Goal: Task Accomplishment & Management: Use online tool/utility

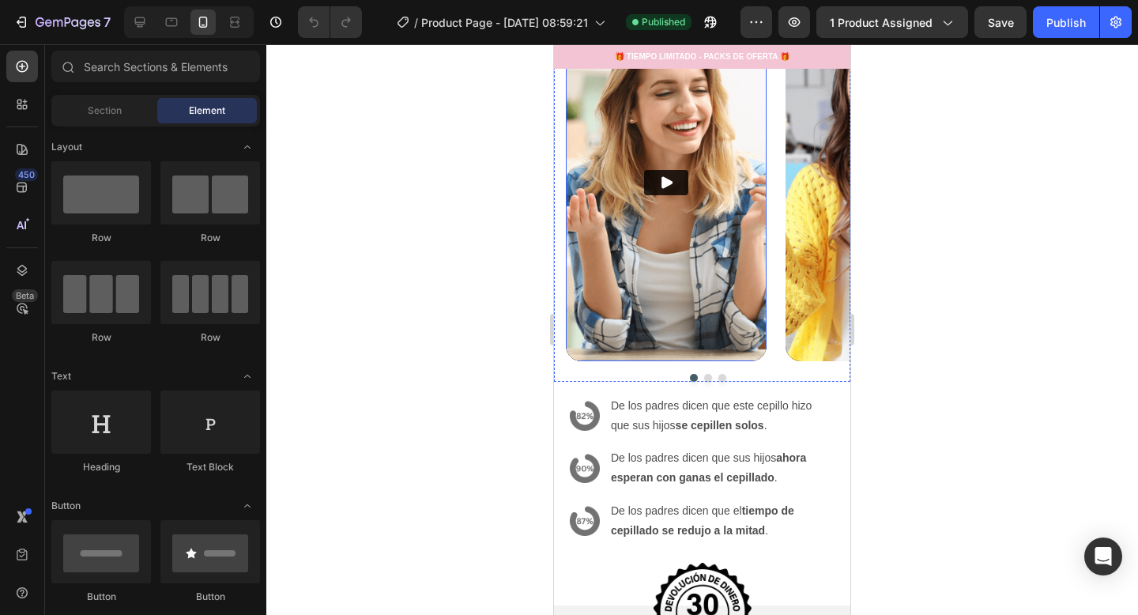
scroll to position [2946, 0]
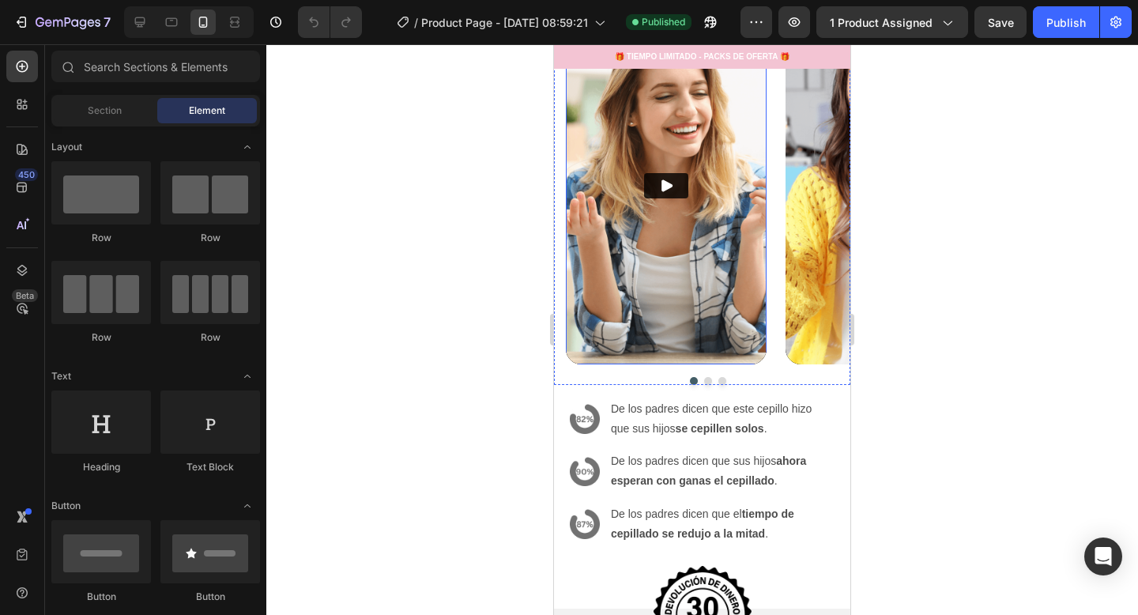
click at [725, 245] on img at bounding box center [666, 185] width 201 height 357
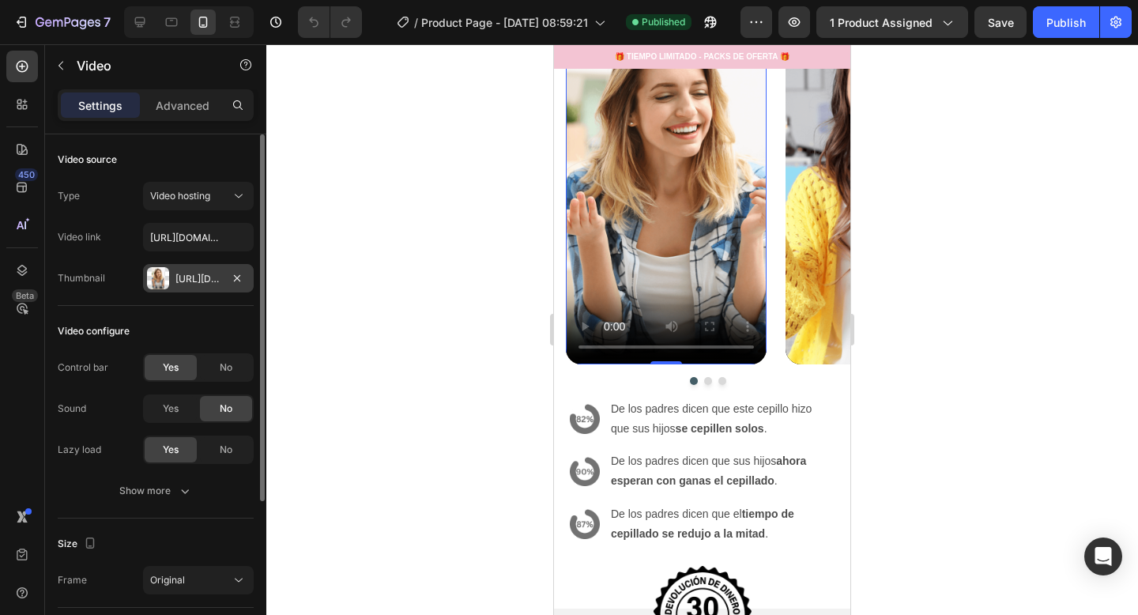
click at [206, 289] on div "Https://cdn.Shopify.Com/s/files/1/0974/8430/8818/files/gempages_576604532558005…" at bounding box center [198, 278] width 111 height 28
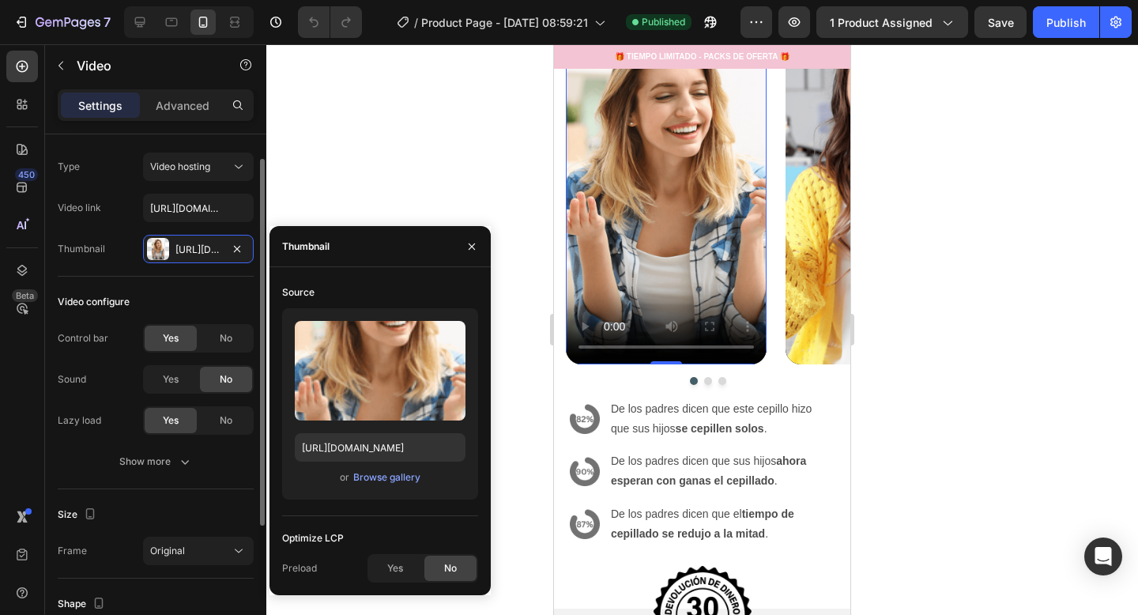
scroll to position [32, 0]
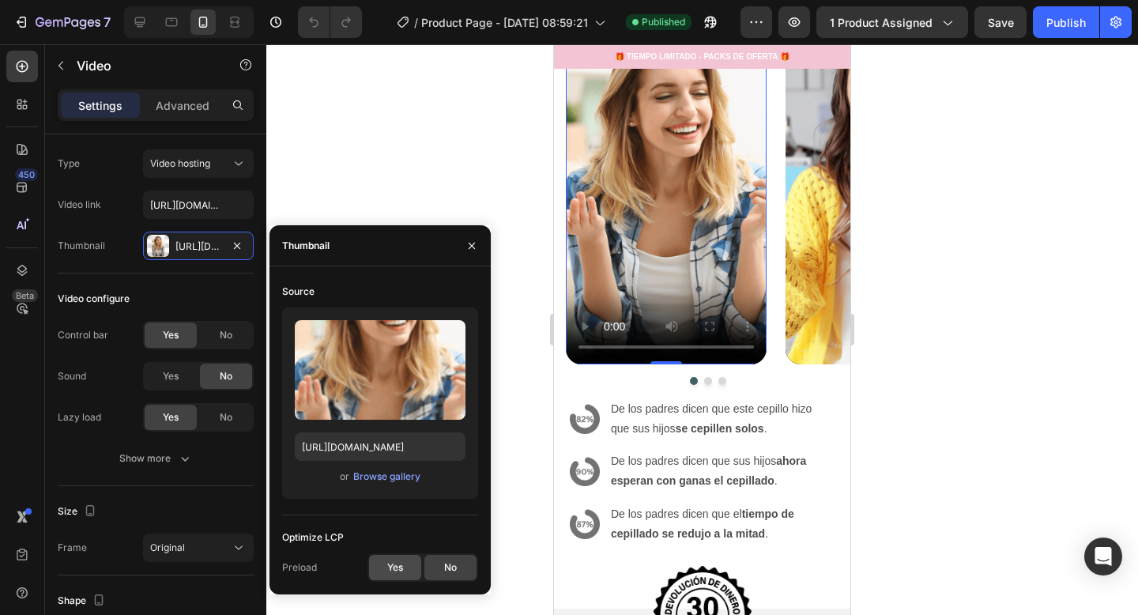
click at [394, 560] on span "Yes" at bounding box center [395, 567] width 16 height 14
click at [453, 564] on span "No" at bounding box center [450, 567] width 13 height 14
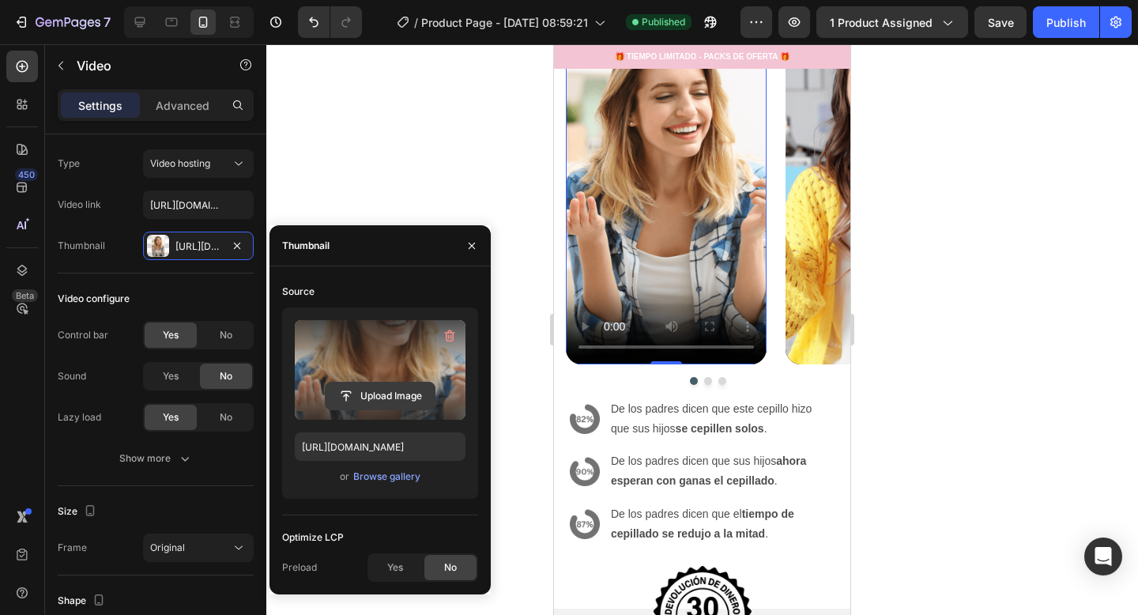
click at [398, 383] on input "file" at bounding box center [380, 396] width 109 height 27
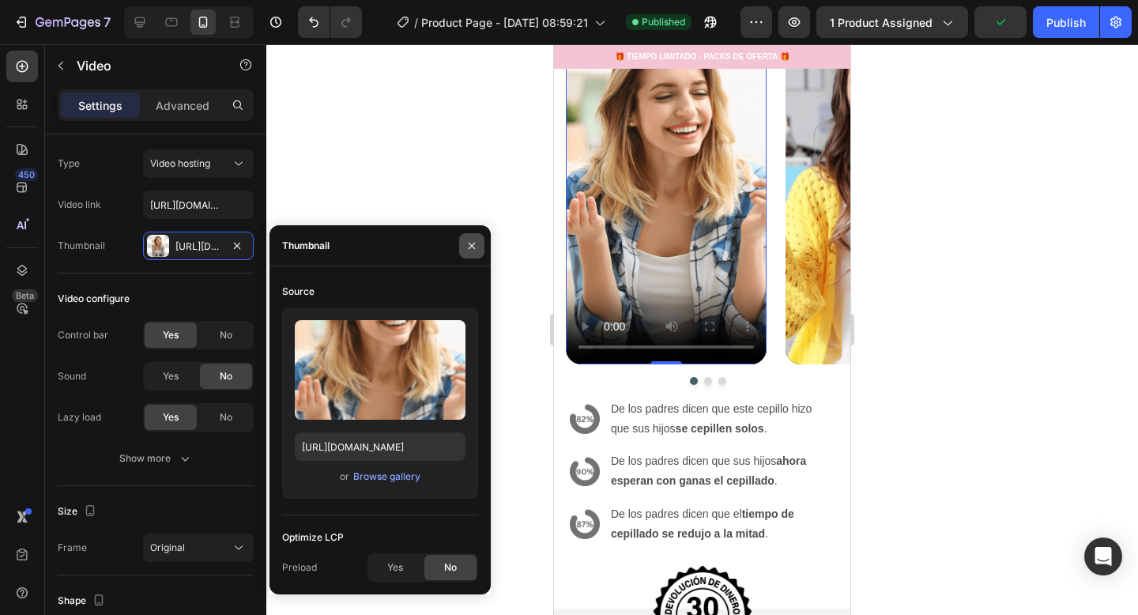
click at [478, 244] on button "button" at bounding box center [471, 245] width 25 height 25
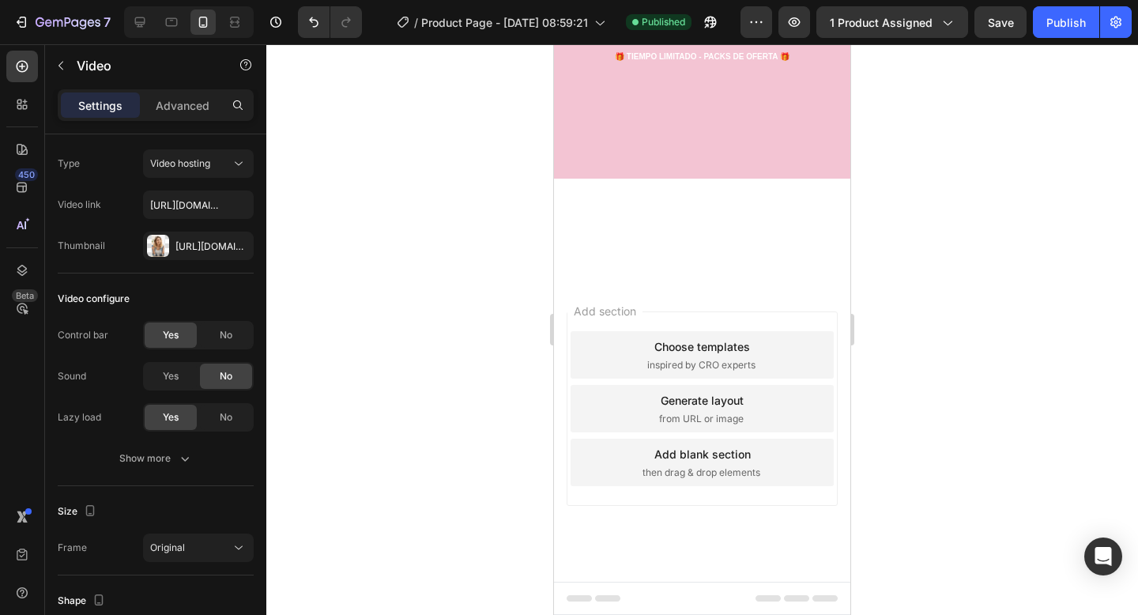
scroll to position [1190, 0]
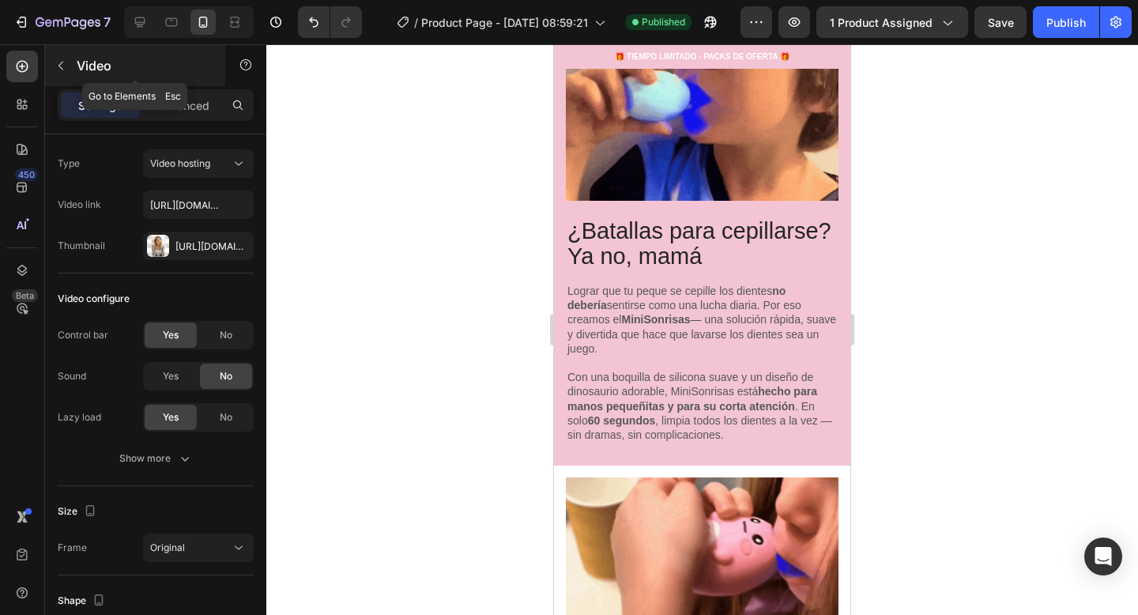
click at [56, 66] on icon "button" at bounding box center [61, 65] width 13 height 13
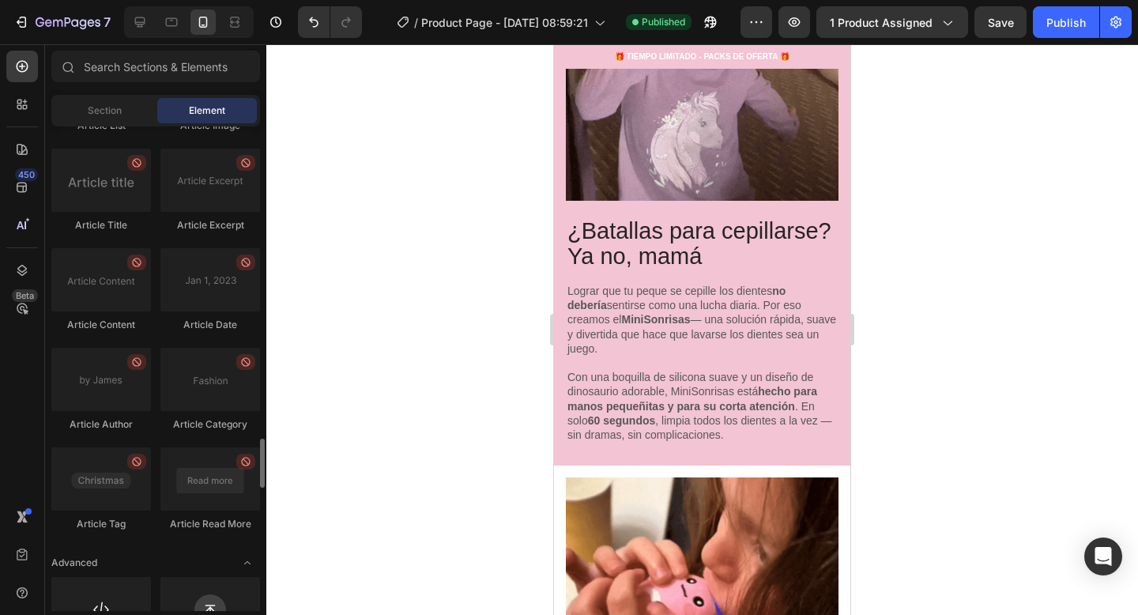
scroll to position [4305, 0]
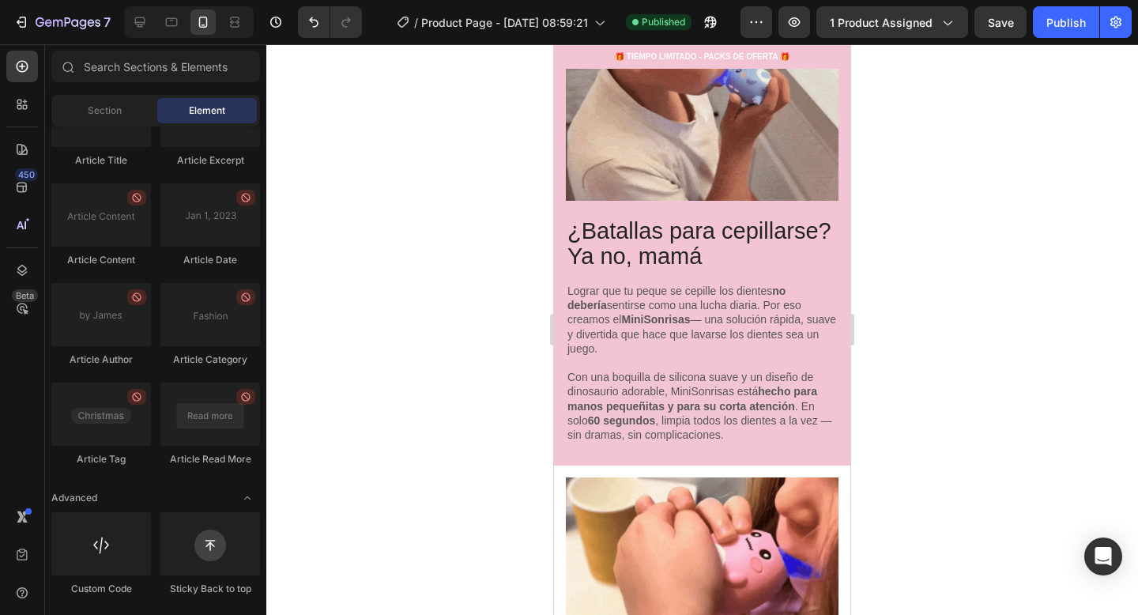
click at [5, 108] on div "450 Beta" at bounding box center [22, 329] width 45 height 571
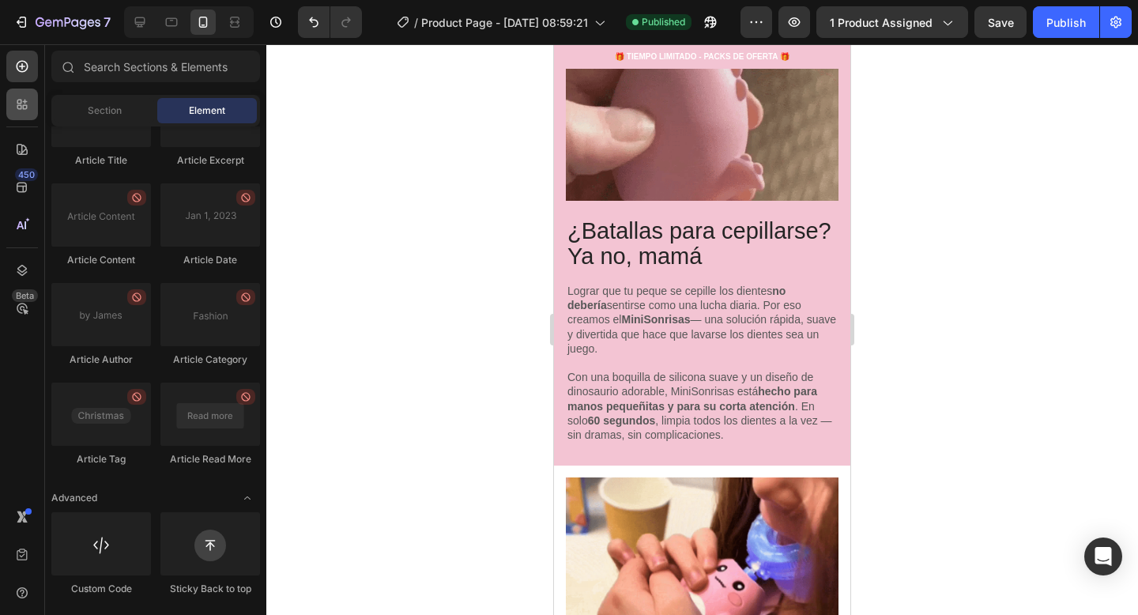
click at [20, 108] on icon at bounding box center [19, 107] width 5 height 5
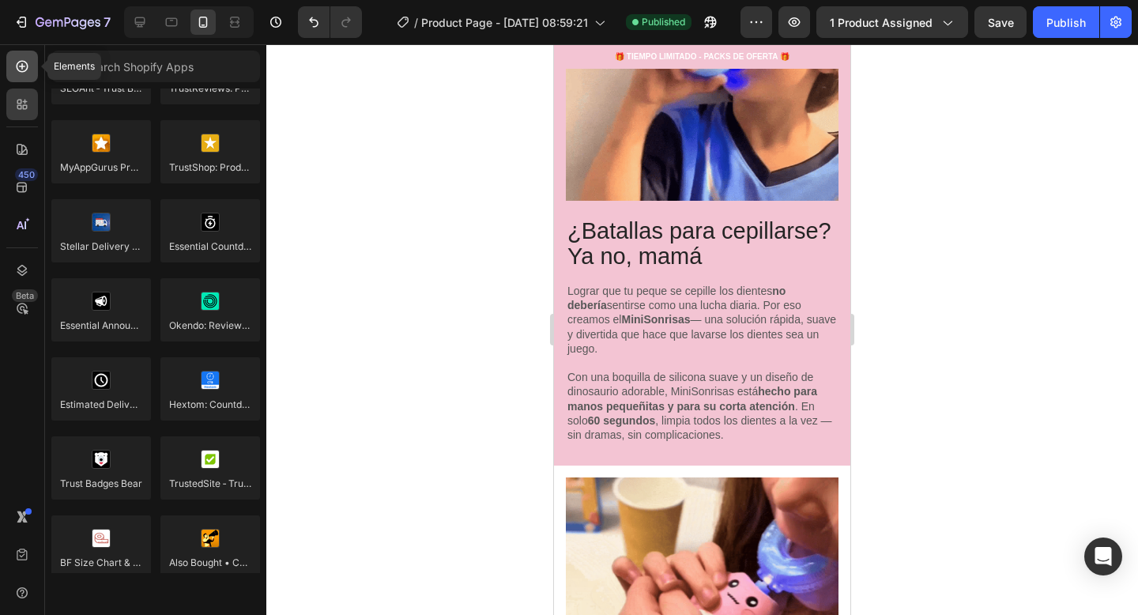
click at [25, 64] on icon at bounding box center [22, 67] width 16 height 16
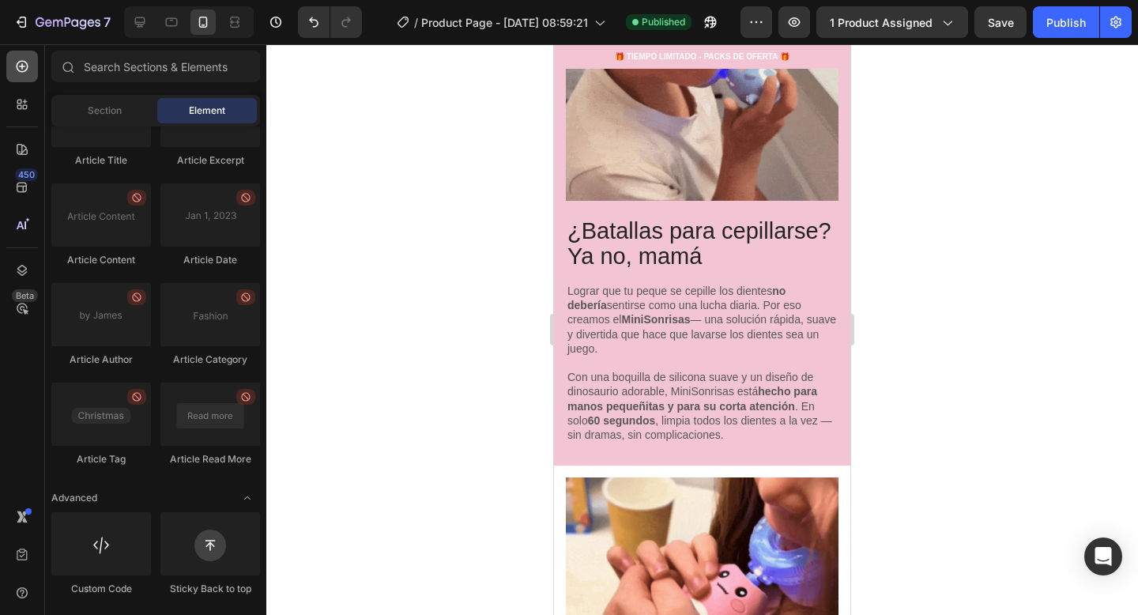
click at [28, 71] on icon at bounding box center [22, 67] width 16 height 16
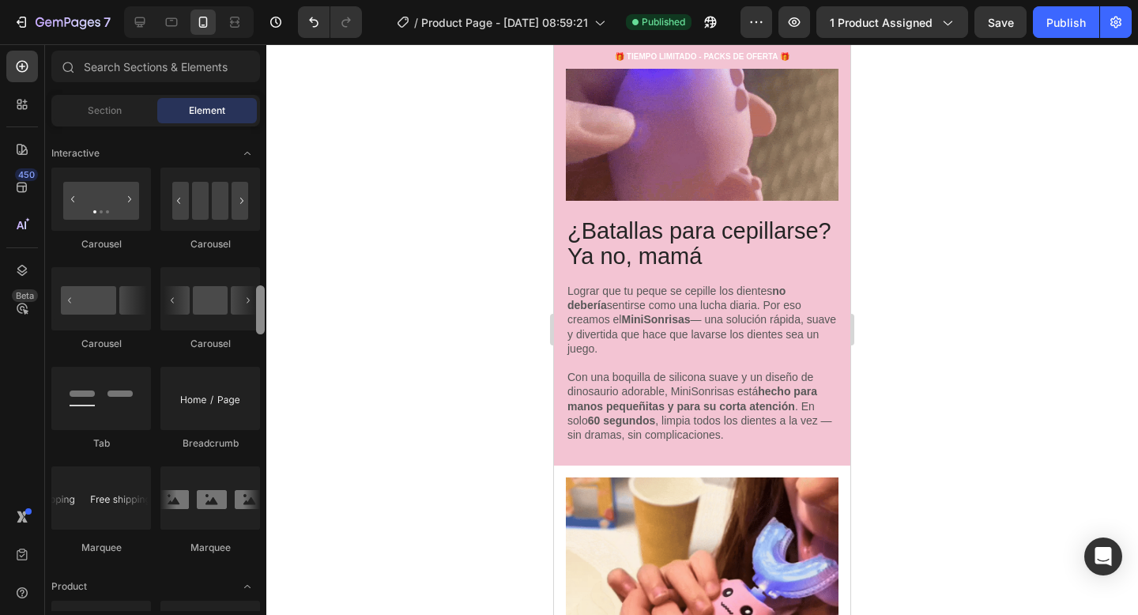
click at [256, 175] on div at bounding box center [261, 368] width 12 height 485
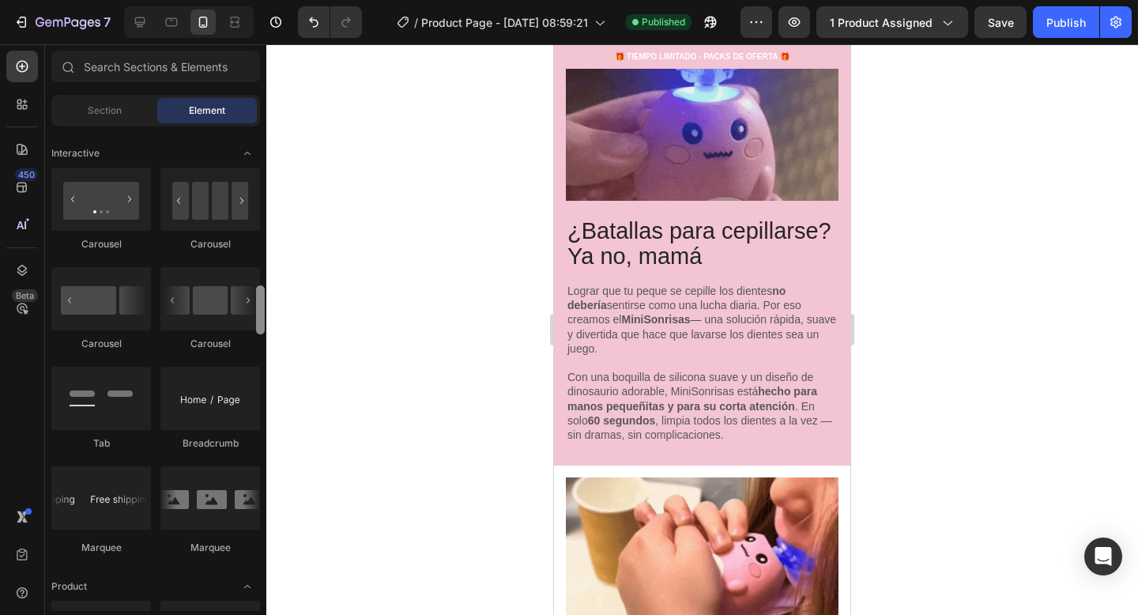
scroll to position [1089, 0]
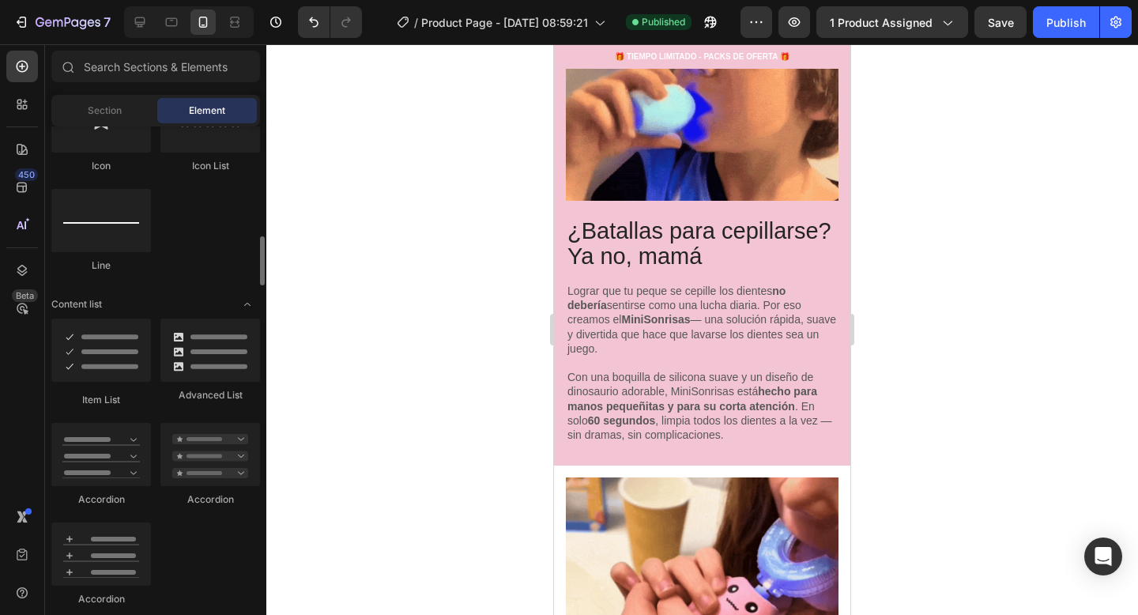
click at [374, 179] on div at bounding box center [702, 329] width 872 height 571
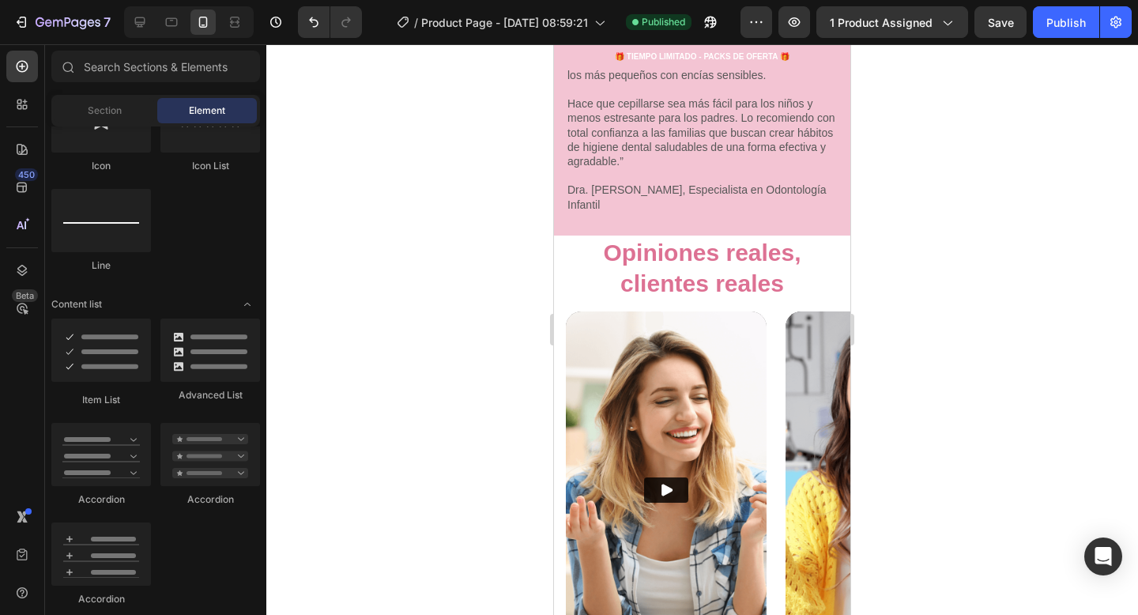
scroll to position [3996, 0]
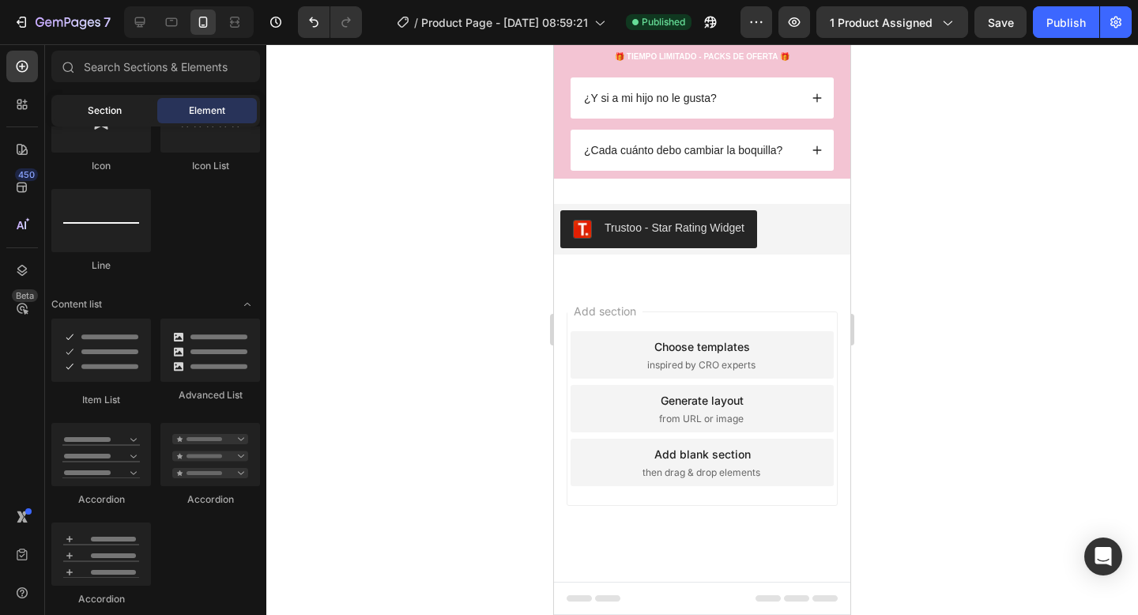
click at [124, 115] on div "Section" at bounding box center [105, 110] width 100 height 25
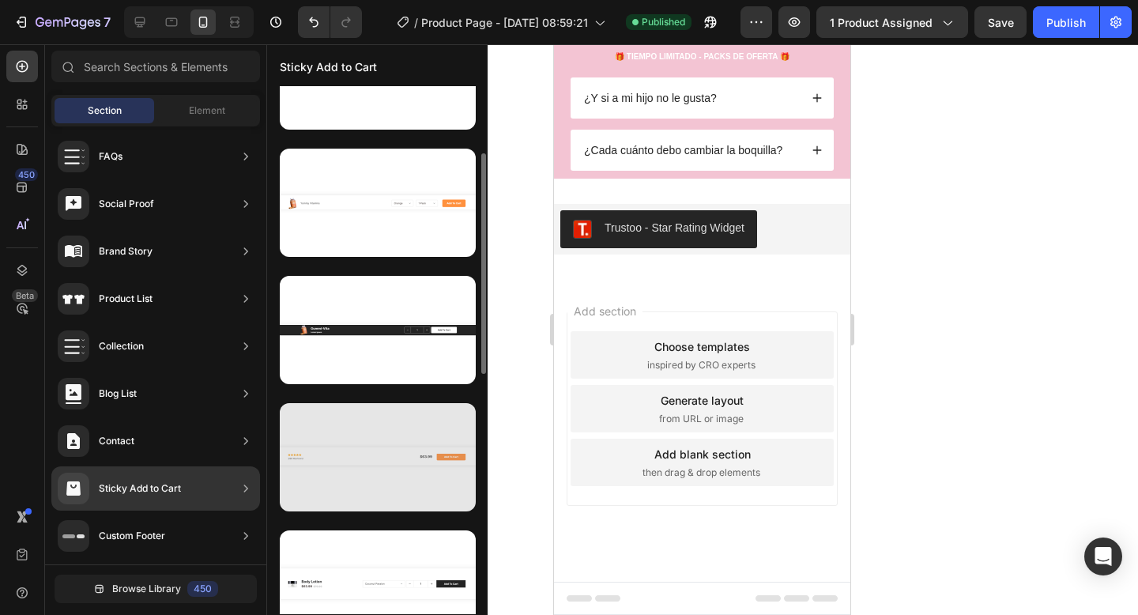
scroll to position [0, 0]
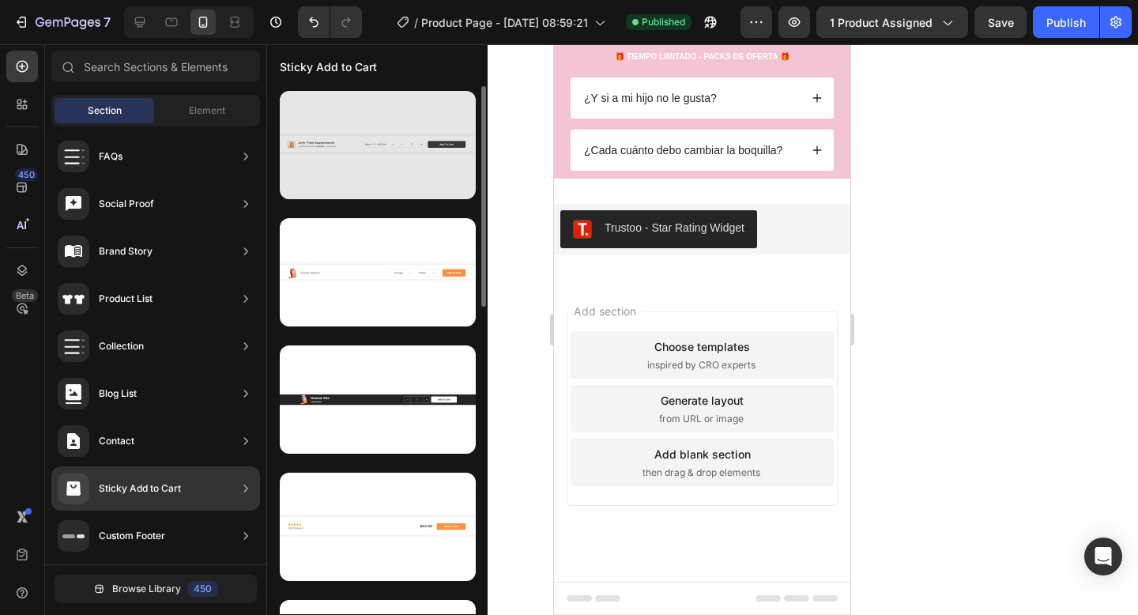
click at [402, 160] on div at bounding box center [378, 145] width 196 height 108
click at [383, 183] on div at bounding box center [378, 145] width 196 height 108
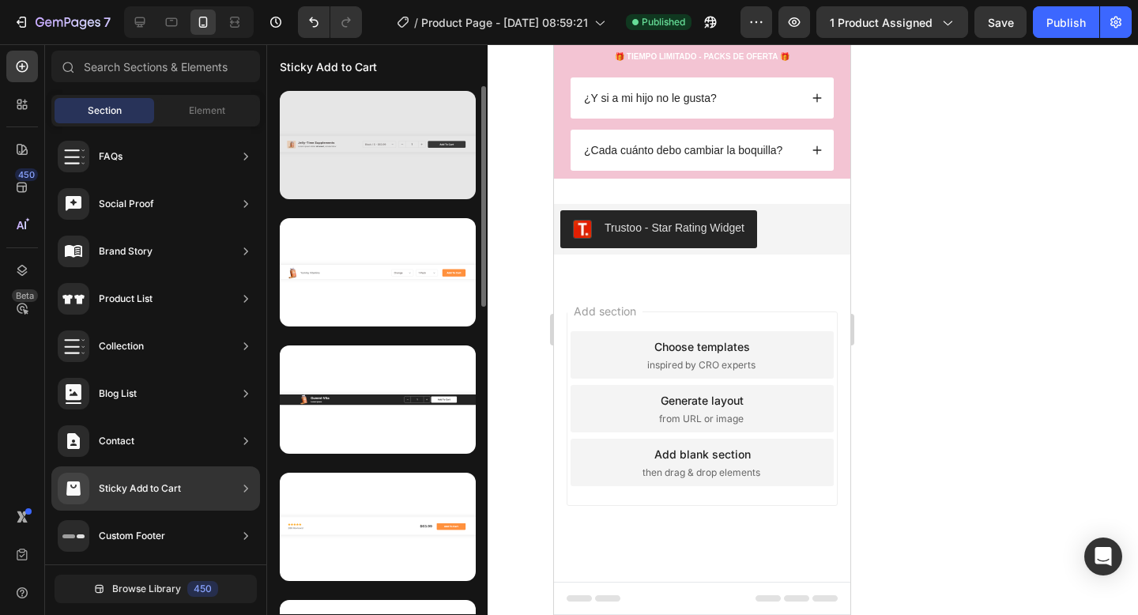
click at [383, 183] on div at bounding box center [378, 145] width 196 height 108
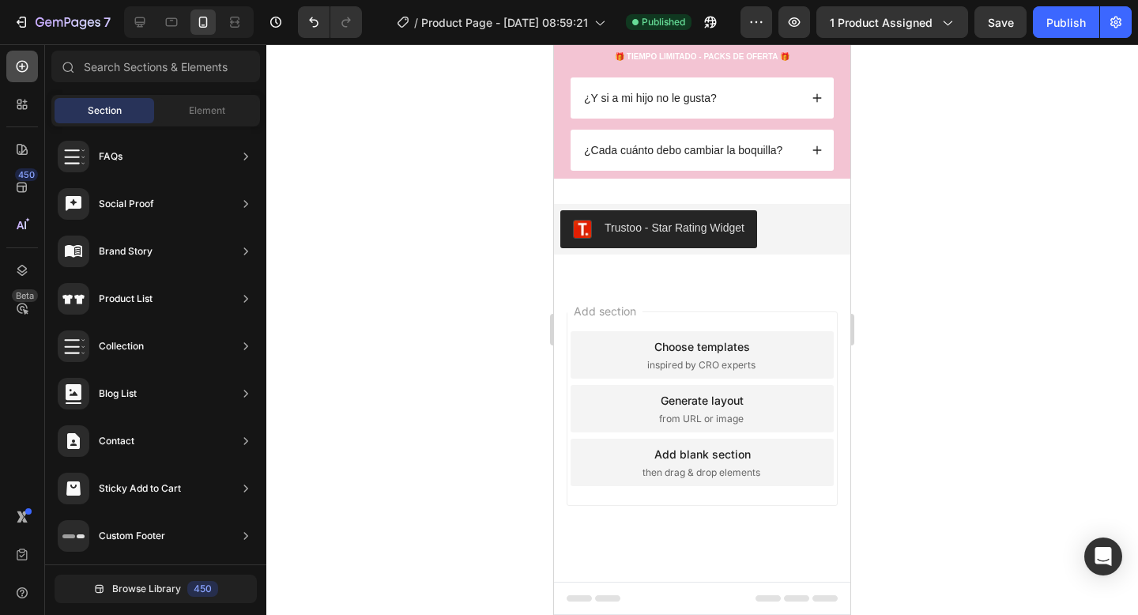
click at [20, 68] on icon at bounding box center [22, 67] width 16 height 16
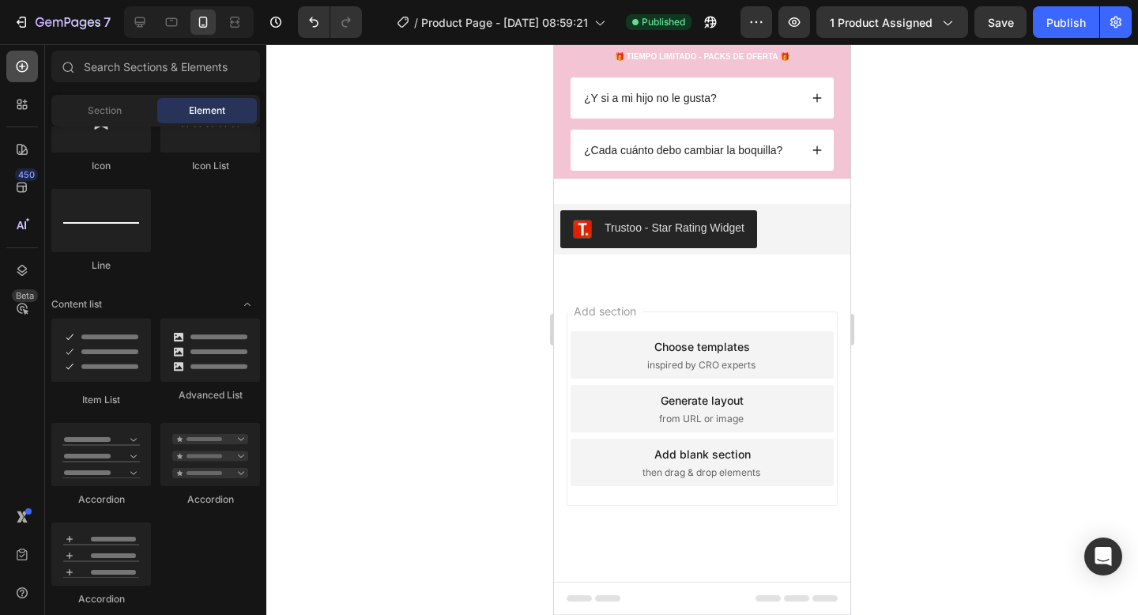
click at [20, 68] on icon at bounding box center [22, 67] width 16 height 16
click at [27, 158] on div at bounding box center [22, 150] width 32 height 32
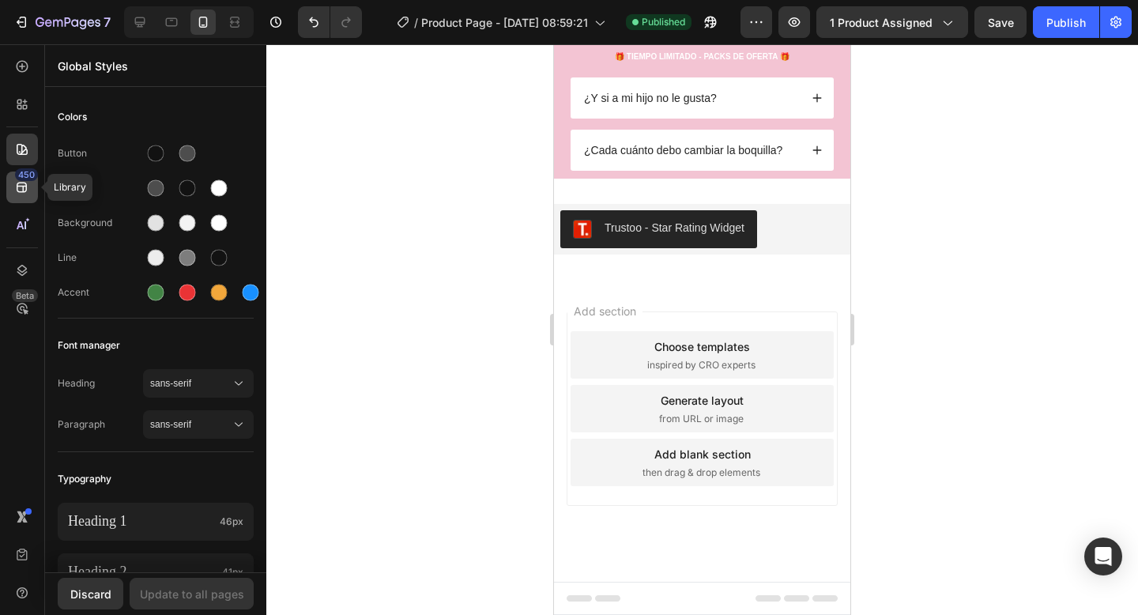
click at [26, 184] on icon at bounding box center [22, 188] width 10 height 10
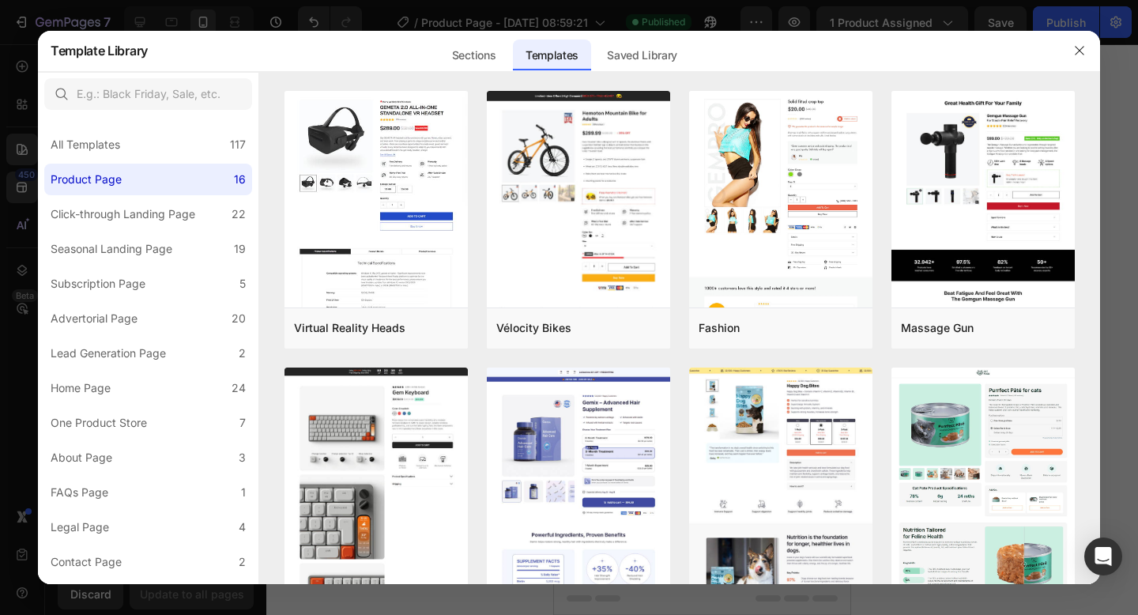
click at [471, 26] on div at bounding box center [569, 307] width 1138 height 615
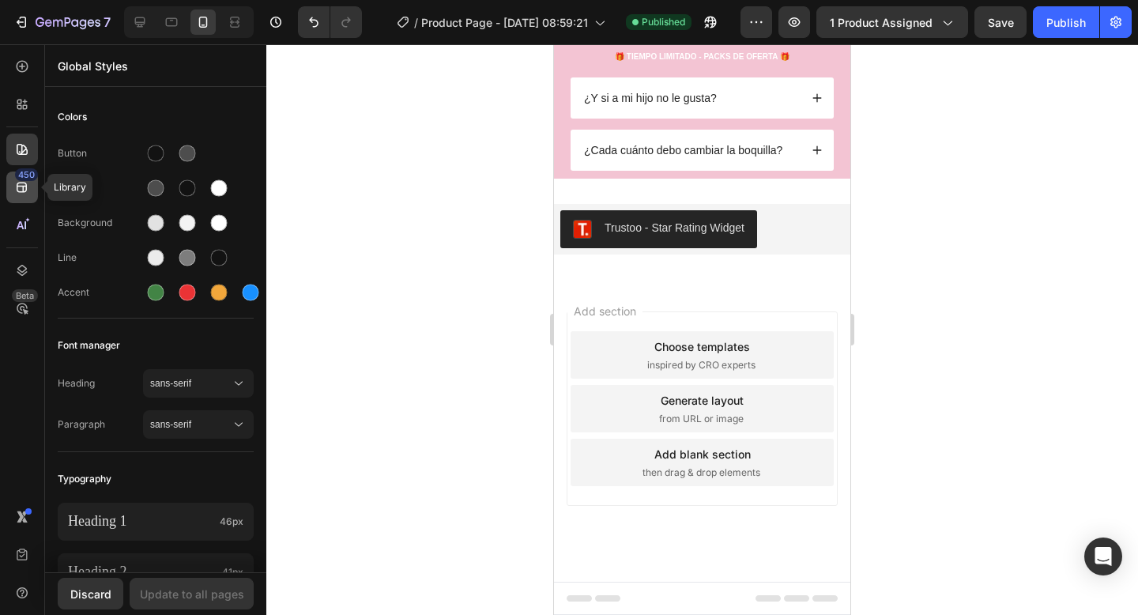
click at [24, 196] on div "450" at bounding box center [22, 188] width 32 height 32
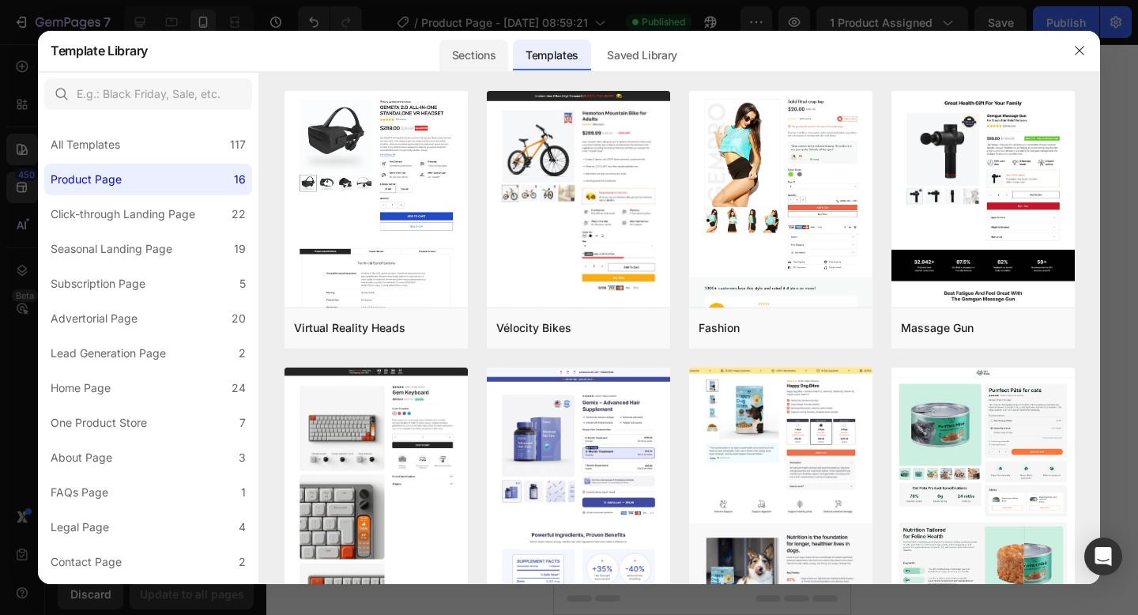
click at [489, 44] on div "Sections" at bounding box center [474, 56] width 69 height 32
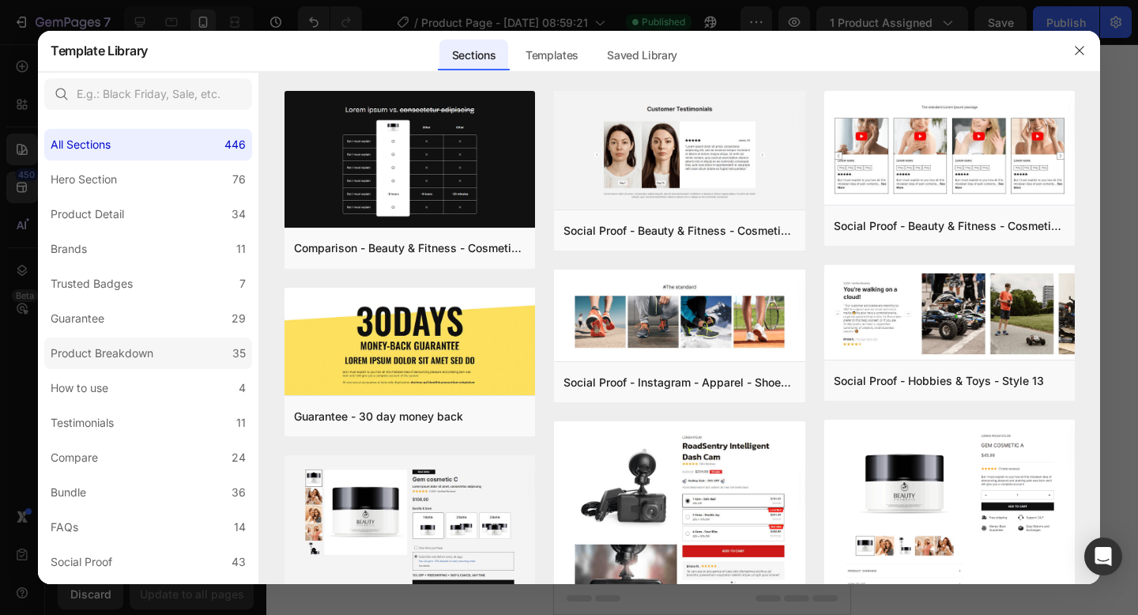
scroll to position [307, 0]
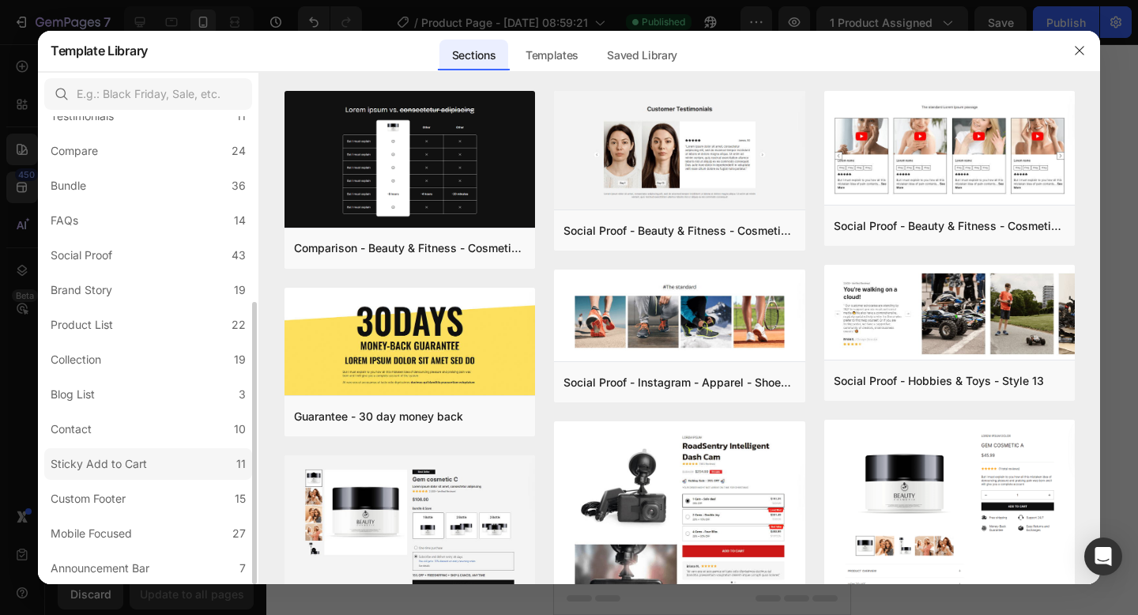
click at [196, 463] on label "Sticky Add to Cart 11" at bounding box center [148, 464] width 208 height 32
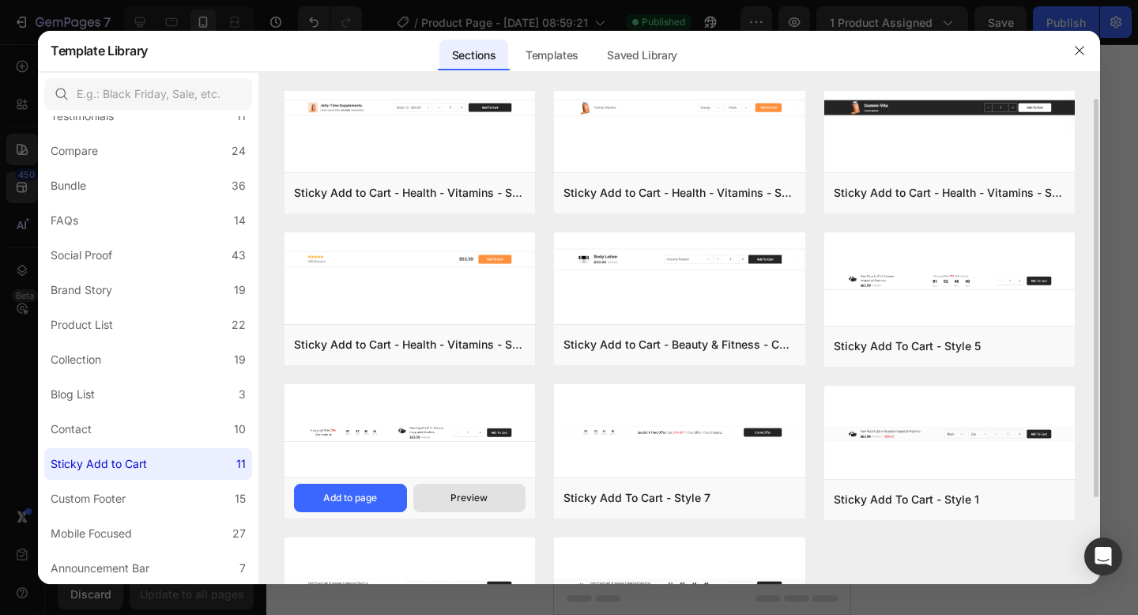
scroll to position [0, 0]
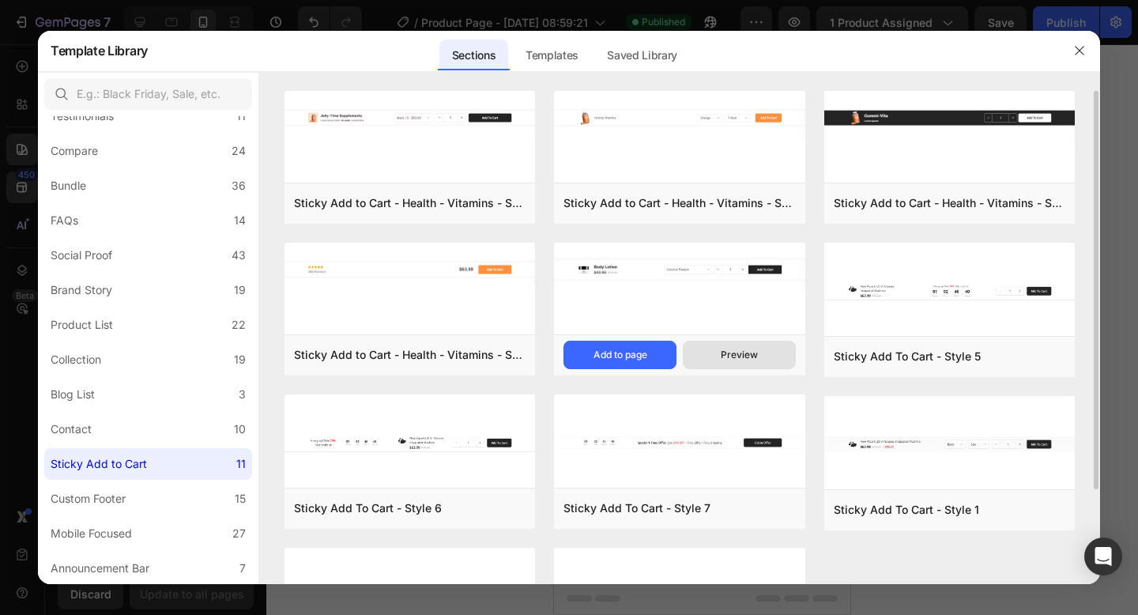
click at [741, 348] on div "Preview" at bounding box center [739, 355] width 37 height 14
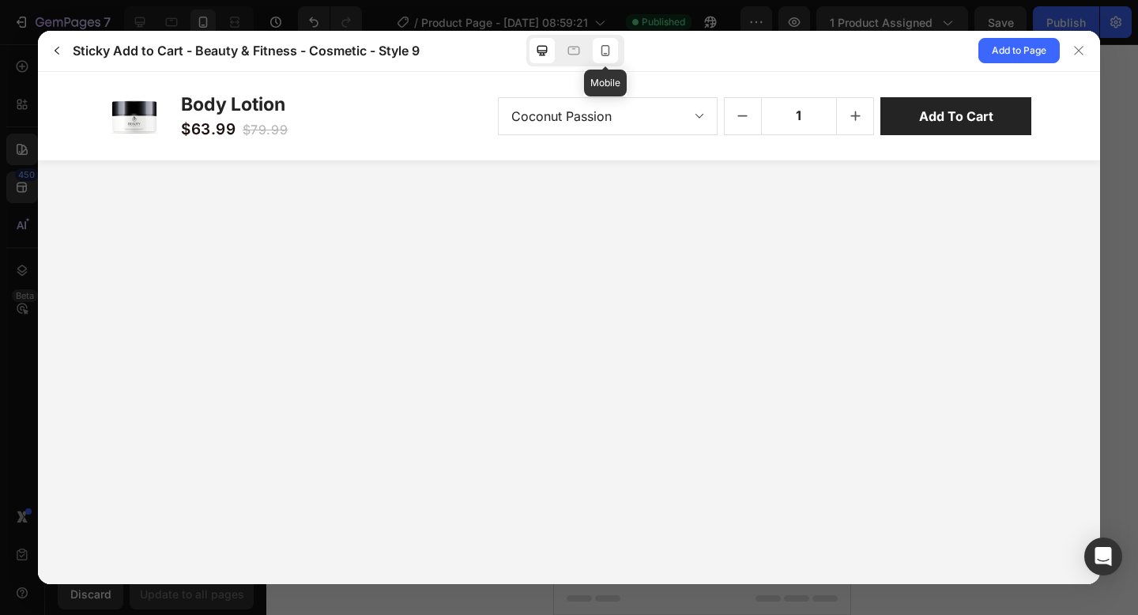
click at [609, 56] on icon at bounding box center [606, 51] width 16 height 16
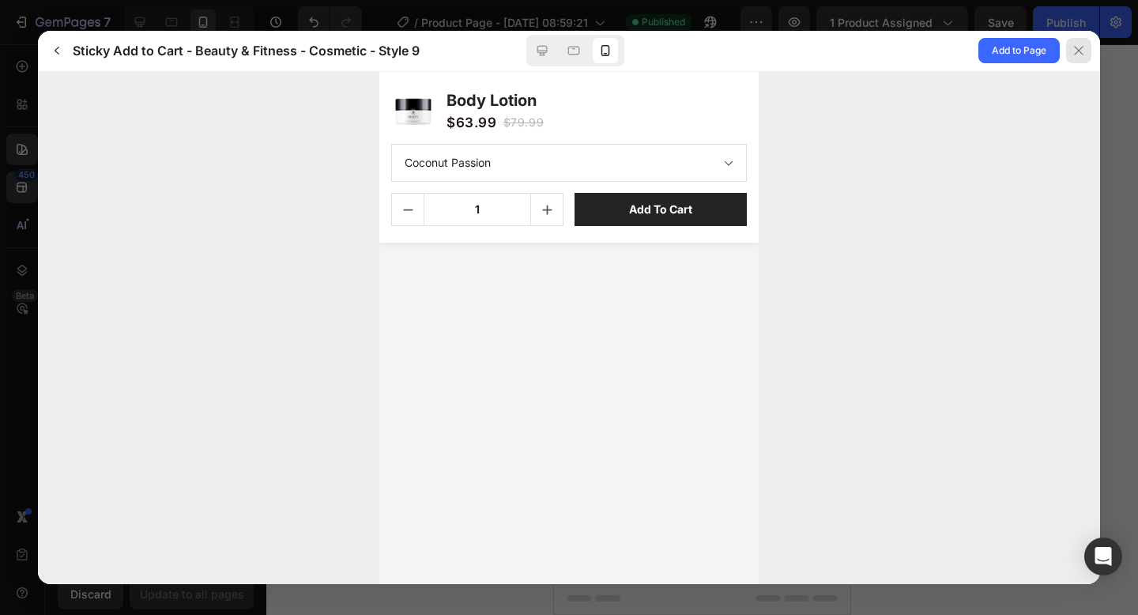
click at [1078, 58] on div at bounding box center [1078, 50] width 25 height 25
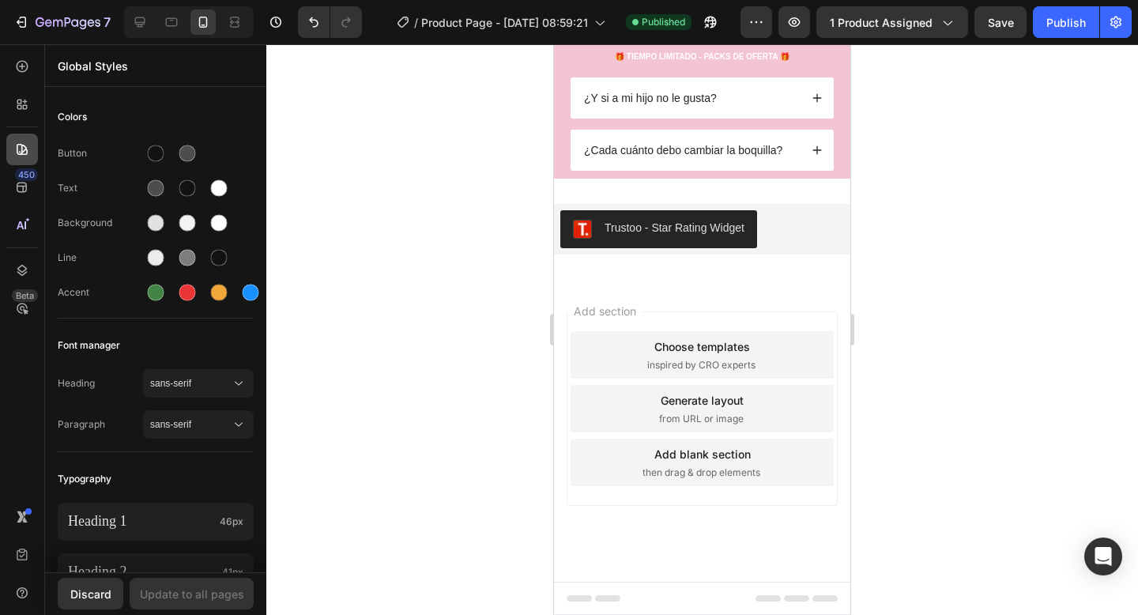
click at [29, 147] on icon at bounding box center [22, 150] width 16 height 16
click at [32, 196] on div "450" at bounding box center [22, 188] width 32 height 32
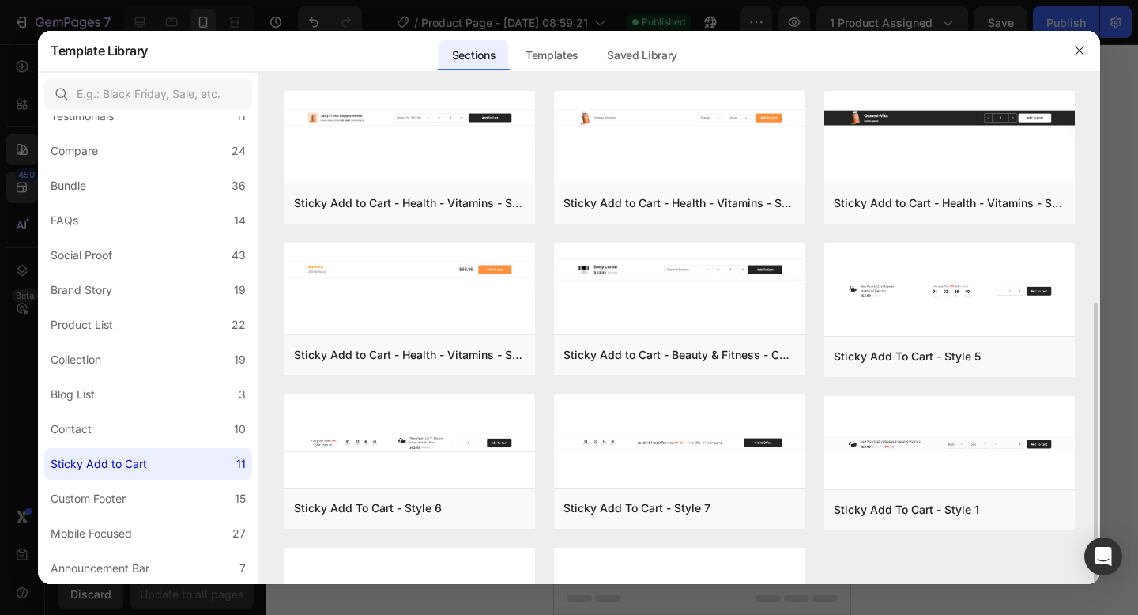
scroll to position [117, 0]
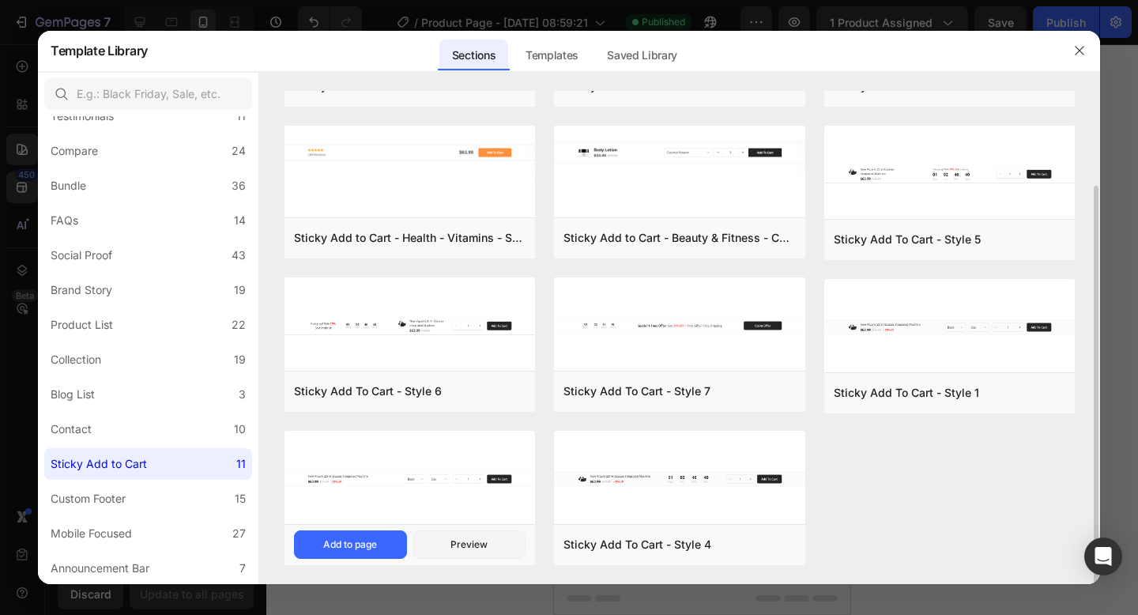
click at [451, 505] on img at bounding box center [410, 479] width 251 height 96
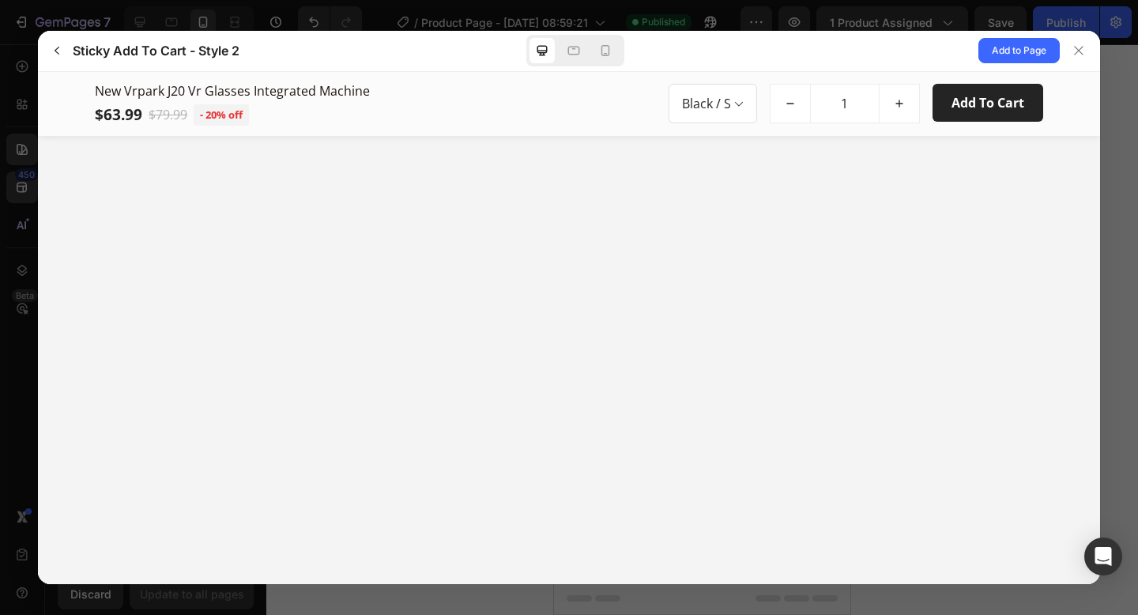
scroll to position [0, 0]
click at [623, 47] on div at bounding box center [576, 51] width 98 height 32
click at [596, 47] on div at bounding box center [605, 50] width 25 height 25
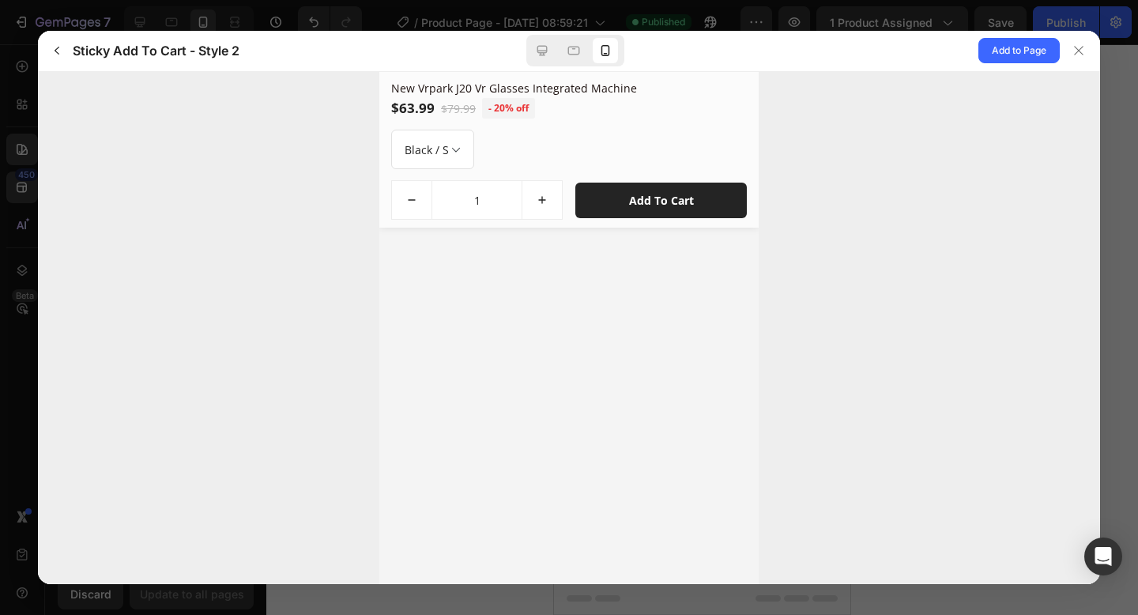
click at [444, 139] on select "Black / S Black / M Black / L Black / XL Blue / S Blue / M Blue / L Blue / XL P…" at bounding box center [432, 149] width 83 height 40
click at [1027, 56] on span "Add to Page" at bounding box center [1019, 50] width 55 height 19
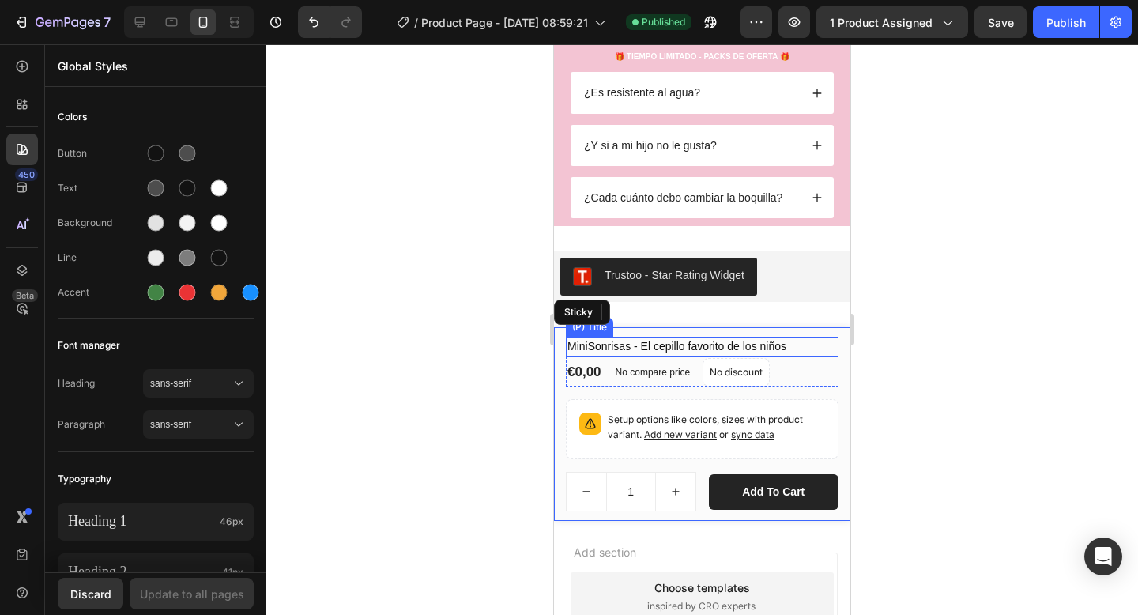
scroll to position [3919, 0]
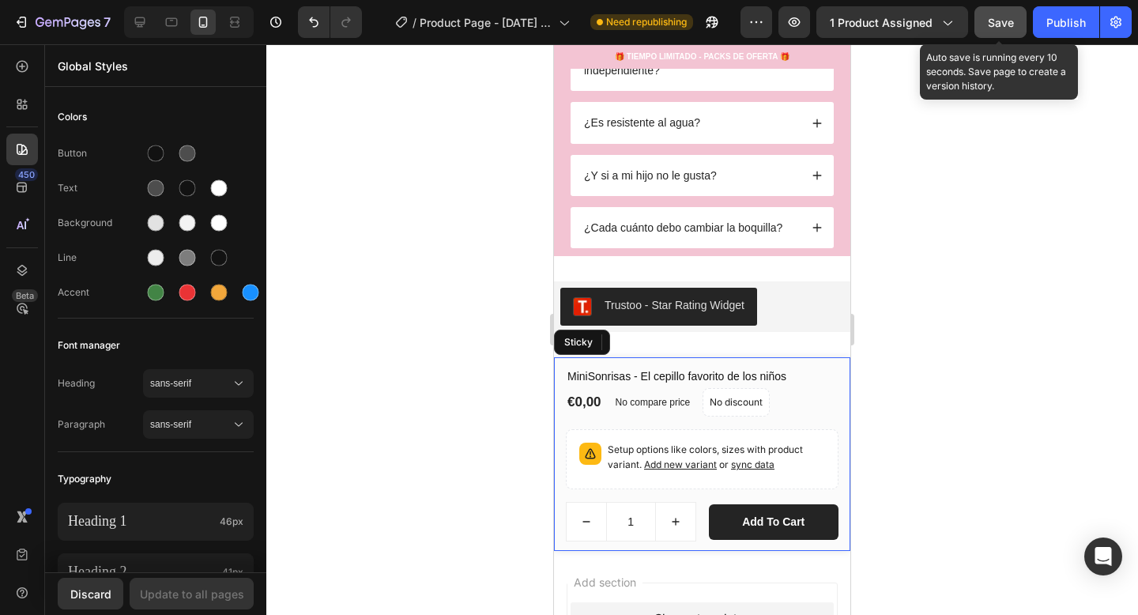
click at [1006, 28] on div "Save" at bounding box center [1001, 22] width 26 height 17
click at [991, 22] on span "Save" at bounding box center [1001, 22] width 26 height 13
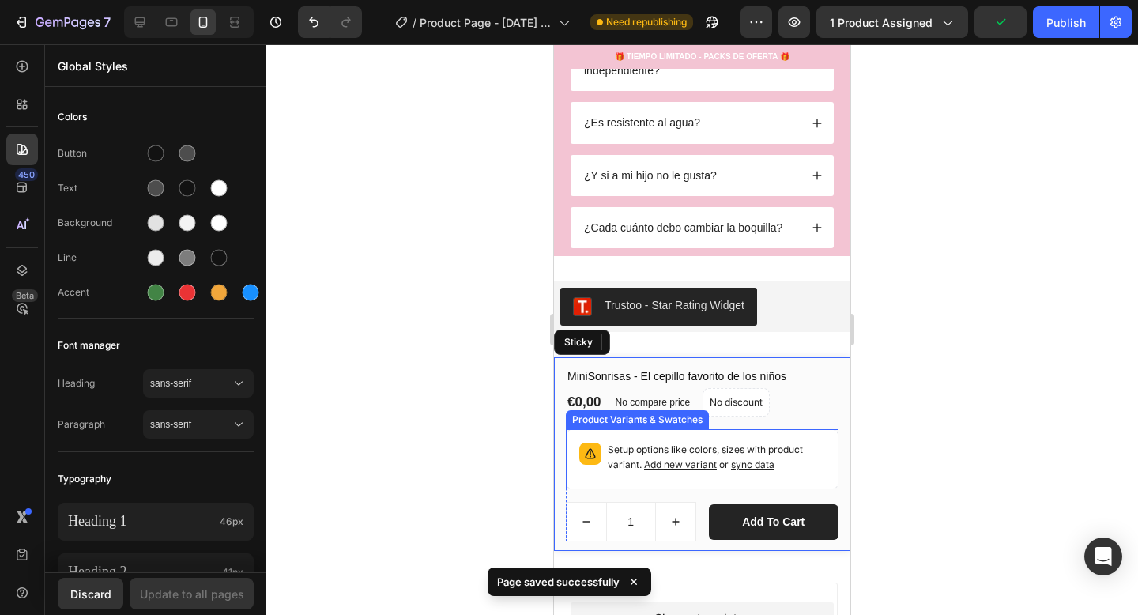
click at [693, 467] on span "Add new variant" at bounding box center [680, 465] width 73 height 12
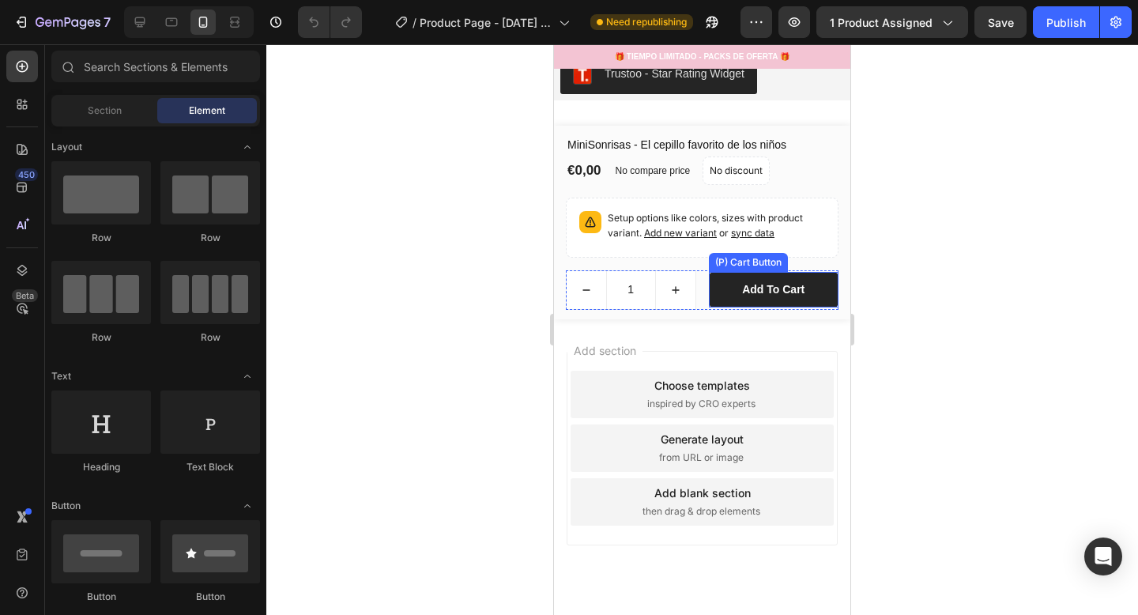
scroll to position [4123, 0]
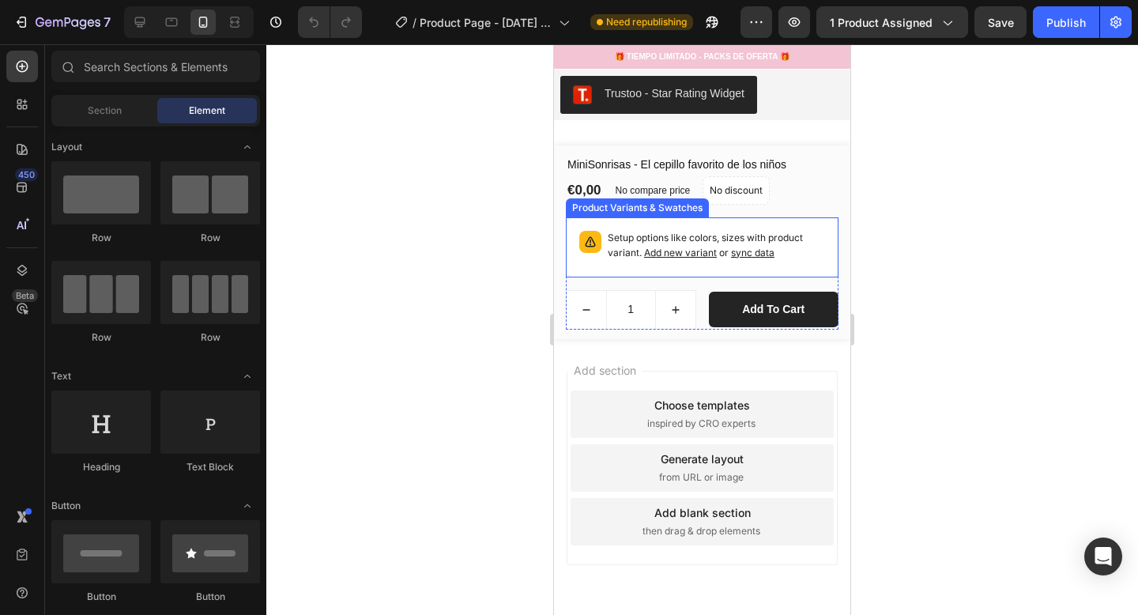
click at [753, 250] on span "sync data" at bounding box center [752, 253] width 43 height 12
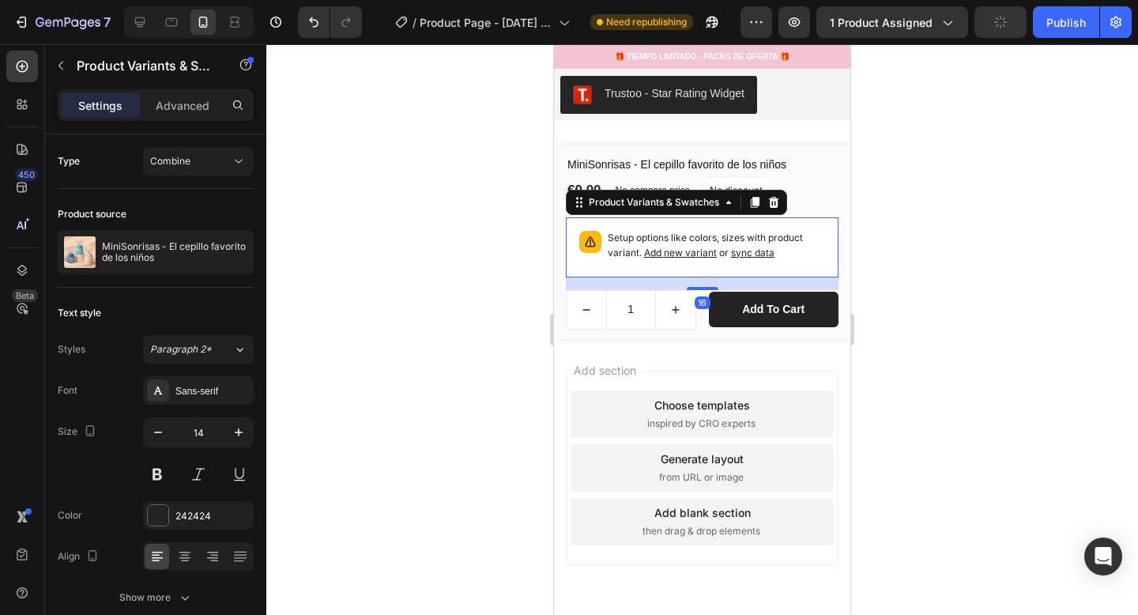
click at [753, 255] on span "sync data" at bounding box center [752, 253] width 43 height 12
click at [753, 253] on span "sync data" at bounding box center [752, 253] width 43 height 12
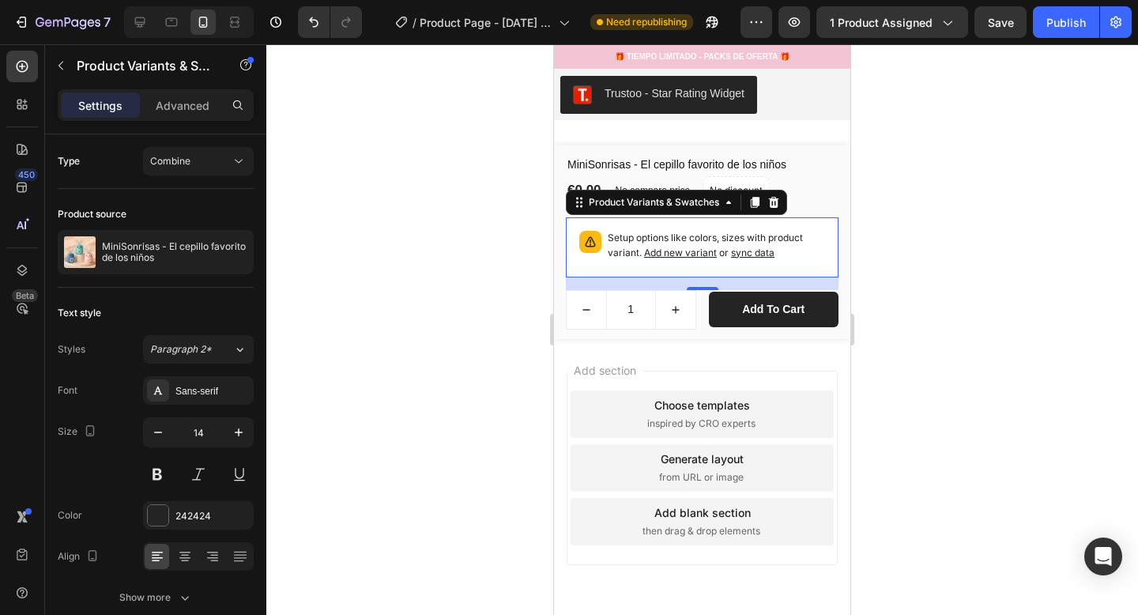
click at [753, 253] on span "sync data" at bounding box center [752, 253] width 43 height 12
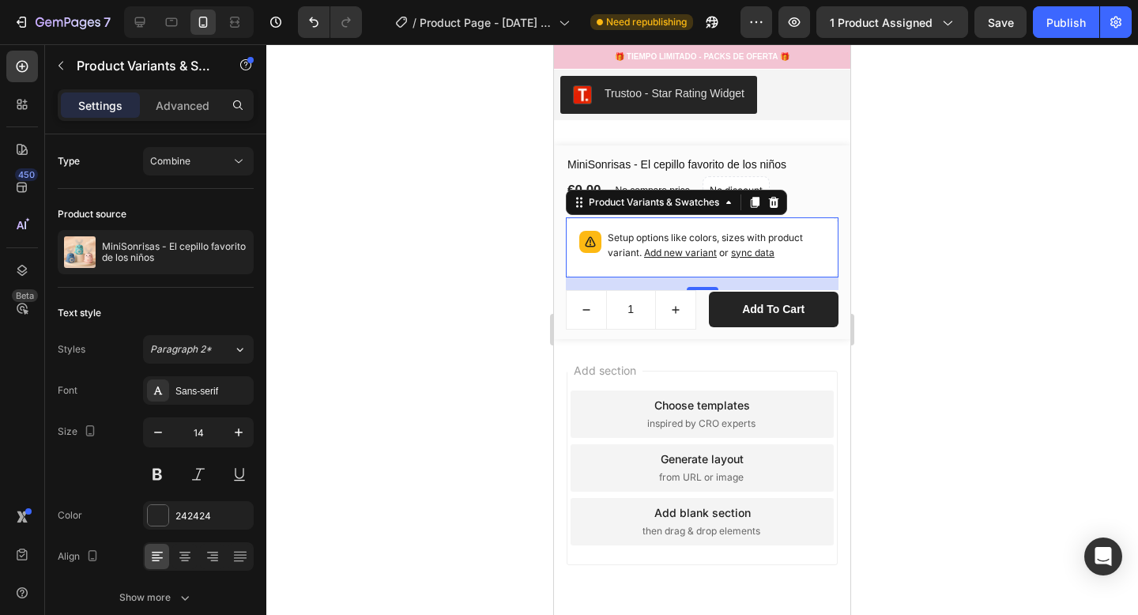
click at [753, 253] on span "sync data" at bounding box center [752, 253] width 43 height 12
click at [948, 262] on div at bounding box center [702, 329] width 872 height 571
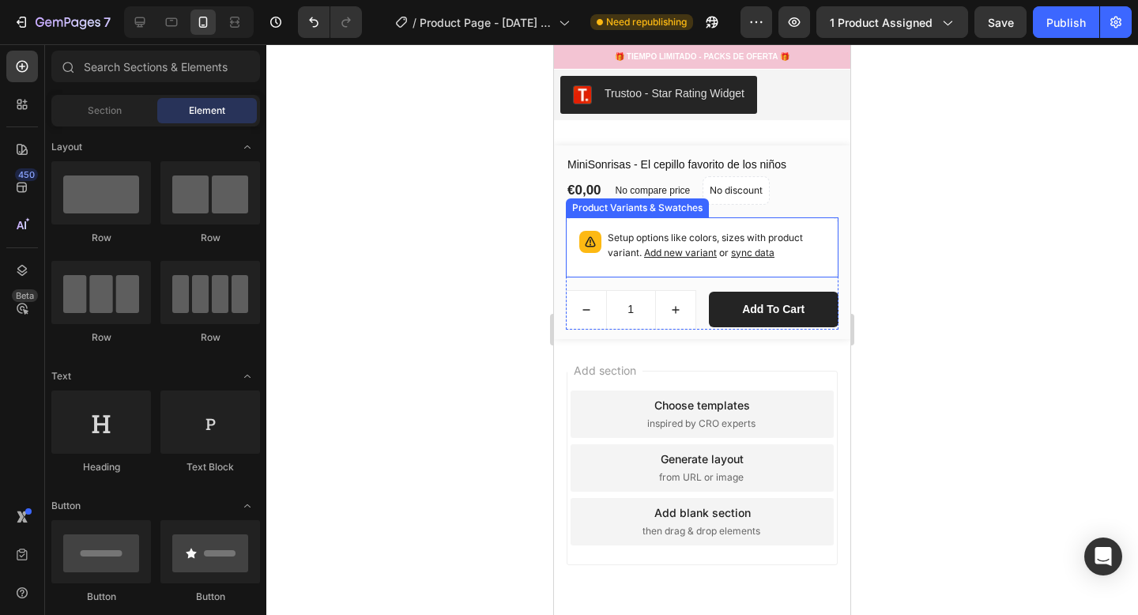
click at [749, 259] on p "Setup options like colors, sizes with product variant. Add new variant or sync …" at bounding box center [716, 246] width 217 height 30
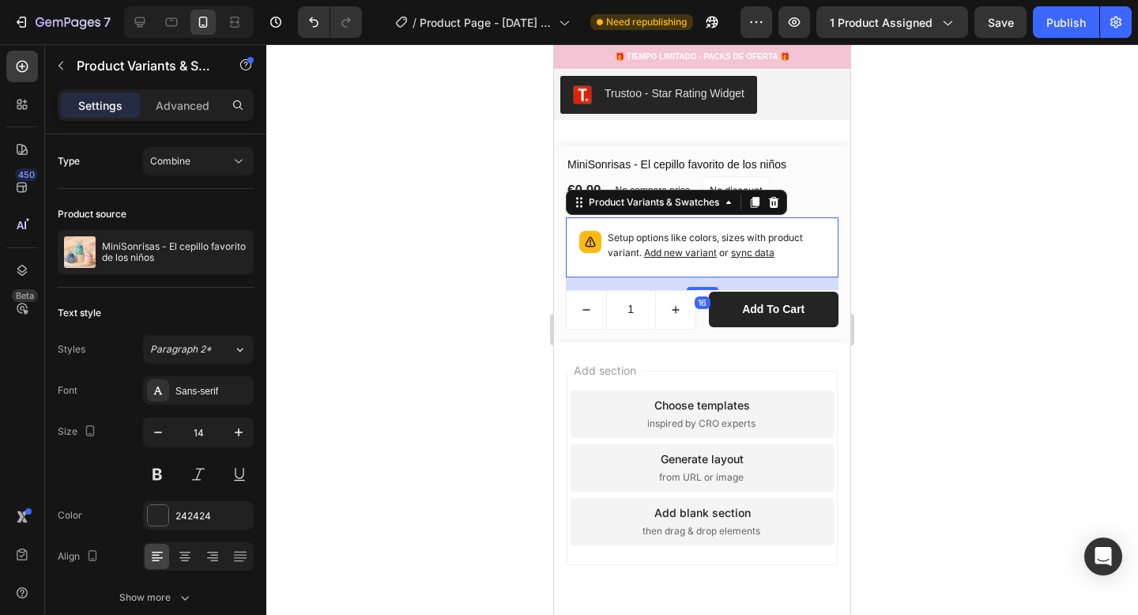
click at [752, 253] on span "sync data" at bounding box center [752, 253] width 43 height 12
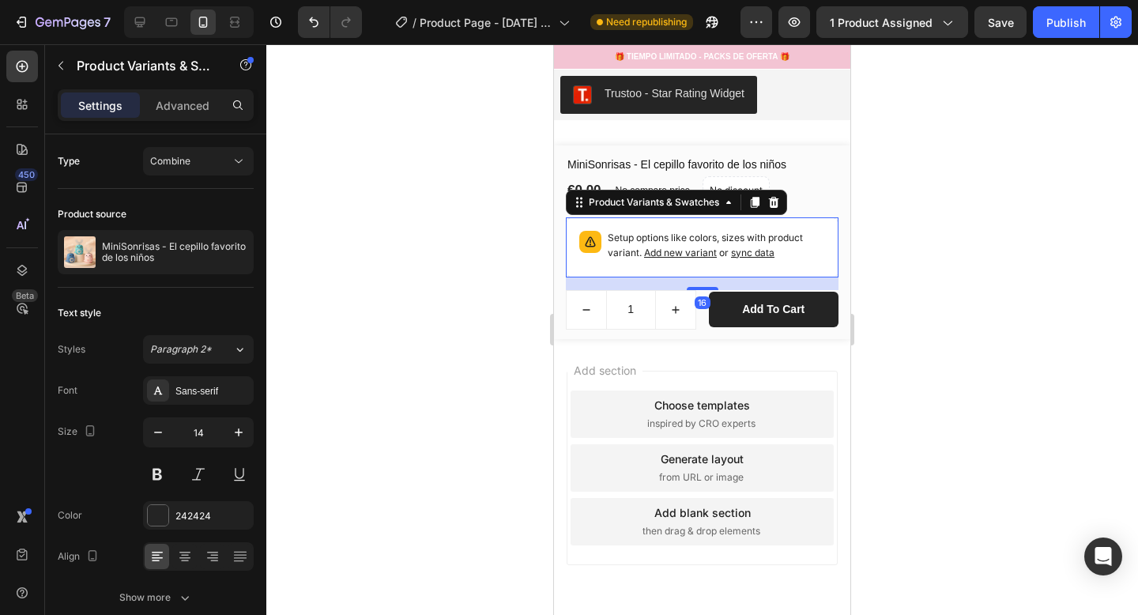
click at [752, 253] on span "sync data" at bounding box center [752, 253] width 43 height 12
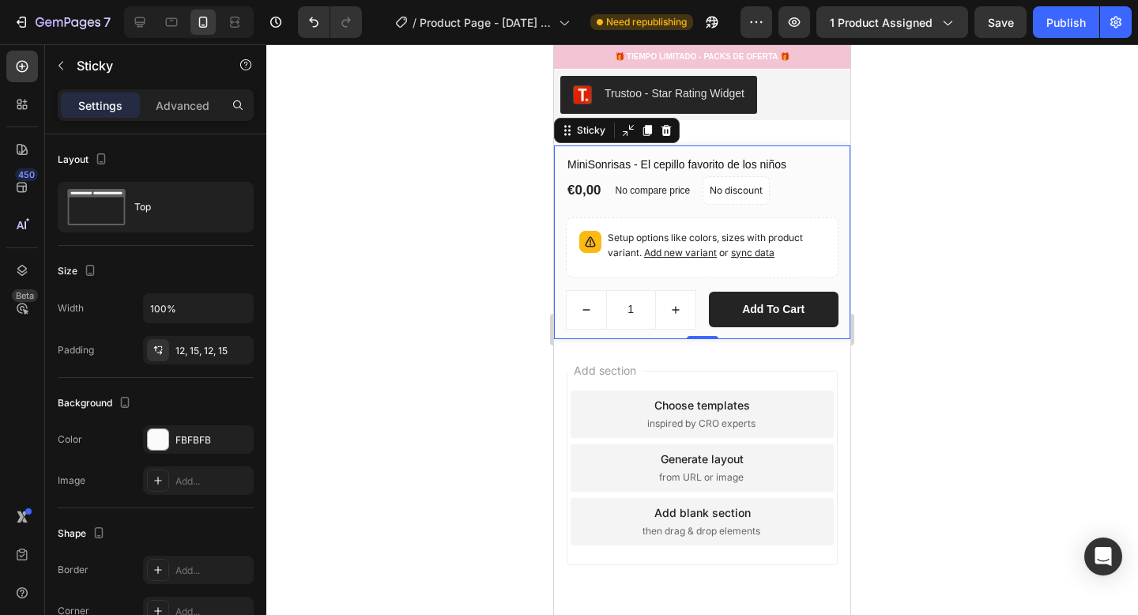
click at [846, 266] on div "MiniSonrisas - El cepillo favorito de los niños (P) Title €0,00 (P) Price (P) P…" at bounding box center [702, 242] width 296 height 194
click at [632, 131] on icon at bounding box center [628, 130] width 13 height 13
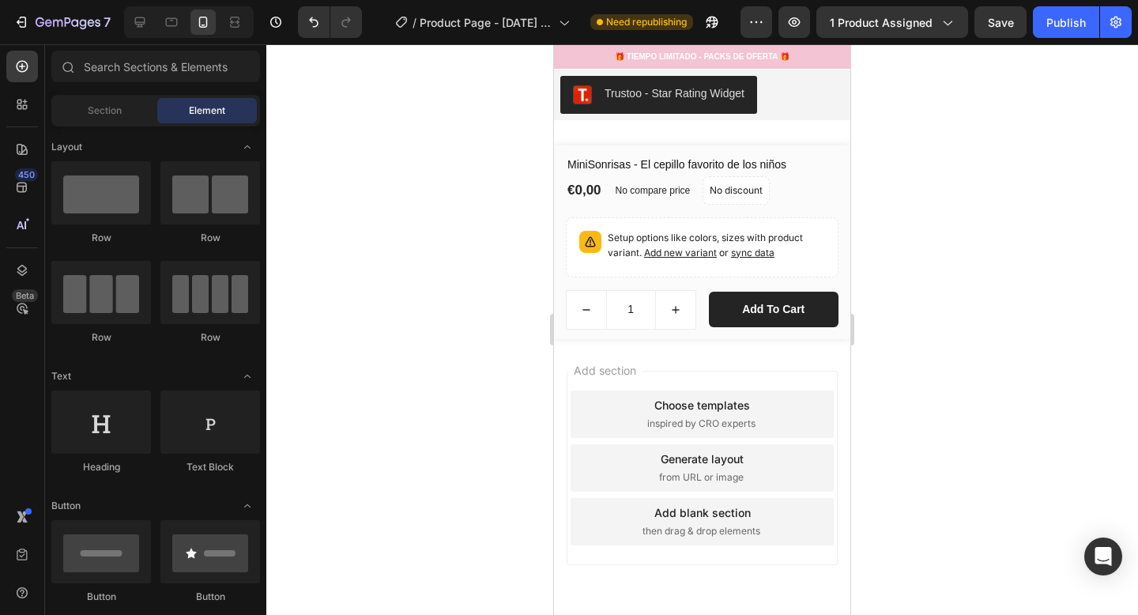
click at [467, 277] on div at bounding box center [702, 329] width 872 height 571
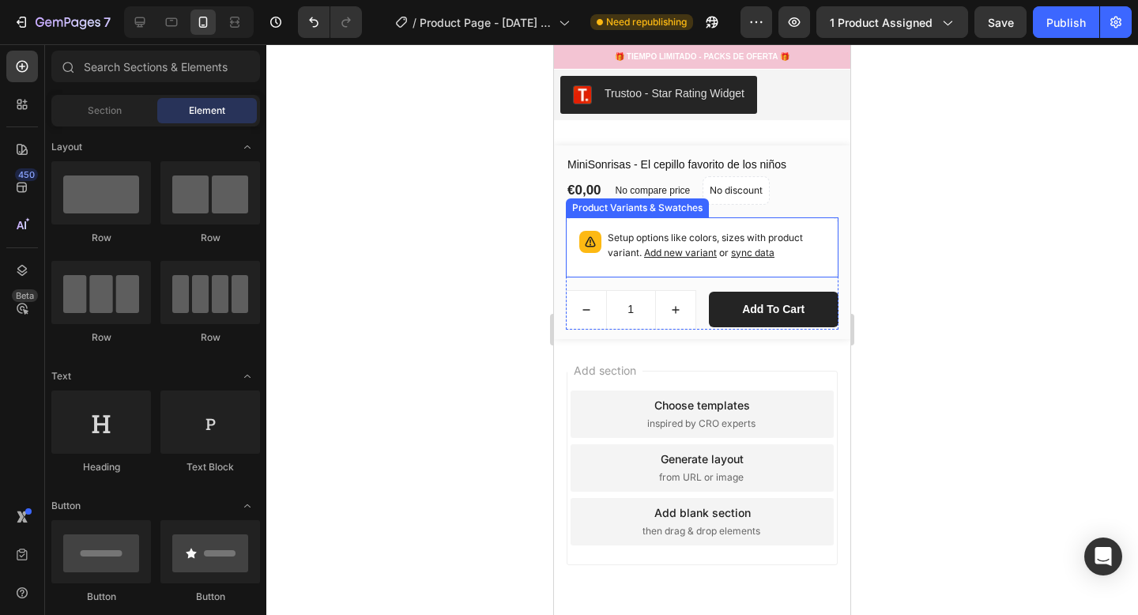
click at [770, 251] on span "sync data" at bounding box center [752, 253] width 43 height 12
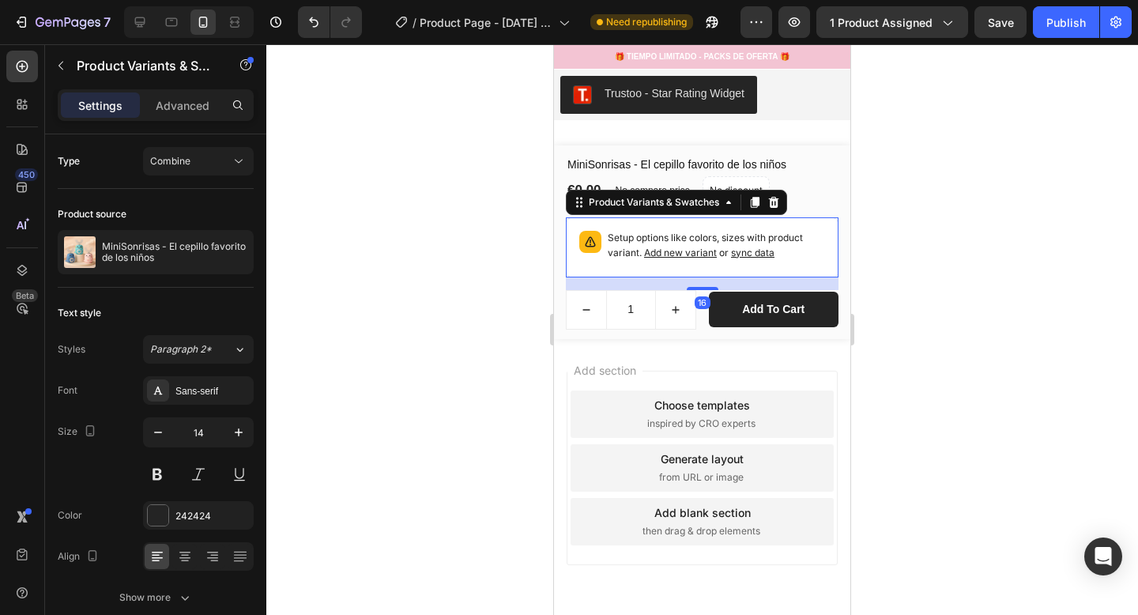
click at [764, 255] on span "sync data" at bounding box center [752, 253] width 43 height 12
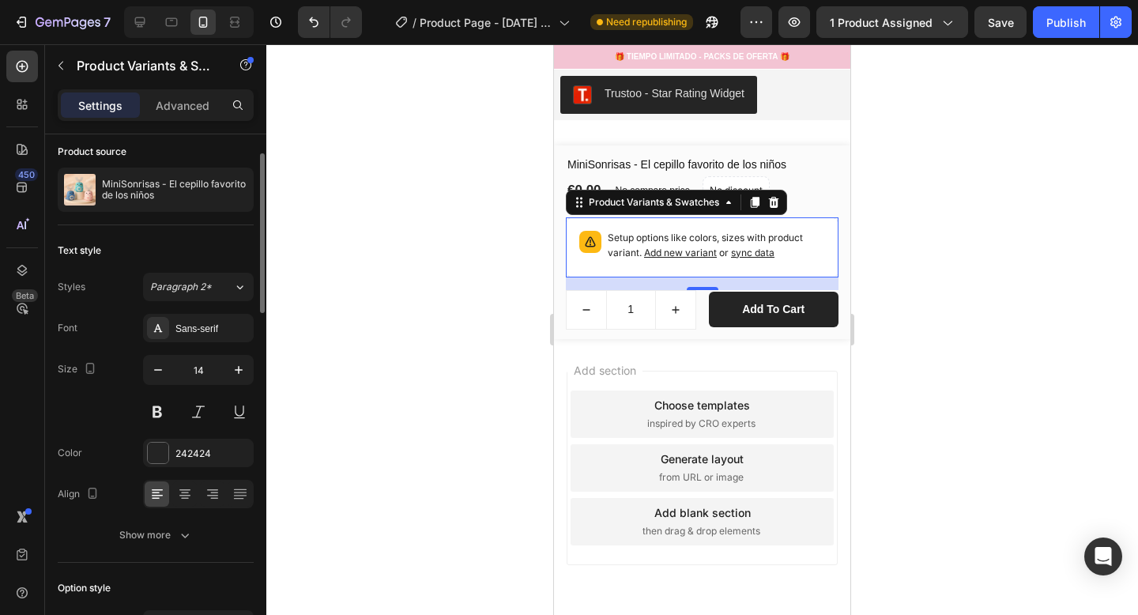
scroll to position [0, 0]
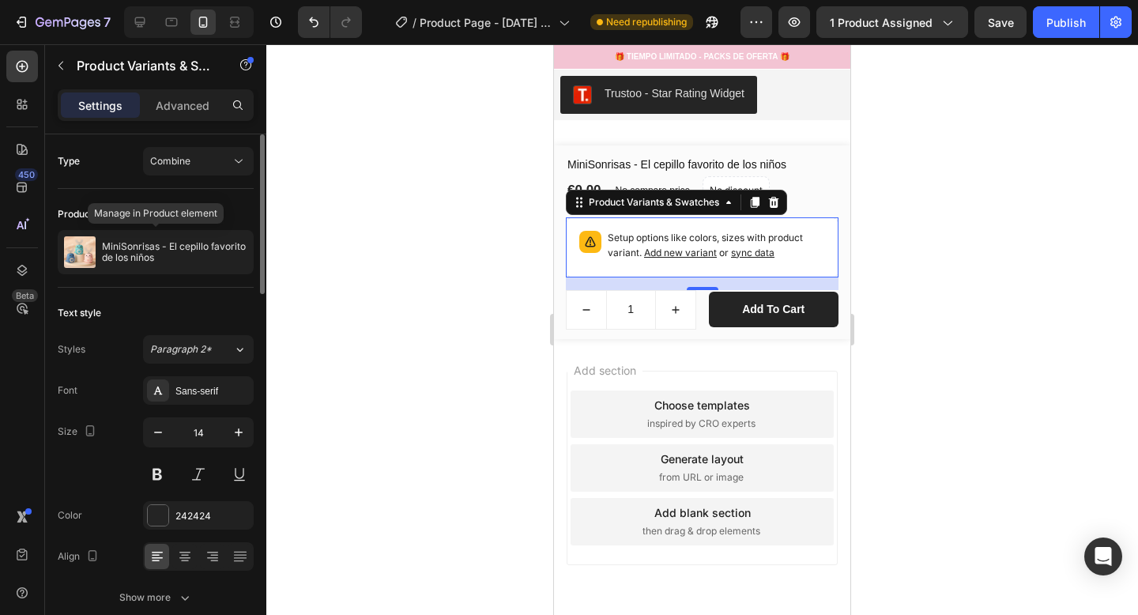
click at [162, 270] on div "MiniSonrisas - El cepillo favorito de los niños" at bounding box center [156, 252] width 196 height 44
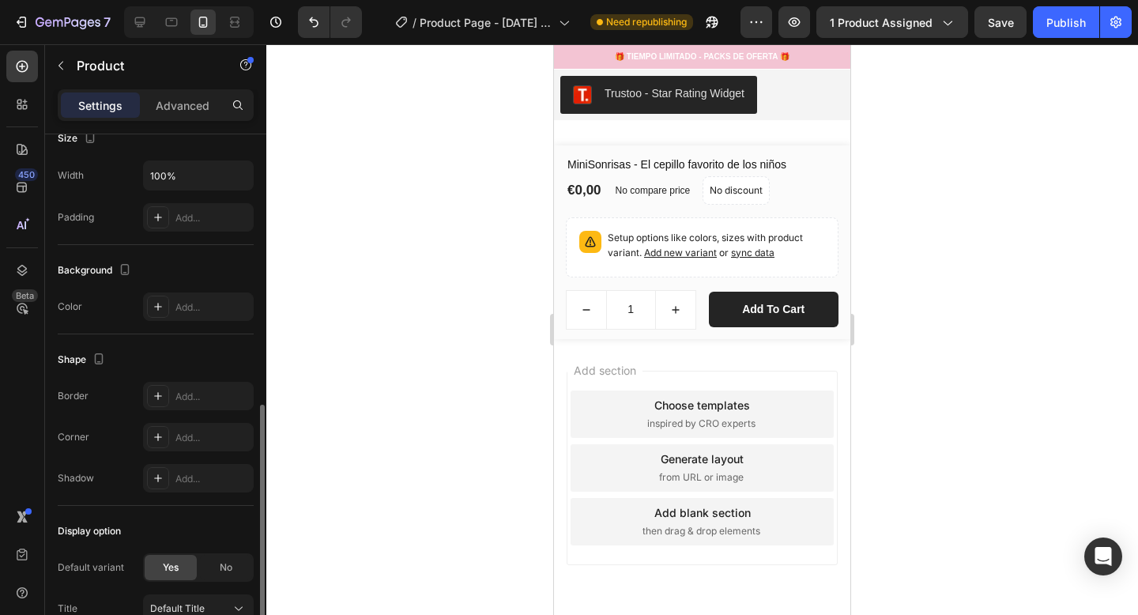
scroll to position [454, 0]
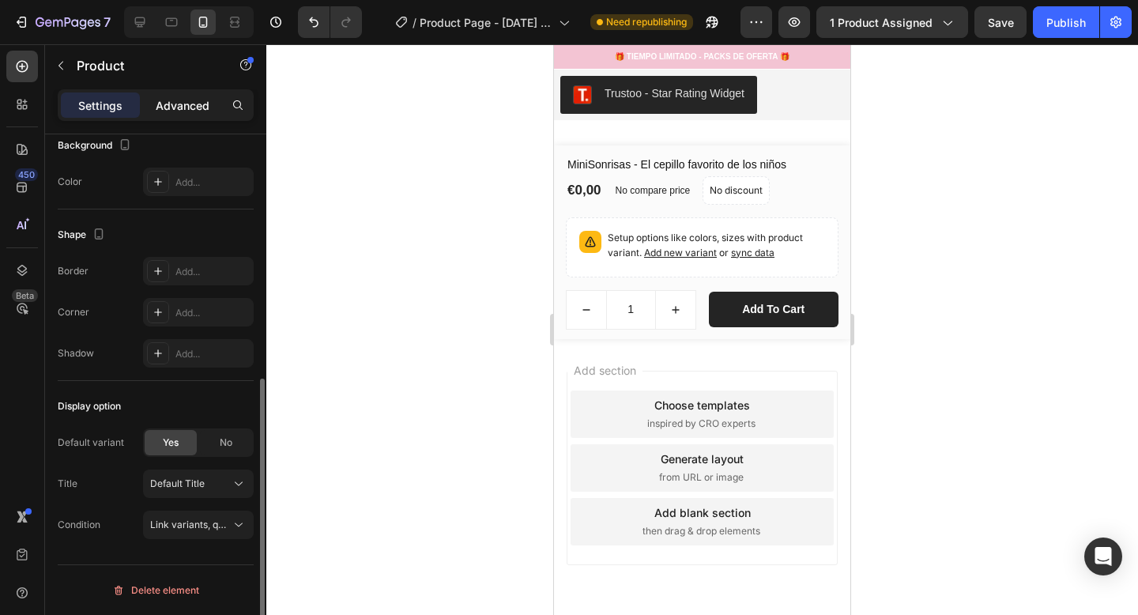
click at [186, 111] on p "Advanced" at bounding box center [183, 105] width 54 height 17
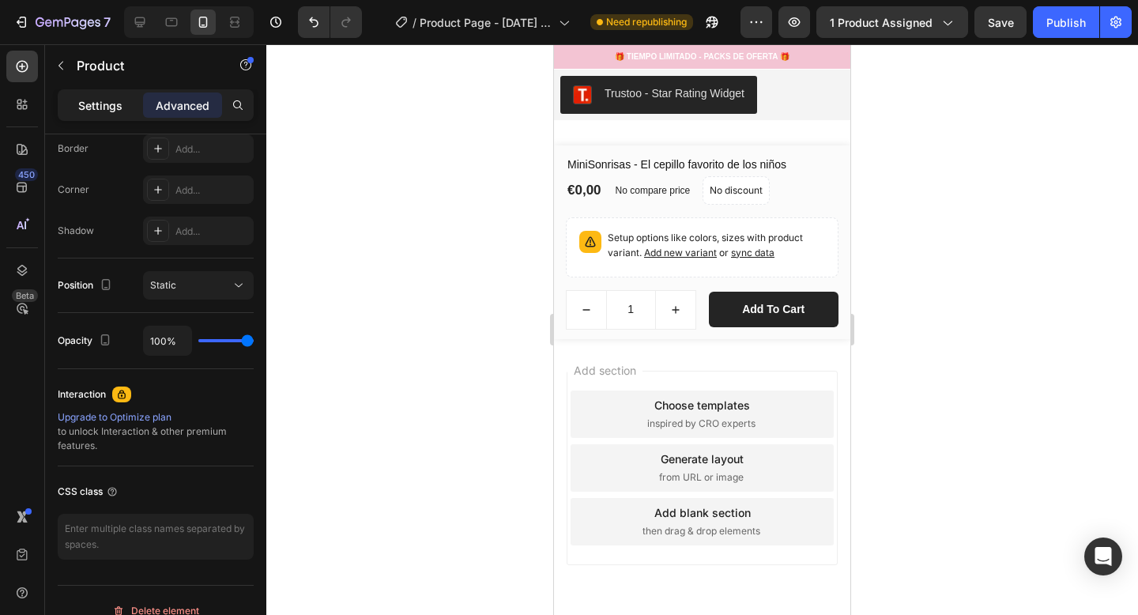
scroll to position [0, 0]
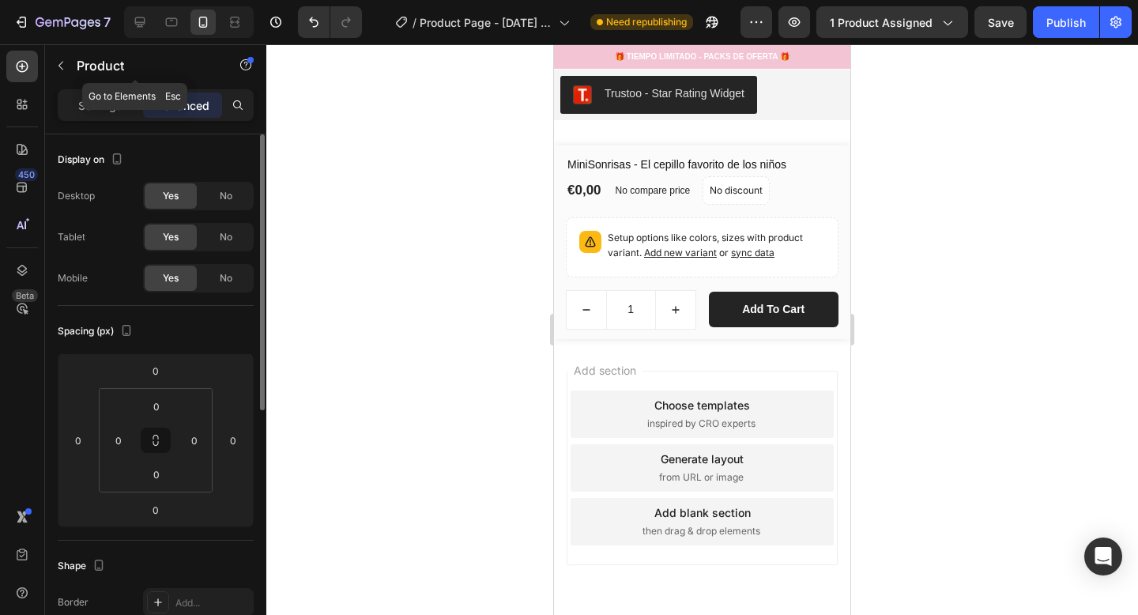
click at [58, 66] on icon "button" at bounding box center [61, 65] width 13 height 13
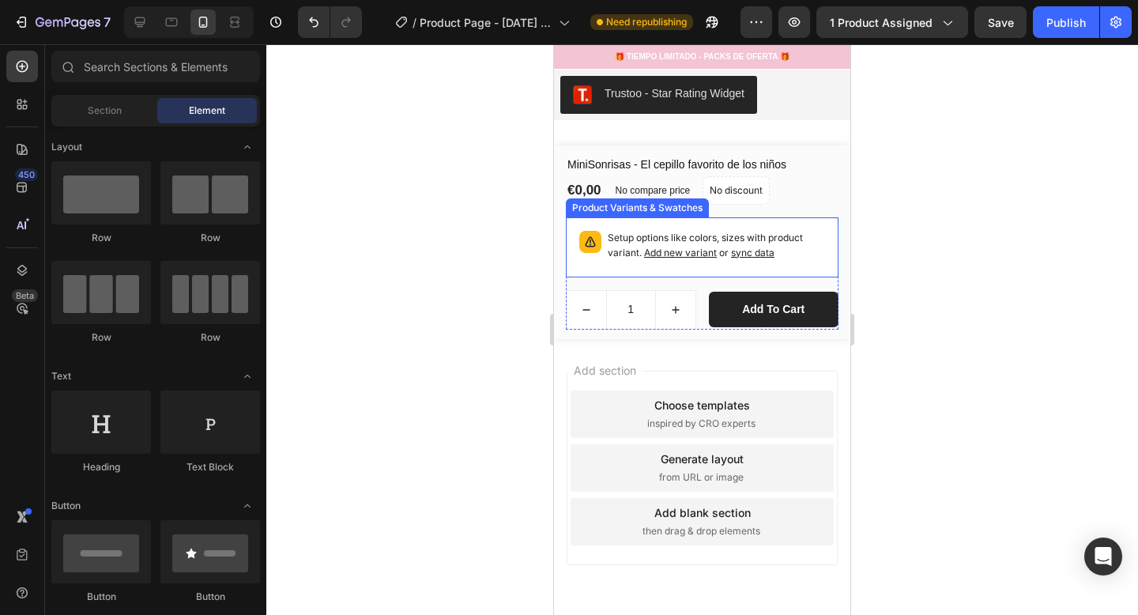
click at [776, 251] on p "Setup options like colors, sizes with product variant. Add new variant or sync …" at bounding box center [716, 246] width 217 height 30
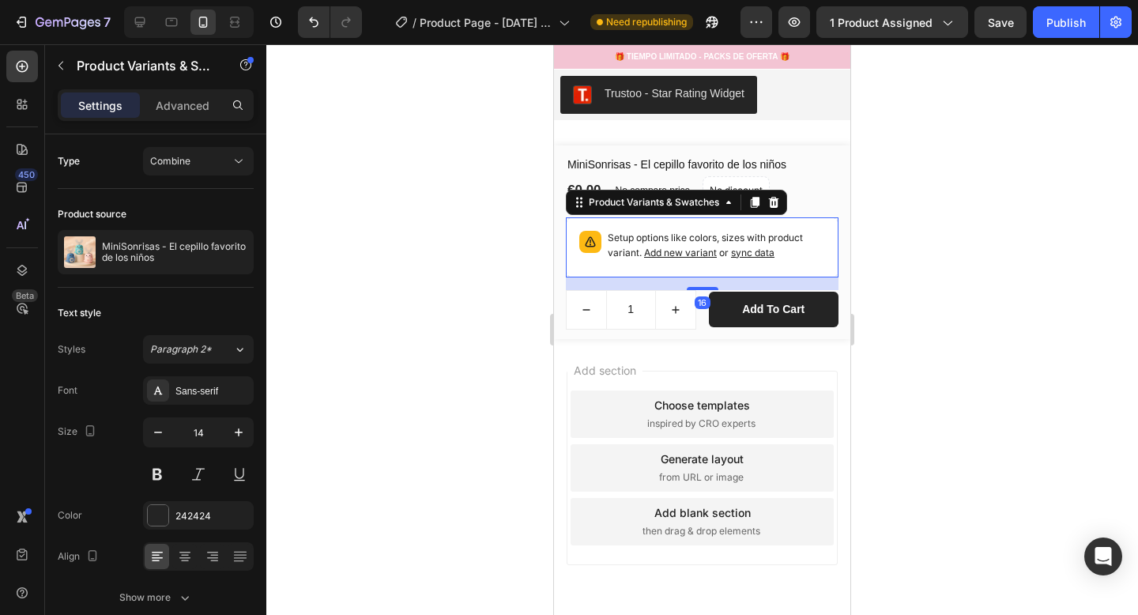
click at [747, 255] on span "sync data" at bounding box center [752, 253] width 43 height 12
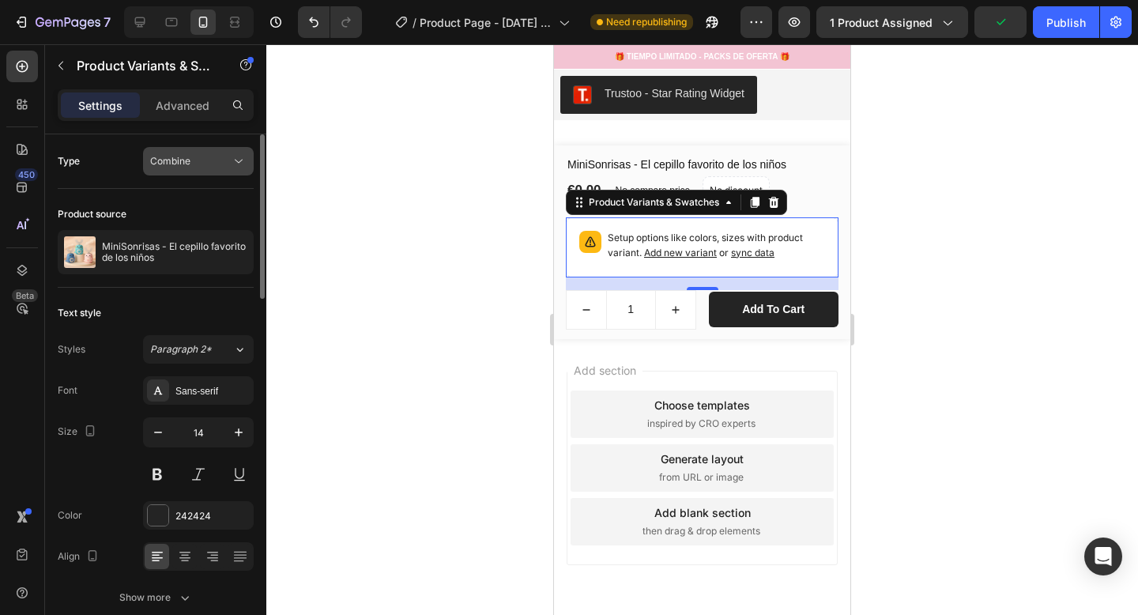
click at [179, 164] on span "Combine" at bounding box center [170, 161] width 40 height 12
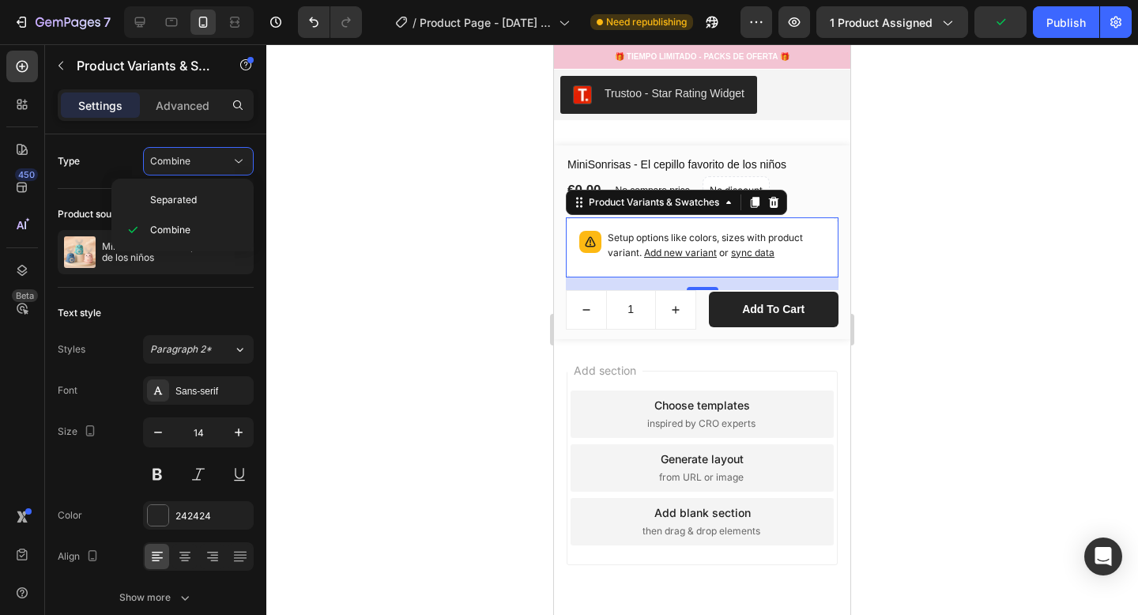
click at [357, 221] on div at bounding box center [702, 329] width 872 height 571
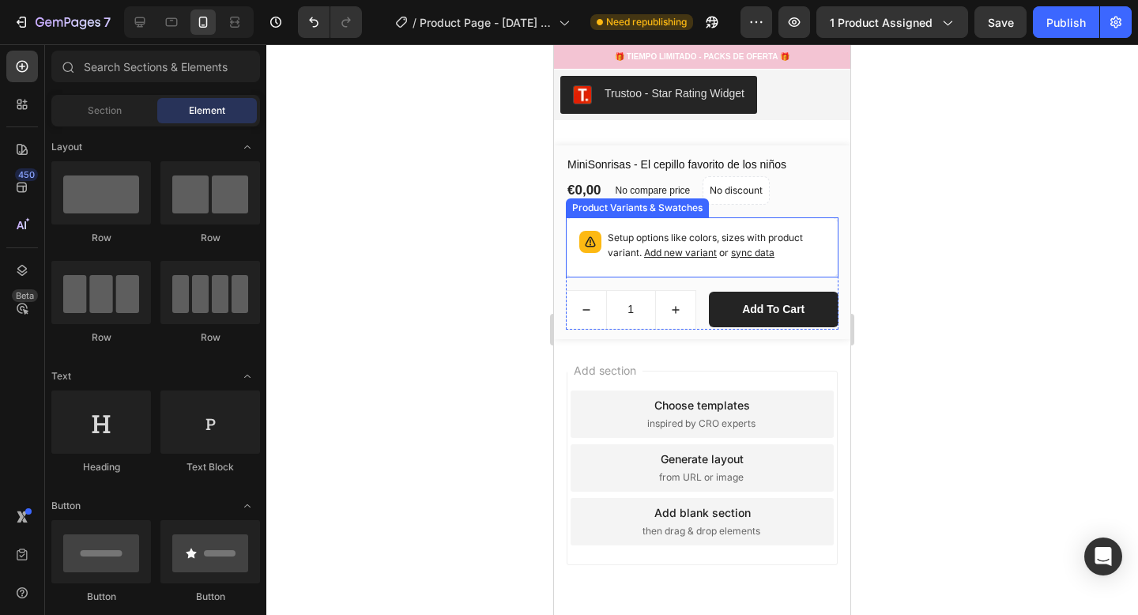
click at [753, 251] on span "sync data" at bounding box center [752, 253] width 43 height 12
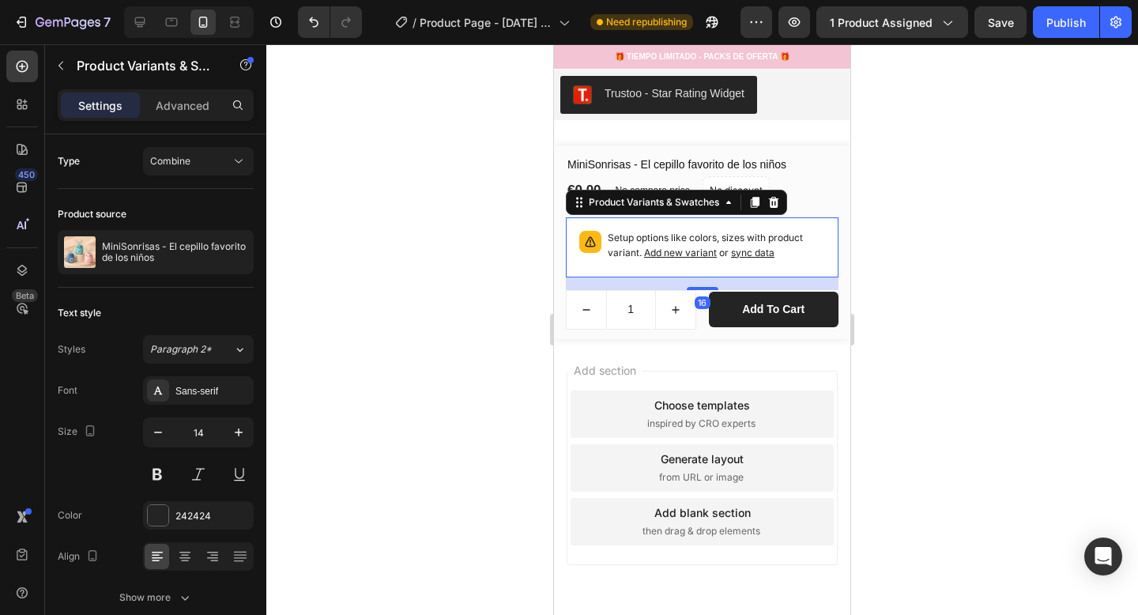
click at [752, 252] on span "sync data" at bounding box center [752, 253] width 43 height 12
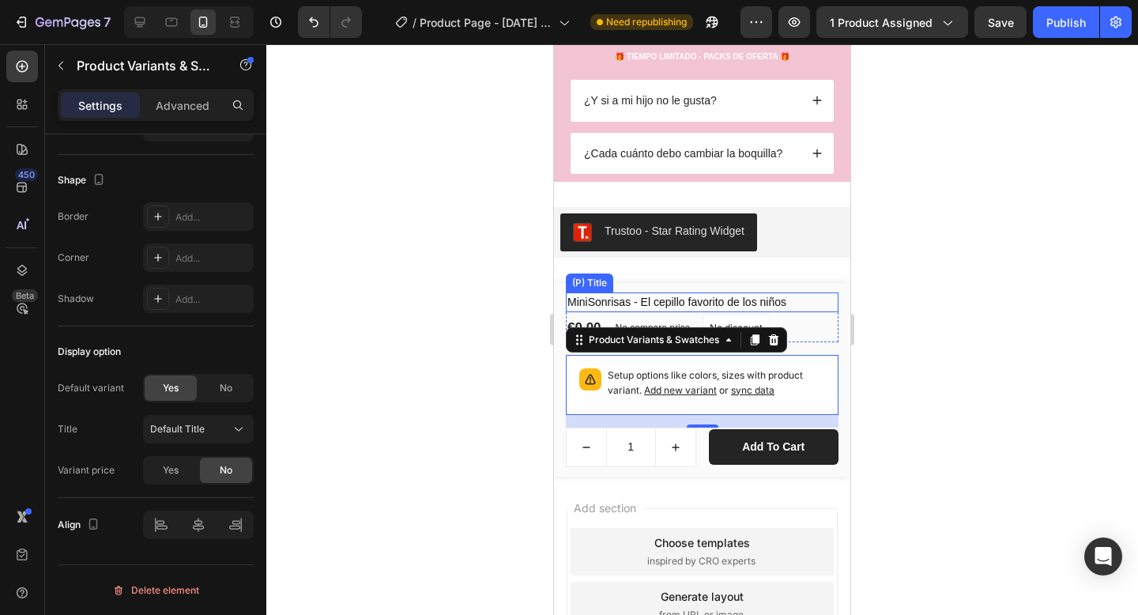
scroll to position [3918, 0]
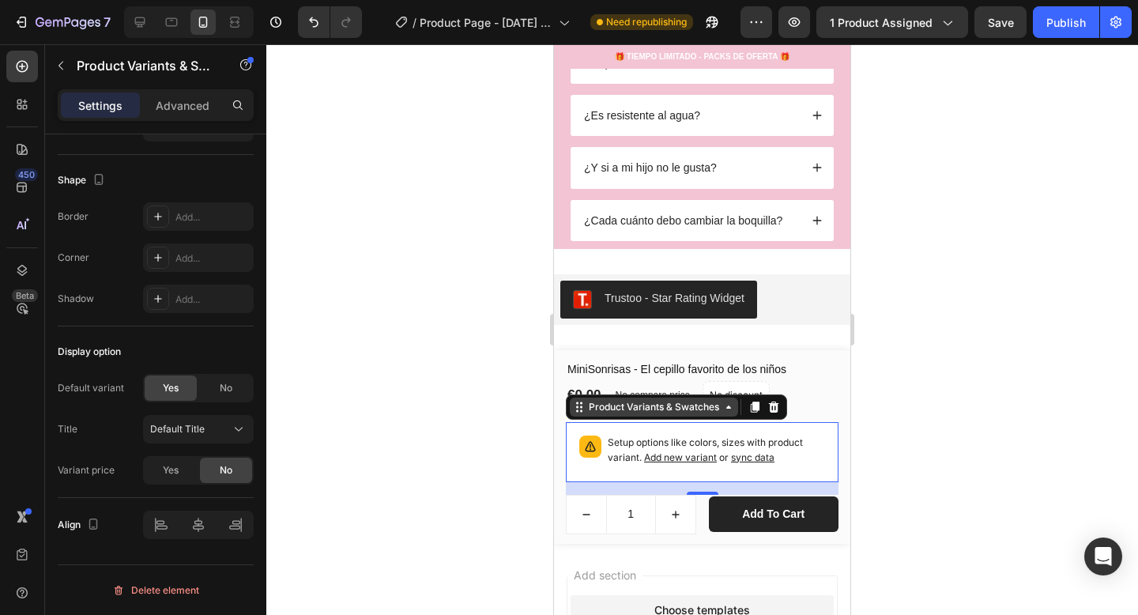
click at [722, 406] on div "Product Variants & Swatches" at bounding box center [654, 407] width 137 height 14
click at [721, 413] on div "Product Variants & Swatches" at bounding box center [654, 407] width 137 height 14
click at [745, 459] on span "sync data" at bounding box center [752, 457] width 43 height 12
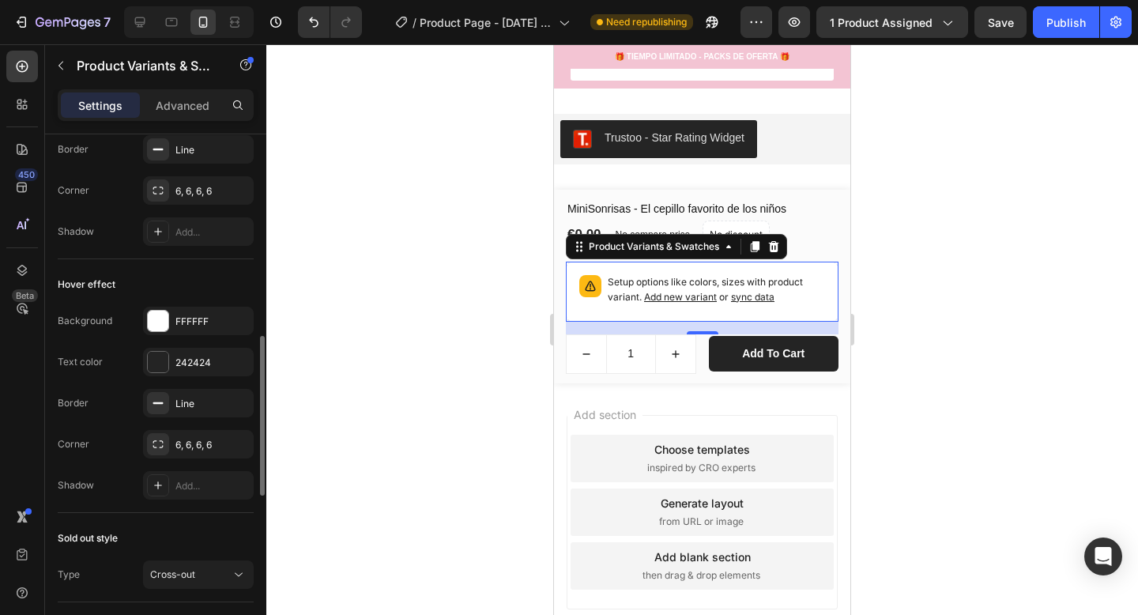
scroll to position [722, 0]
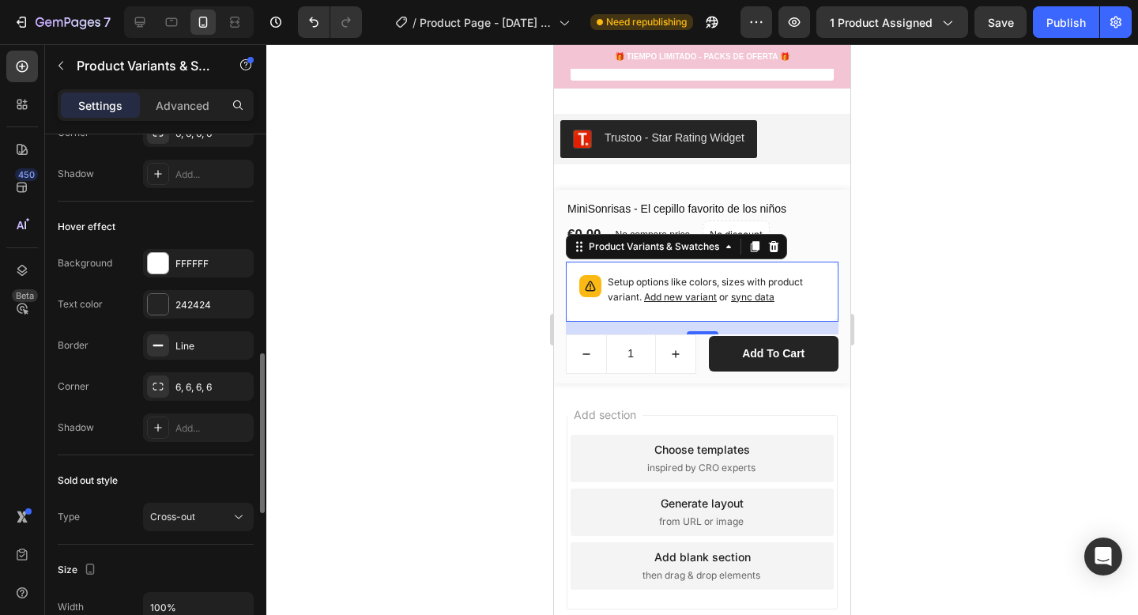
drag, startPoint x: 812, startPoint y: 272, endPoint x: 805, endPoint y: 280, distance: 10.6
click at [813, 272] on div "Setup options like colors, sizes with product variant. Add new variant or sync …" at bounding box center [702, 292] width 259 height 46
click at [867, 259] on div at bounding box center [702, 329] width 872 height 571
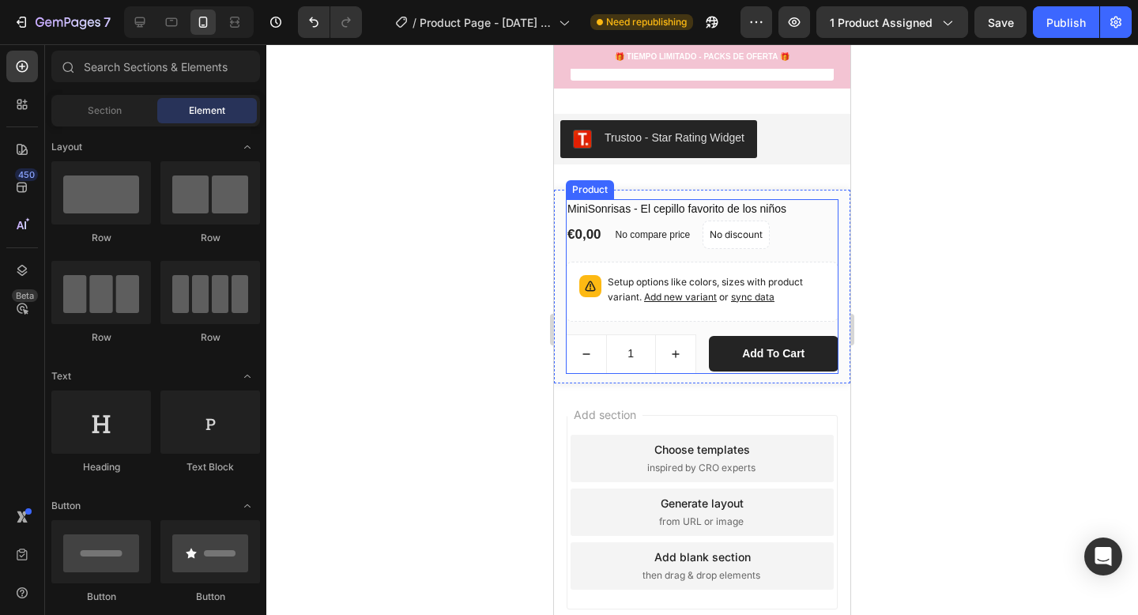
click at [803, 252] on div "MiniSonrisas - El cepillo favorito de los niños (P) Title €0,00 (P) Price (P) P…" at bounding box center [702, 230] width 273 height 62
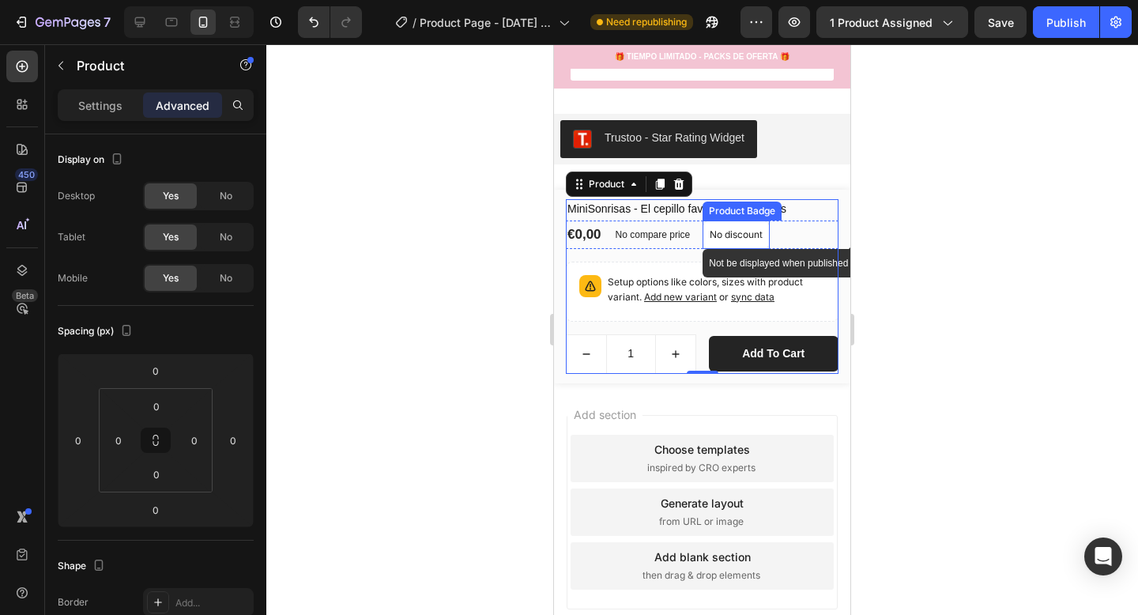
click at [730, 230] on p "No discount" at bounding box center [736, 235] width 53 height 14
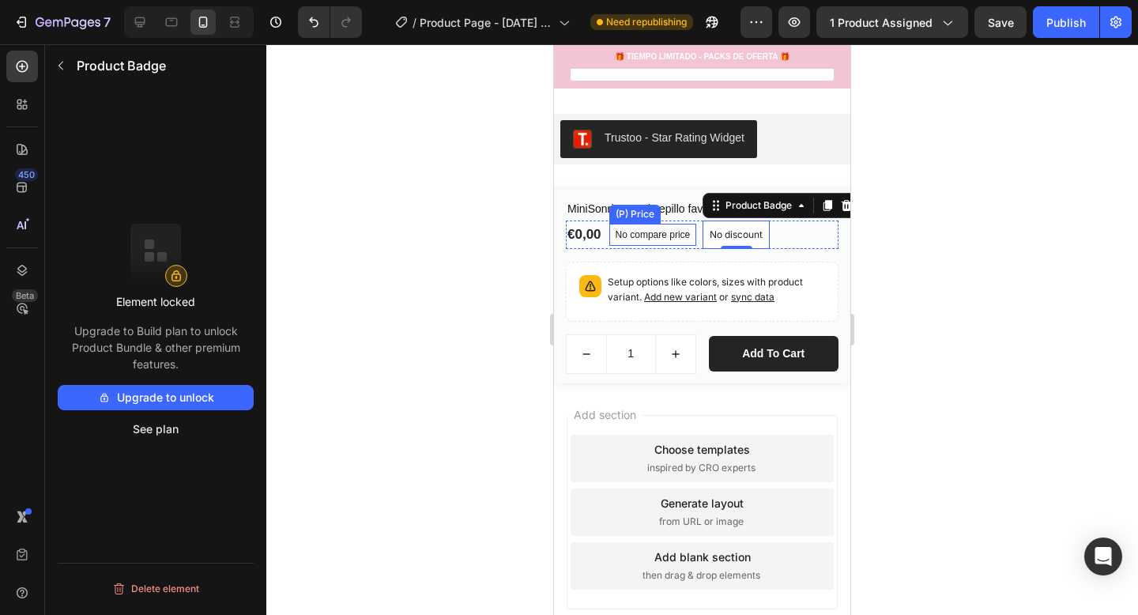
click at [647, 236] on p "No compare price" at bounding box center [653, 234] width 75 height 9
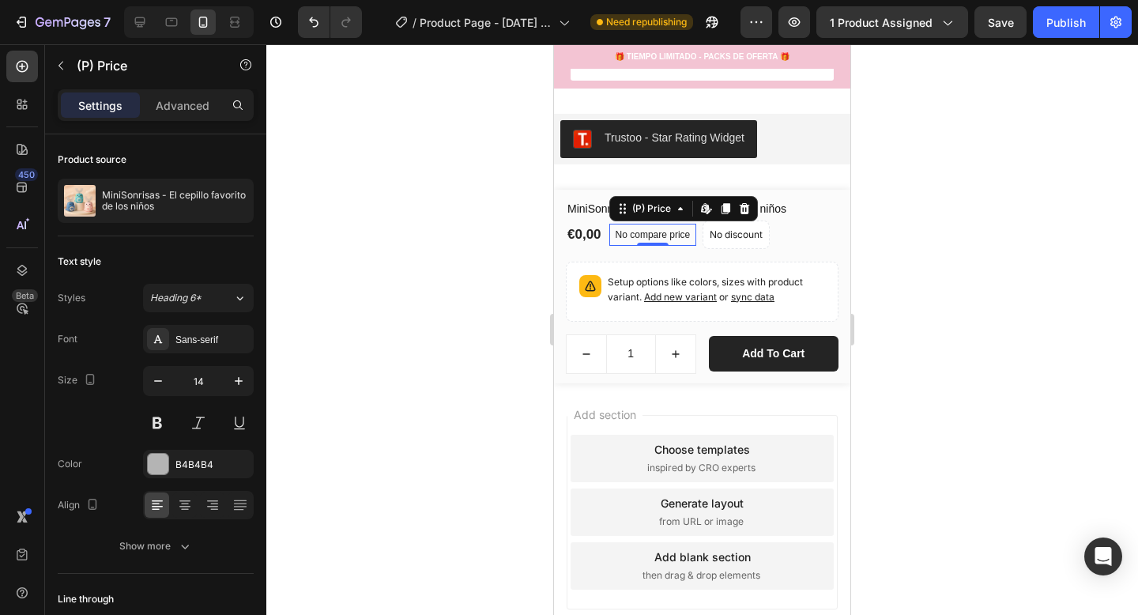
click at [648, 235] on p "No compare price" at bounding box center [653, 234] width 75 height 9
click at [594, 243] on div "€0,00 (P) Price Edit content in Shopify 0 (P) Price Edit content in Shopify 0" at bounding box center [584, 235] width 37 height 24
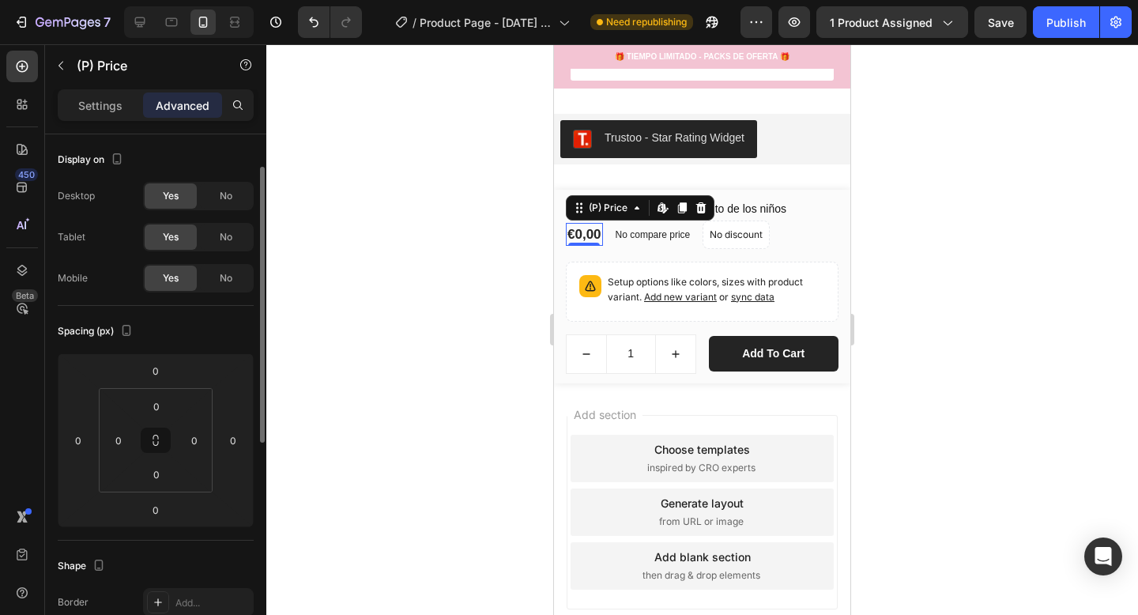
scroll to position [21, 0]
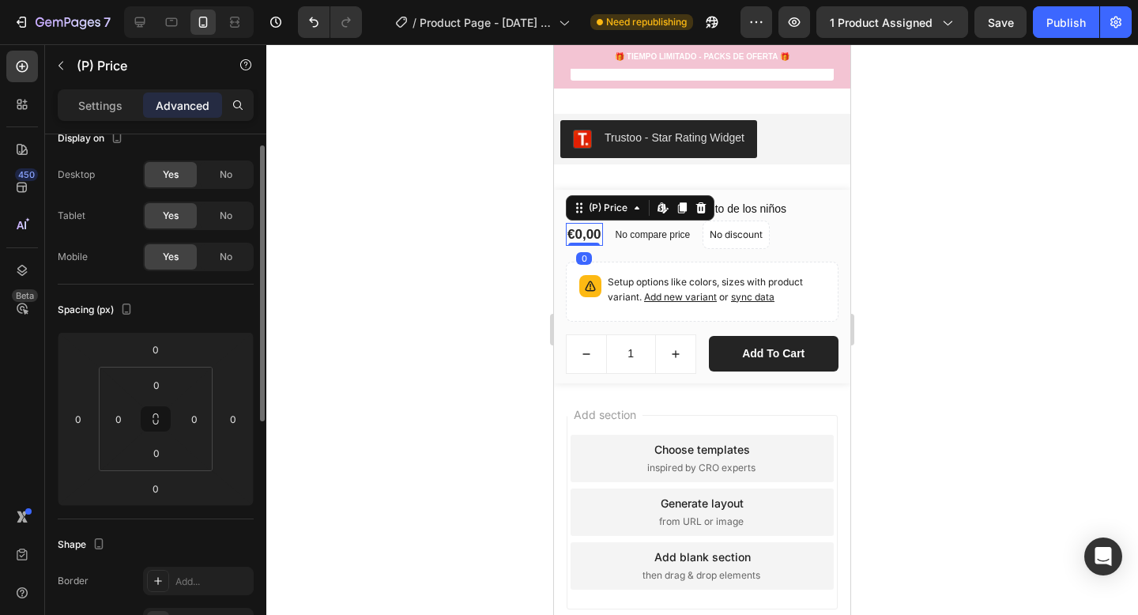
click at [589, 236] on div "€0,00" at bounding box center [584, 235] width 37 height 24
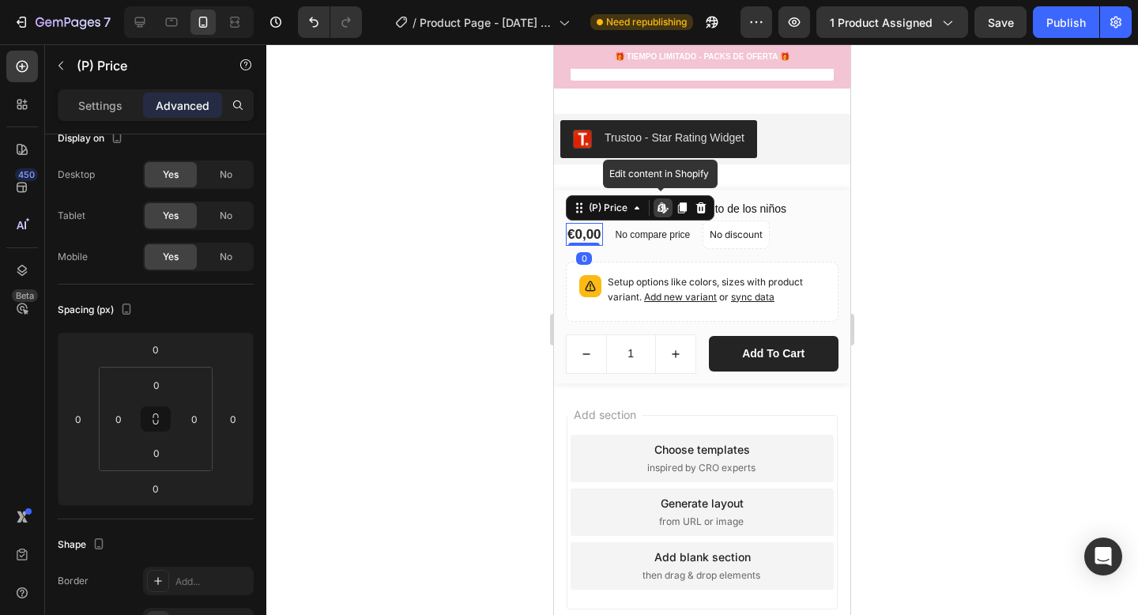
click at [589, 233] on div "€0,00" at bounding box center [584, 235] width 37 height 24
click at [663, 205] on icon at bounding box center [663, 208] width 13 height 13
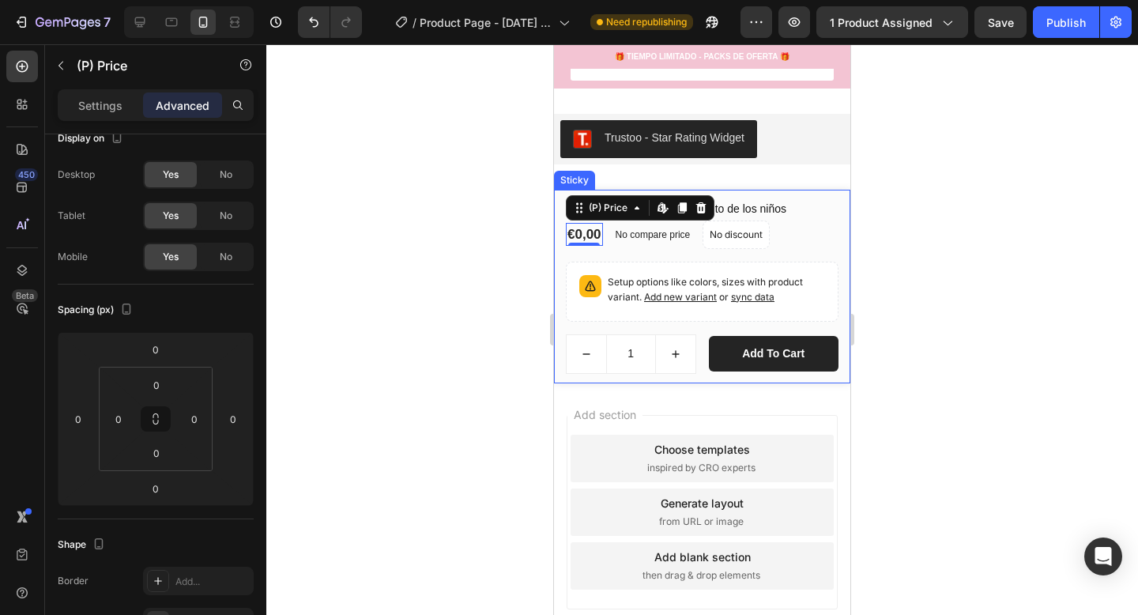
click at [832, 192] on div "MiniSonrisas - El cepillo favorito de los niños (P) Title €0,00 (P) Price Edit …" at bounding box center [702, 287] width 296 height 194
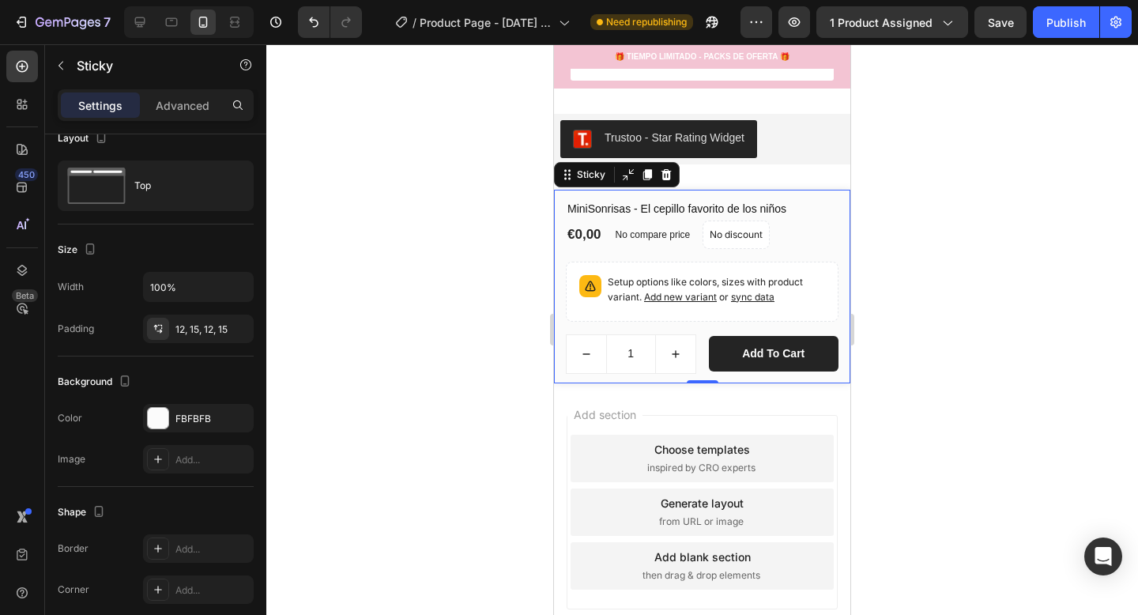
scroll to position [0, 0]
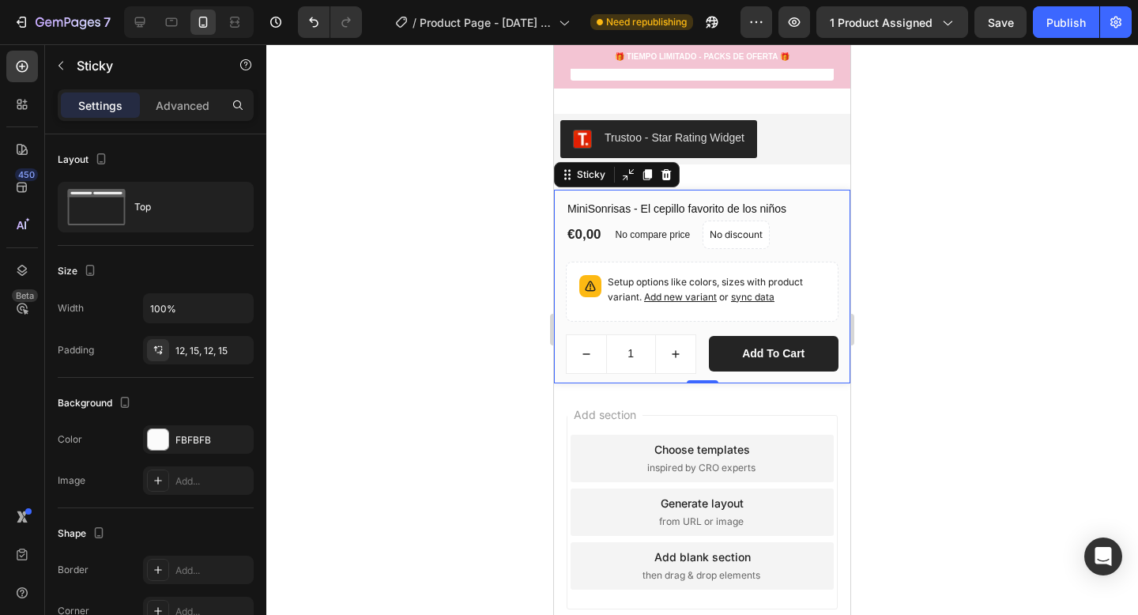
click at [668, 175] on icon at bounding box center [667, 174] width 10 height 11
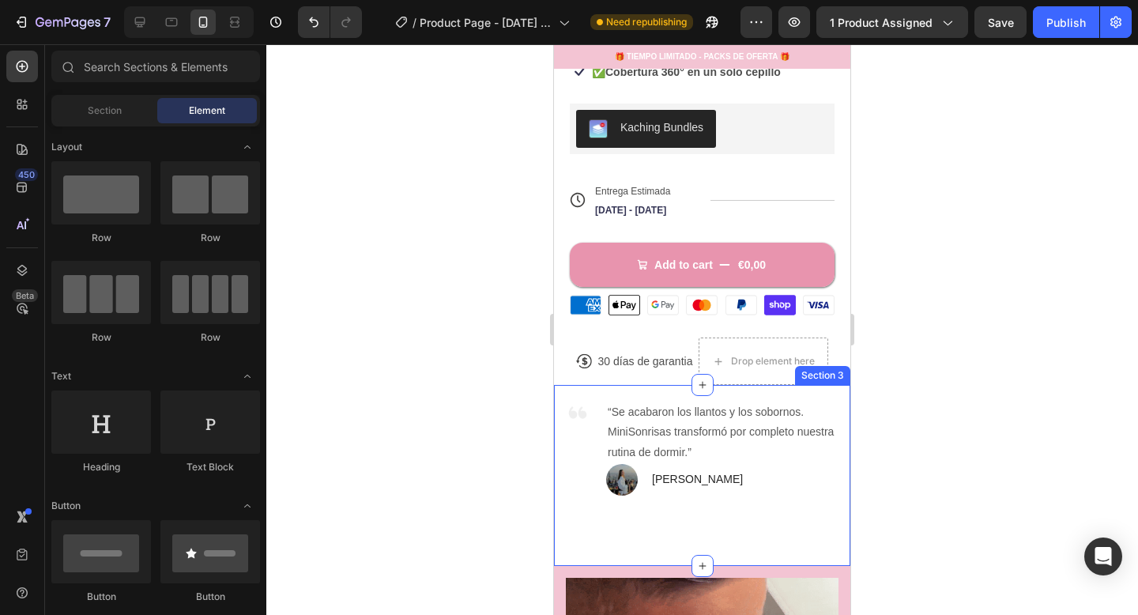
scroll to position [567, 0]
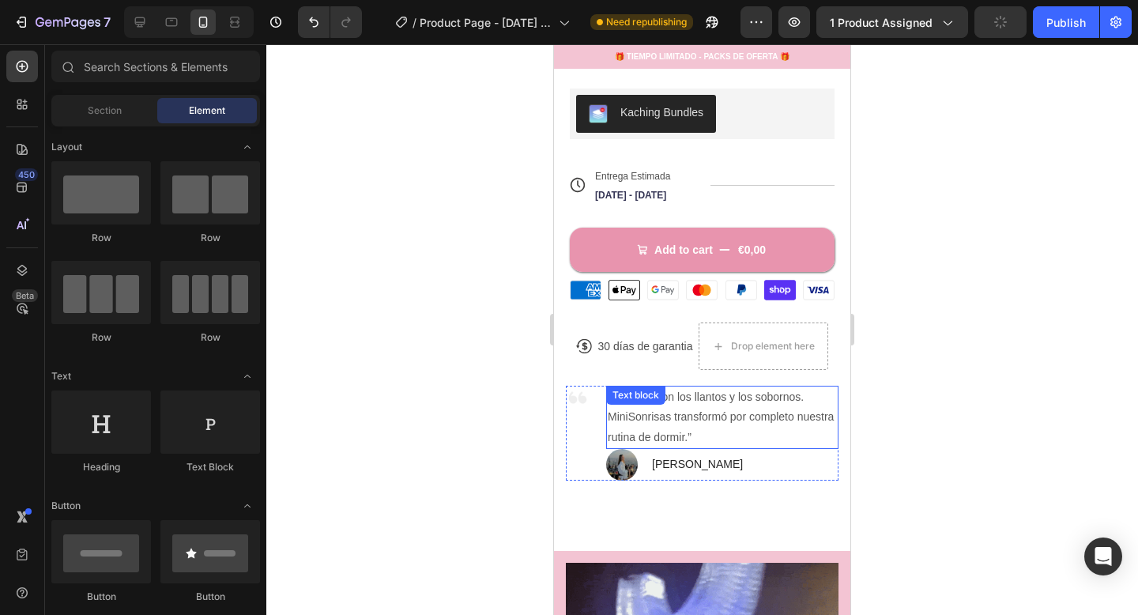
click at [816, 422] on p "“Se acabaron los llantos y los sobornos. MiniSonrisas transformó por completo n…" at bounding box center [722, 417] width 229 height 60
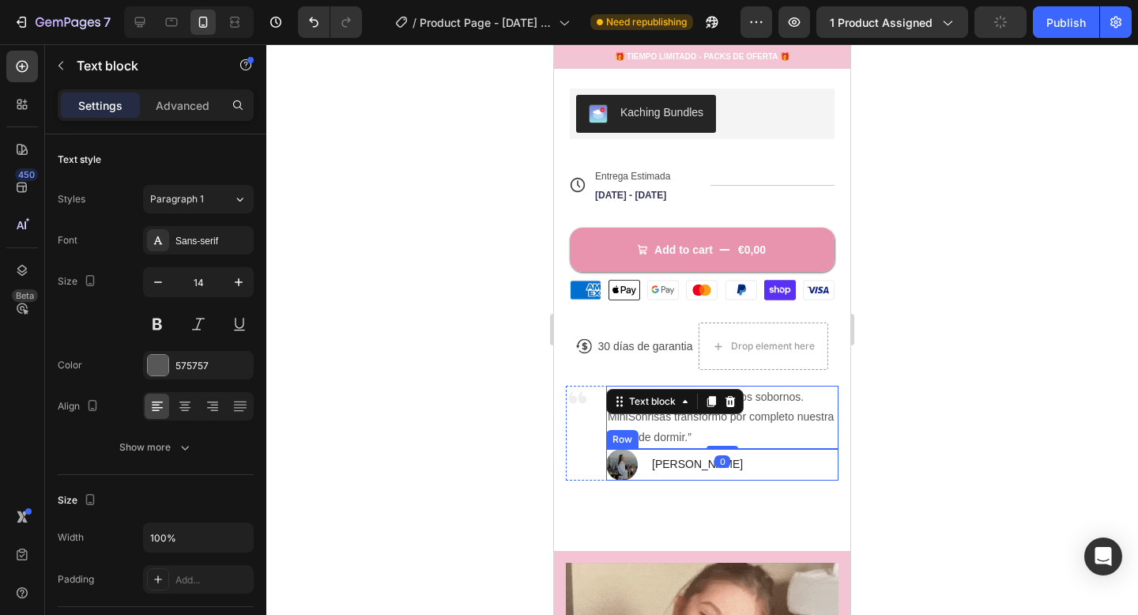
click at [816, 454] on div "Image [PERSON_NAME] Text block Row" at bounding box center [722, 465] width 232 height 32
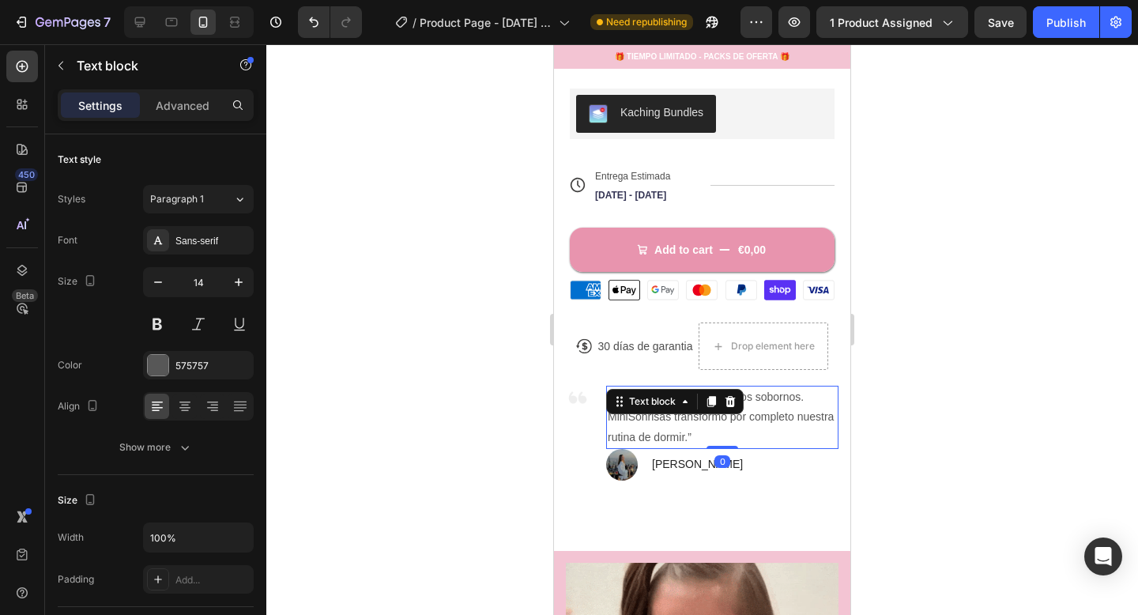
click at [747, 432] on p "“Se acabaron los llantos y los sobornos. MiniSonrisas transformó por completo n…" at bounding box center [722, 417] width 229 height 60
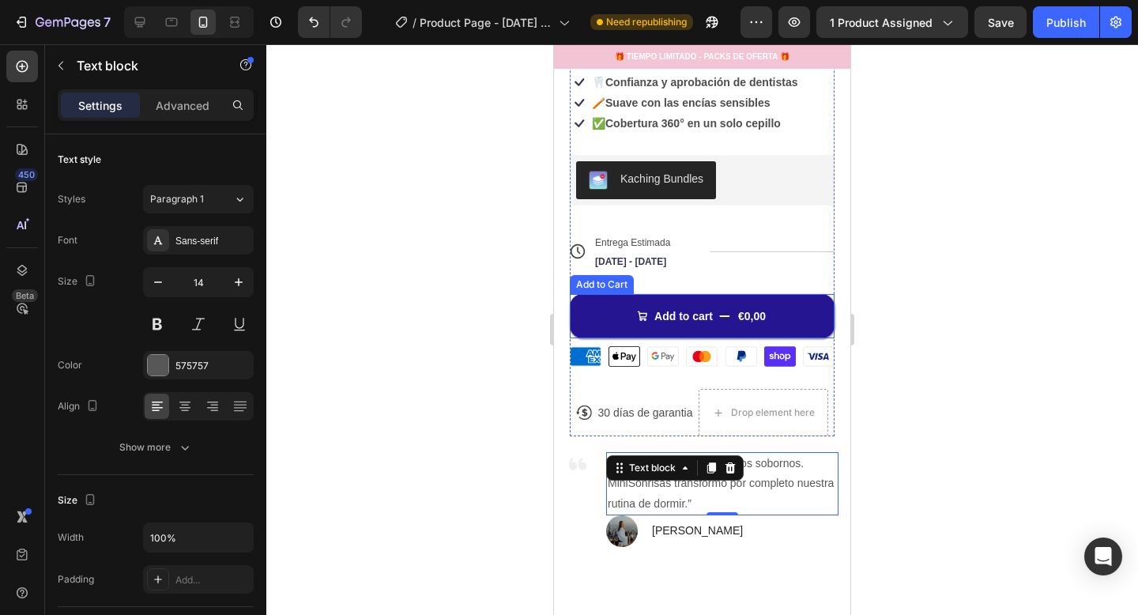
scroll to position [581, 0]
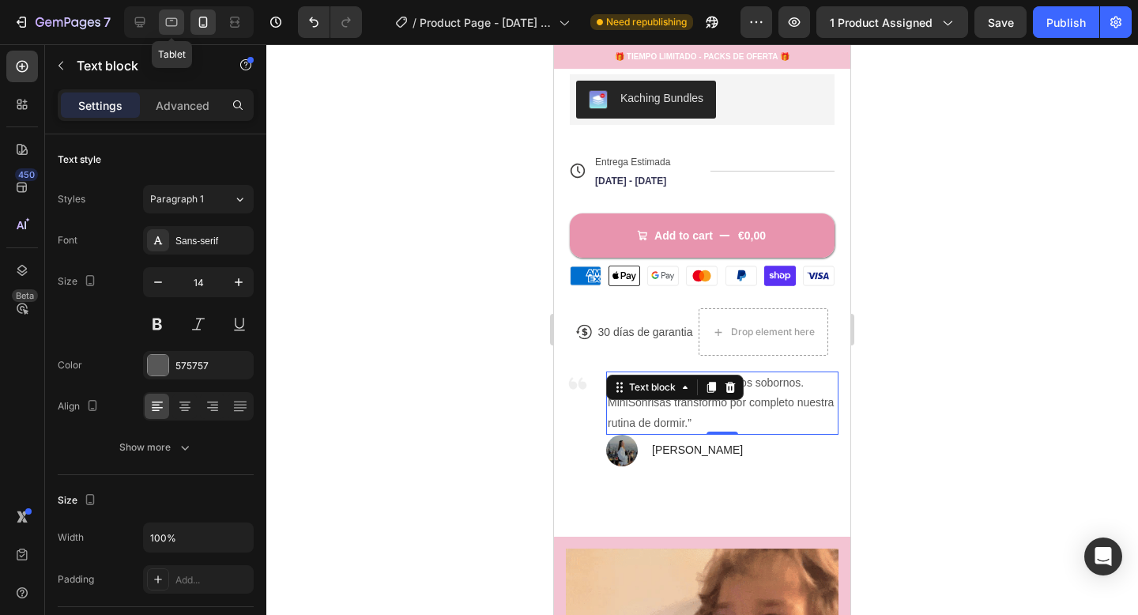
click at [168, 21] on icon at bounding box center [172, 22] width 16 height 16
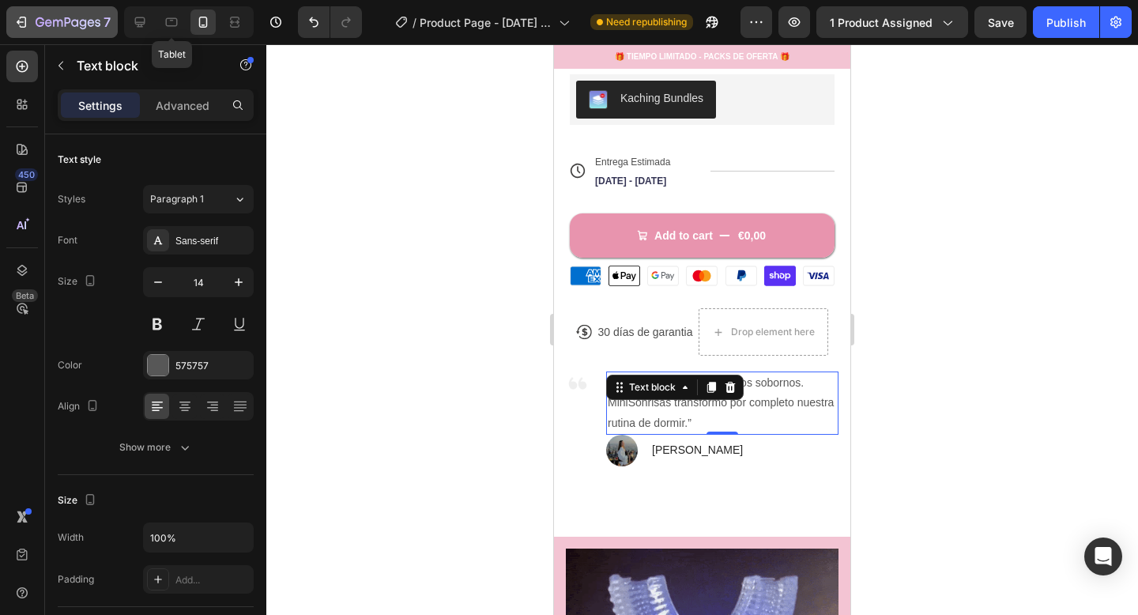
type input "16"
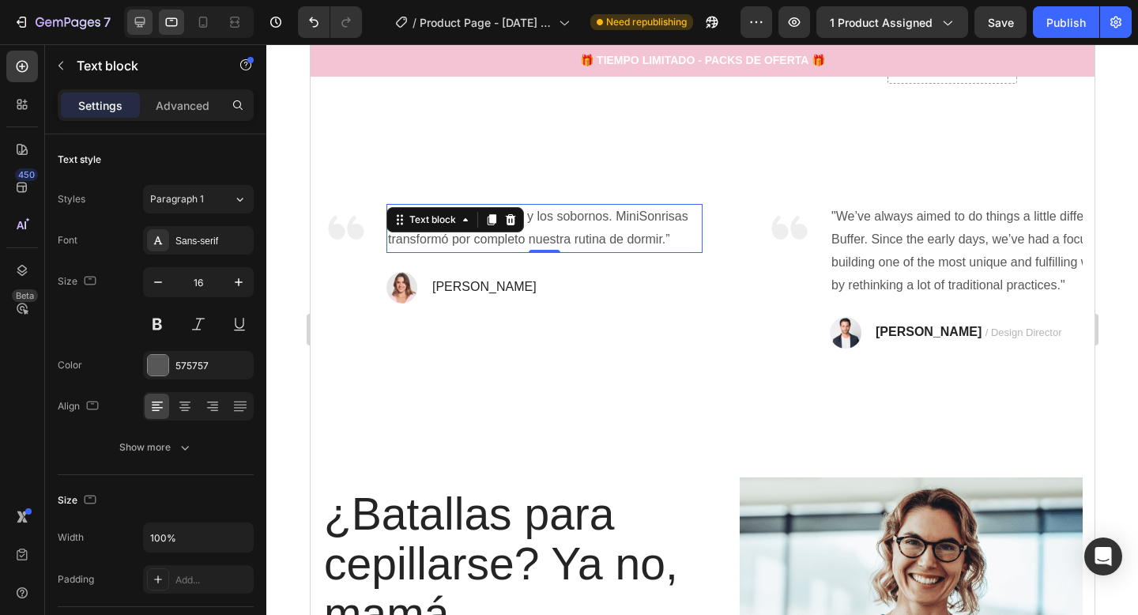
click at [141, 19] on icon at bounding box center [140, 22] width 16 height 16
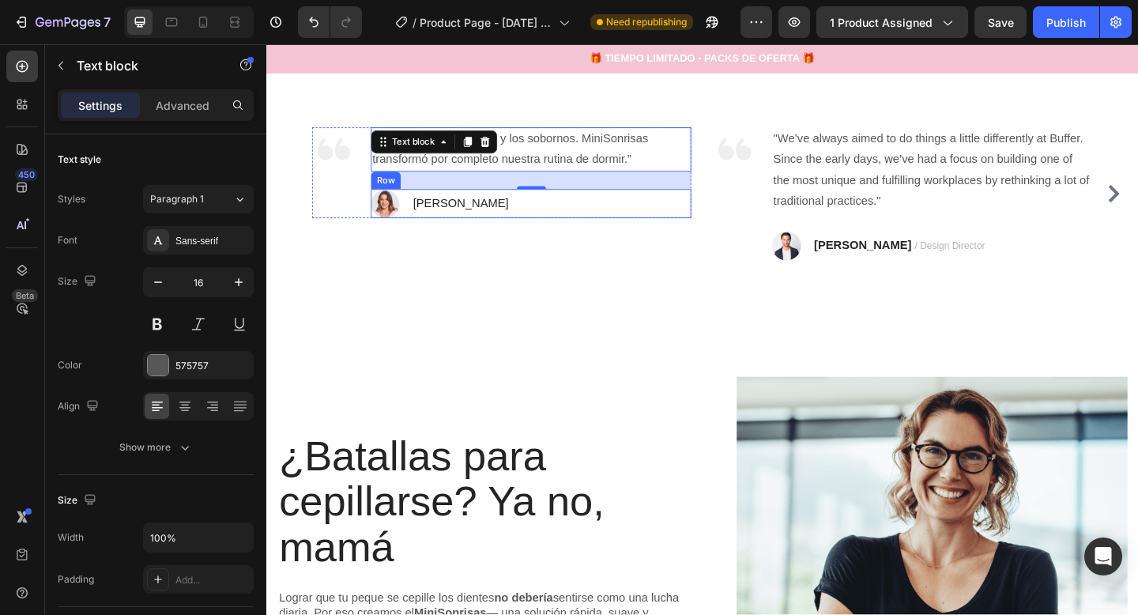
scroll to position [754, 0]
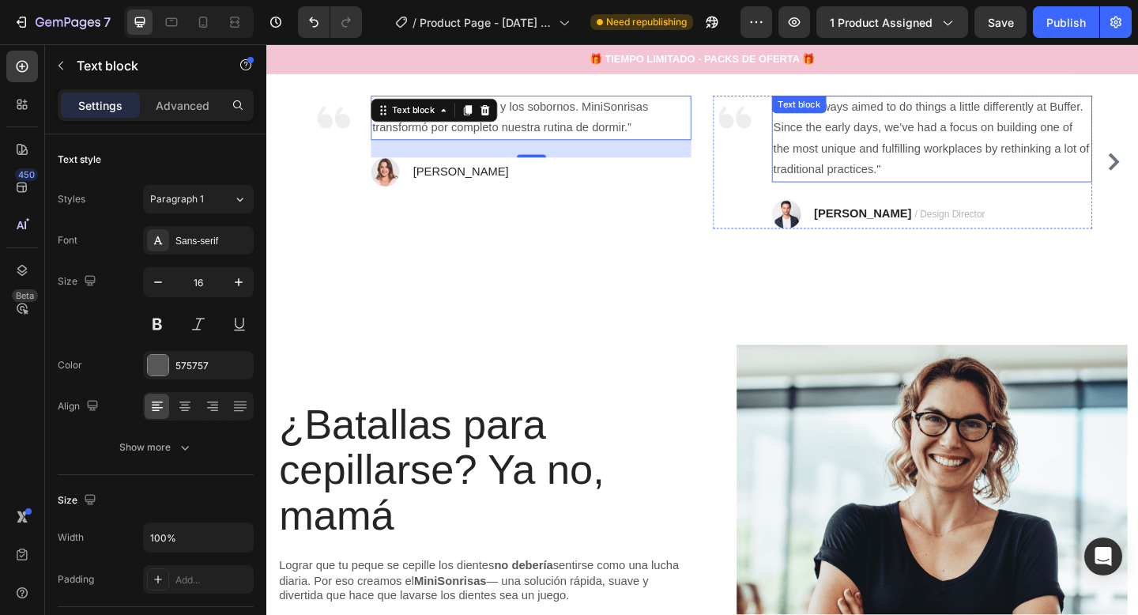
click at [880, 154] on p ""We’ve always aimed to do things a little differently at Buffer. Since the earl…" at bounding box center [990, 147] width 345 height 91
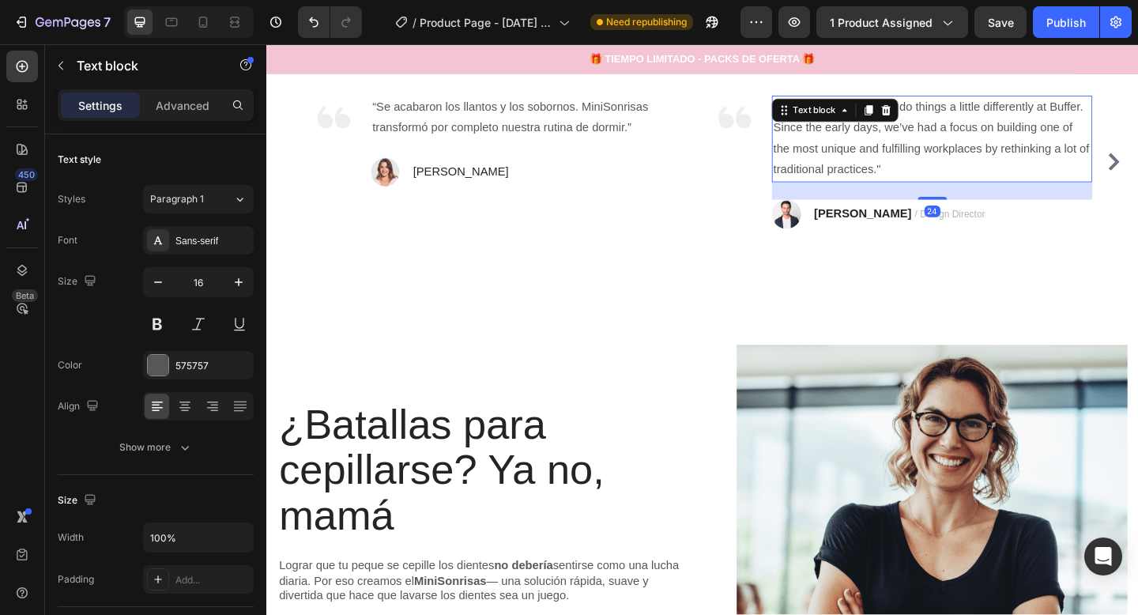
click at [904, 164] on p ""We’ve always aimed to do things a little differently at Buffer. Since the earl…" at bounding box center [990, 147] width 345 height 91
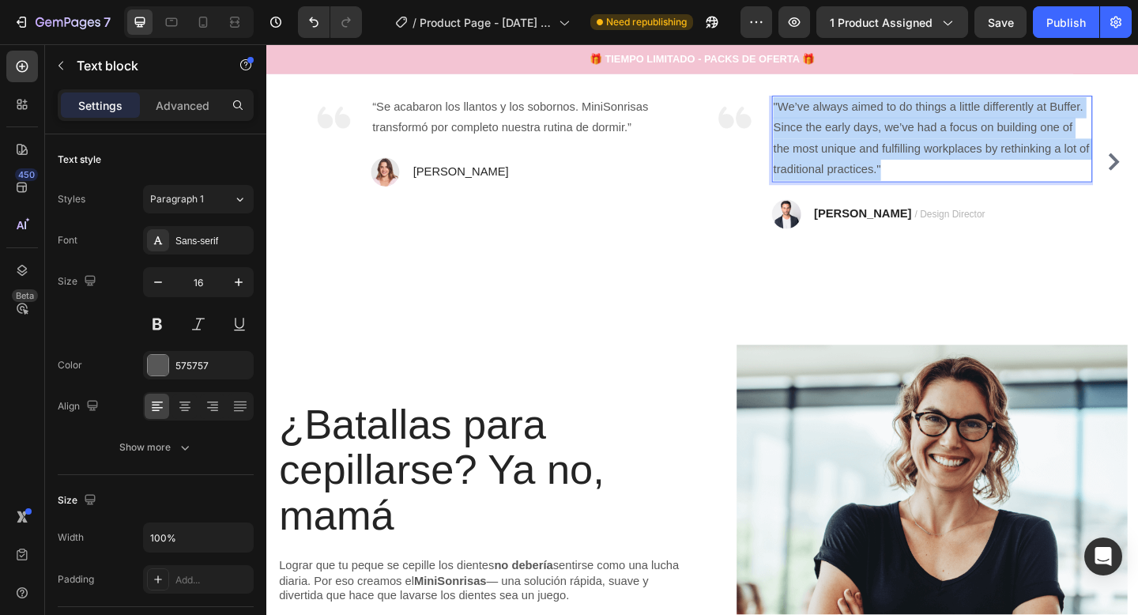
click at [904, 164] on p ""We’ve always aimed to do things a little differently at Buffer. Since the earl…" at bounding box center [990, 147] width 345 height 91
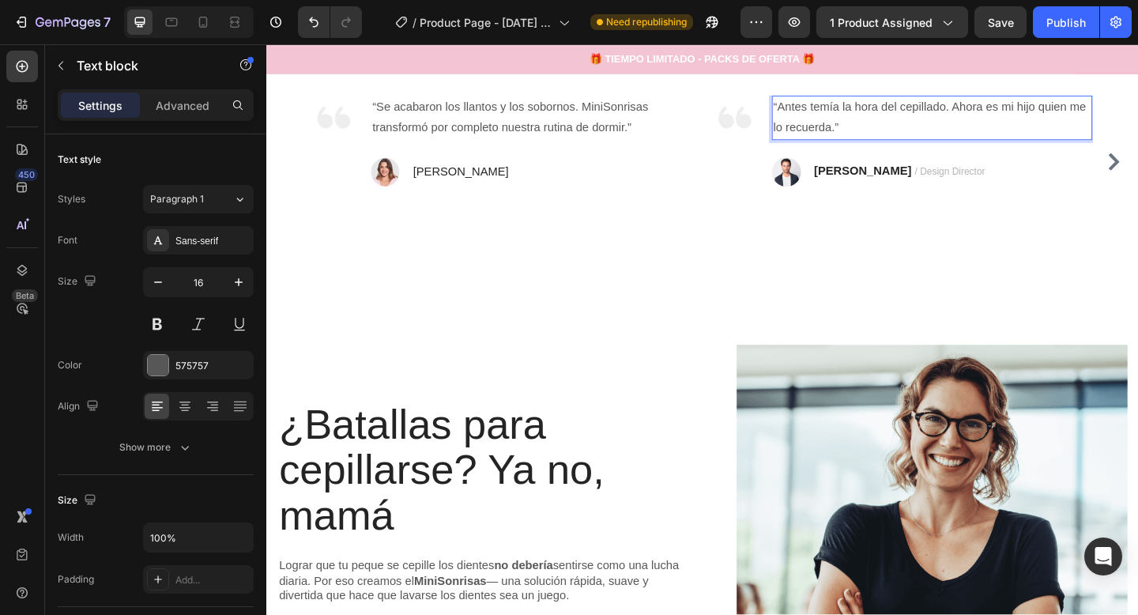
click at [874, 112] on p "“Antes temía la hora del cepillado. Ahora es mi hijo quien me lo recuerda.”" at bounding box center [990, 125] width 345 height 46
click at [447, 187] on p "[PERSON_NAME]" at bounding box center [478, 183] width 104 height 23
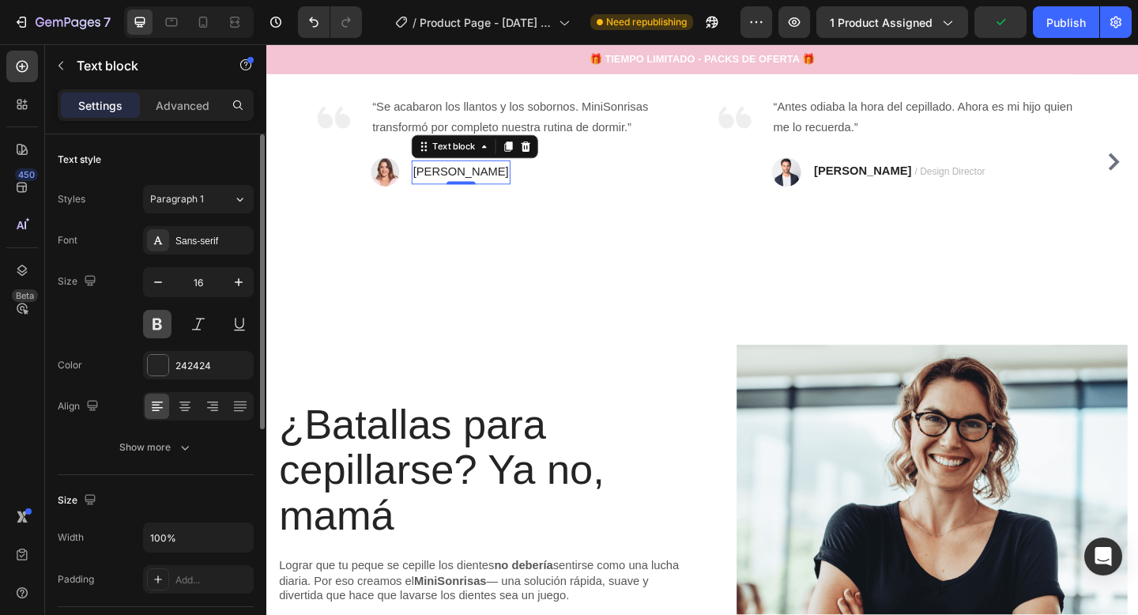
click at [170, 326] on button at bounding box center [157, 324] width 28 height 28
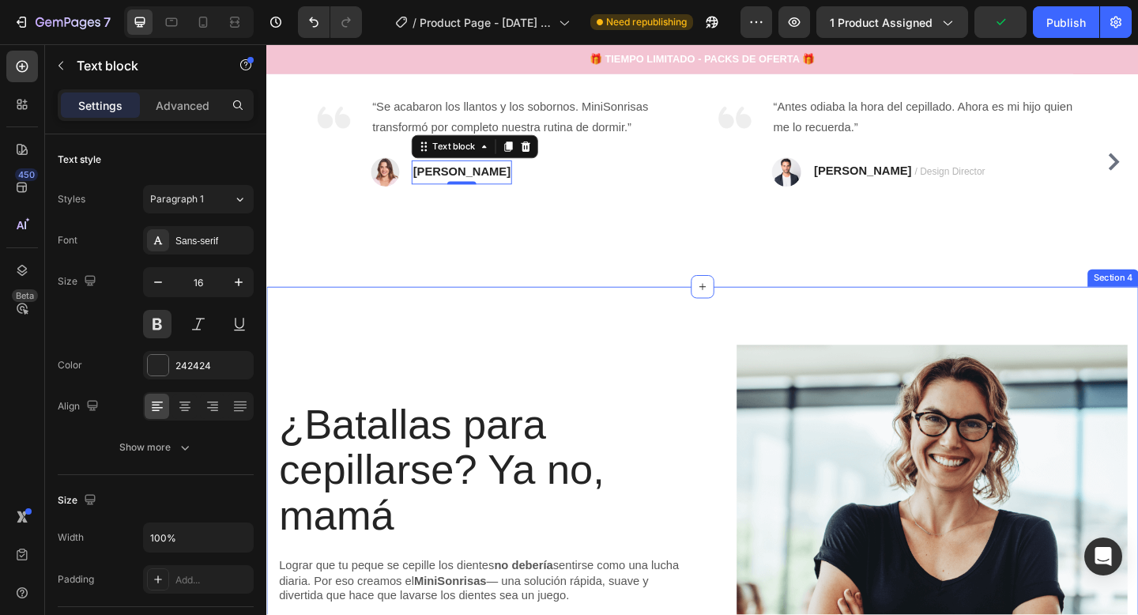
click at [422, 316] on div "¿Batallas para cepillarse? Ya no, mamá Heading Lograr que tu peque se cepille l…" at bounding box center [740, 590] width 949 height 564
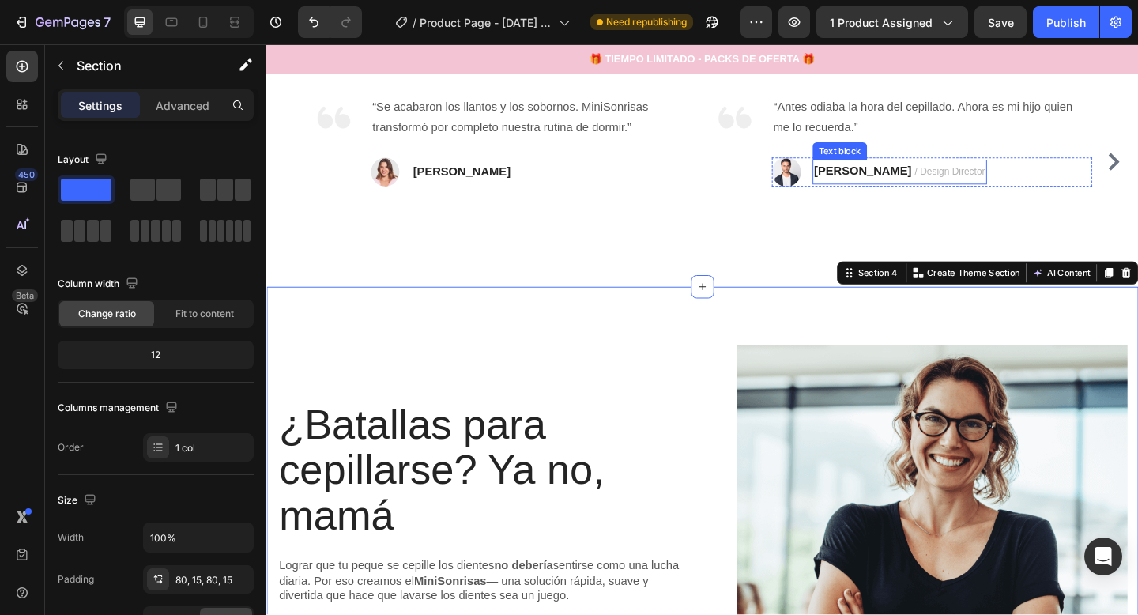
click at [886, 193] on p "[PERSON_NAME] / Design Director" at bounding box center [955, 184] width 187 height 24
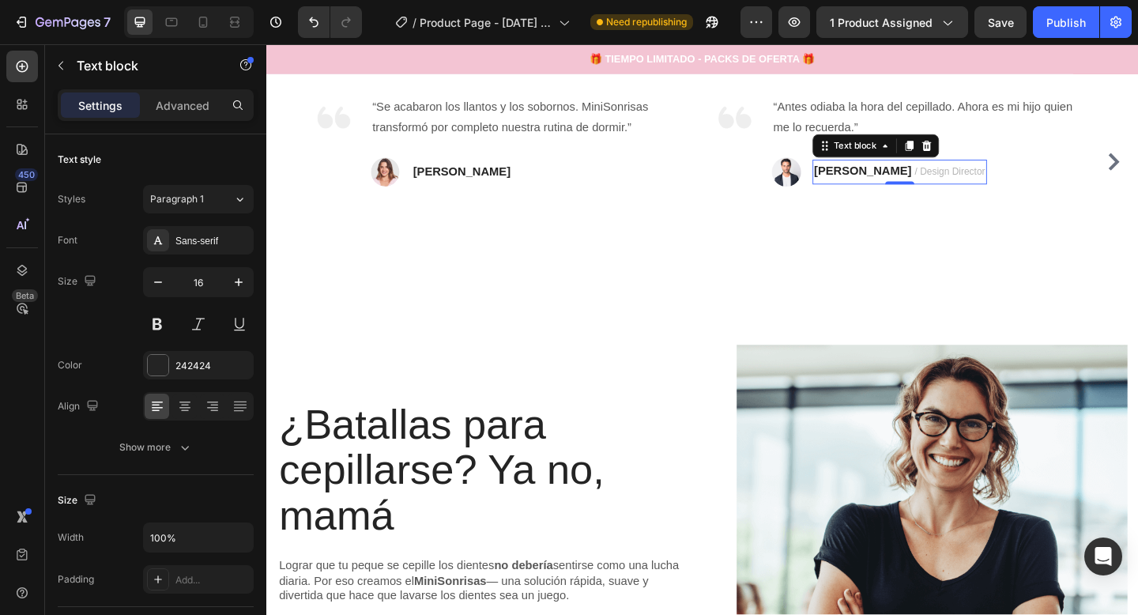
click at [885, 179] on strong "[PERSON_NAME]" at bounding box center [915, 182] width 106 height 13
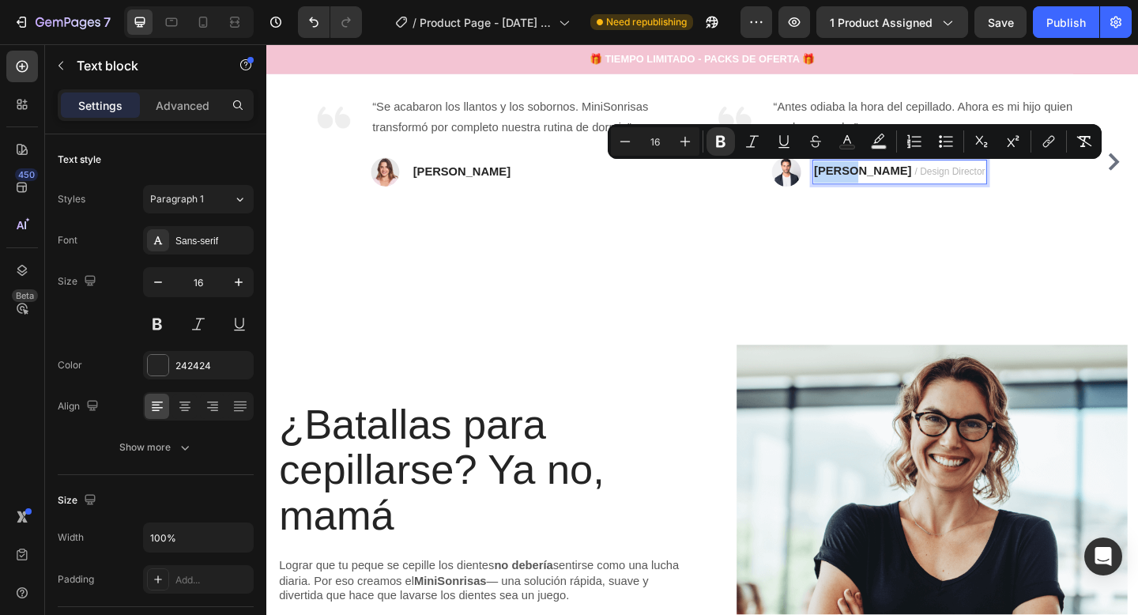
click at [909, 182] on strong "[PERSON_NAME]" at bounding box center [915, 182] width 106 height 13
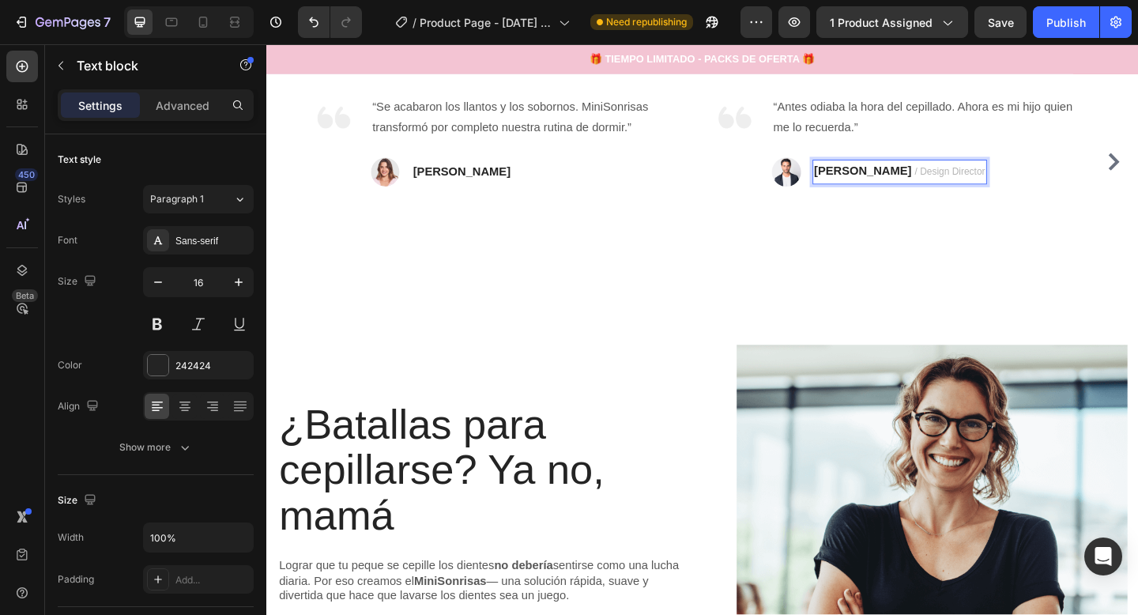
click at [923, 181] on p "[PERSON_NAME] / Design Director" at bounding box center [955, 184] width 187 height 24
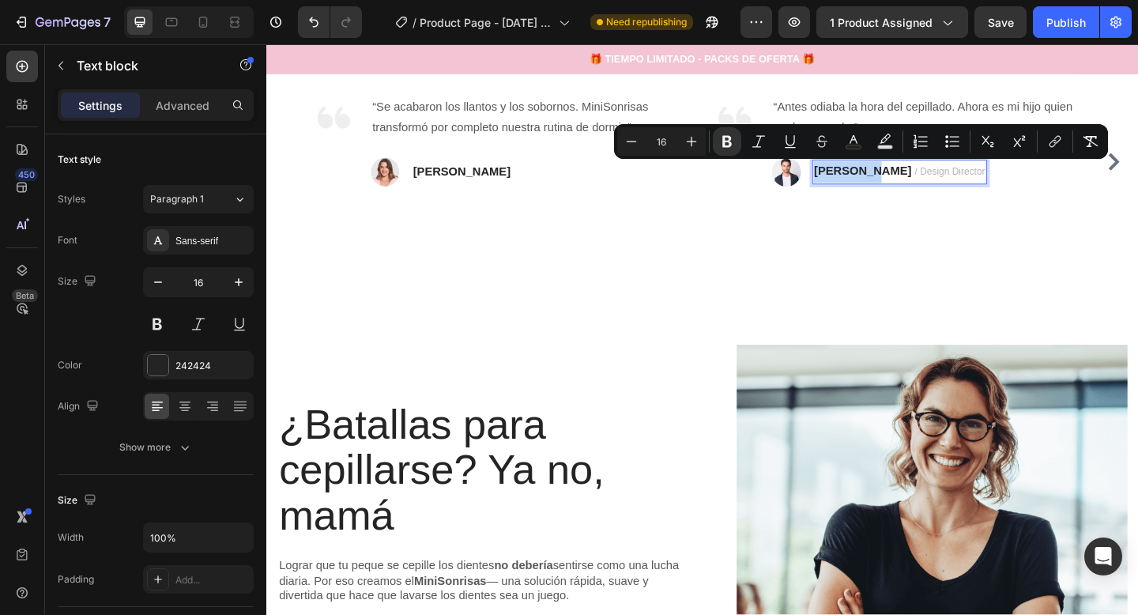
drag, startPoint x: 922, startPoint y: 182, endPoint x: 866, endPoint y: 185, distance: 56.2
click at [866, 185] on p "[PERSON_NAME] / Design Director" at bounding box center [955, 184] width 187 height 24
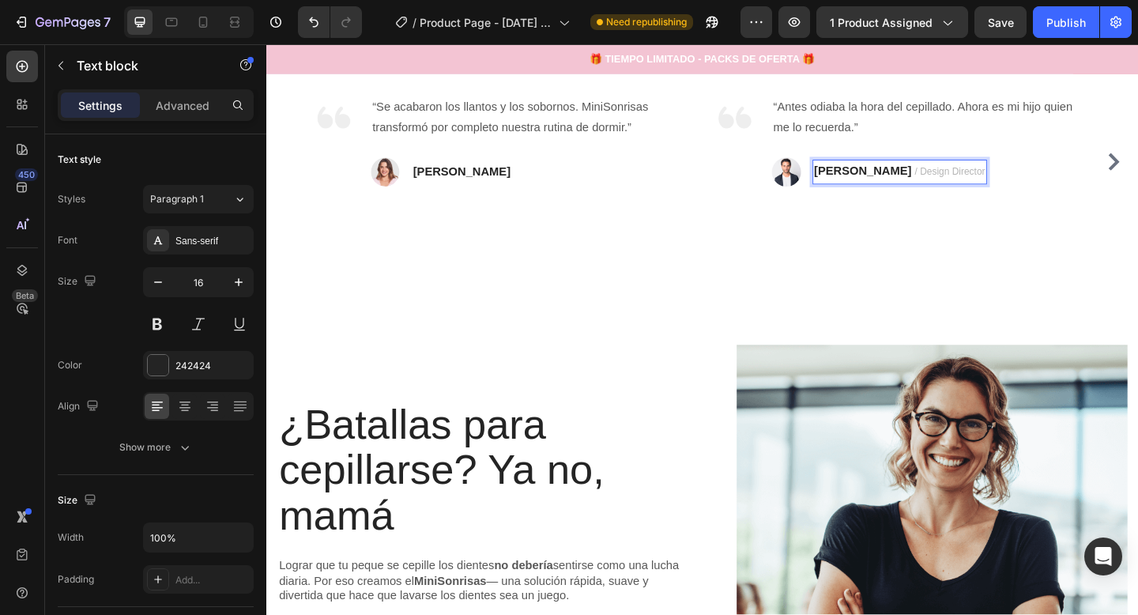
click at [994, 175] on p "[PERSON_NAME] / Design Director" at bounding box center [955, 184] width 187 height 24
click at [994, 179] on span "/ Design Director" at bounding box center [1010, 183] width 77 height 12
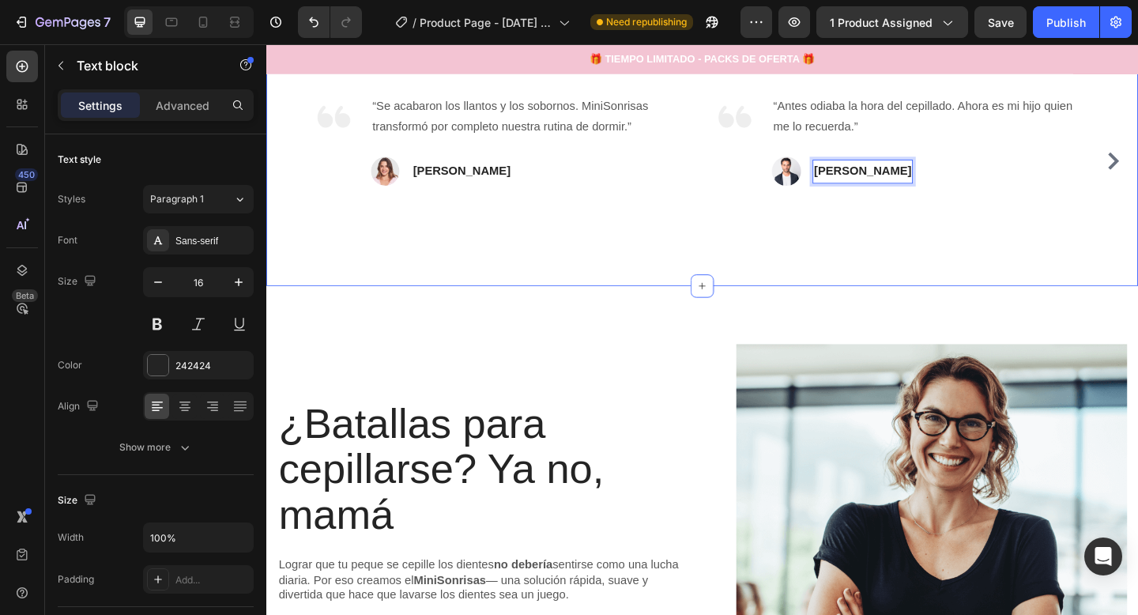
click at [1133, 334] on div "¿Batallas para cepillarse? Ya no, mamá Heading Lograr que tu peque se cepille l…" at bounding box center [740, 590] width 949 height 564
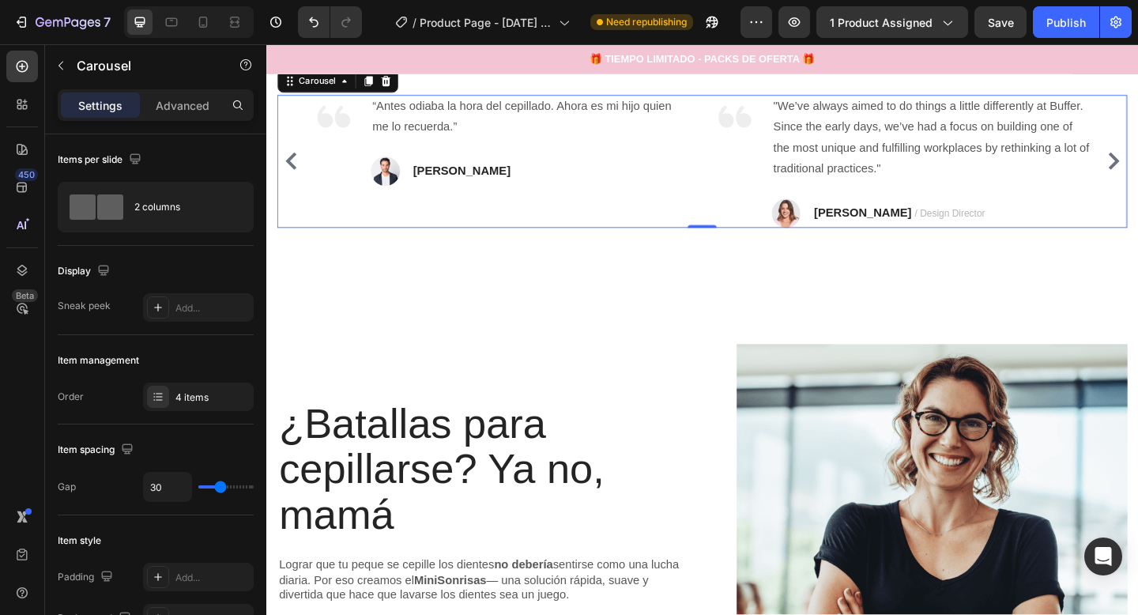
click at [633, 236] on div "Image “Antes odiaba la hora del cepillado. Ahora es mi hijo quien me lo recuerd…" at bounding box center [522, 172] width 413 height 145
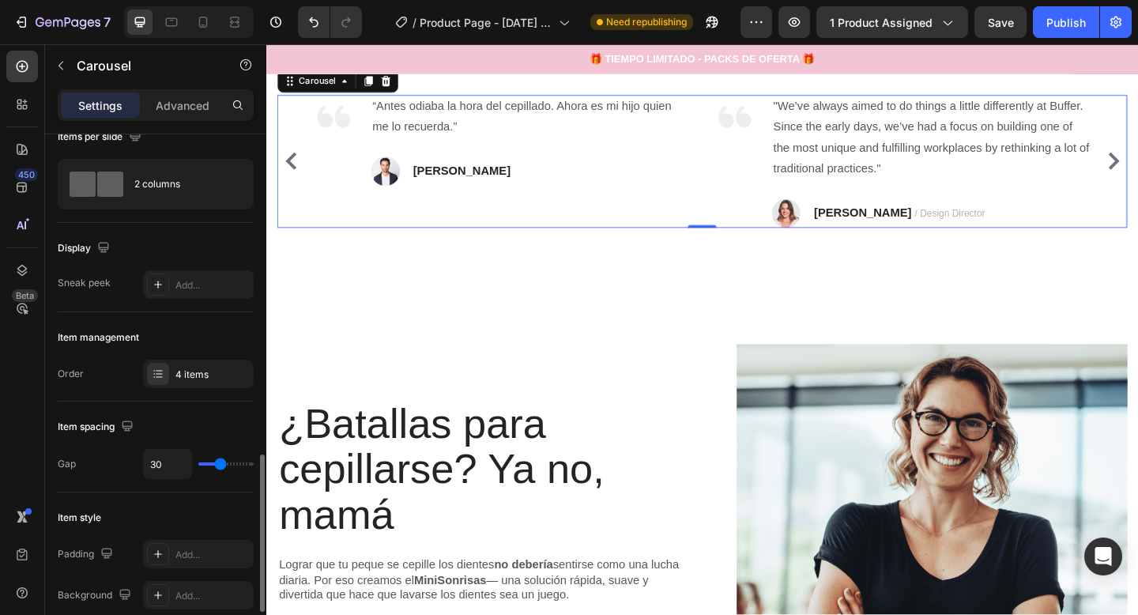
scroll to position [0, 0]
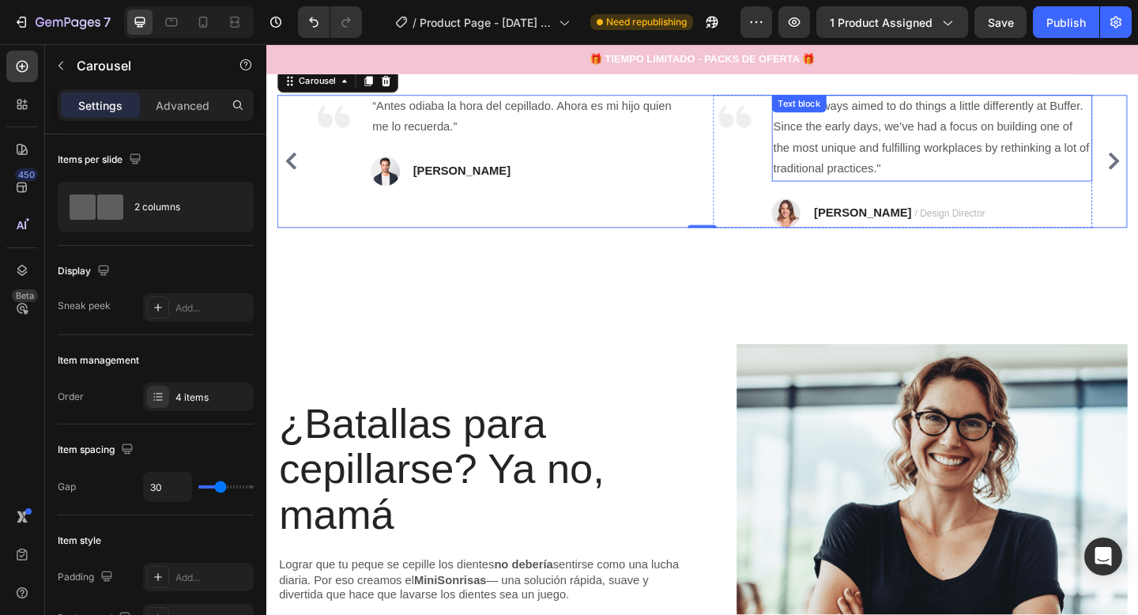
click at [926, 169] on p ""We’ve always aimed to do things a little differently at Buffer. Since the earl…" at bounding box center [990, 146] width 345 height 91
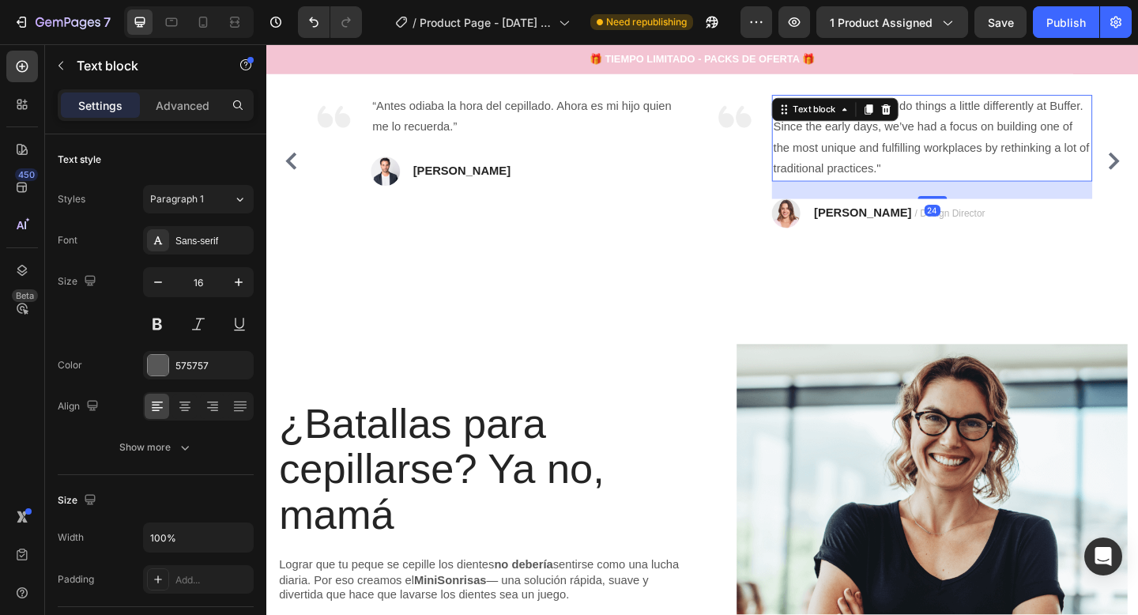
click at [926, 168] on p ""We’ve always aimed to do things a little differently at Buffer. Since the earl…" at bounding box center [990, 146] width 345 height 91
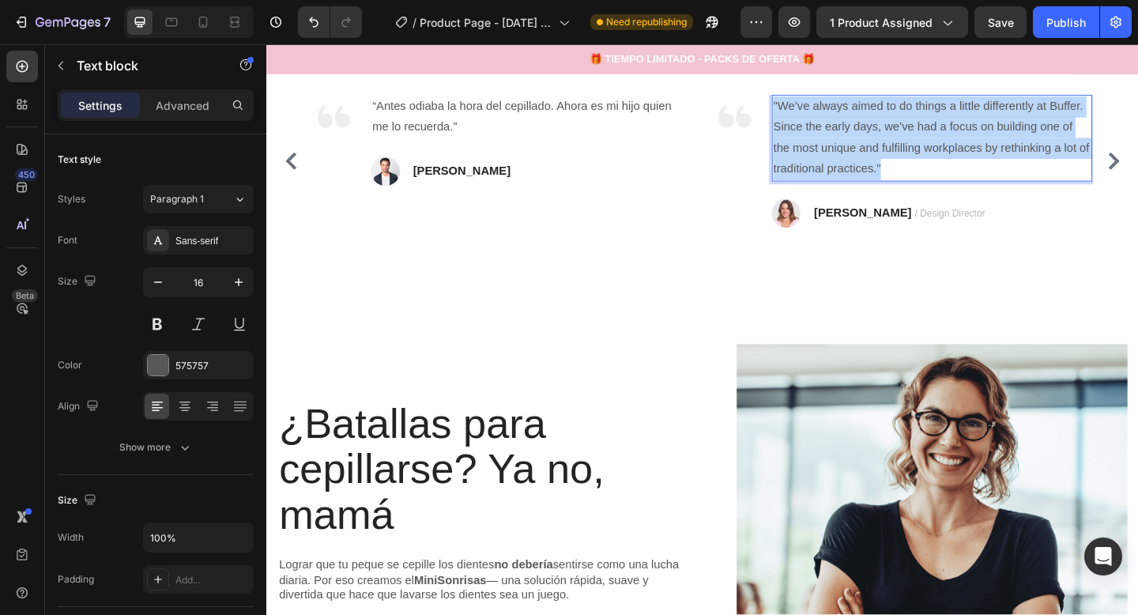
click at [926, 168] on p ""We’ve always aimed to do things a little differently at Buffer. Since the earl…" at bounding box center [990, 146] width 345 height 91
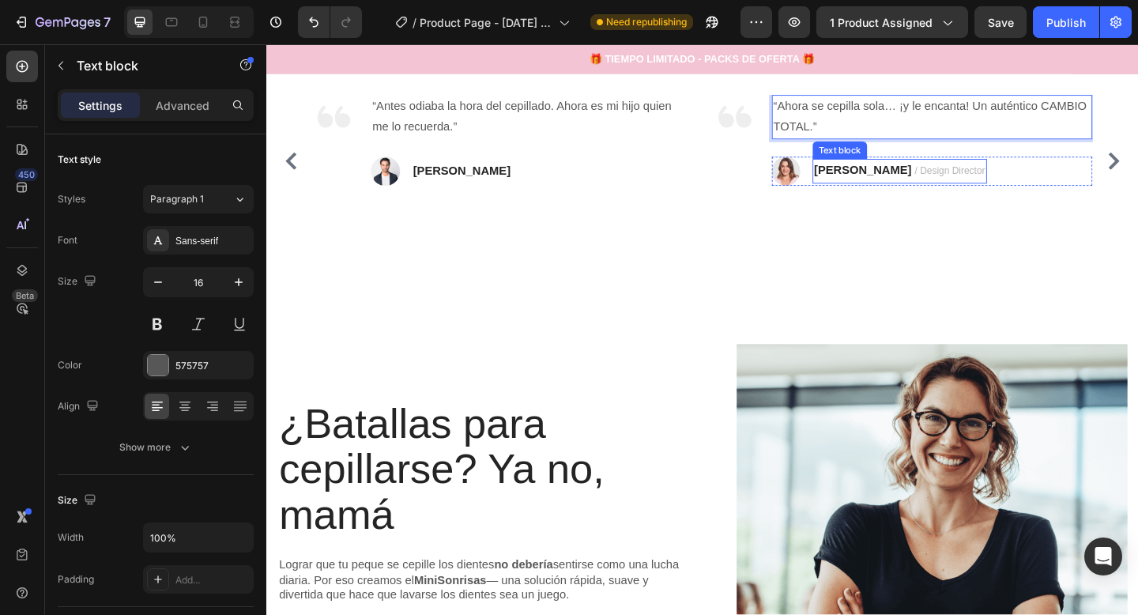
click at [879, 179] on strong "[PERSON_NAME]" at bounding box center [915, 181] width 106 height 13
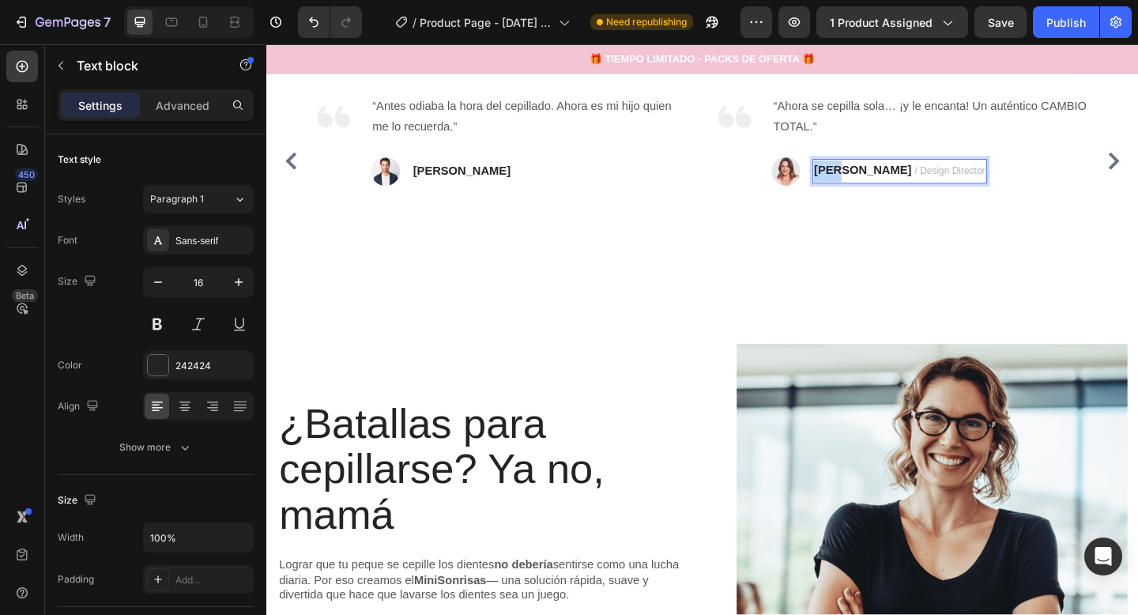
click at [879, 179] on strong "[PERSON_NAME]" at bounding box center [915, 181] width 106 height 13
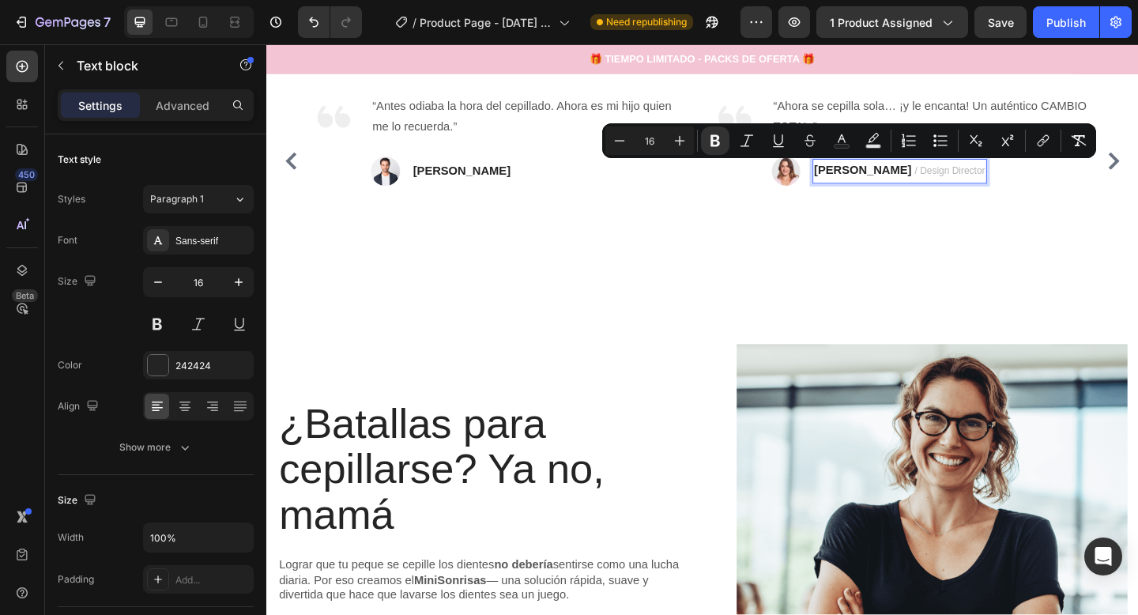
click at [906, 184] on strong "[PERSON_NAME]" at bounding box center [915, 181] width 106 height 13
drag, startPoint x: 912, startPoint y: 184, endPoint x: 847, endPoint y: 187, distance: 65.7
click at [847, 187] on div "Image [PERSON_NAME] / Design Director Text block 0 Row" at bounding box center [991, 183] width 349 height 32
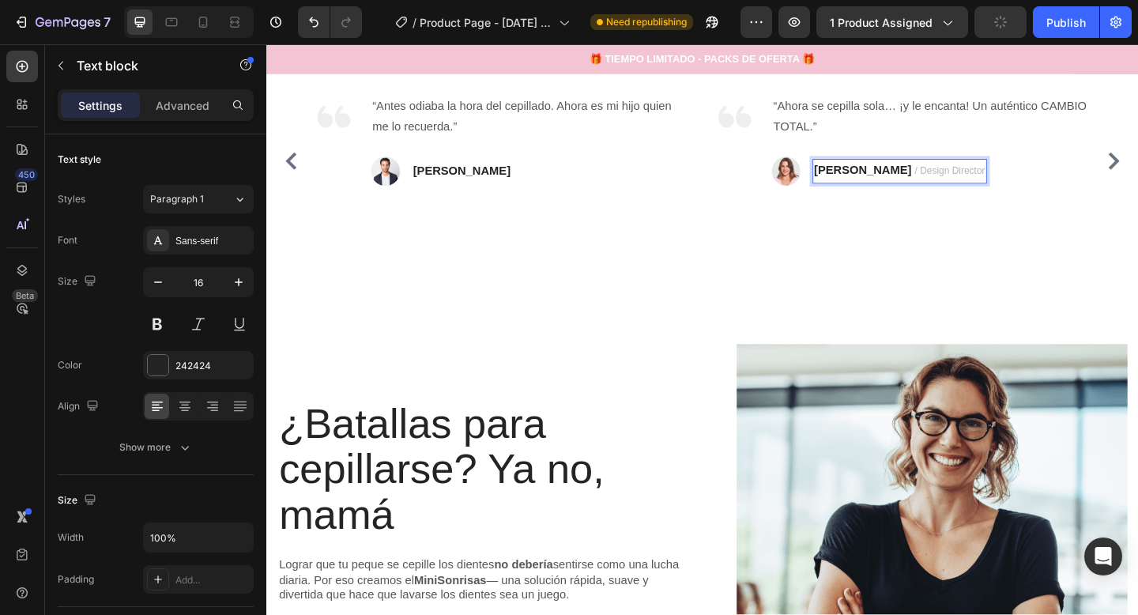
click at [976, 183] on span "/ Design Director" at bounding box center [1010, 182] width 77 height 12
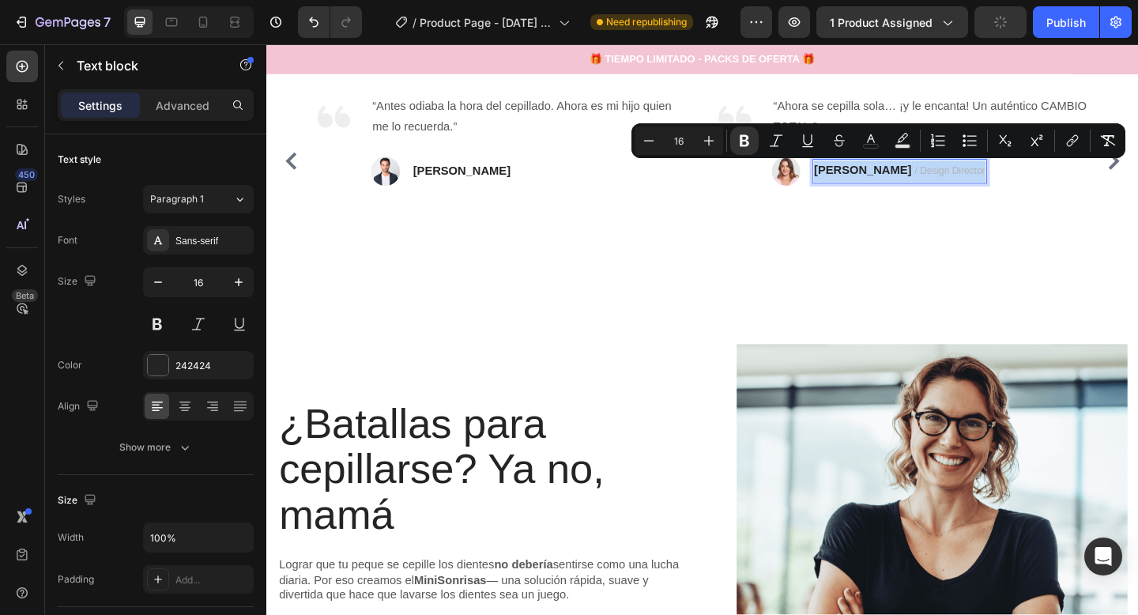
click at [976, 183] on span "/ Design Director" at bounding box center [1010, 182] width 77 height 12
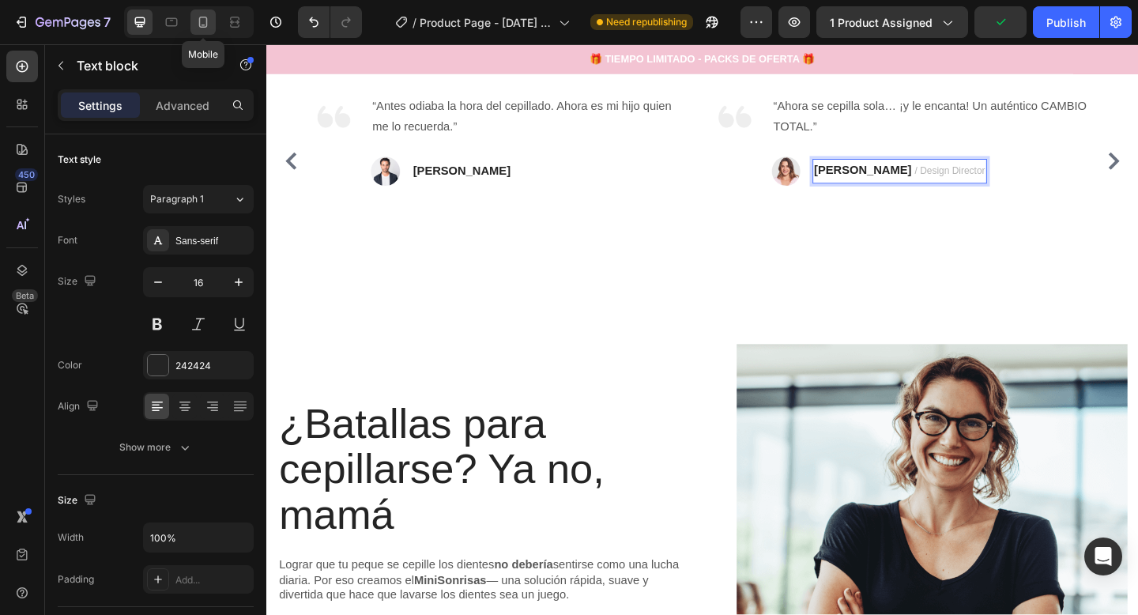
click at [194, 25] on div at bounding box center [203, 21] width 25 height 25
type input "14"
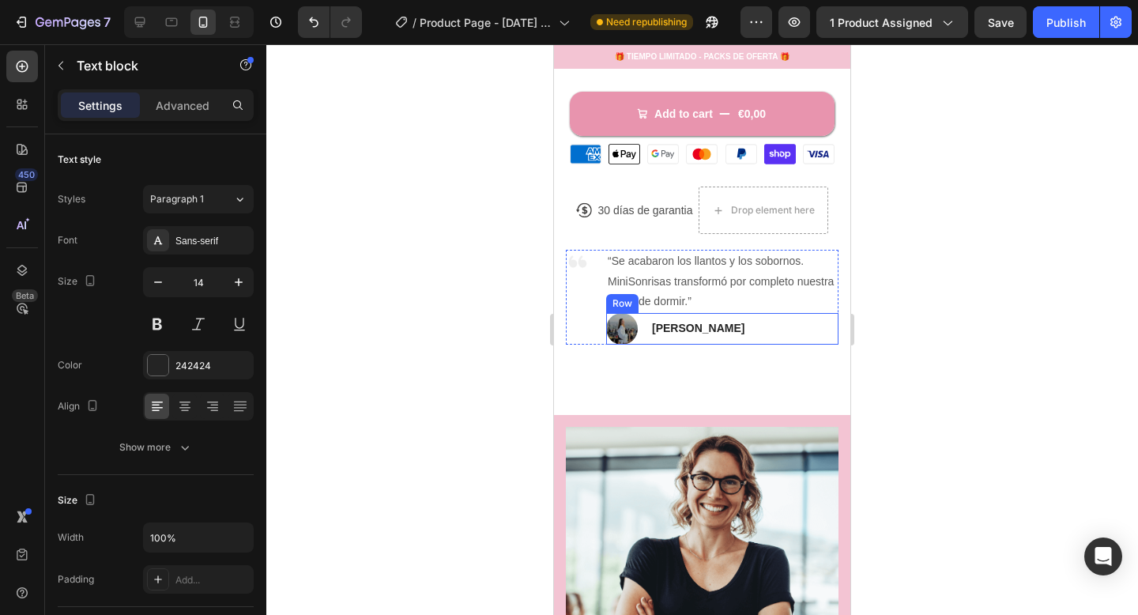
scroll to position [704, 0]
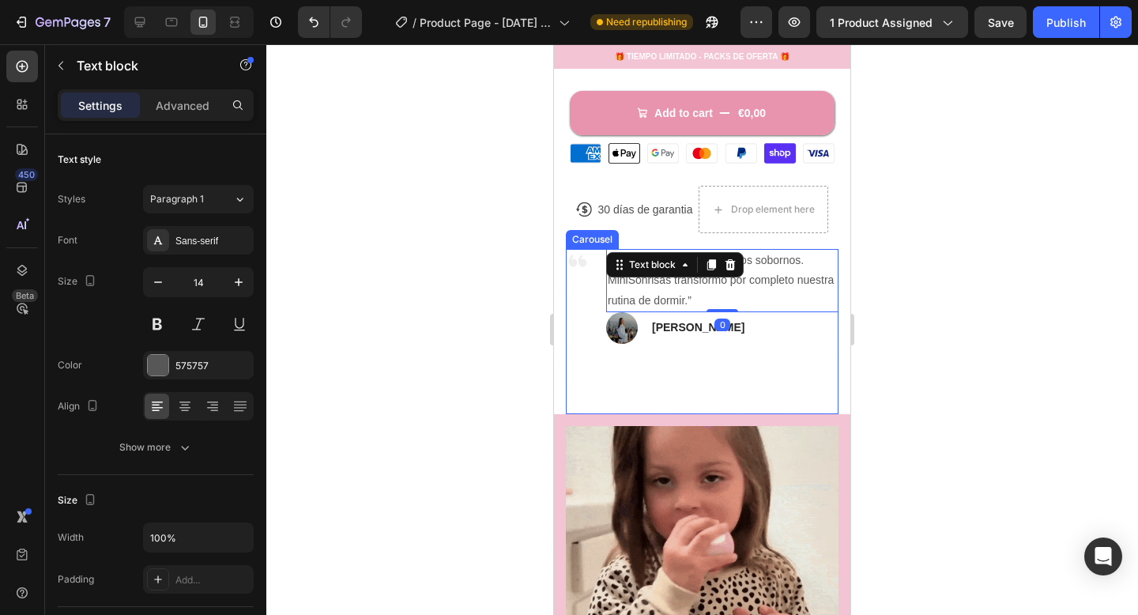
click at [801, 346] on div "Image “Se acabaron los llantos y los sobornos. MiniSonrisas transformó por comp…" at bounding box center [702, 331] width 273 height 164
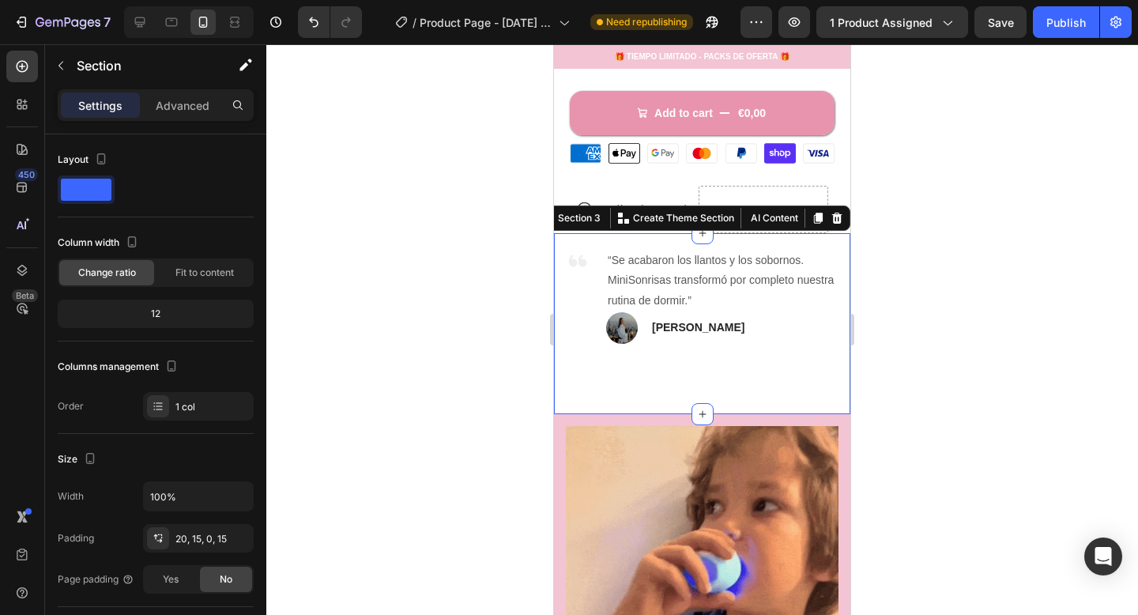
click at [847, 323] on div "Image “Se acabaron los llantos y los sobornos. MiniSonrisas transformó por comp…" at bounding box center [702, 323] width 296 height 180
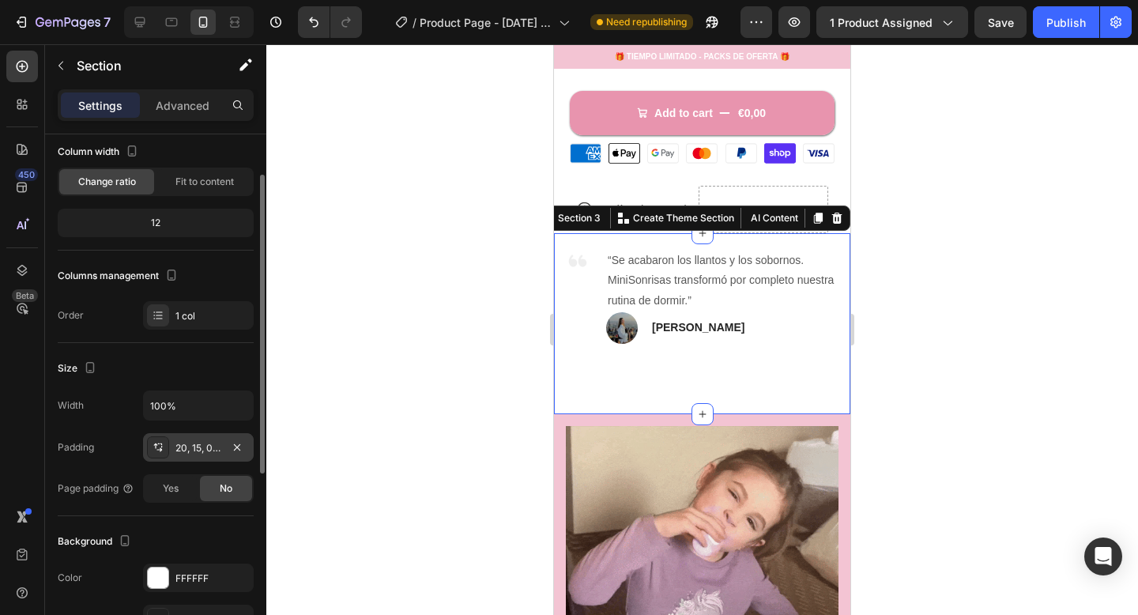
scroll to position [95, 0]
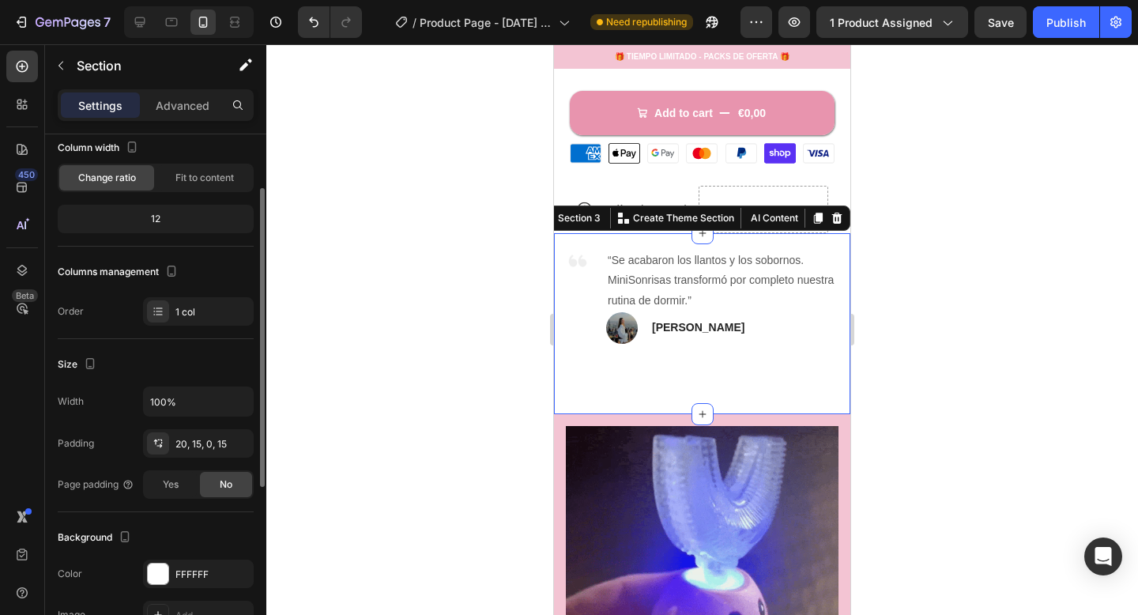
click at [175, 428] on div "Width 100% Padding 20, 15, 0, 15 Page padding Yes No" at bounding box center [156, 443] width 196 height 112
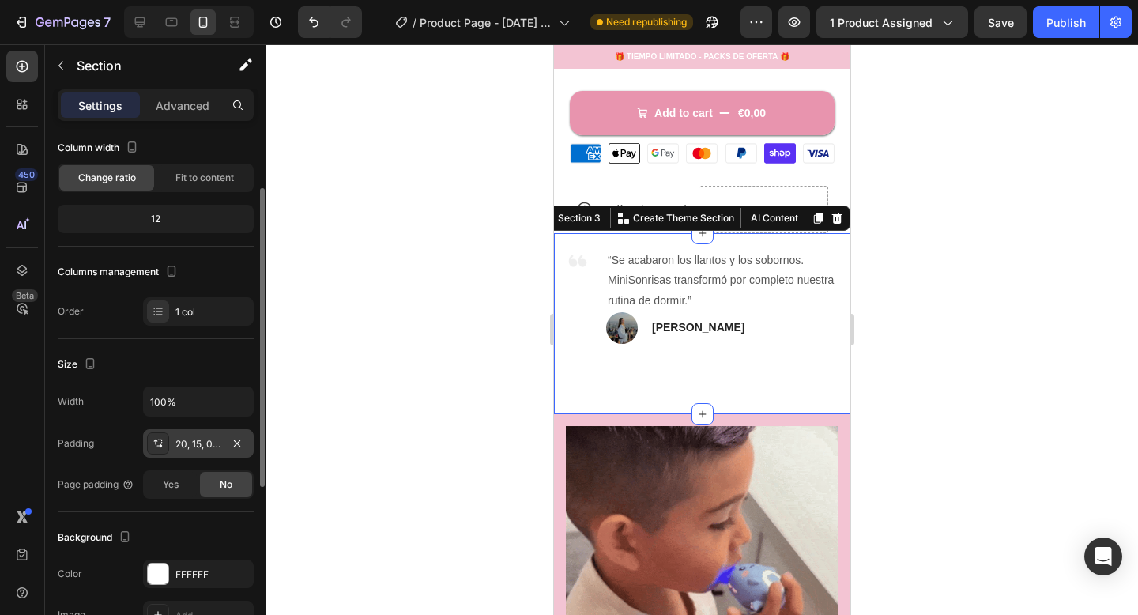
click at [187, 439] on div "20, 15, 0, 15" at bounding box center [199, 444] width 46 height 14
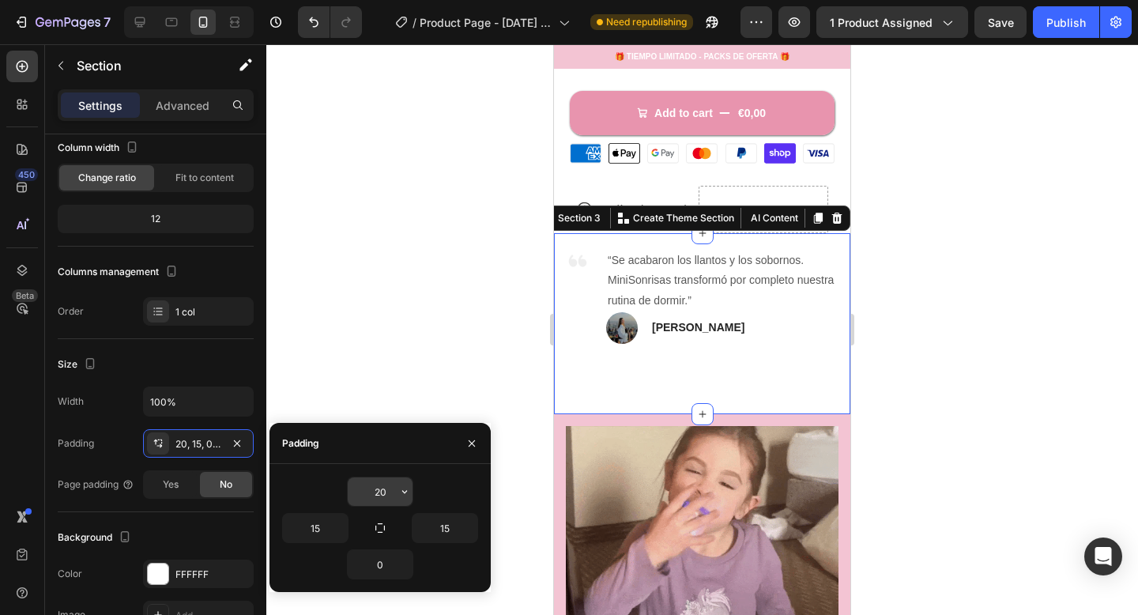
click at [379, 488] on input "20" at bounding box center [380, 491] width 65 height 28
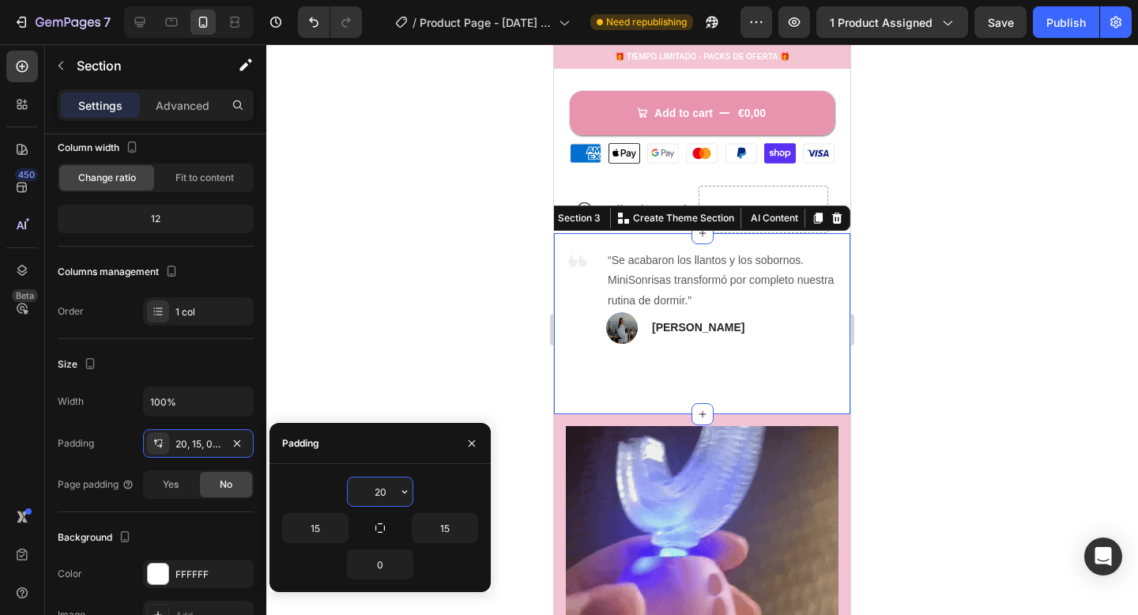
click at [378, 488] on input "20" at bounding box center [380, 491] width 65 height 28
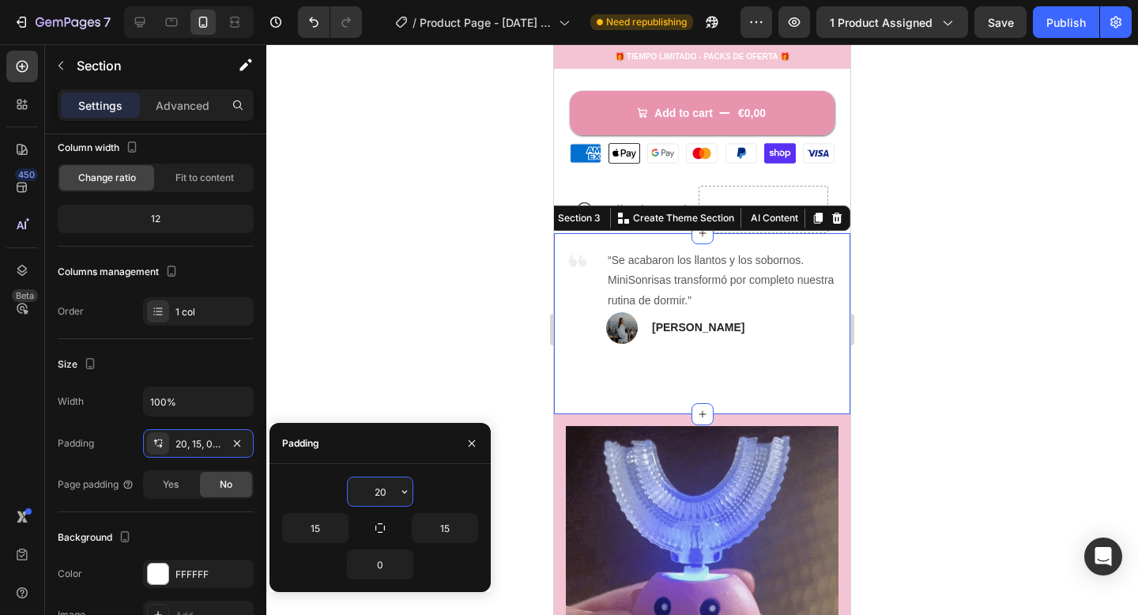
click at [379, 489] on input "20" at bounding box center [380, 491] width 65 height 28
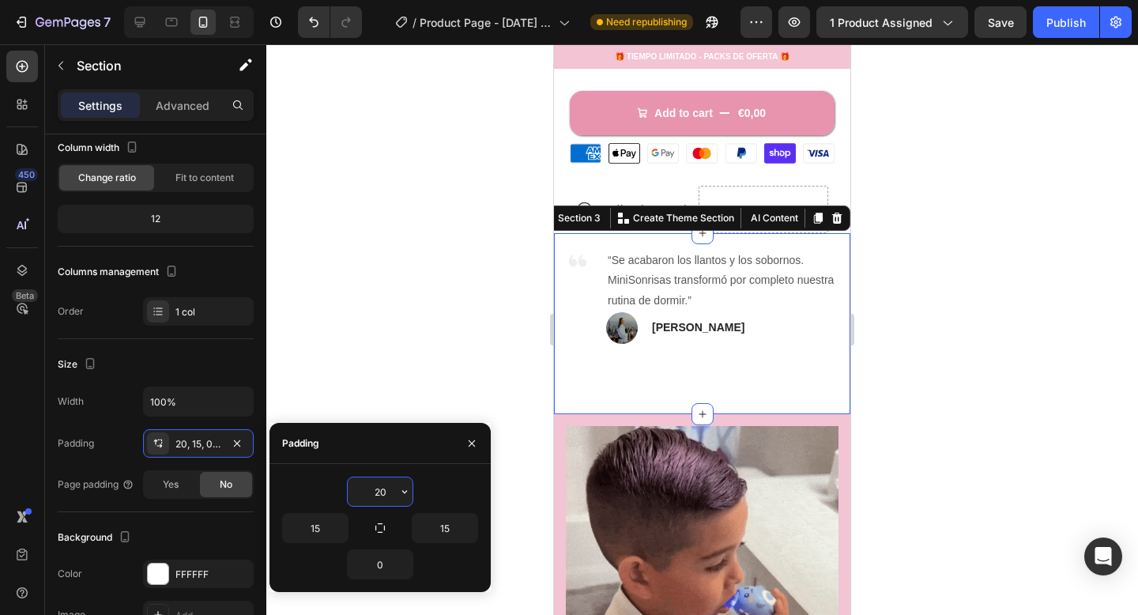
type input "0"
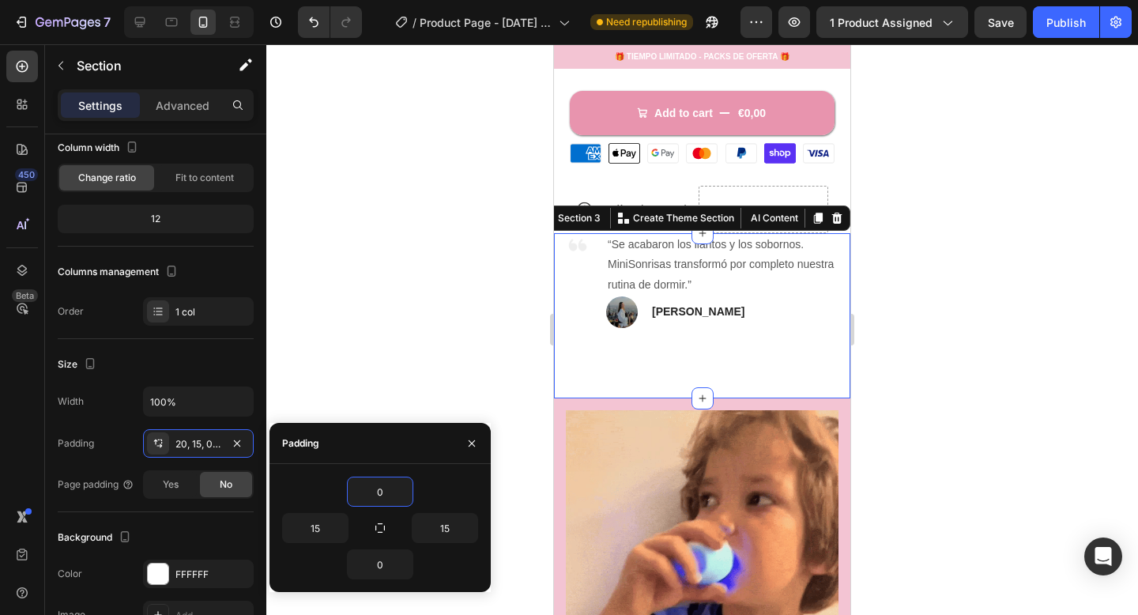
click at [959, 473] on div at bounding box center [702, 329] width 872 height 571
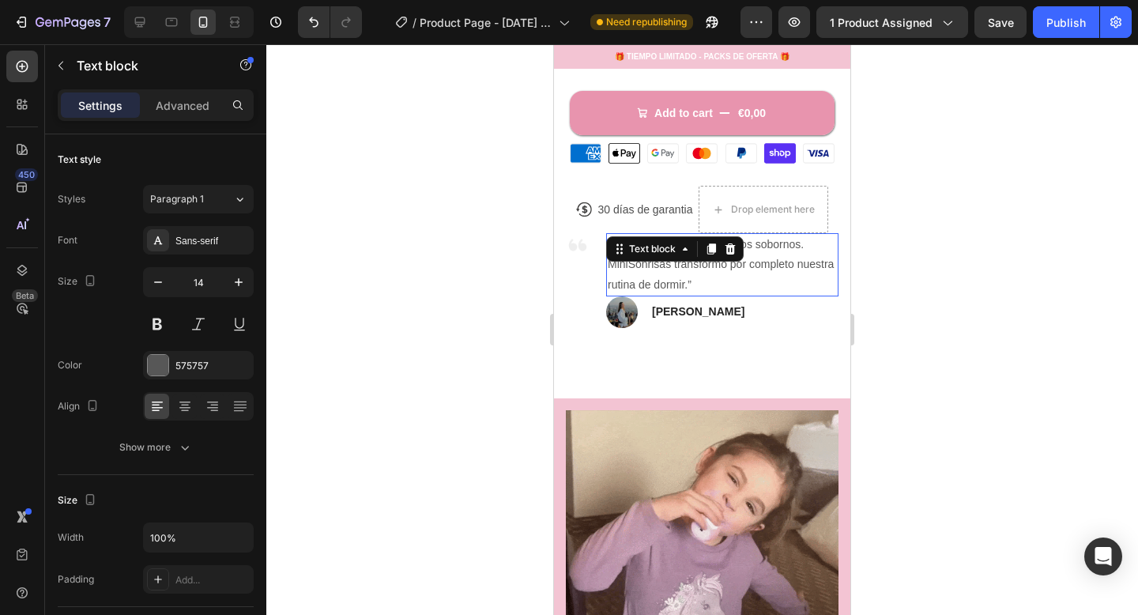
click at [722, 287] on p "“Se acabaron los llantos y los sobornos. MiniSonrisas transformó por completo n…" at bounding box center [722, 265] width 229 height 60
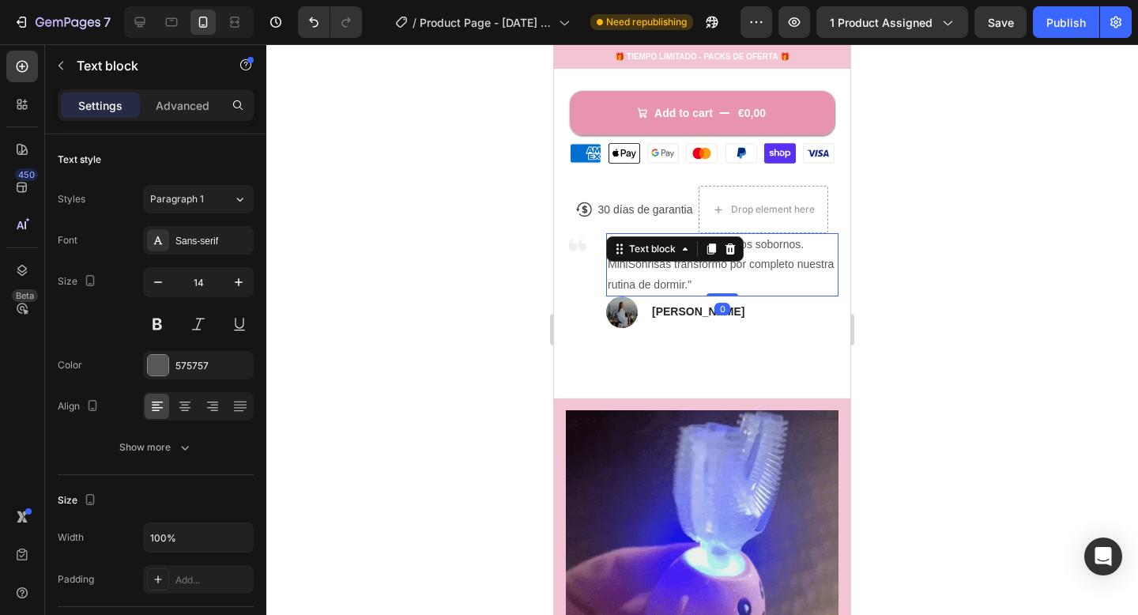
click at [740, 305] on div "Image [PERSON_NAME] Text block Row" at bounding box center [722, 312] width 232 height 32
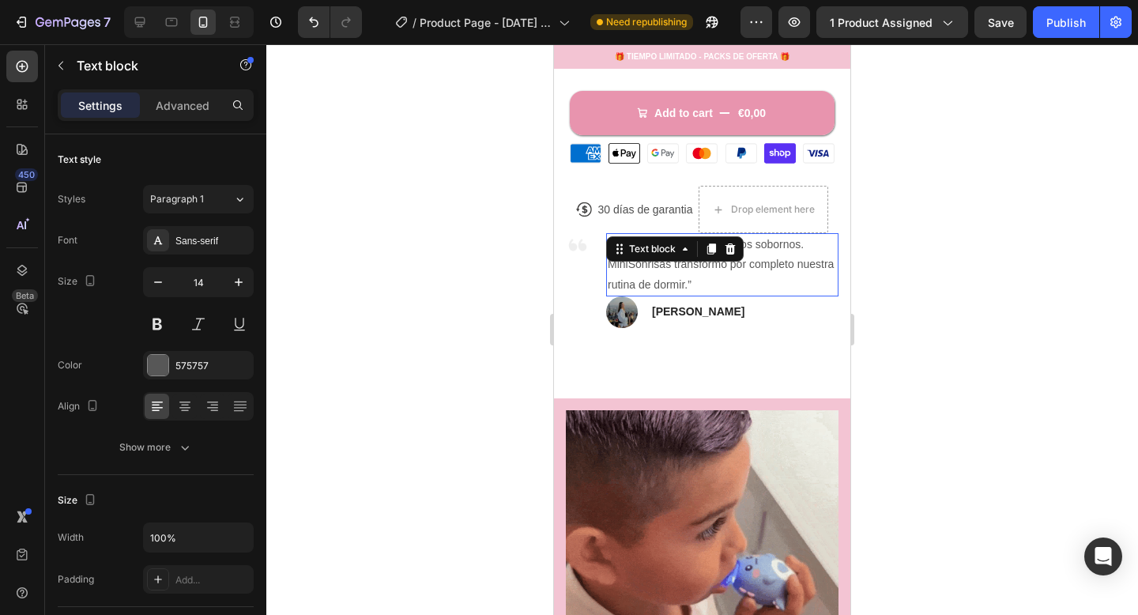
click at [793, 285] on p "“Se acabaron los llantos y los sobornos. MiniSonrisas transformó por completo n…" at bounding box center [722, 265] width 229 height 60
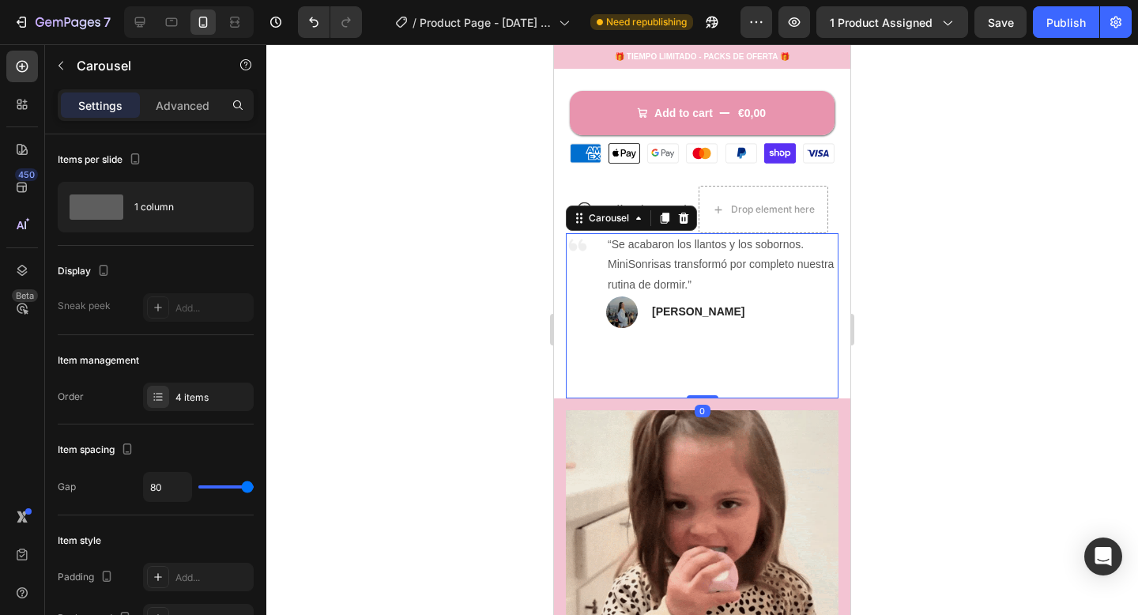
click at [579, 338] on div "Image “Se acabaron los llantos y los sobornos. MiniSonrisas transformó por comp…" at bounding box center [702, 315] width 273 height 164
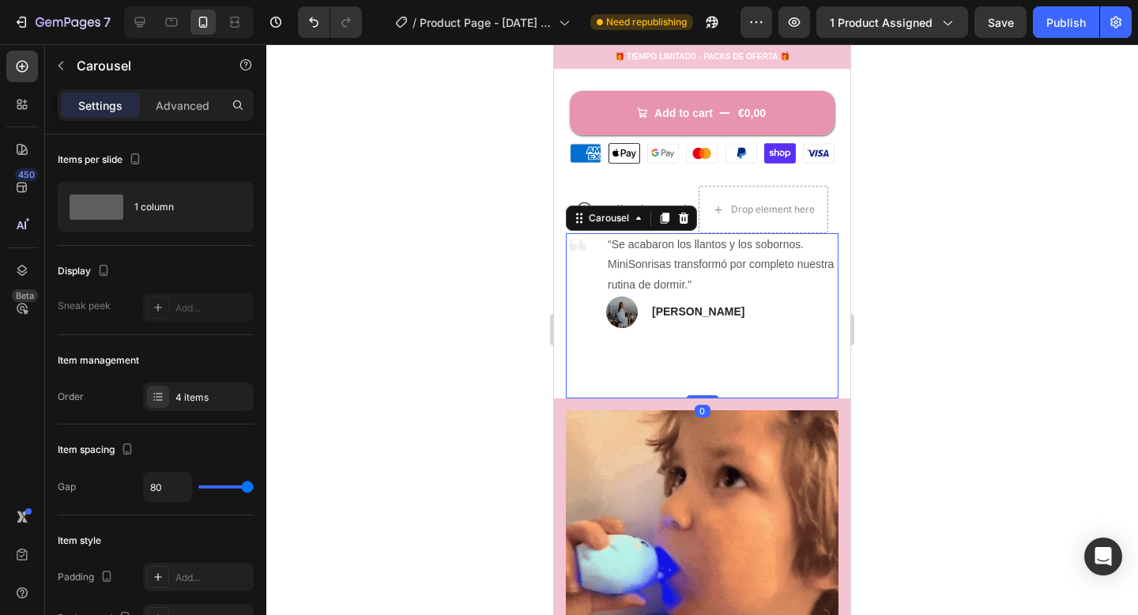
click at [662, 370] on div "Image “Se acabaron los llantos y los sobornos. MiniSonrisas transformó por comp…" at bounding box center [702, 315] width 273 height 164
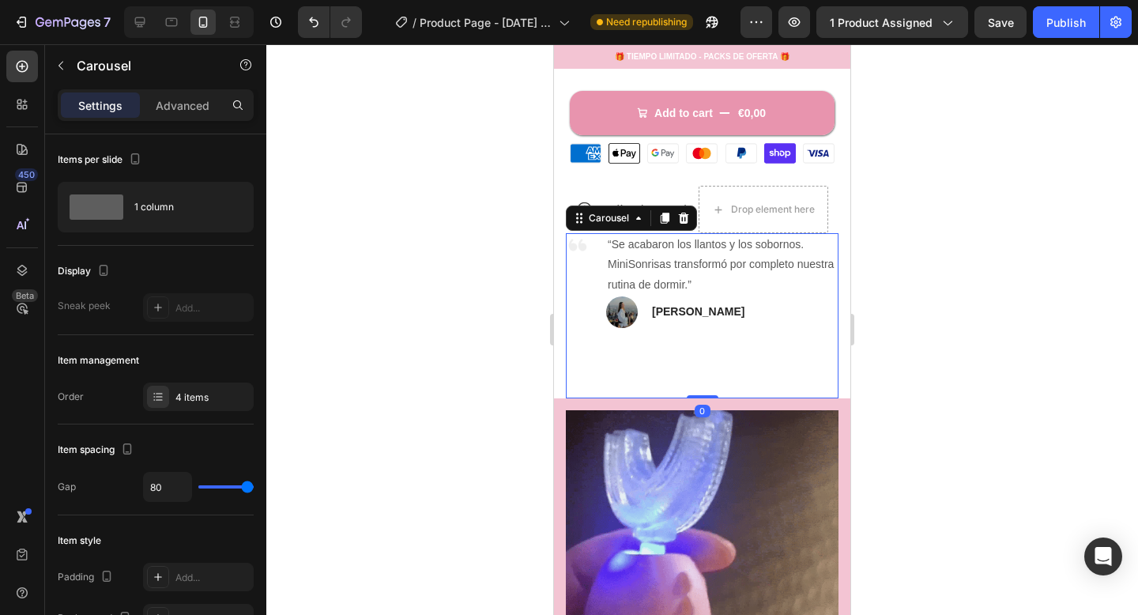
click at [662, 370] on div "Image “Se acabaron los llantos y los sobornos. MiniSonrisas transformó por comp…" at bounding box center [702, 315] width 273 height 164
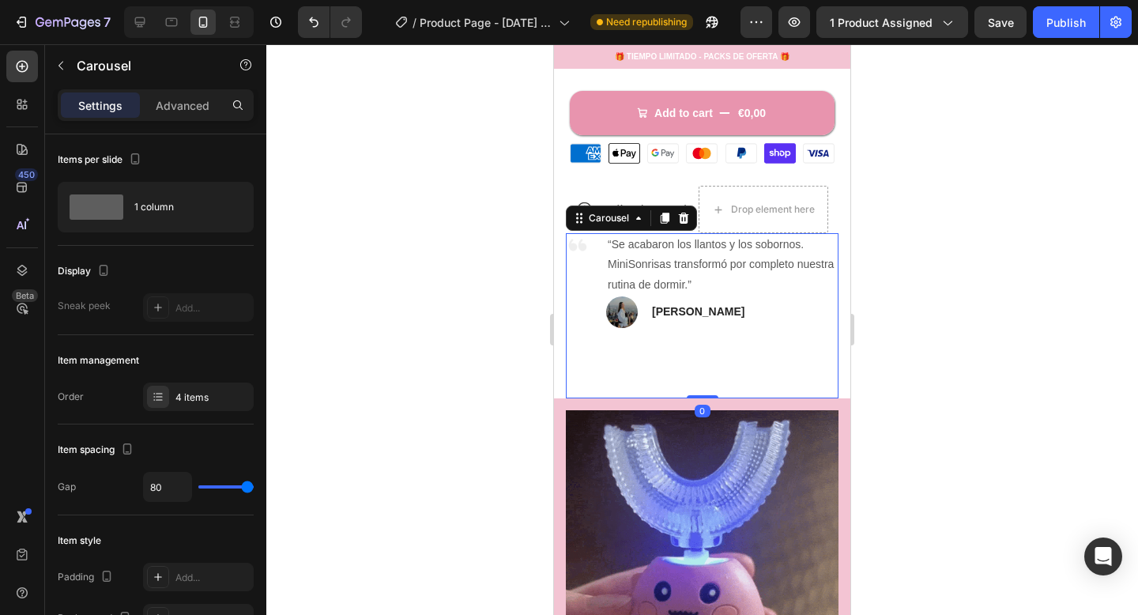
click at [662, 370] on div "Image “Se acabaron los llantos y los sobornos. MiniSonrisas transformó por comp…" at bounding box center [702, 315] width 273 height 164
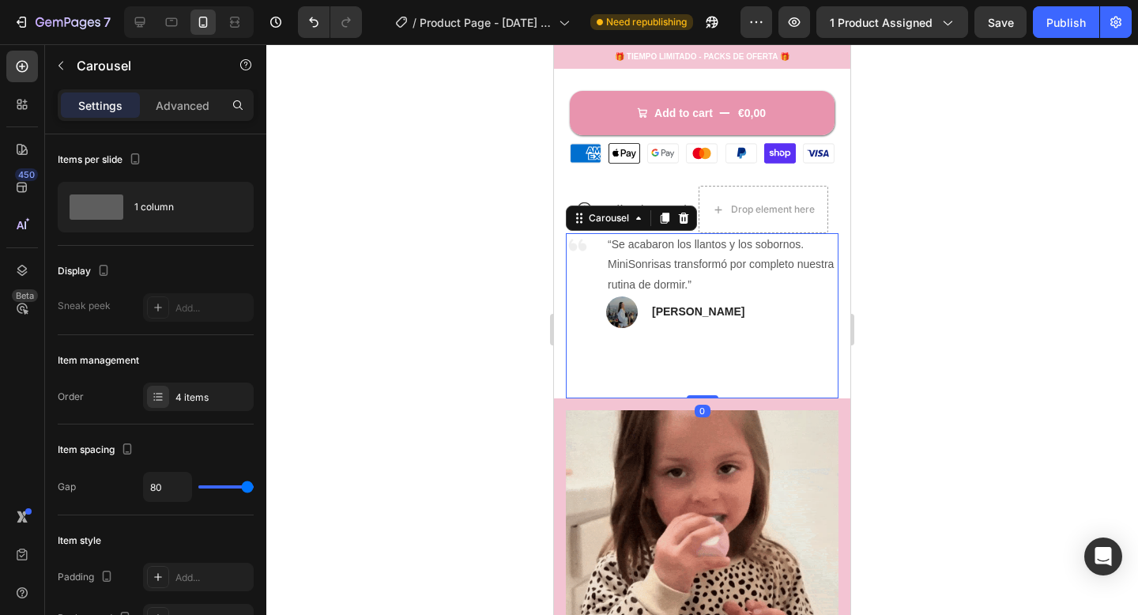
click at [662, 370] on div "Image “Se acabaron los llantos y los sobornos. MiniSonrisas transformó por comp…" at bounding box center [702, 315] width 273 height 164
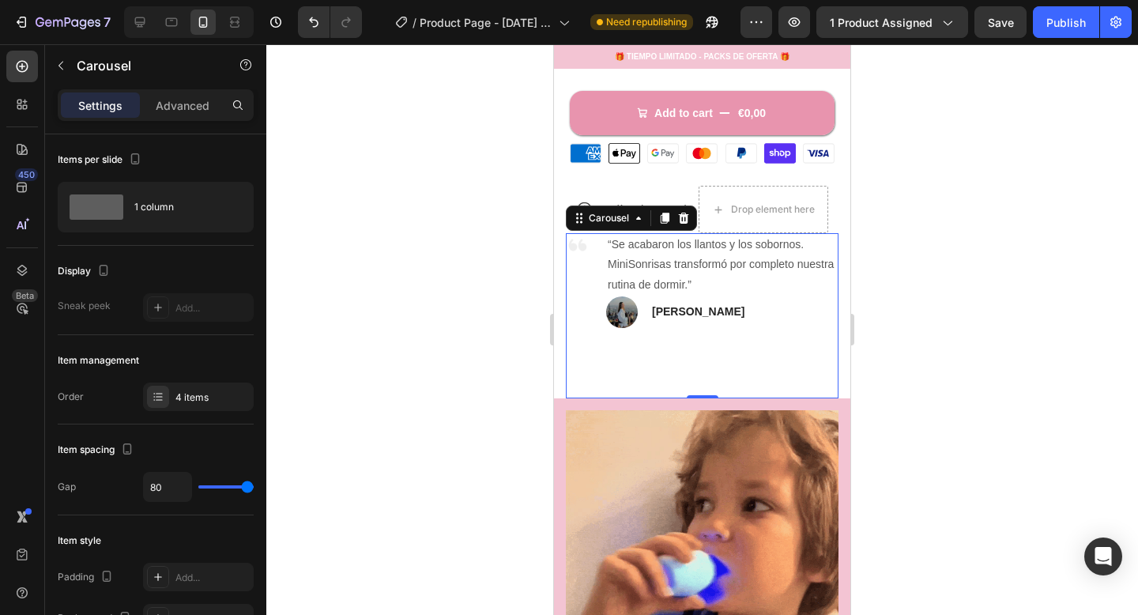
click at [662, 370] on div "Image “Se acabaron los llantos y los sobornos. MiniSonrisas transformó por comp…" at bounding box center [702, 315] width 273 height 164
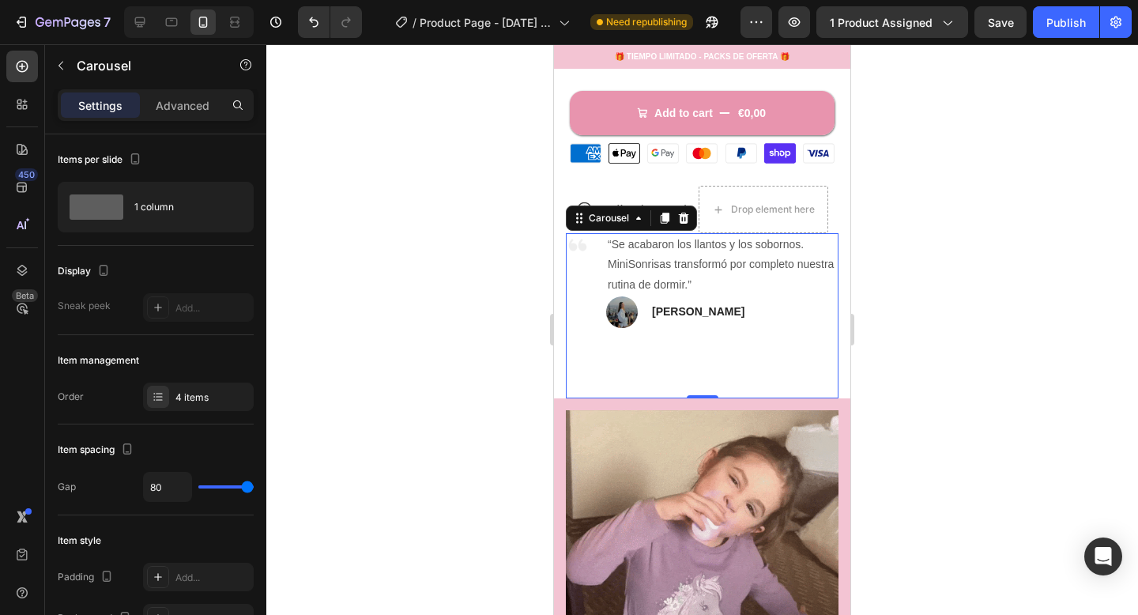
click at [662, 370] on div "Image “Se acabaron los llantos y los sobornos. MiniSonrisas transformó por comp…" at bounding box center [702, 315] width 273 height 164
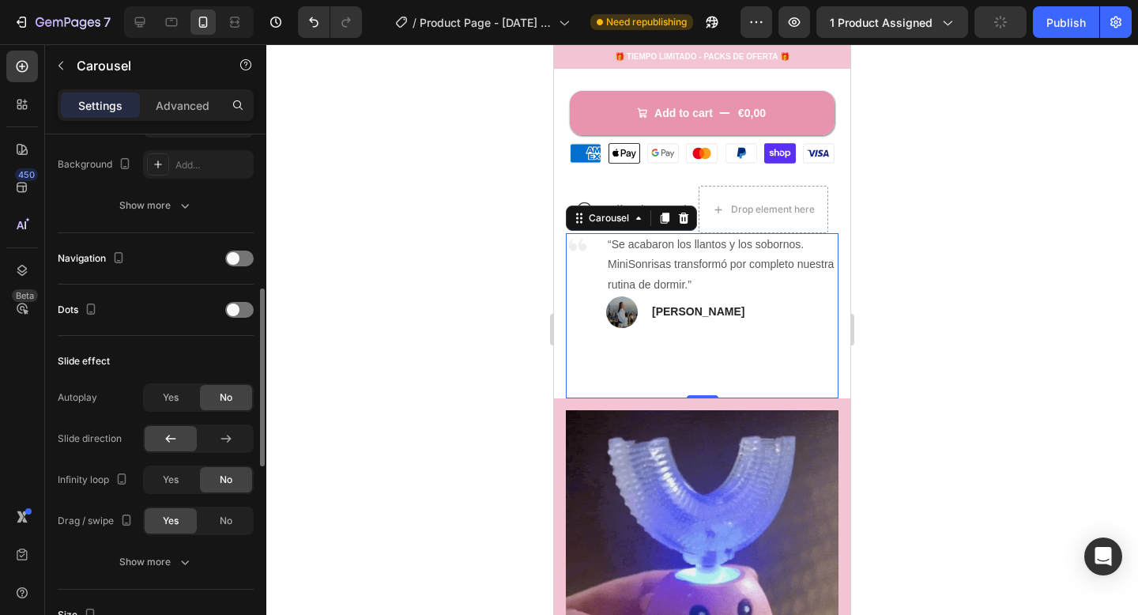
scroll to position [538, 0]
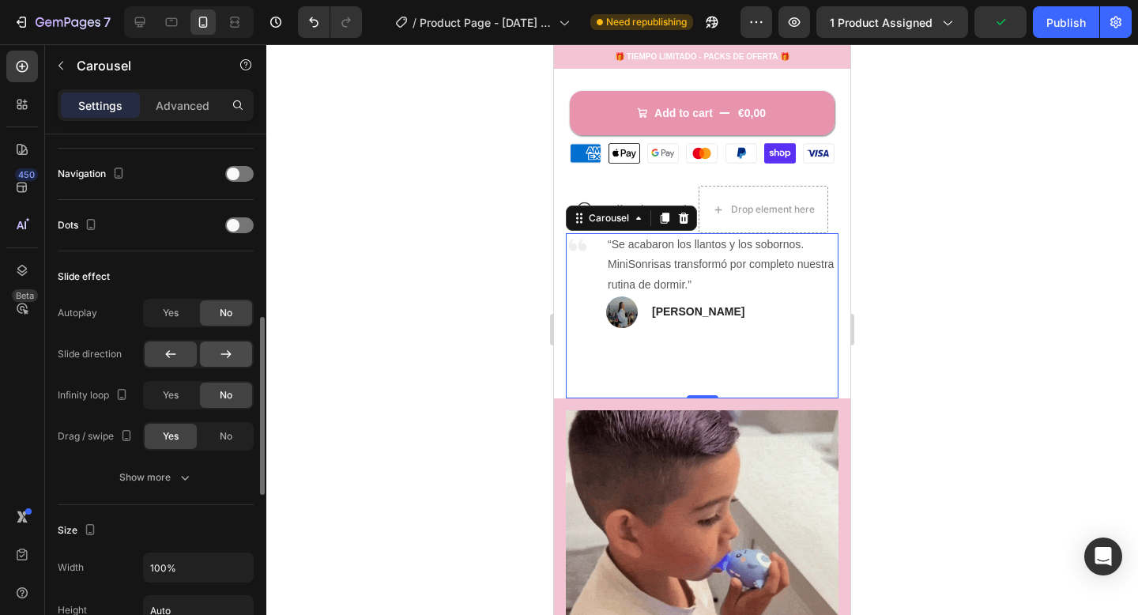
click at [222, 352] on icon at bounding box center [226, 354] width 16 height 16
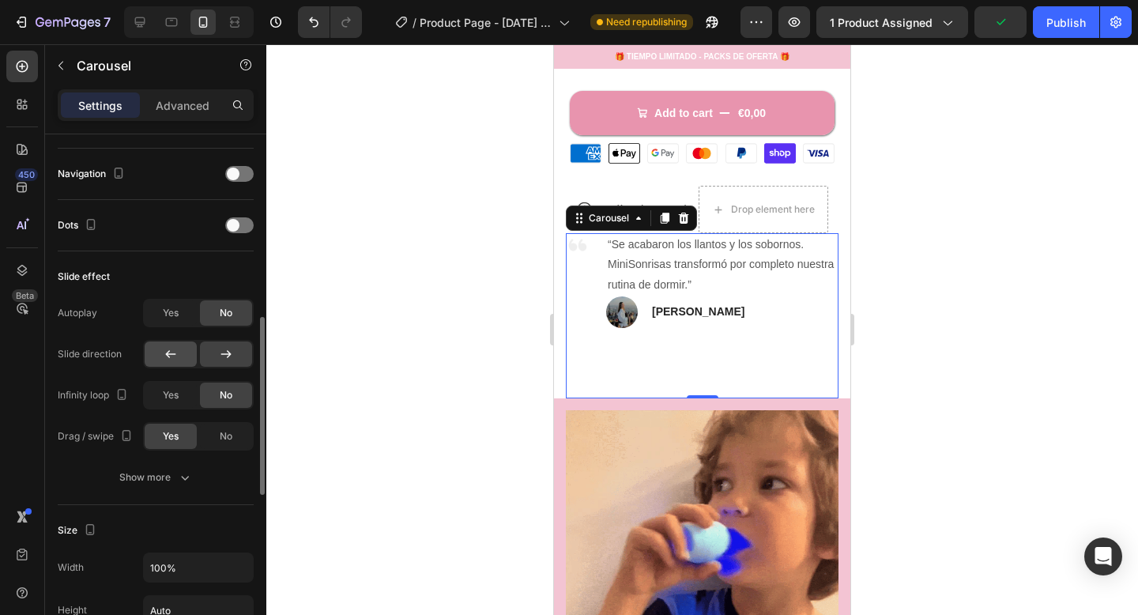
click at [171, 353] on icon at bounding box center [171, 354] width 16 height 16
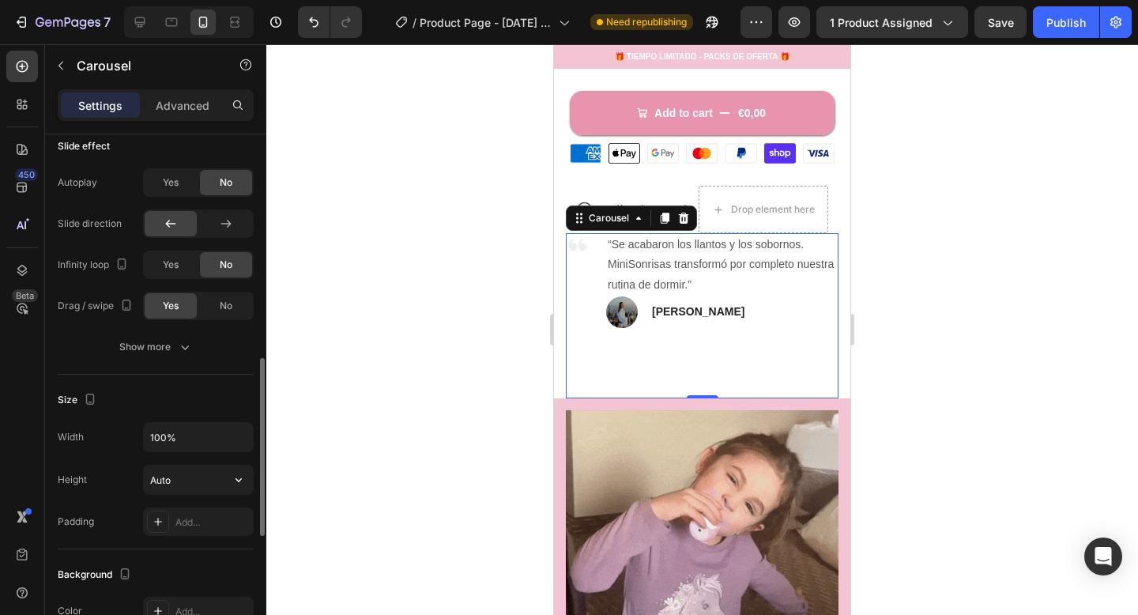
scroll to position [673, 0]
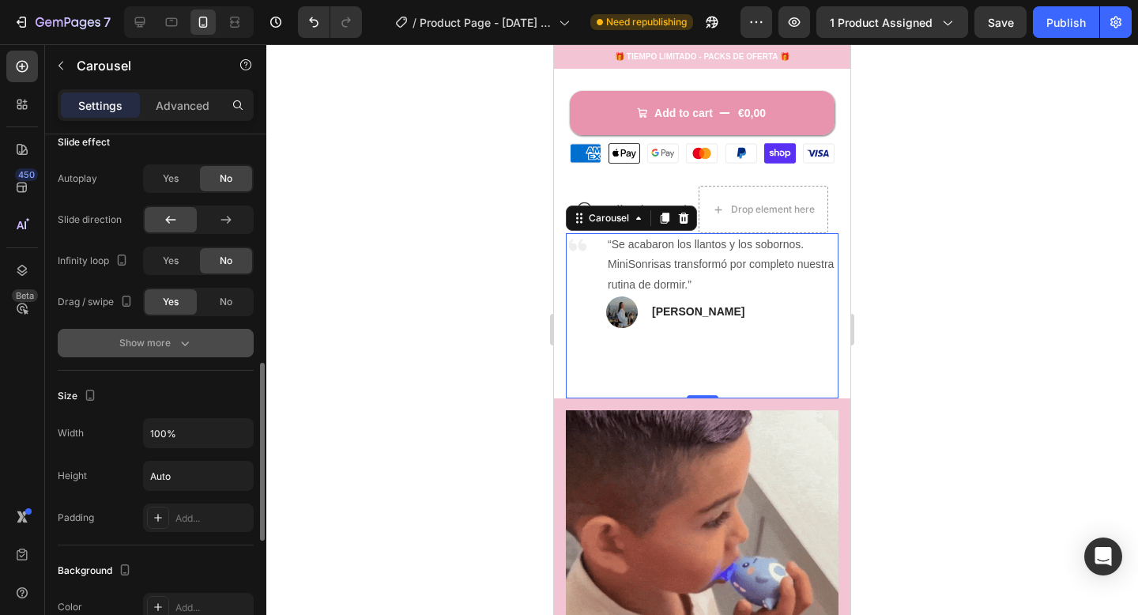
click at [172, 337] on div "Show more" at bounding box center [156, 343] width 74 height 16
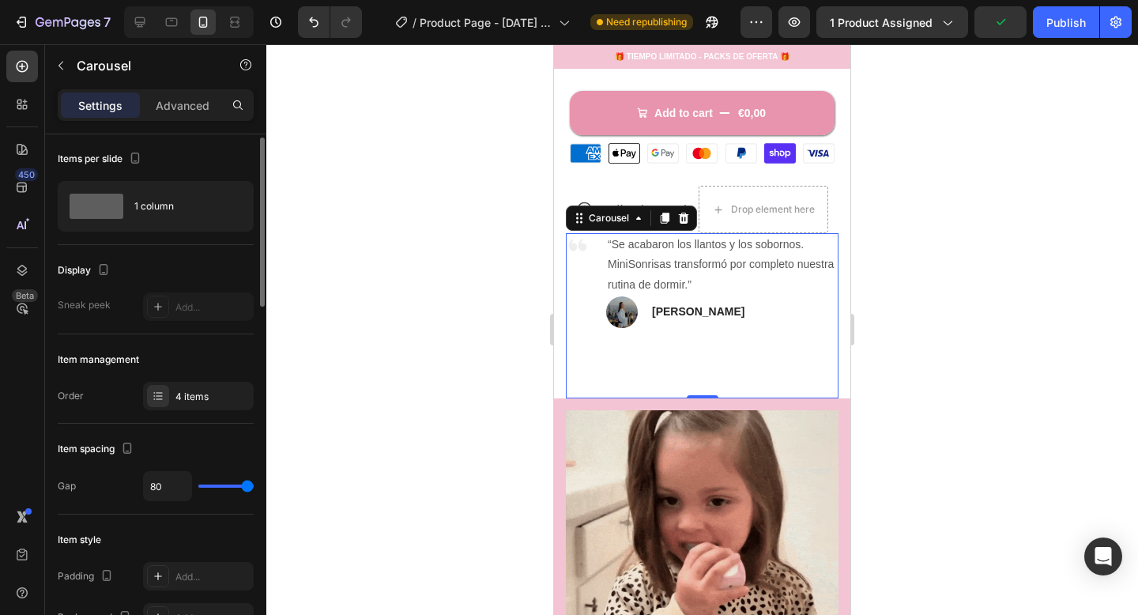
scroll to position [0, 0]
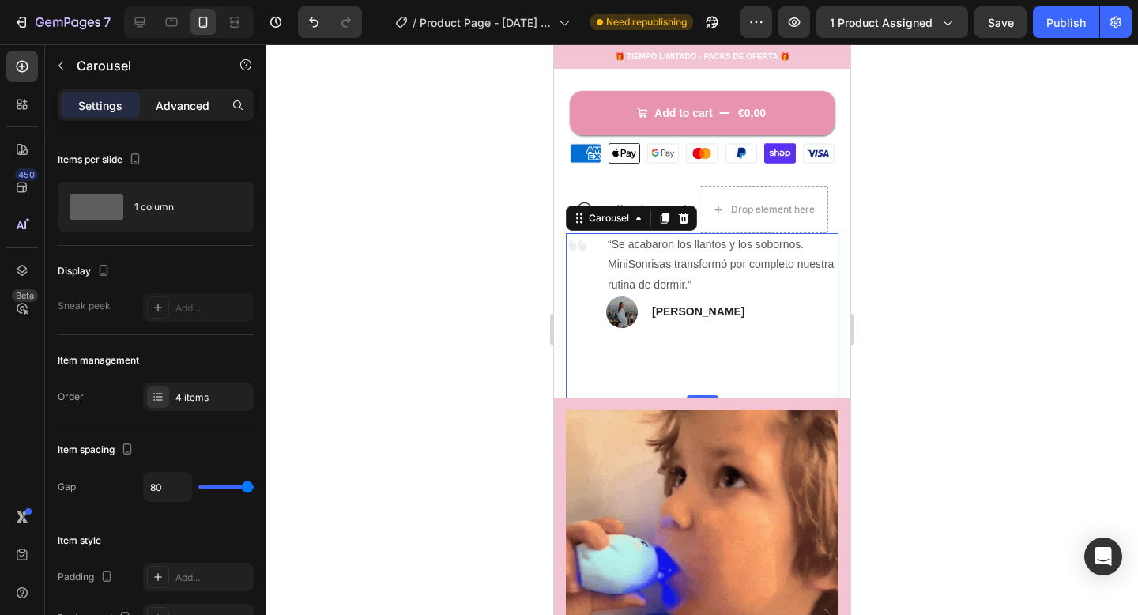
click at [192, 115] on div "Advanced" at bounding box center [182, 104] width 79 height 25
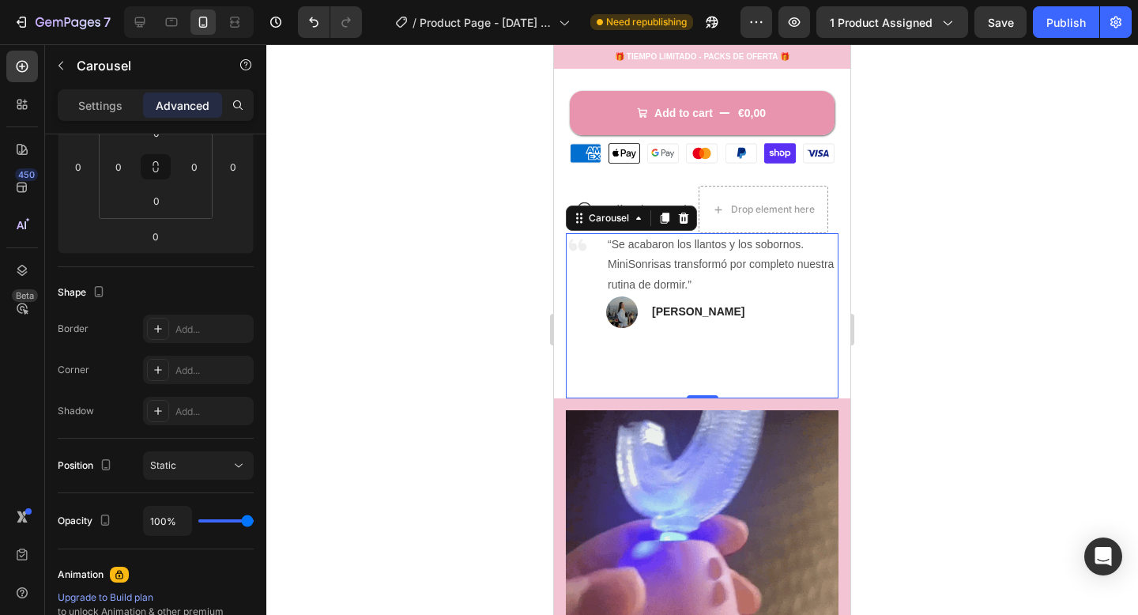
scroll to position [572, 0]
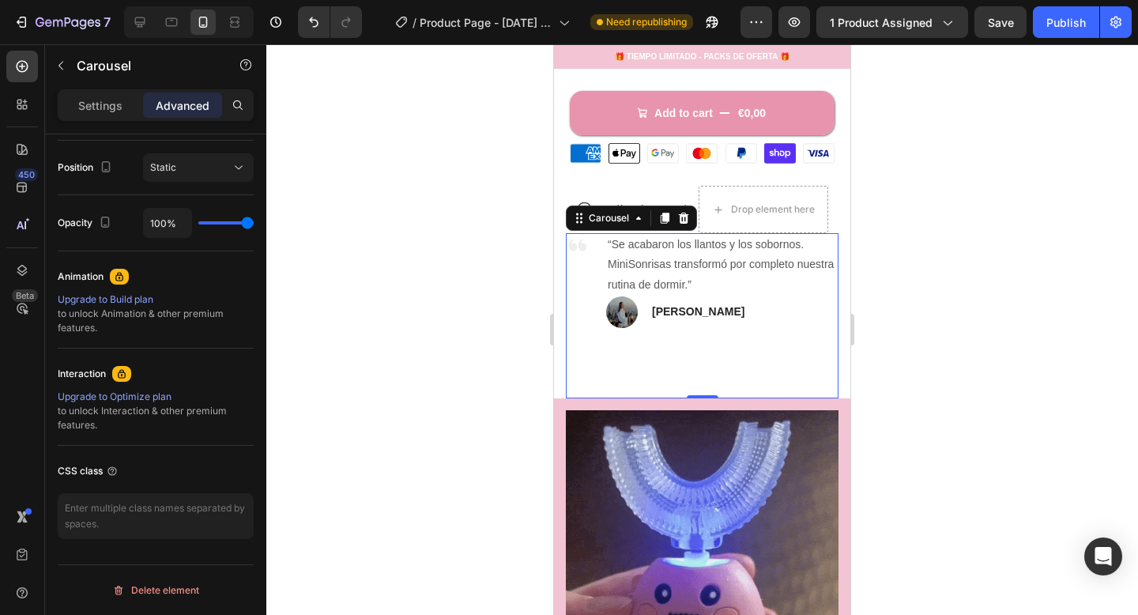
click at [944, 364] on div at bounding box center [702, 329] width 872 height 571
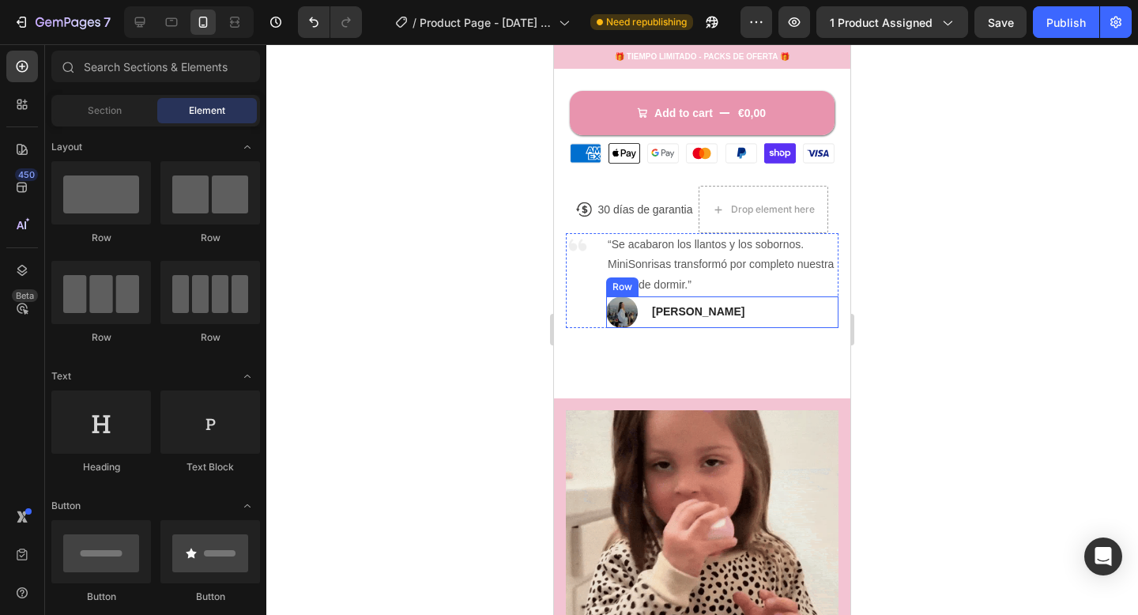
click at [773, 314] on div "Image [PERSON_NAME] Text block Row" at bounding box center [722, 312] width 232 height 32
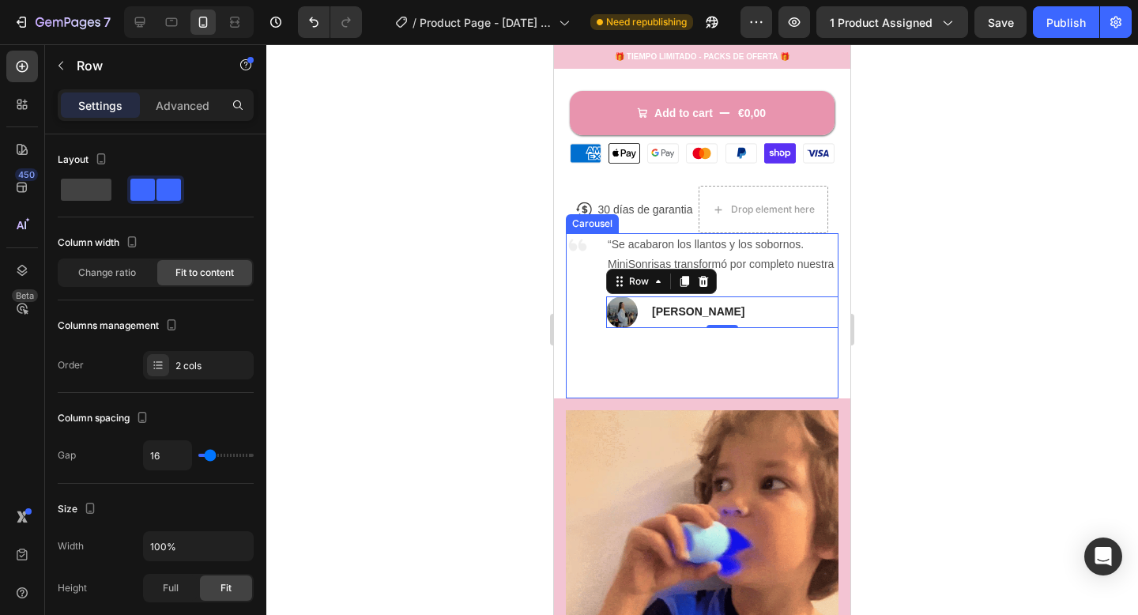
click at [767, 339] on div "Image “Se acabaron los llantos y los sobornos. MiniSonrisas transformó por comp…" at bounding box center [702, 315] width 273 height 164
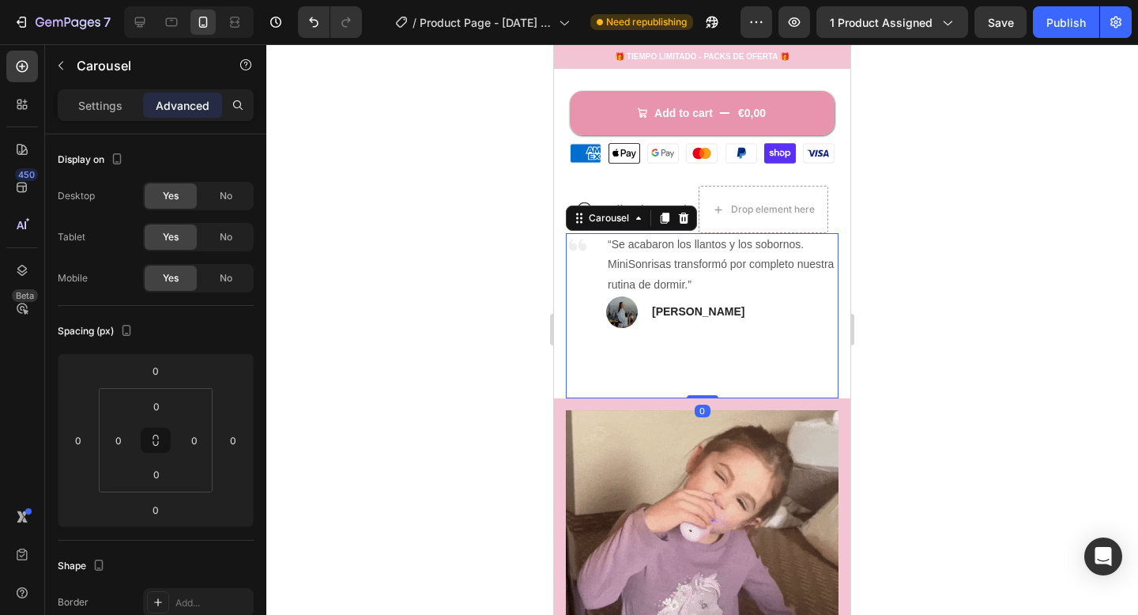
click at [993, 357] on div at bounding box center [702, 329] width 872 height 571
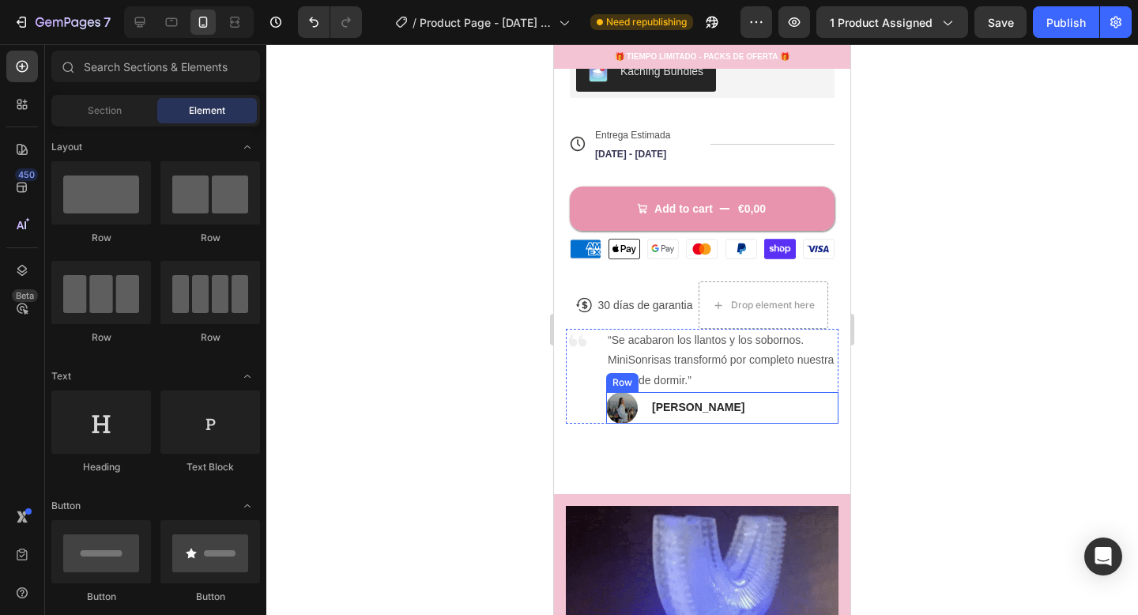
scroll to position [610, 0]
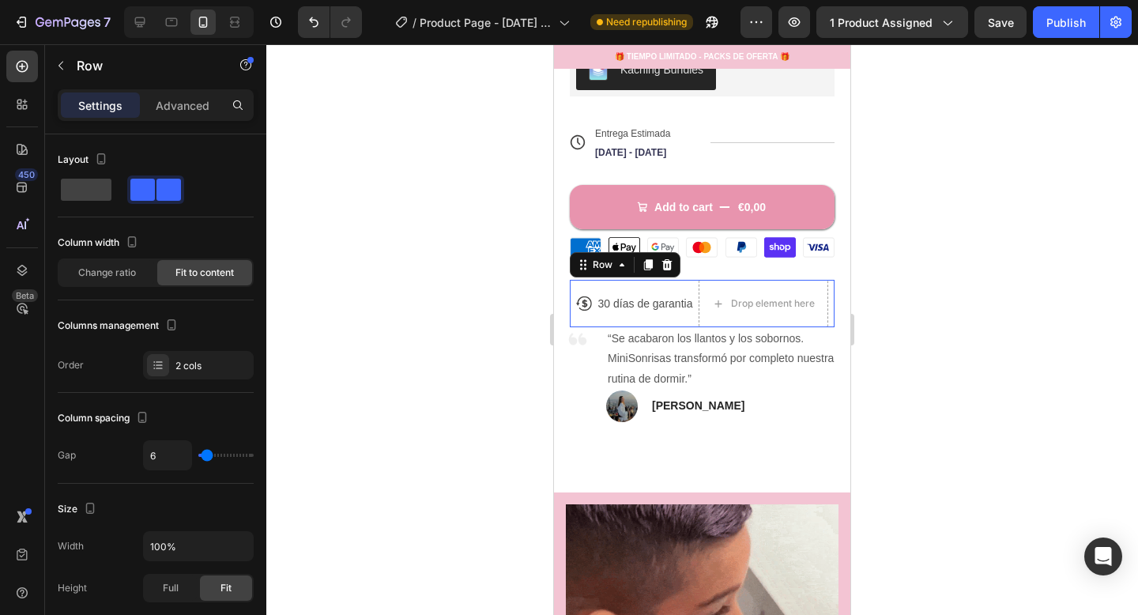
click at [675, 280] on div "Icon 30 días de garantia Text Block Row" at bounding box center [635, 303] width 119 height 47
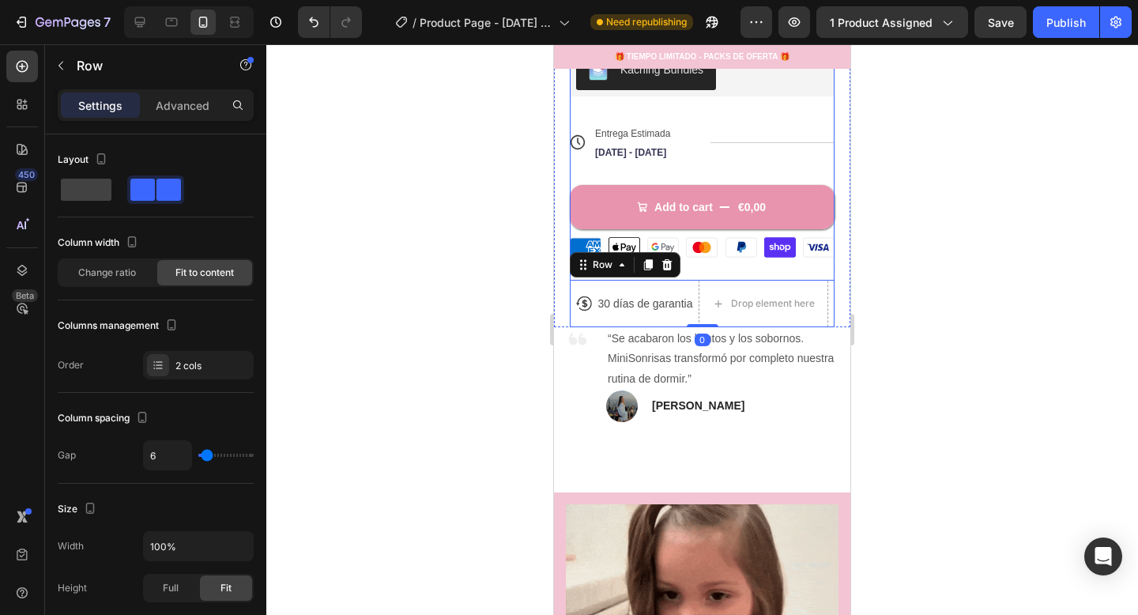
click at [701, 266] on div "Icon Icon Icon Icon Icon Icon List +1637 Padres encantados Text Block Row MiniS…" at bounding box center [702, 65] width 265 height 523
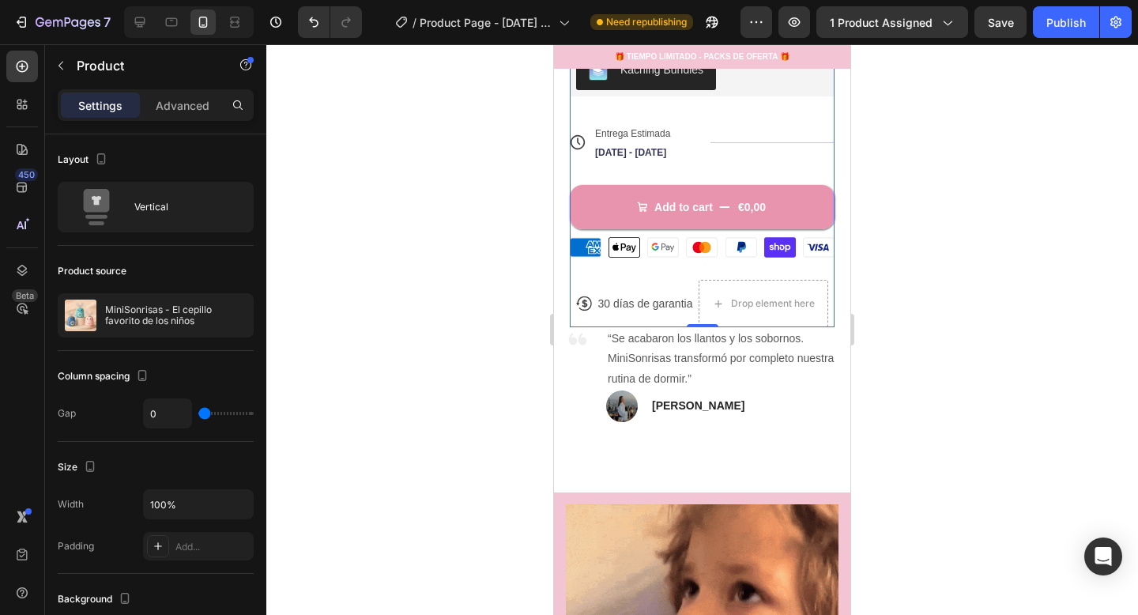
click at [702, 267] on div "Icon Icon Icon Icon Icon Icon List +1637 Padres encantados Text Block Row MiniS…" at bounding box center [702, 65] width 265 height 523
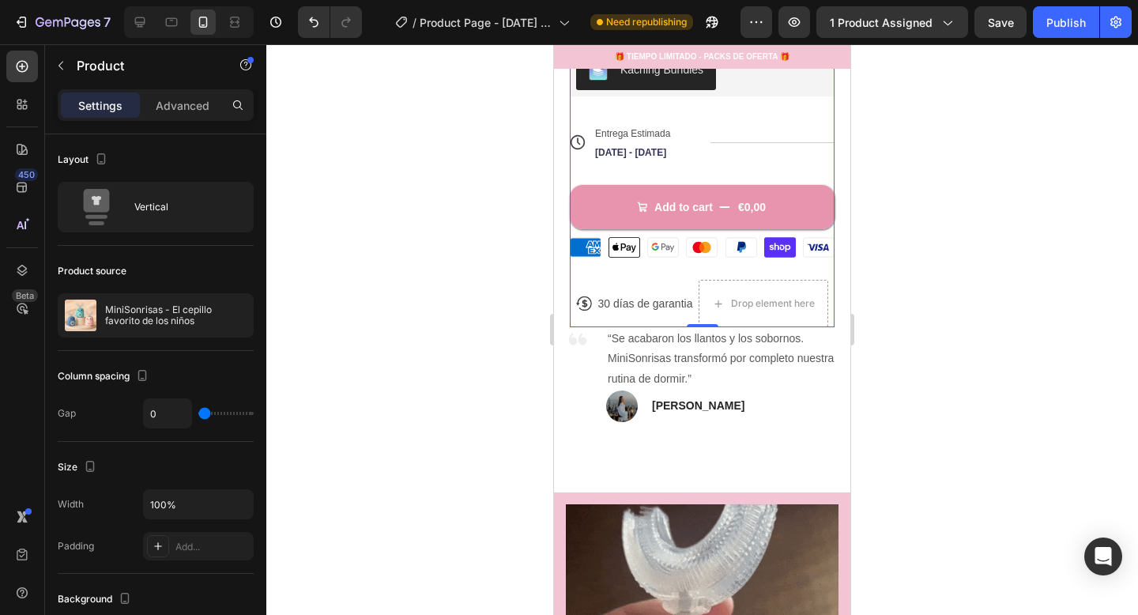
click at [626, 273] on div "Icon Icon Icon Icon Icon Icon List +1637 Padres encantados Text Block Row MiniS…" at bounding box center [702, 65] width 265 height 523
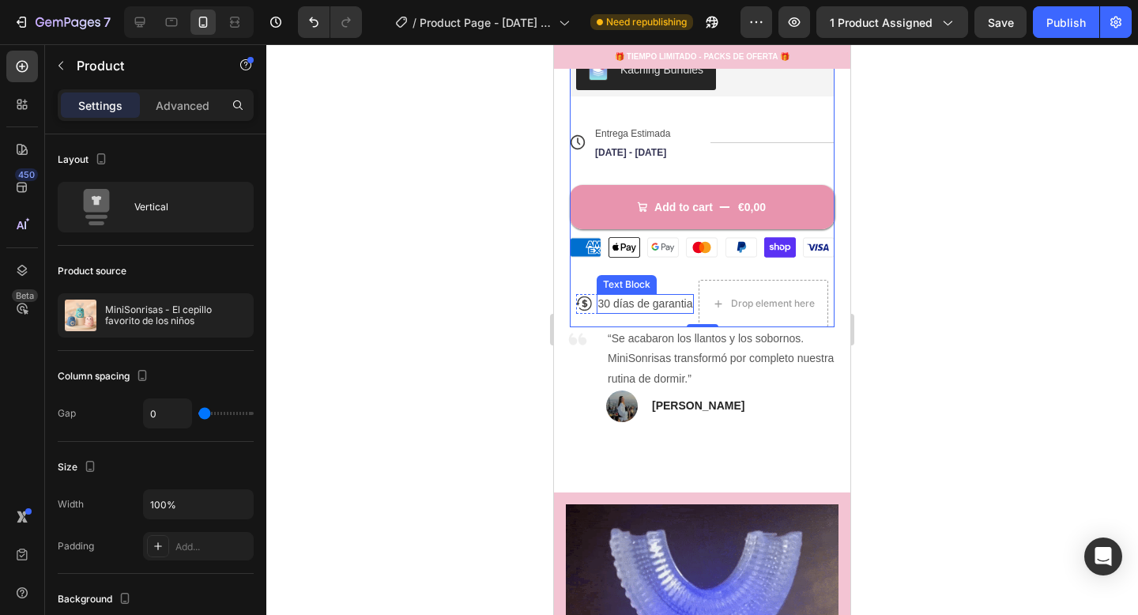
click at [655, 300] on p "30 días de garantia" at bounding box center [645, 304] width 95 height 17
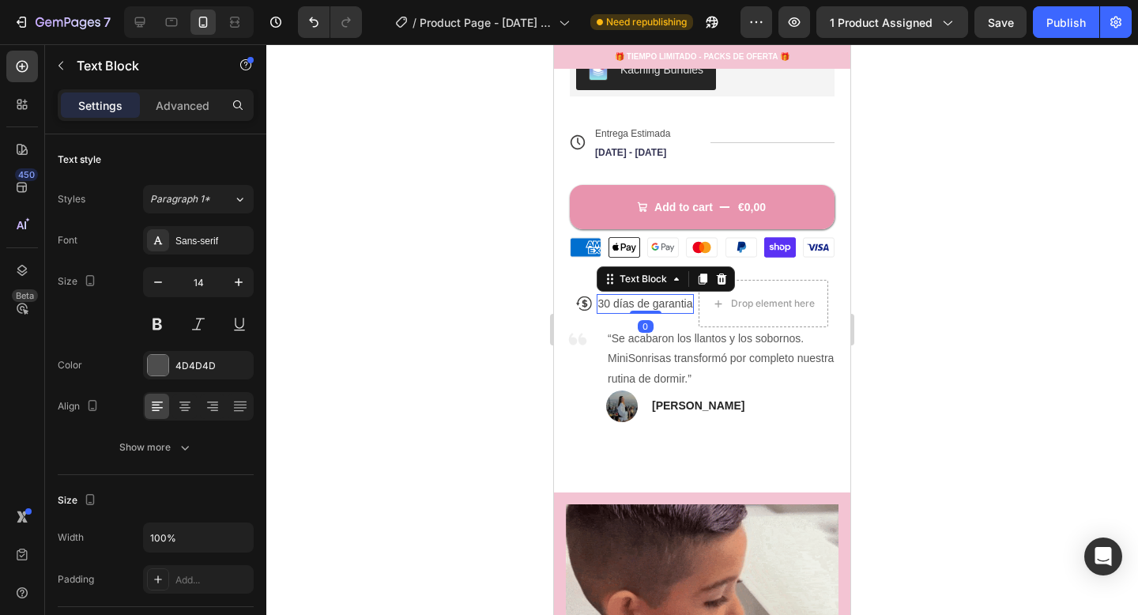
drag, startPoint x: 683, startPoint y: 289, endPoint x: 689, endPoint y: 296, distance: 9.6
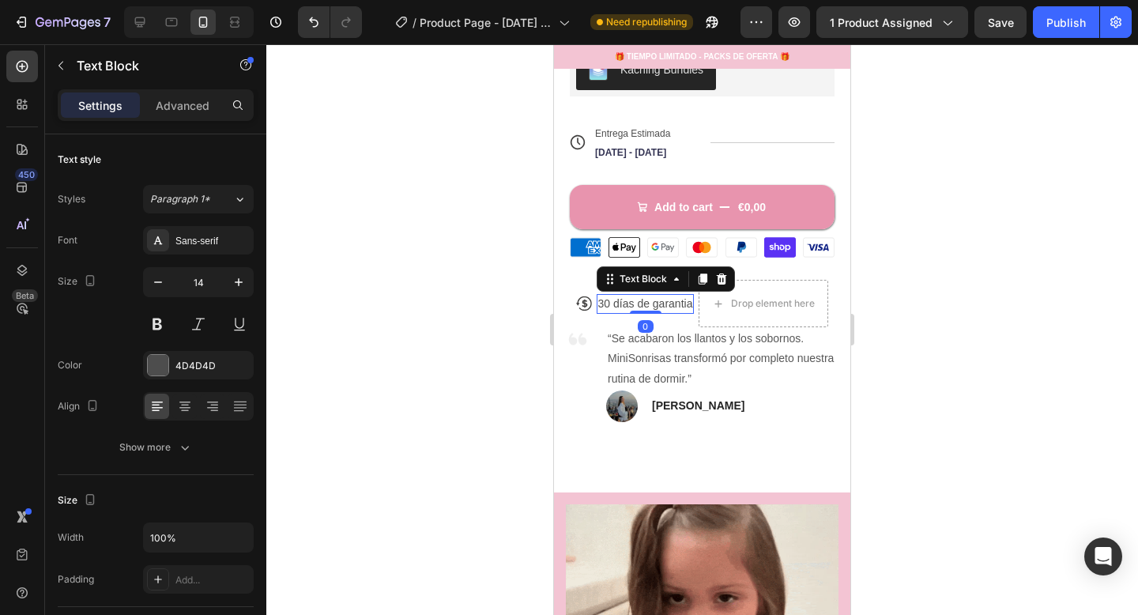
click at [683, 289] on div "Text Block" at bounding box center [666, 278] width 138 height 25
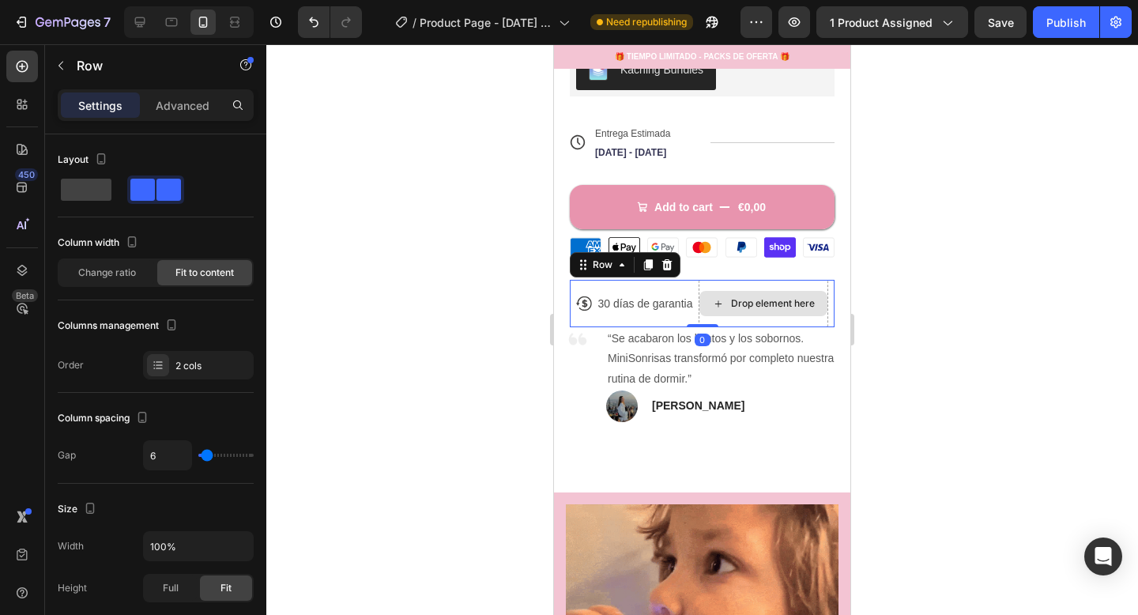
click at [825, 285] on div "Drop element here" at bounding box center [764, 303] width 130 height 47
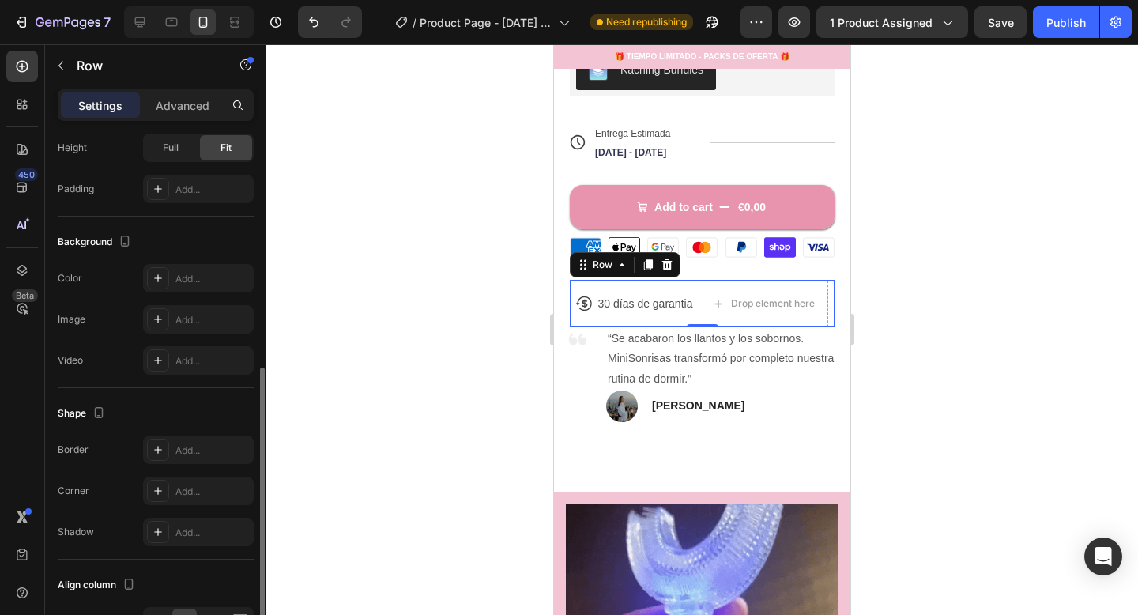
scroll to position [304, 0]
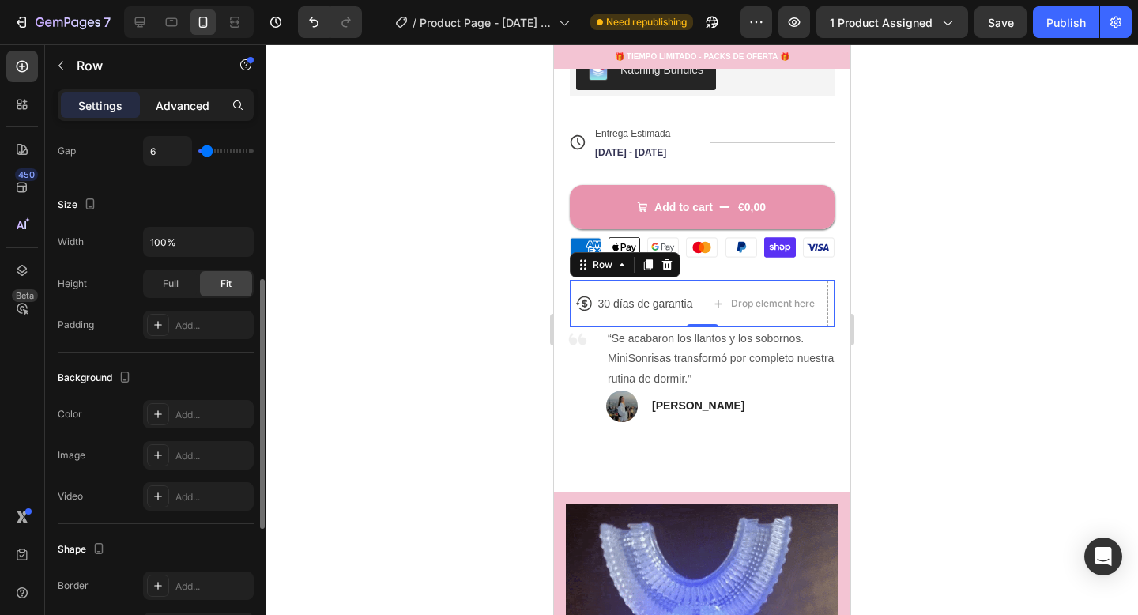
click at [172, 108] on p "Advanced" at bounding box center [183, 105] width 54 height 17
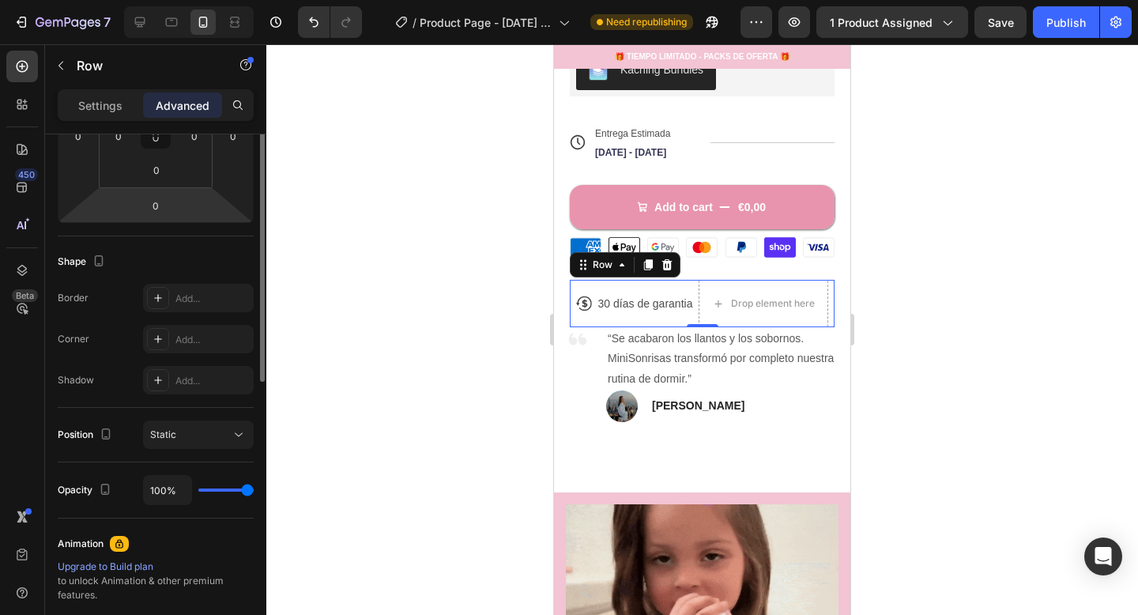
scroll to position [203, 0]
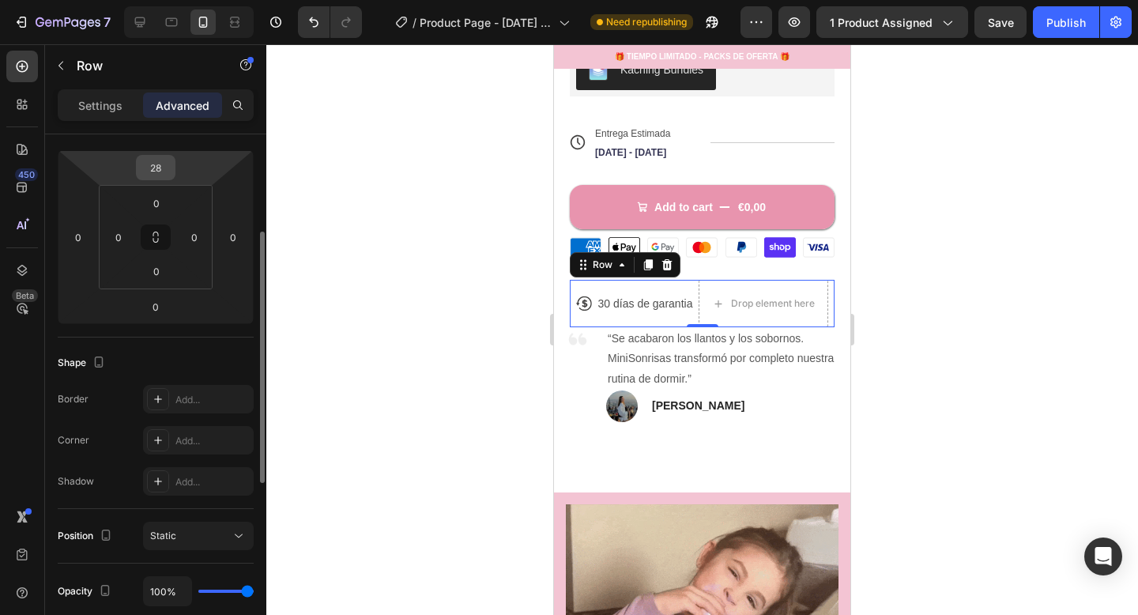
click at [158, 176] on input "28" at bounding box center [156, 168] width 32 height 24
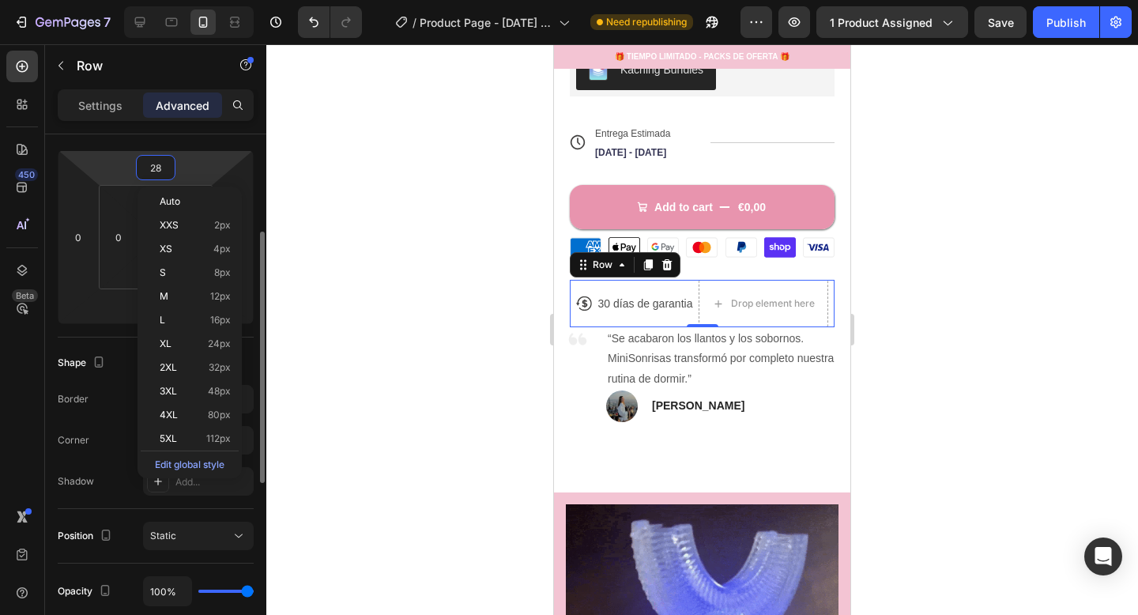
type input "0"
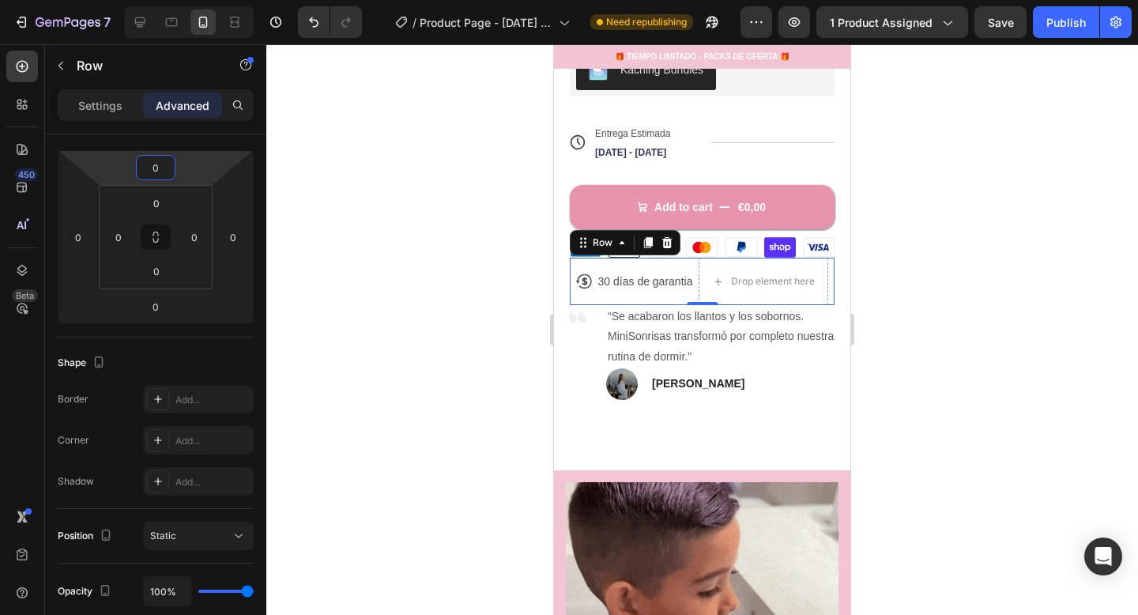
click at [391, 250] on div at bounding box center [702, 329] width 872 height 571
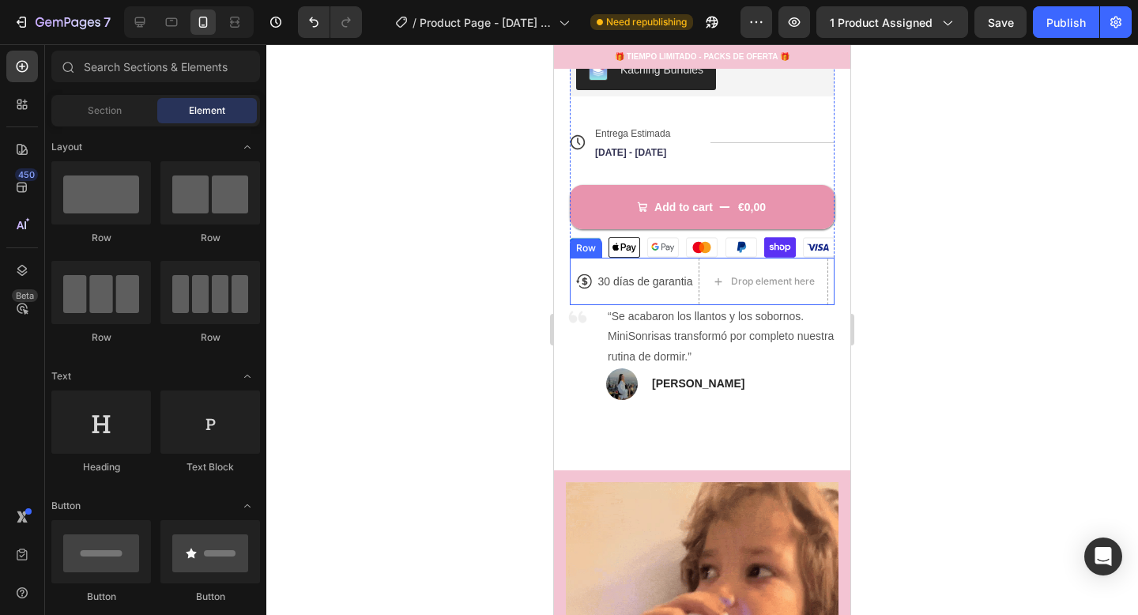
click at [635, 293] on div "Icon 30 días de garantia Text Block Row" at bounding box center [635, 281] width 119 height 47
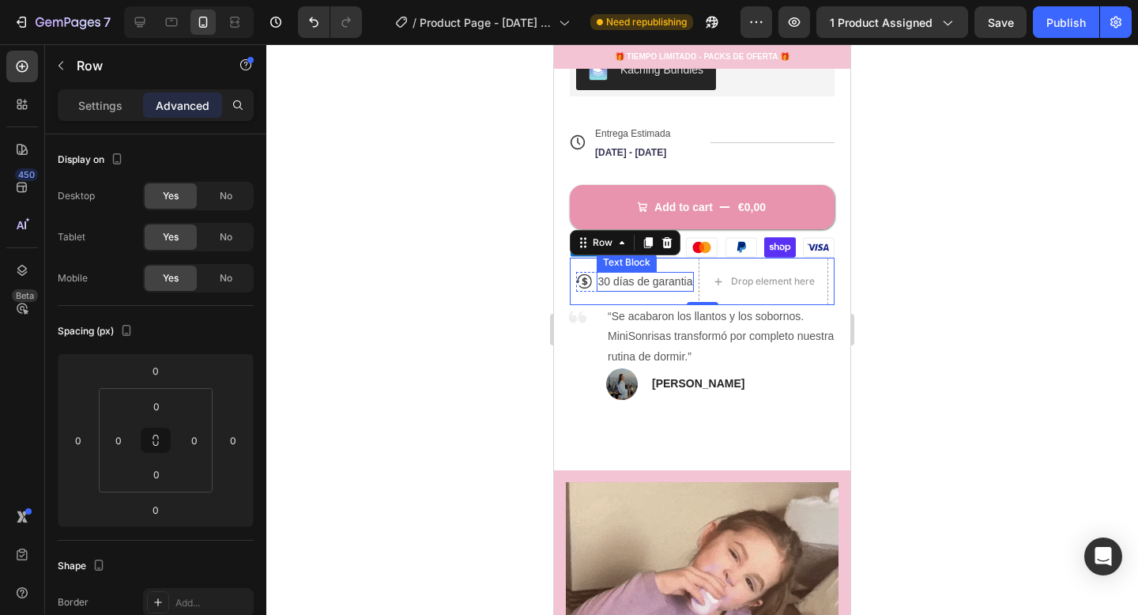
click at [660, 282] on p "30 días de garantia" at bounding box center [645, 282] width 95 height 17
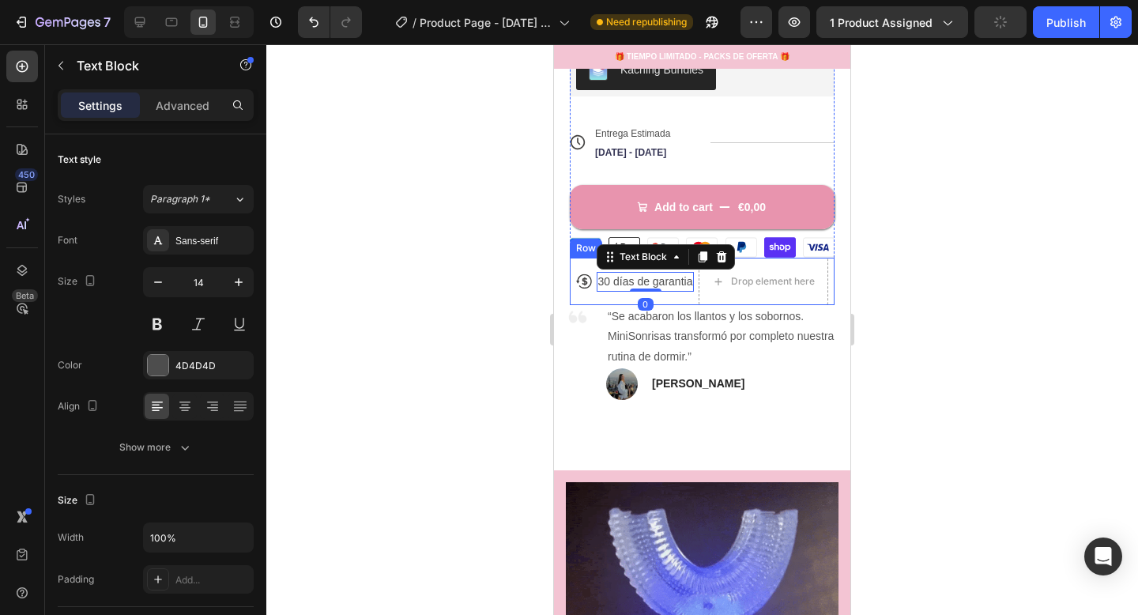
click at [606, 293] on div "Icon 30 días de garantia Text Block 0 Row" at bounding box center [635, 281] width 119 height 47
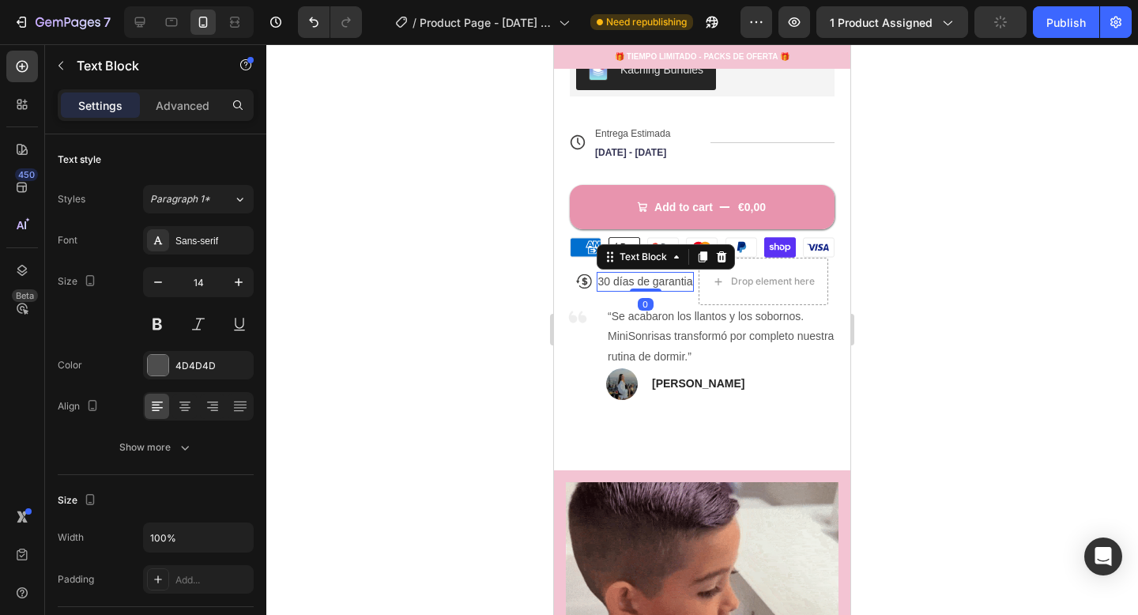
click at [621, 285] on p "30 días de garantia" at bounding box center [645, 282] width 95 height 17
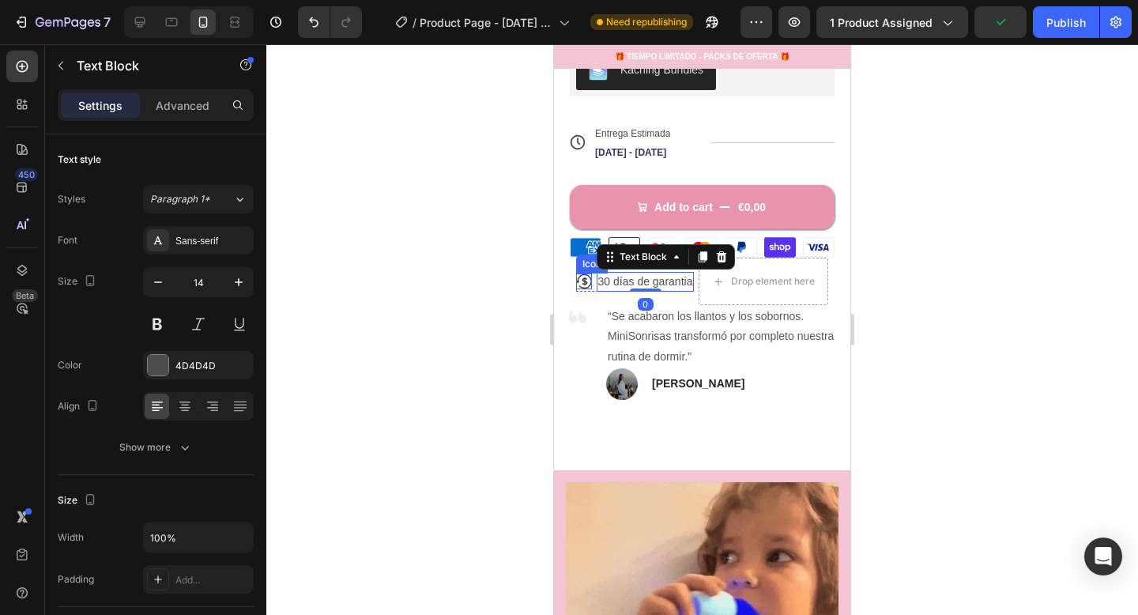
click at [586, 277] on icon at bounding box center [585, 281] width 6 height 8
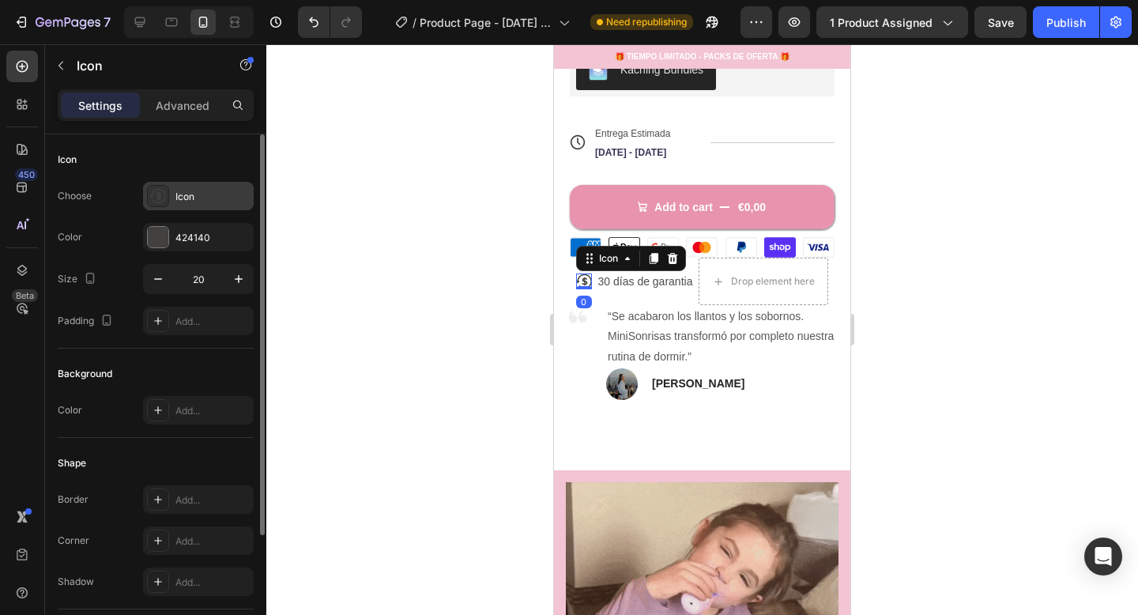
click at [191, 194] on div "Icon" at bounding box center [213, 197] width 74 height 14
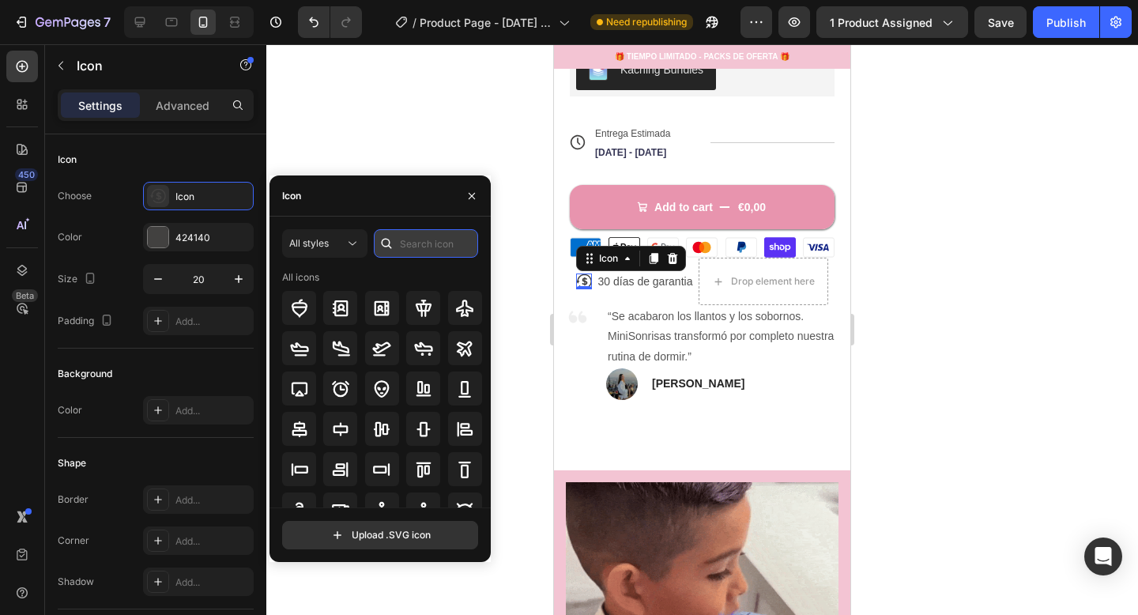
click at [447, 248] on input "text" at bounding box center [426, 243] width 104 height 28
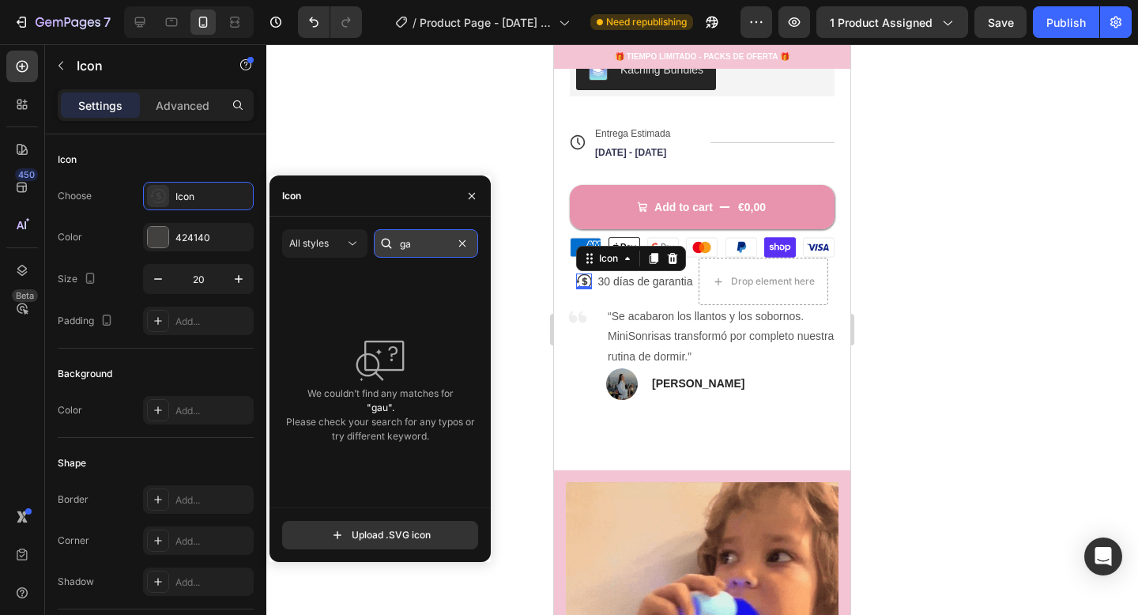
type input "g"
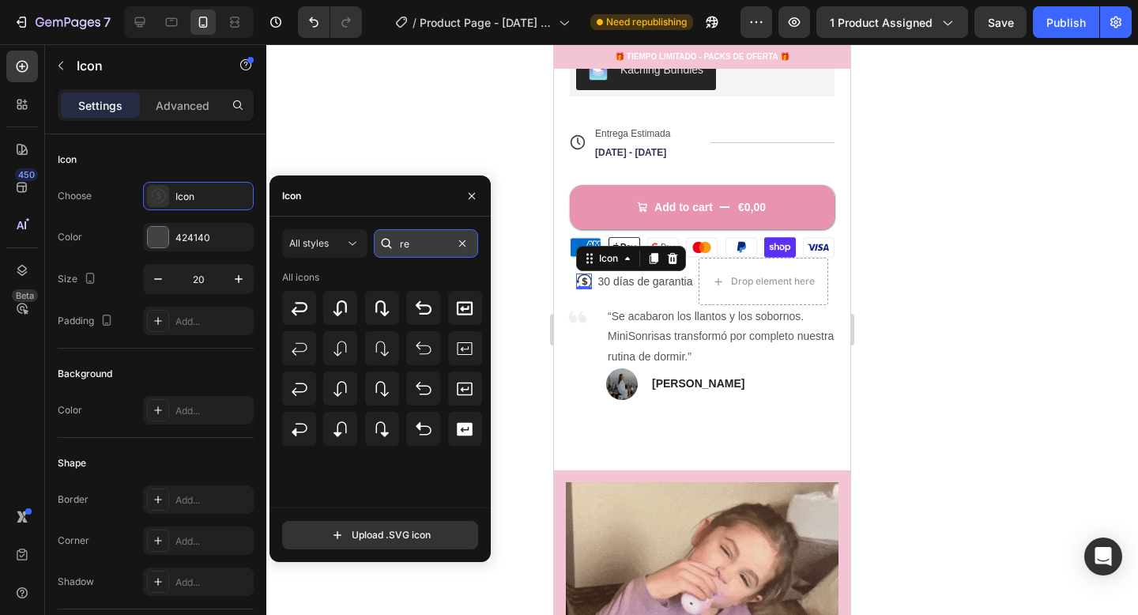
type input "r"
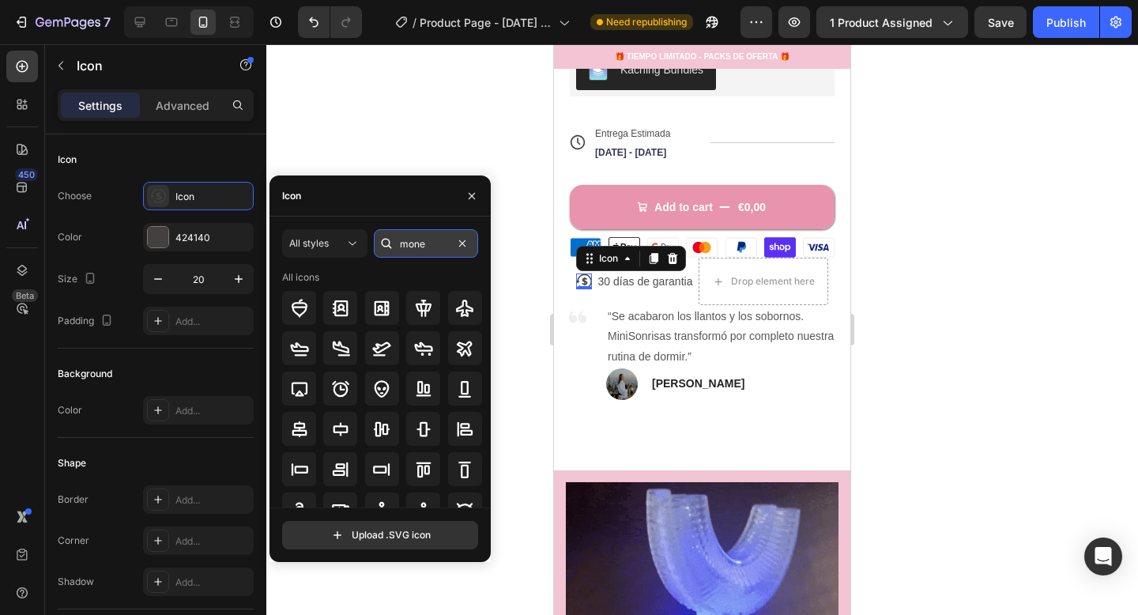
type input "money"
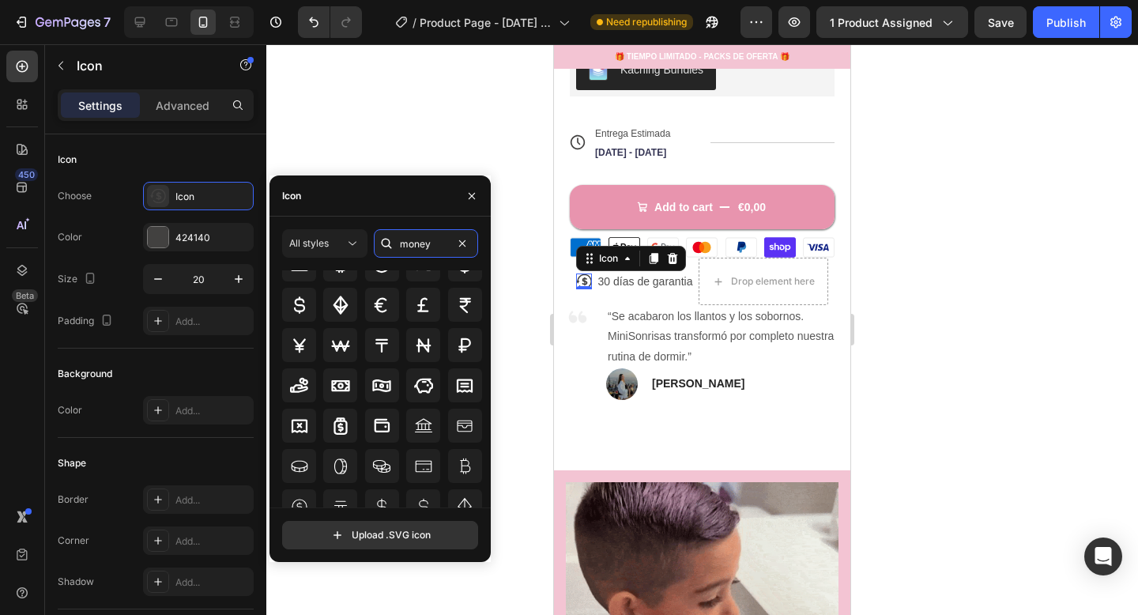
scroll to position [0, 0]
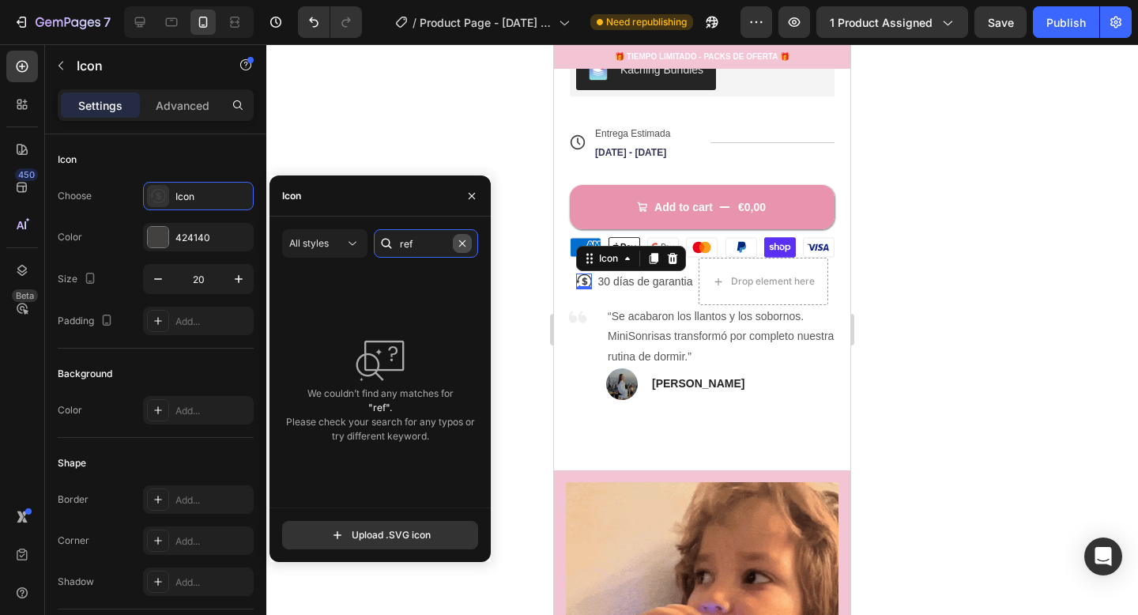
type input "re"
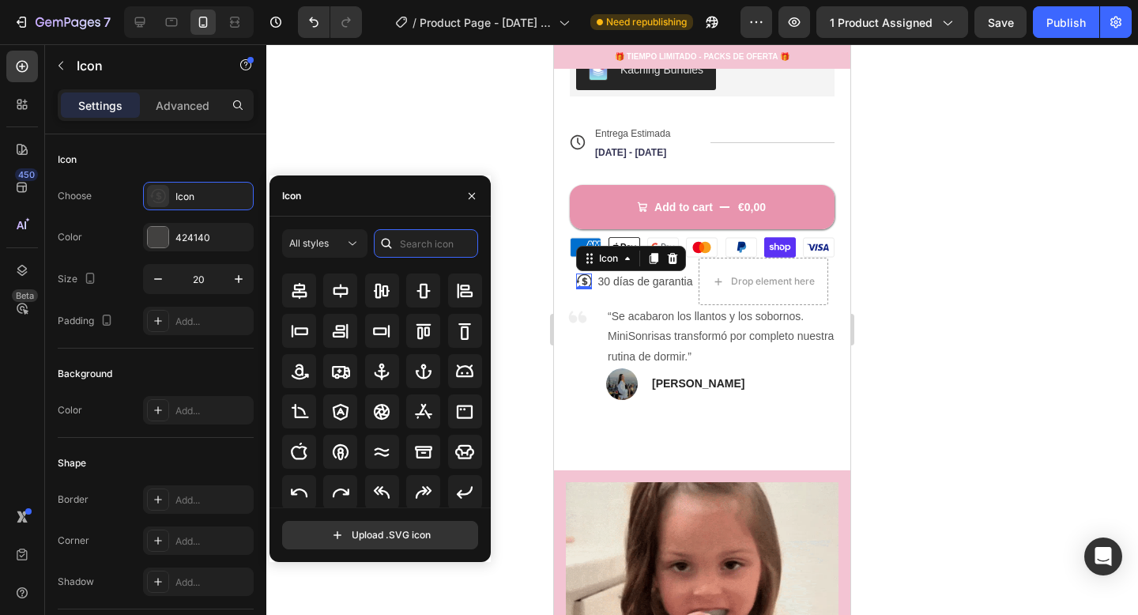
scroll to position [133, 0]
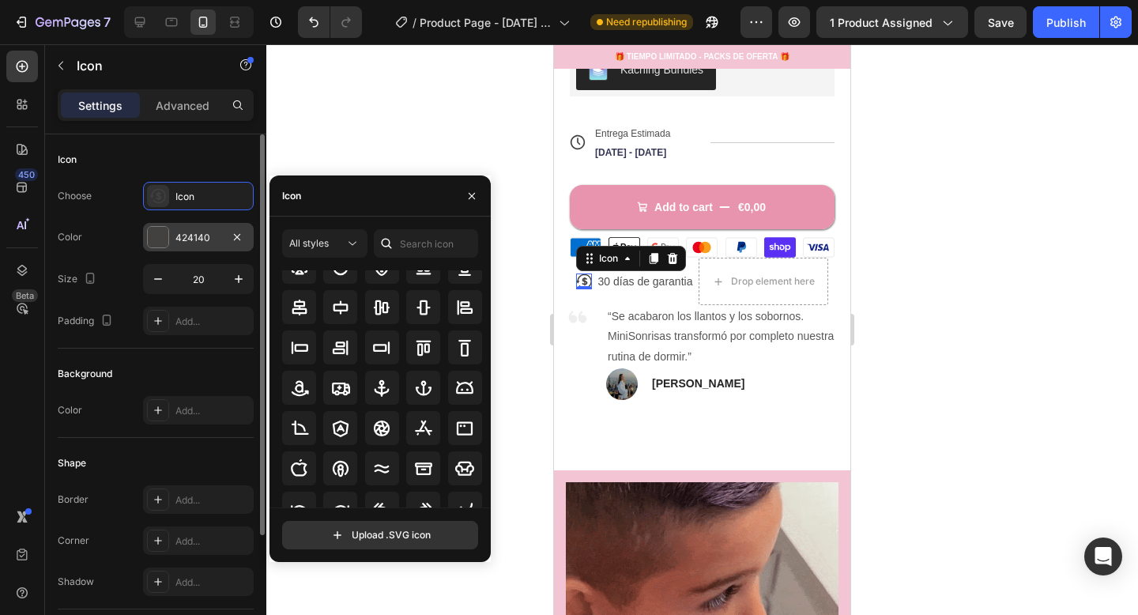
click at [191, 247] on div "424140" at bounding box center [198, 237] width 111 height 28
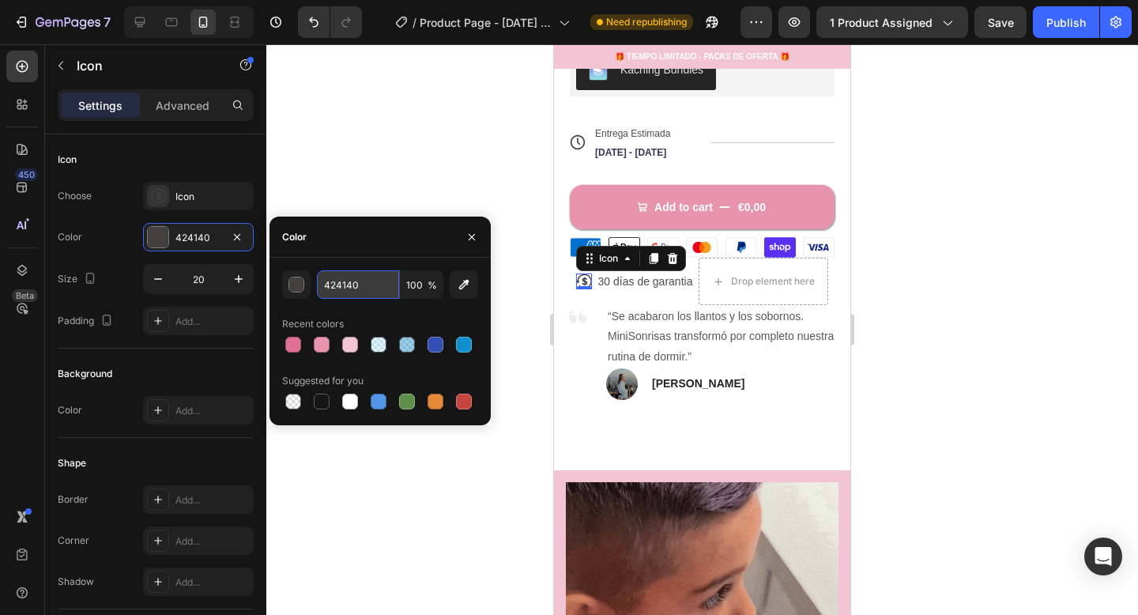
click at [353, 284] on input "424140" at bounding box center [358, 284] width 82 height 28
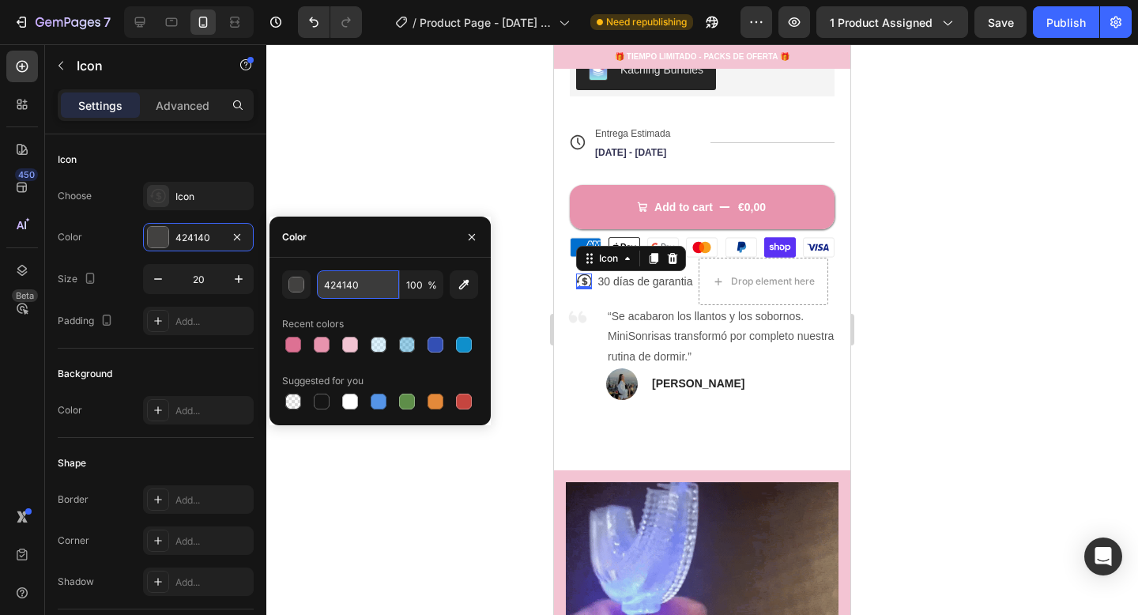
click at [364, 277] on input "424140" at bounding box center [358, 284] width 82 height 28
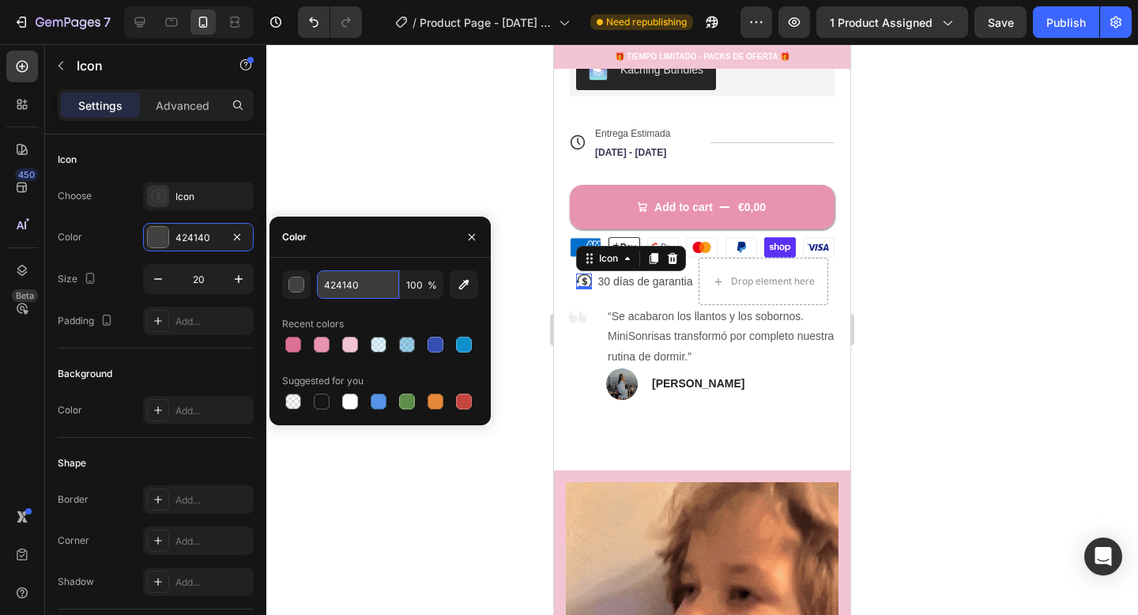
click at [364, 277] on input "424140" at bounding box center [358, 284] width 82 height 28
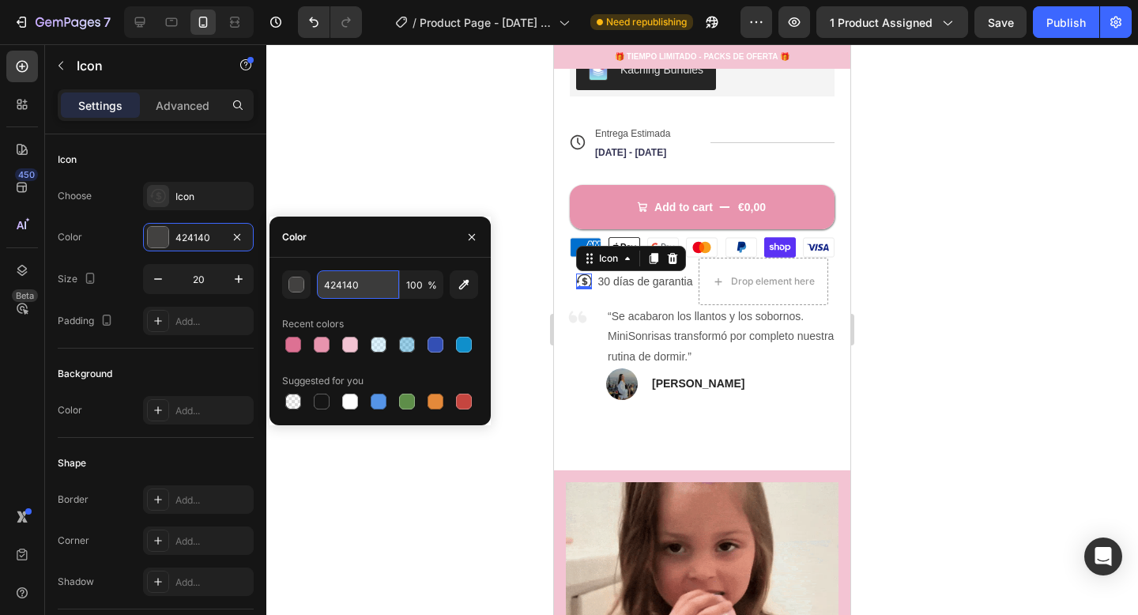
click at [364, 277] on input "424140" at bounding box center [358, 284] width 82 height 28
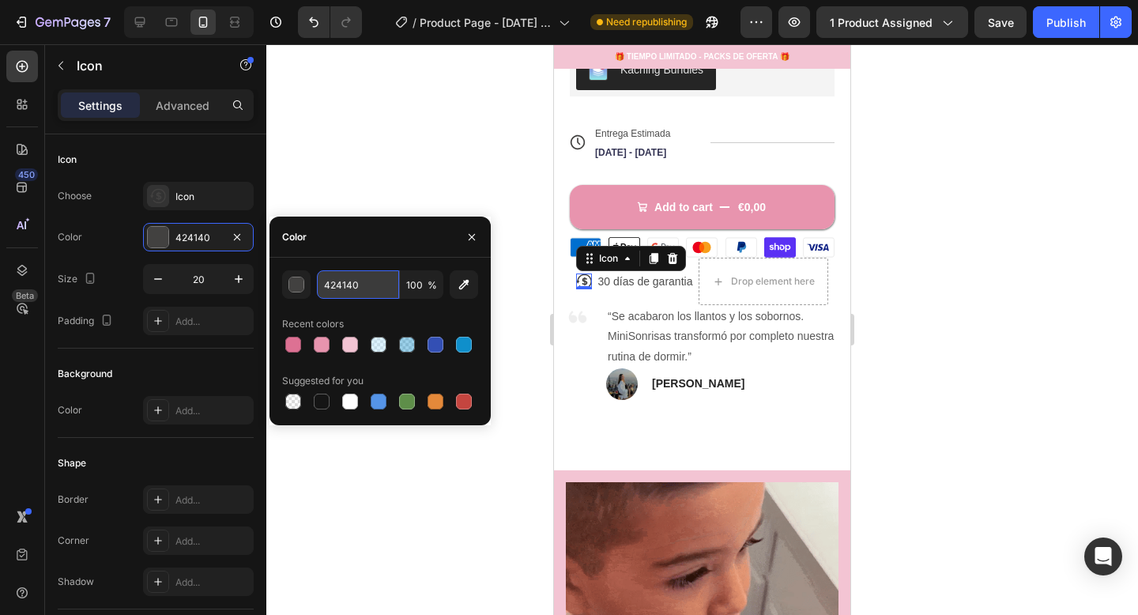
click at [364, 277] on input "424140" at bounding box center [358, 284] width 82 height 28
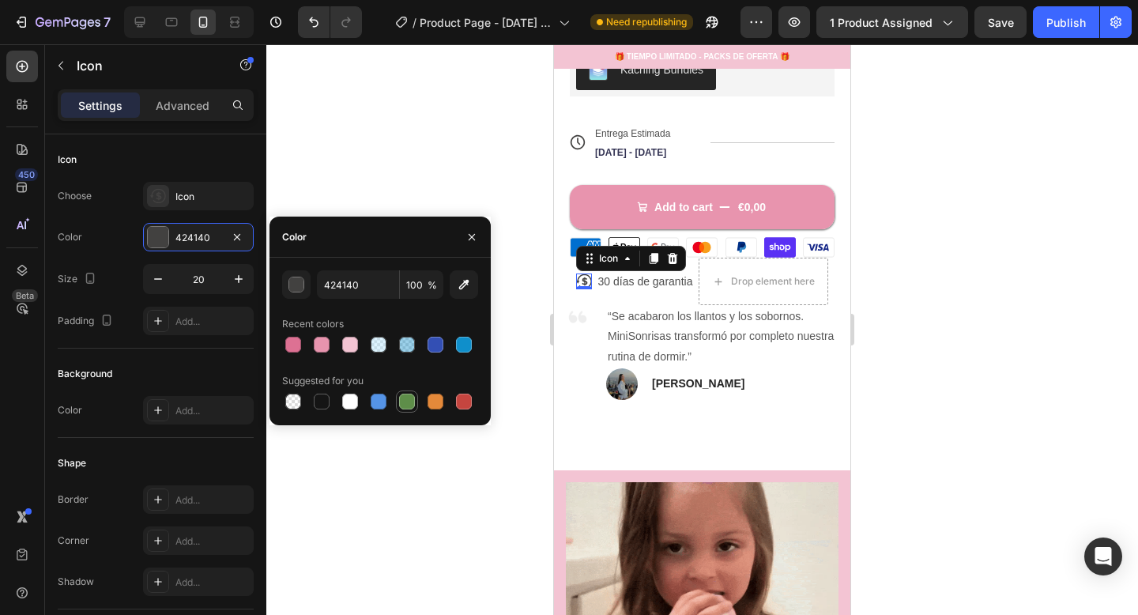
click at [406, 404] on div at bounding box center [407, 402] width 16 height 16
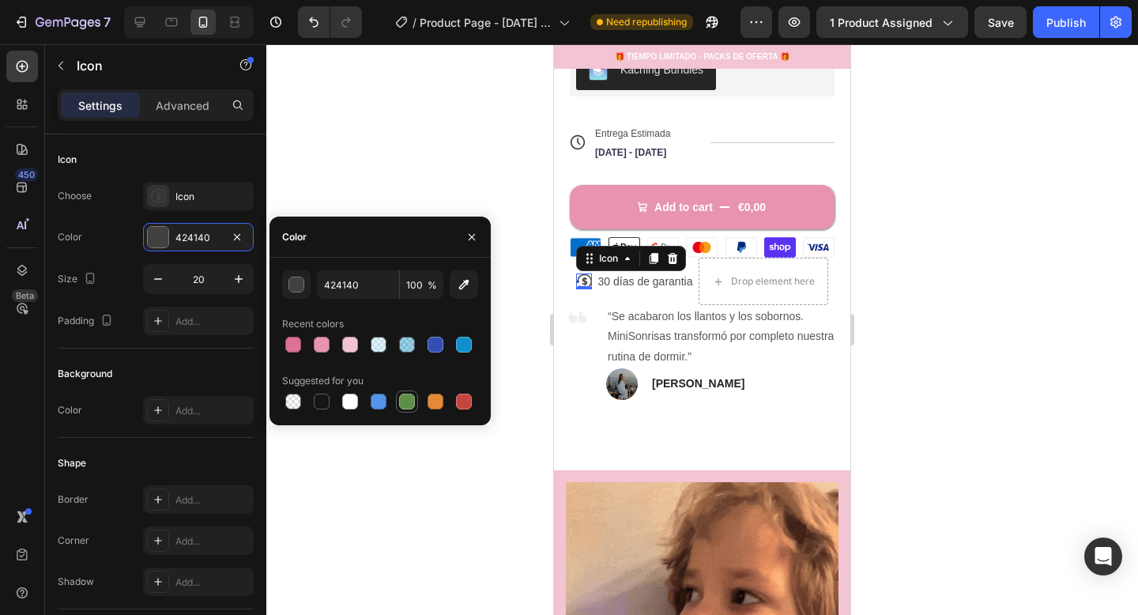
type input "5E8E49"
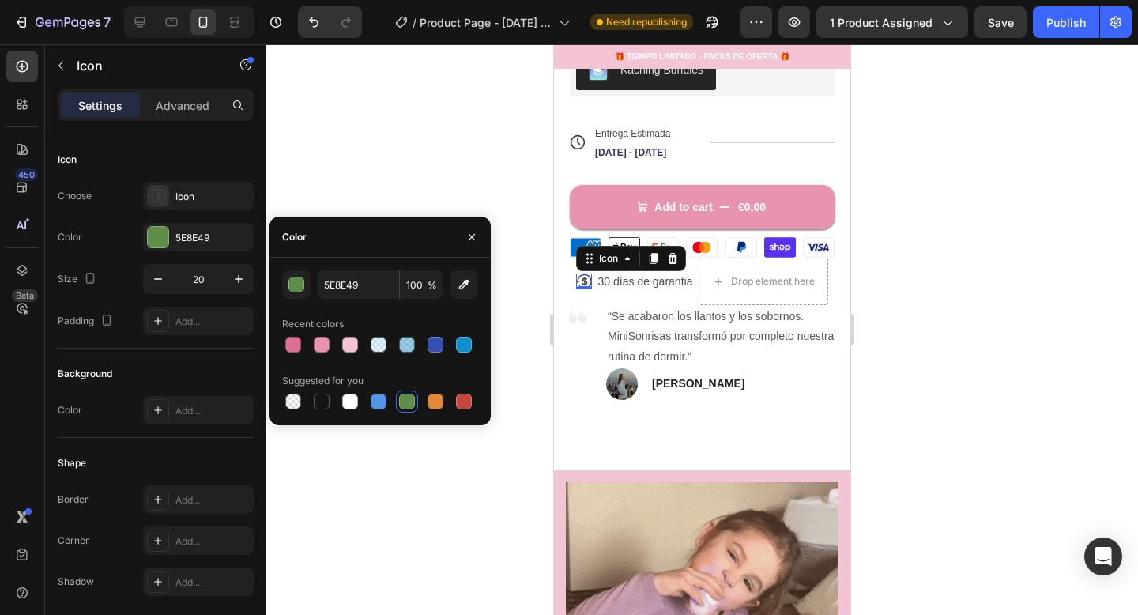
click at [403, 437] on div at bounding box center [702, 329] width 872 height 571
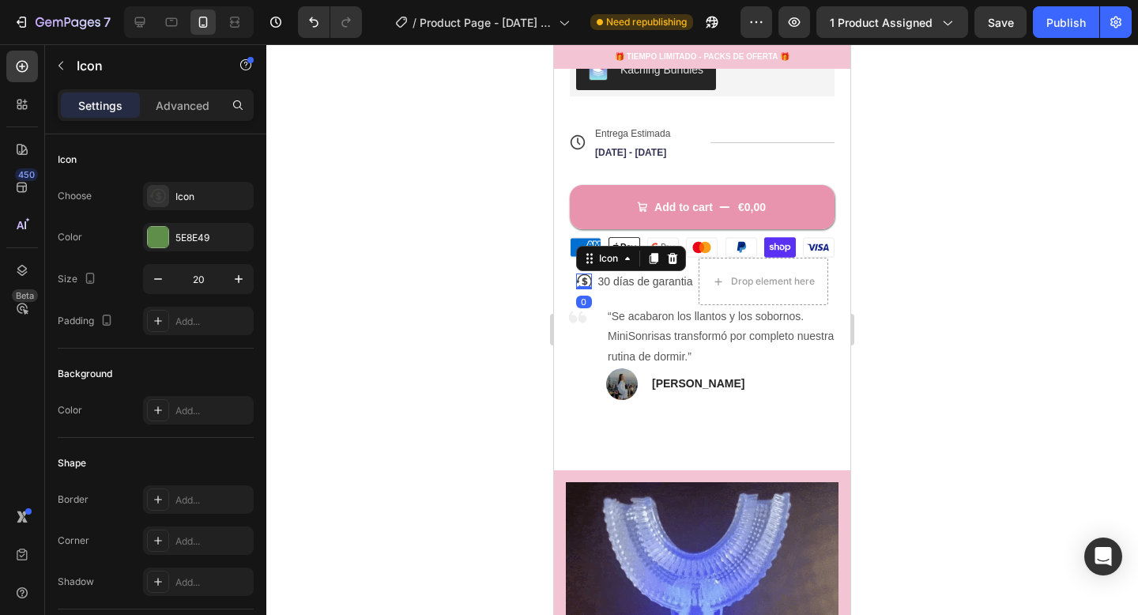
click at [579, 276] on icon at bounding box center [584, 281] width 16 height 14
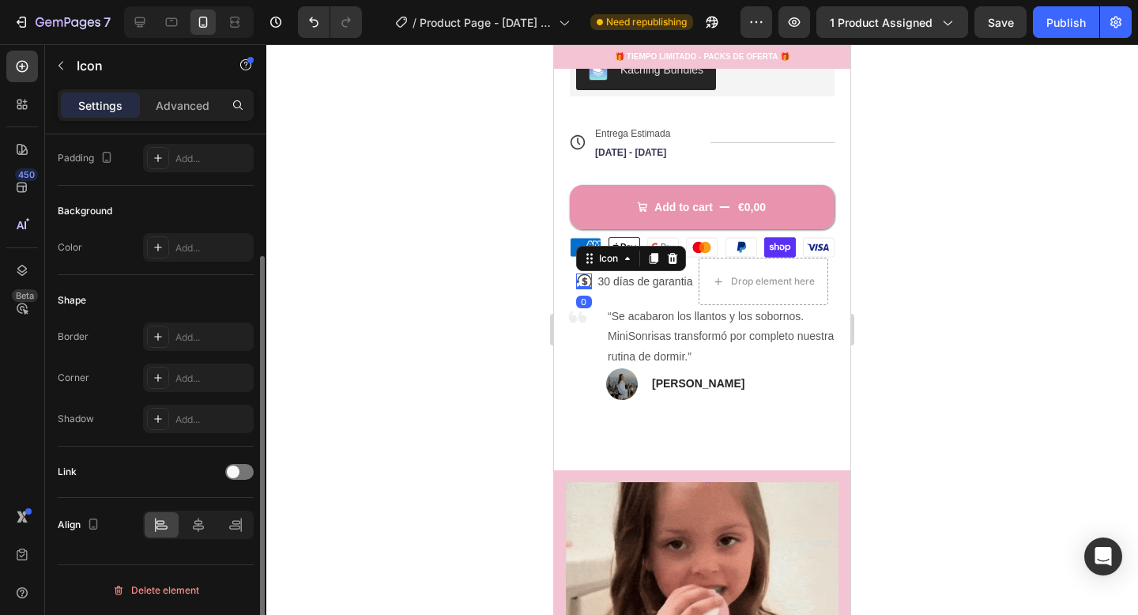
scroll to position [142, 0]
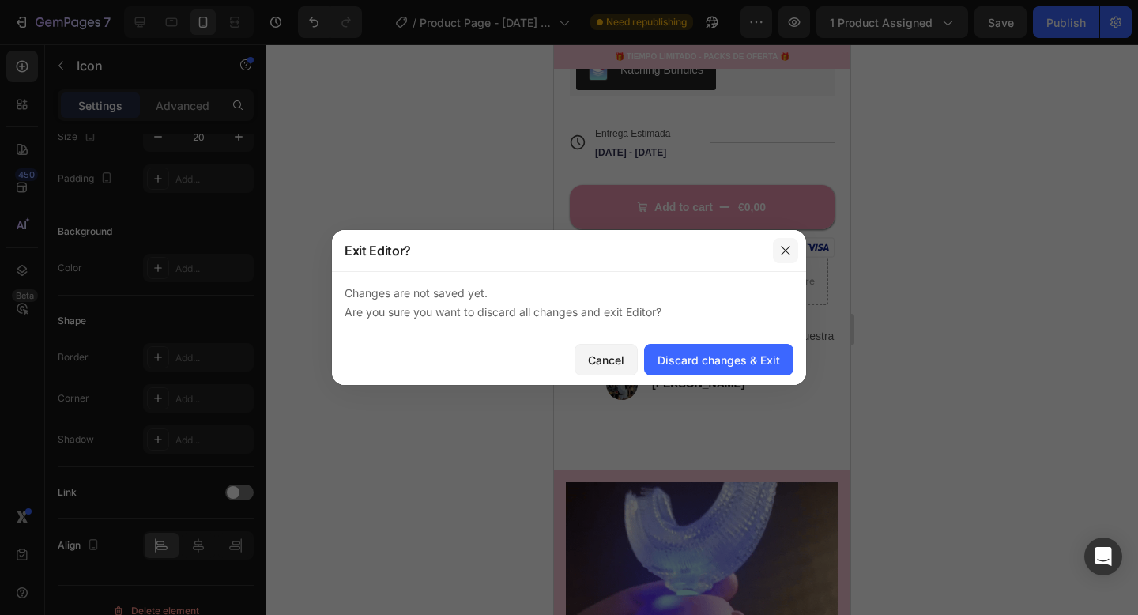
click at [792, 250] on button "button" at bounding box center [785, 250] width 25 height 25
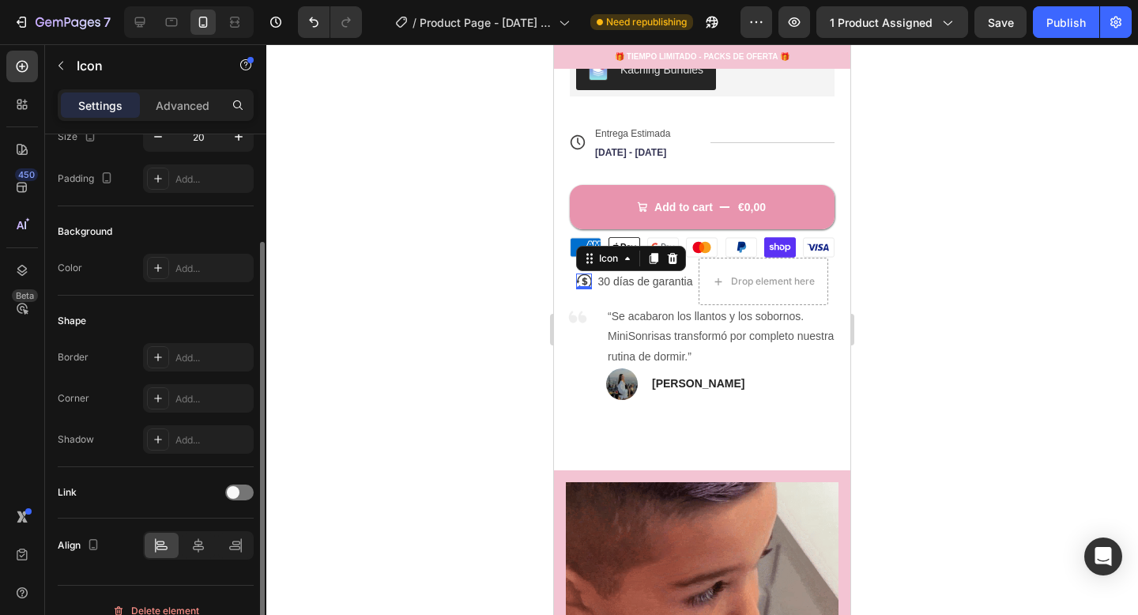
scroll to position [0, 0]
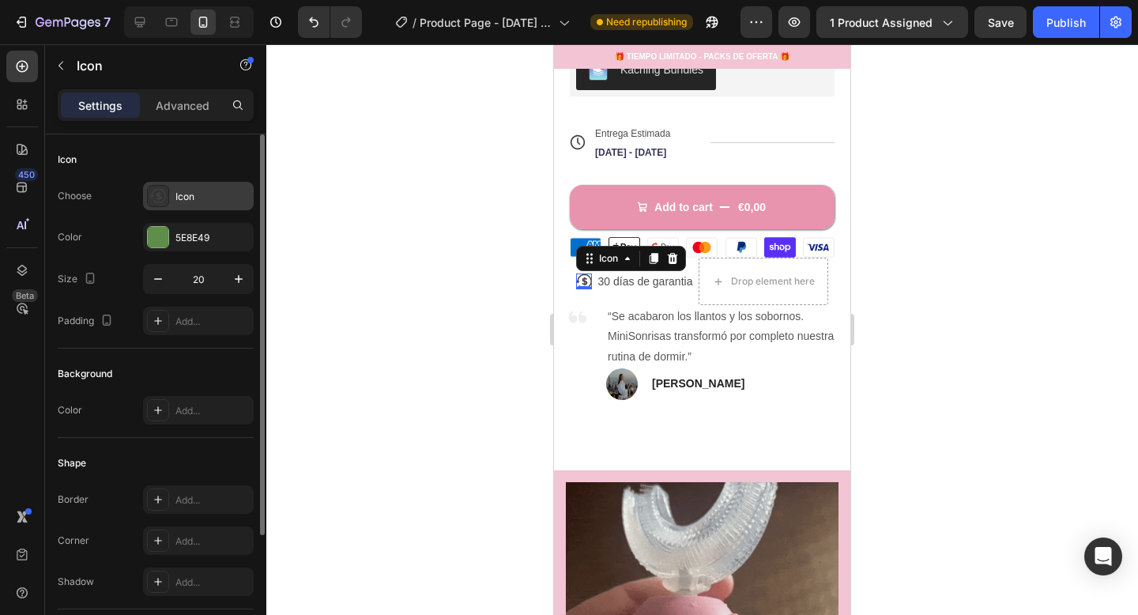
click at [194, 193] on div "Icon" at bounding box center [213, 197] width 74 height 14
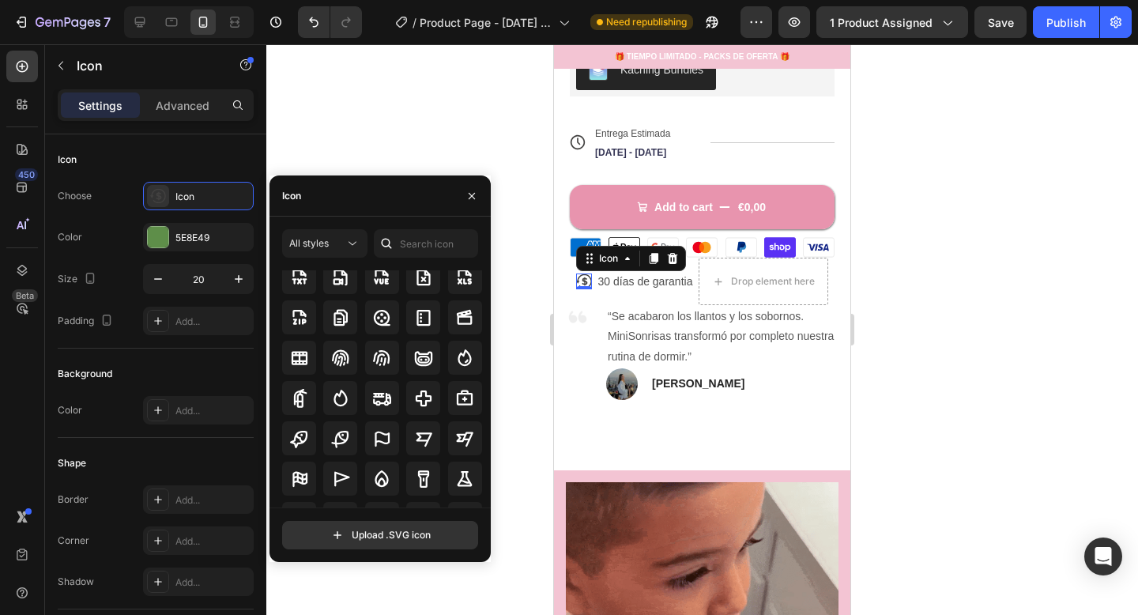
scroll to position [4141, 0]
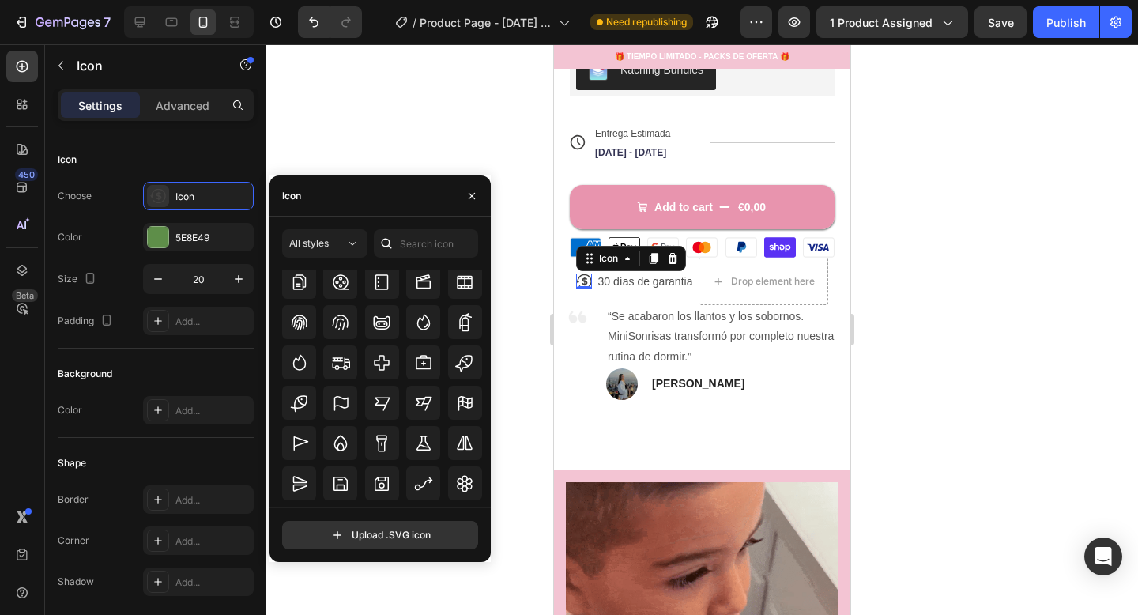
scroll to position [24989, 0]
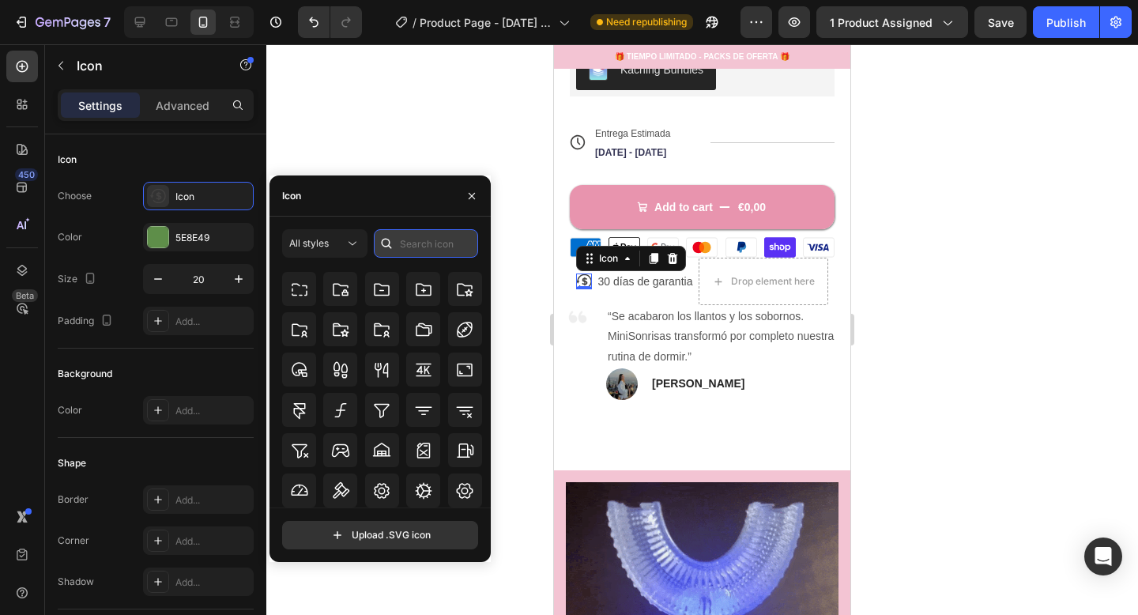
click at [422, 240] on input "text" at bounding box center [426, 243] width 104 height 28
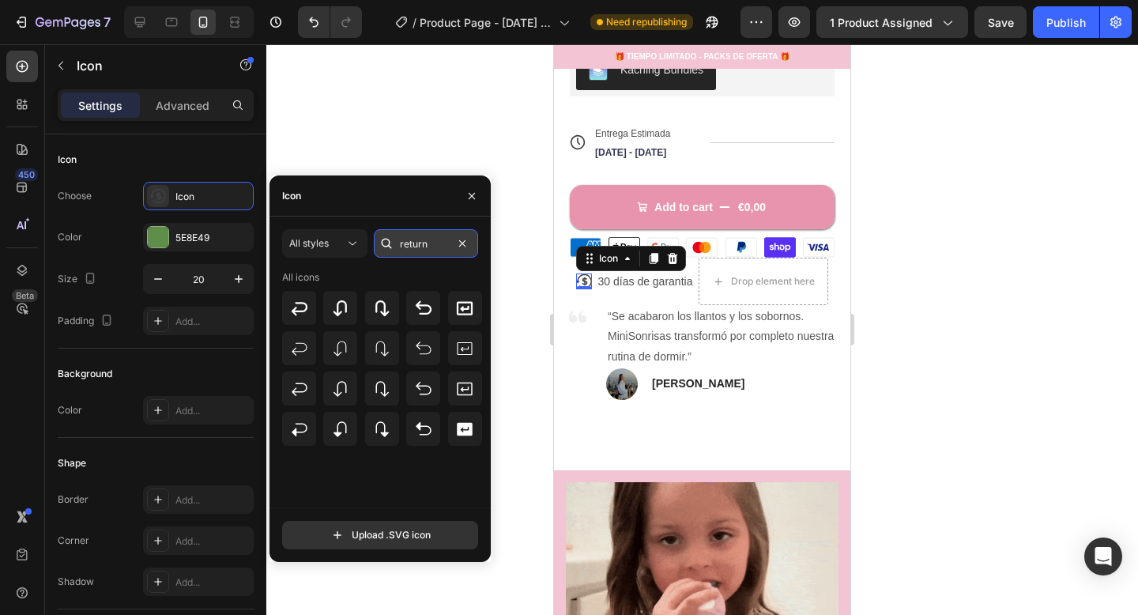
scroll to position [0, 0]
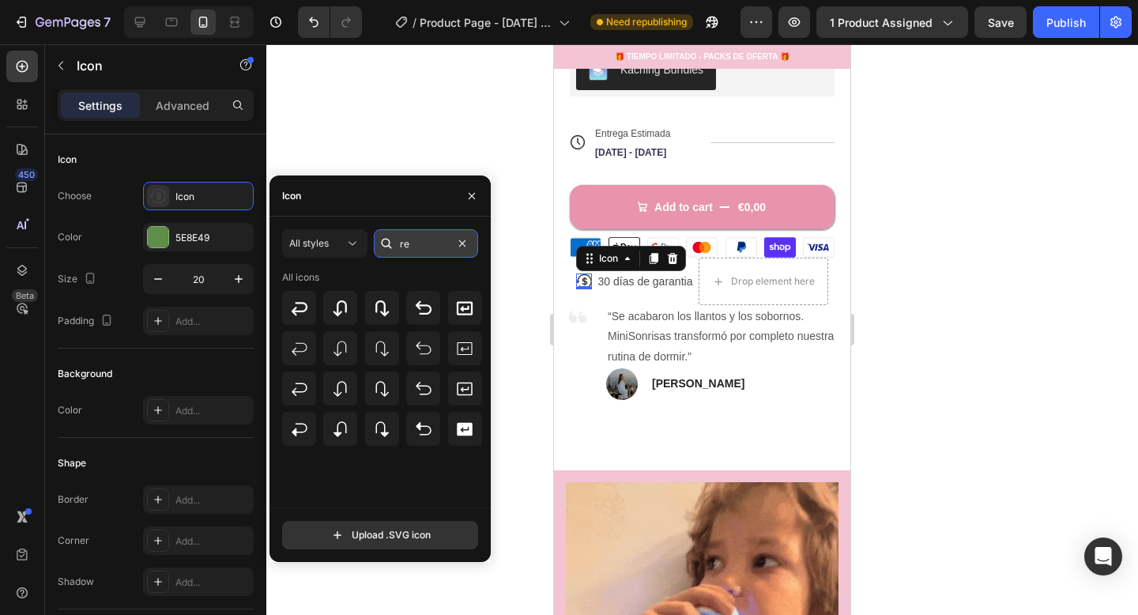
type input "r"
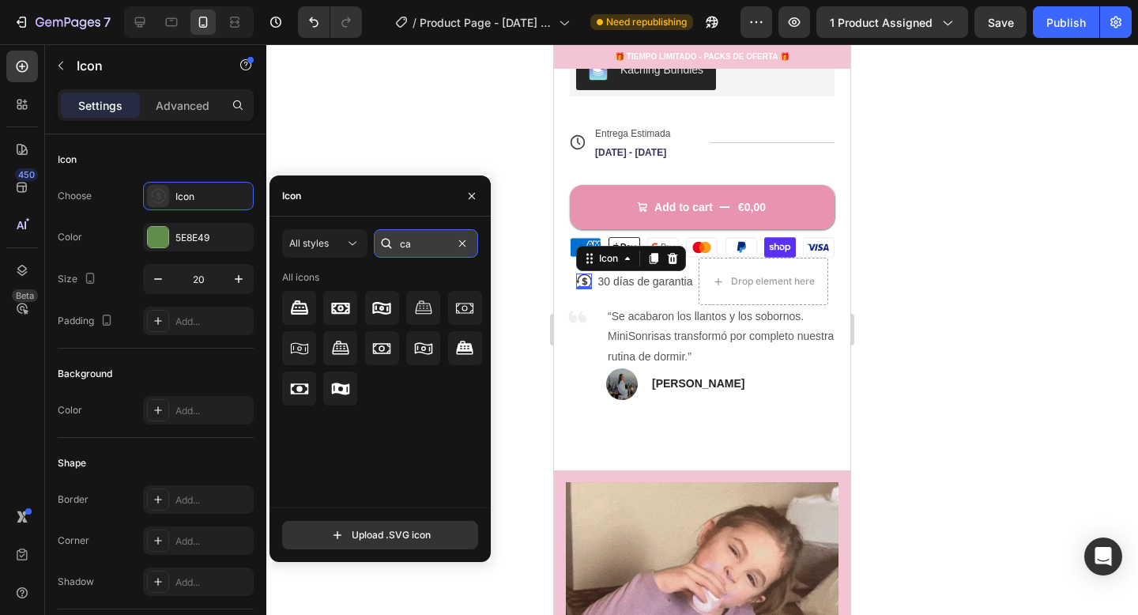
type input "c"
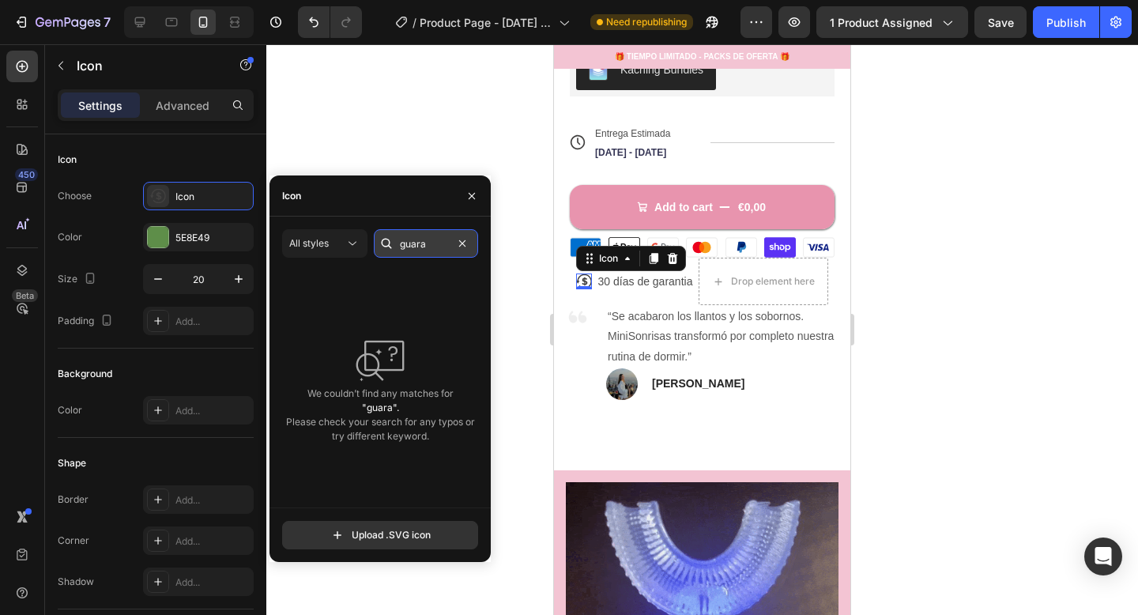
type input "guar"
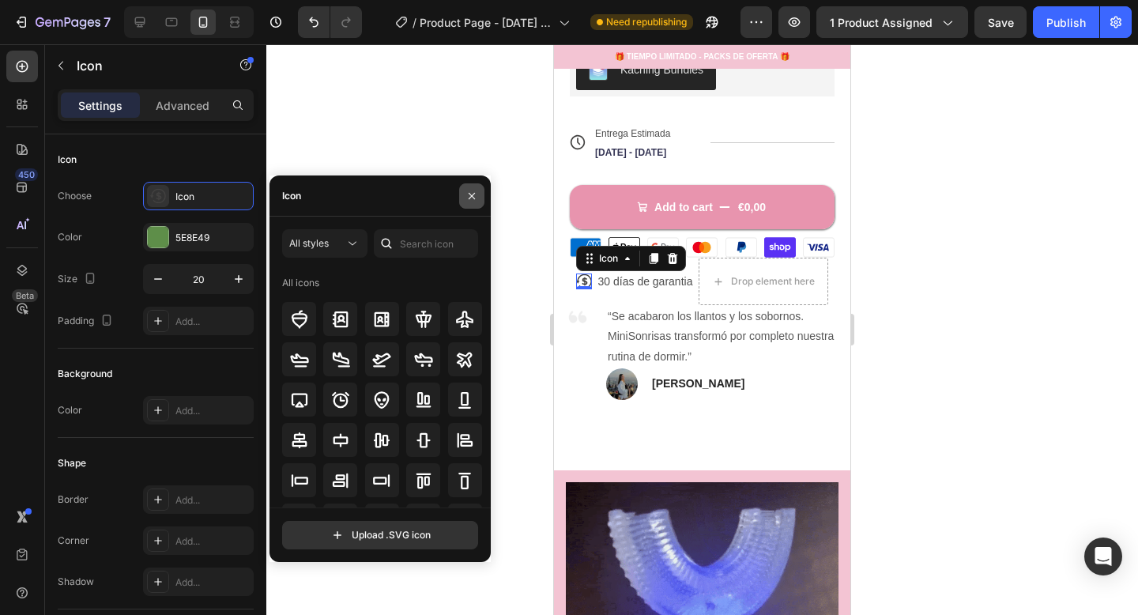
click at [470, 197] on icon "button" at bounding box center [472, 195] width 6 height 6
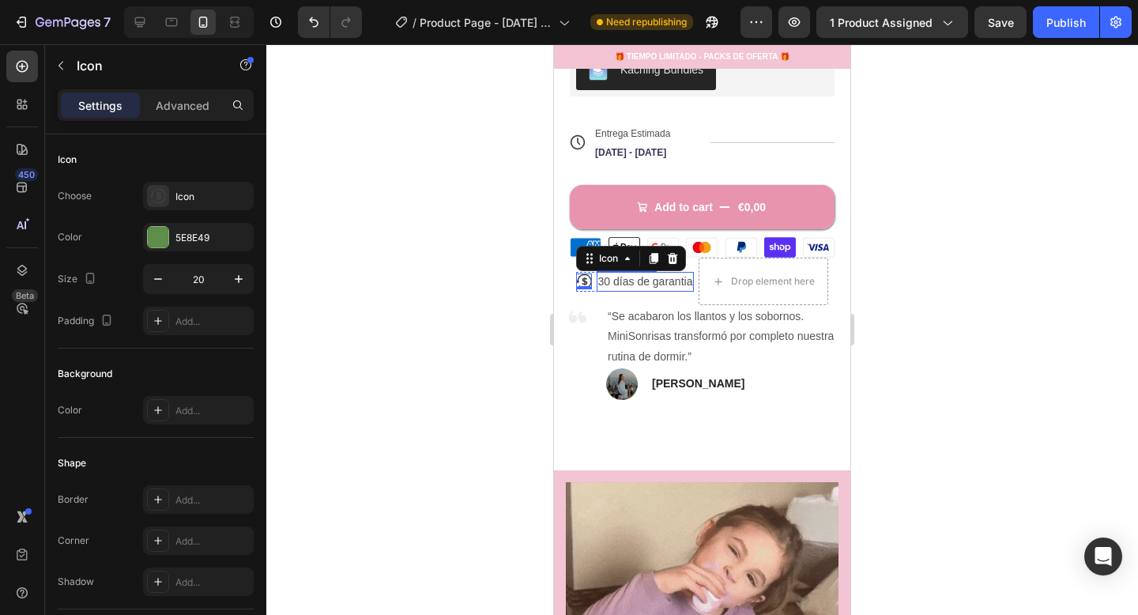
click at [636, 277] on p "30 días de garantia" at bounding box center [645, 282] width 95 height 17
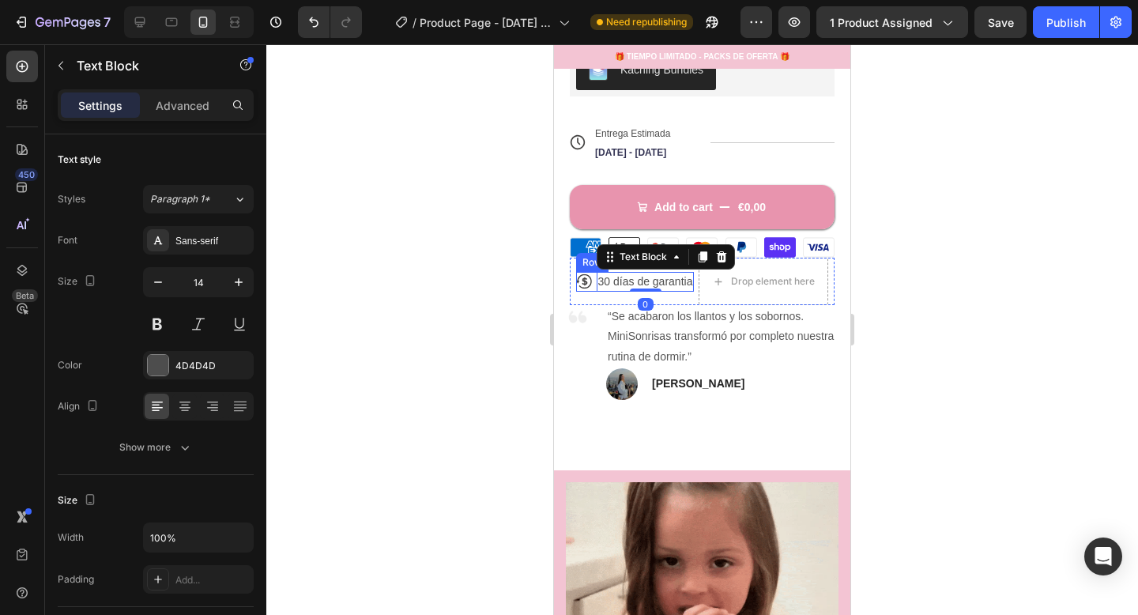
click at [579, 282] on icon at bounding box center [584, 282] width 16 height 16
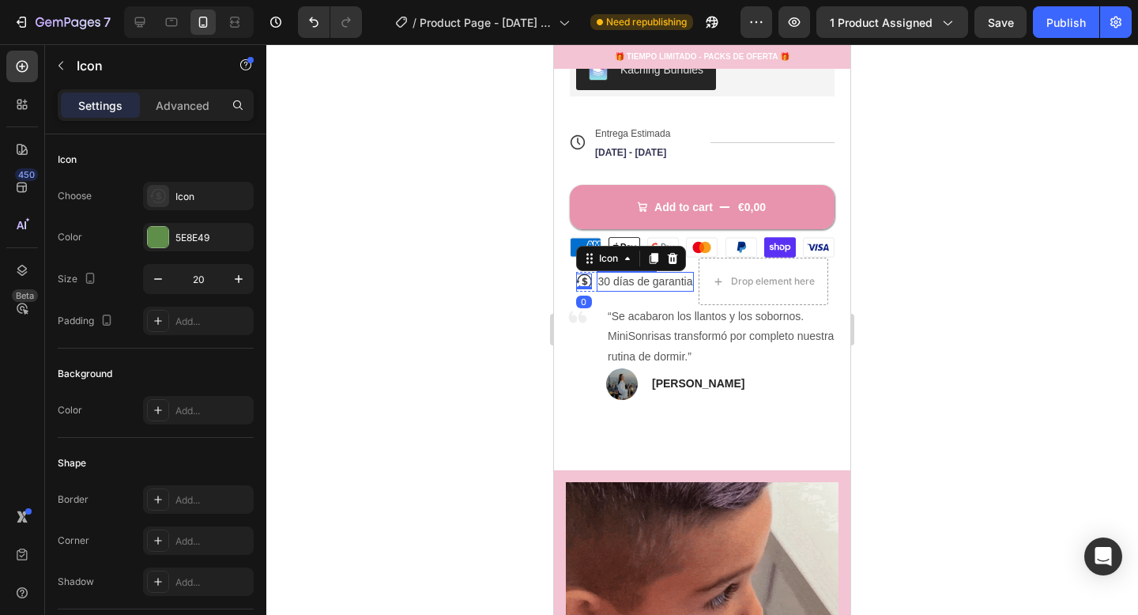
click at [610, 333] on p "“Se acabaron los llantos y los sobornos. MiniSonrisas transformó por completo n…" at bounding box center [722, 337] width 229 height 60
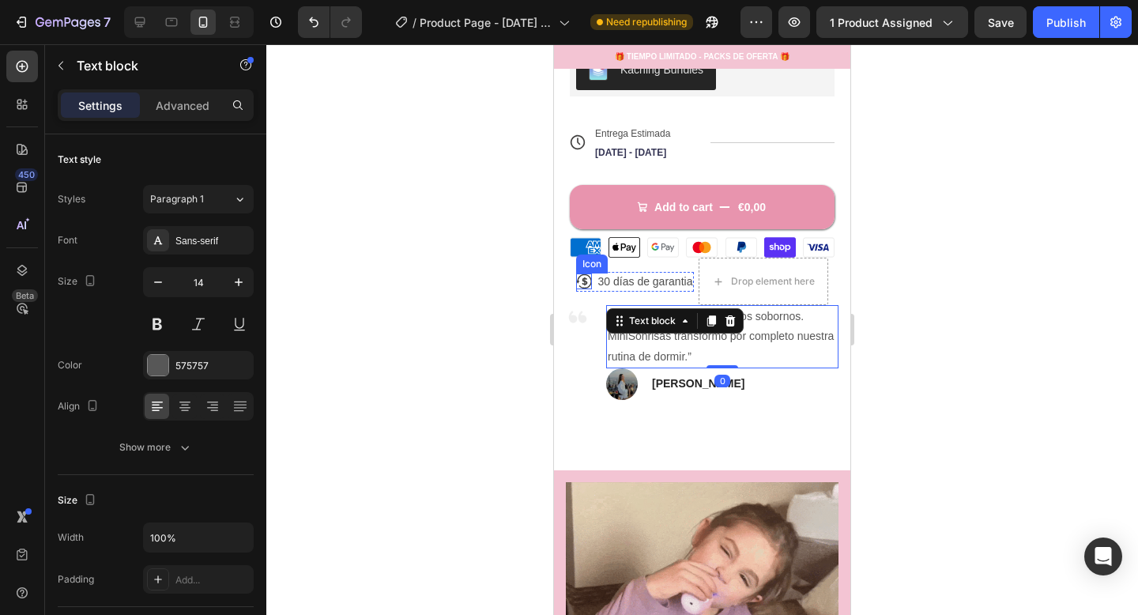
click at [585, 283] on icon at bounding box center [584, 282] width 16 height 16
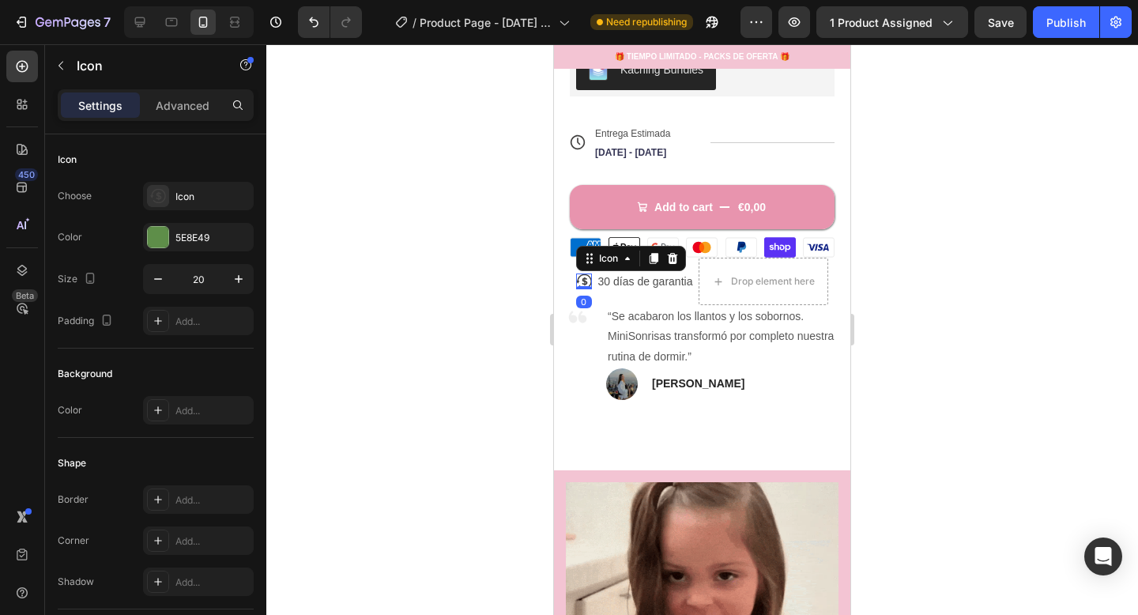
click at [585, 283] on icon at bounding box center [584, 282] width 16 height 16
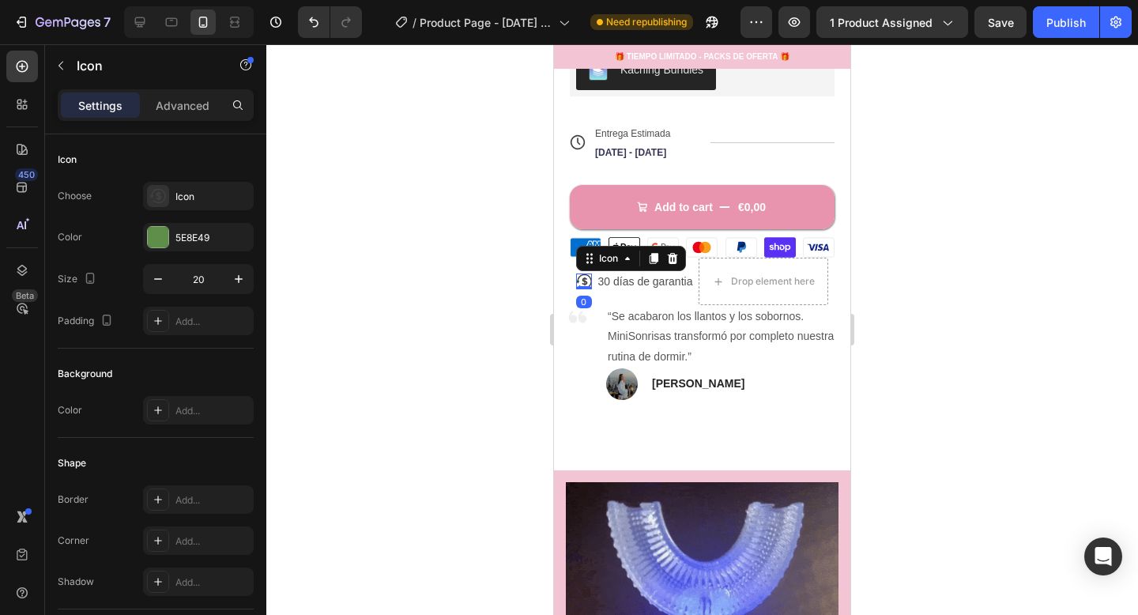
click at [585, 283] on icon at bounding box center [584, 282] width 16 height 16
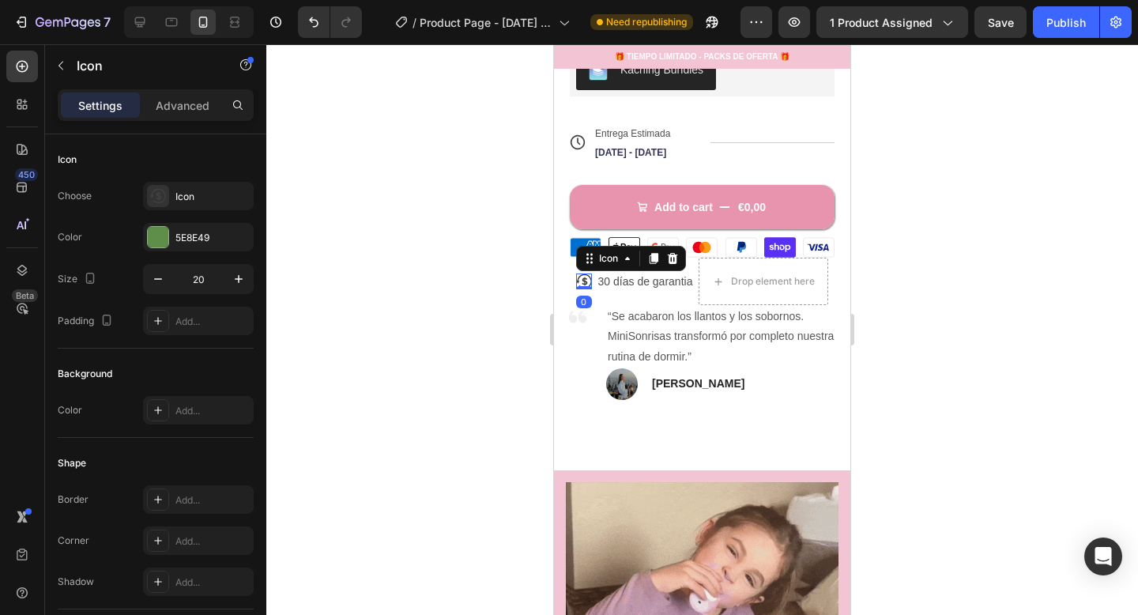
click at [585, 283] on icon at bounding box center [584, 282] width 16 height 16
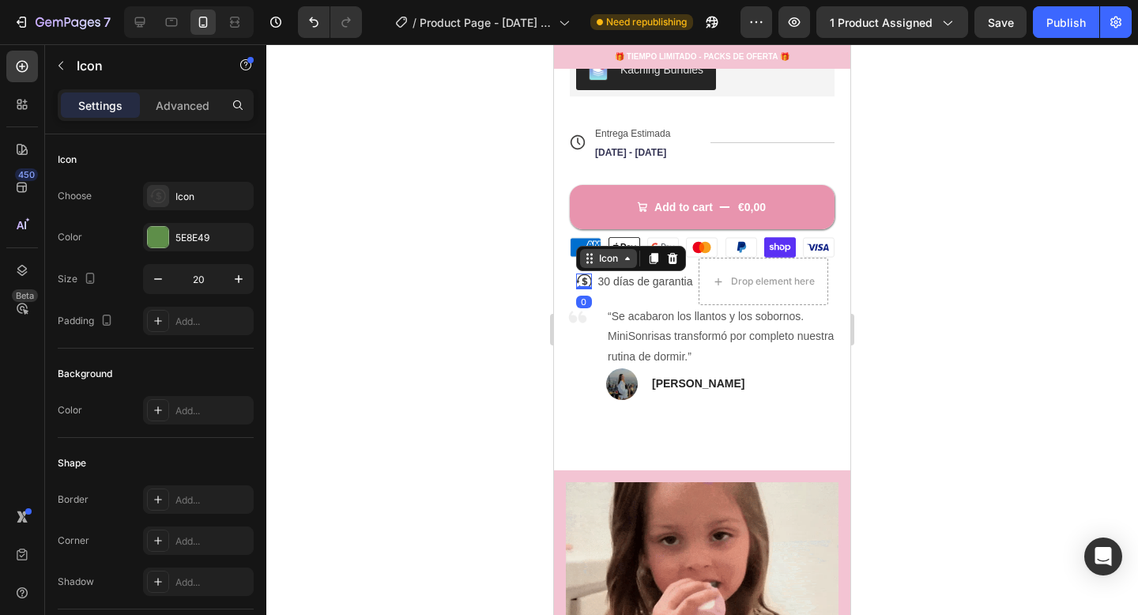
click at [610, 264] on div "Icon" at bounding box center [608, 258] width 57 height 19
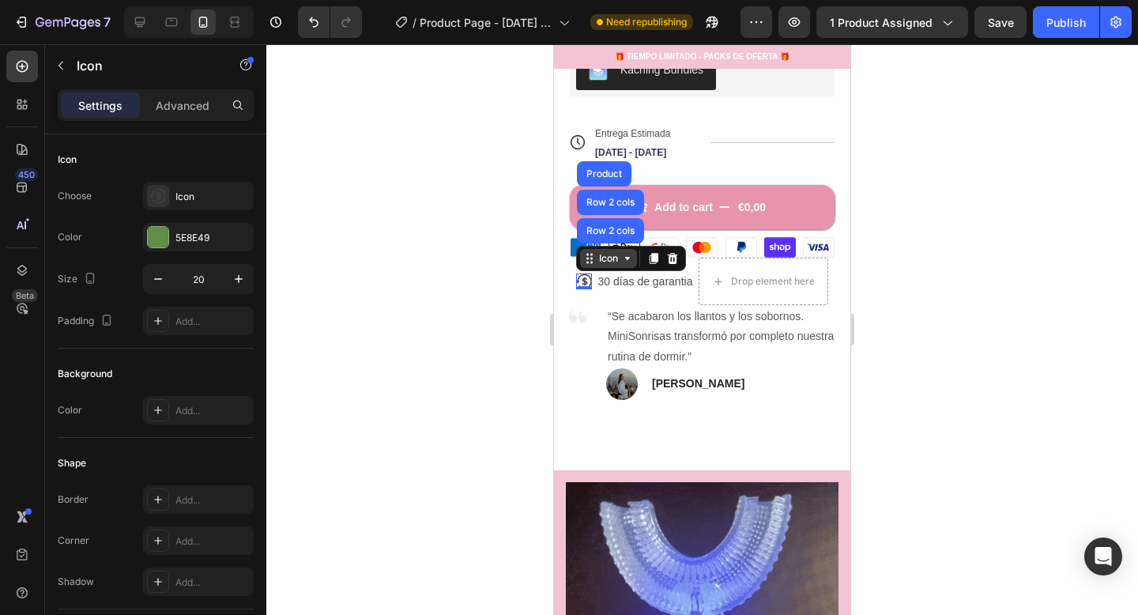
click at [610, 264] on div "Icon" at bounding box center [608, 258] width 57 height 19
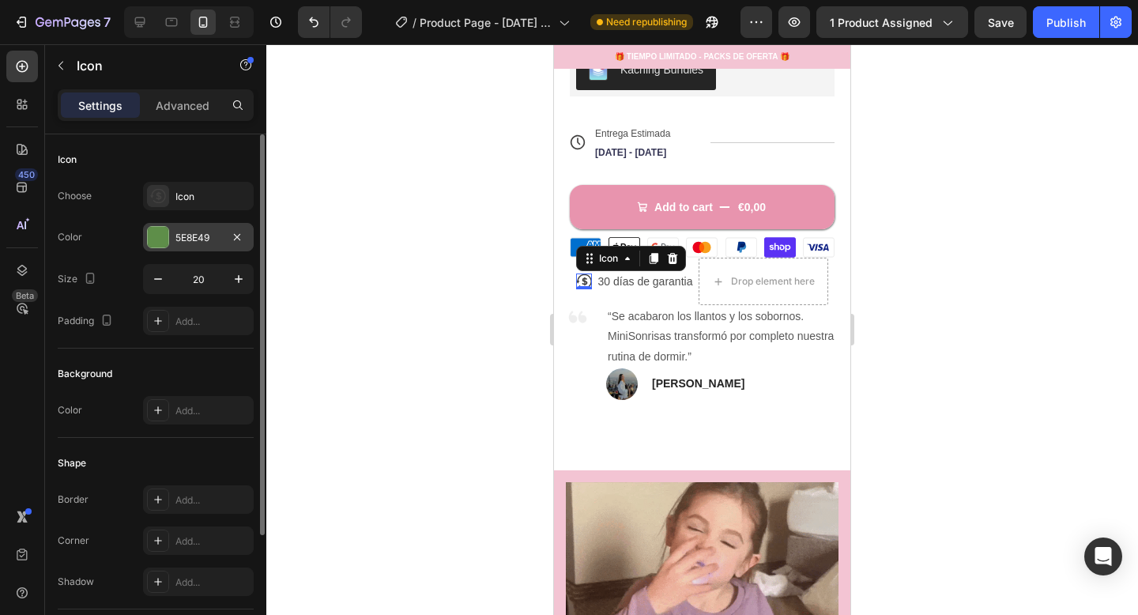
click at [195, 245] on div "5E8E49" at bounding box center [198, 237] width 111 height 28
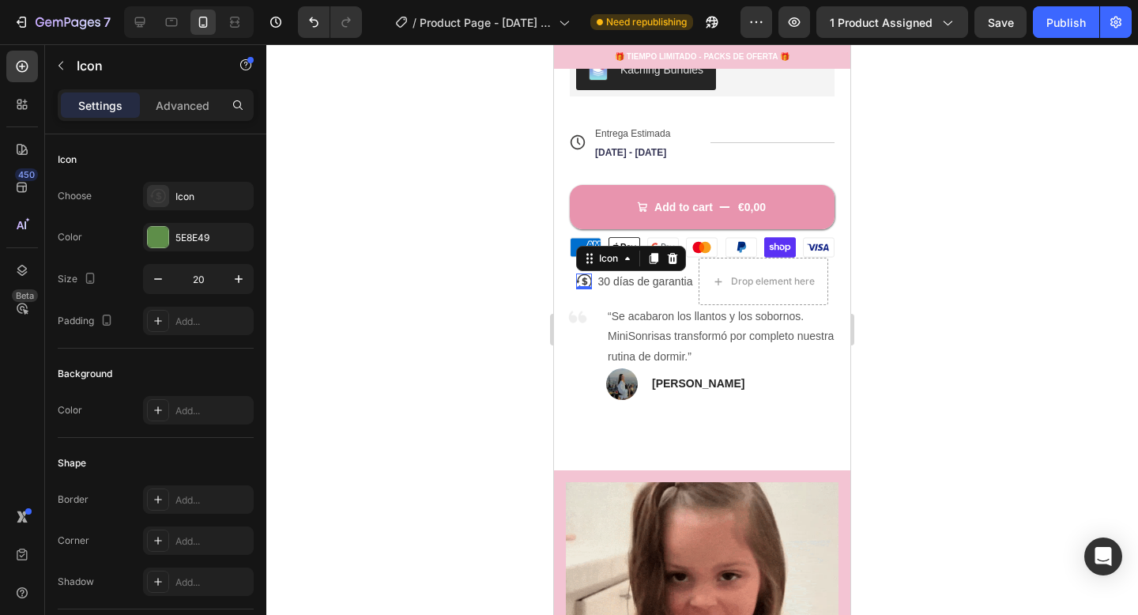
click at [183, 125] on div "Settings Advanced" at bounding box center [155, 111] width 221 height 45
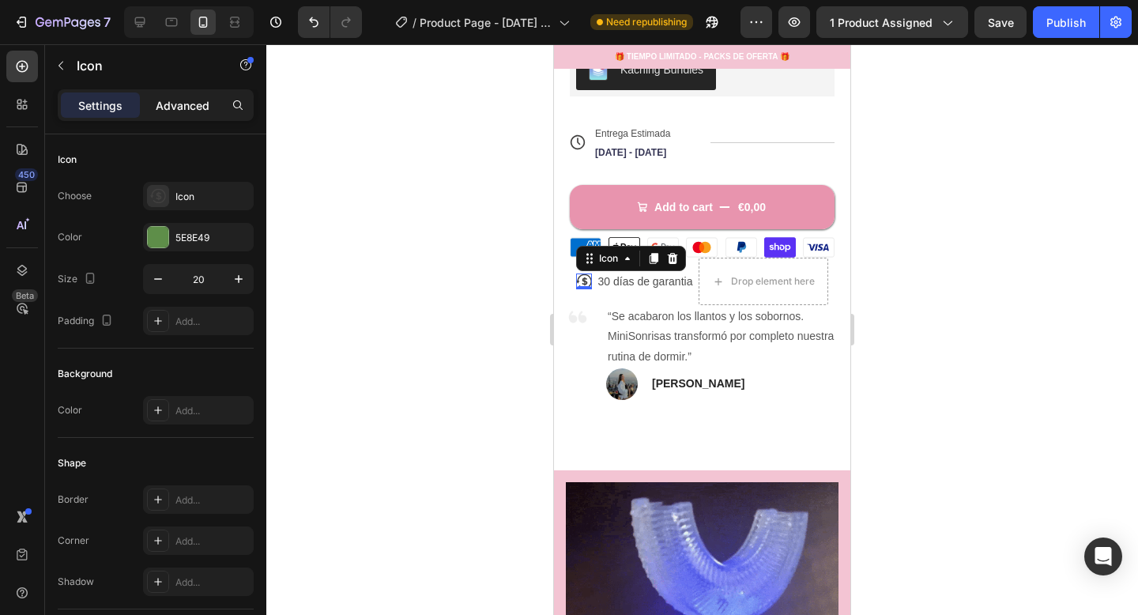
click at [186, 114] on div "Advanced" at bounding box center [182, 104] width 79 height 25
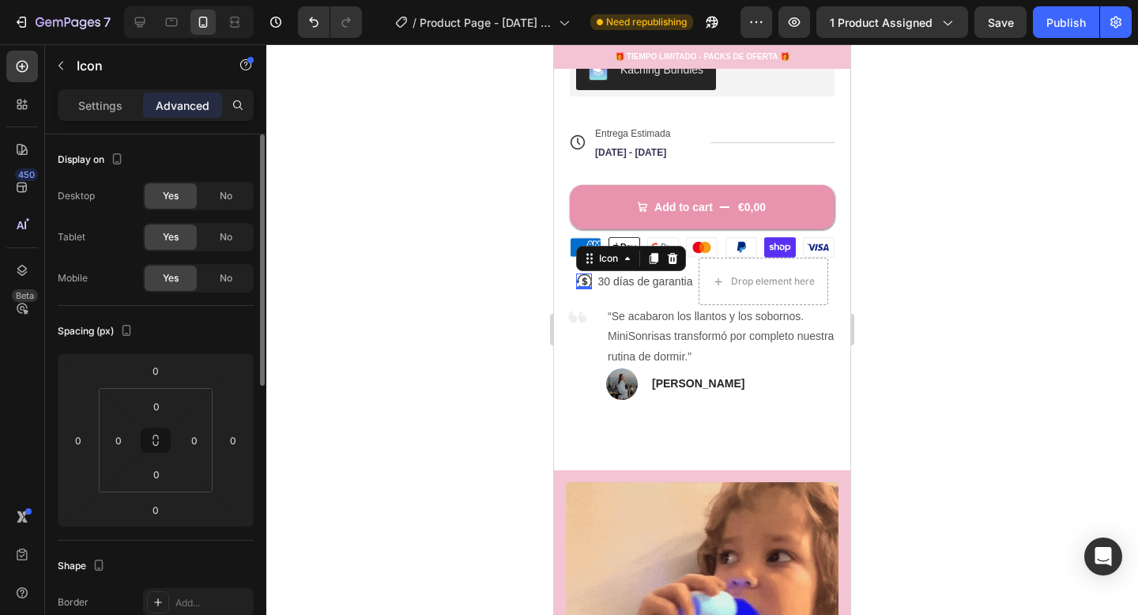
click at [115, 118] on div "Settings Advanced" at bounding box center [156, 105] width 196 height 32
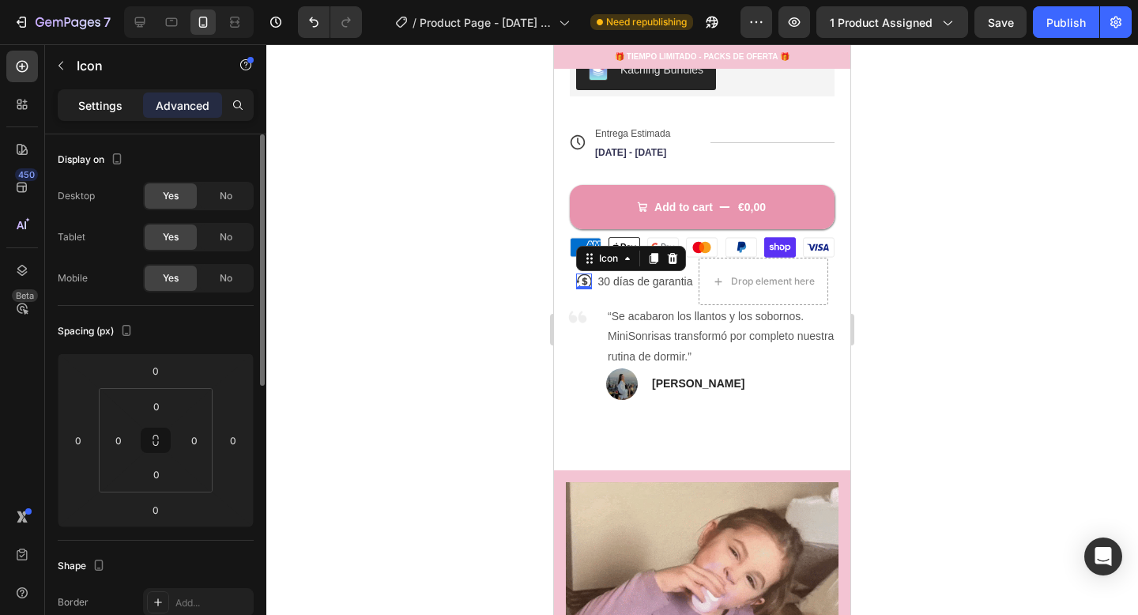
click at [114, 106] on p "Settings" at bounding box center [100, 105] width 44 height 17
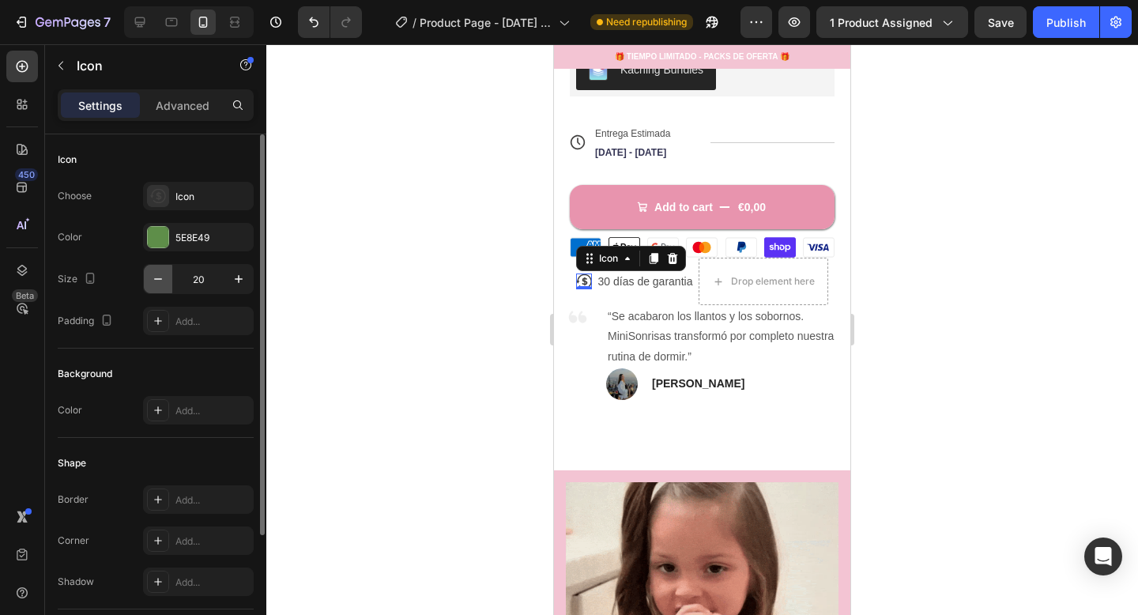
click at [160, 281] on icon "button" at bounding box center [158, 279] width 16 height 16
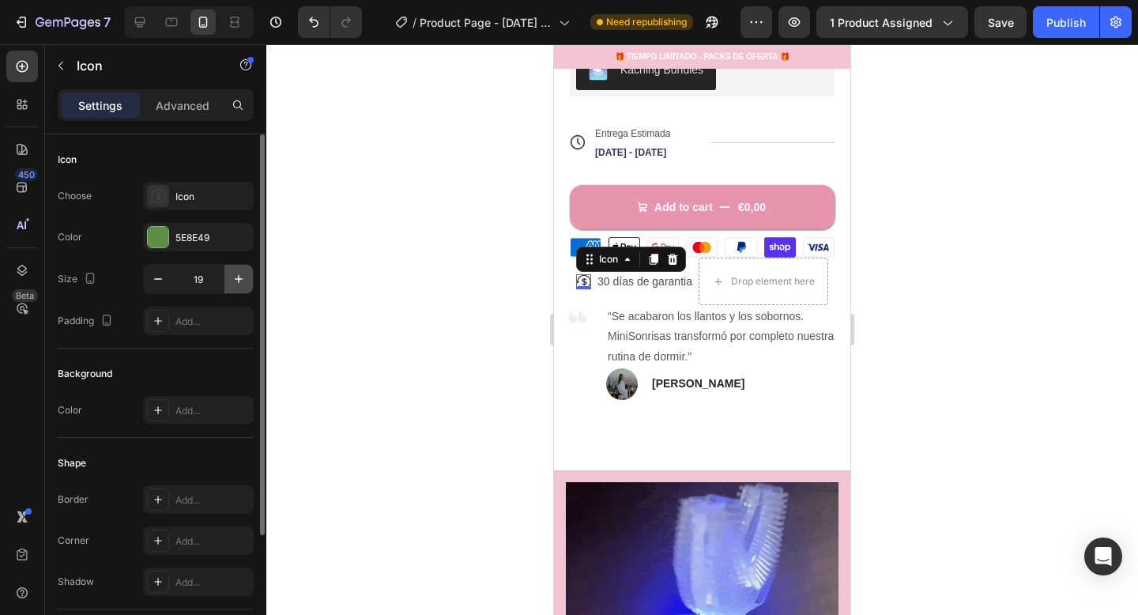
click at [242, 277] on icon "button" at bounding box center [239, 279] width 16 height 16
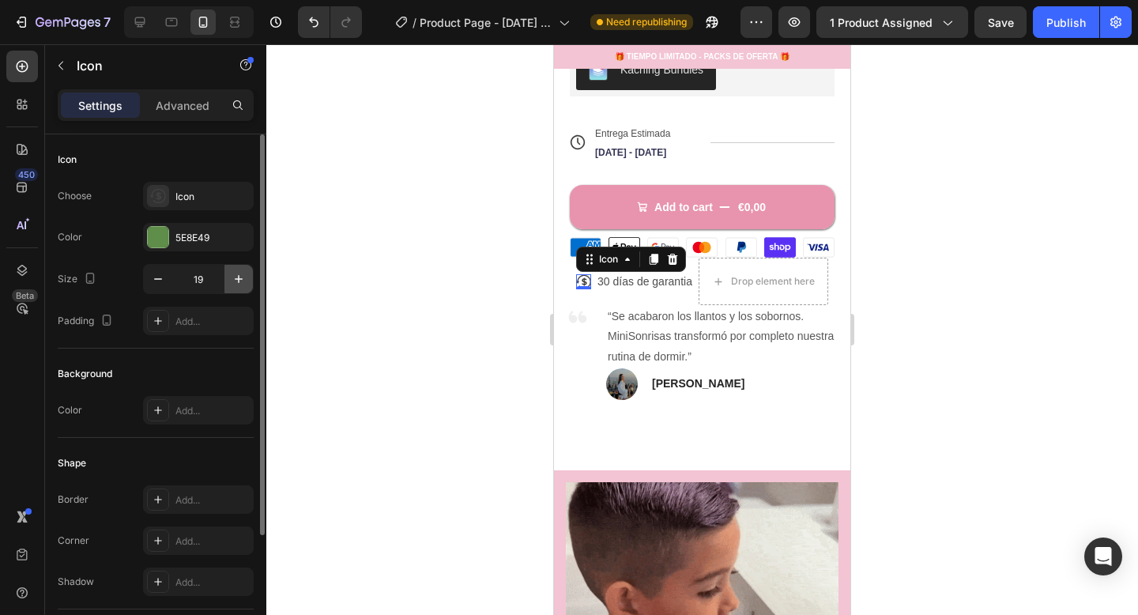
type input "20"
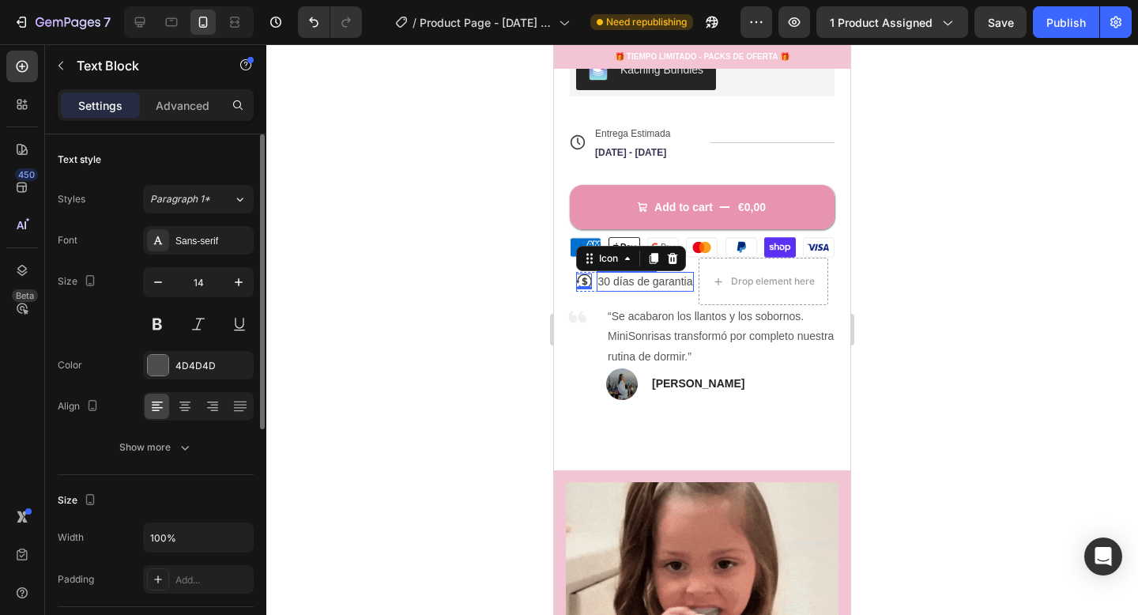
click at [625, 287] on p "30 días de garantia" at bounding box center [645, 282] width 95 height 17
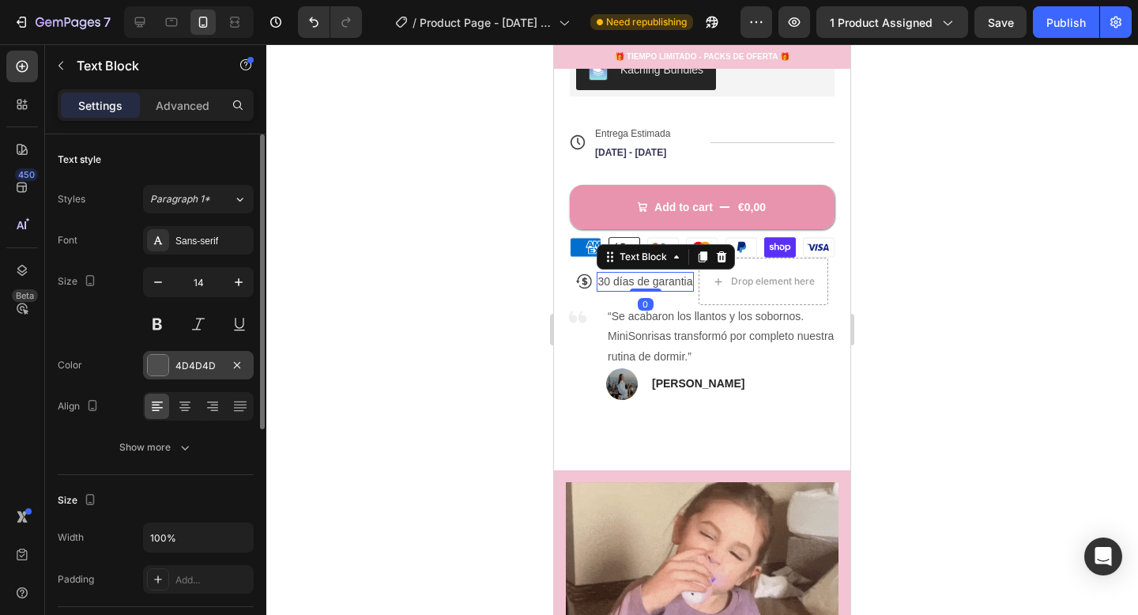
click at [176, 363] on div "4D4D4D" at bounding box center [199, 366] width 46 height 14
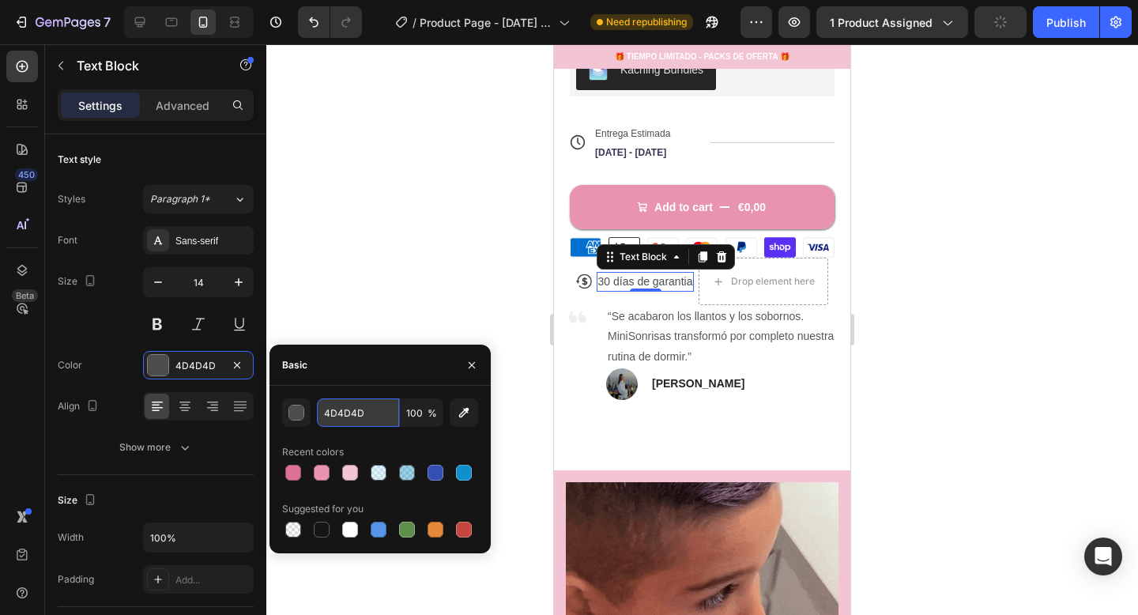
click at [352, 417] on input "4D4D4D" at bounding box center [358, 412] width 82 height 28
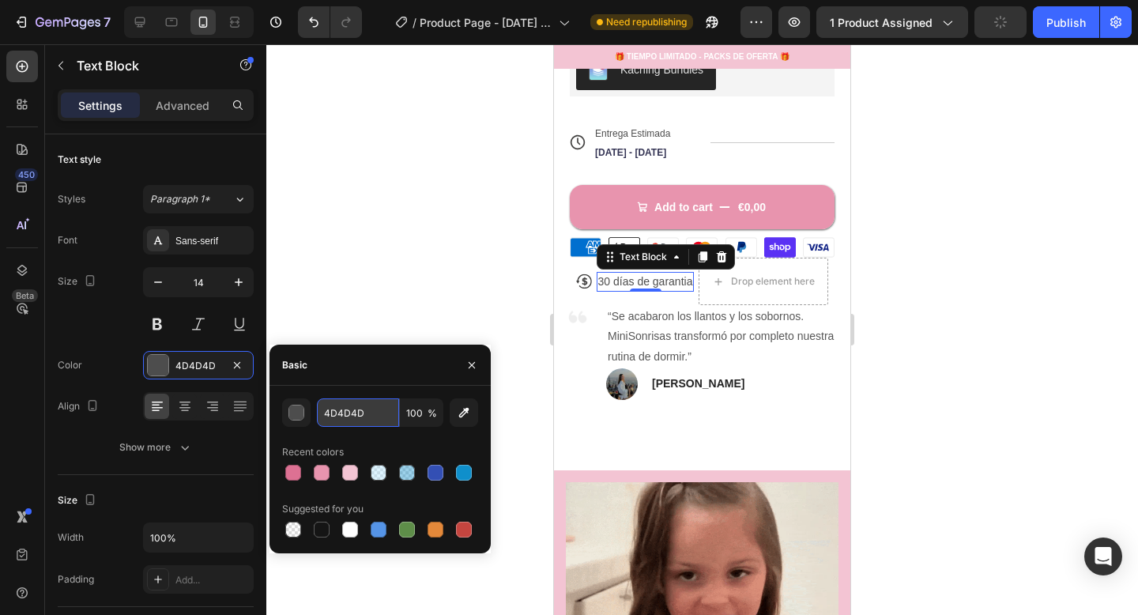
click at [352, 417] on input "4D4D4D" at bounding box center [358, 412] width 82 height 28
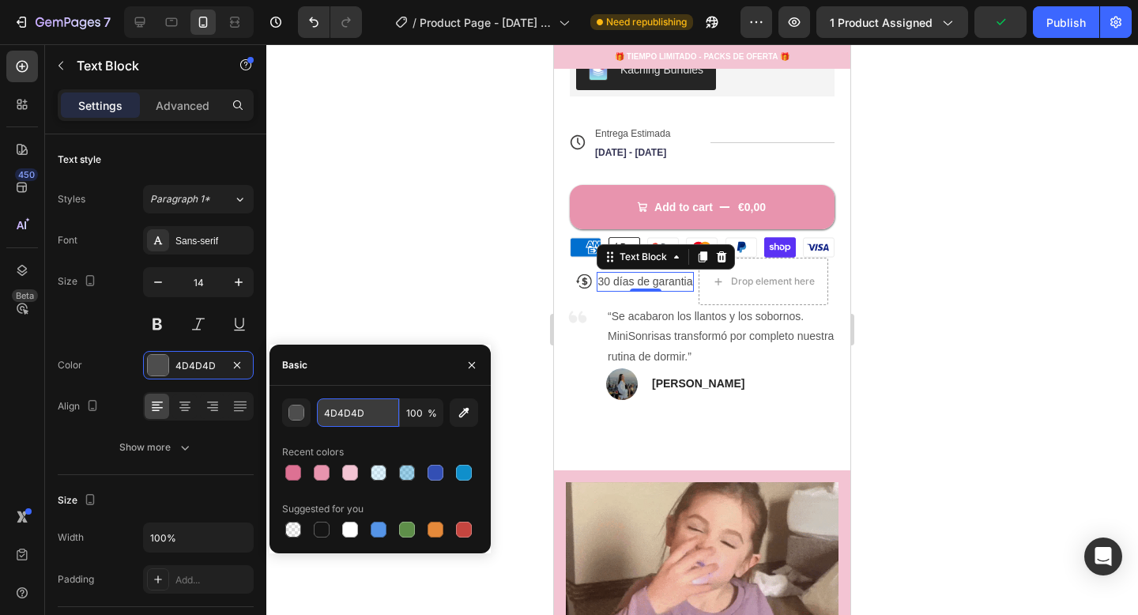
click at [352, 417] on input "4D4D4D" at bounding box center [358, 412] width 82 height 28
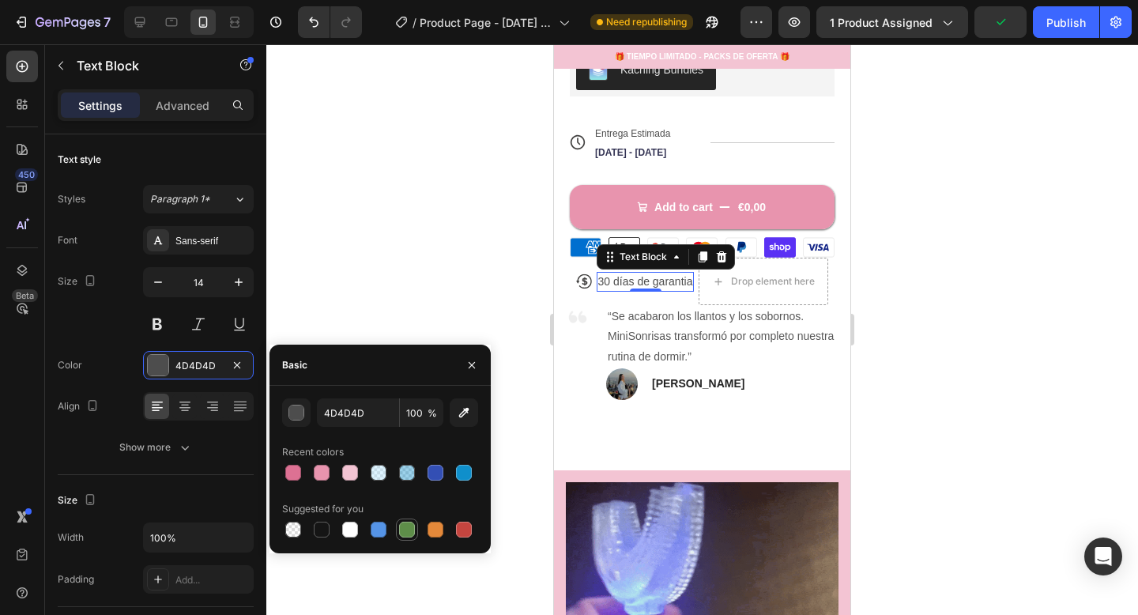
click at [405, 527] on div at bounding box center [407, 530] width 16 height 16
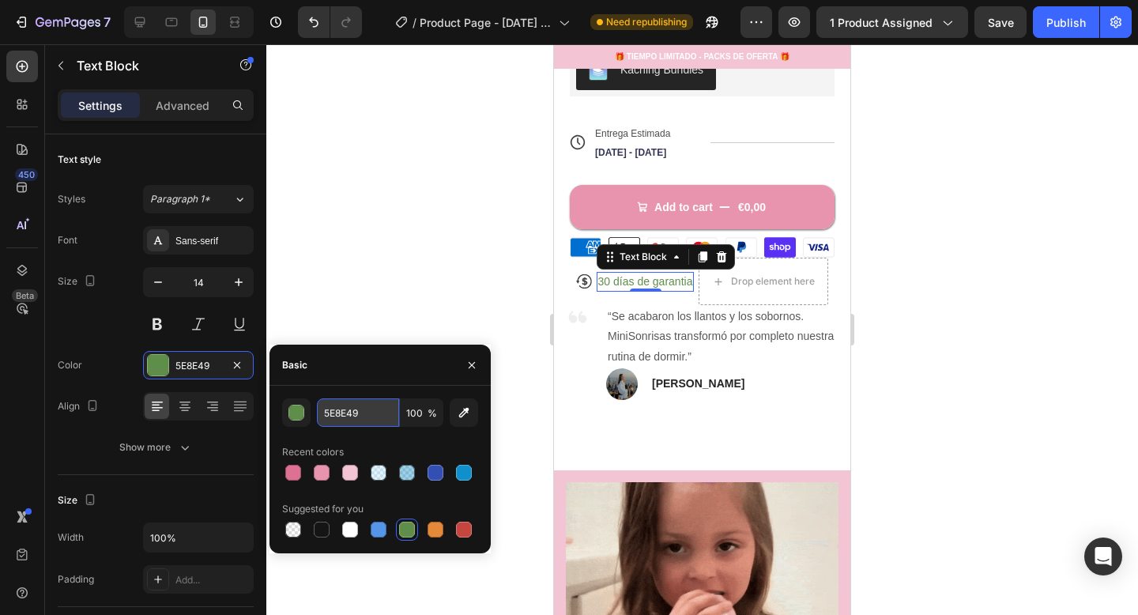
click at [362, 413] on input "5E8E49" at bounding box center [358, 412] width 82 height 28
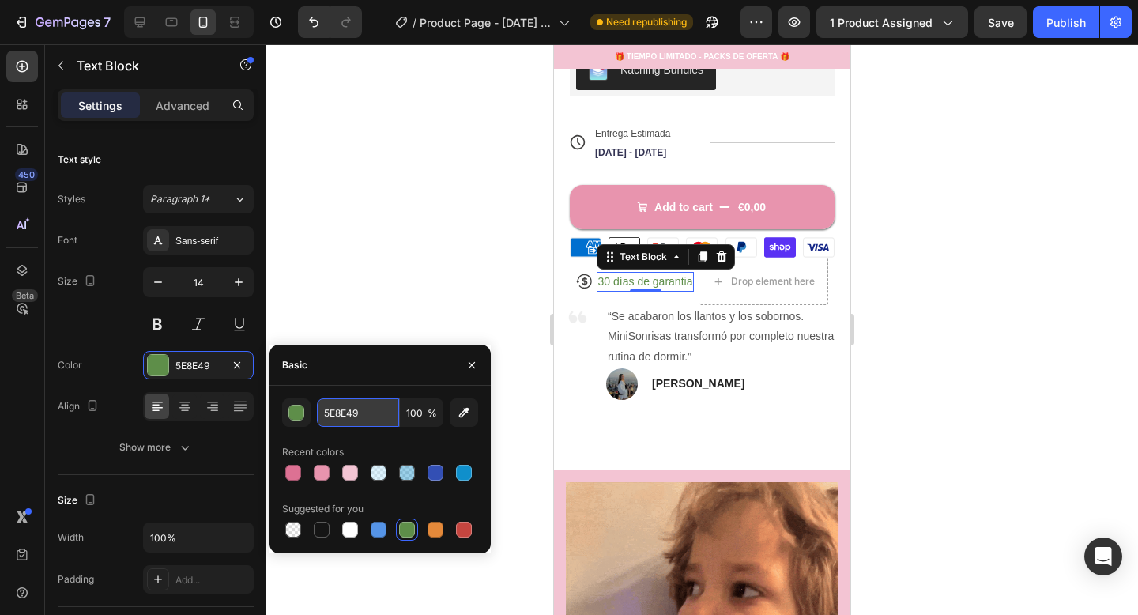
click at [362, 413] on input "5E8E49" at bounding box center [358, 412] width 82 height 28
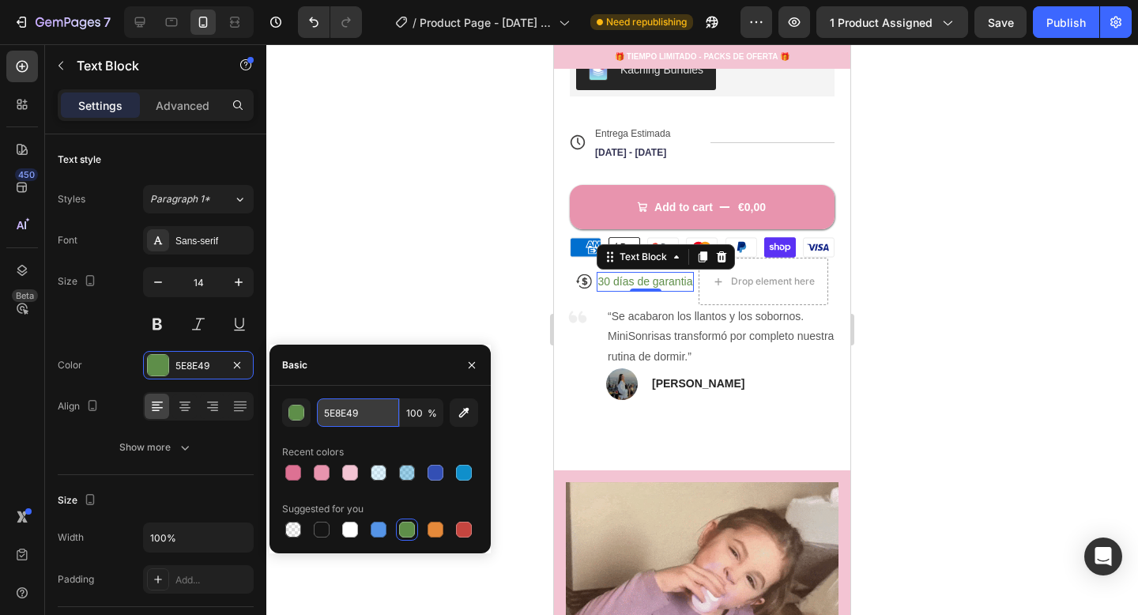
paste input "4D4D4D"
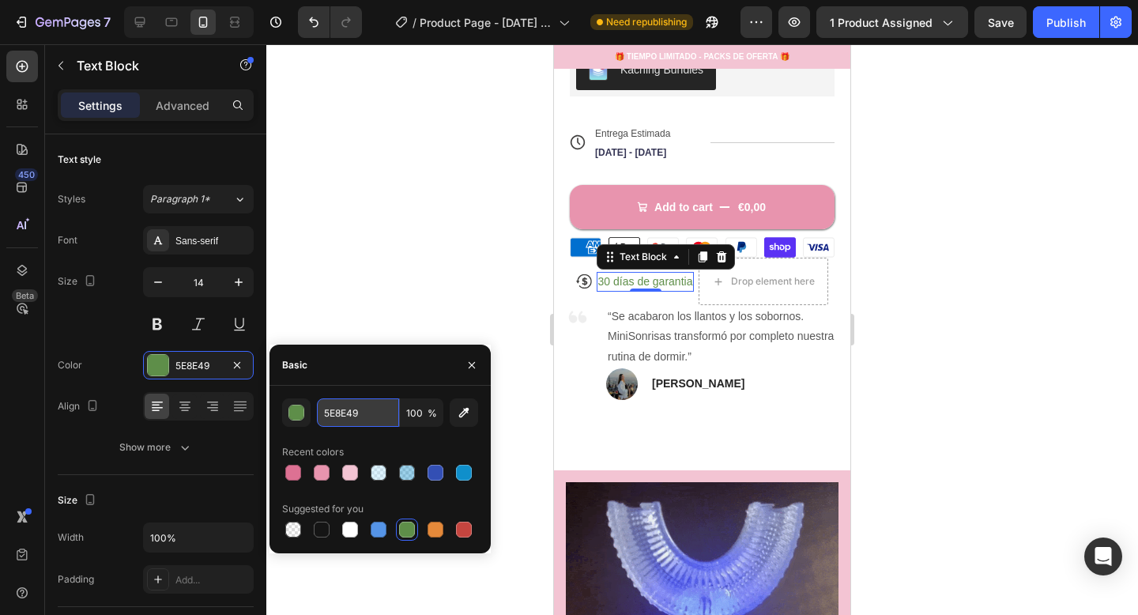
type input "4D4D4D"
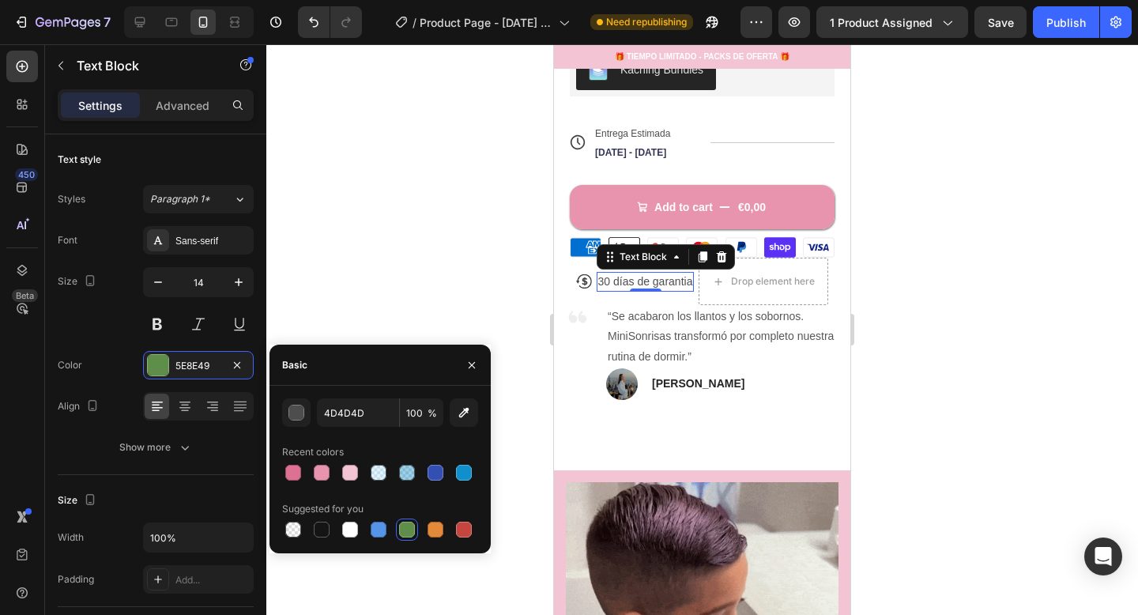
click at [421, 342] on div at bounding box center [702, 329] width 872 height 571
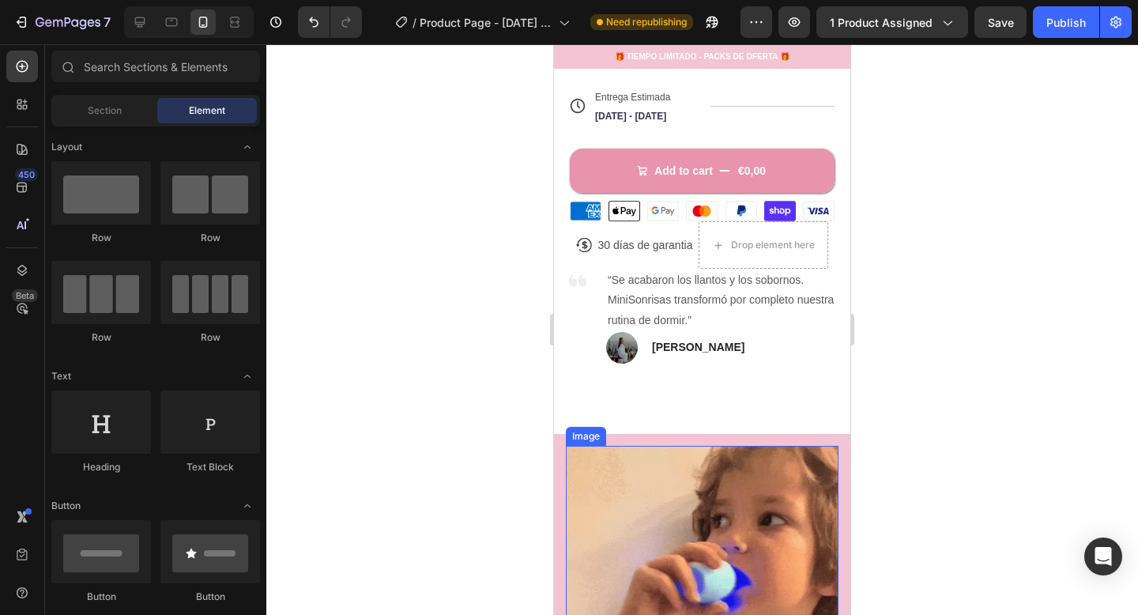
scroll to position [647, 0]
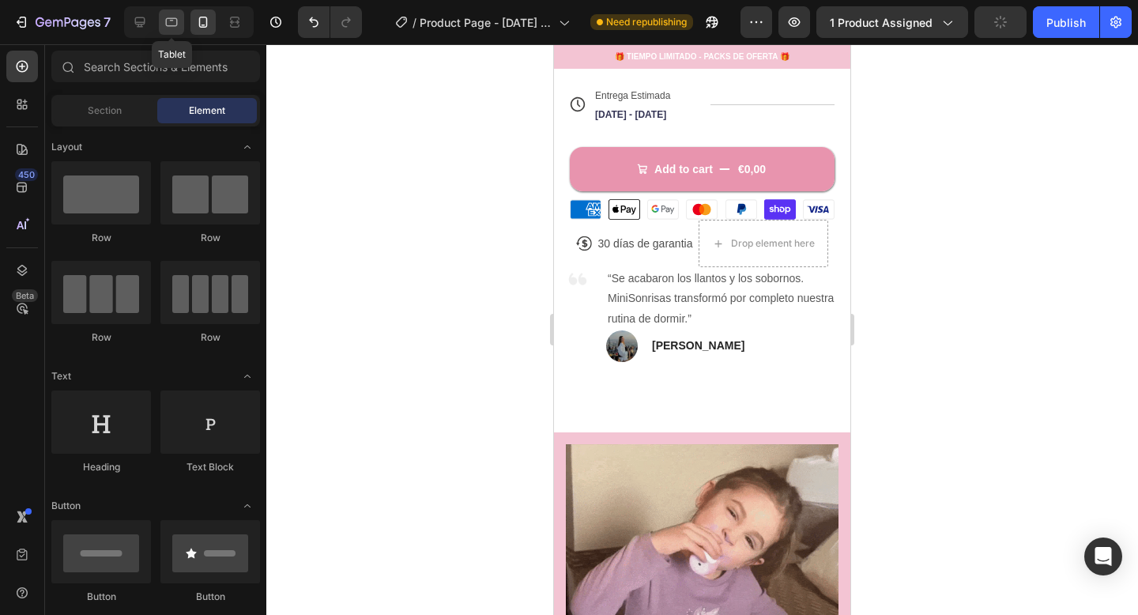
click at [172, 16] on icon at bounding box center [172, 22] width 16 height 16
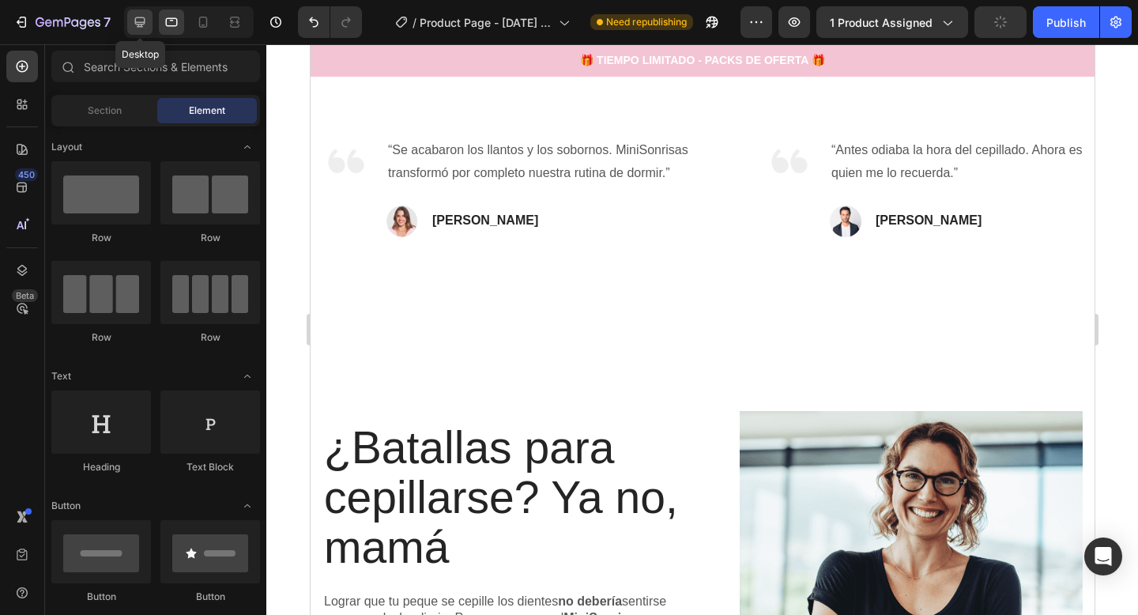
click at [146, 19] on icon at bounding box center [140, 22] width 16 height 16
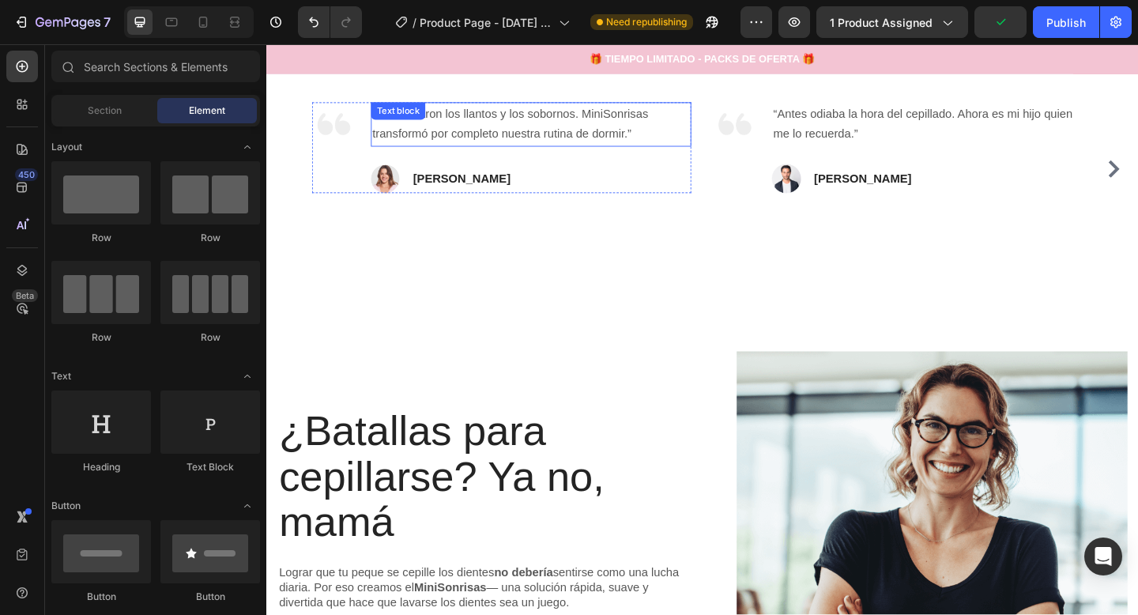
scroll to position [500, 0]
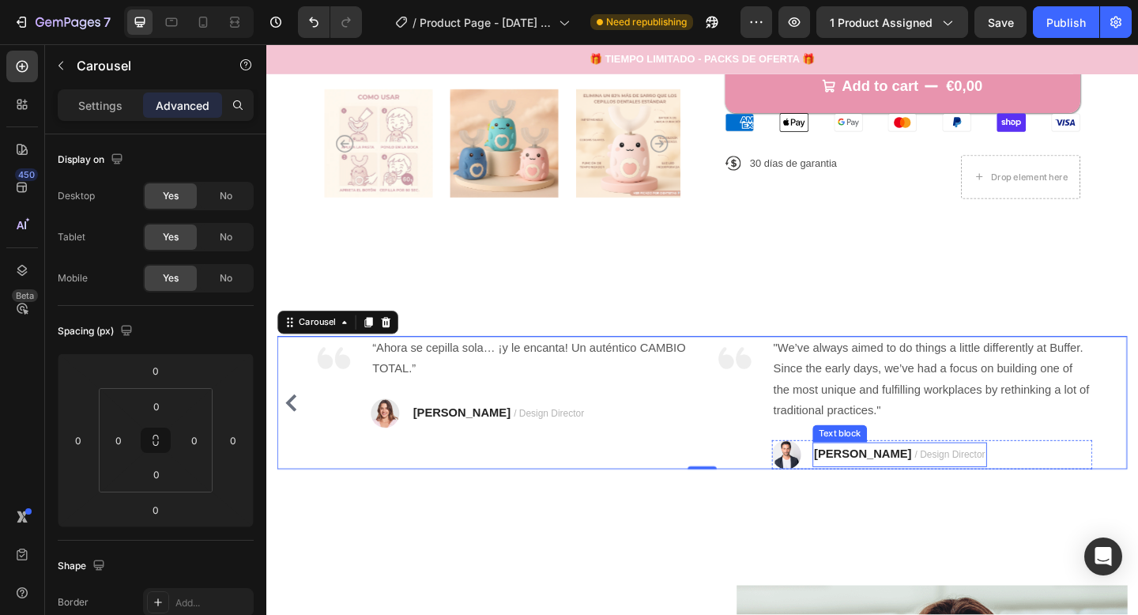
click at [902, 477] on div "TRAVIS J. / Design Director Text block" at bounding box center [956, 490] width 190 height 27
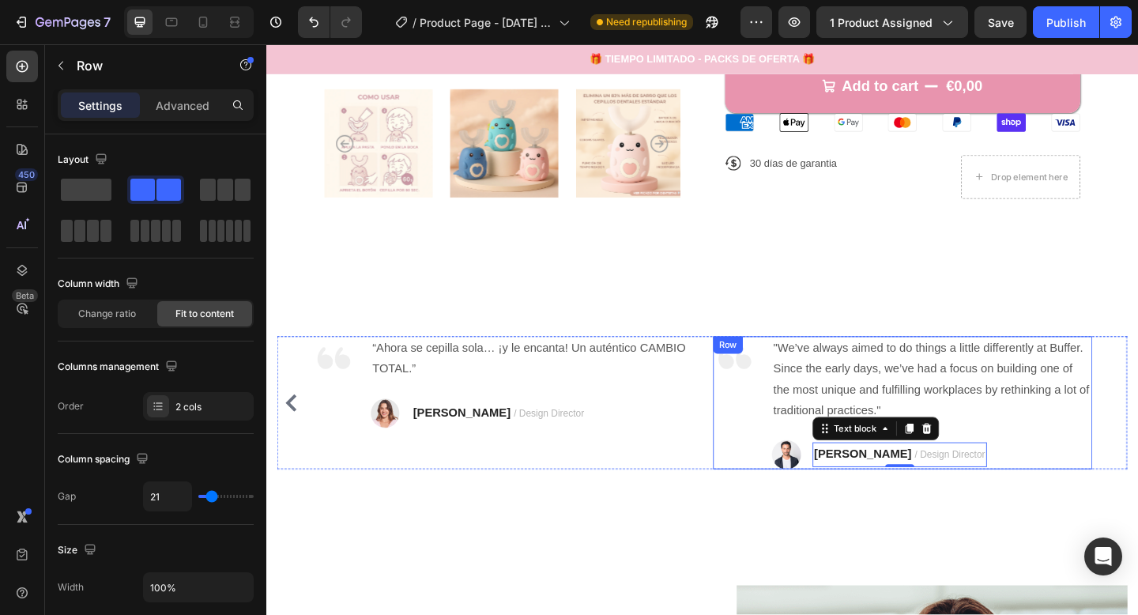
click at [781, 447] on div "Image" at bounding box center [776, 434] width 47 height 145
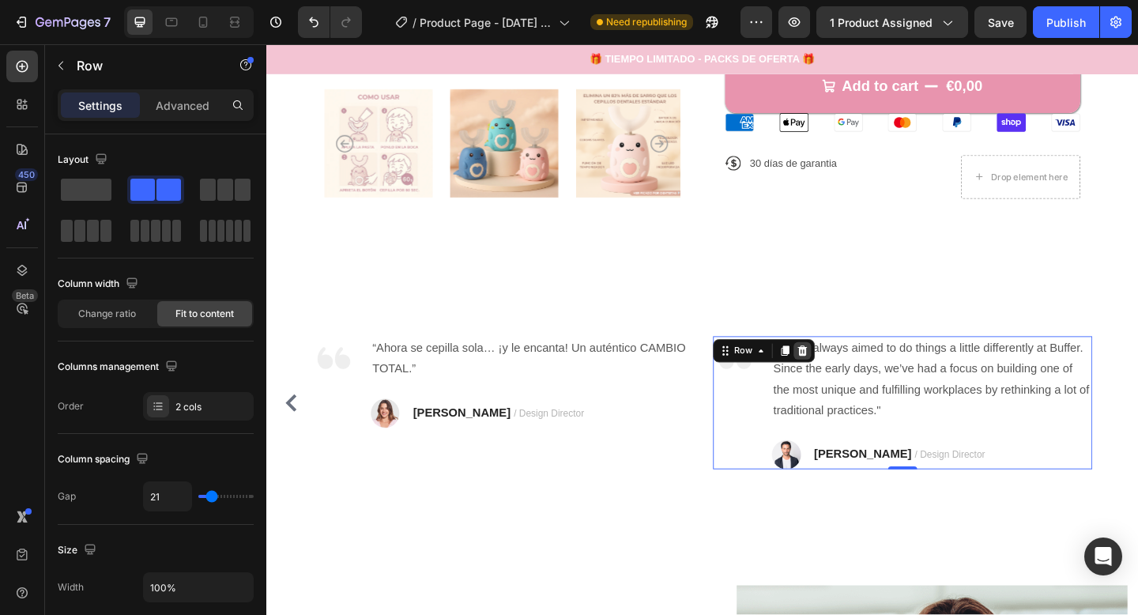
click at [851, 377] on icon at bounding box center [850, 377] width 10 height 11
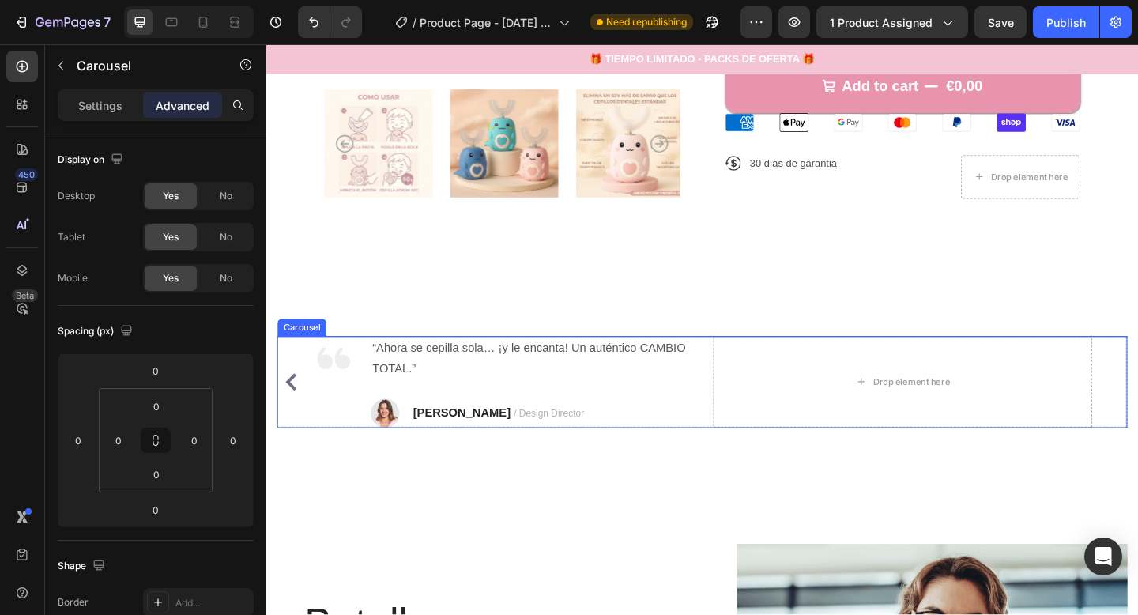
click at [297, 418] on icon "Carousel Back Arrow" at bounding box center [293, 411] width 12 height 19
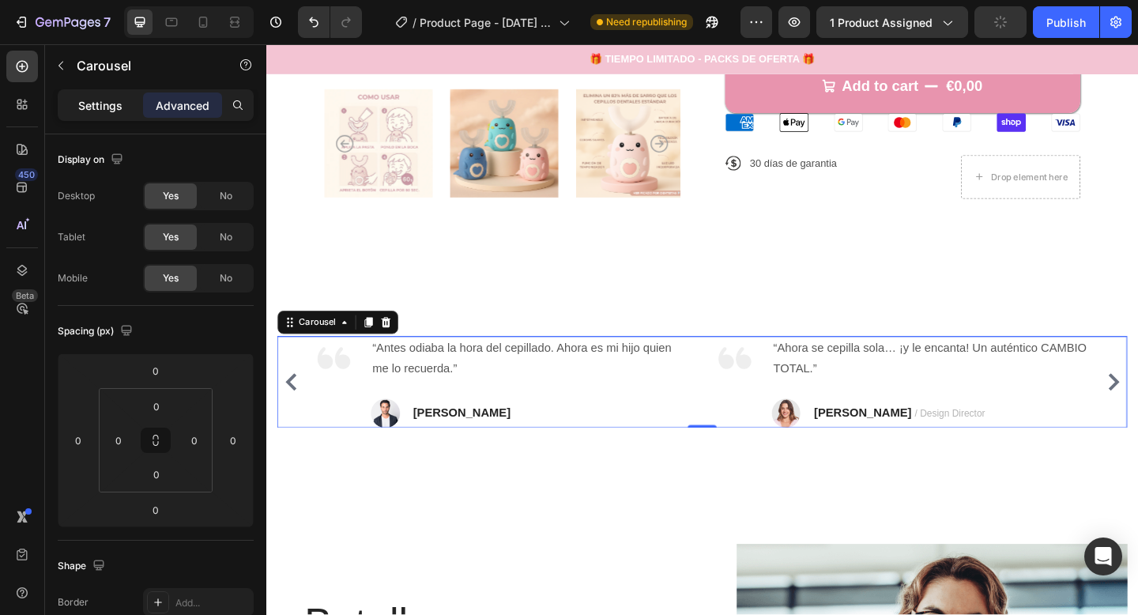
click at [125, 104] on div "Settings" at bounding box center [100, 104] width 79 height 25
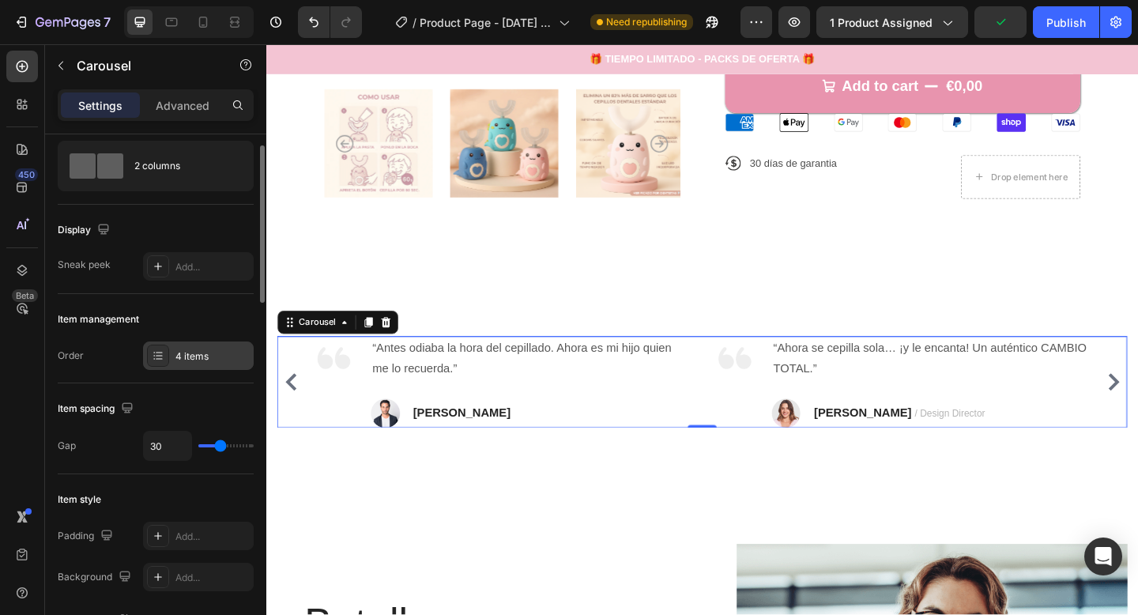
click at [185, 360] on div "4 items" at bounding box center [213, 356] width 74 height 14
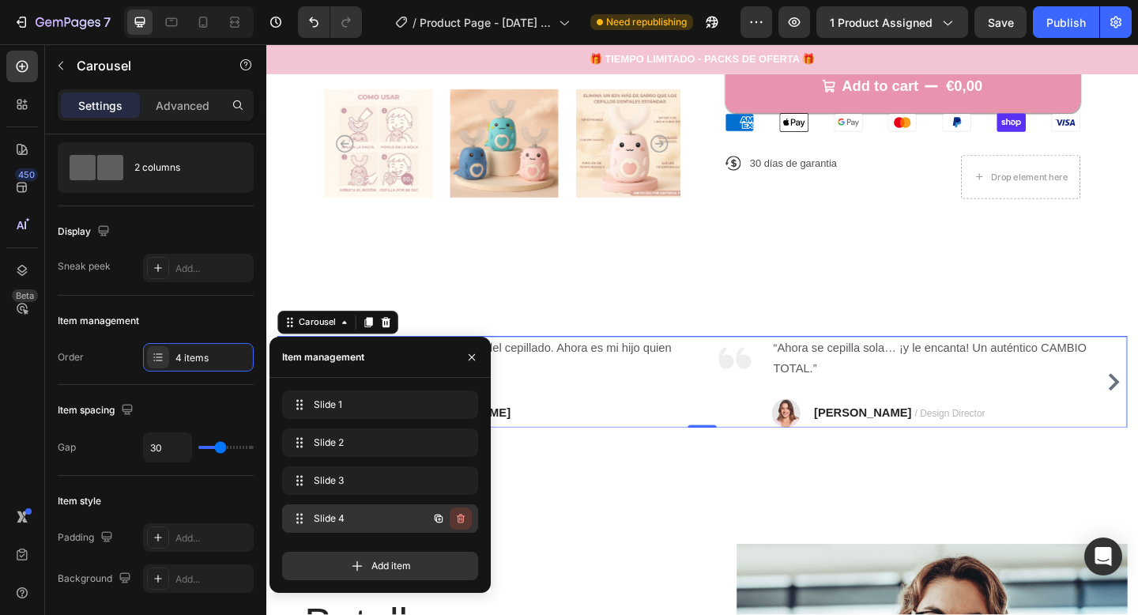
click at [460, 519] on icon "button" at bounding box center [459, 520] width 1 height 4
click at [459, 518] on div "Delete" at bounding box center [450, 518] width 29 height 14
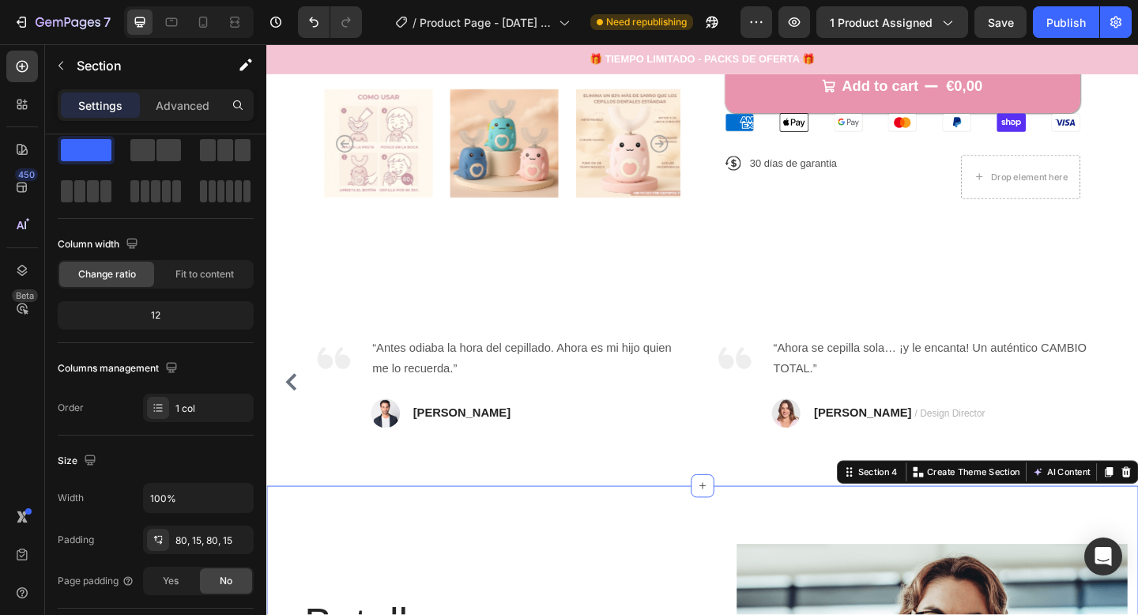
scroll to position [0, 0]
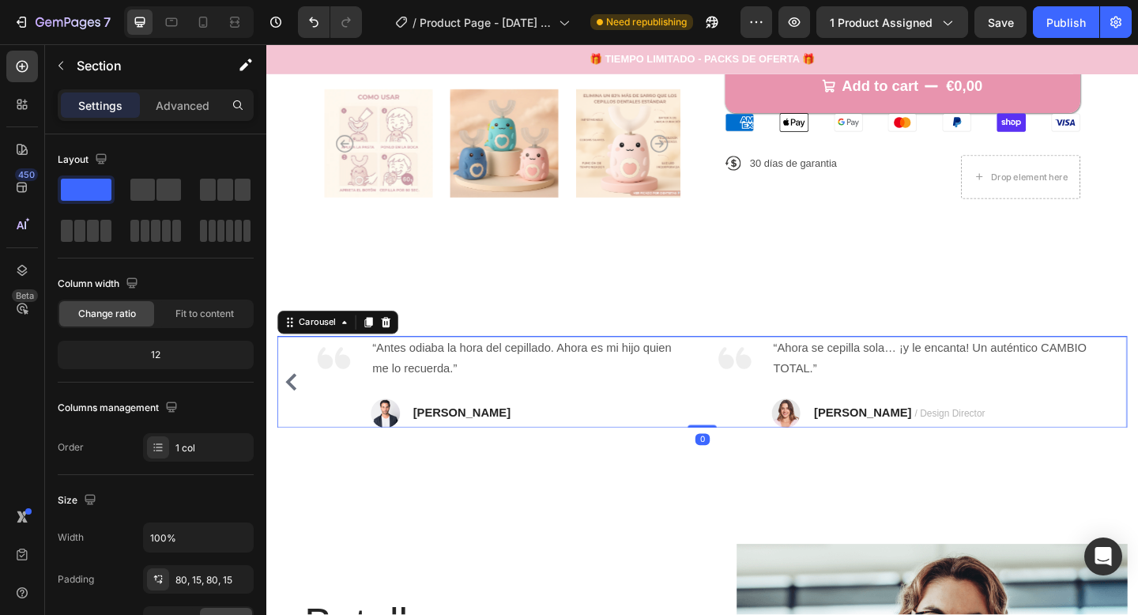
click at [283, 402] on button "Carousel Back Arrow" at bounding box center [293, 411] width 25 height 25
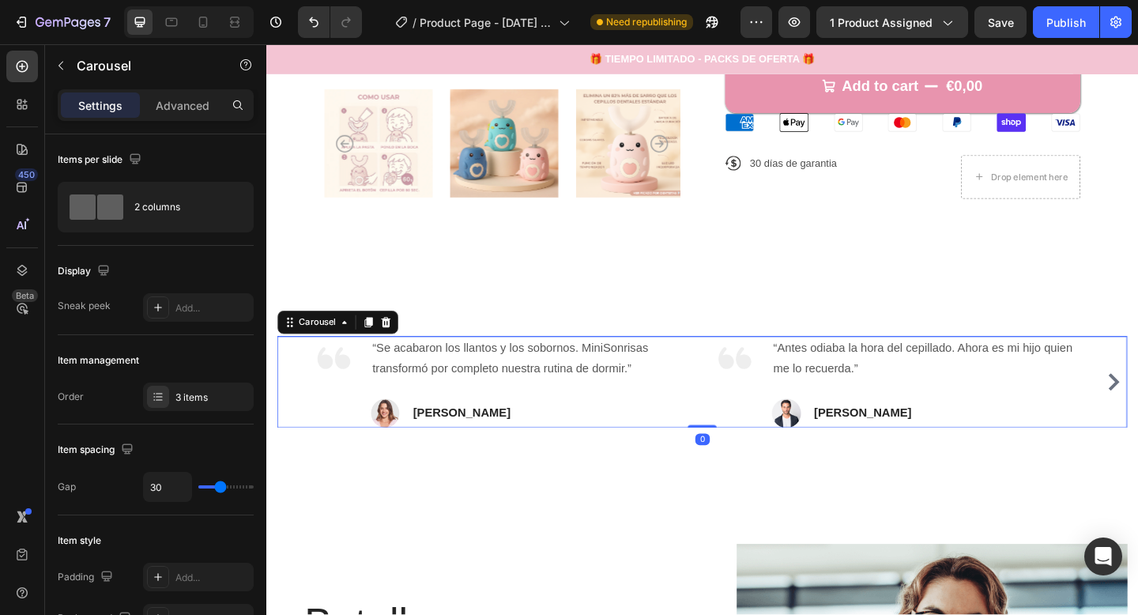
click at [296, 409] on div "Image “Se acabaron los llantos y los sobornos. MiniSonrisas transformó por comp…" at bounding box center [740, 412] width 925 height 100
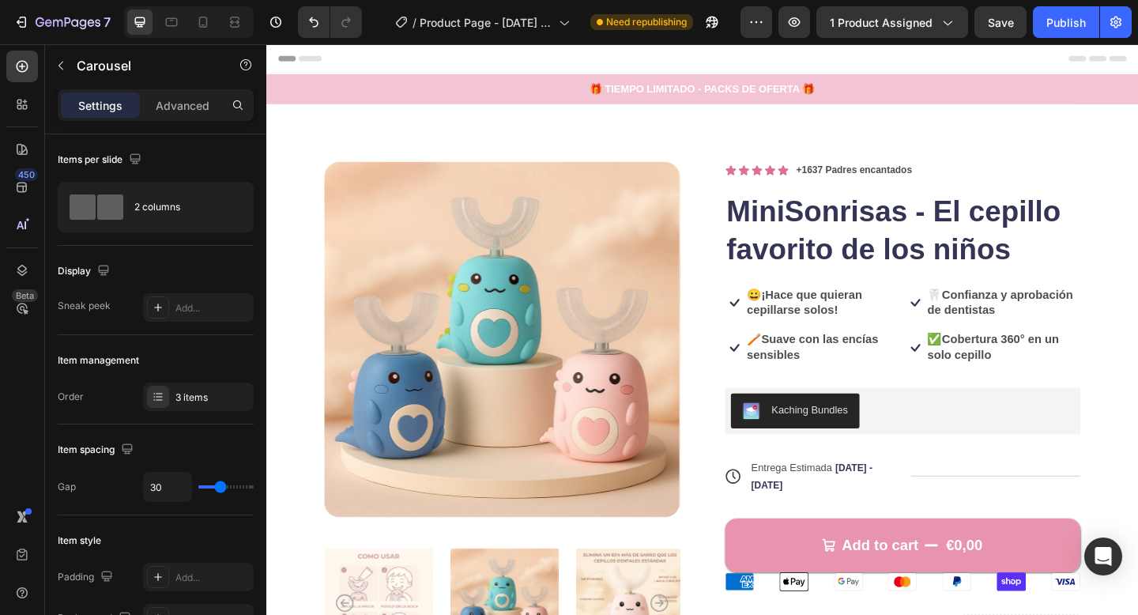
scroll to position [500, 0]
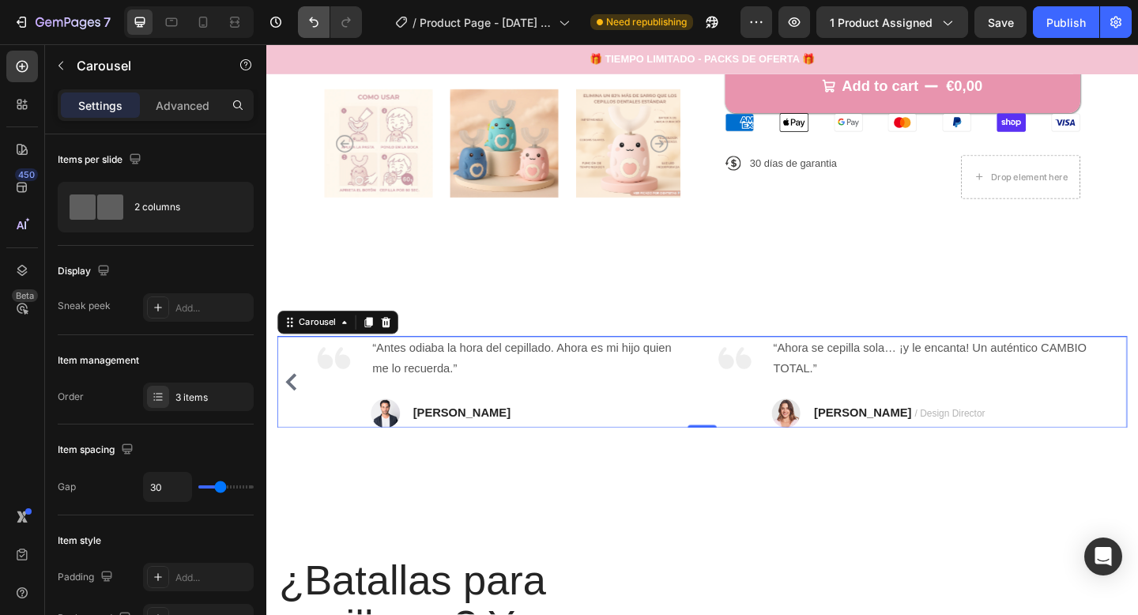
drag, startPoint x: 311, startPoint y: 0, endPoint x: 303, endPoint y: 12, distance: 14.7
click at [311, 0] on div "7 / Product Page - Aug 26, 08:59:21 Need republishing Preview 1 product assigne…" at bounding box center [569, 22] width 1138 height 45
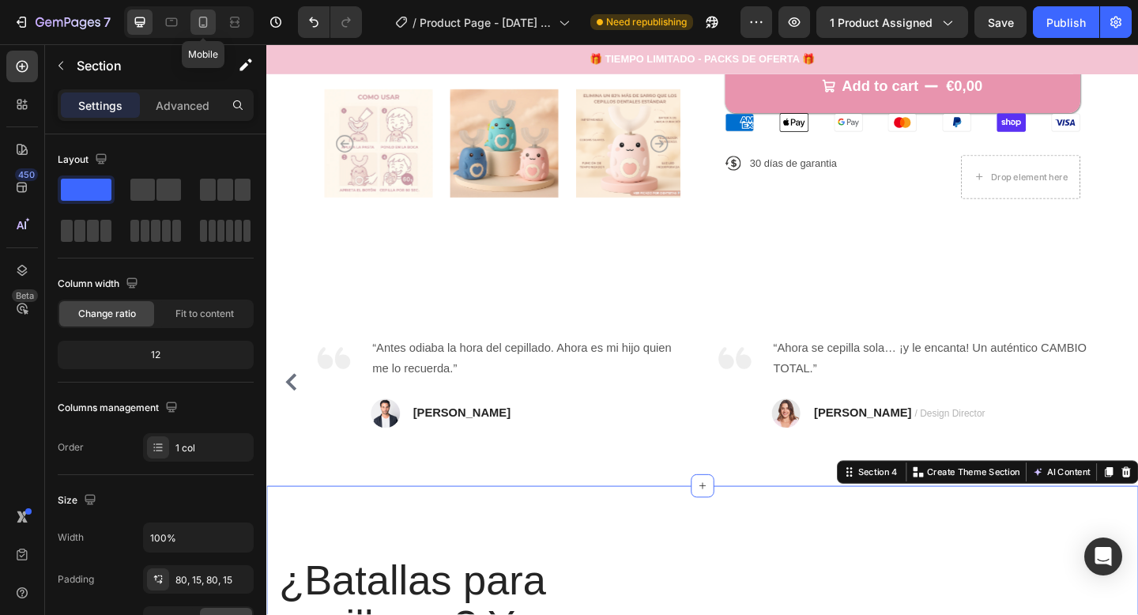
click at [200, 32] on div at bounding box center [203, 21] width 25 height 25
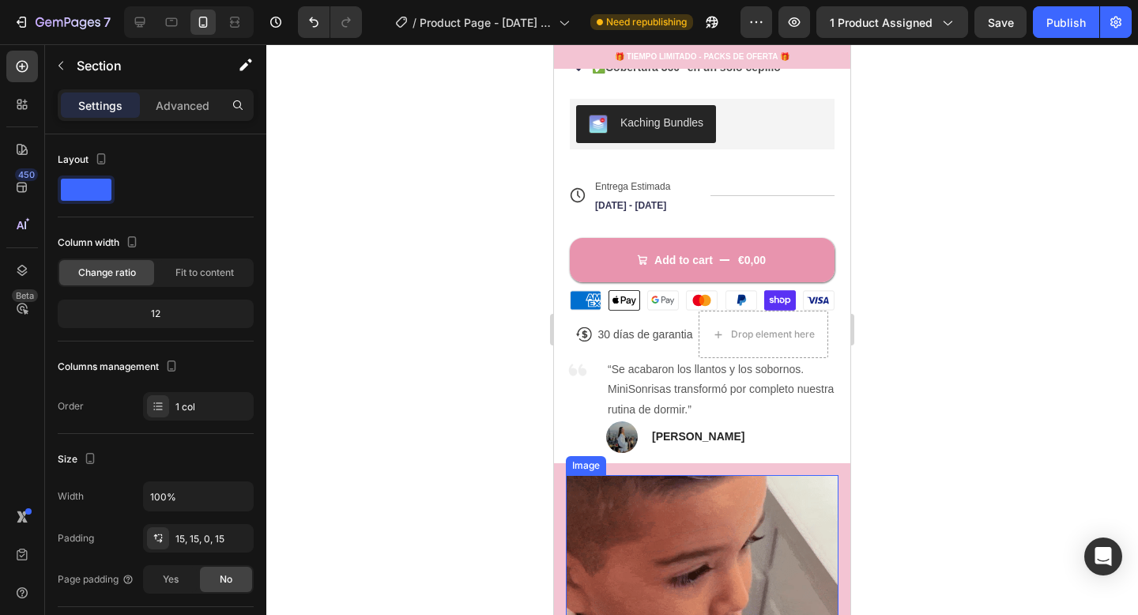
scroll to position [444, 0]
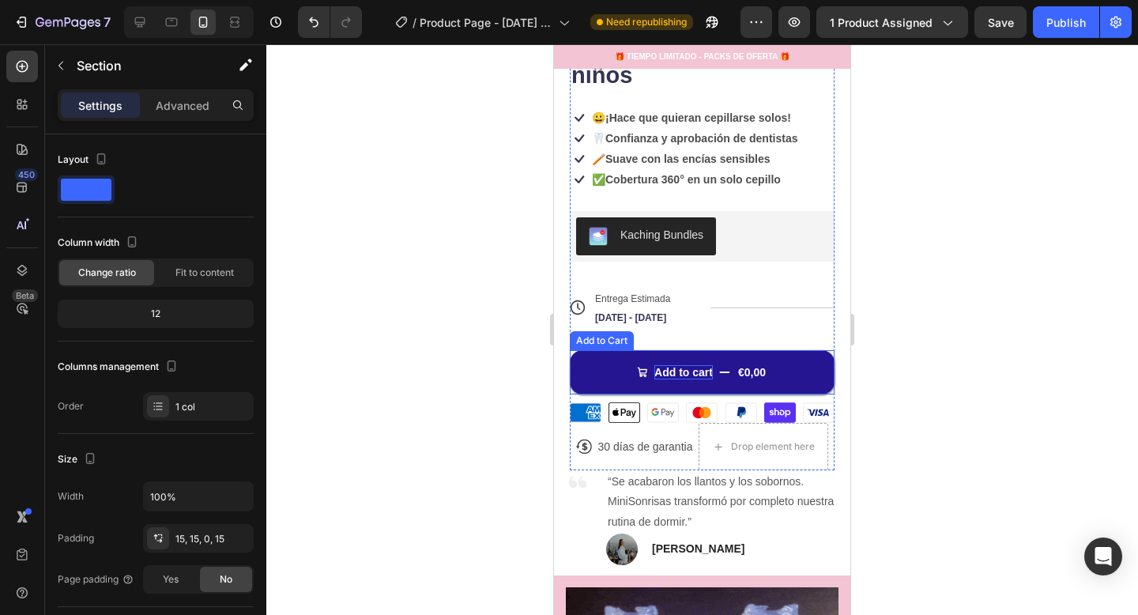
click at [694, 372] on div "Add to cart" at bounding box center [684, 372] width 59 height 14
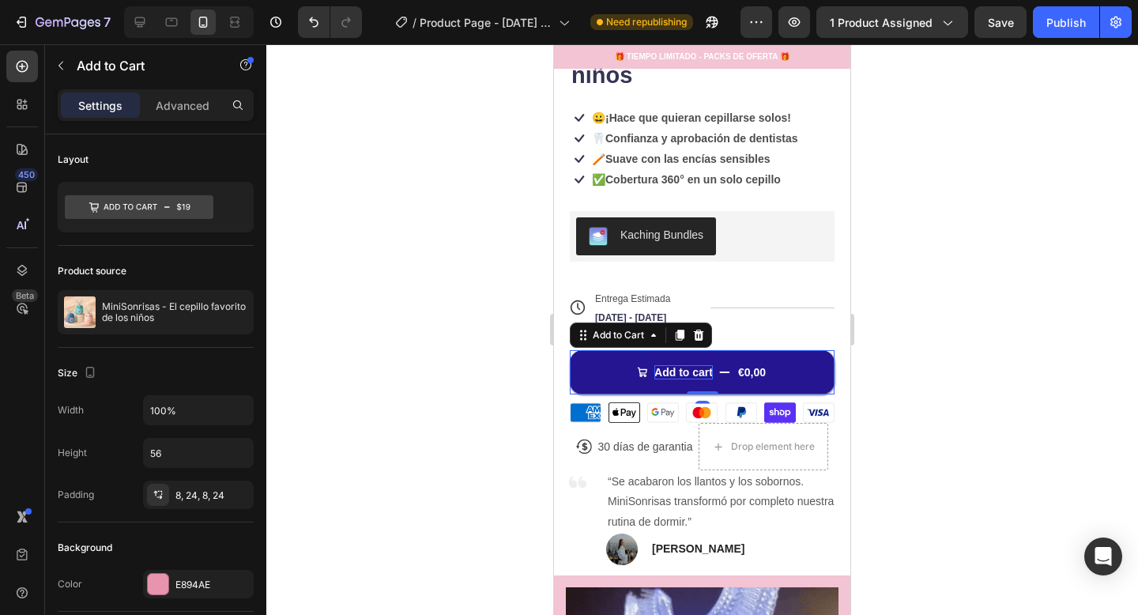
click at [680, 372] on div "Add to cart" at bounding box center [684, 372] width 59 height 14
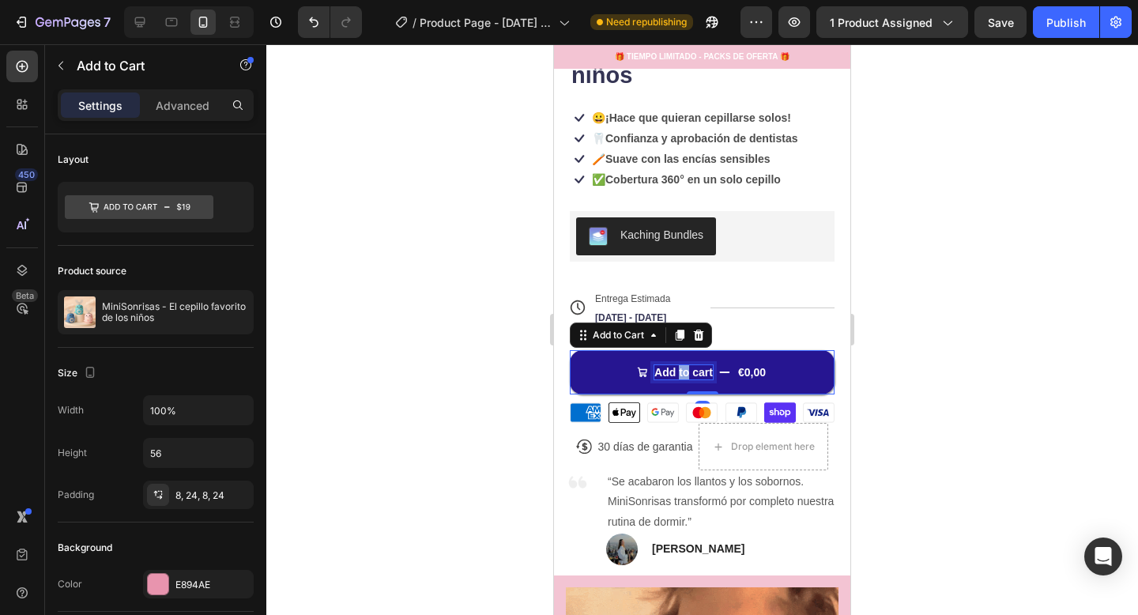
click at [680, 372] on p "Add to cart" at bounding box center [684, 372] width 59 height 14
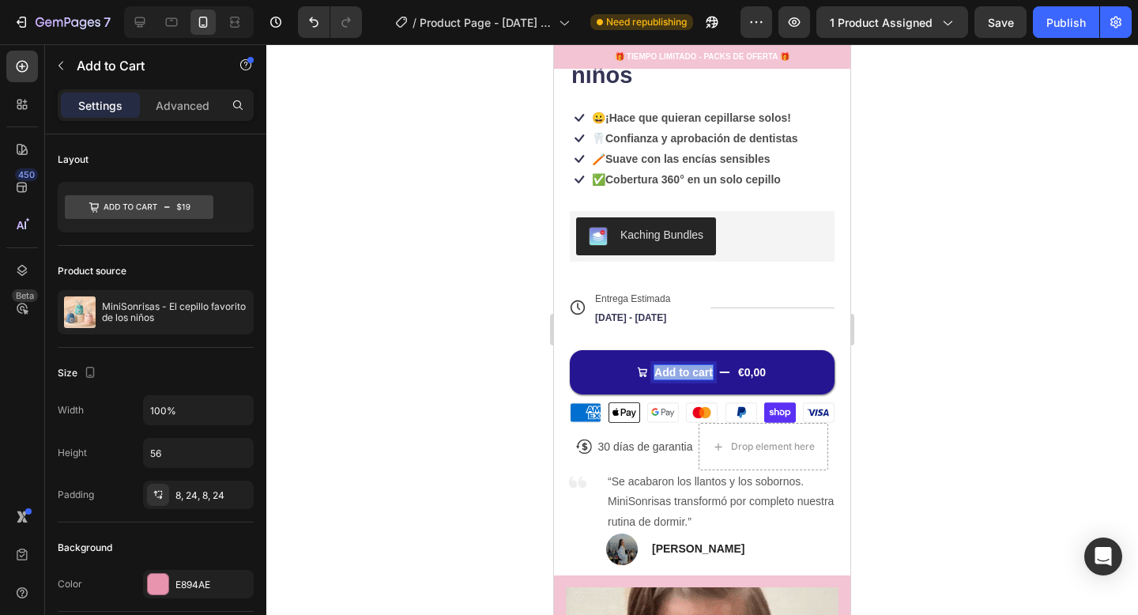
click at [680, 372] on p "Add to cart" at bounding box center [684, 372] width 59 height 14
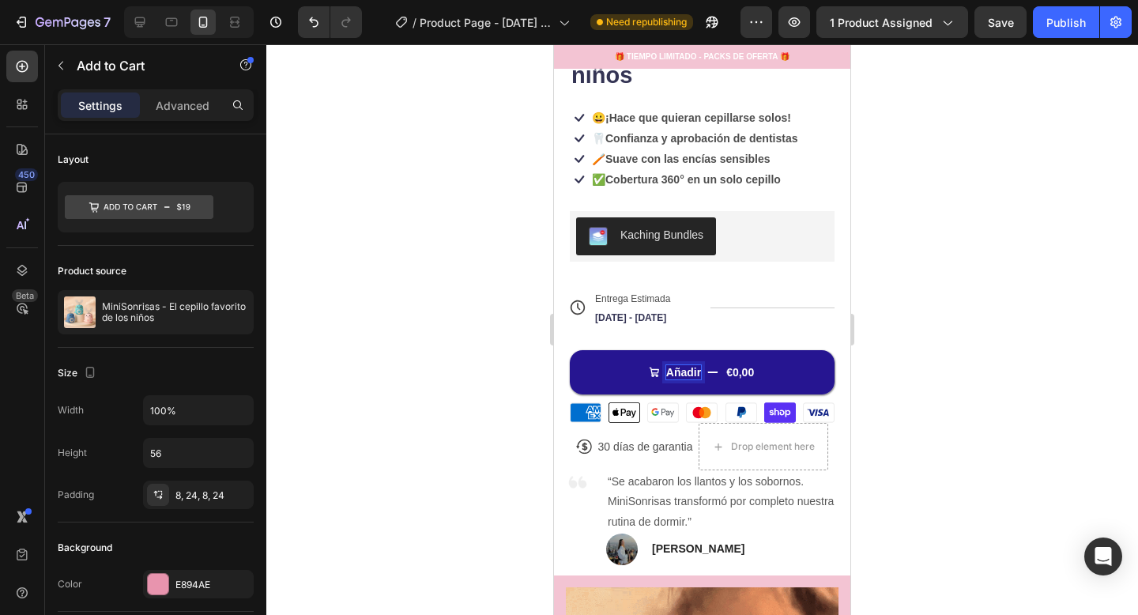
click at [570, 350] on button "Añadir €0,00" at bounding box center [702, 372] width 265 height 44
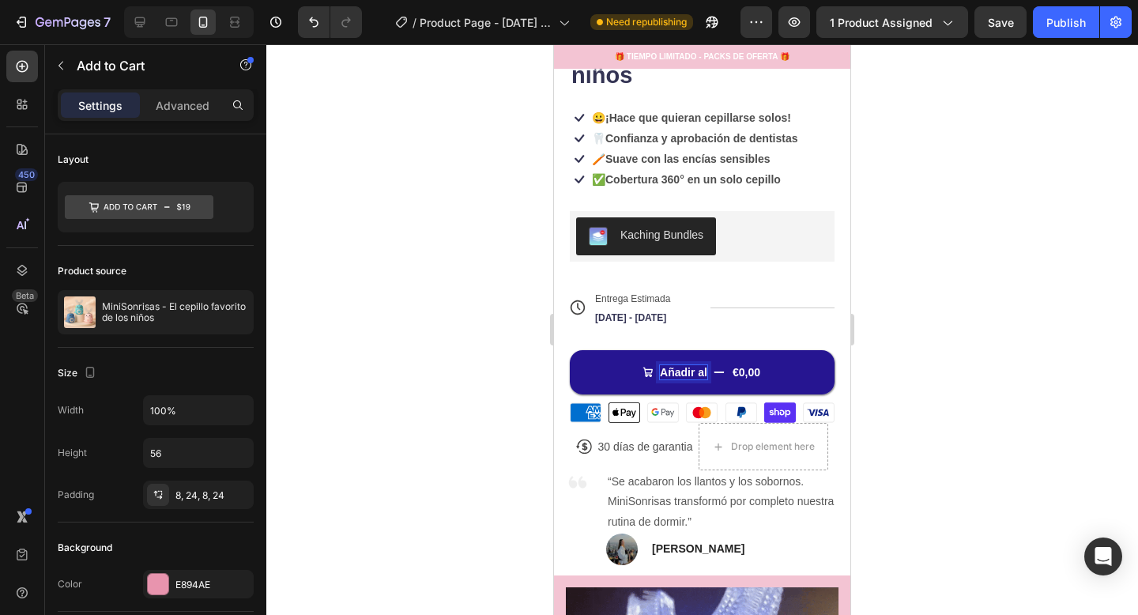
click at [570, 350] on button "Añadir al €0,00" at bounding box center [702, 372] width 265 height 44
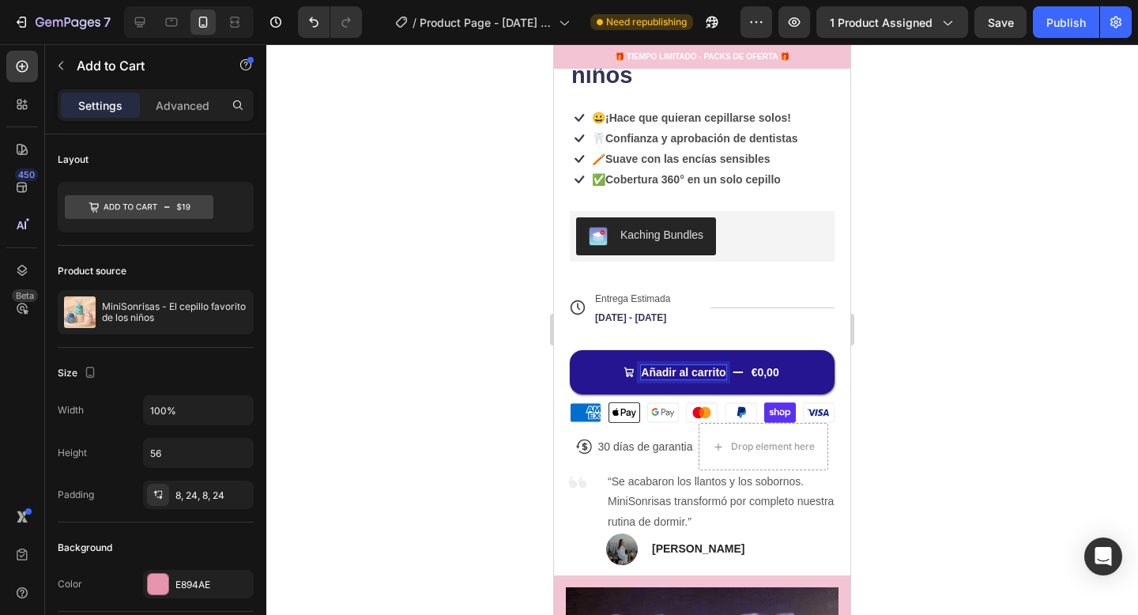
click at [698, 374] on p "Añadir al carrito" at bounding box center [683, 372] width 85 height 14
click at [934, 398] on div at bounding box center [702, 329] width 872 height 571
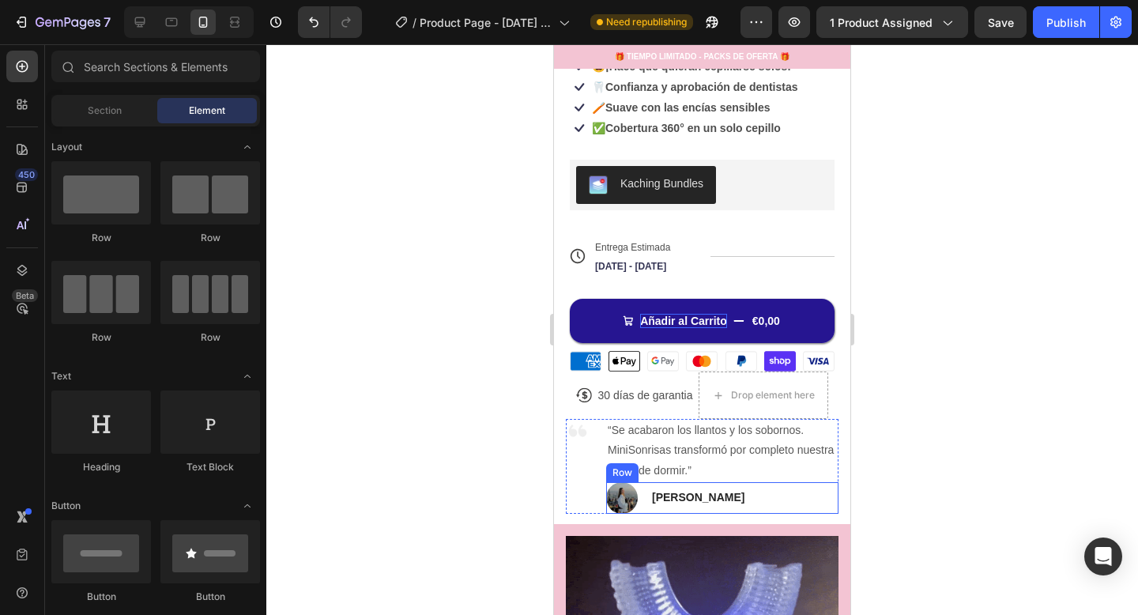
scroll to position [496, 0]
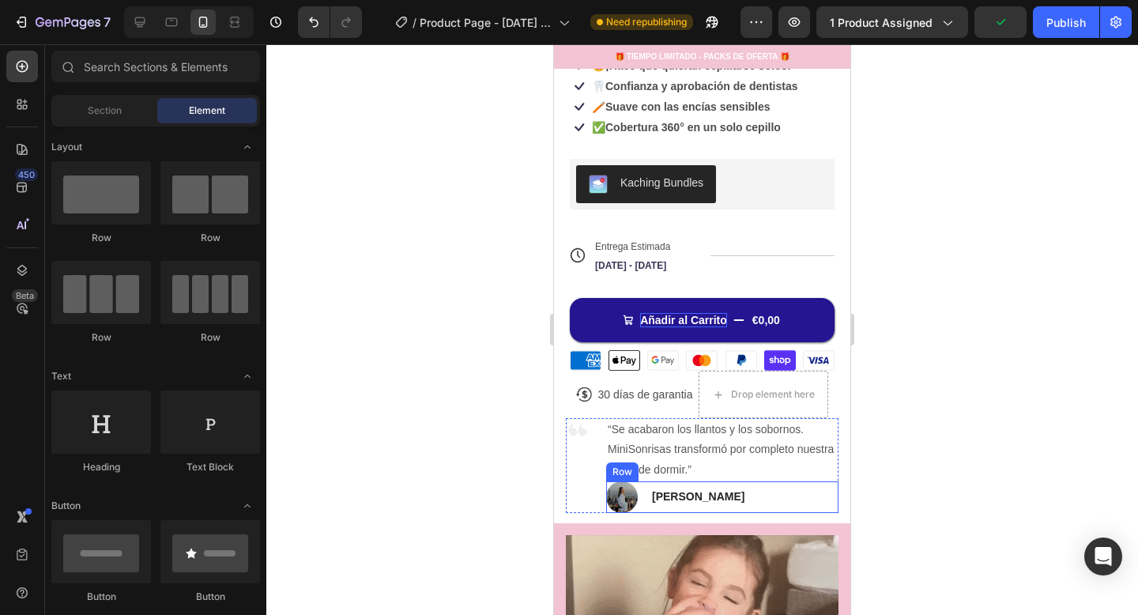
click at [812, 486] on div "Image [PERSON_NAME] Text block Row" at bounding box center [722, 497] width 232 height 32
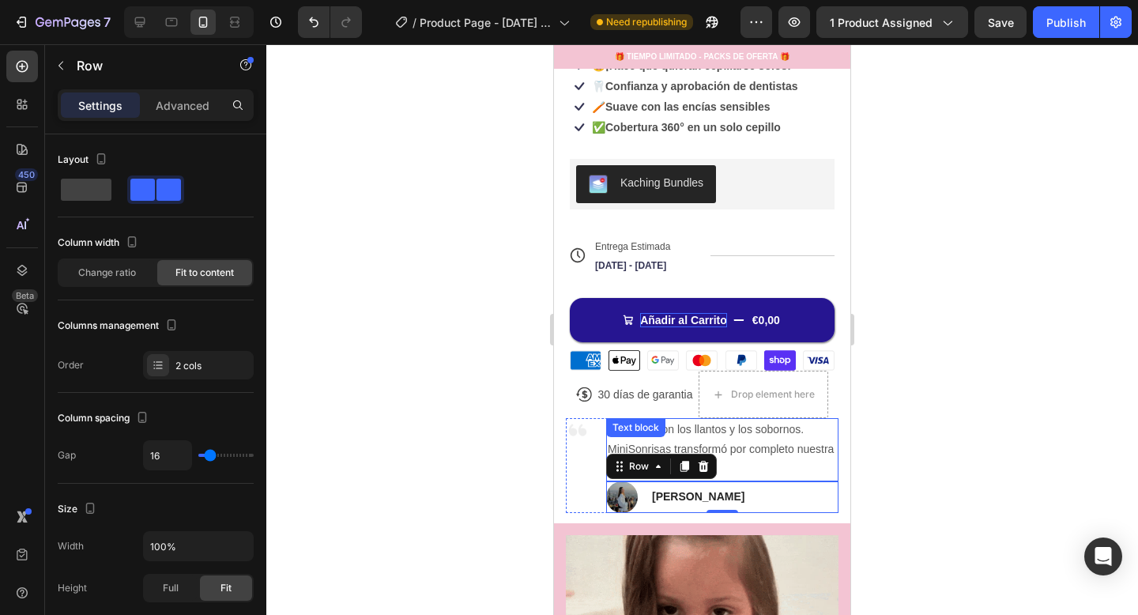
click at [815, 470] on p "“Se acabaron los llantos y los sobornos. MiniSonrisas transformó por completo n…" at bounding box center [722, 450] width 229 height 60
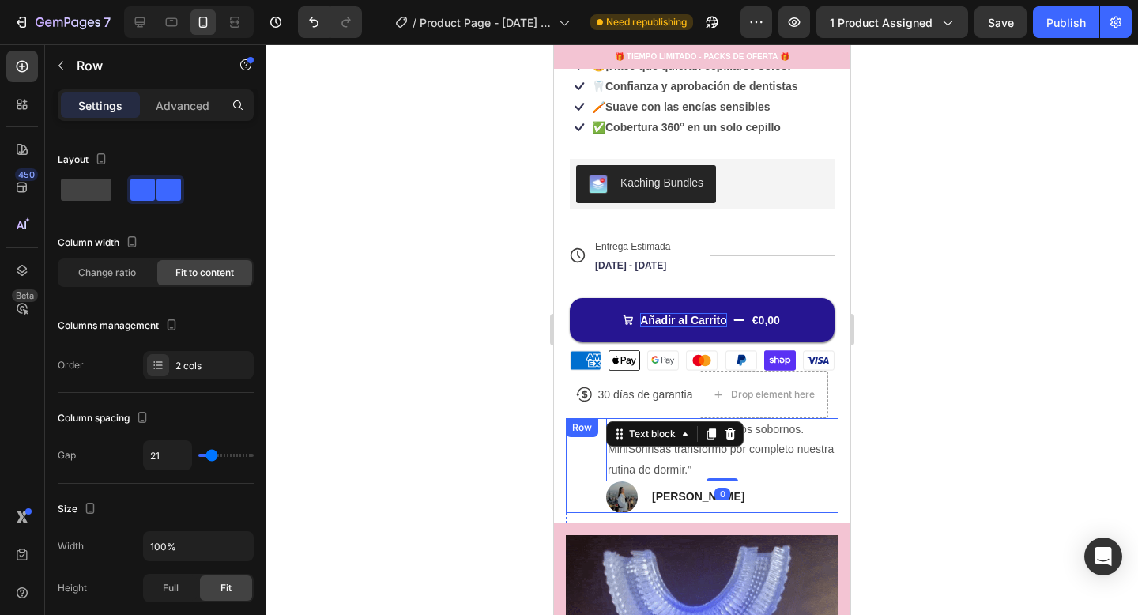
click at [586, 461] on div "Image" at bounding box center [578, 465] width 24 height 95
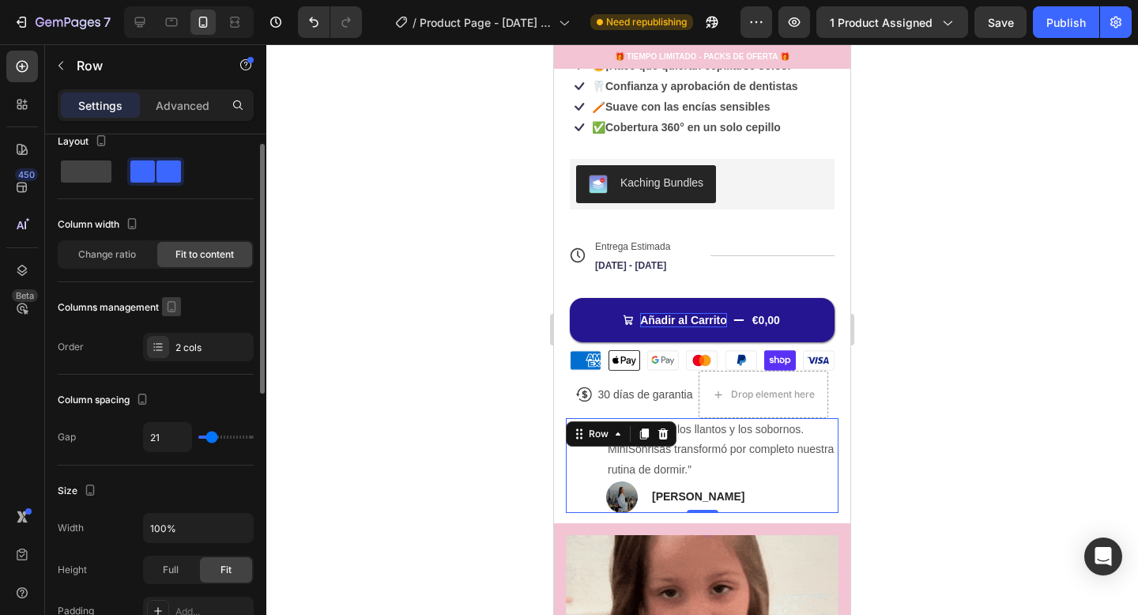
scroll to position [19, 0]
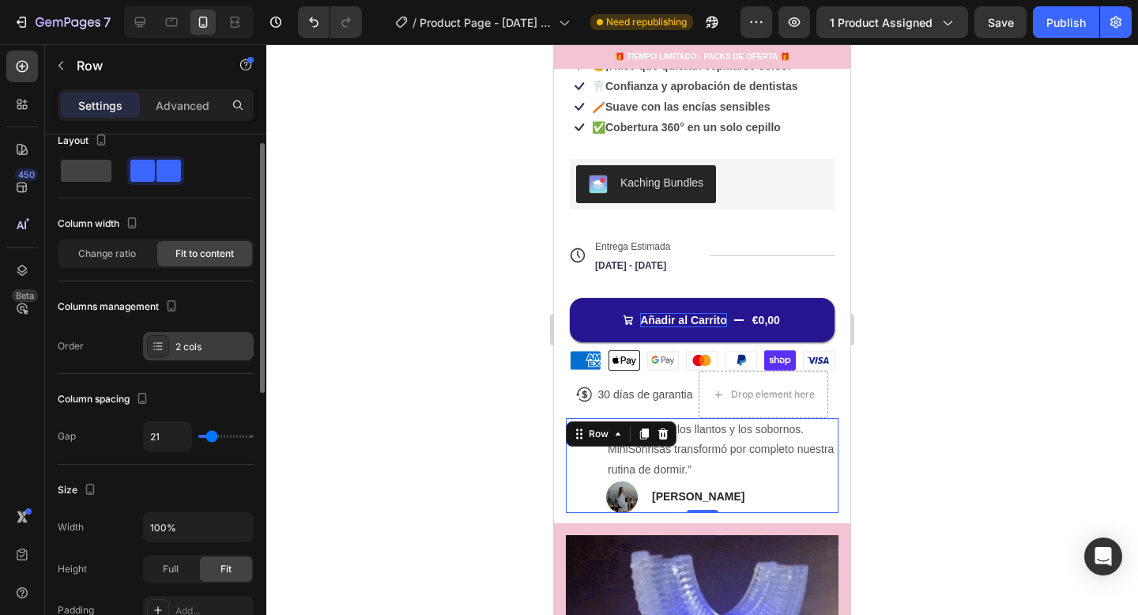
click at [214, 346] on div "2 cols" at bounding box center [213, 347] width 74 height 14
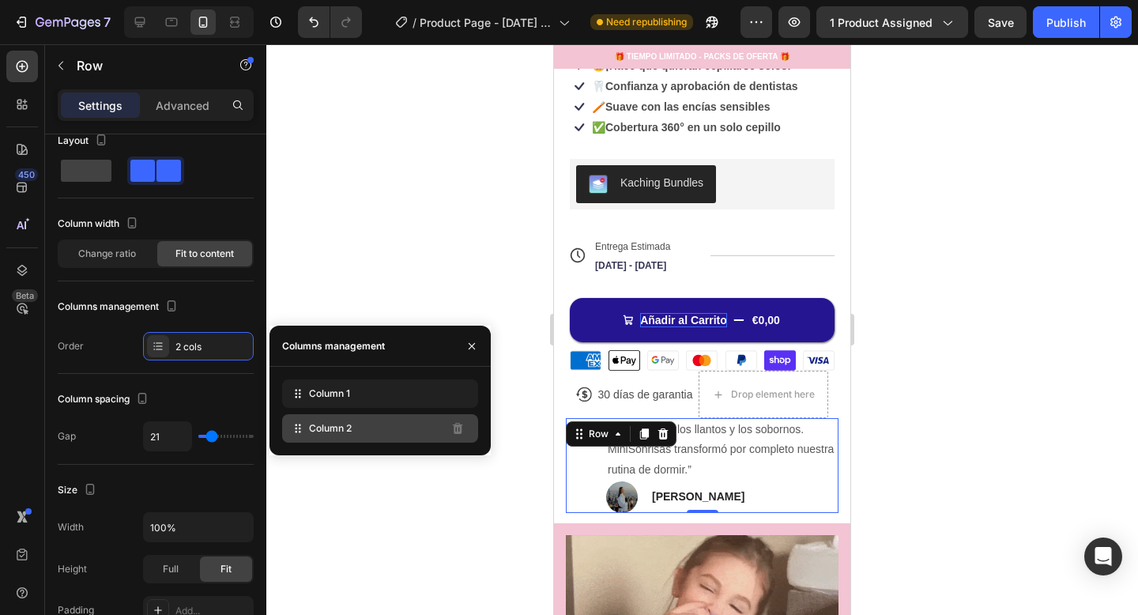
click at [343, 424] on span "Column 2" at bounding box center [330, 428] width 43 height 14
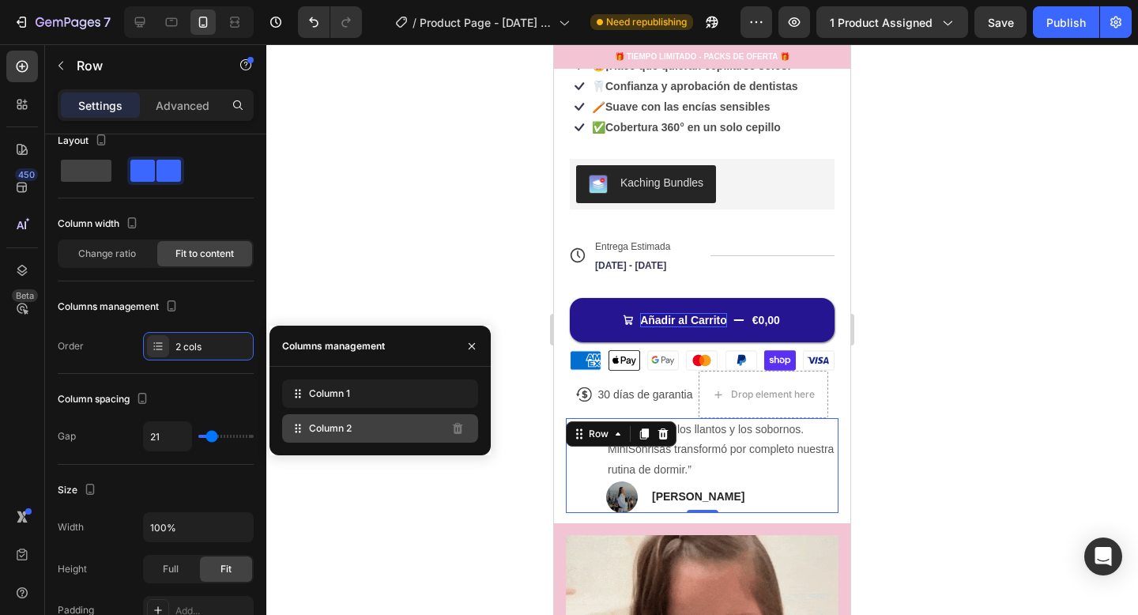
click at [344, 428] on span "Column 2" at bounding box center [330, 428] width 43 height 14
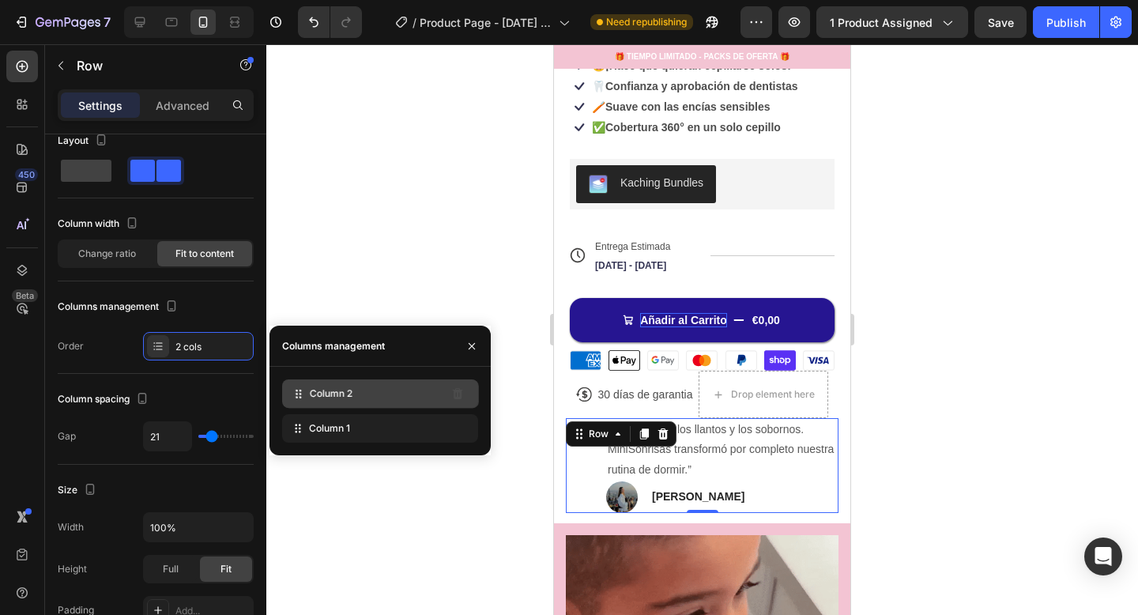
drag, startPoint x: 345, startPoint y: 428, endPoint x: 345, endPoint y: 394, distance: 34.0
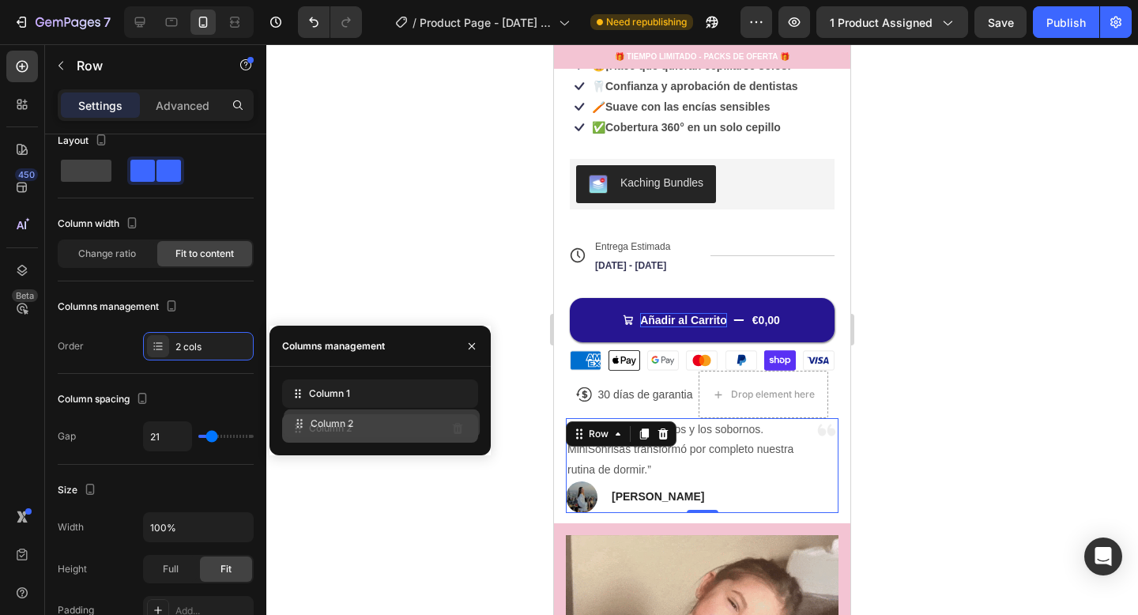
drag, startPoint x: 393, startPoint y: 400, endPoint x: 395, endPoint y: 431, distance: 30.9
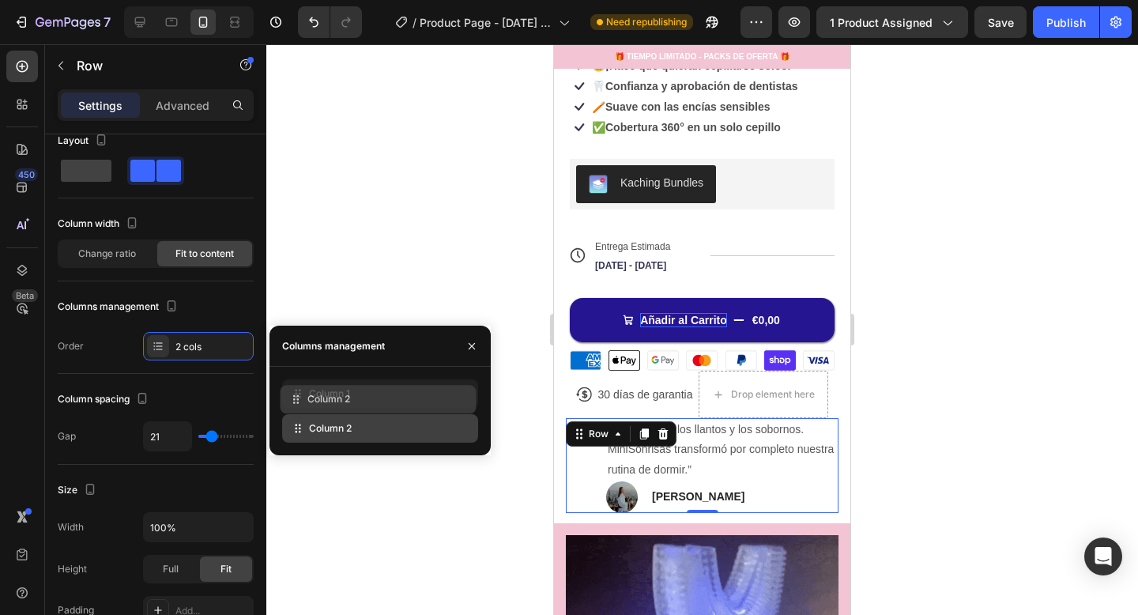
drag, startPoint x: 402, startPoint y: 433, endPoint x: 400, endPoint y: 385, distance: 48.3
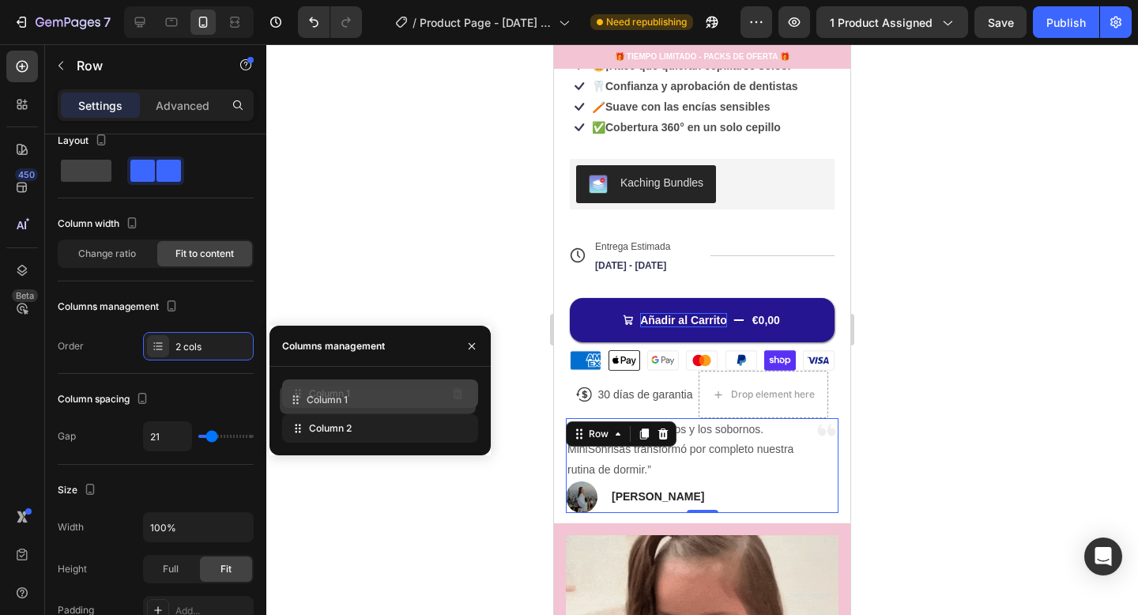
drag, startPoint x: 398, startPoint y: 424, endPoint x: 395, endPoint y: 388, distance: 35.7
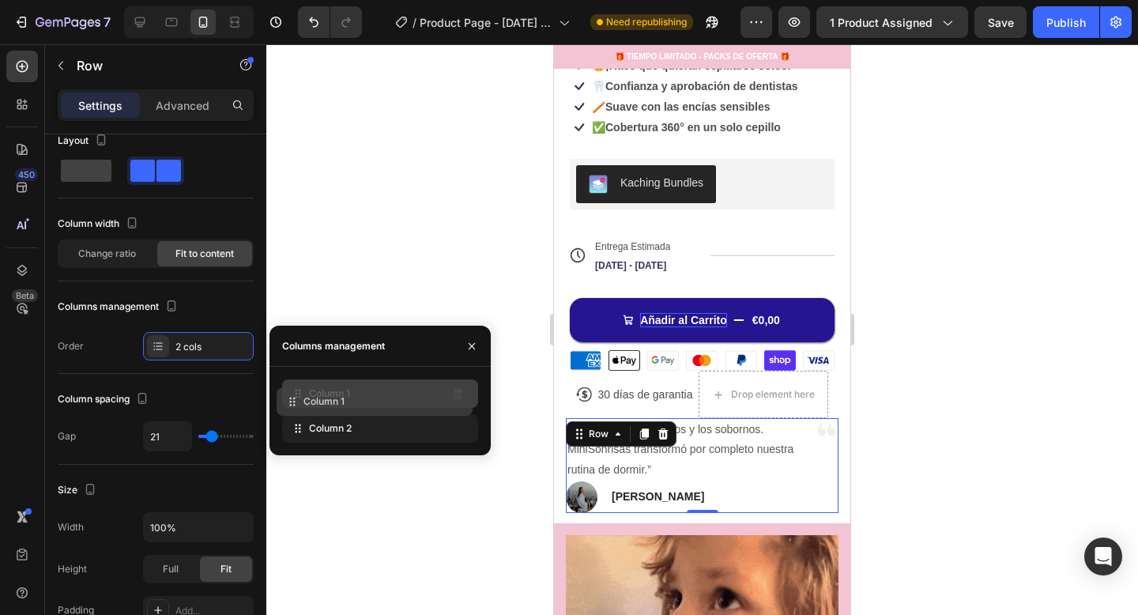
drag, startPoint x: 418, startPoint y: 427, endPoint x: 413, endPoint y: 400, distance: 27.4
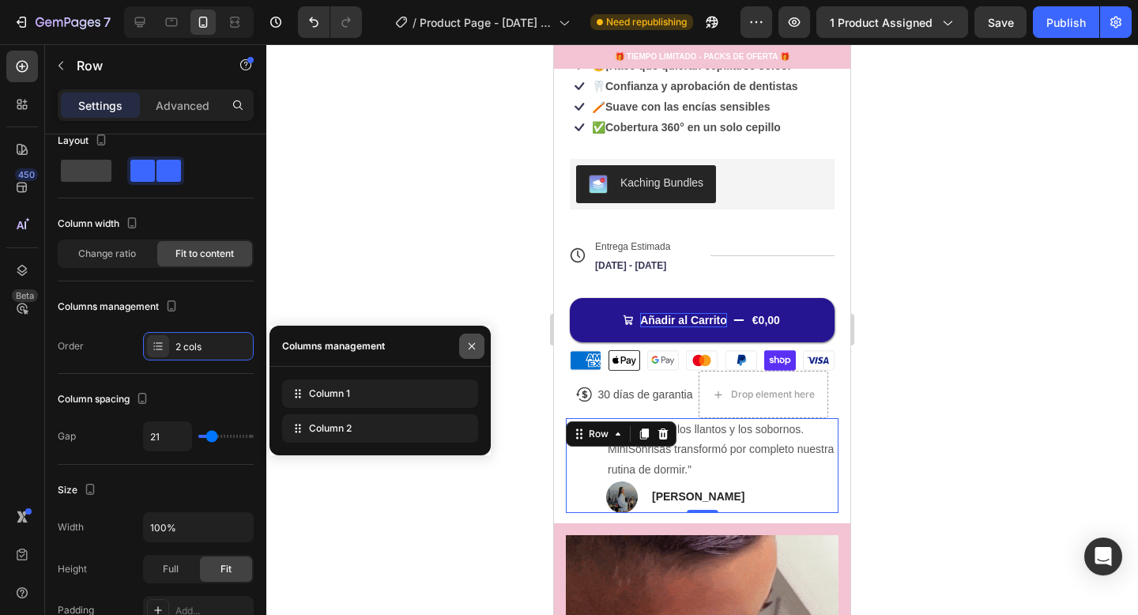
click at [474, 338] on button "button" at bounding box center [471, 346] width 25 height 25
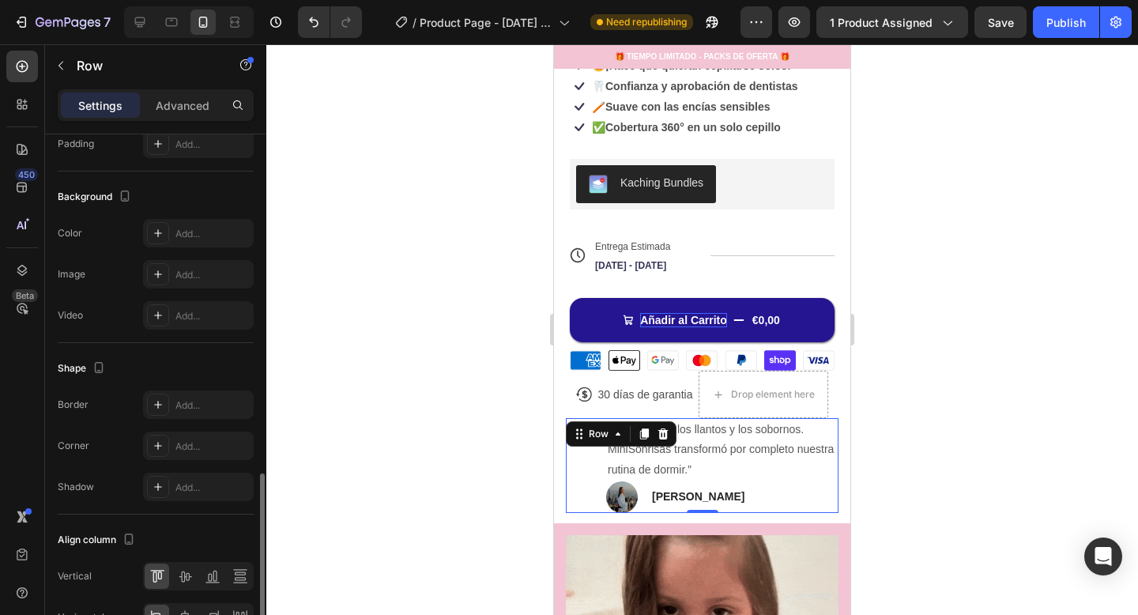
scroll to position [578, 0]
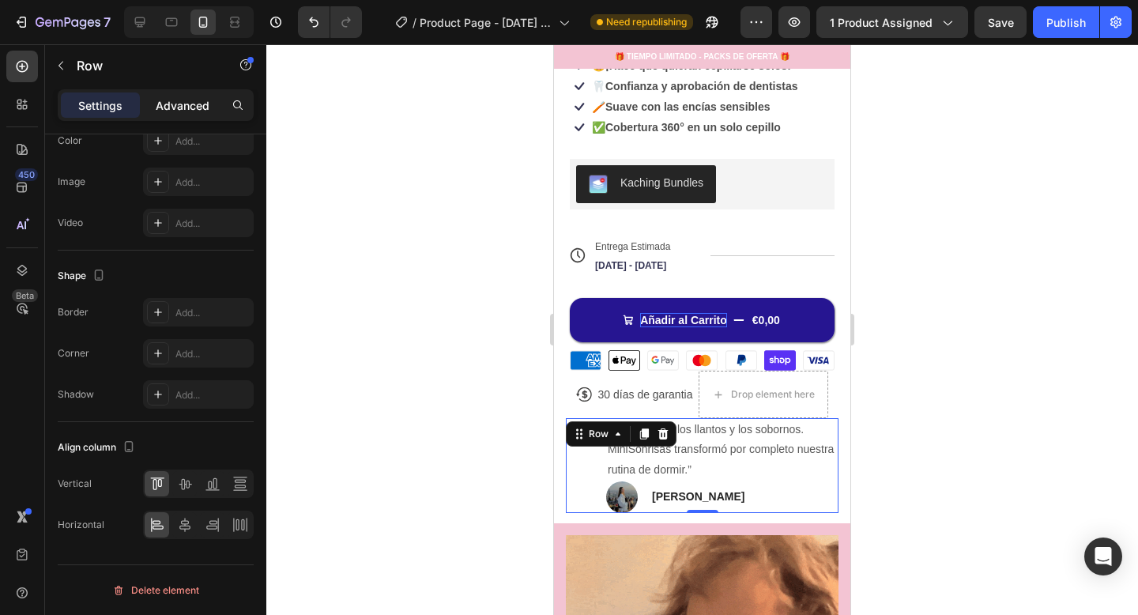
click at [206, 107] on p "Advanced" at bounding box center [183, 105] width 54 height 17
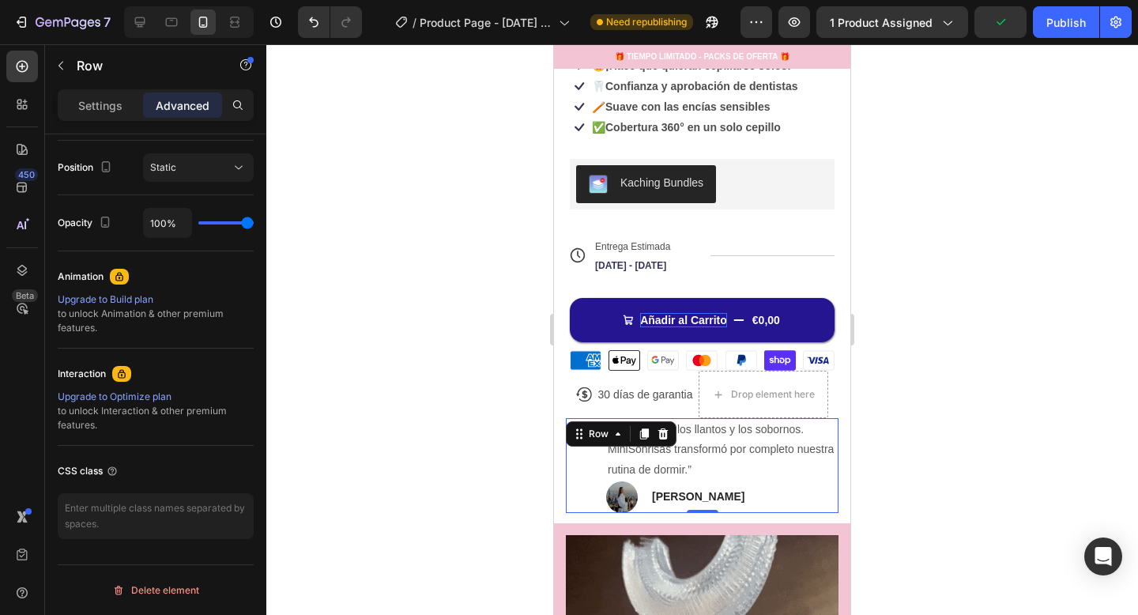
scroll to position [0, 0]
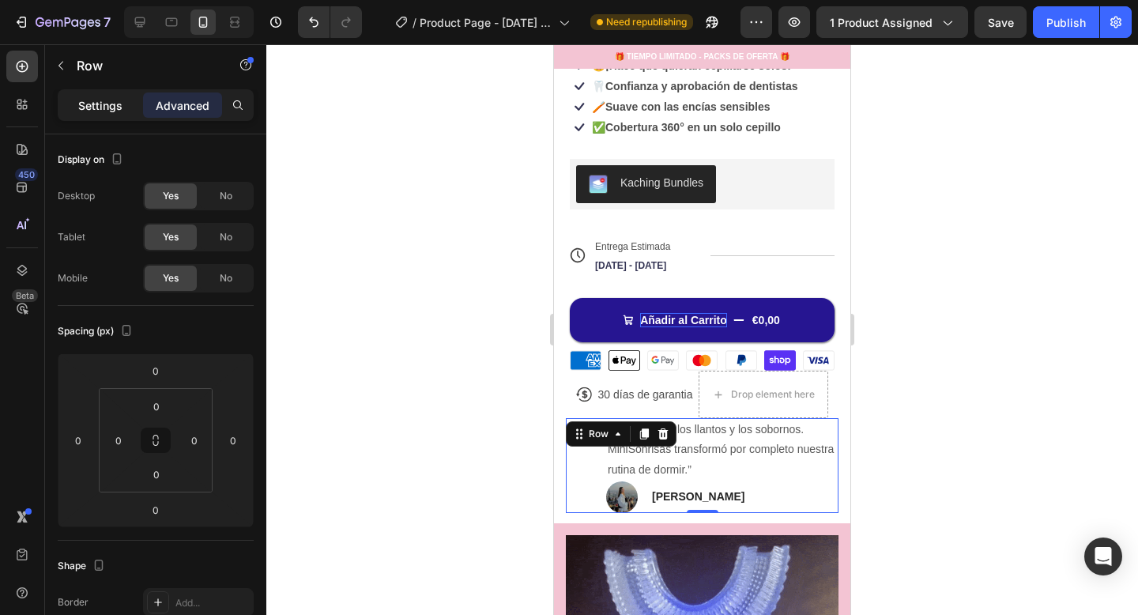
click at [74, 106] on div "Settings" at bounding box center [100, 104] width 79 height 25
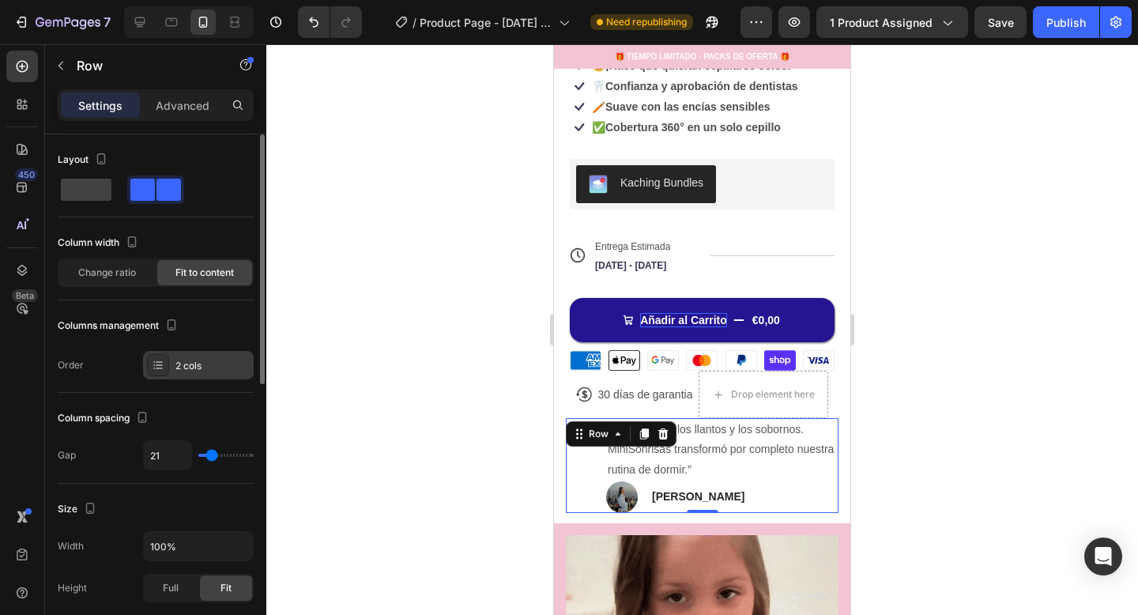
click at [193, 369] on div "2 cols" at bounding box center [213, 366] width 74 height 14
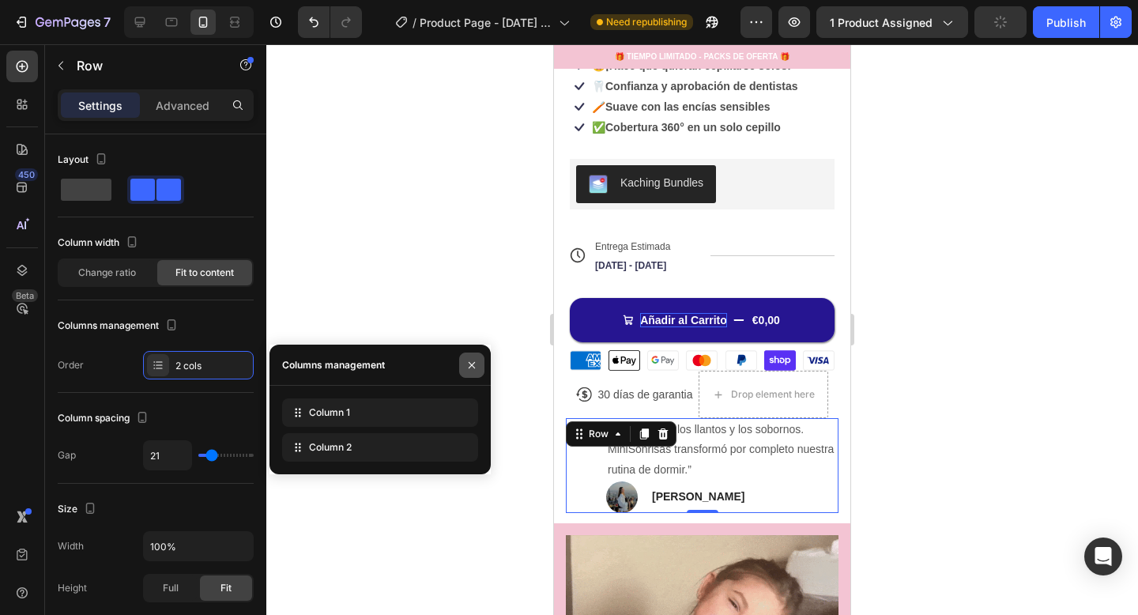
click at [473, 361] on icon "button" at bounding box center [472, 365] width 13 height 13
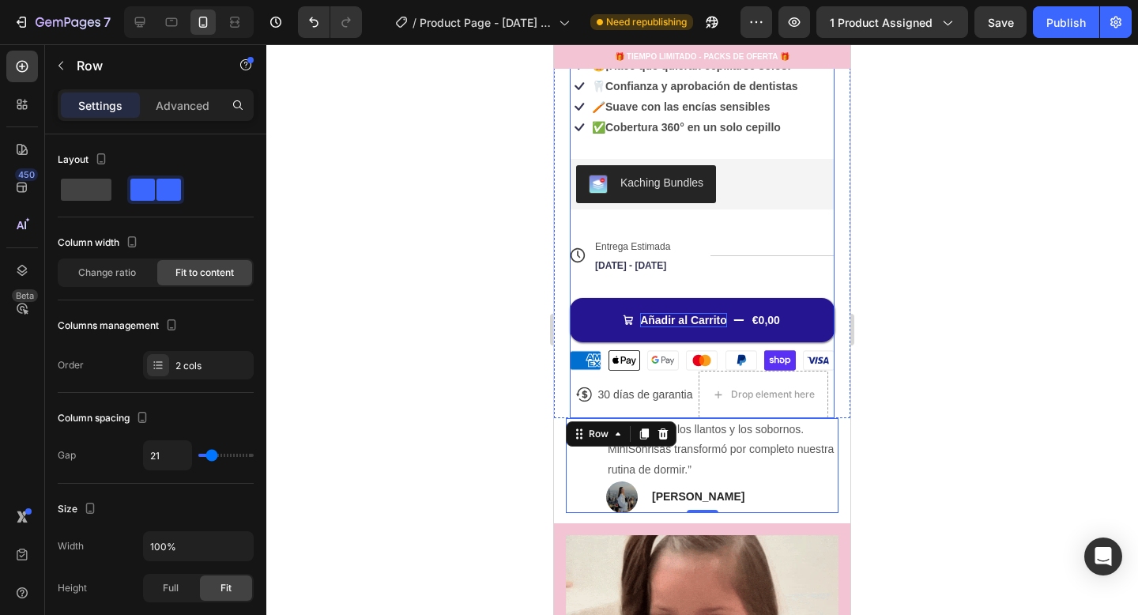
click at [832, 276] on div "Añadir al Carrito €0,00 Add to Cart" at bounding box center [702, 309] width 265 height 66
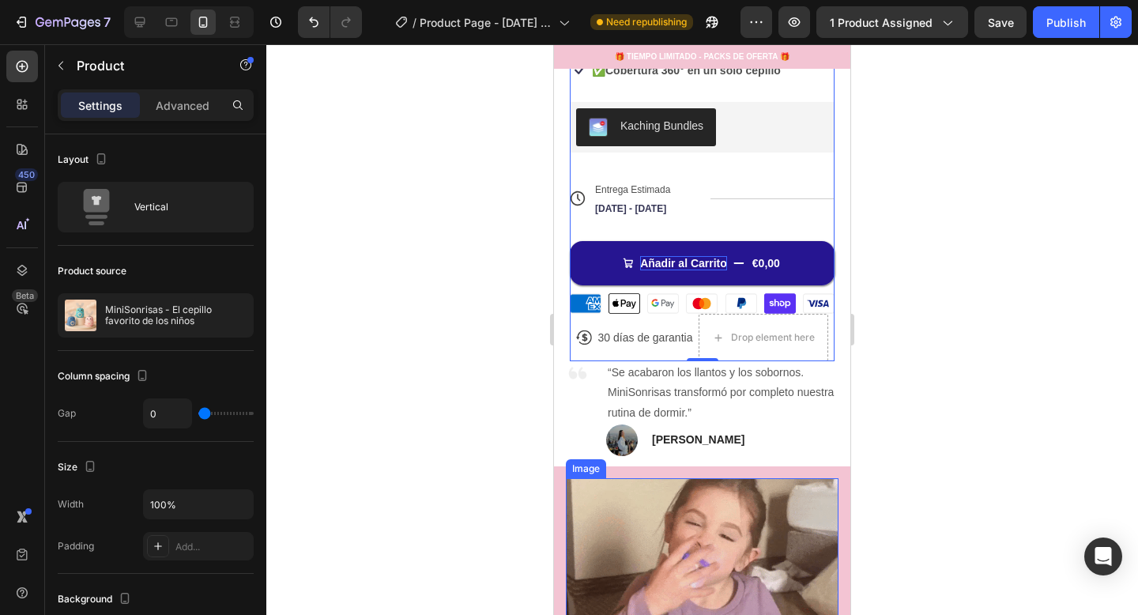
scroll to position [508, 0]
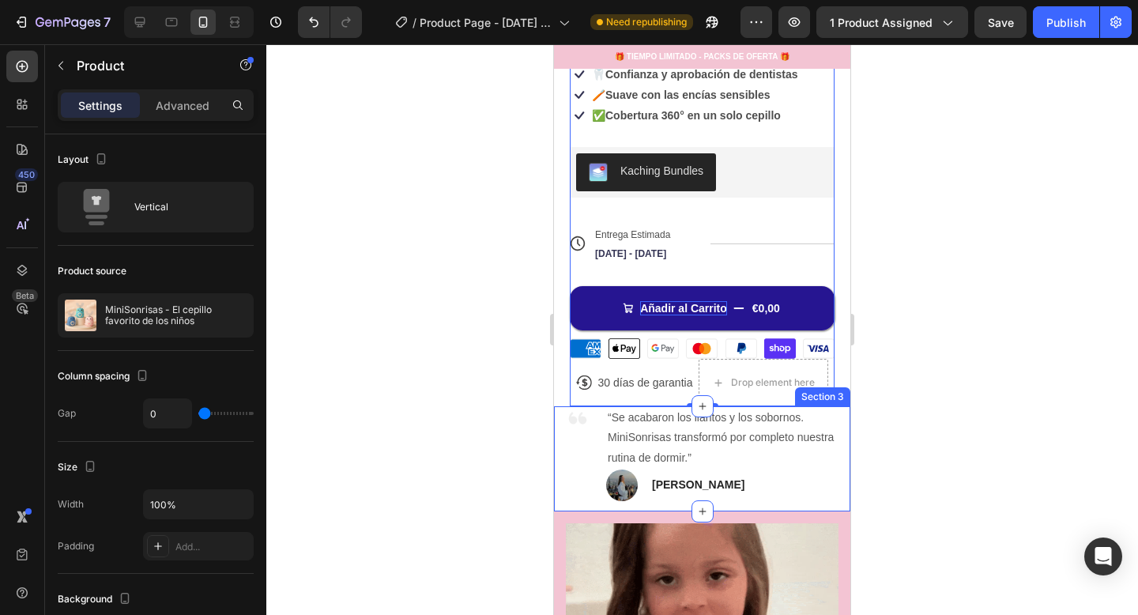
click at [842, 455] on div "Image “Se acabaron los llantos y los sobornos. MiniSonrisas transformó por comp…" at bounding box center [702, 458] width 296 height 105
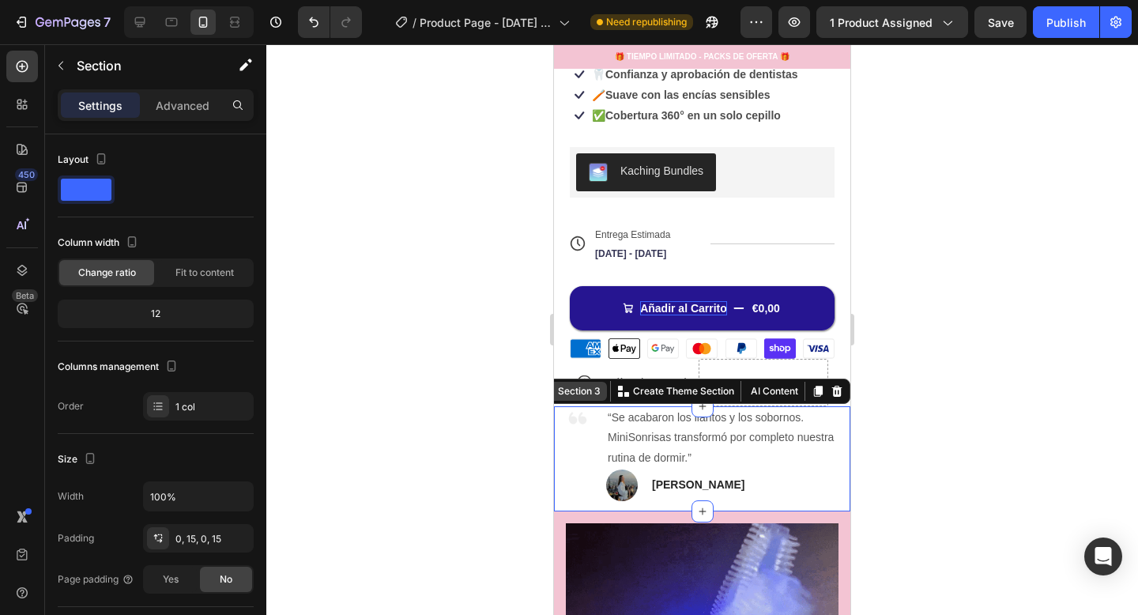
click at [585, 394] on div "Section 3" at bounding box center [579, 391] width 49 height 14
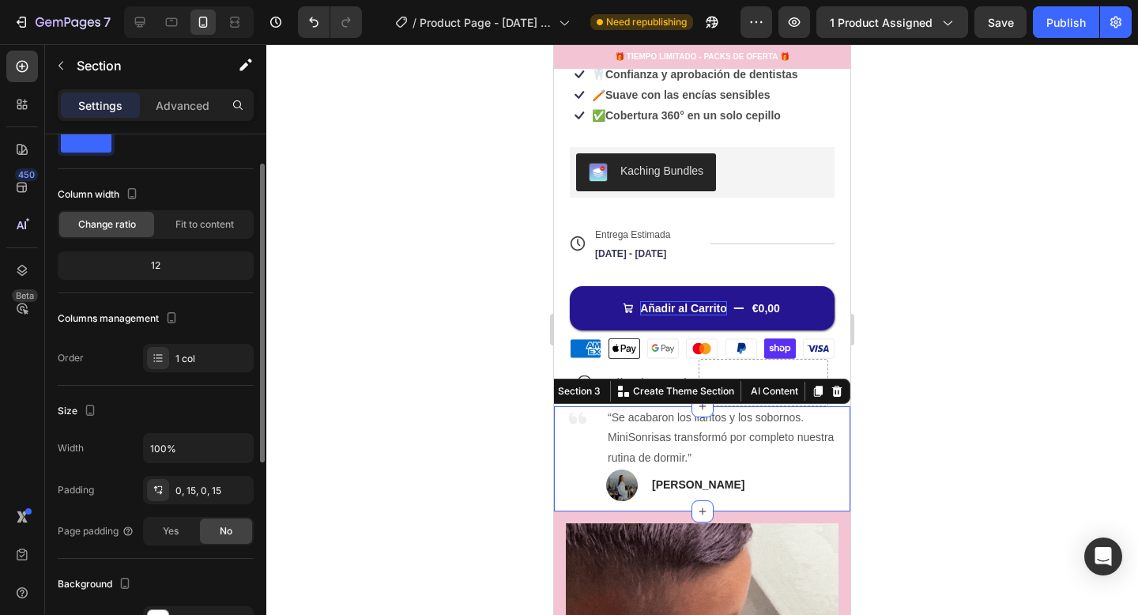
scroll to position [50, 0]
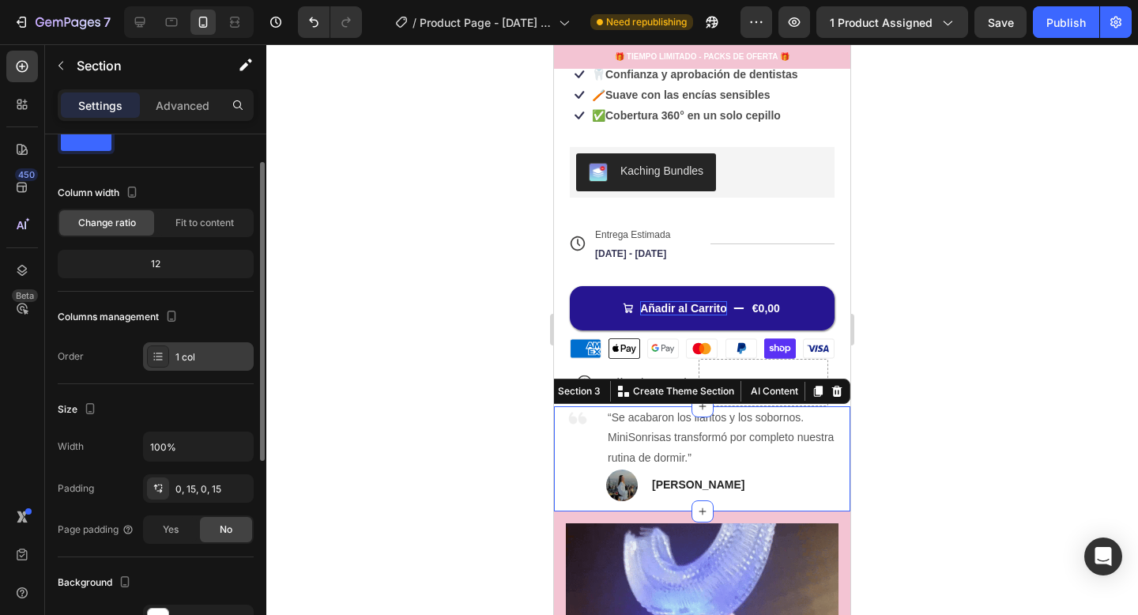
click at [179, 360] on div "1 col" at bounding box center [213, 357] width 74 height 14
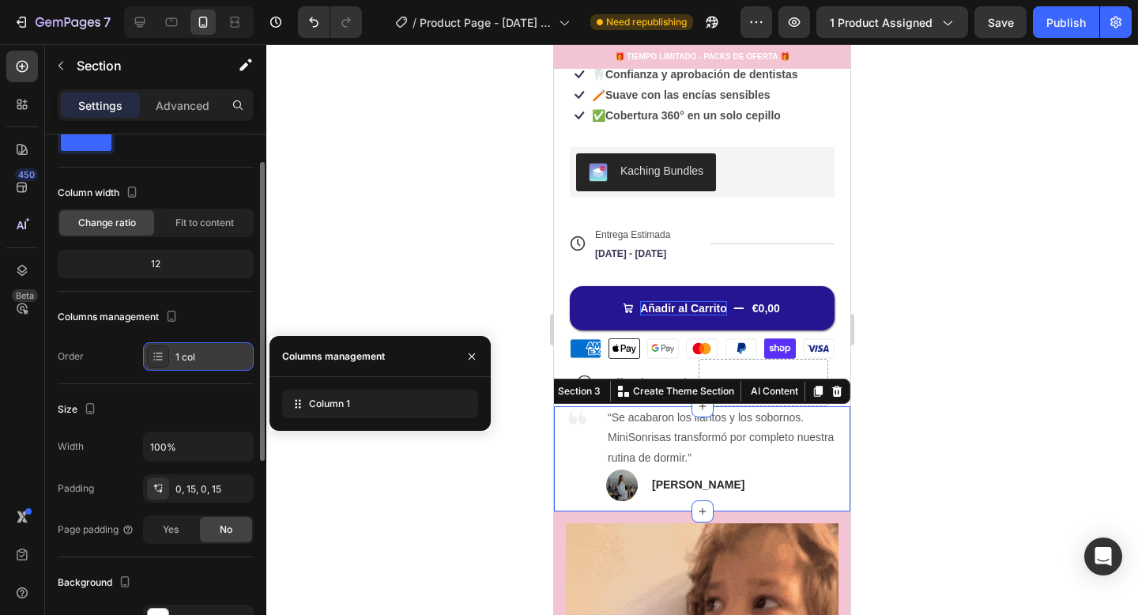
click at [179, 360] on div "1 col" at bounding box center [213, 357] width 74 height 14
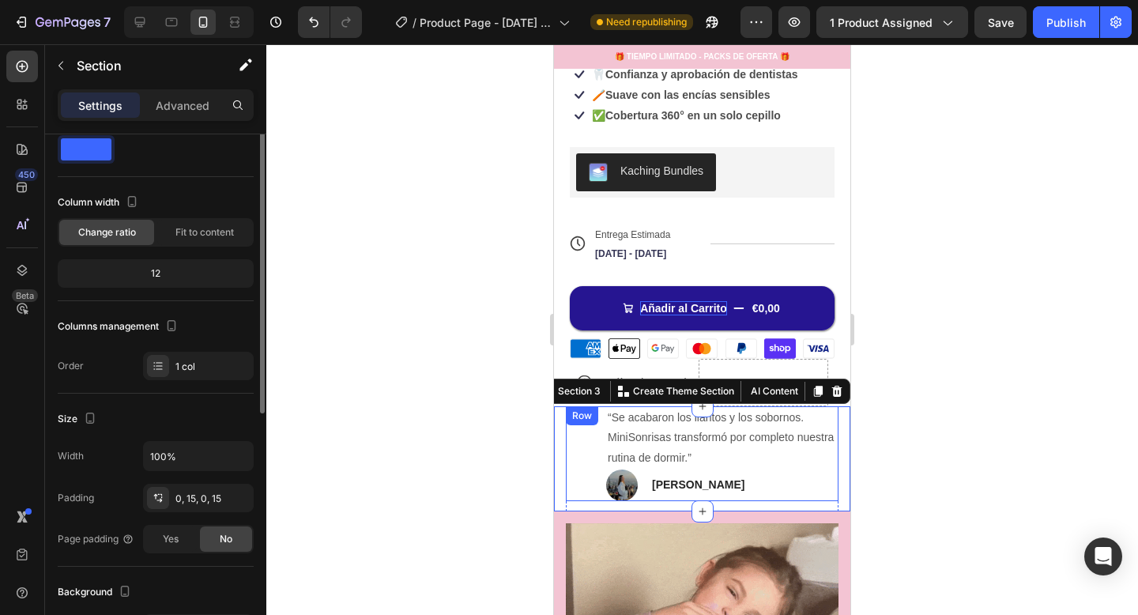
scroll to position [0, 0]
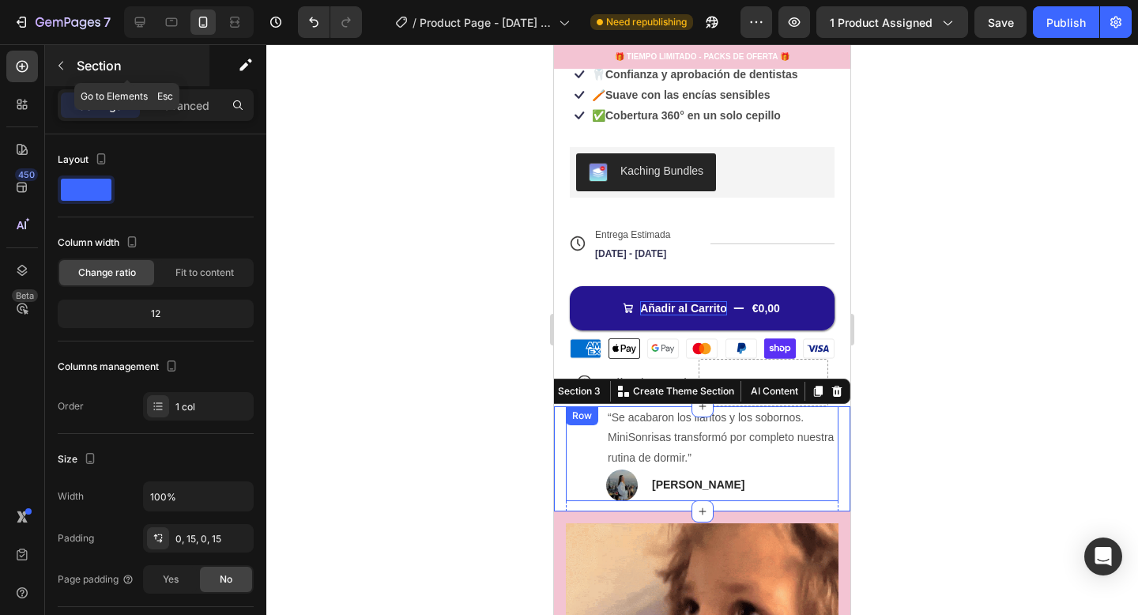
click at [67, 60] on button "button" at bounding box center [60, 65] width 25 height 25
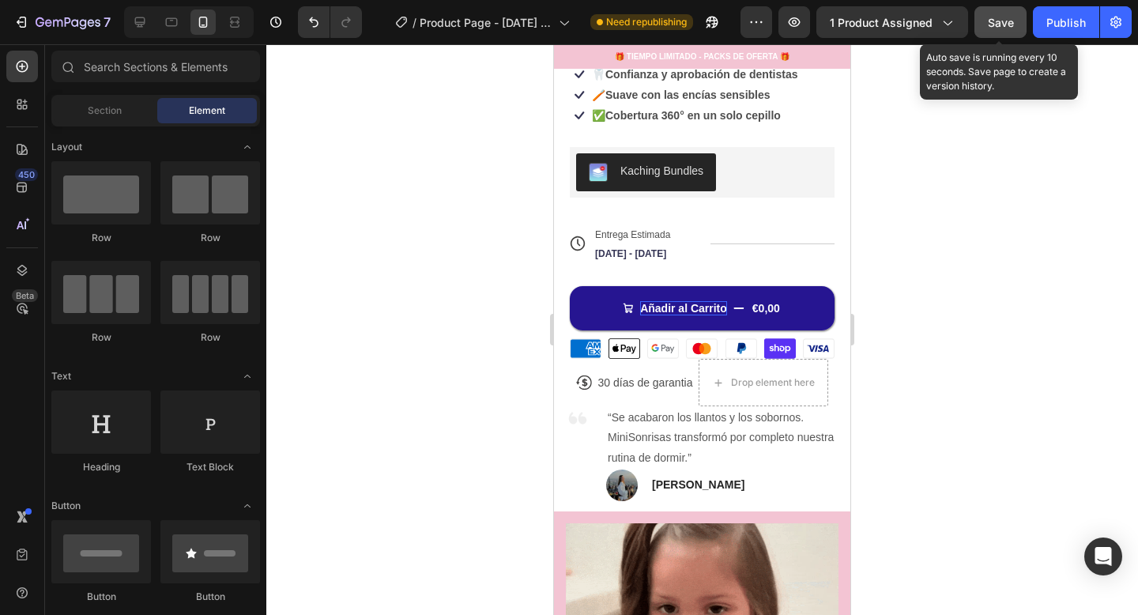
click at [1007, 16] on span "Save" at bounding box center [1001, 22] width 26 height 13
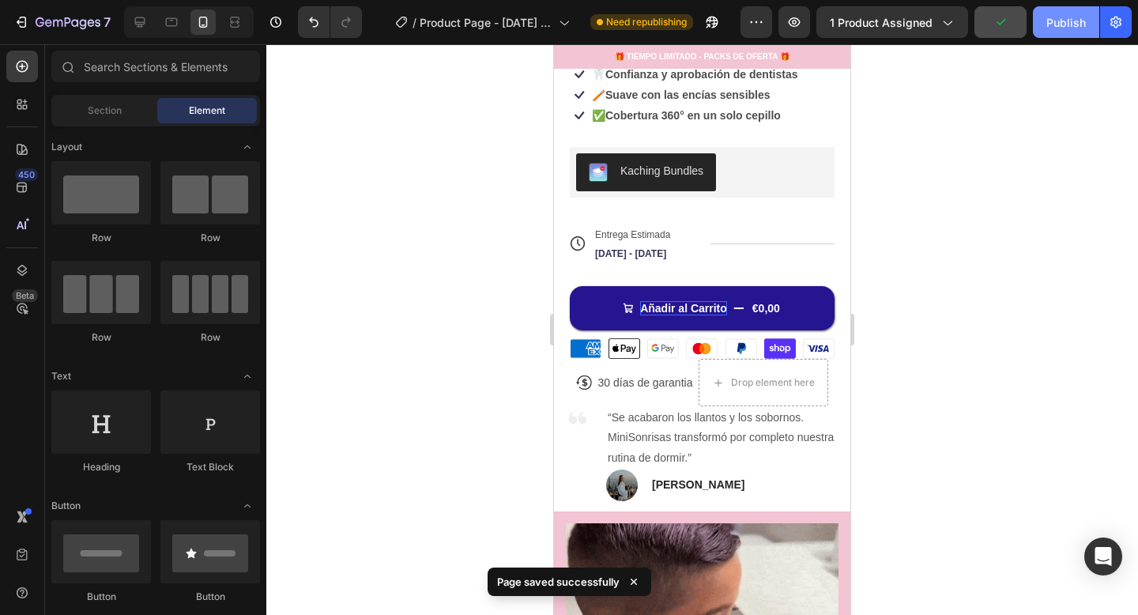
click at [1036, 25] on button "Publish" at bounding box center [1066, 22] width 66 height 32
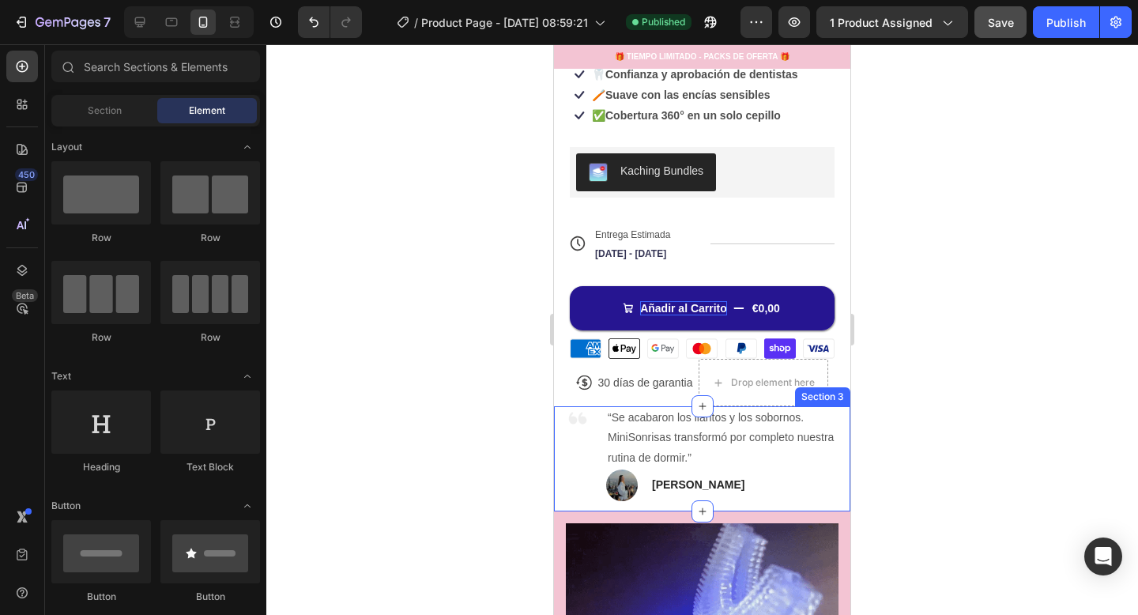
click at [842, 484] on div "Image “Se acabaron los llantos y los sobornos. MiniSonrisas transformó por comp…" at bounding box center [702, 458] width 296 height 105
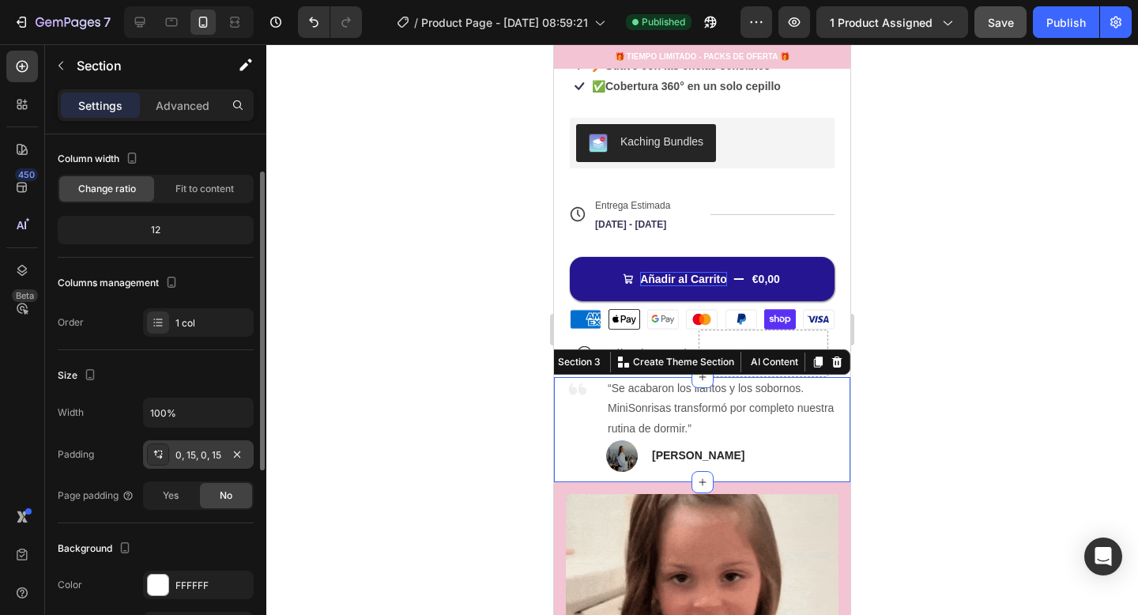
scroll to position [96, 0]
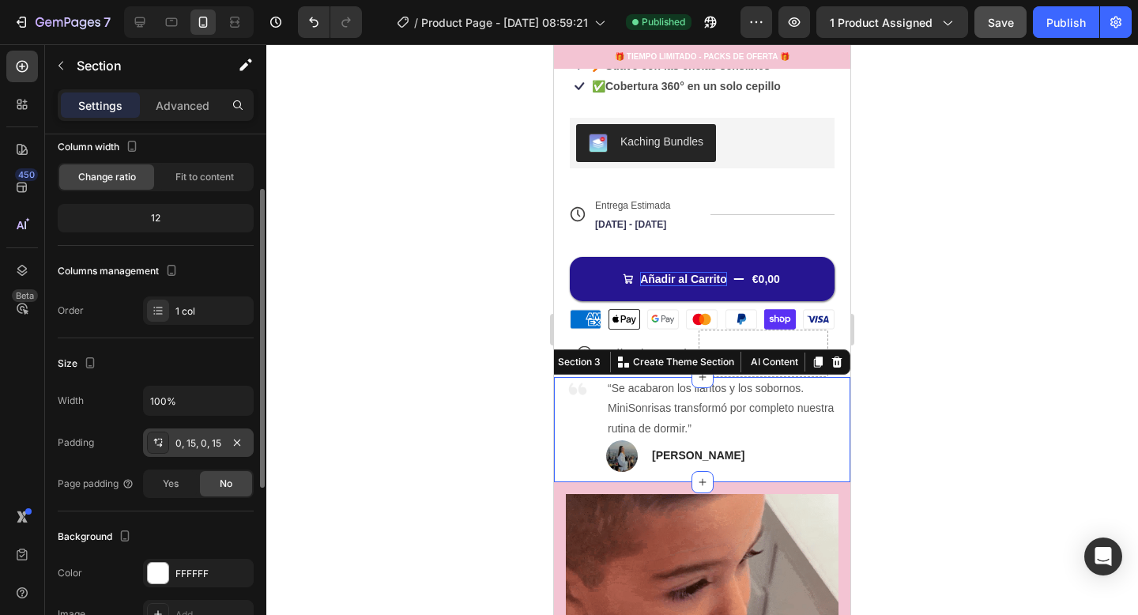
click at [192, 440] on div "0, 15, 0, 15" at bounding box center [199, 443] width 46 height 14
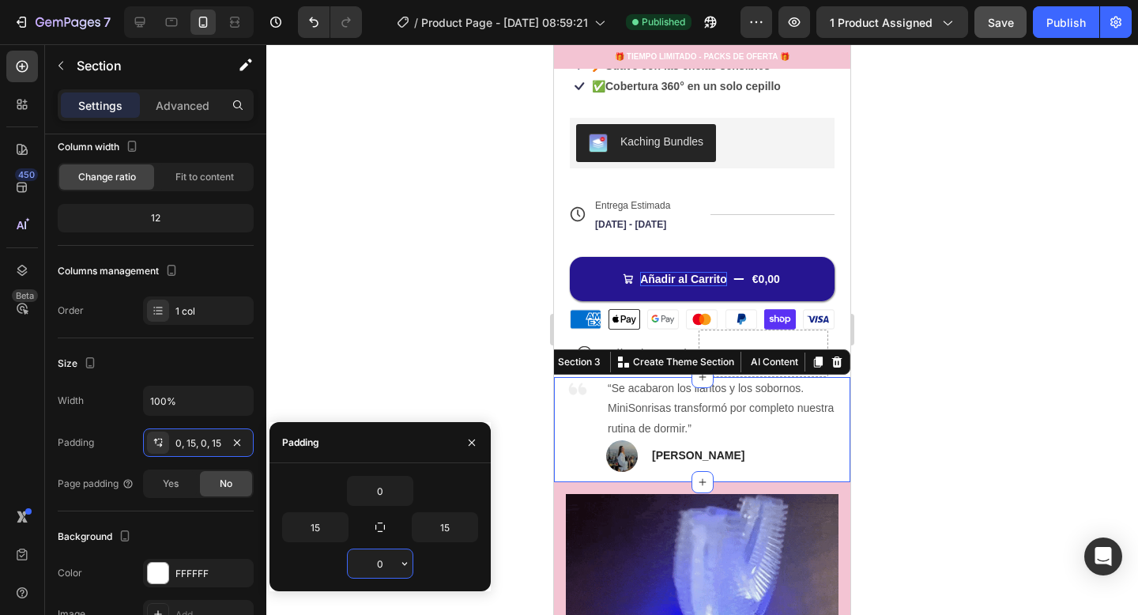
click at [384, 559] on input "0" at bounding box center [380, 563] width 65 height 28
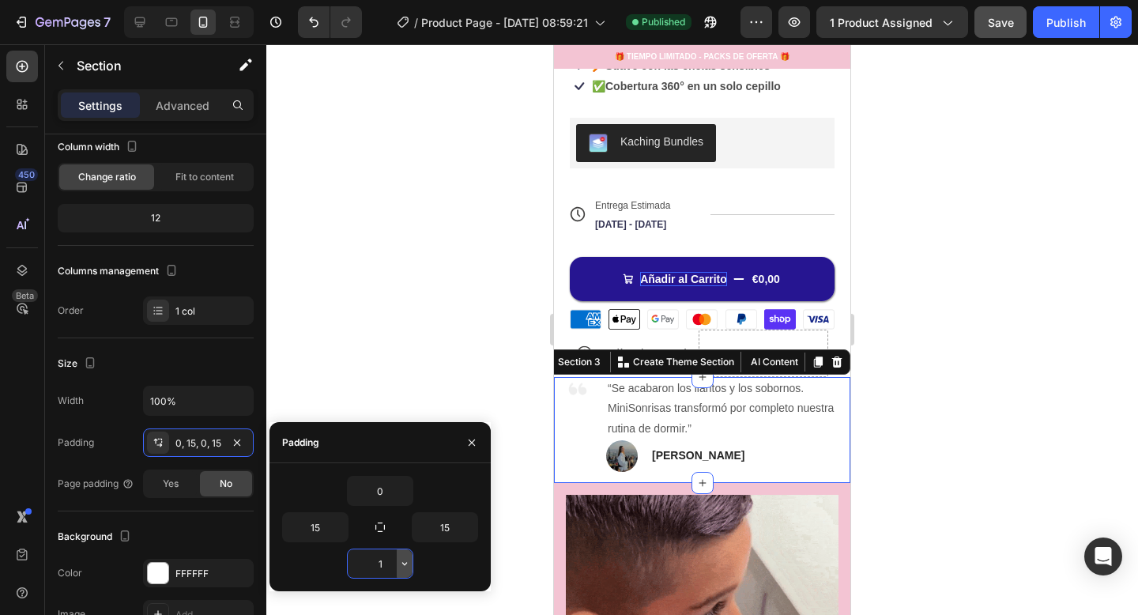
type input "10"
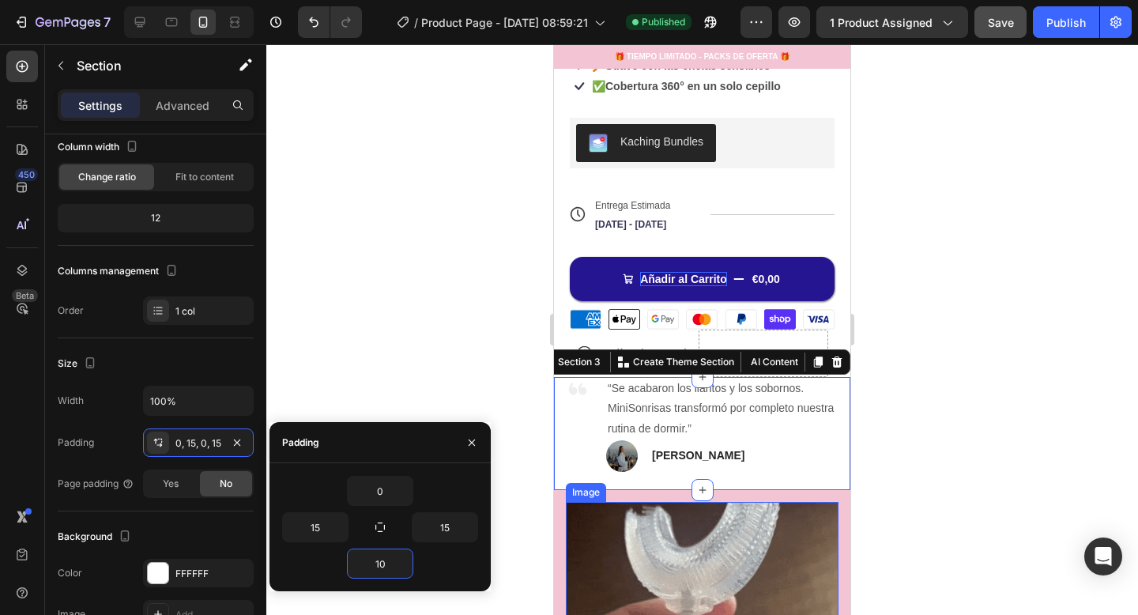
click at [991, 455] on div at bounding box center [702, 329] width 872 height 571
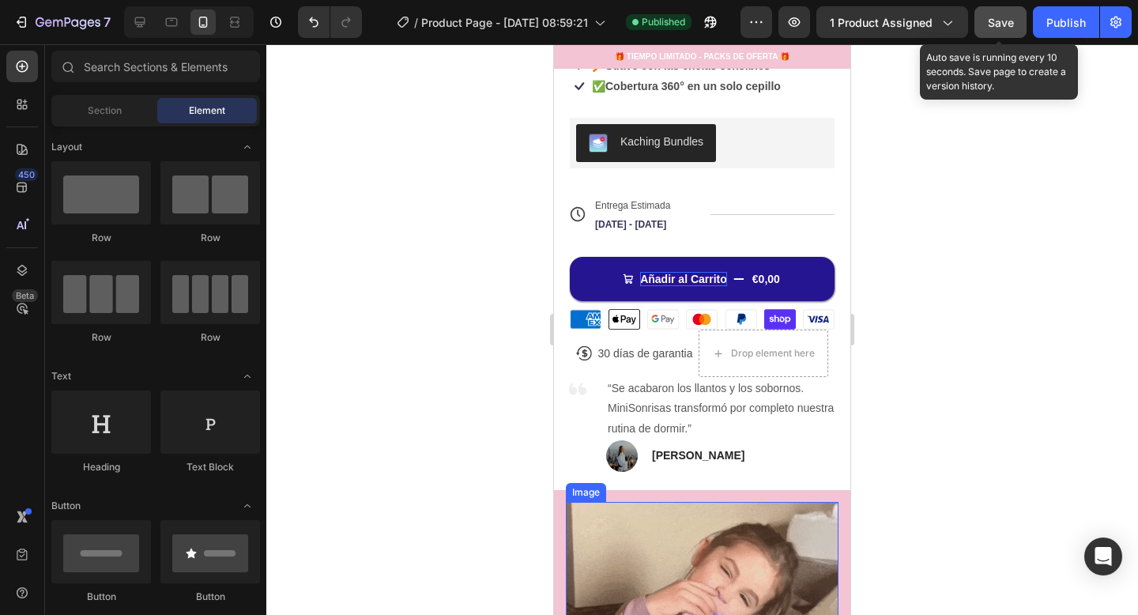
click at [994, 30] on div "Save" at bounding box center [1001, 22] width 26 height 17
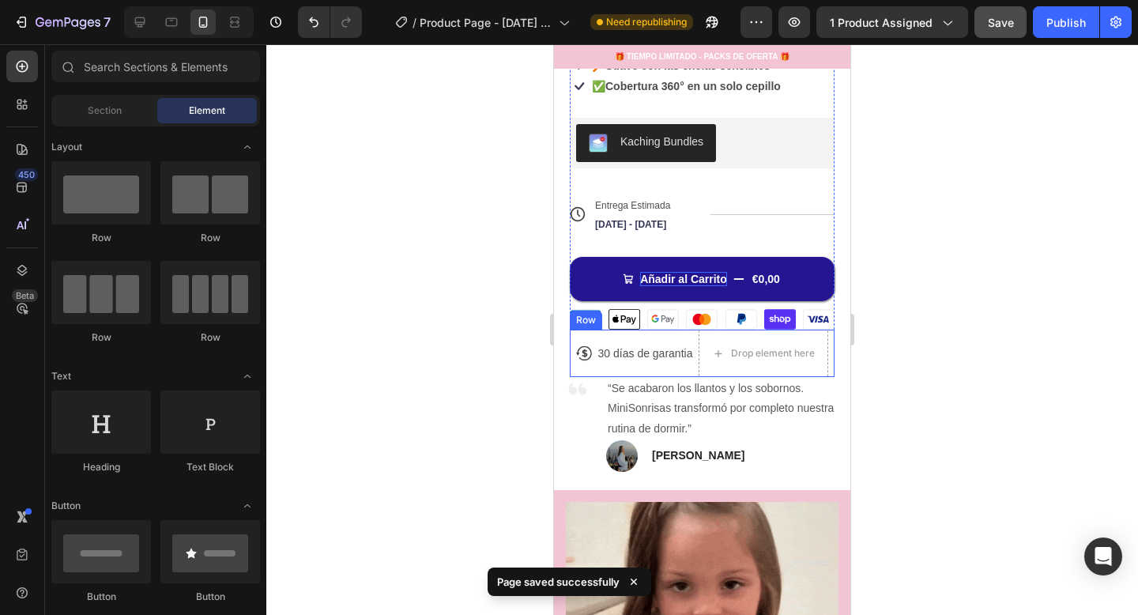
click at [681, 336] on div "Icon 30 días de garantia Text Block Row" at bounding box center [635, 353] width 119 height 47
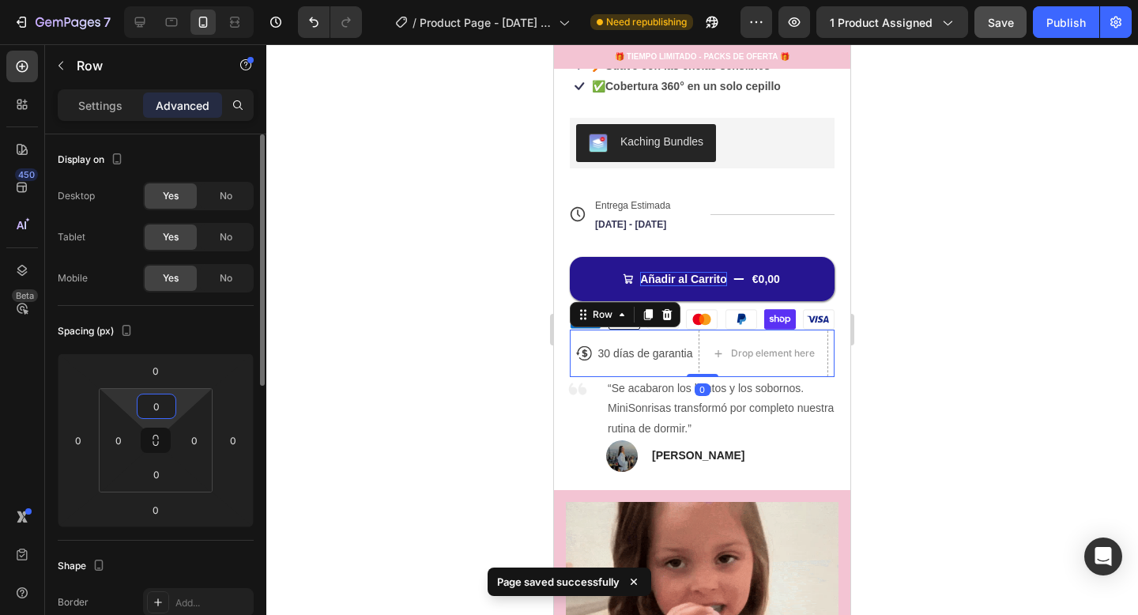
click at [155, 399] on input "0" at bounding box center [157, 406] width 32 height 24
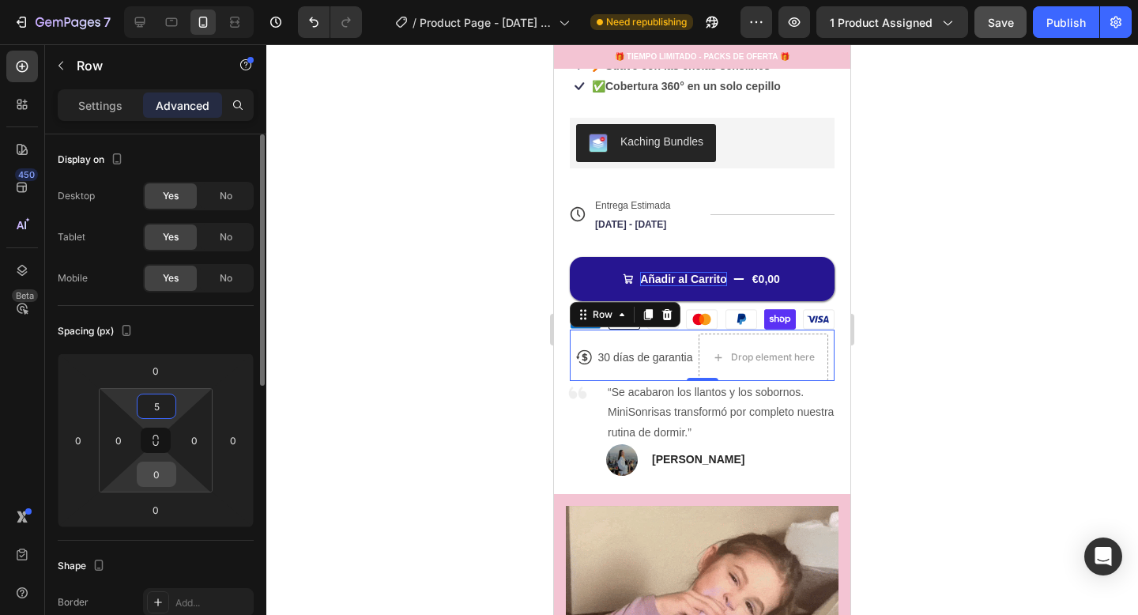
type input "5"
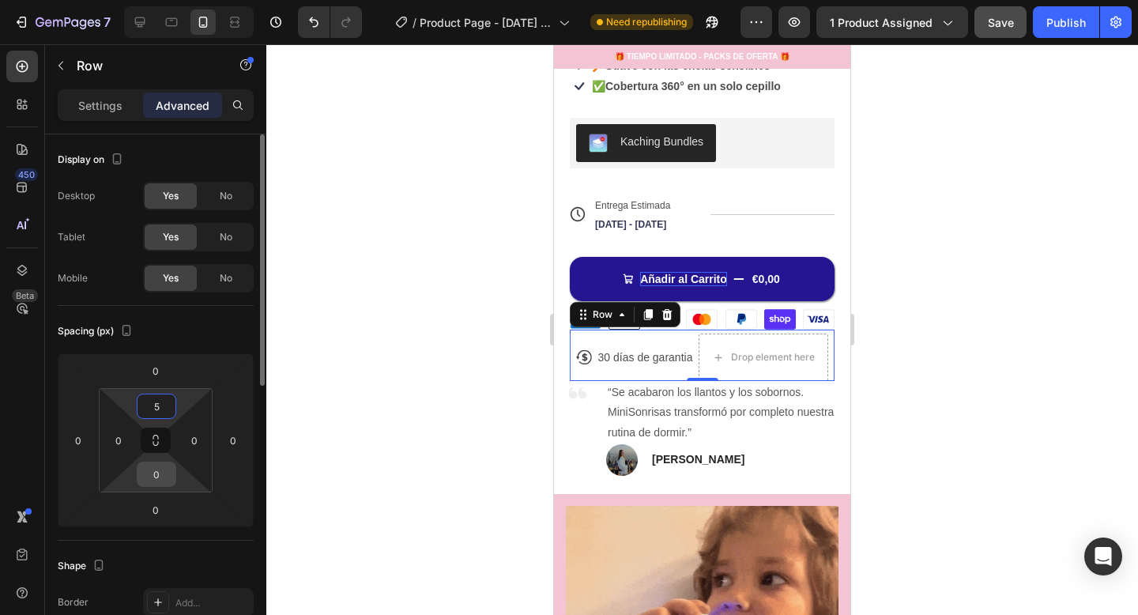
click at [157, 479] on input "0" at bounding box center [157, 474] width 32 height 24
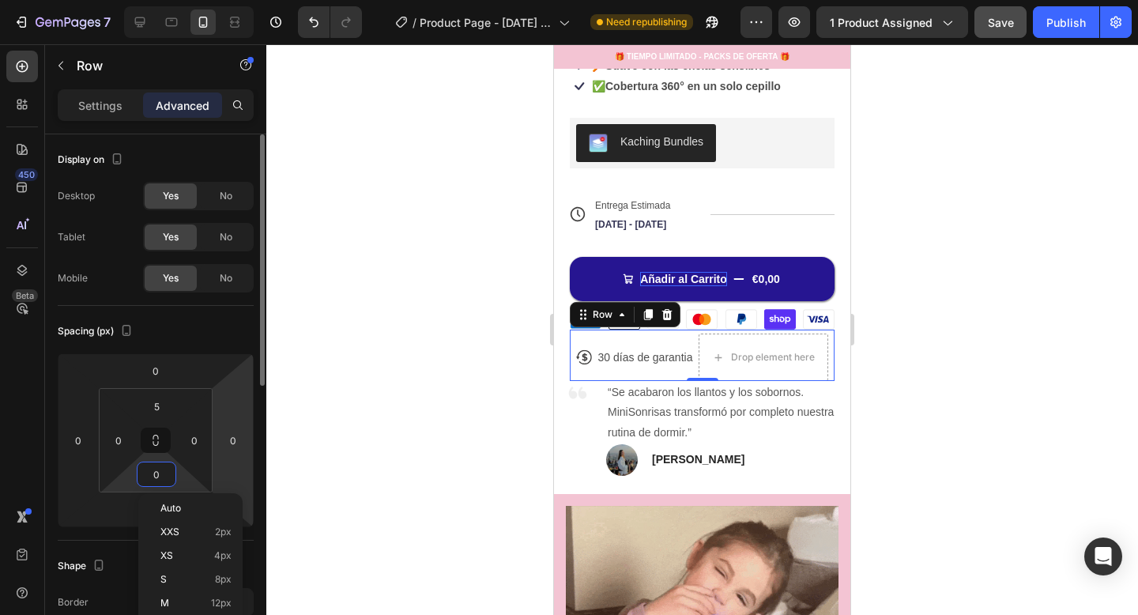
type input "5"
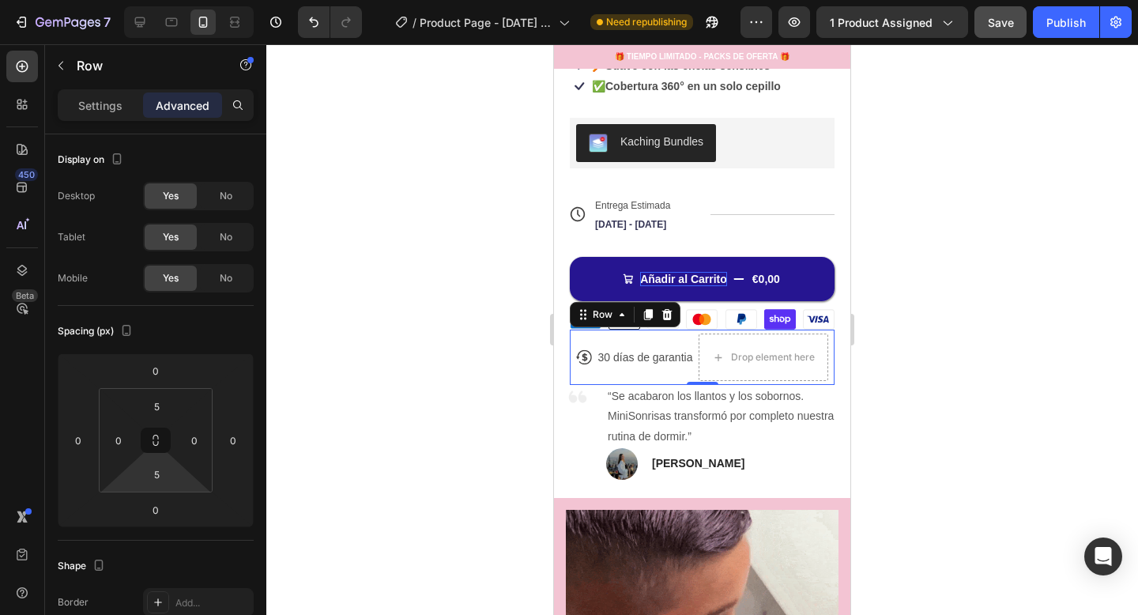
drag, startPoint x: 1002, startPoint y: 406, endPoint x: 976, endPoint y: 415, distance: 28.3
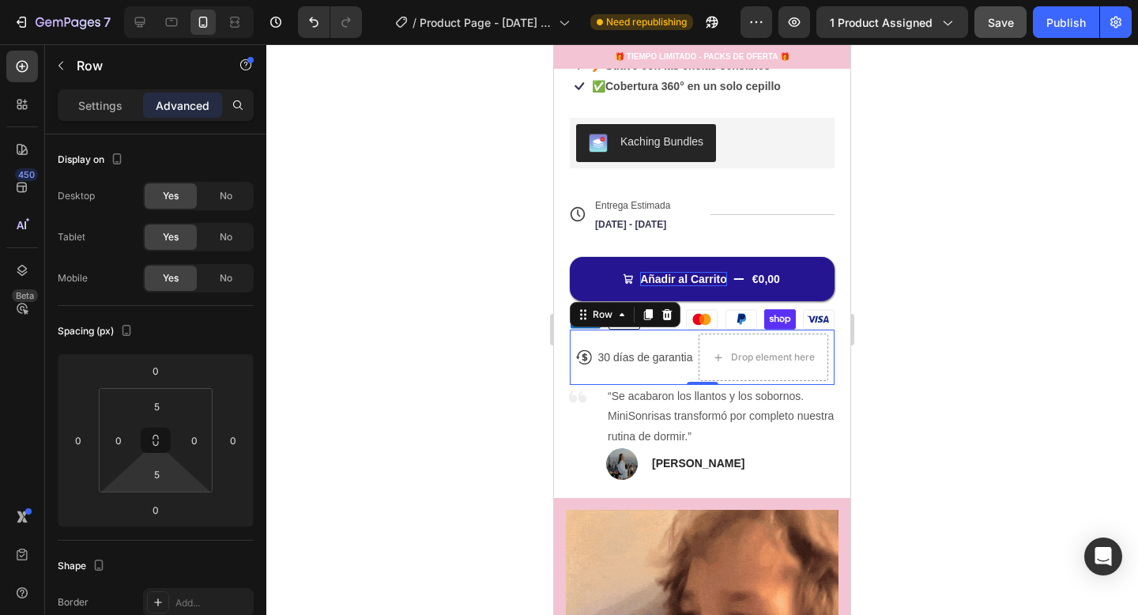
click at [1001, 407] on div at bounding box center [702, 329] width 872 height 571
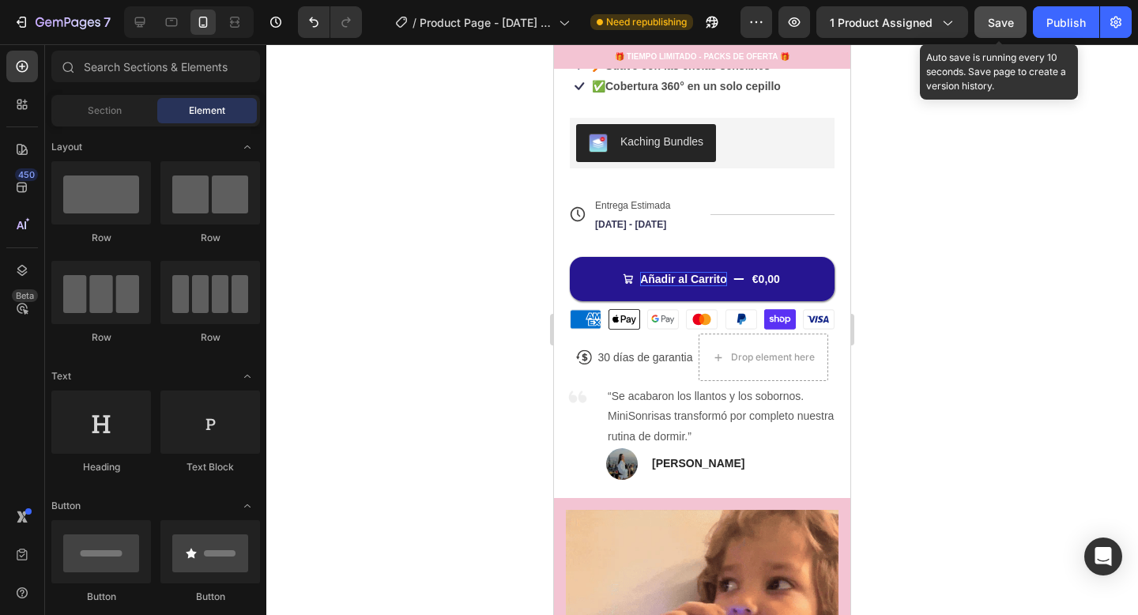
click at [993, 19] on span "Save" at bounding box center [1001, 22] width 26 height 13
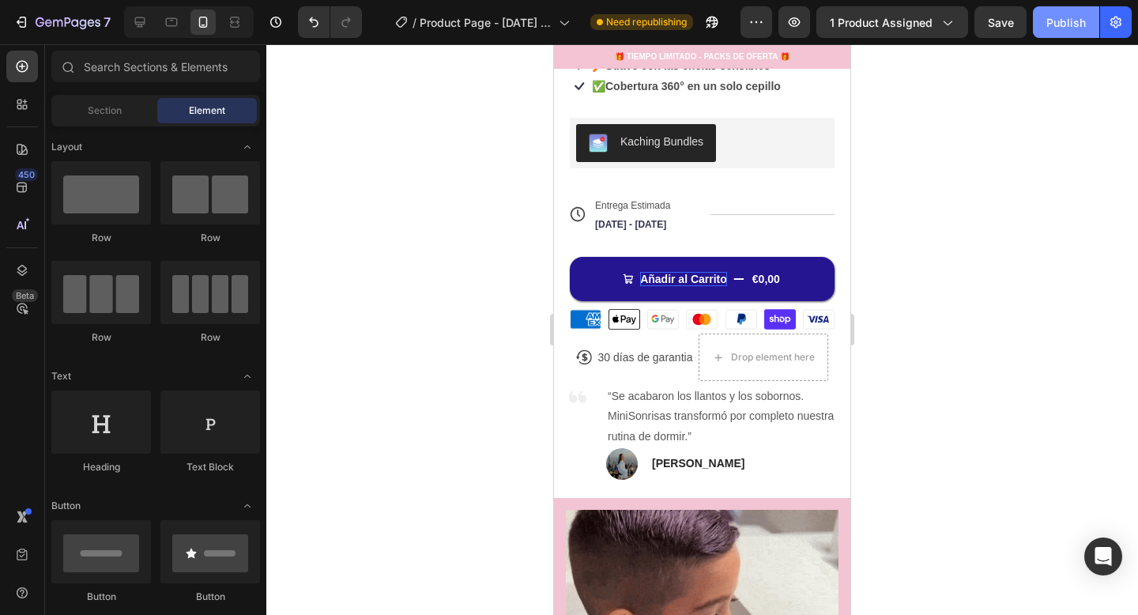
click at [1056, 25] on div "Publish" at bounding box center [1067, 22] width 40 height 17
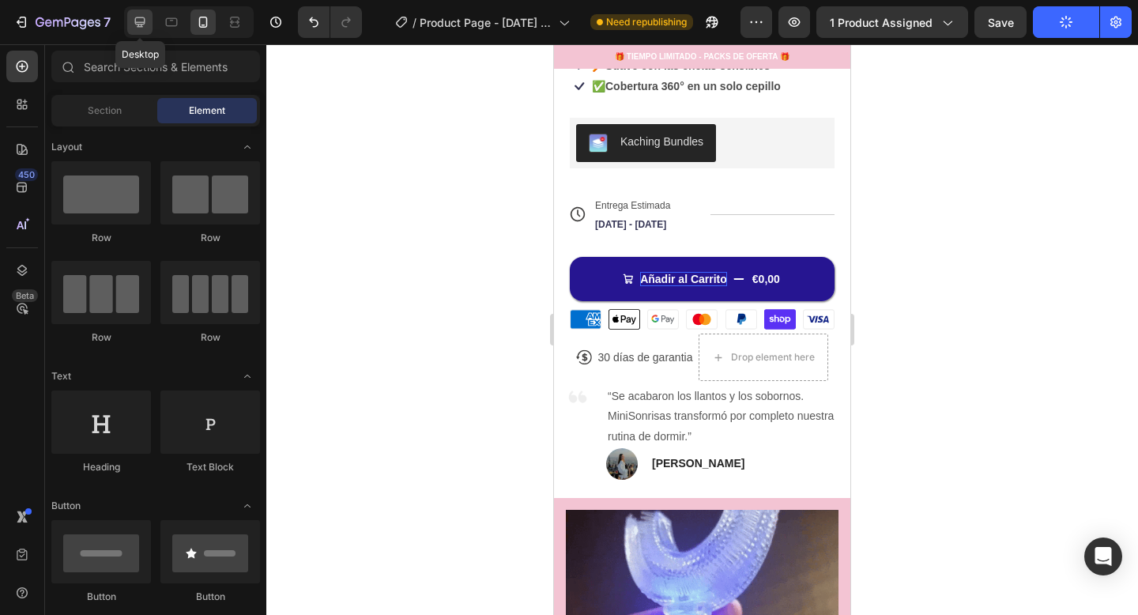
click at [146, 25] on icon at bounding box center [140, 22] width 16 height 16
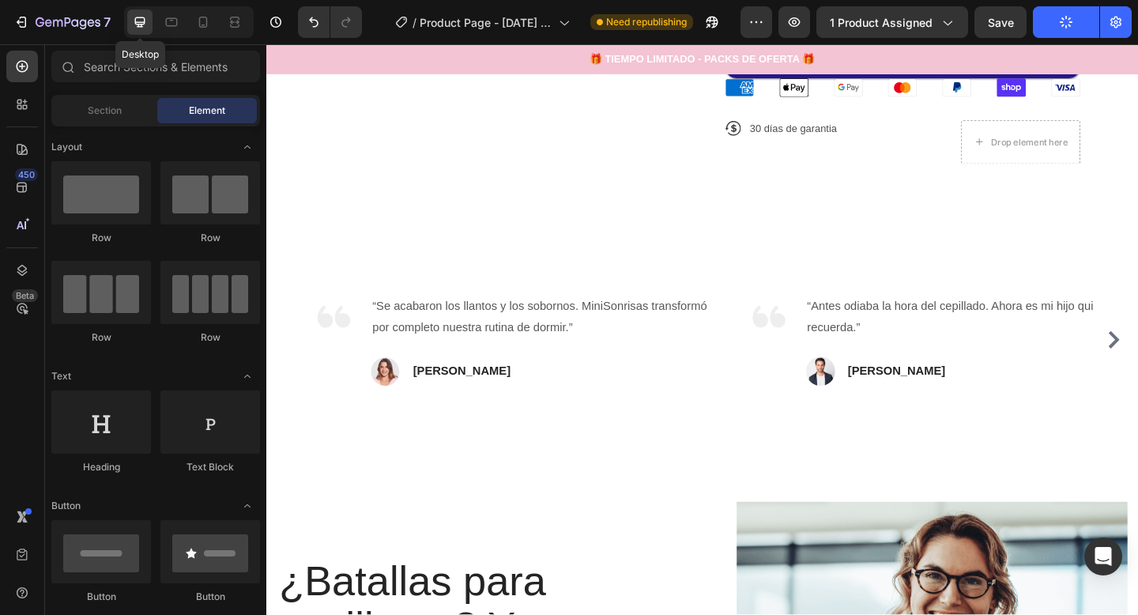
scroll to position [652, 0]
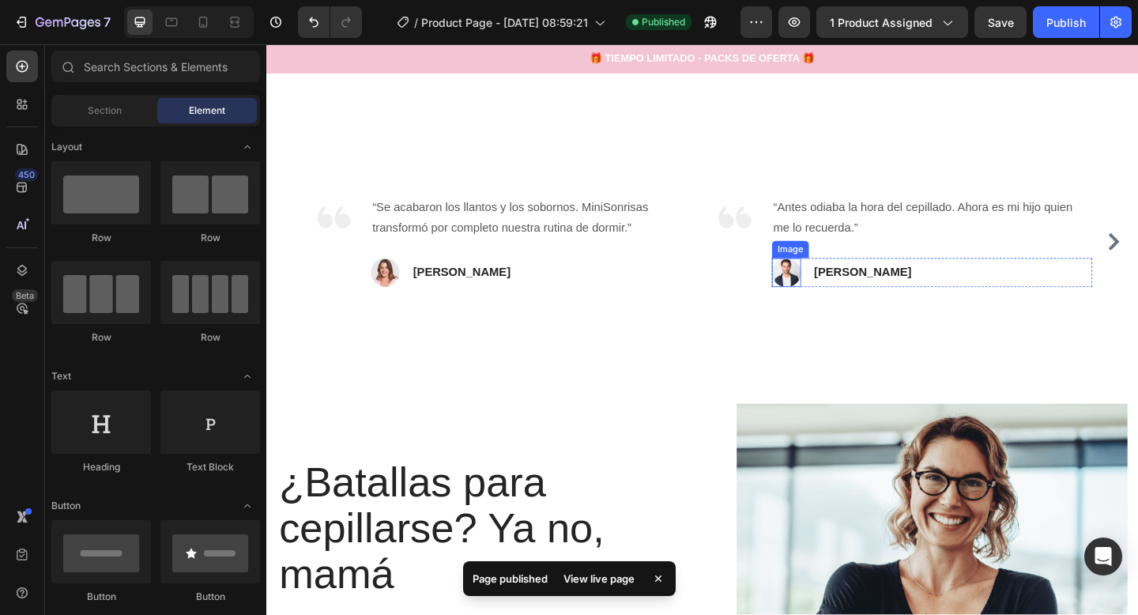
click at [828, 291] on img at bounding box center [833, 293] width 32 height 32
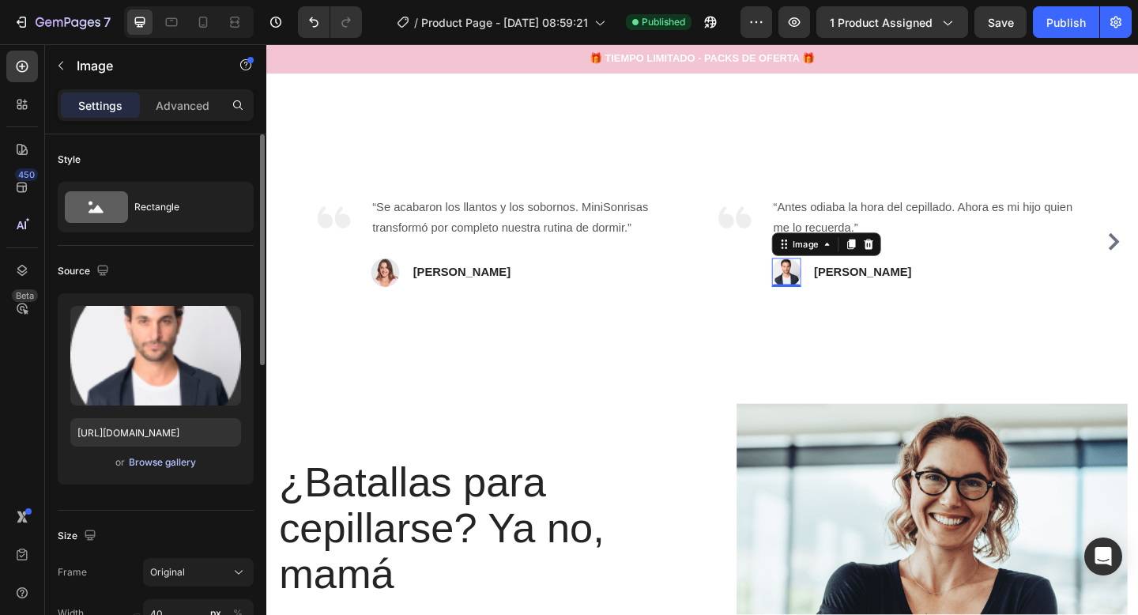
click at [167, 461] on div "Browse gallery" at bounding box center [162, 462] width 67 height 14
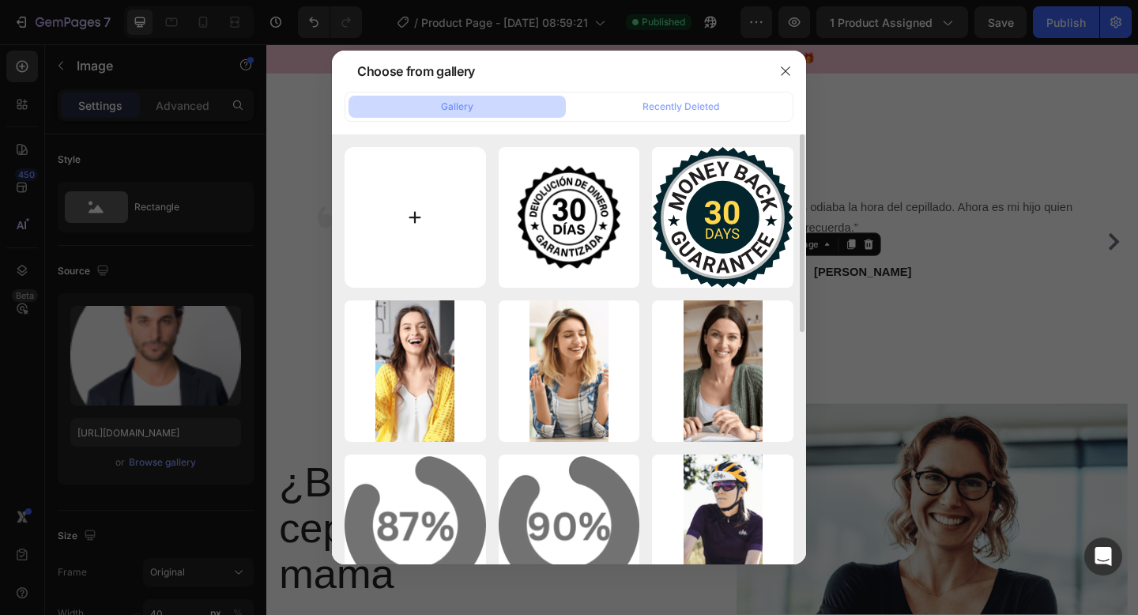
click at [394, 254] on input "file" at bounding box center [416, 218] width 142 height 142
type input "C:\fakepath\rev2.webp"
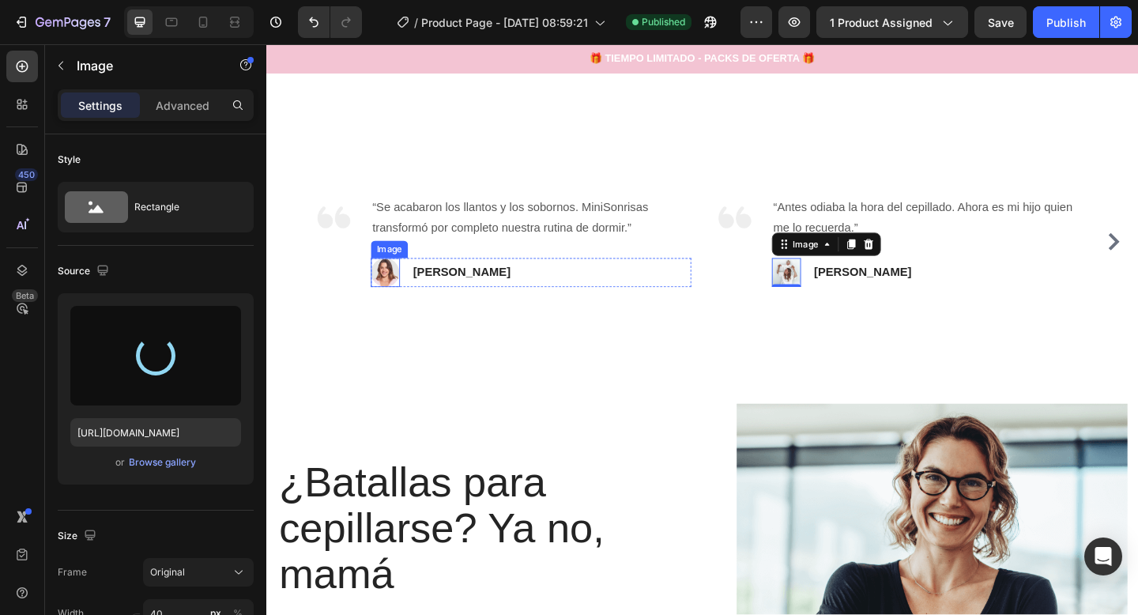
type input "https://cdn.shopify.com/s/files/1/0974/8430/8818/files/gempages_576604532558005…"
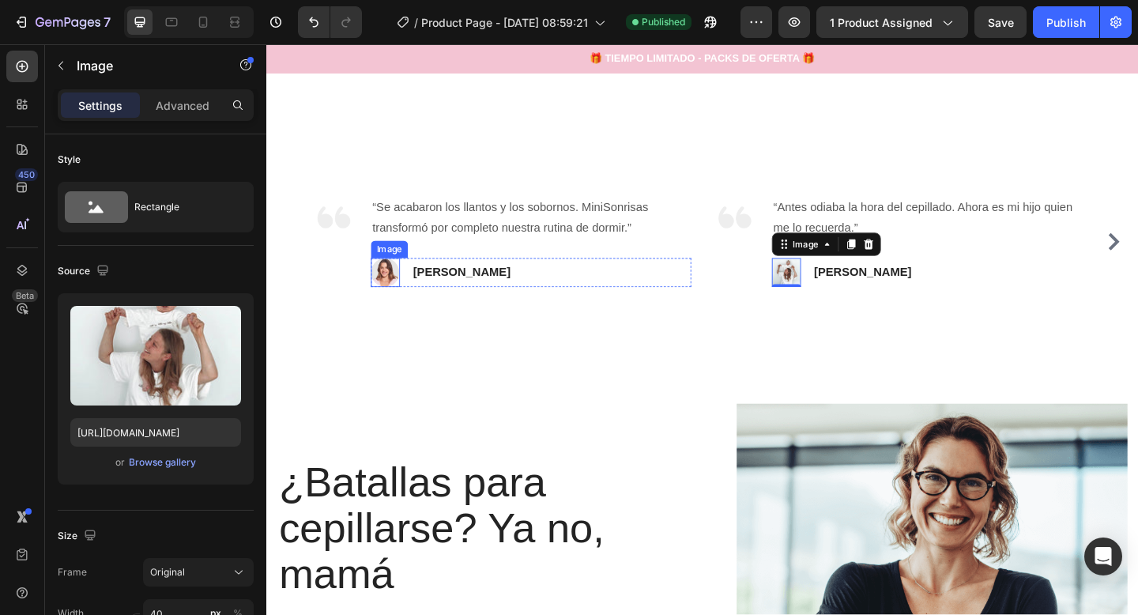
click at [391, 296] on img at bounding box center [396, 293] width 32 height 32
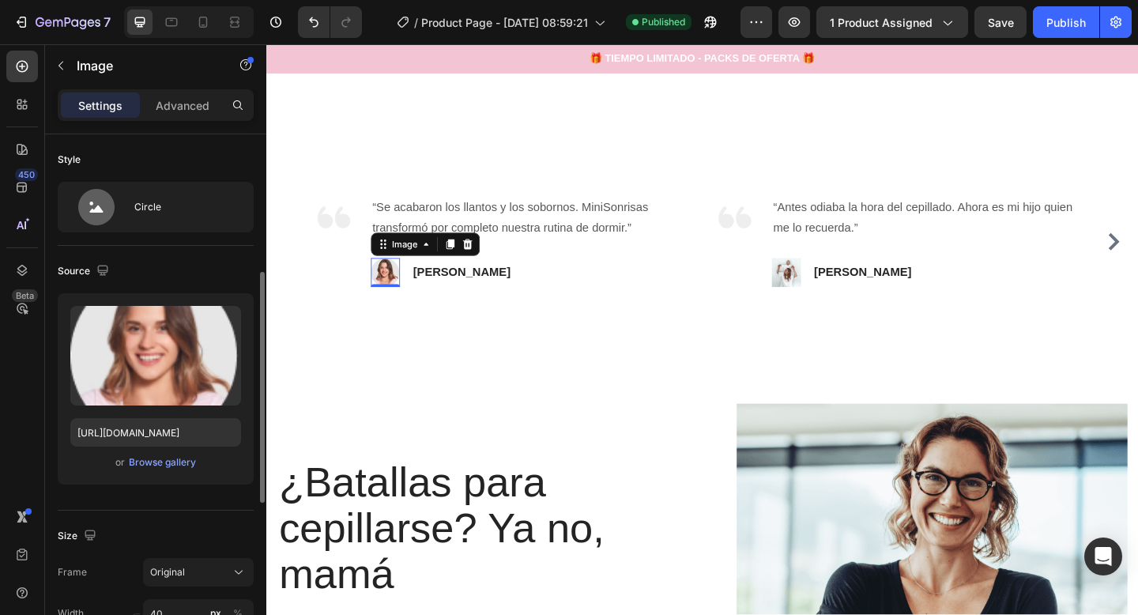
scroll to position [96, 0]
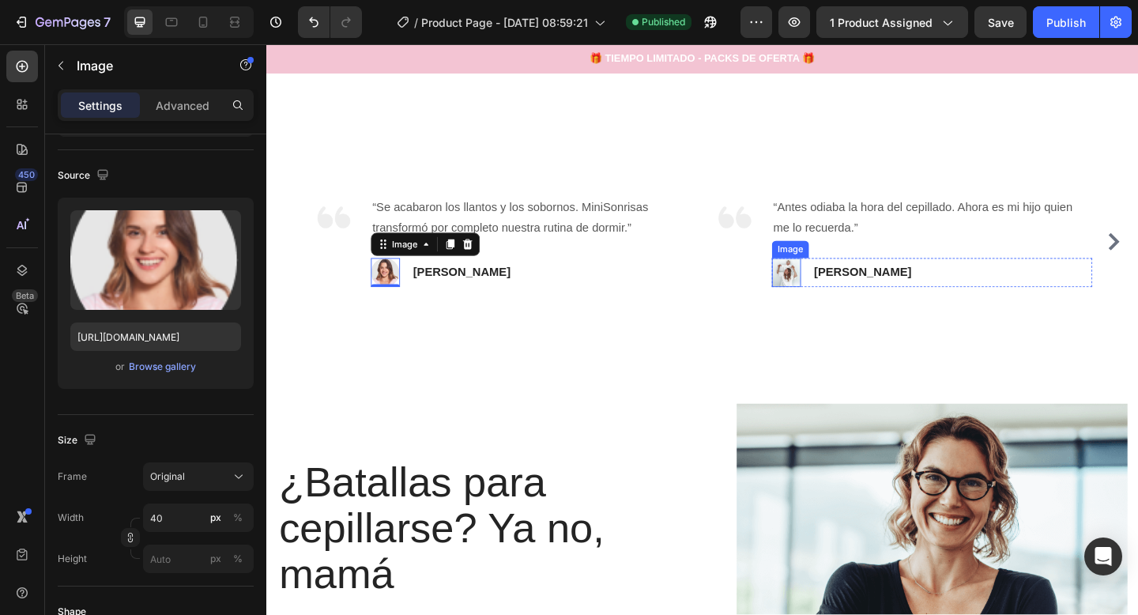
click at [840, 300] on img at bounding box center [833, 293] width 32 height 32
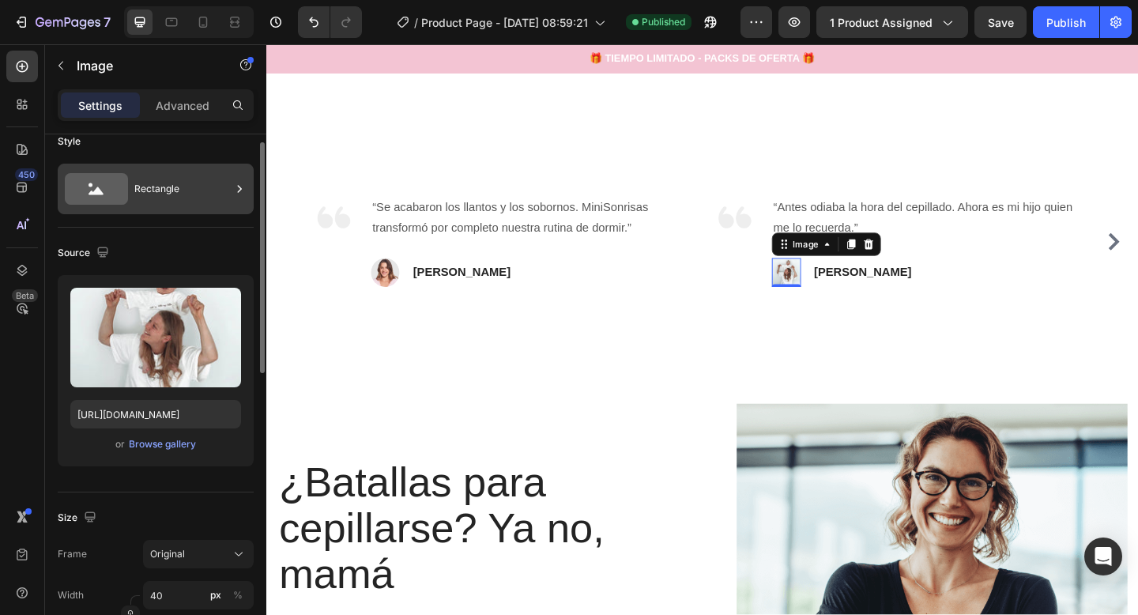
scroll to position [0, 0]
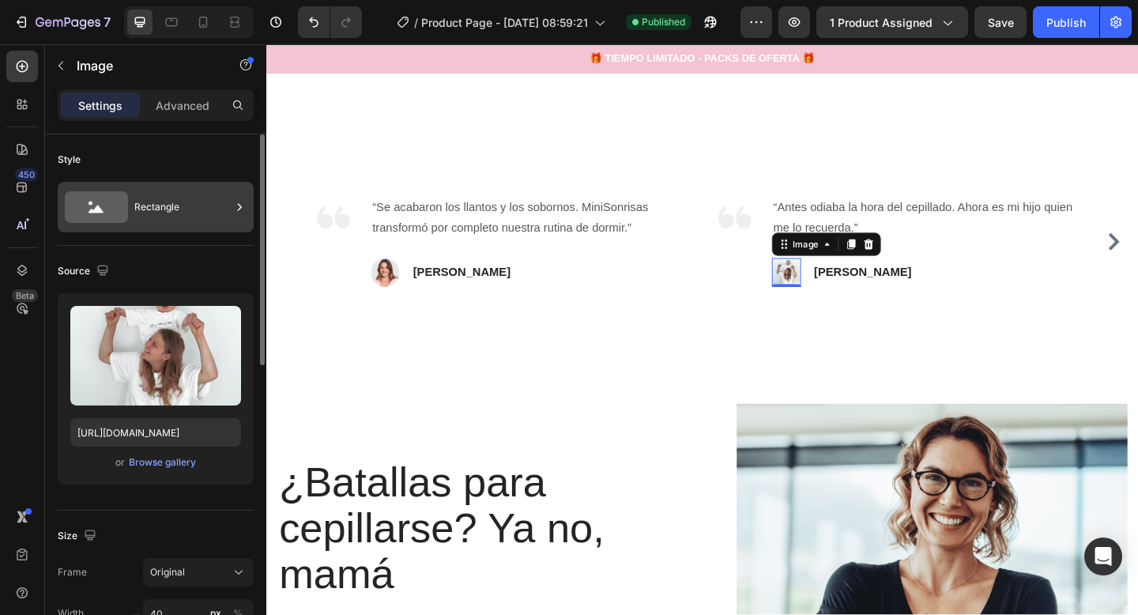
click at [159, 209] on div "Rectangle" at bounding box center [182, 207] width 96 height 36
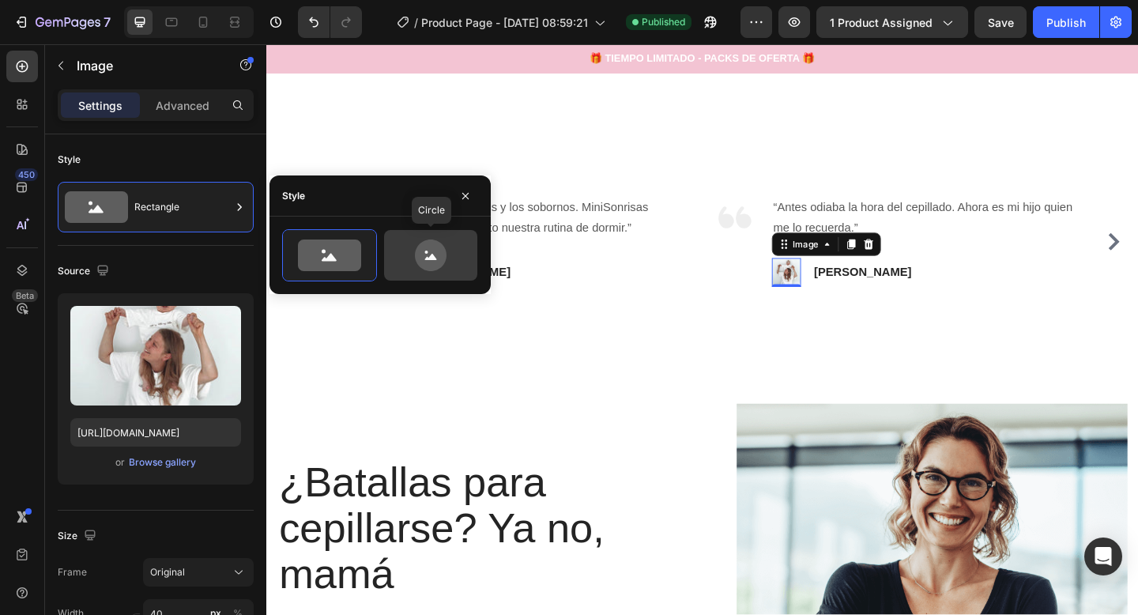
click at [394, 256] on icon at bounding box center [431, 256] width 74 height 32
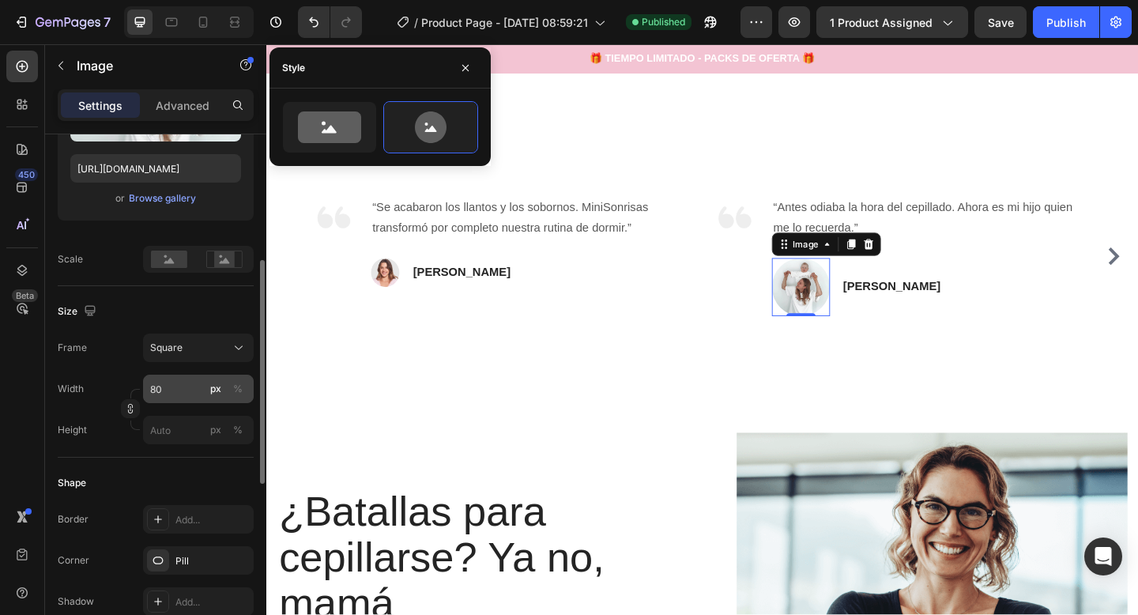
scroll to position [274, 0]
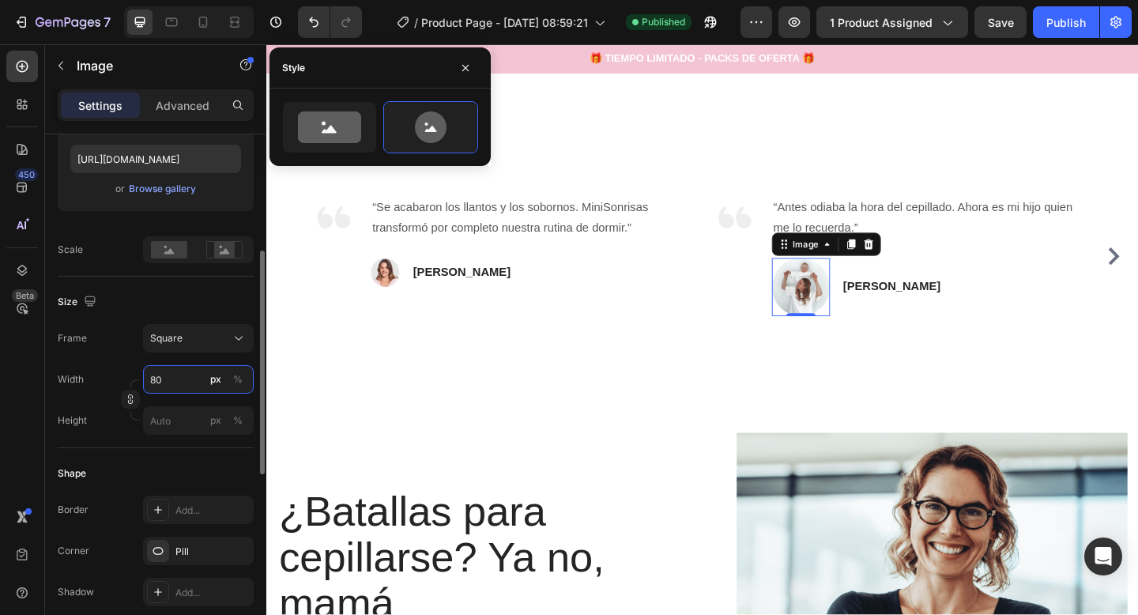
click at [183, 389] on input "80" at bounding box center [198, 379] width 111 height 28
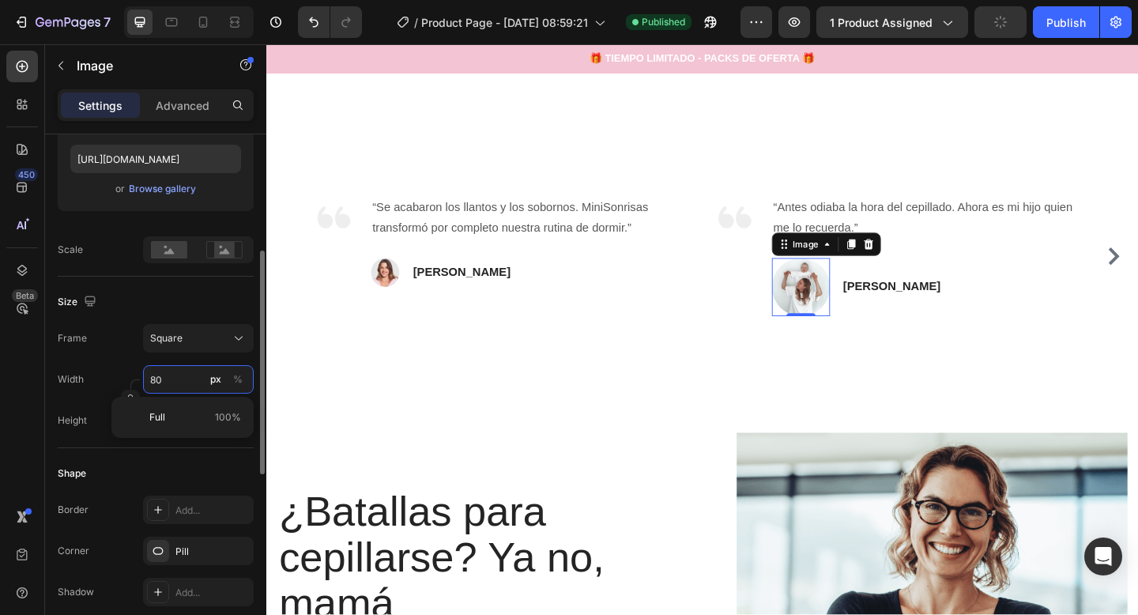
type input "4"
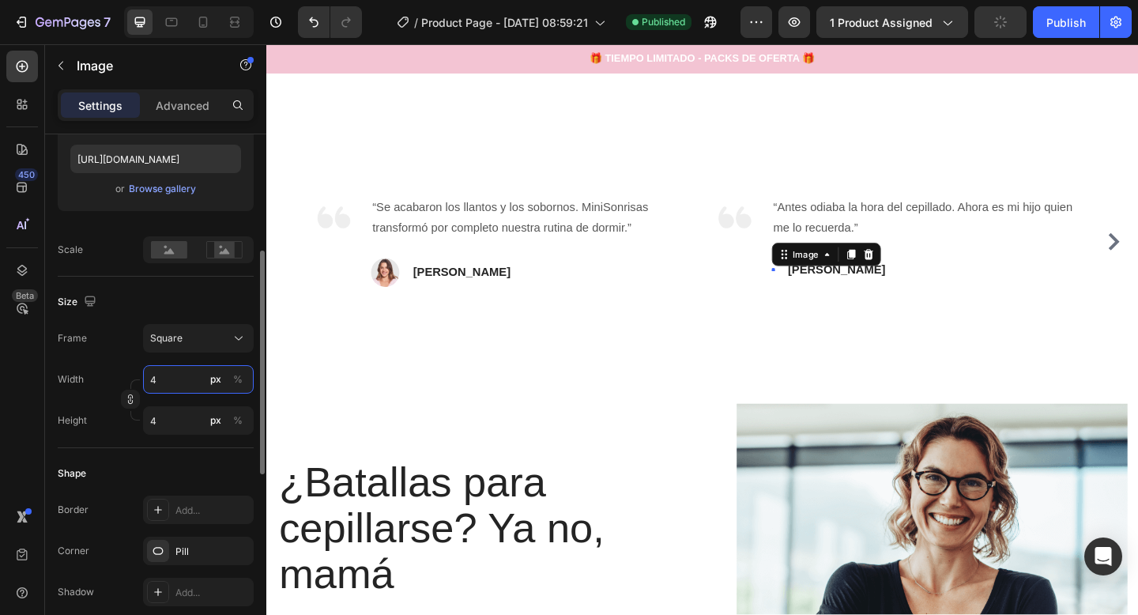
type input "40"
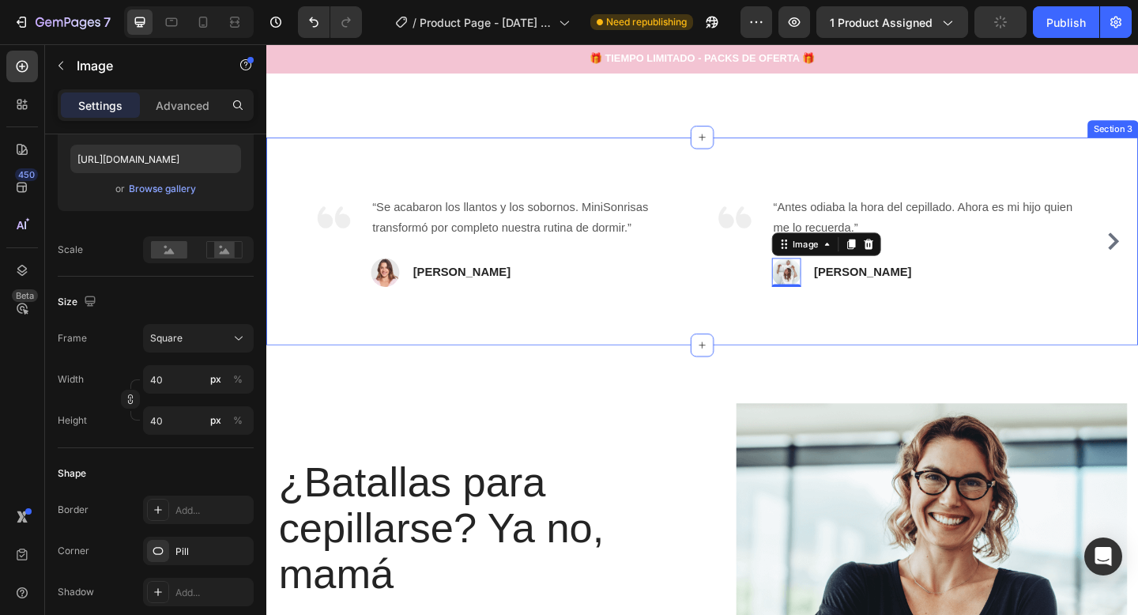
click at [787, 333] on div "Image “Se acabaron los llantos y los sobornos. MiniSonrisas transformó por comp…" at bounding box center [740, 259] width 949 height 226
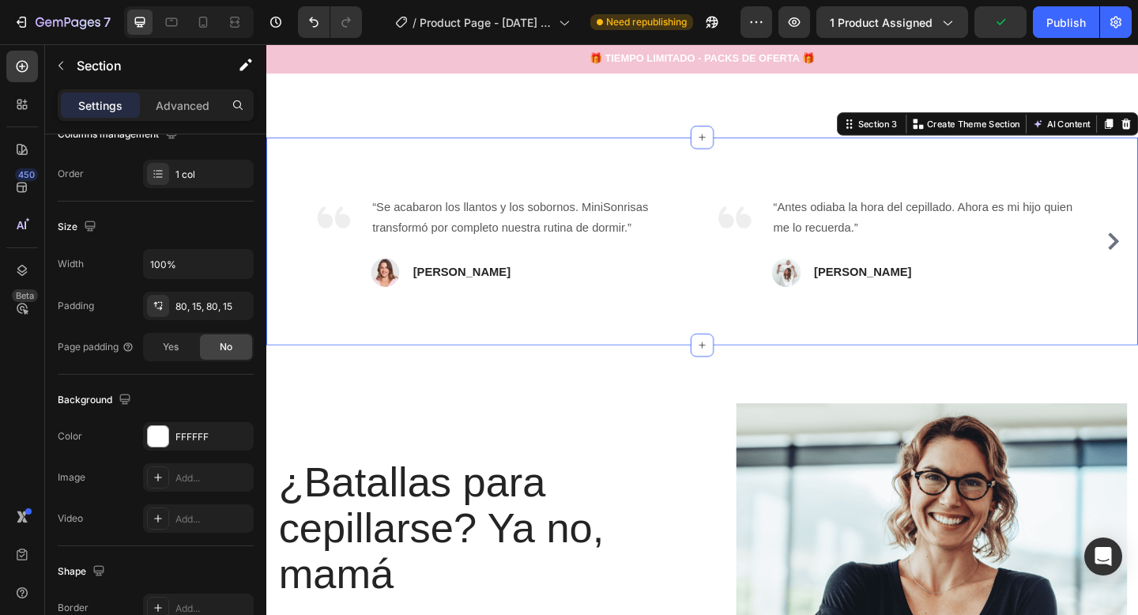
scroll to position [0, 0]
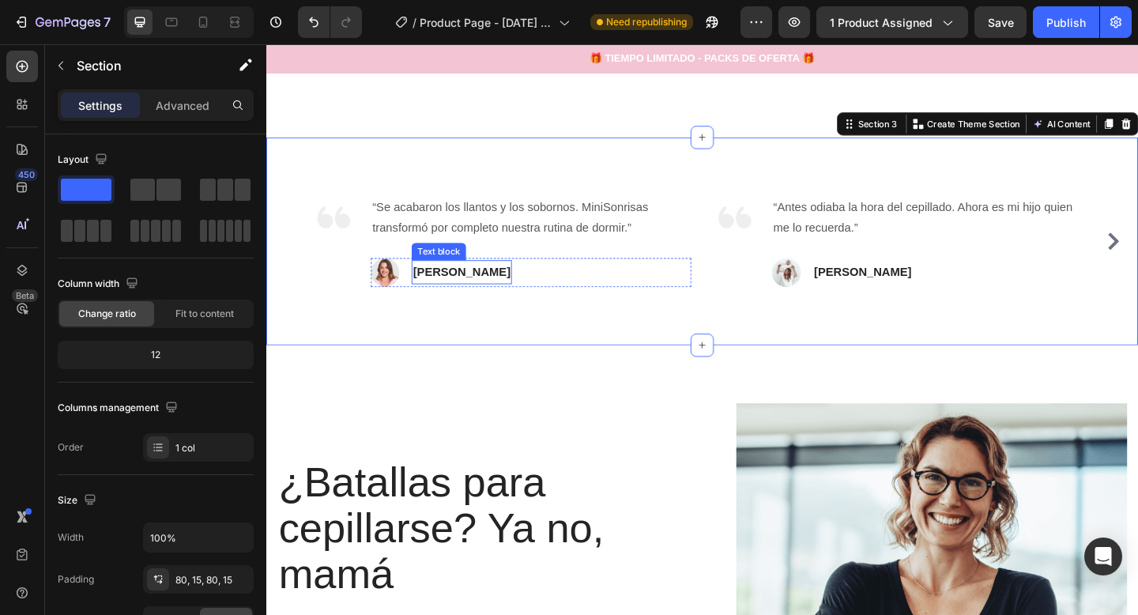
click at [460, 288] on p "[PERSON_NAME]" at bounding box center [479, 292] width 106 height 23
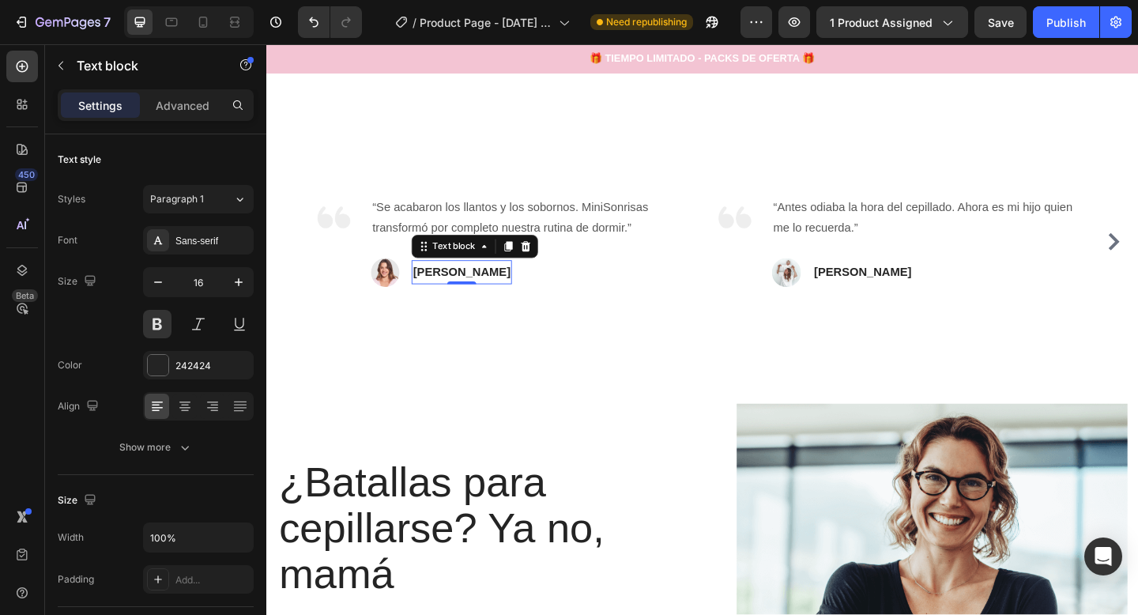
click at [470, 292] on p "[PERSON_NAME]" at bounding box center [479, 292] width 106 height 23
click at [471, 292] on p "[PERSON_NAME]" at bounding box center [479, 292] width 106 height 23
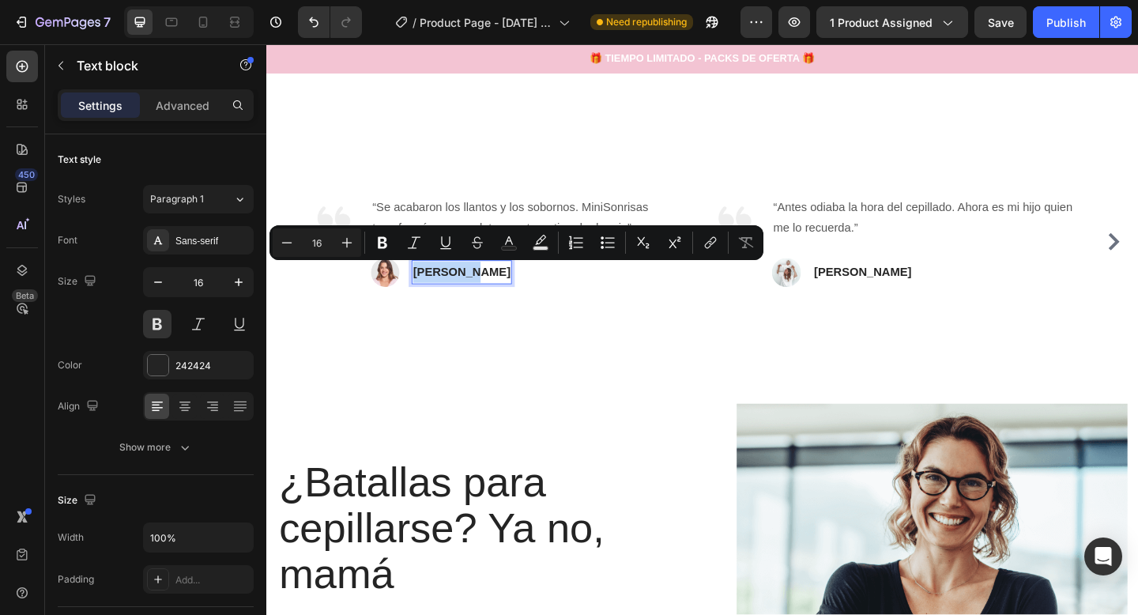
click at [470, 293] on p "[PERSON_NAME]" at bounding box center [479, 292] width 106 height 23
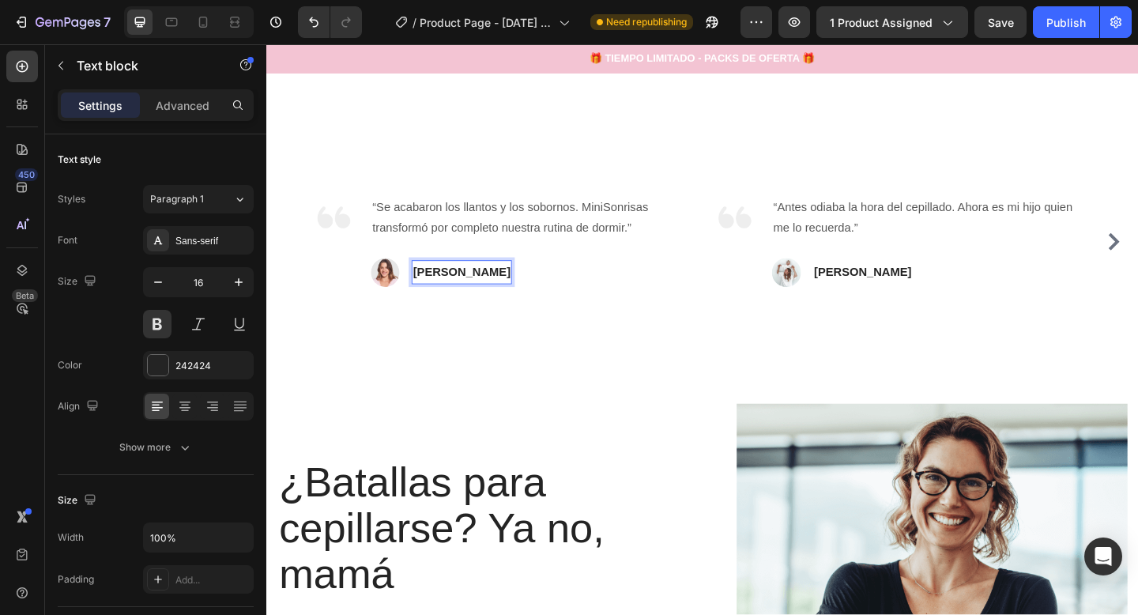
click at [480, 295] on p "[PERSON_NAME]" at bounding box center [479, 292] width 106 height 23
click at [872, 283] on p "[PERSON_NAME]" at bounding box center [915, 292] width 106 height 23
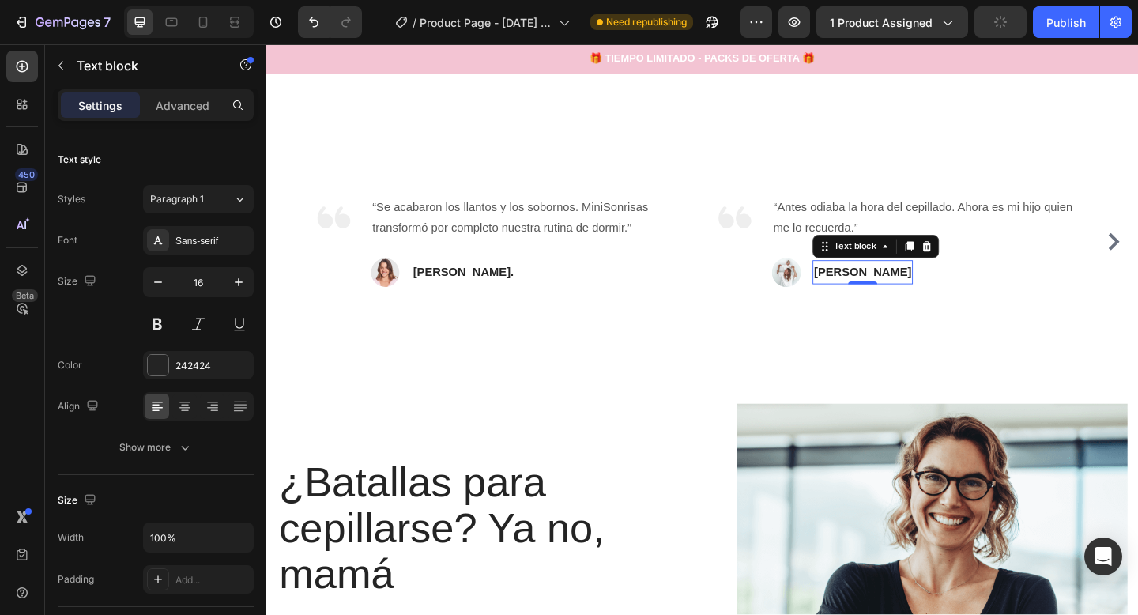
click at [934, 291] on strong "[PERSON_NAME]" at bounding box center [915, 291] width 106 height 13
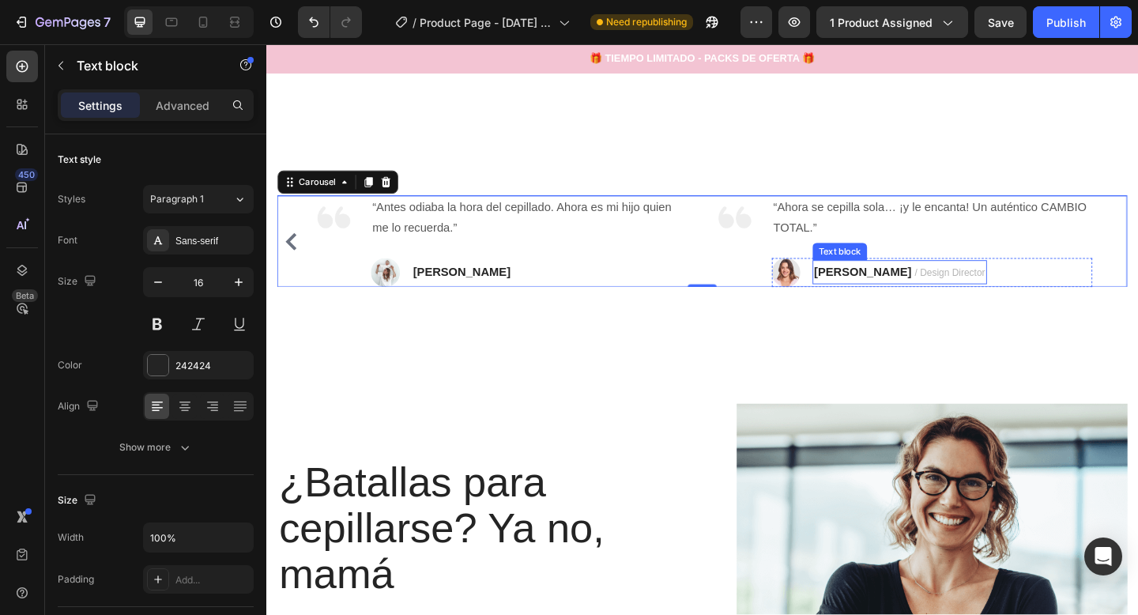
click at [920, 289] on strong "[PERSON_NAME]" at bounding box center [915, 291] width 106 height 13
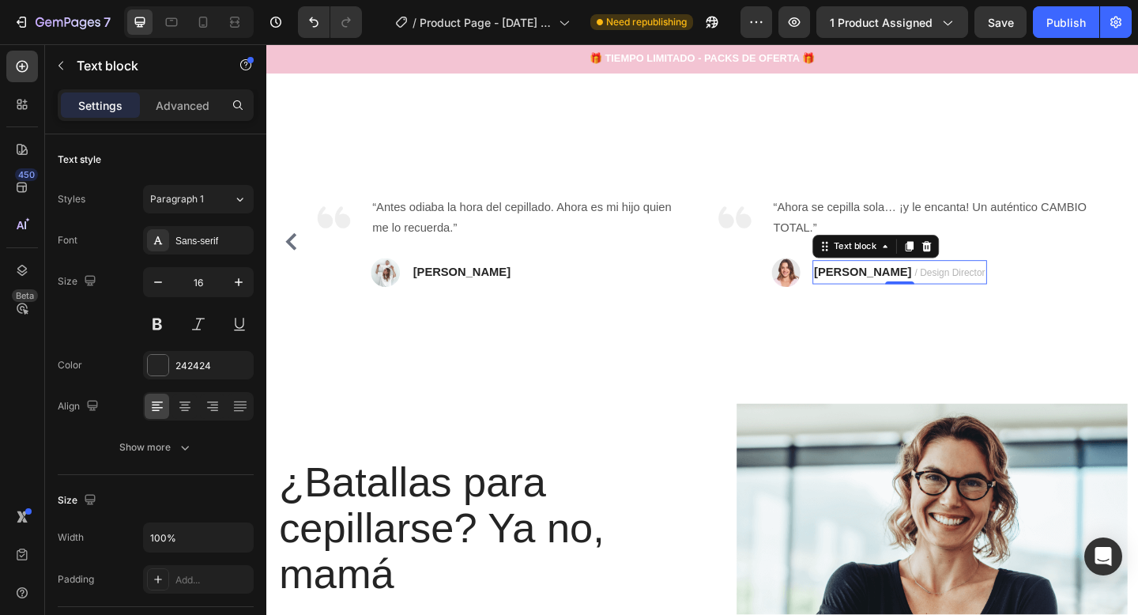
click at [920, 289] on strong "[PERSON_NAME]" at bounding box center [915, 291] width 106 height 13
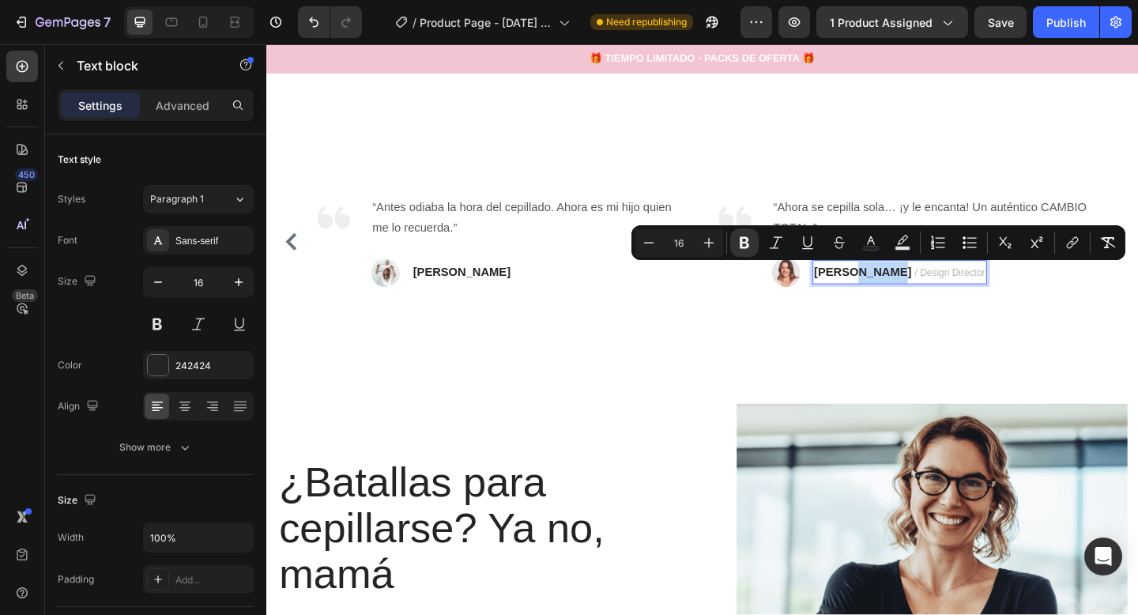
click at [925, 293] on strong "[PERSON_NAME]" at bounding box center [915, 291] width 106 height 13
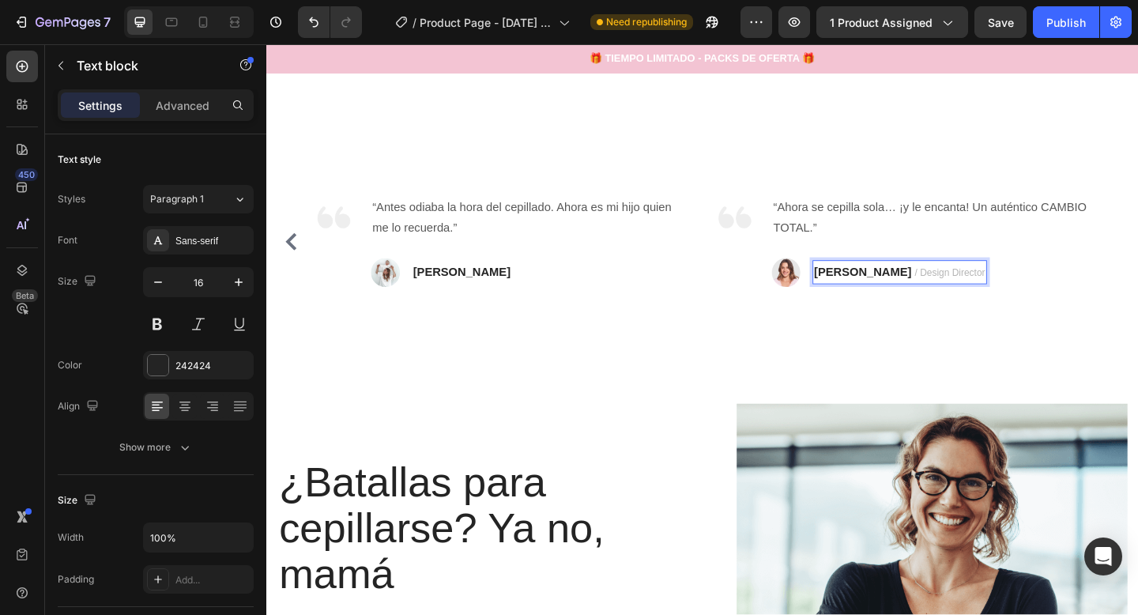
click at [934, 293] on strong "[PERSON_NAME]" at bounding box center [915, 291] width 106 height 13
click at [972, 292] on span "/ Design Director" at bounding box center [1010, 293] width 77 height 12
click at [972, 290] on span "/ Director" at bounding box center [994, 293] width 44 height 12
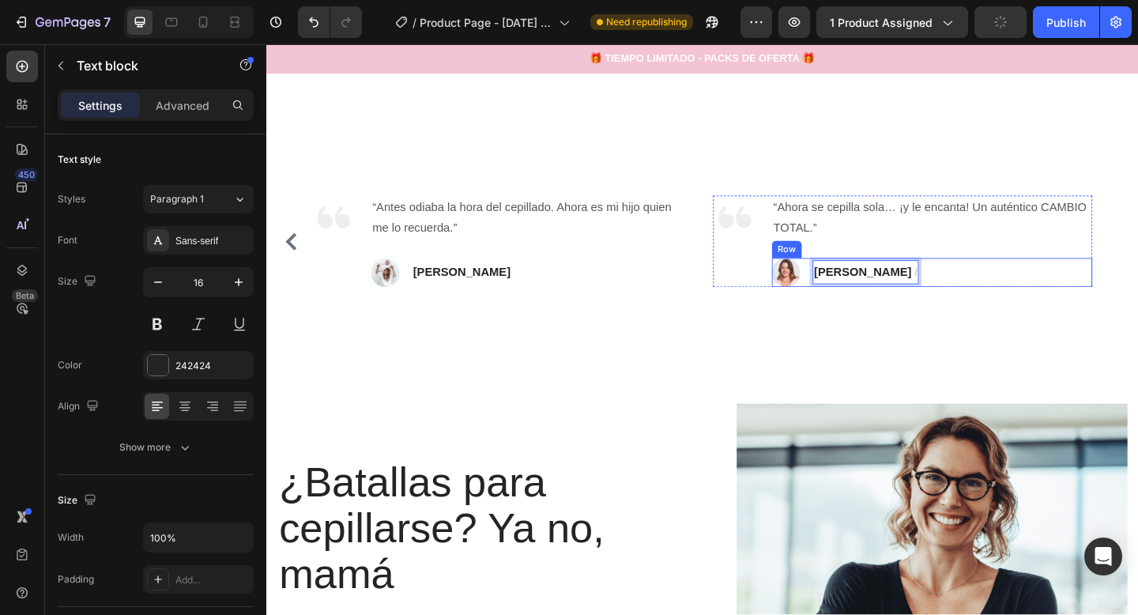
scroll to position [652, 0]
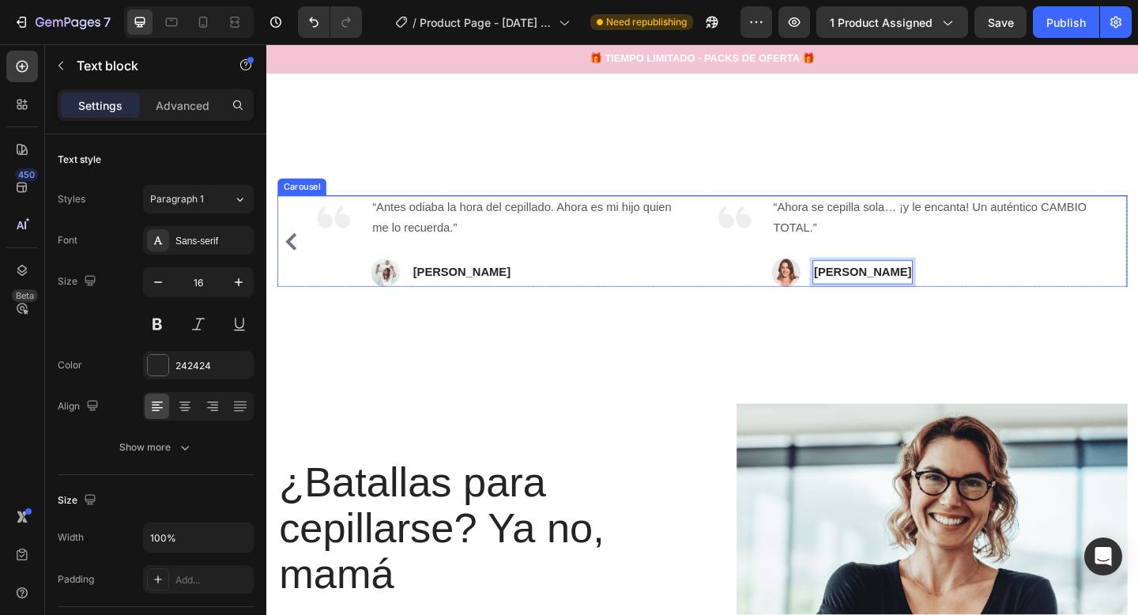
click at [304, 266] on button "Carousel Back Arrow" at bounding box center [293, 259] width 25 height 25
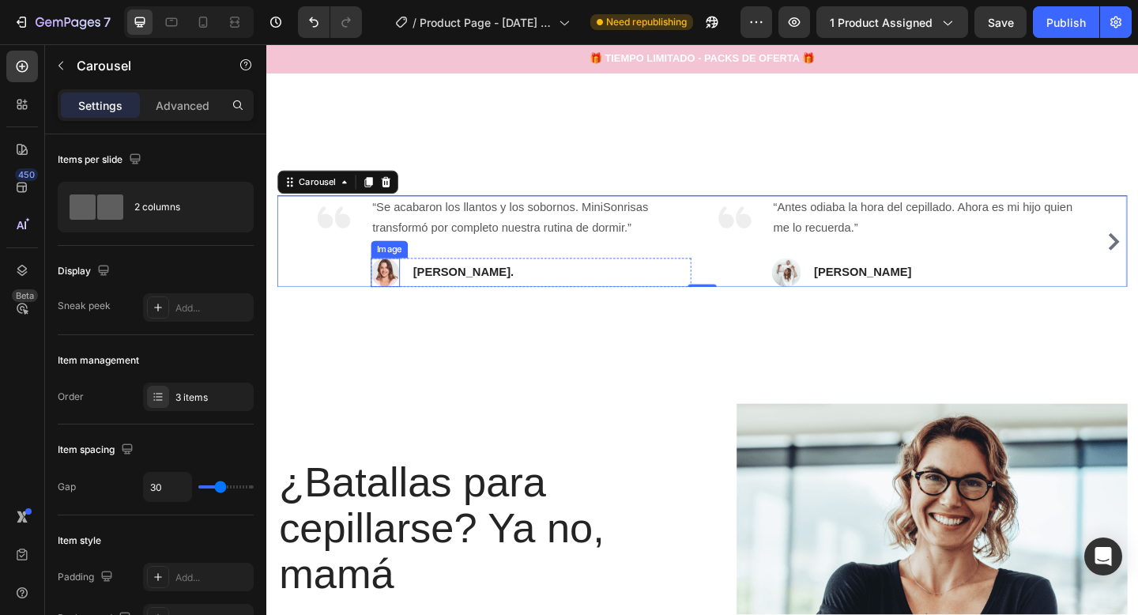
click at [402, 291] on img at bounding box center [396, 293] width 32 height 32
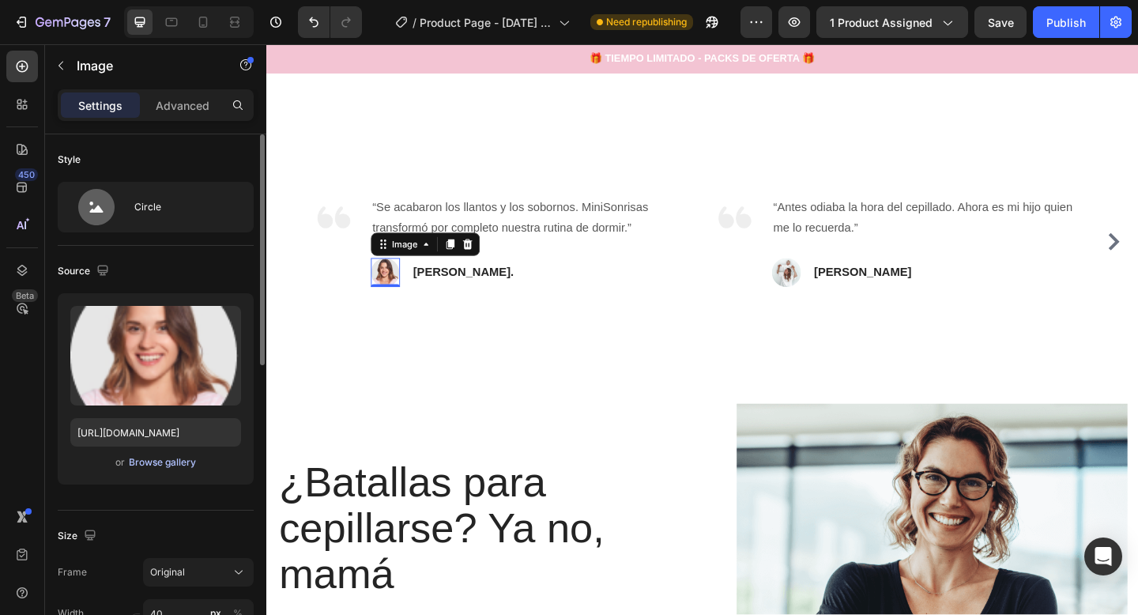
click at [137, 456] on div "Browse gallery" at bounding box center [162, 462] width 67 height 14
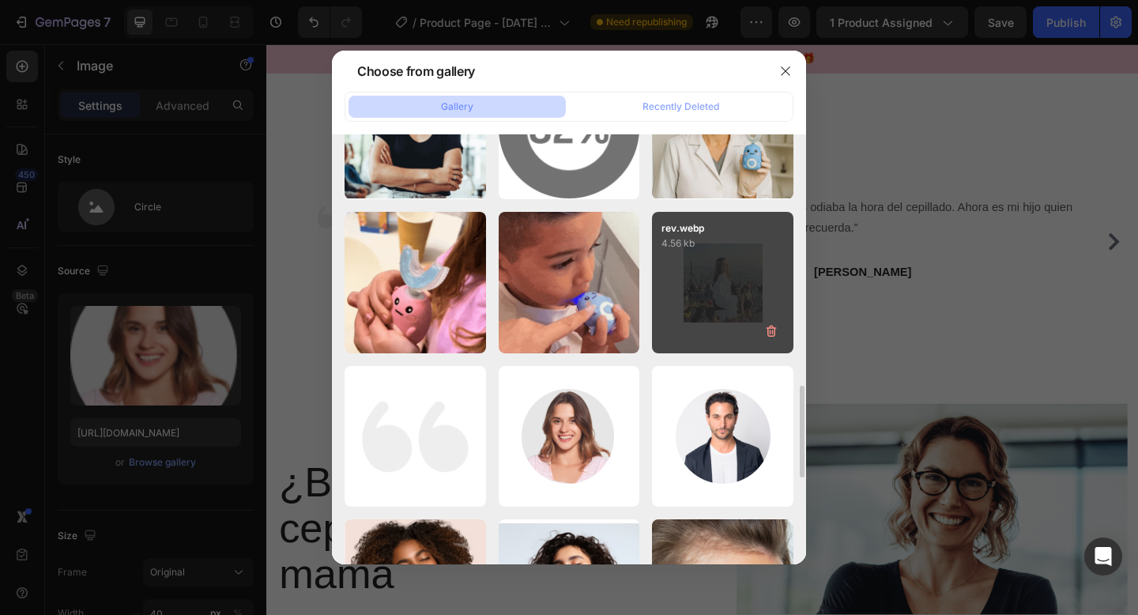
scroll to position [1168, 0]
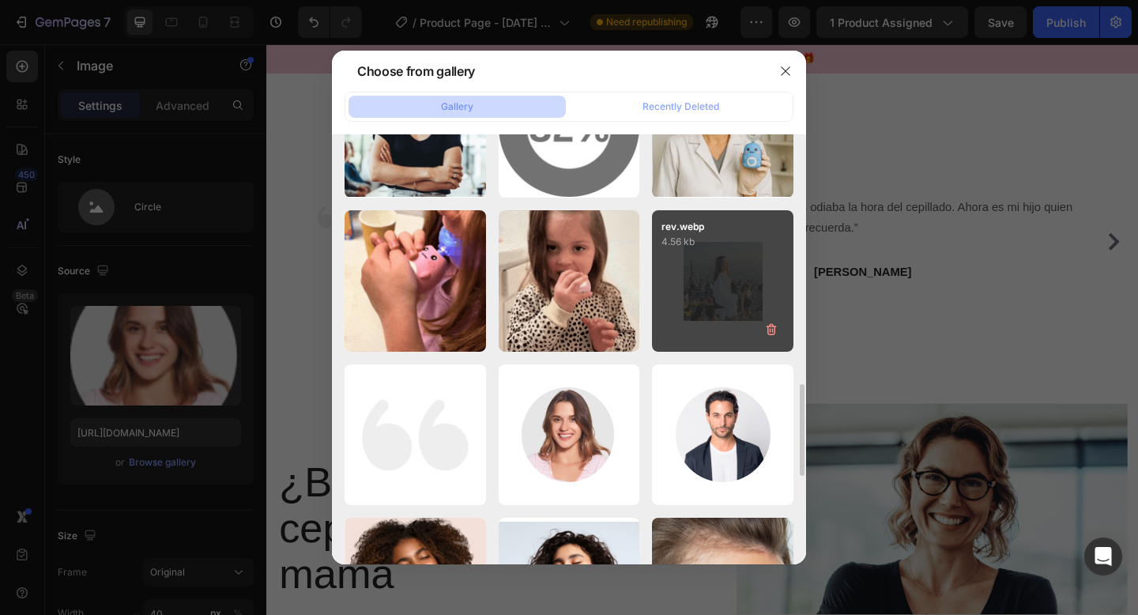
click at [699, 286] on div "rev.webp 4.56 kb" at bounding box center [723, 281] width 142 height 142
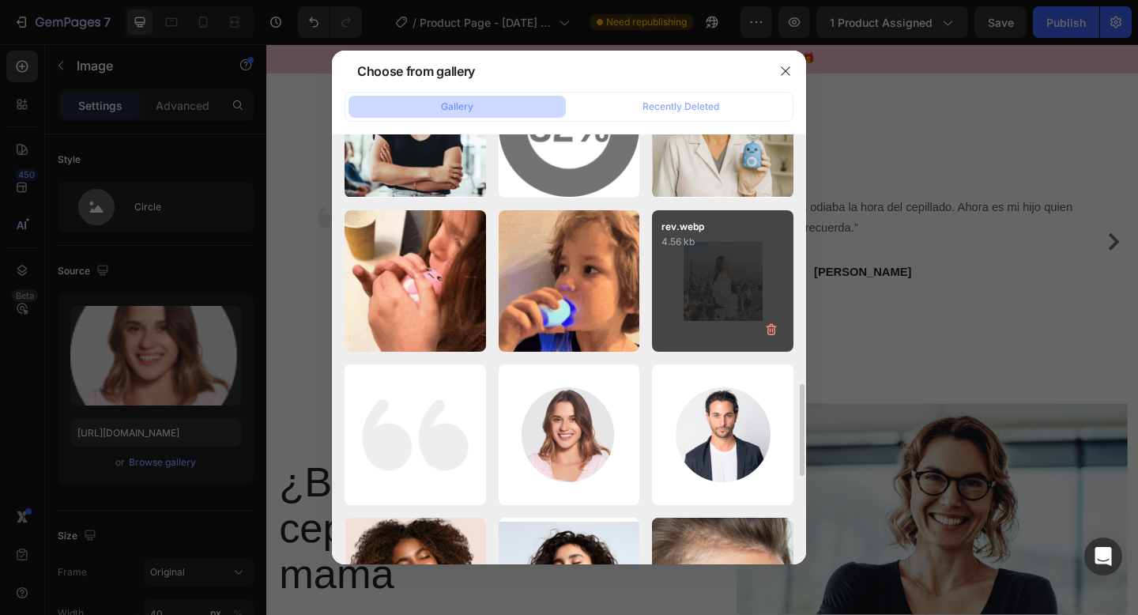
type input "https://cdn.shopify.com/s/files/1/0974/8430/8818/files/gempages_576604532558005…"
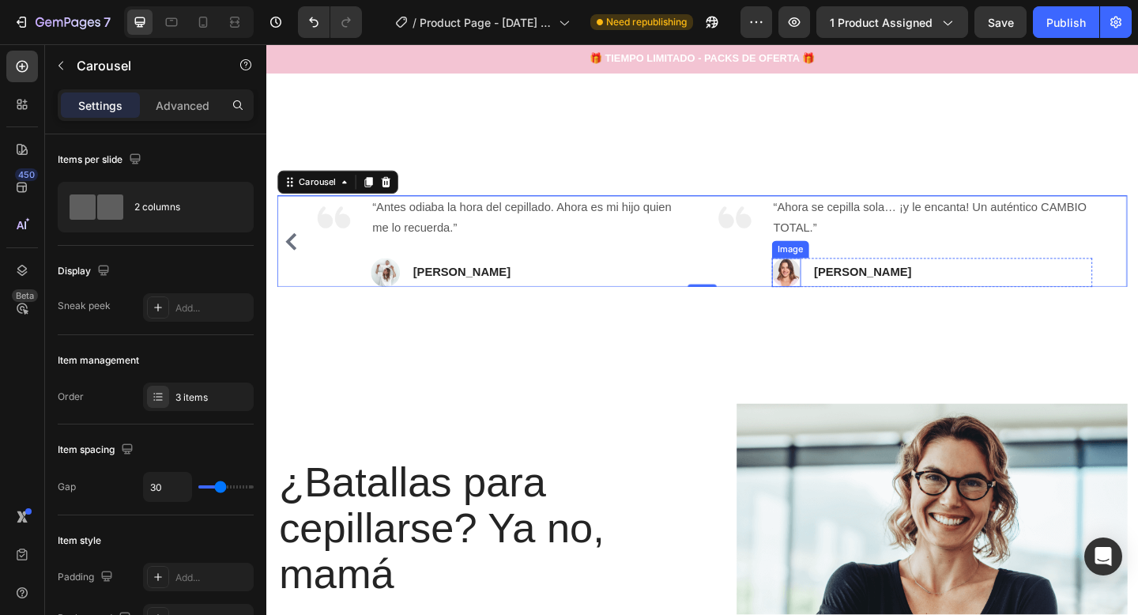
click at [824, 293] on img at bounding box center [833, 293] width 32 height 32
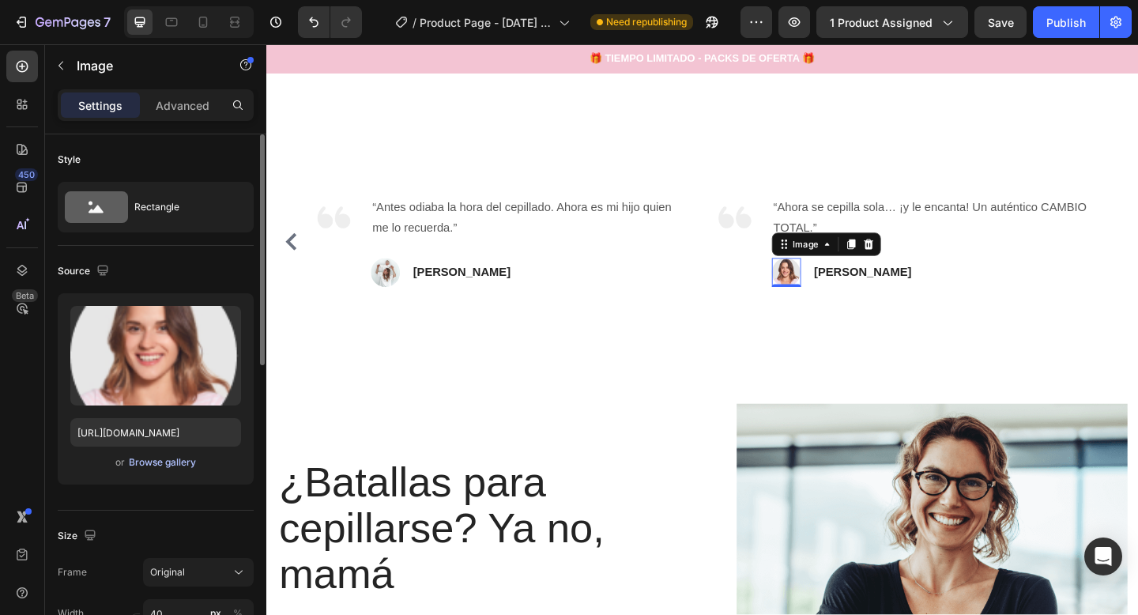
click at [157, 460] on div "Browse gallery" at bounding box center [162, 462] width 67 height 14
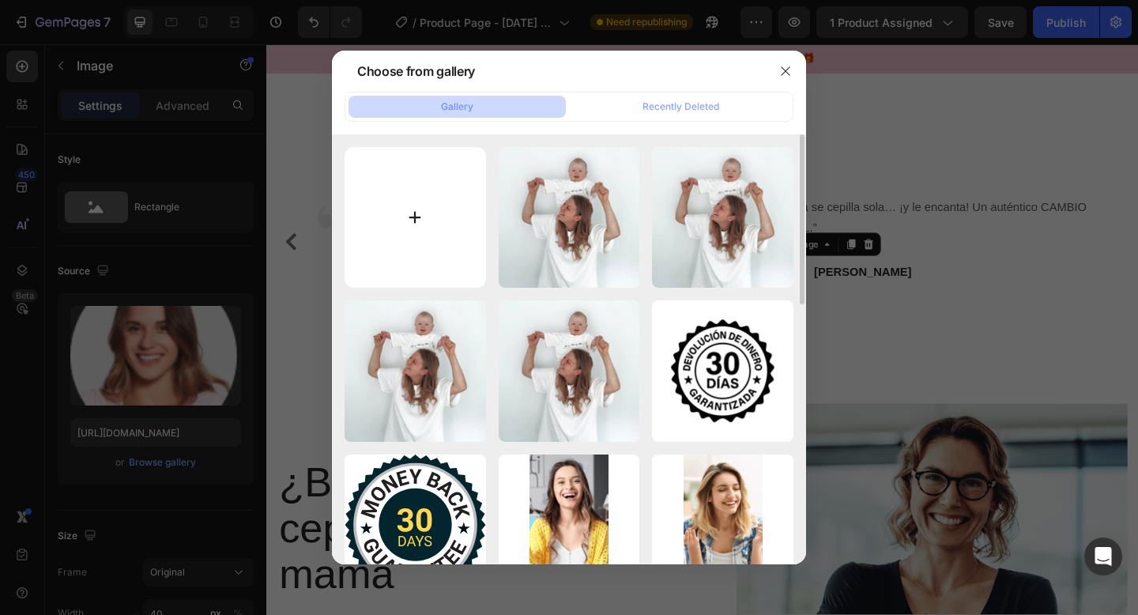
click at [457, 251] on input "file" at bounding box center [416, 218] width 142 height 142
type input "C:\fakepath\rev3.webp"
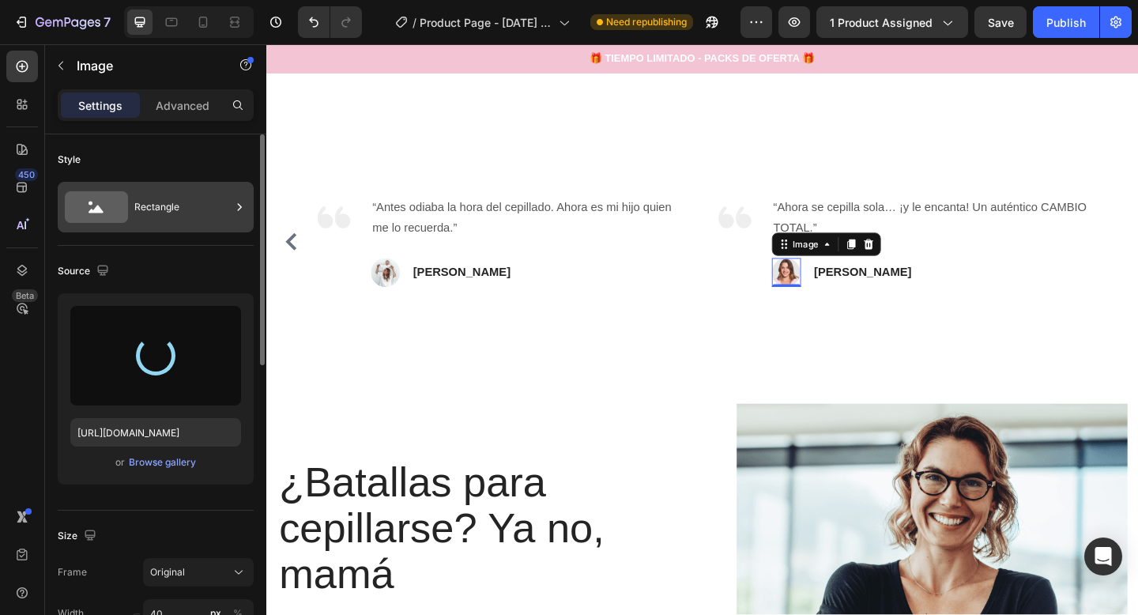
click at [154, 219] on div "Rectangle" at bounding box center [182, 207] width 96 height 36
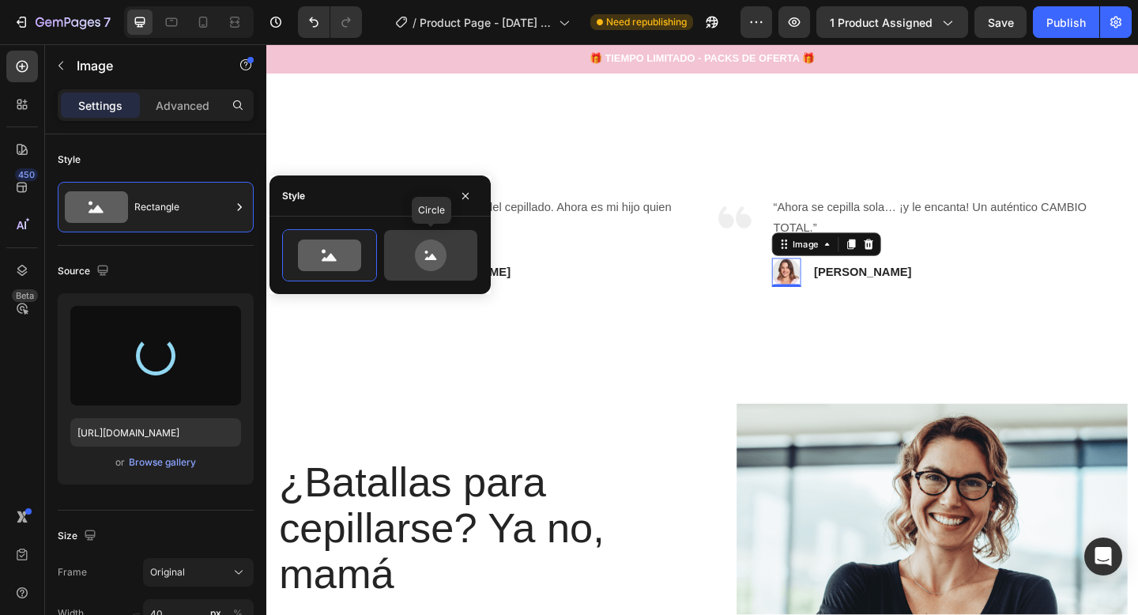
type input "https://cdn.shopify.com/s/files/1/0974/8430/8818/files/gempages_576604532558005…"
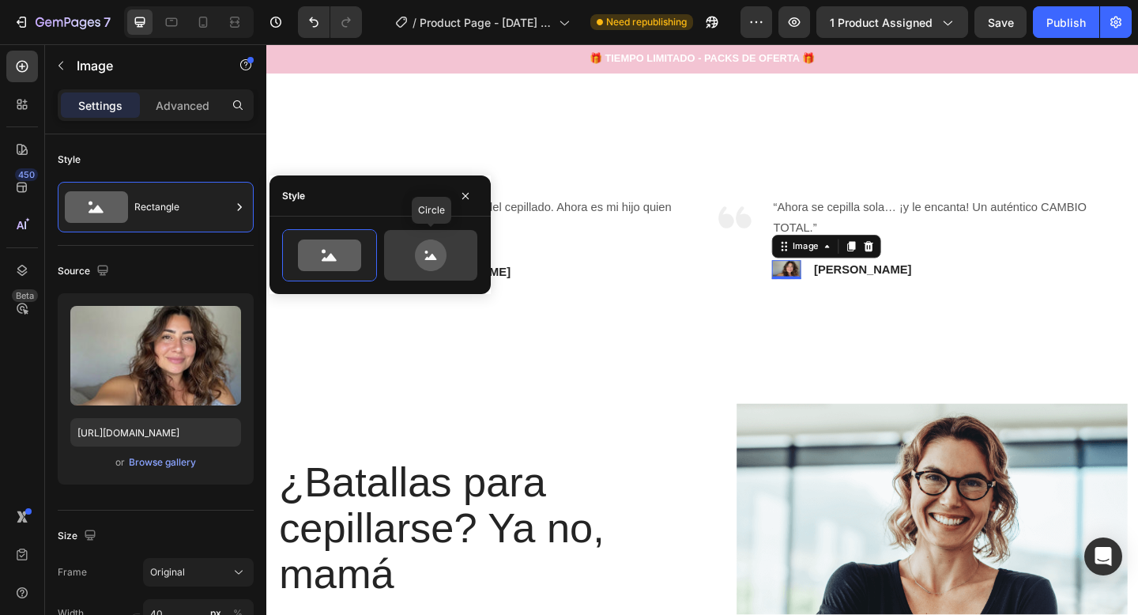
click at [458, 261] on icon at bounding box center [431, 256] width 74 height 32
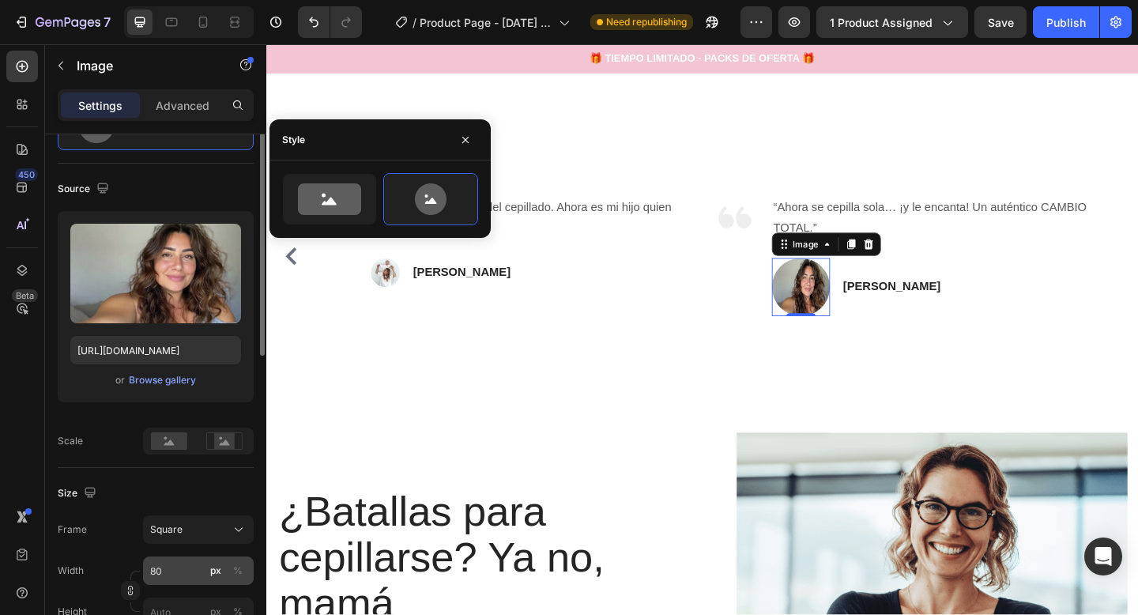
scroll to position [199, 0]
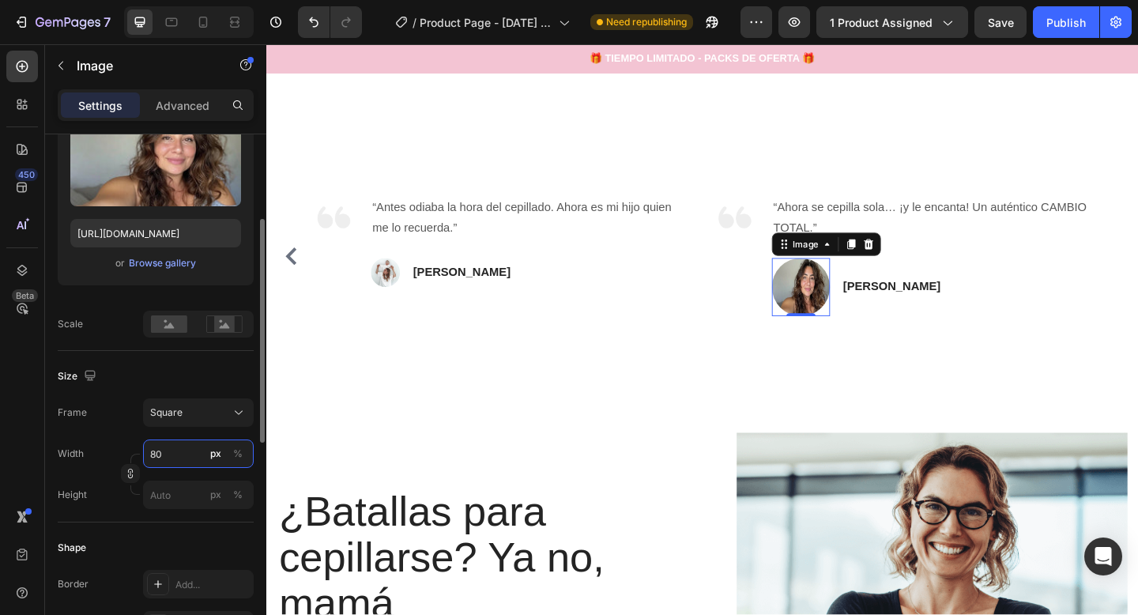
click at [168, 451] on input "80" at bounding box center [198, 454] width 111 height 28
type input "4"
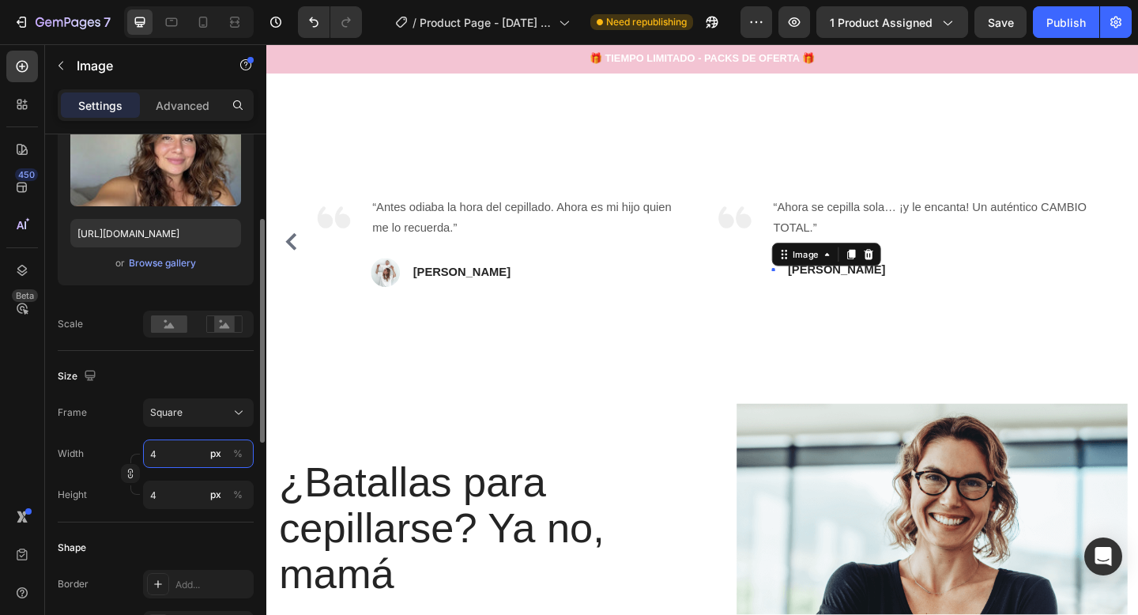
type input "40"
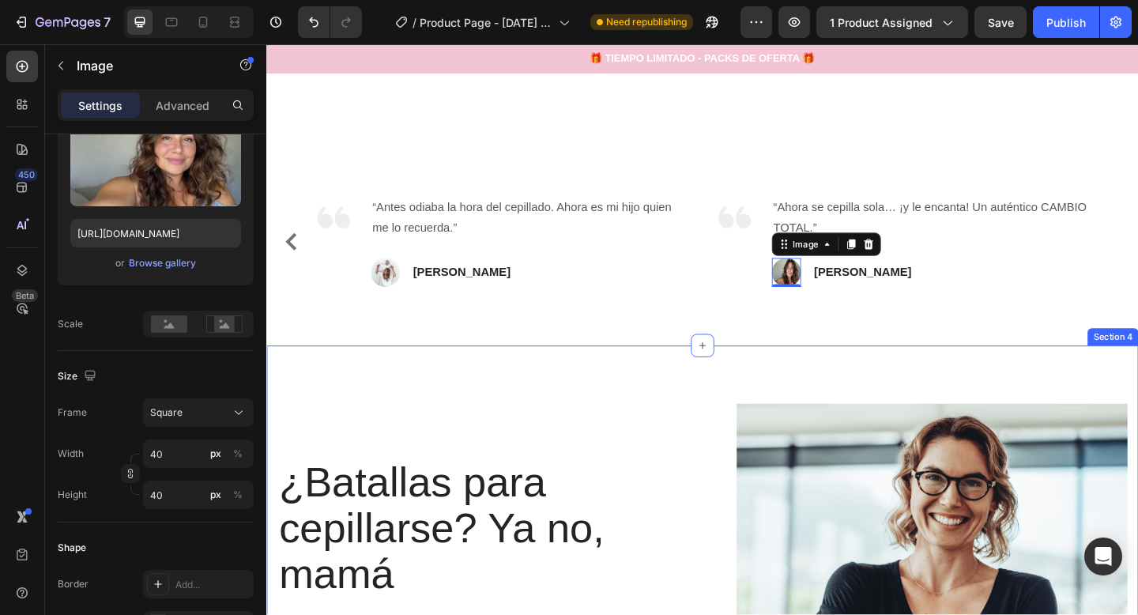
click at [840, 350] on div "Image “Se acabaron los llantos y los sobornos. MiniSonrisas transformó por comp…" at bounding box center [740, 259] width 949 height 226
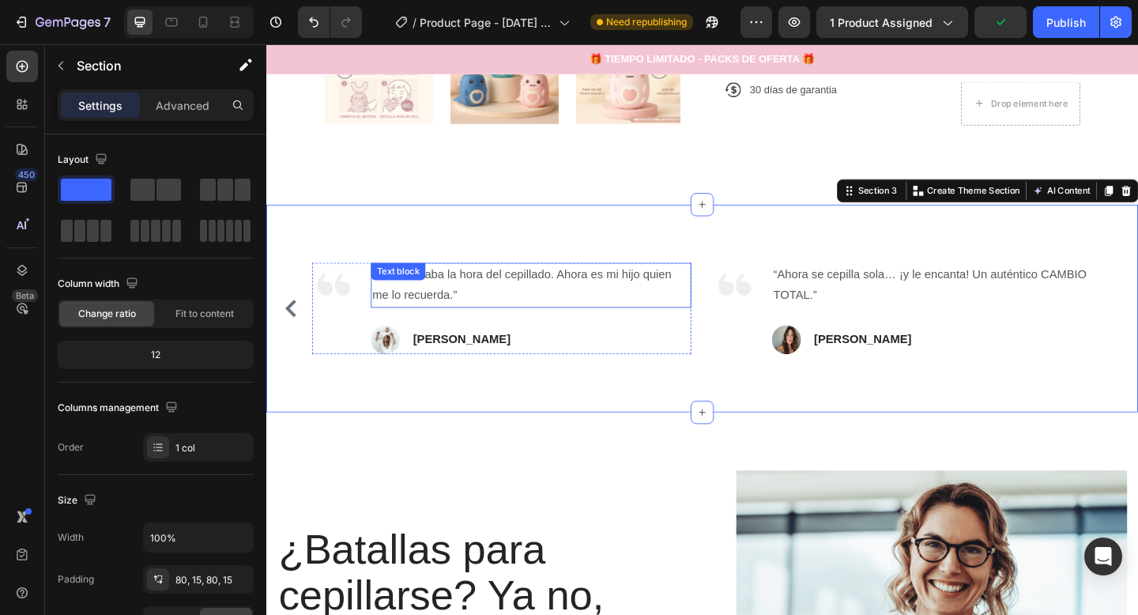
scroll to position [564, 0]
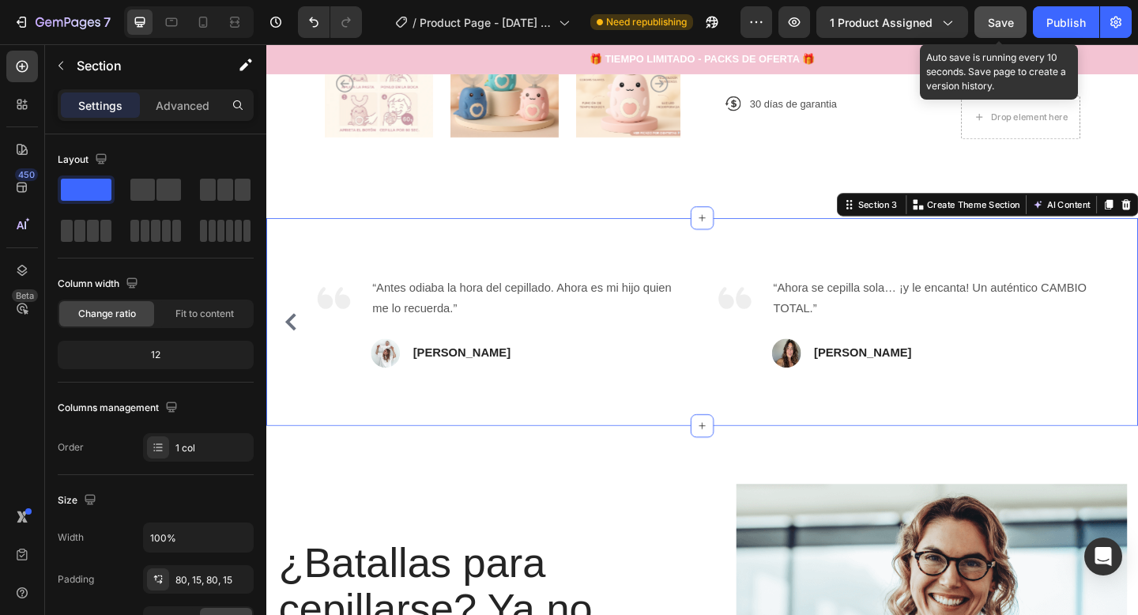
click at [1015, 29] on button "Save" at bounding box center [1001, 22] width 52 height 32
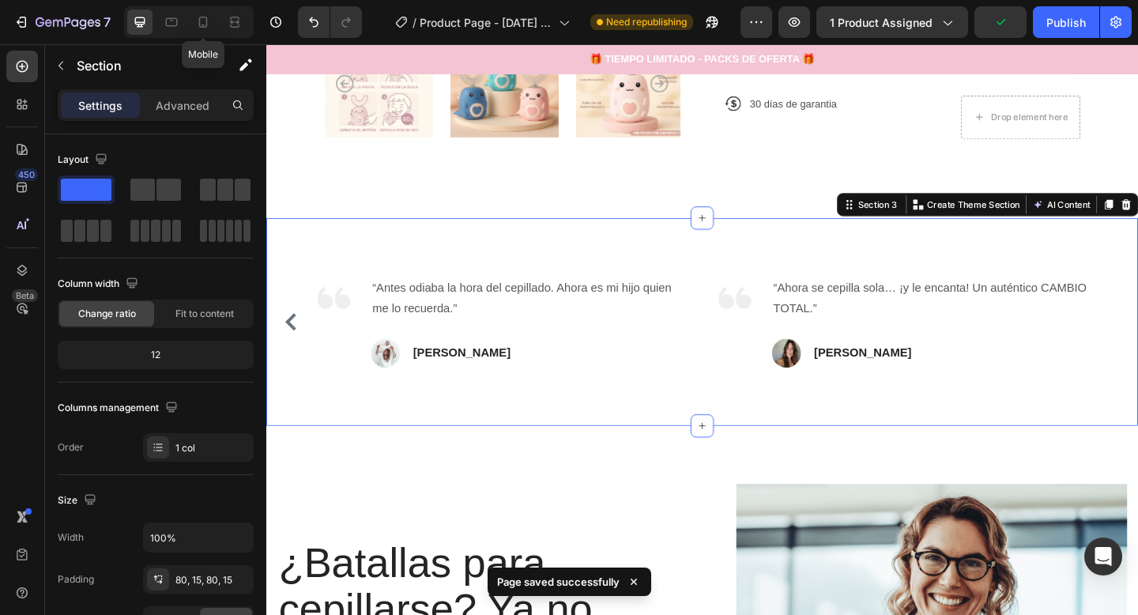
drag, startPoint x: 203, startPoint y: 28, endPoint x: 302, endPoint y: 71, distance: 107.6
click at [203, 28] on icon at bounding box center [203, 22] width 16 height 16
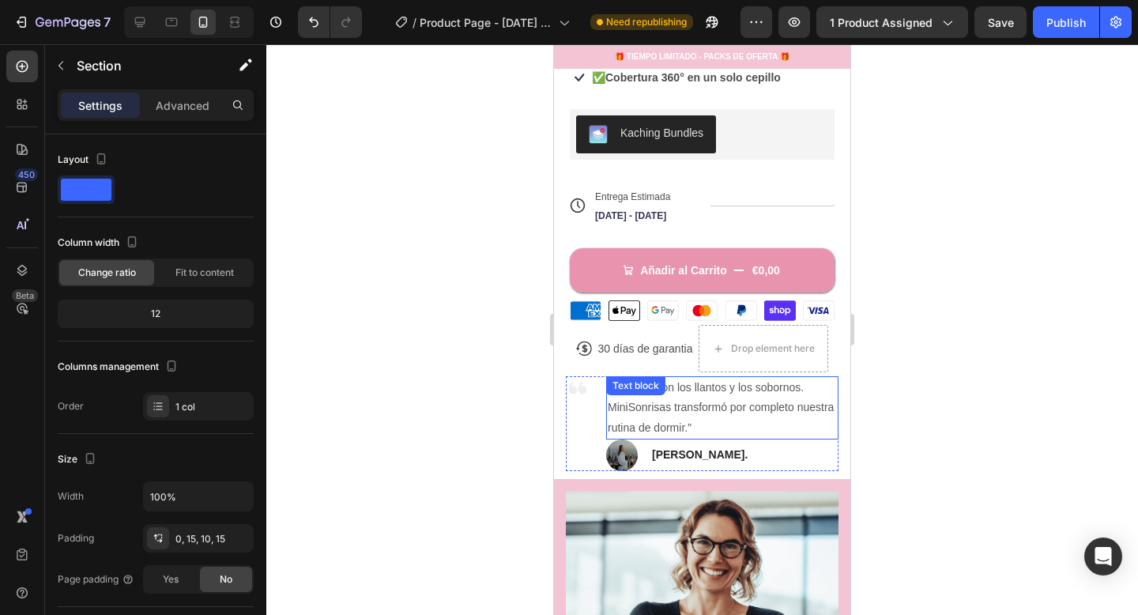
scroll to position [540, 0]
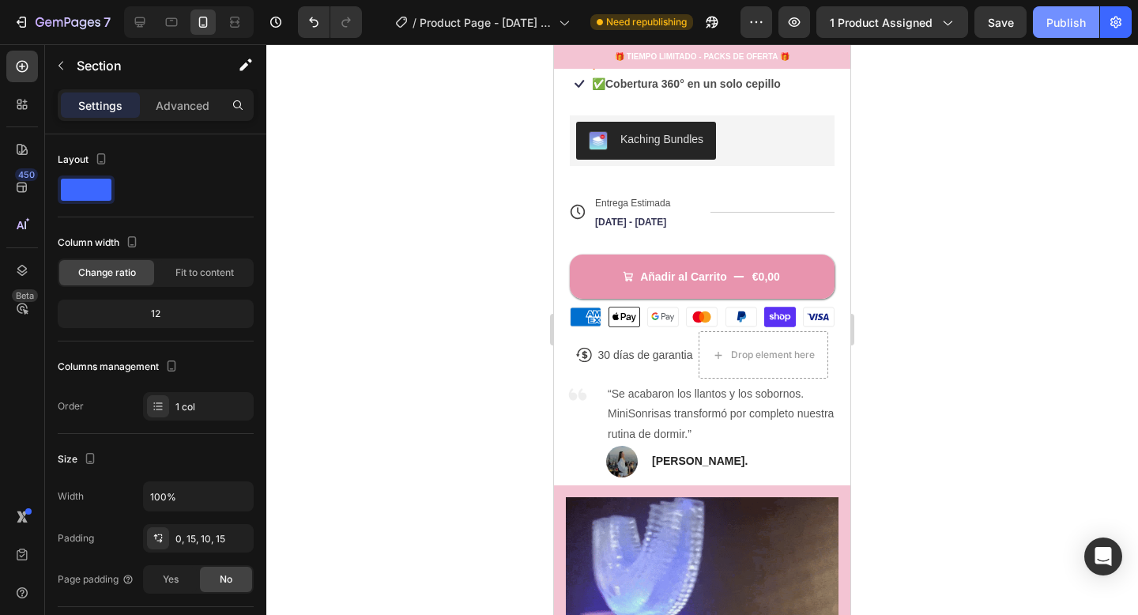
click at [1062, 24] on div "Publish" at bounding box center [1067, 22] width 40 height 17
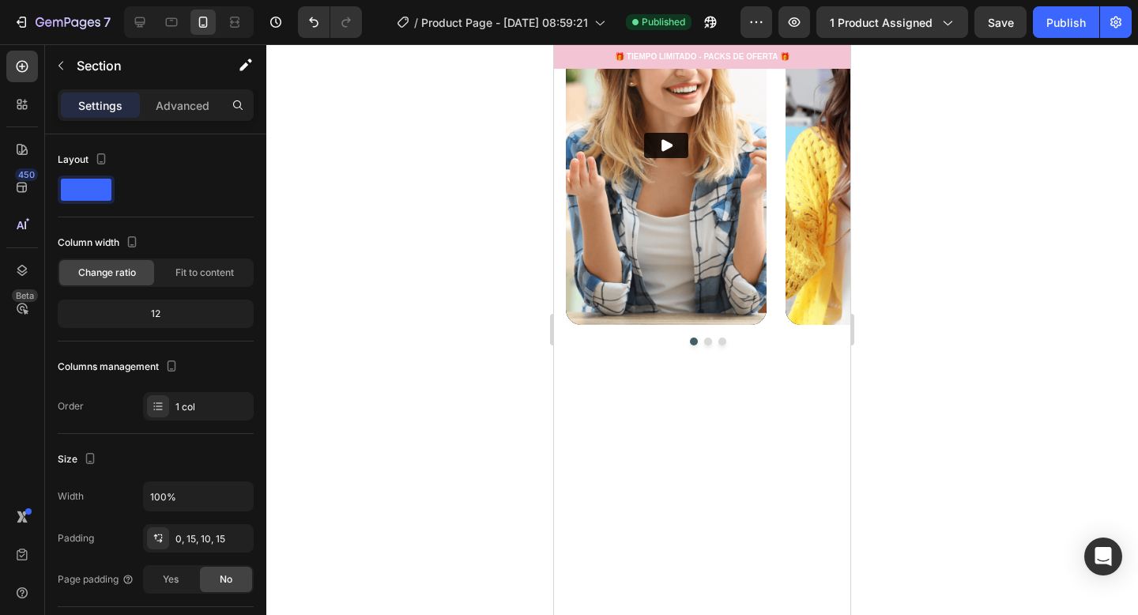
scroll to position [2637, 0]
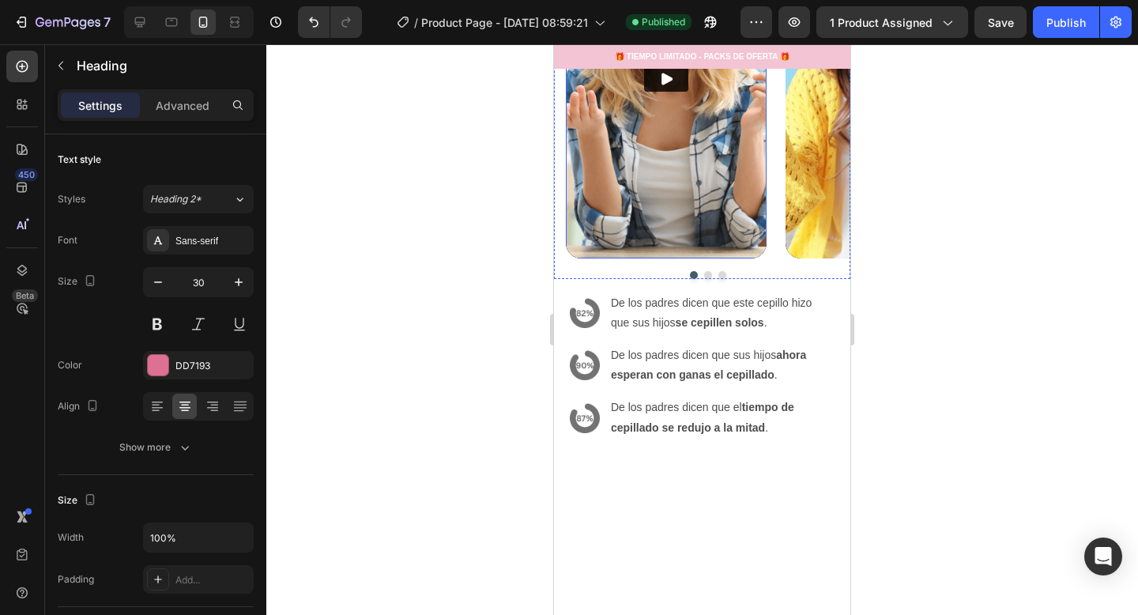
scroll to position [2725, 0]
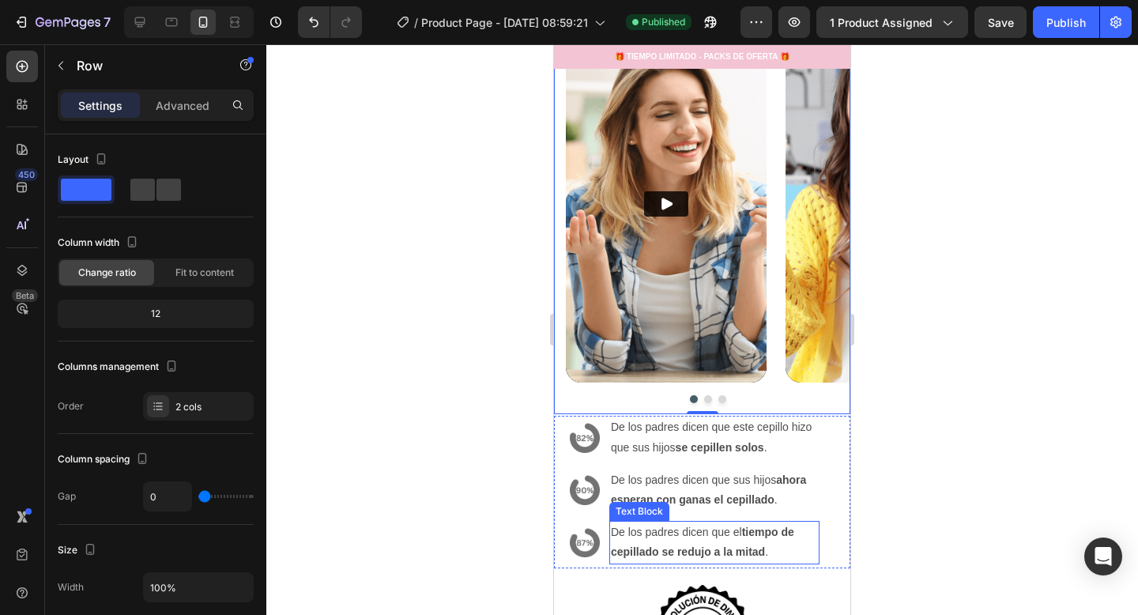
scroll to position [3129, 0]
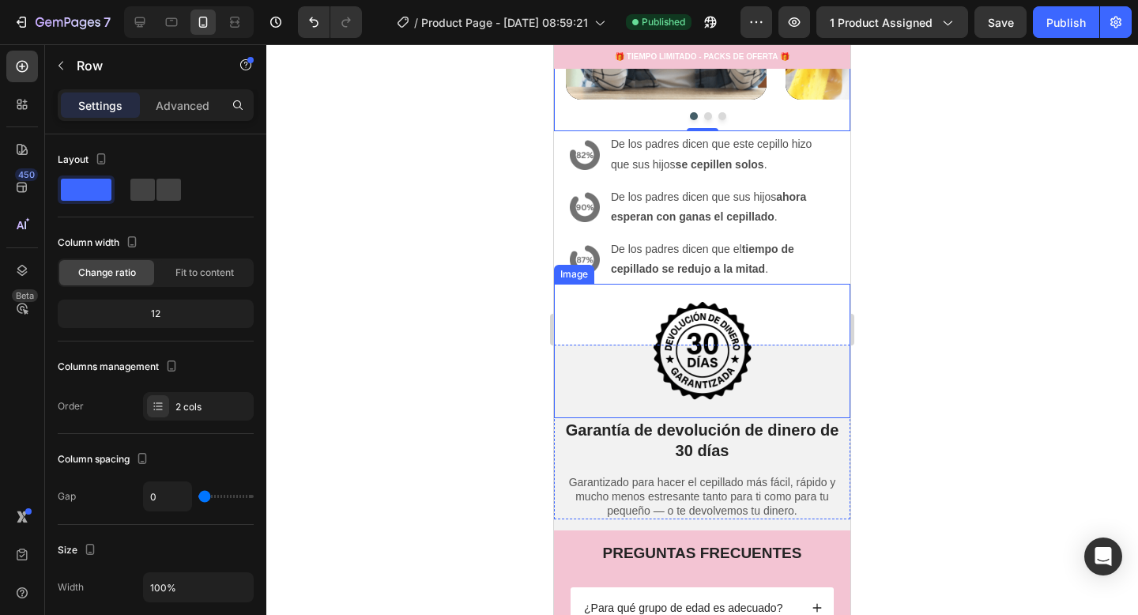
click at [750, 304] on img at bounding box center [703, 351] width 134 height 134
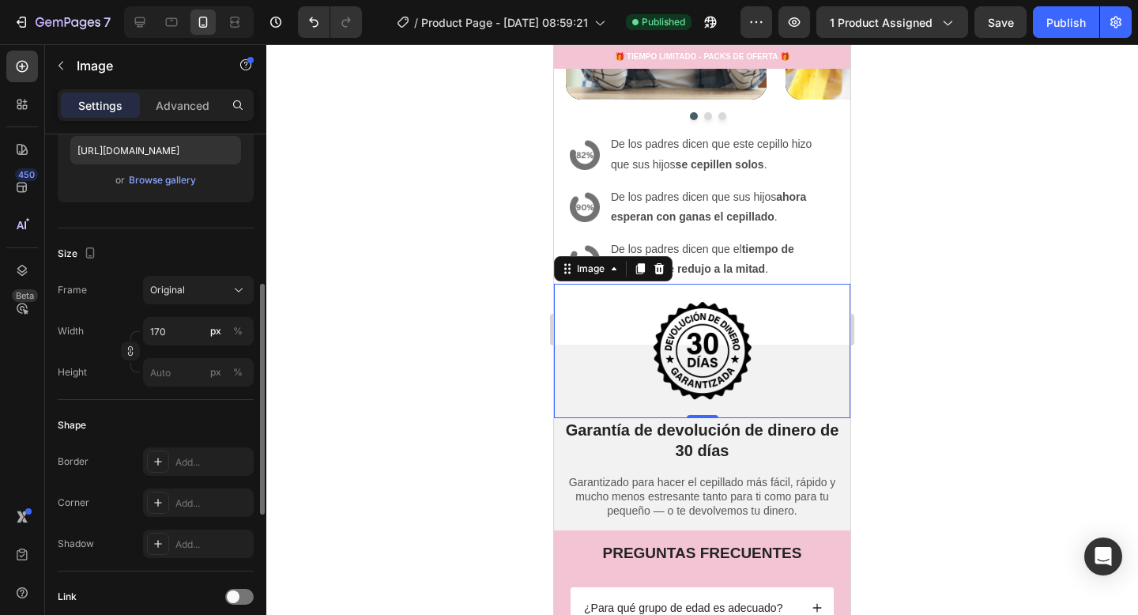
scroll to position [274, 0]
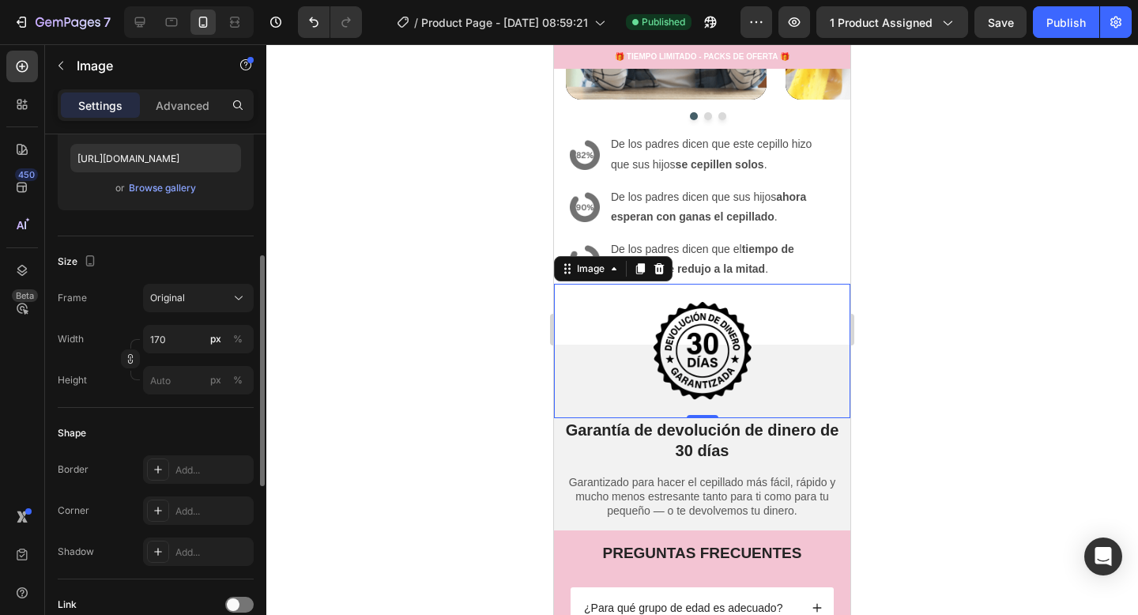
click at [477, 342] on div at bounding box center [702, 329] width 872 height 571
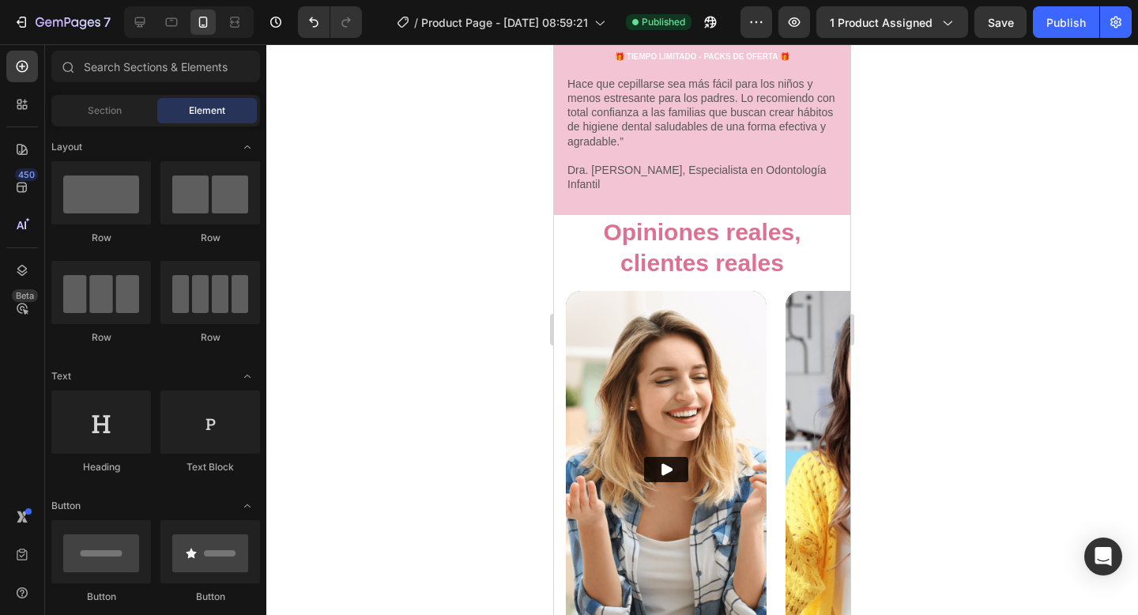
scroll to position [2568, 0]
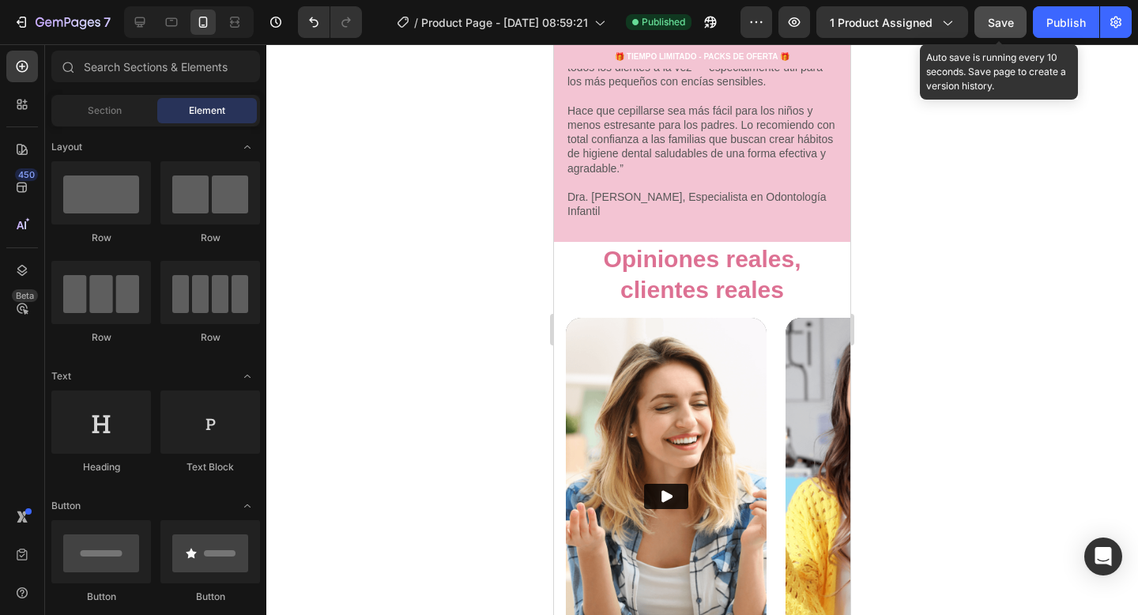
click at [1020, 9] on button "Save" at bounding box center [1001, 22] width 52 height 32
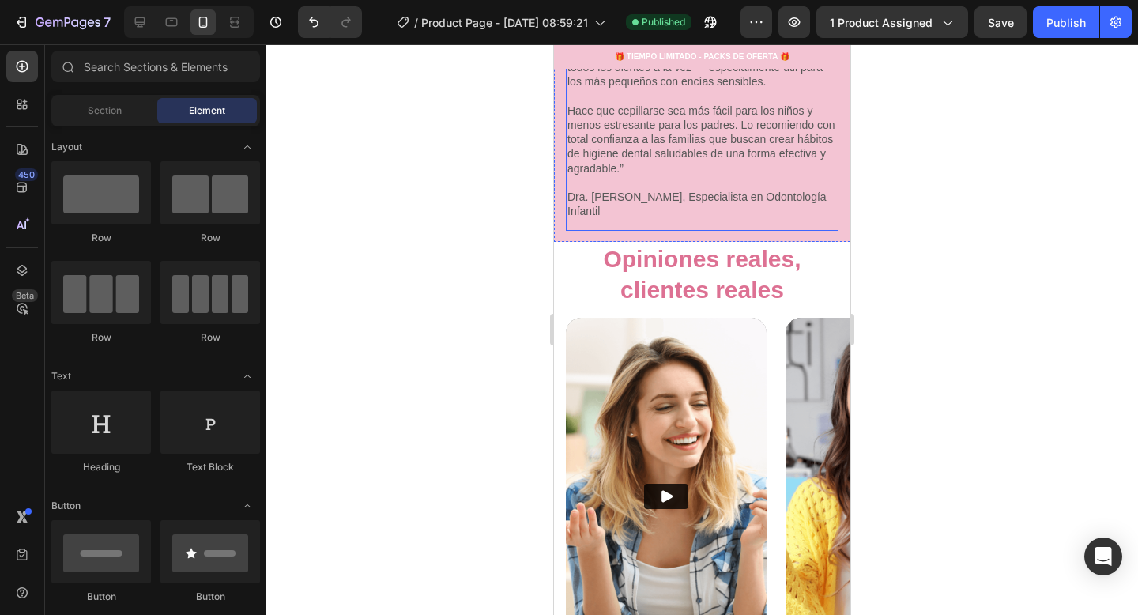
click at [836, 215] on div "Avalado por dentistas Heading “Como dentista pediátrica, sé lo difícil que resu…" at bounding box center [702, 89] width 273 height 284
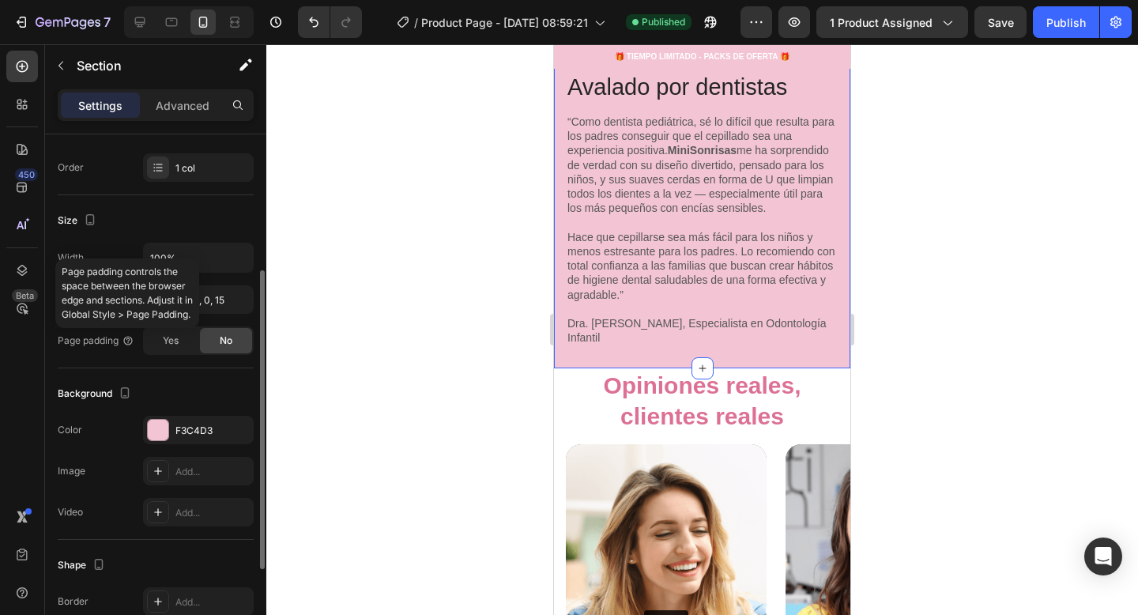
scroll to position [246, 0]
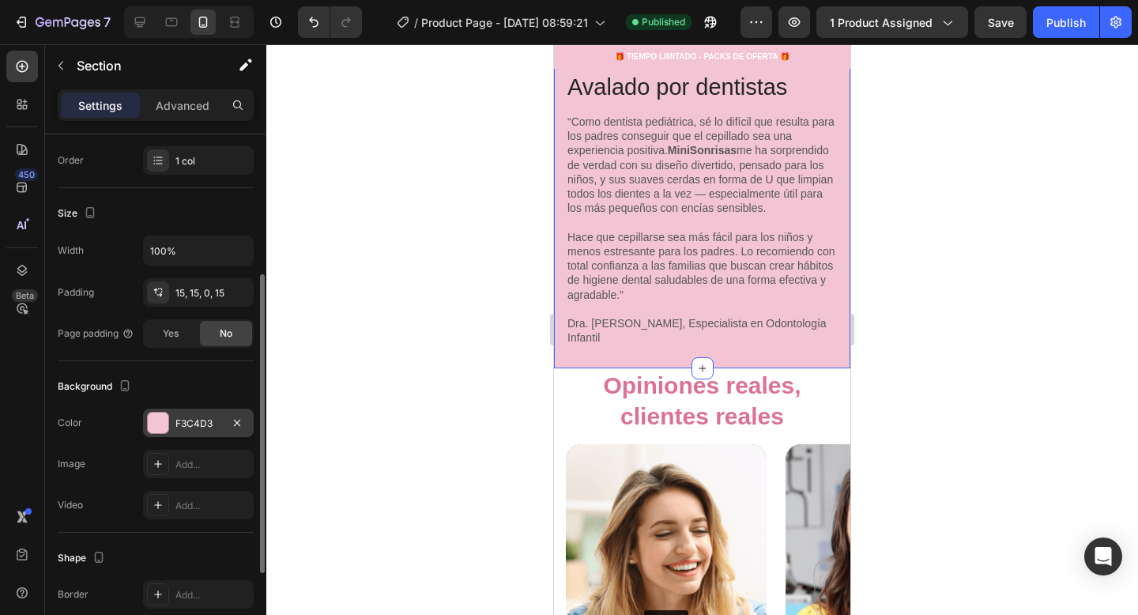
click at [187, 430] on div "F3C4D3" at bounding box center [198, 423] width 111 height 28
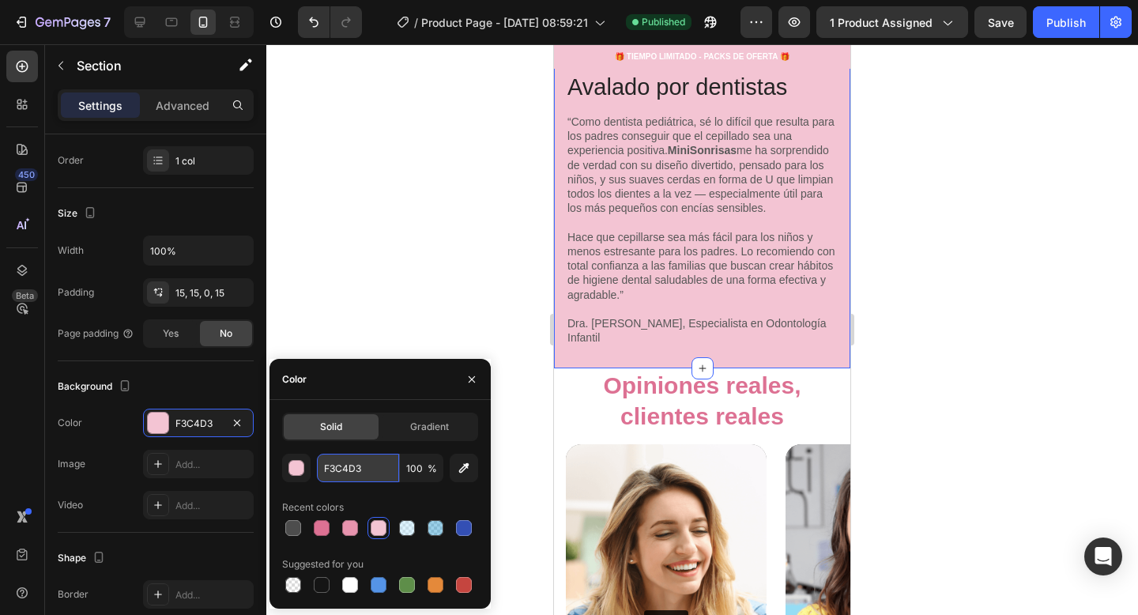
click at [334, 475] on input "F3C4D3" at bounding box center [358, 468] width 82 height 28
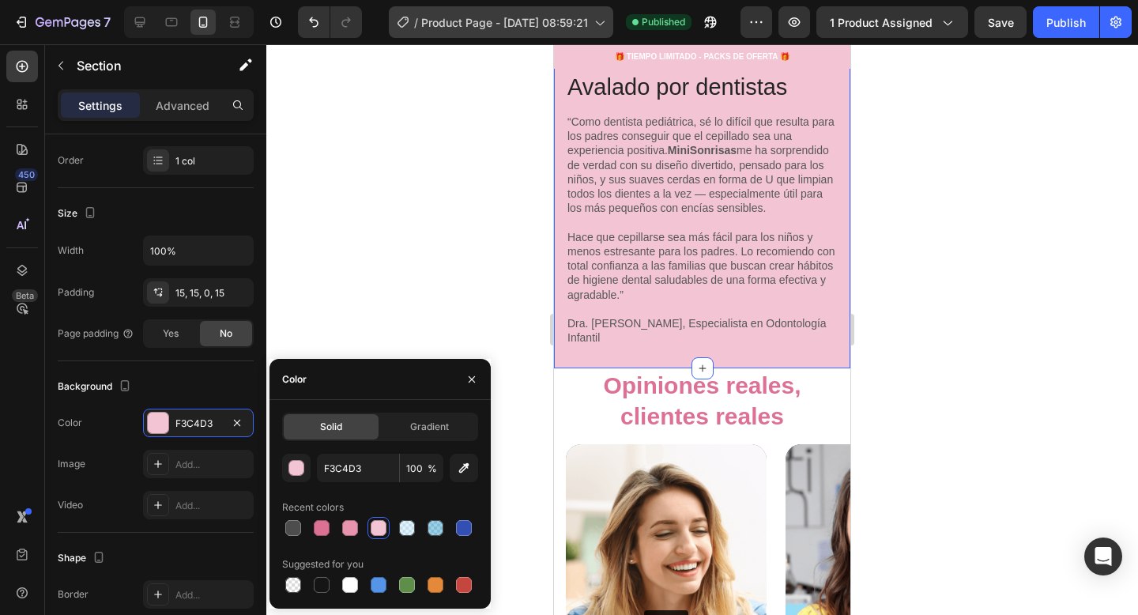
drag, startPoint x: 438, startPoint y: 183, endPoint x: 444, endPoint y: 33, distance: 150.3
click at [438, 183] on div at bounding box center [702, 329] width 872 height 571
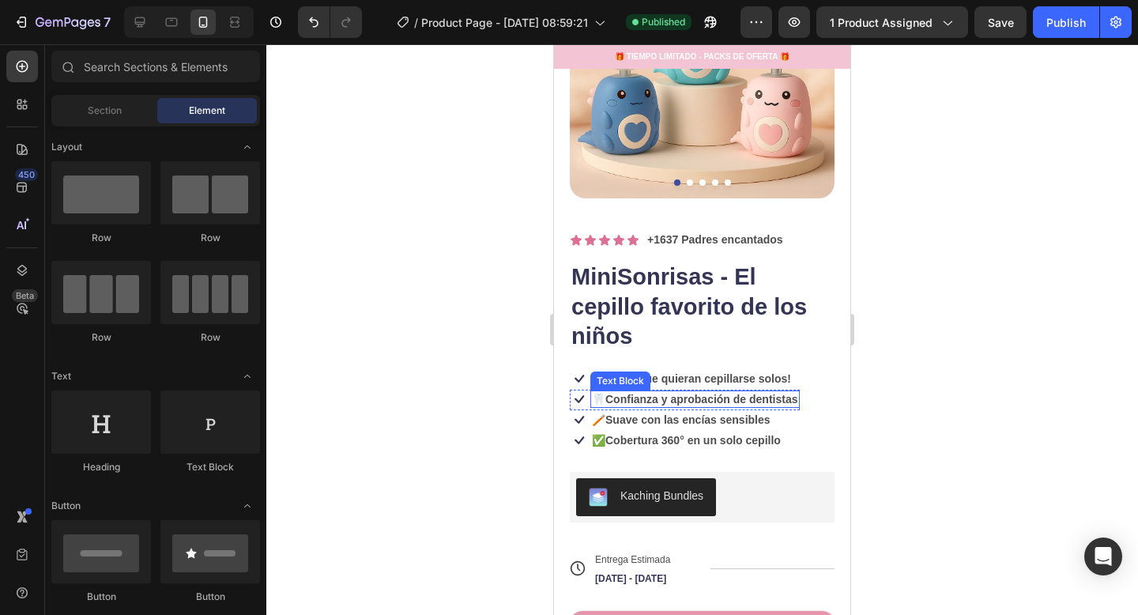
scroll to position [448, 0]
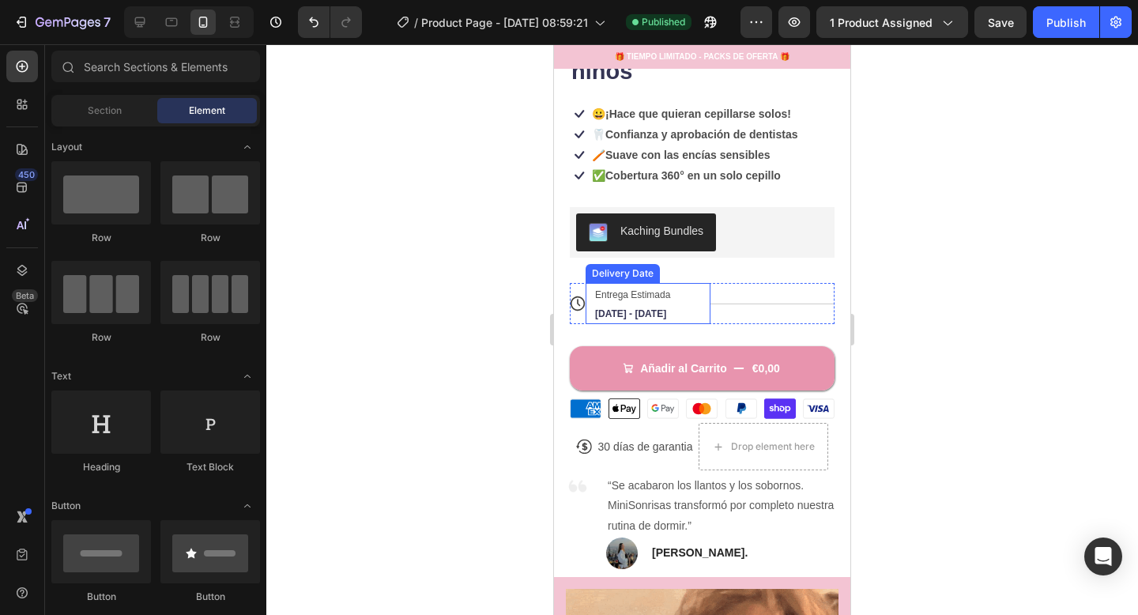
click at [670, 294] on span "Entrega Estimada" at bounding box center [632, 294] width 75 height 11
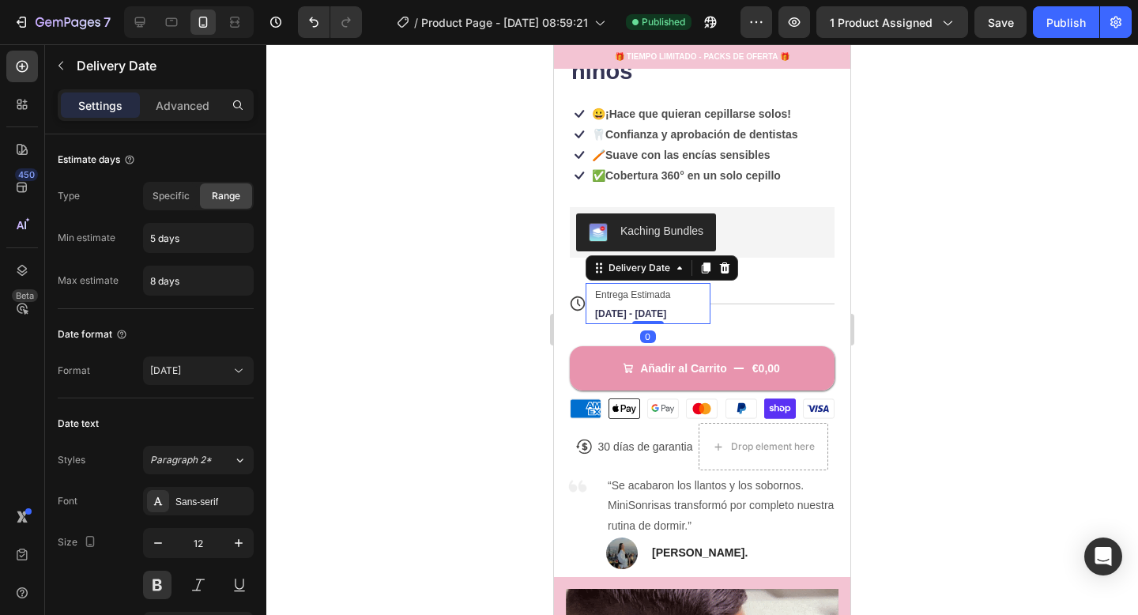
click at [675, 298] on div "Entrega Estimada Aug 31 - Sep 03" at bounding box center [641, 303] width 95 height 41
click at [676, 291] on div "Entrega Estimada Aug 31 - Sep 03" at bounding box center [641, 303] width 95 height 41
drag, startPoint x: 450, startPoint y: 243, endPoint x: 373, endPoint y: 128, distance: 137.9
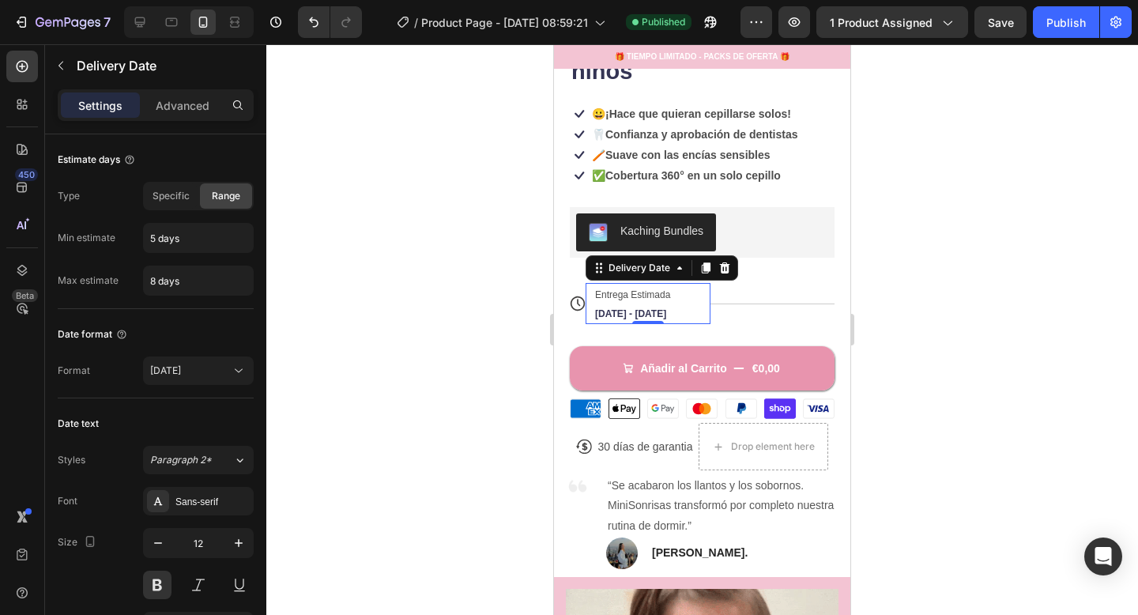
click at [449, 242] on div at bounding box center [702, 329] width 872 height 571
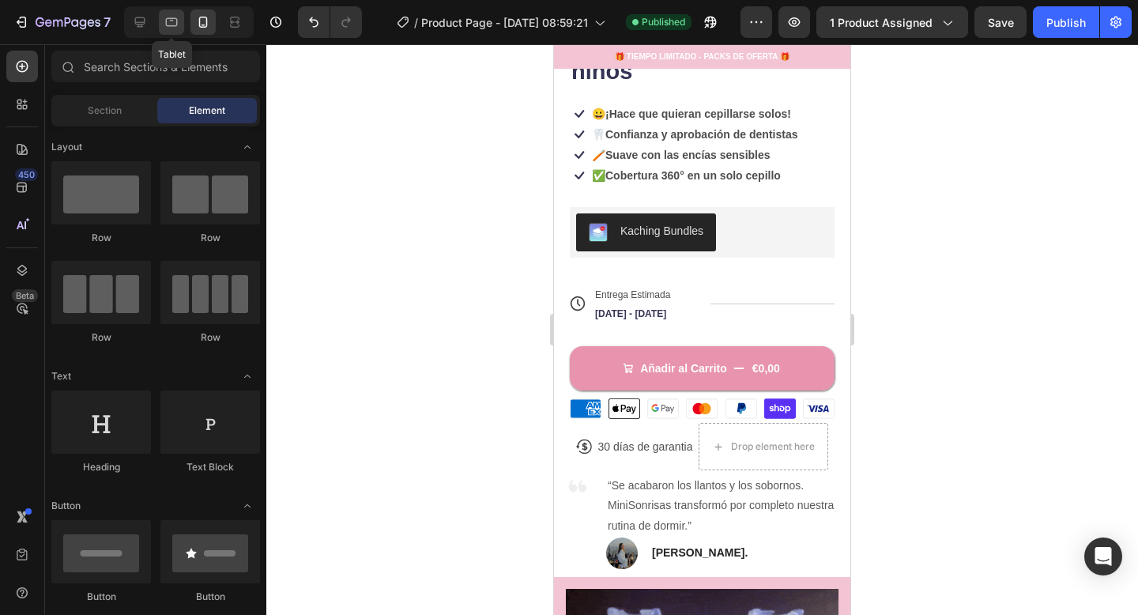
click at [162, 23] on div at bounding box center [171, 21] width 25 height 25
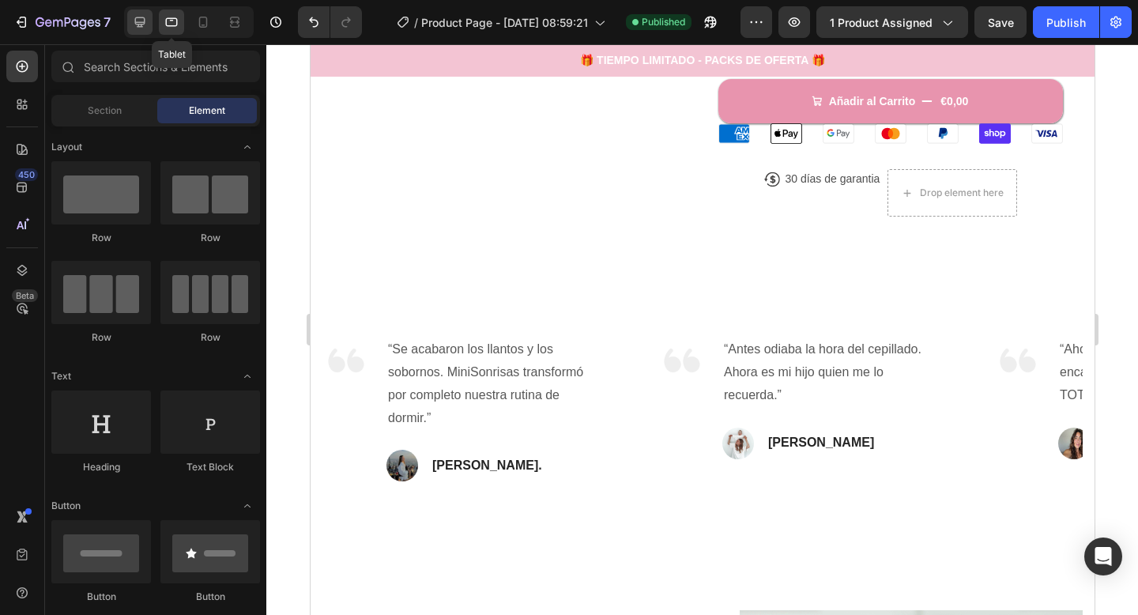
click at [138, 22] on icon at bounding box center [140, 22] width 10 height 10
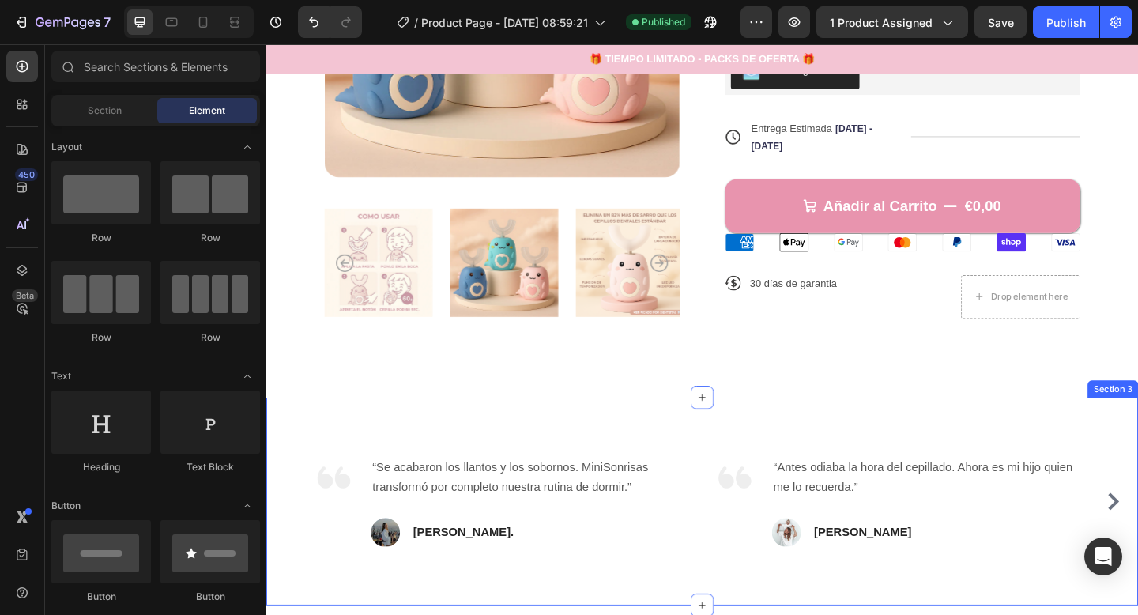
scroll to position [364, 0]
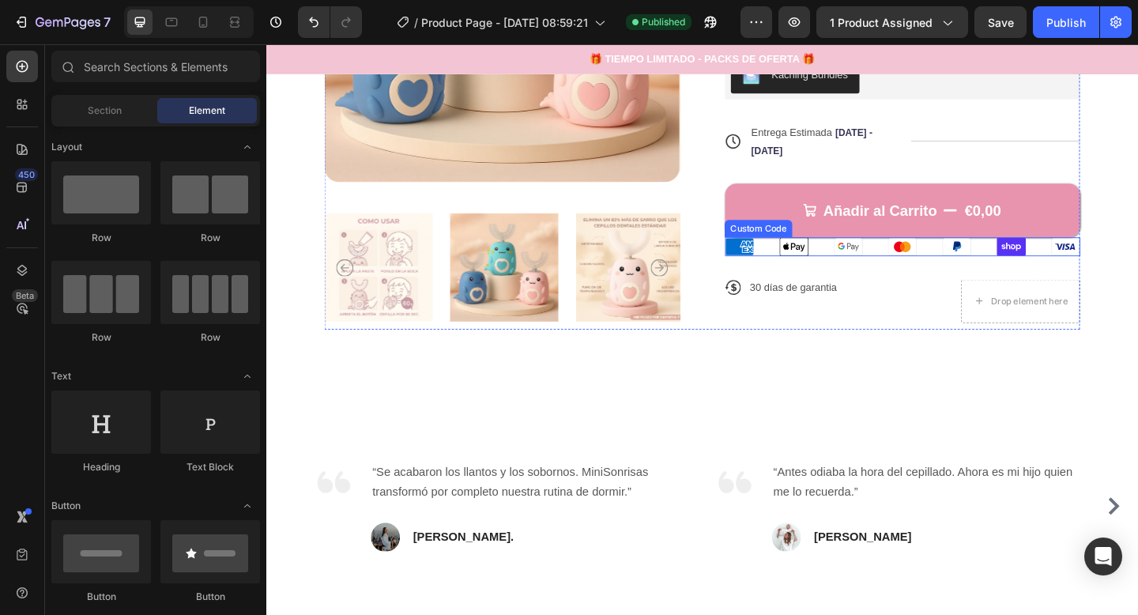
click at [873, 271] on ul "American Express Apple Pay Google Pay Mastercard PayPal Shop Pay Visa" at bounding box center [958, 265] width 387 height 21
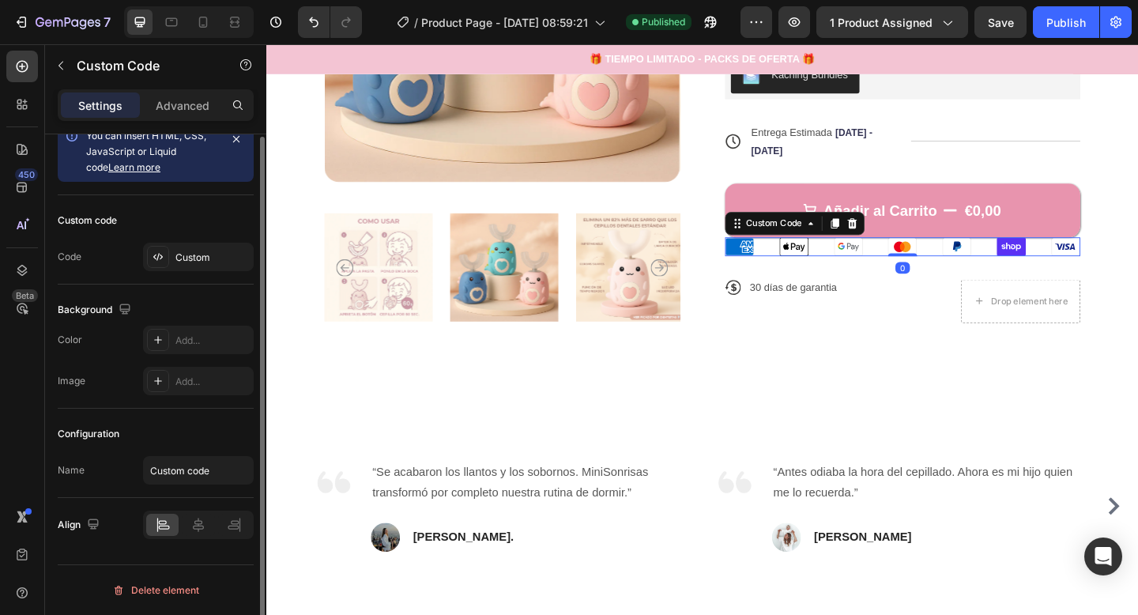
scroll to position [0, 0]
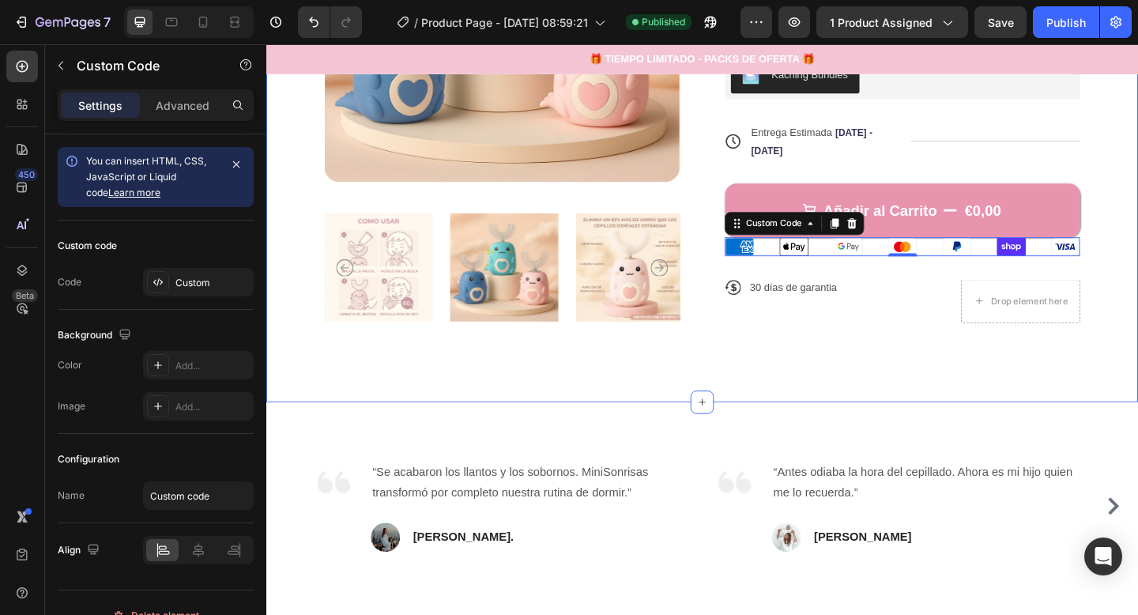
click at [1138, 227] on div "Product Images Icon Icon Icon Icon Icon Icon List +1637 Padres encantados Text …" at bounding box center [740, 89] width 949 height 689
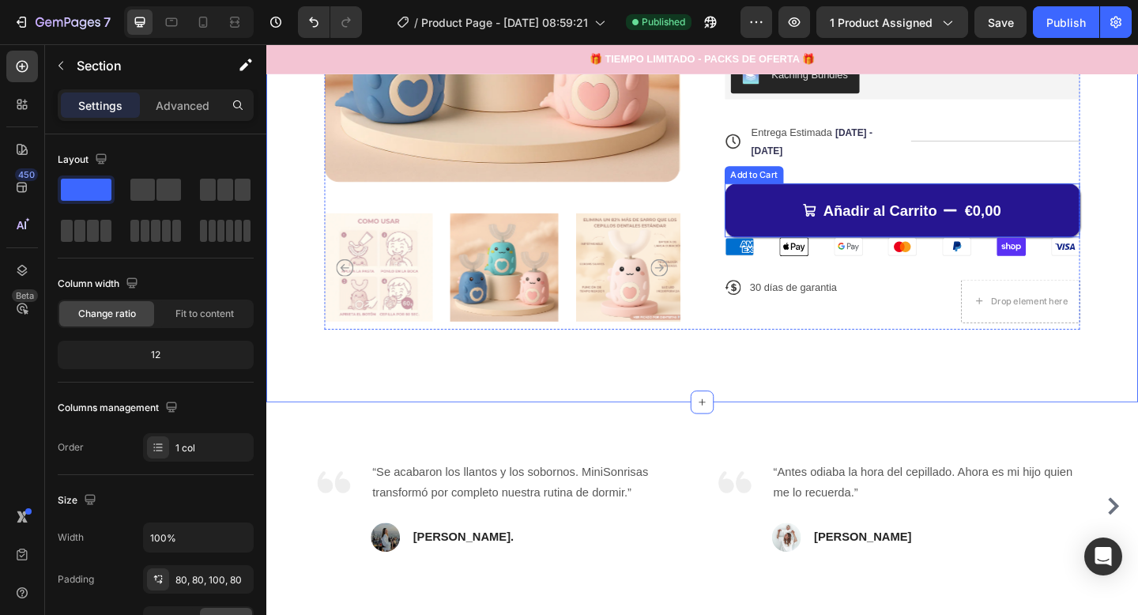
click at [1129, 225] on button "Añadir al Carrito €0,00" at bounding box center [958, 225] width 387 height 59
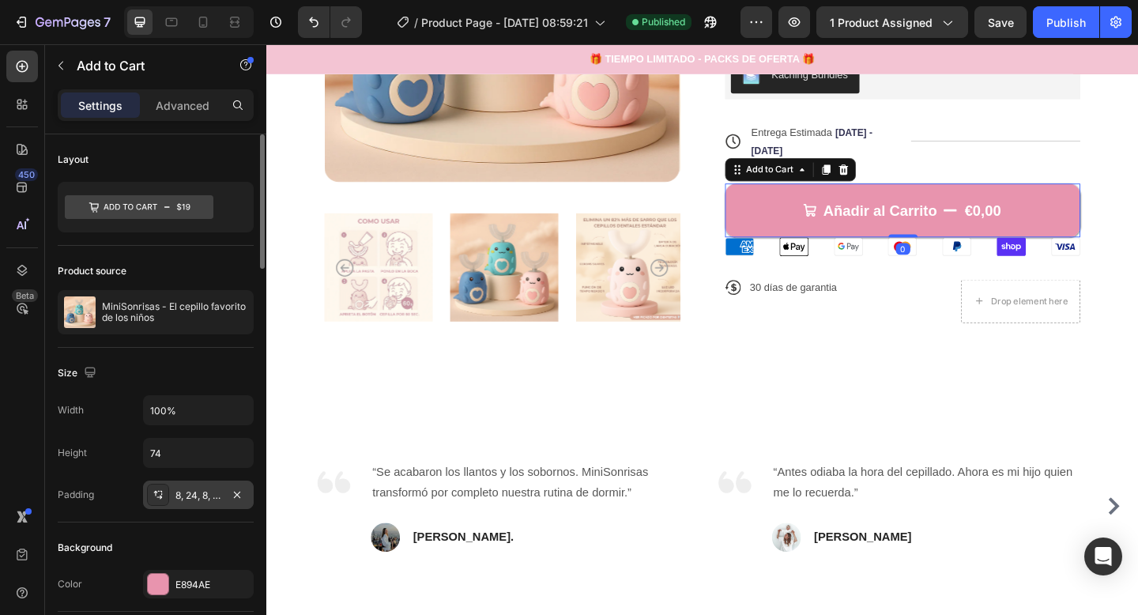
drag, startPoint x: 178, startPoint y: 487, endPoint x: 187, endPoint y: 489, distance: 9.8
click at [178, 487] on div "8, 24, 8, 24" at bounding box center [198, 495] width 111 height 28
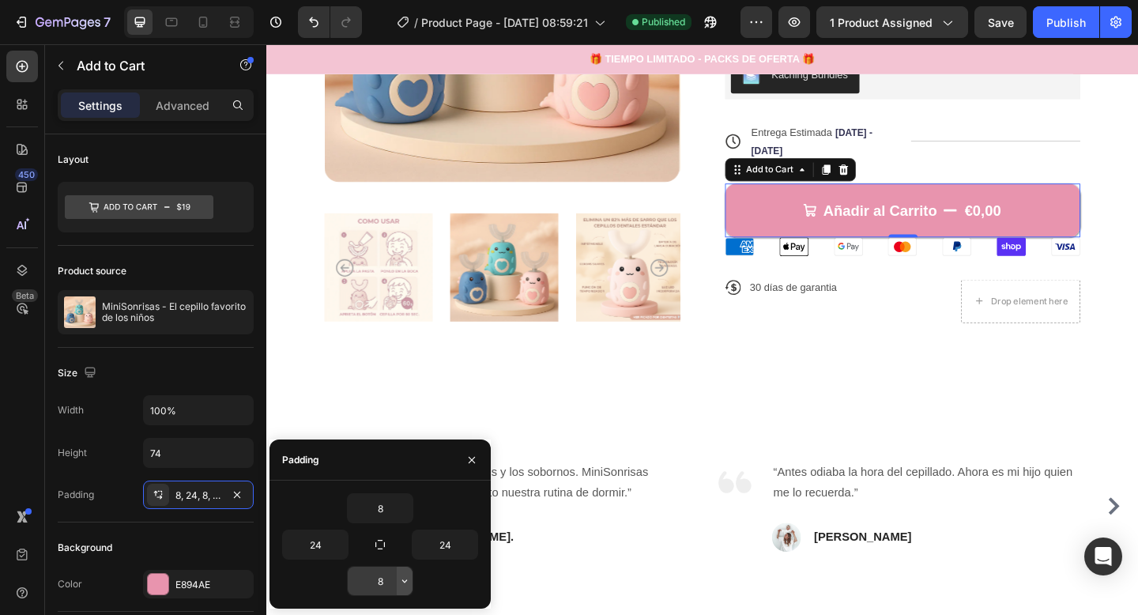
click at [397, 573] on button "button" at bounding box center [405, 581] width 16 height 28
click at [391, 576] on input "8" at bounding box center [380, 581] width 65 height 28
type input "8"
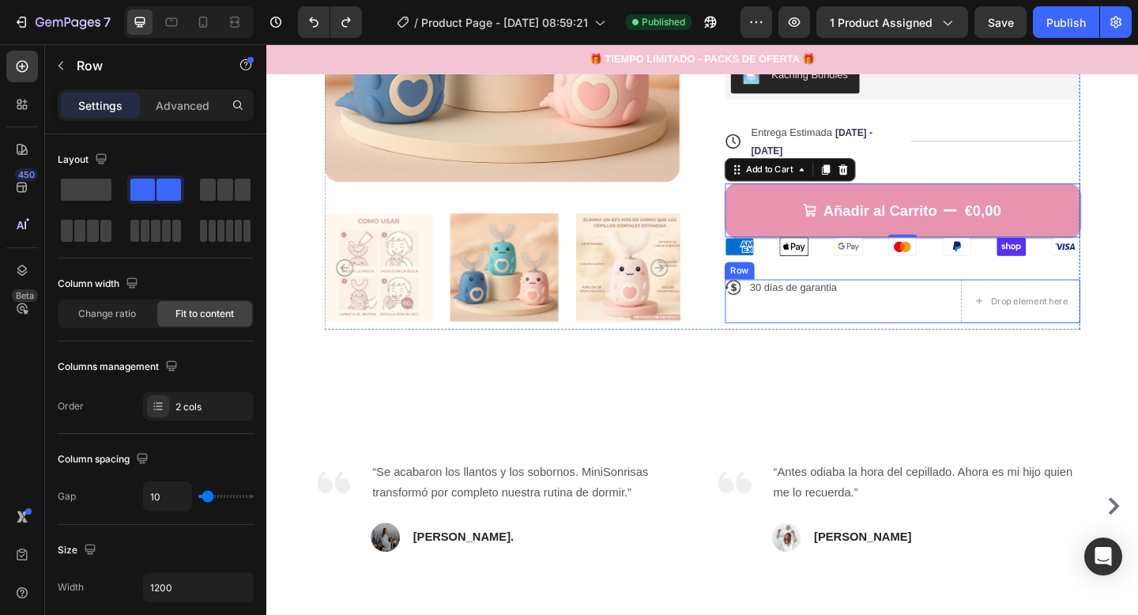
click at [906, 302] on div "Icon 30 días de garantia Text Block Row" at bounding box center [890, 308] width 251 height 17
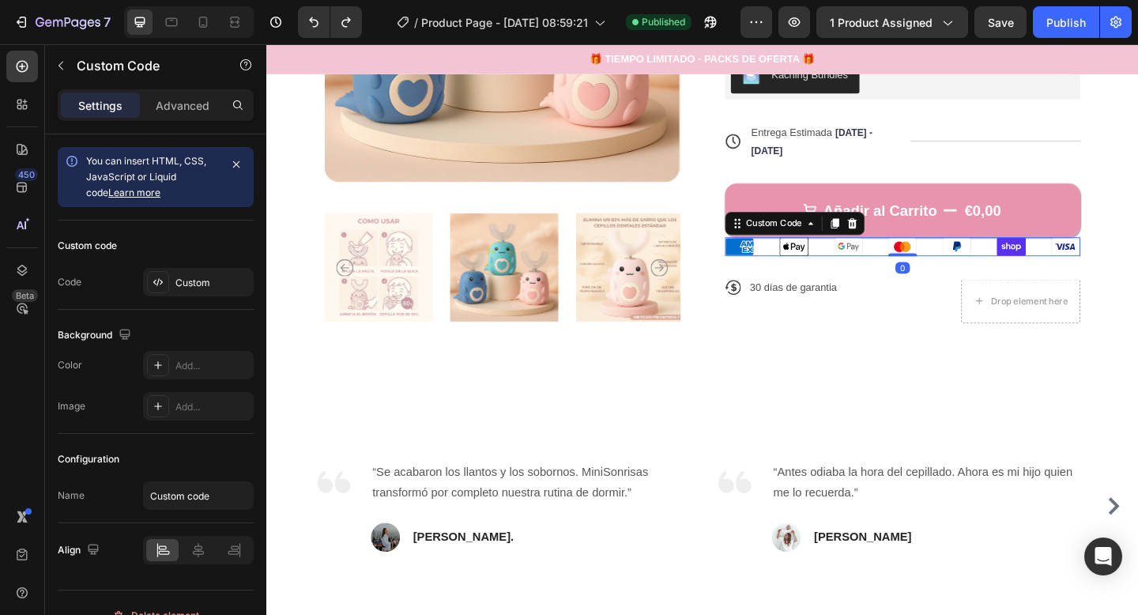
click at [889, 273] on icon at bounding box center [900, 264] width 30 height 18
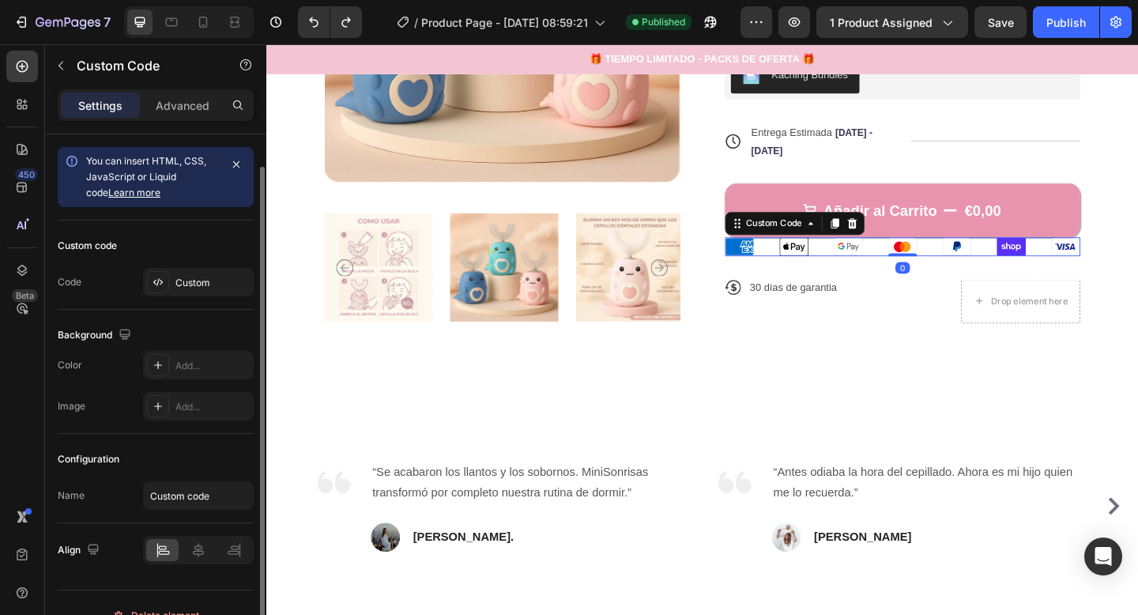
scroll to position [25, 0]
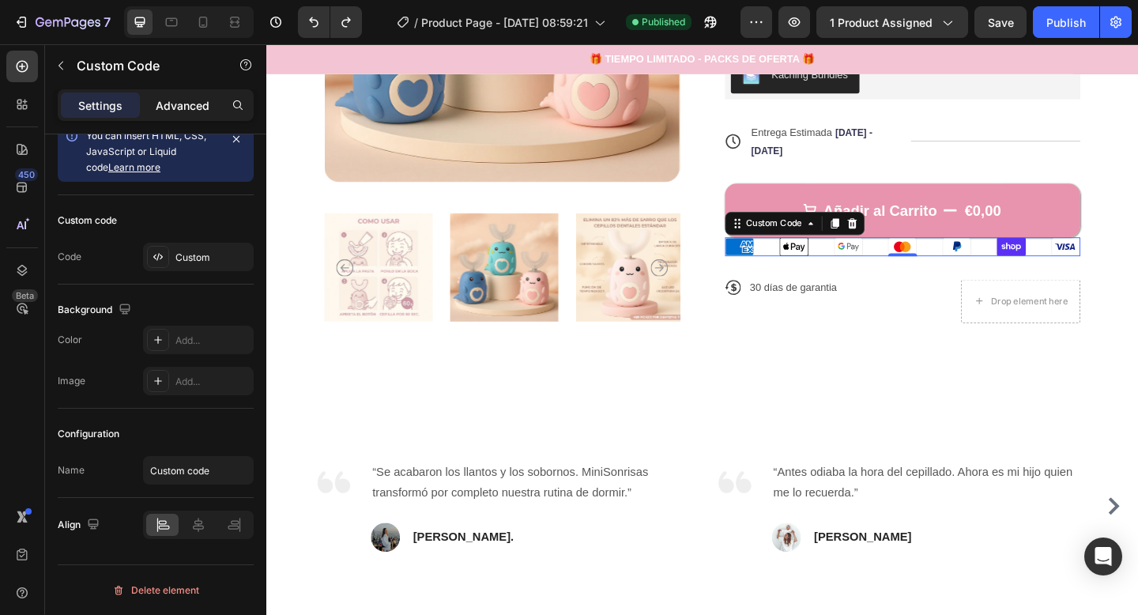
click at [170, 108] on p "Advanced" at bounding box center [183, 105] width 54 height 17
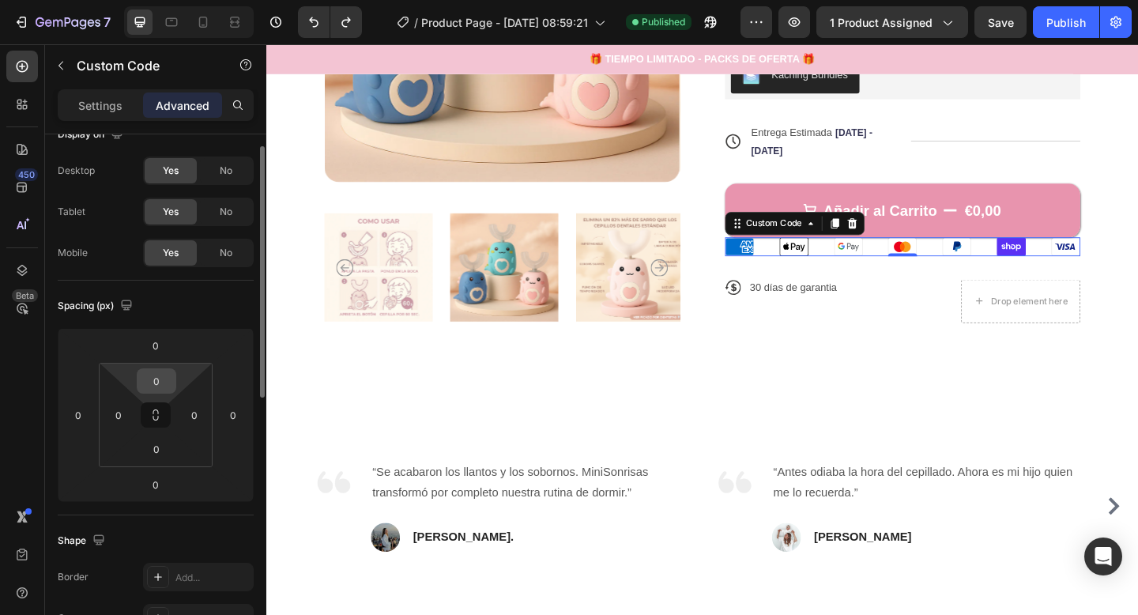
click at [172, 379] on div "0" at bounding box center [157, 380] width 40 height 25
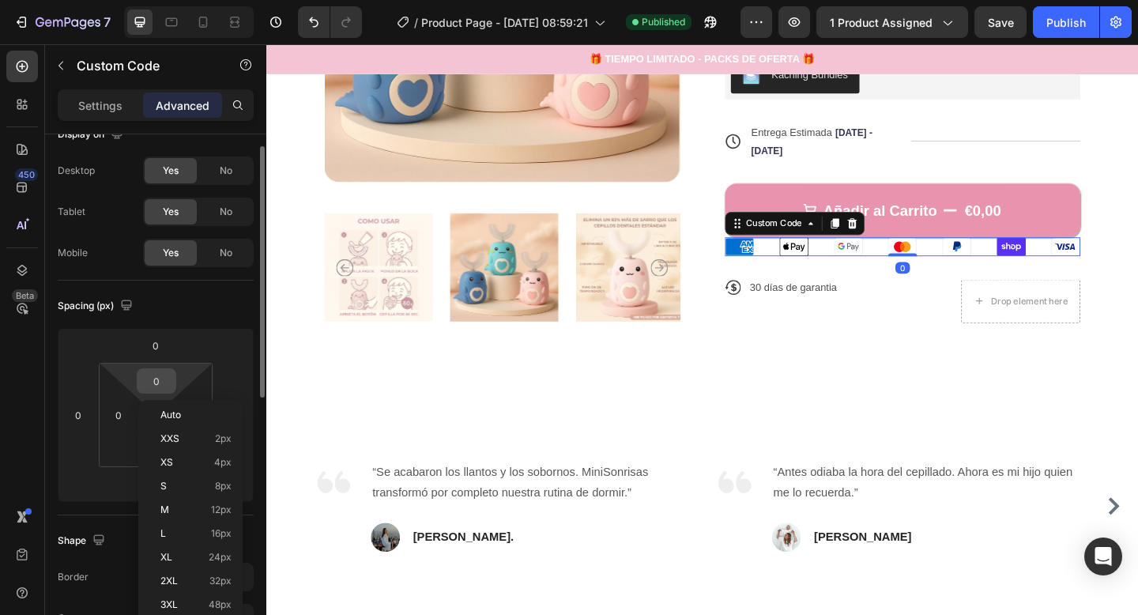
click at [149, 383] on input "0" at bounding box center [157, 381] width 32 height 24
click at [157, 383] on input "0" at bounding box center [157, 381] width 32 height 24
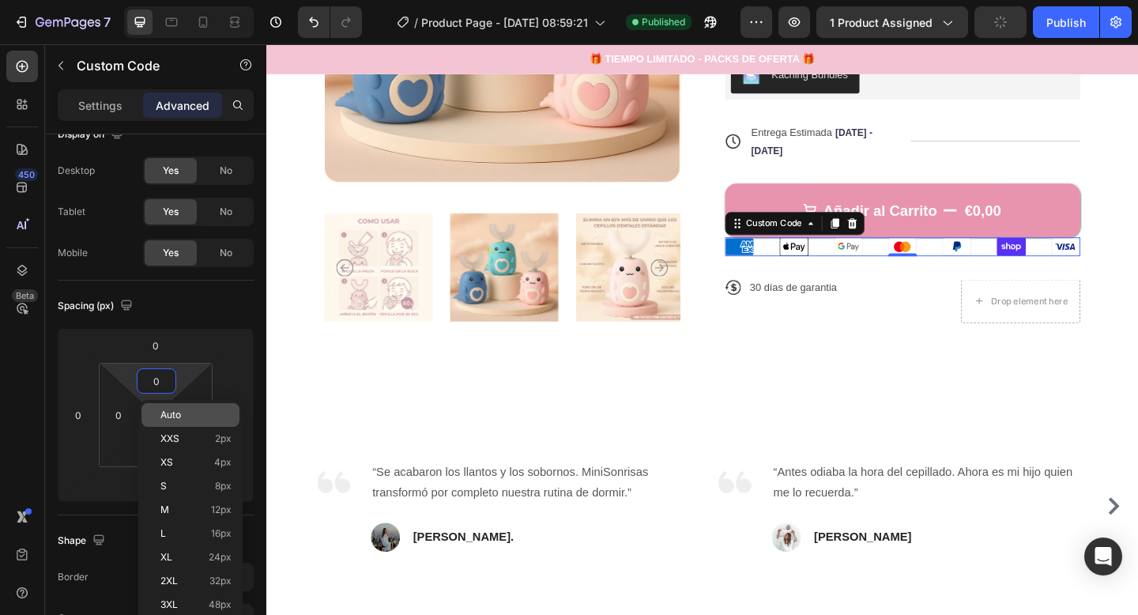
drag, startPoint x: 157, startPoint y: 383, endPoint x: 216, endPoint y: 412, distance: 66.1
click at [157, 383] on input "0" at bounding box center [157, 381] width 32 height 24
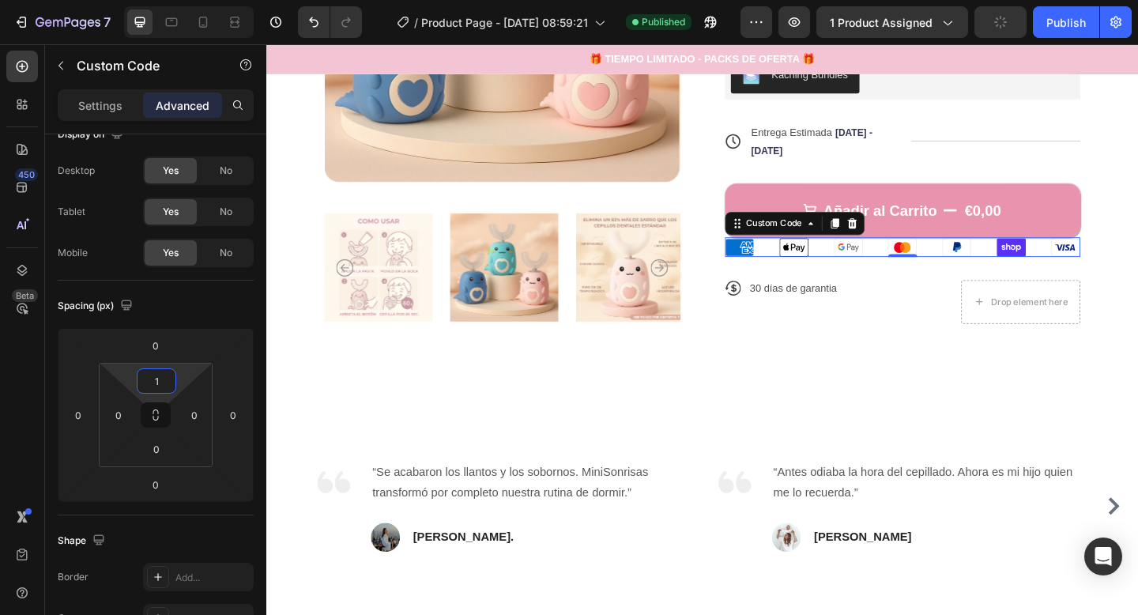
type input "10"
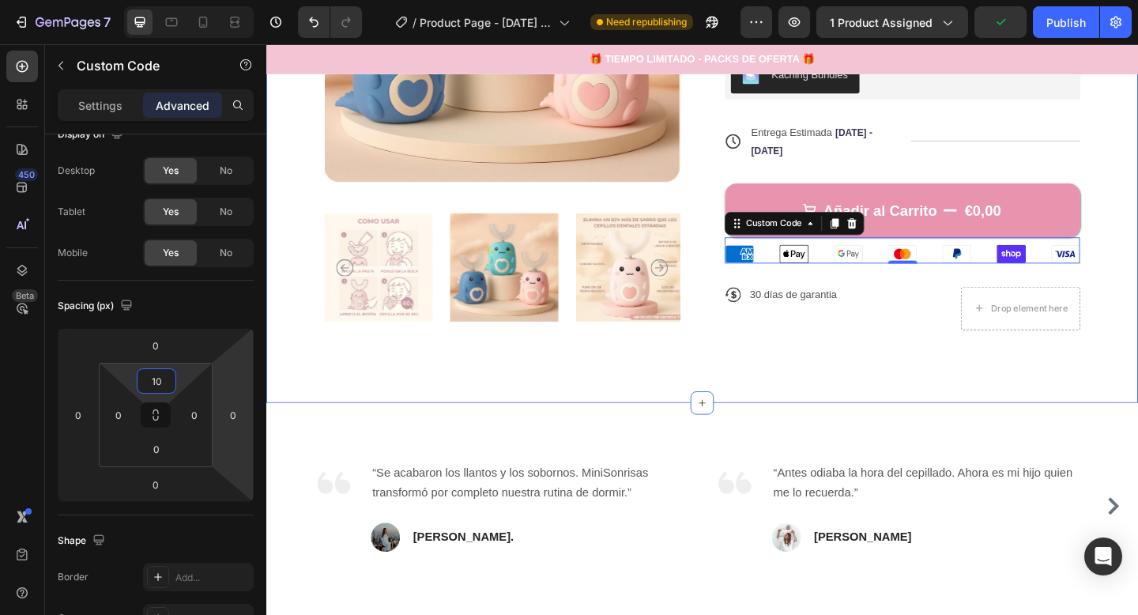
click at [935, 409] on div "Product Images Icon Icon Icon Icon Icon Icon List +1637 Padres encantados Text …" at bounding box center [740, 90] width 949 height 690
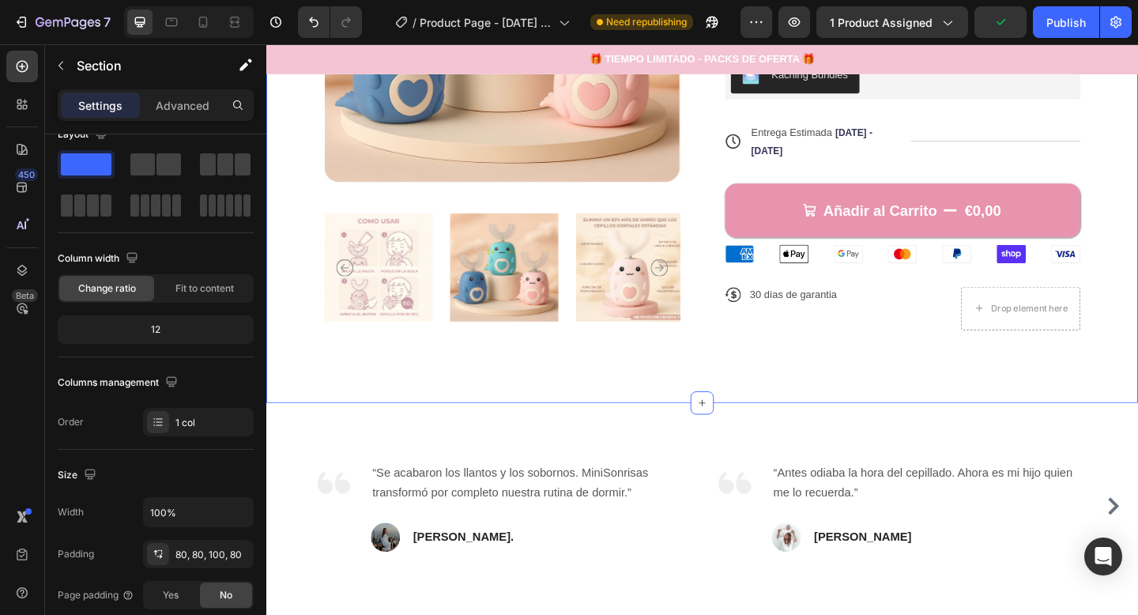
scroll to position [0, 0]
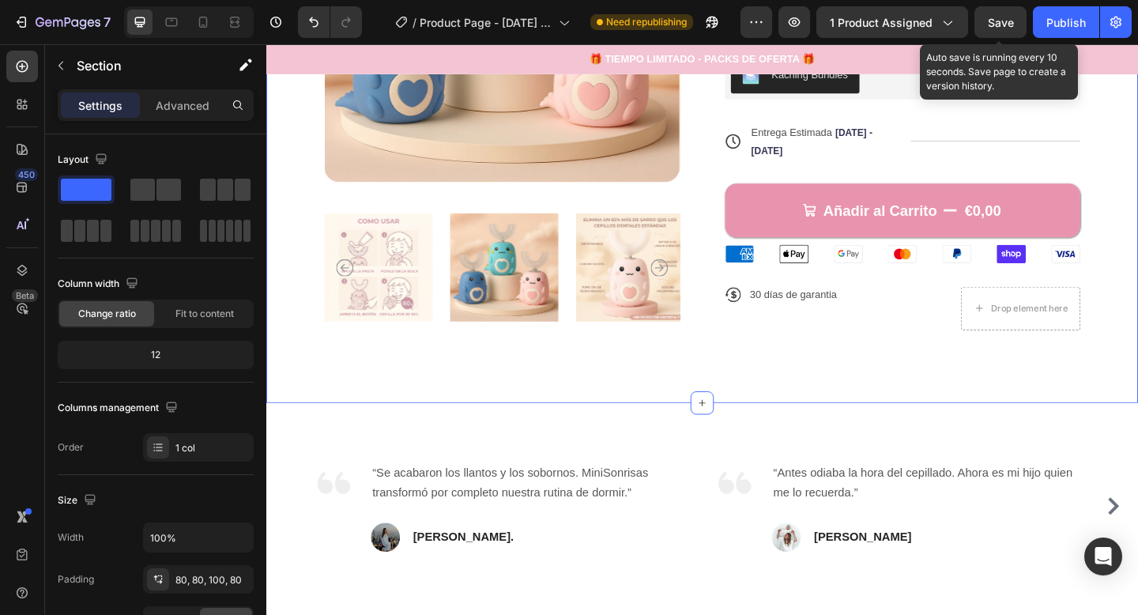
click at [1005, 19] on span "Save" at bounding box center [1001, 22] width 26 height 13
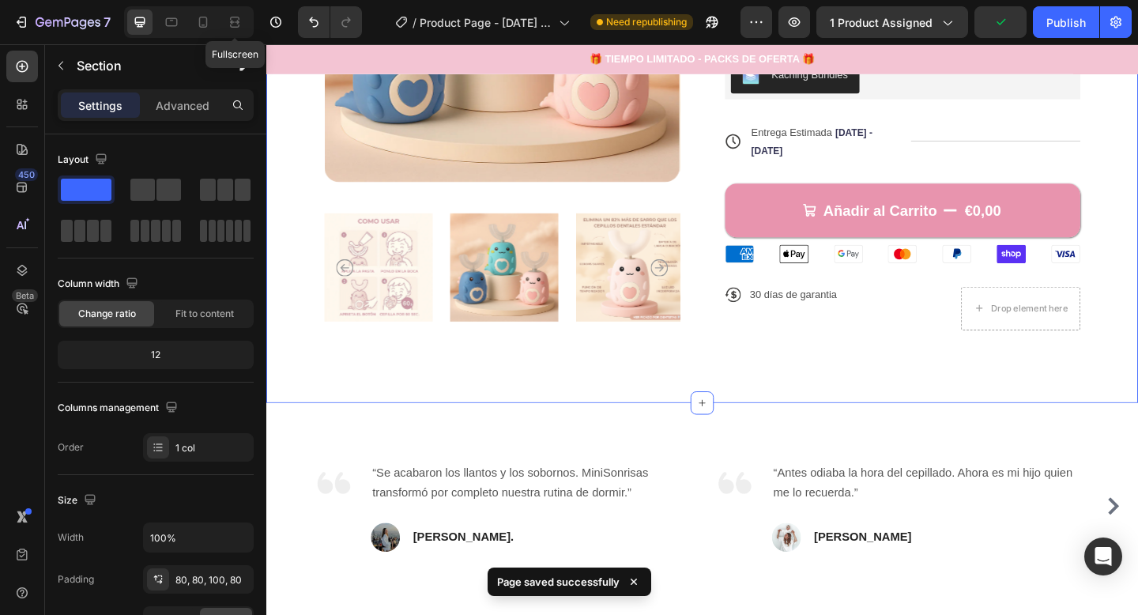
click at [216, 29] on div "Fullscreen" at bounding box center [189, 22] width 130 height 32
click at [215, 29] on div at bounding box center [203, 21] width 25 height 25
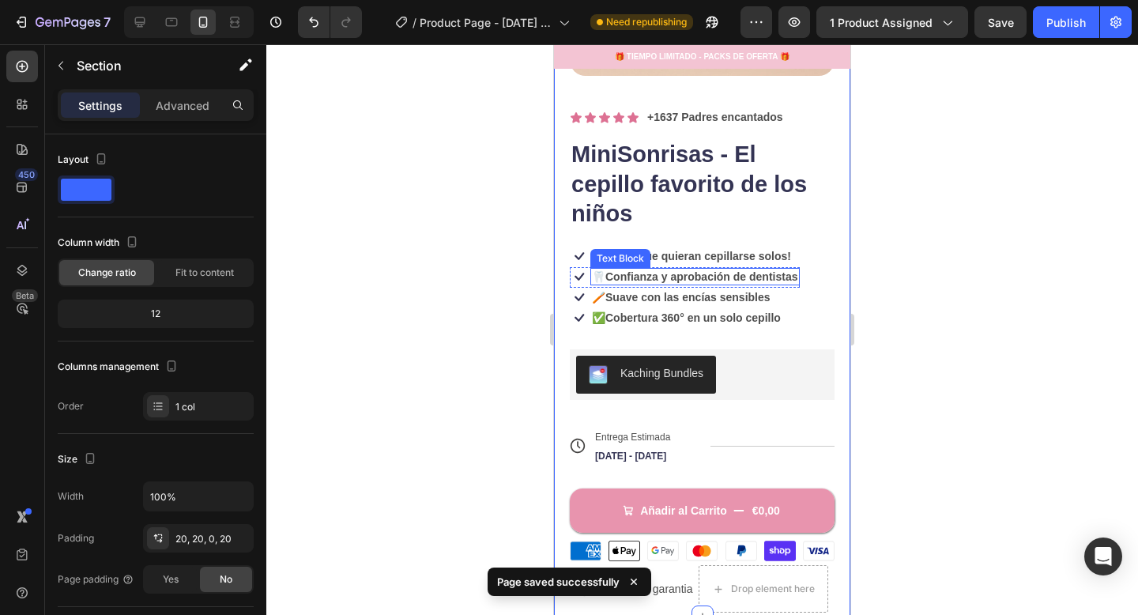
scroll to position [507, 0]
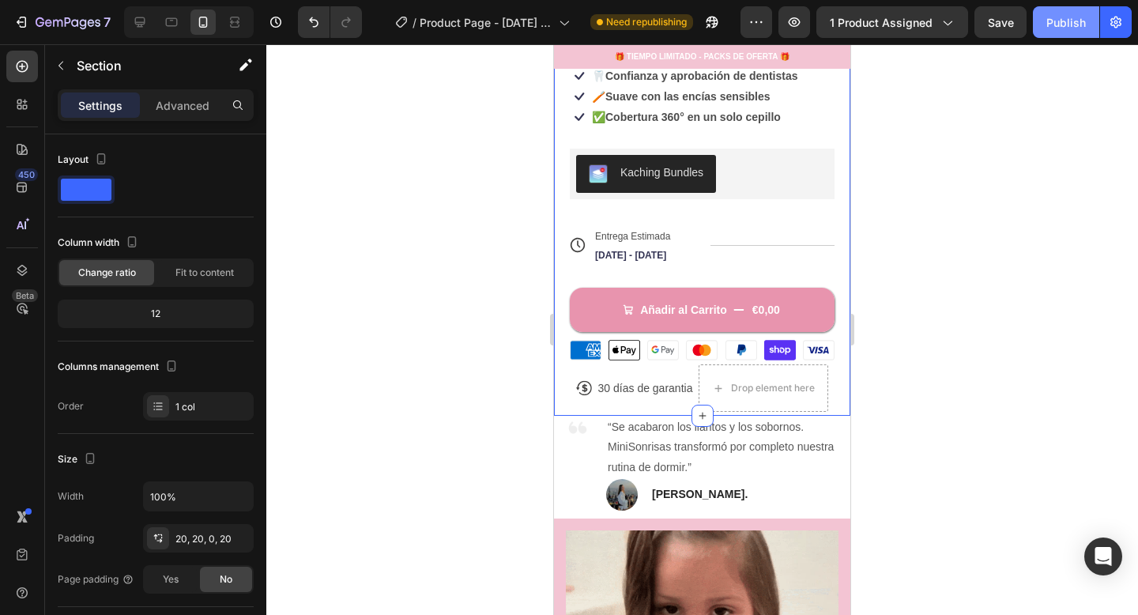
click at [1072, 18] on div "Publish" at bounding box center [1067, 22] width 40 height 17
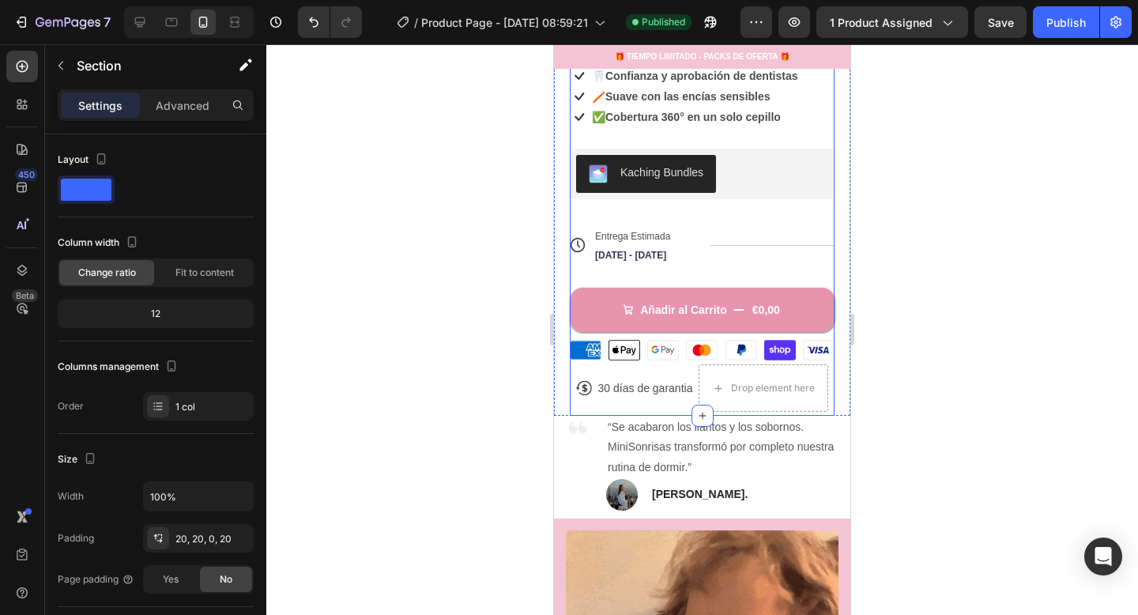
click at [768, 274] on div "Añadir al Carrito €0,00 Add to Cart" at bounding box center [702, 299] width 265 height 66
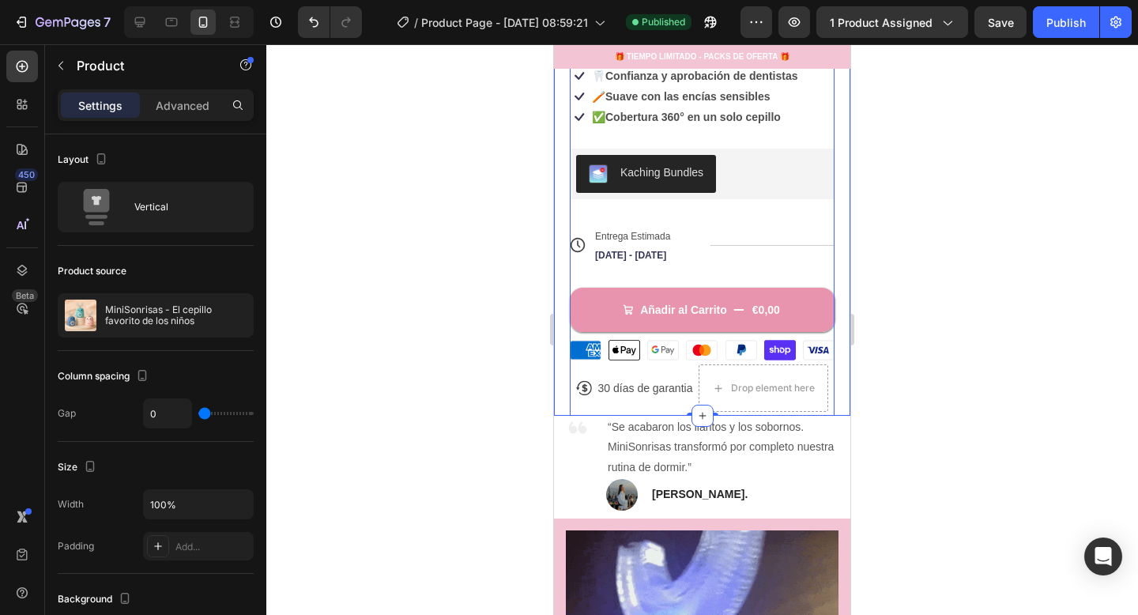
drag, startPoint x: 890, startPoint y: 268, endPoint x: 863, endPoint y: 268, distance: 26.9
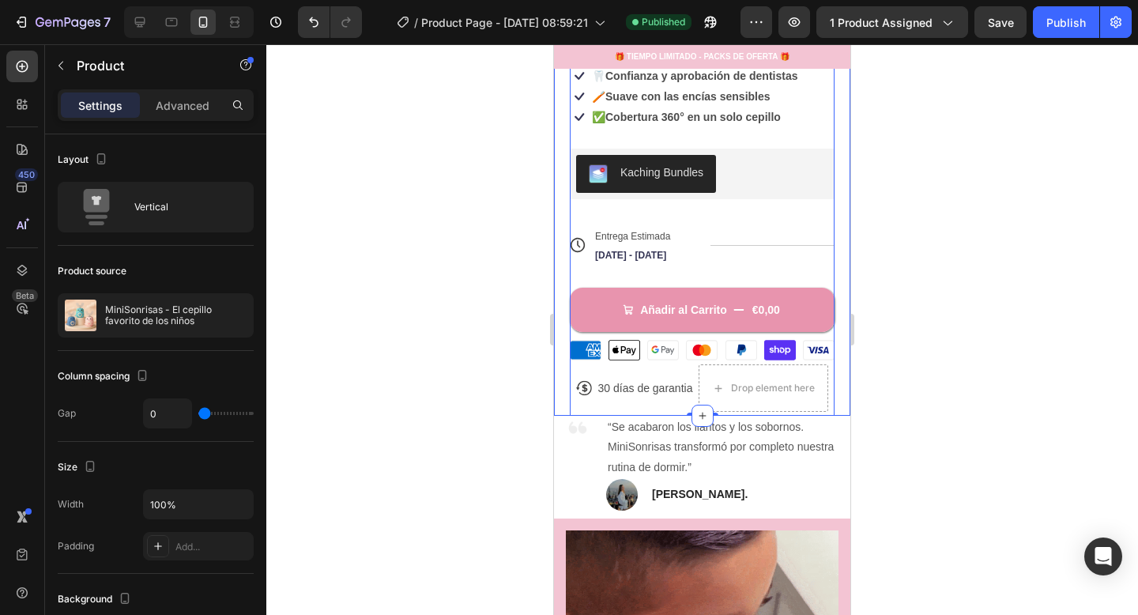
click at [890, 268] on div at bounding box center [702, 329] width 872 height 571
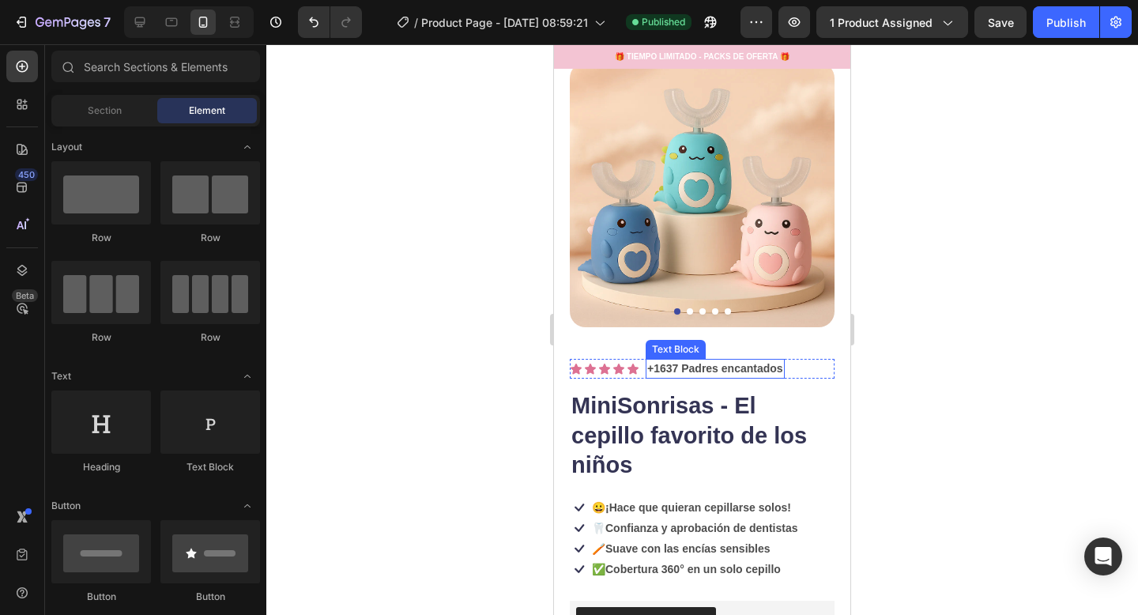
scroll to position [0, 0]
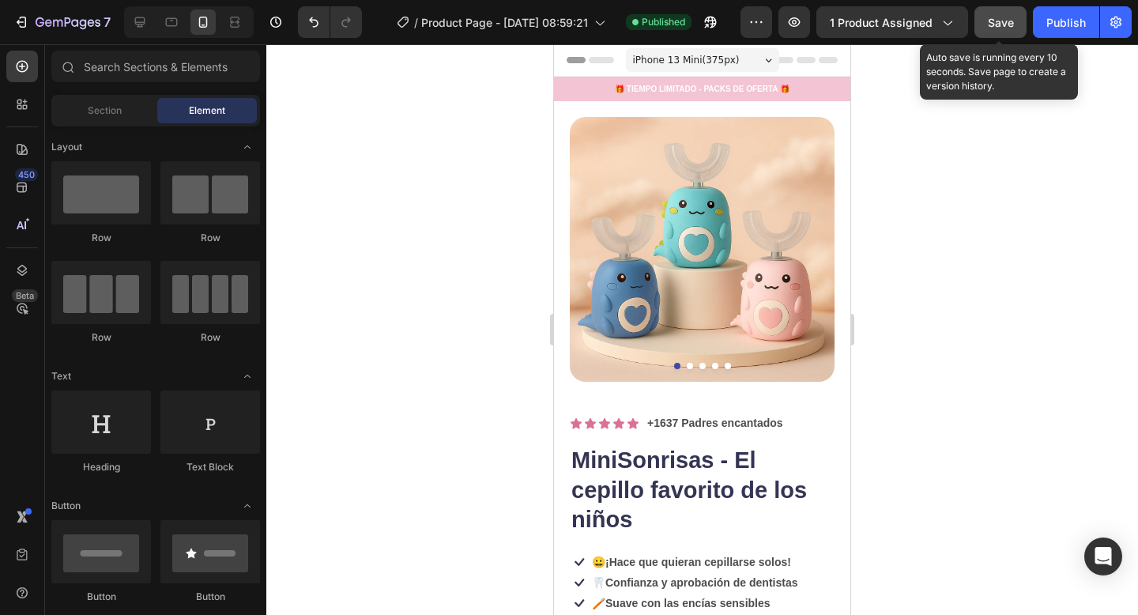
click at [993, 11] on button "Save" at bounding box center [1001, 22] width 52 height 32
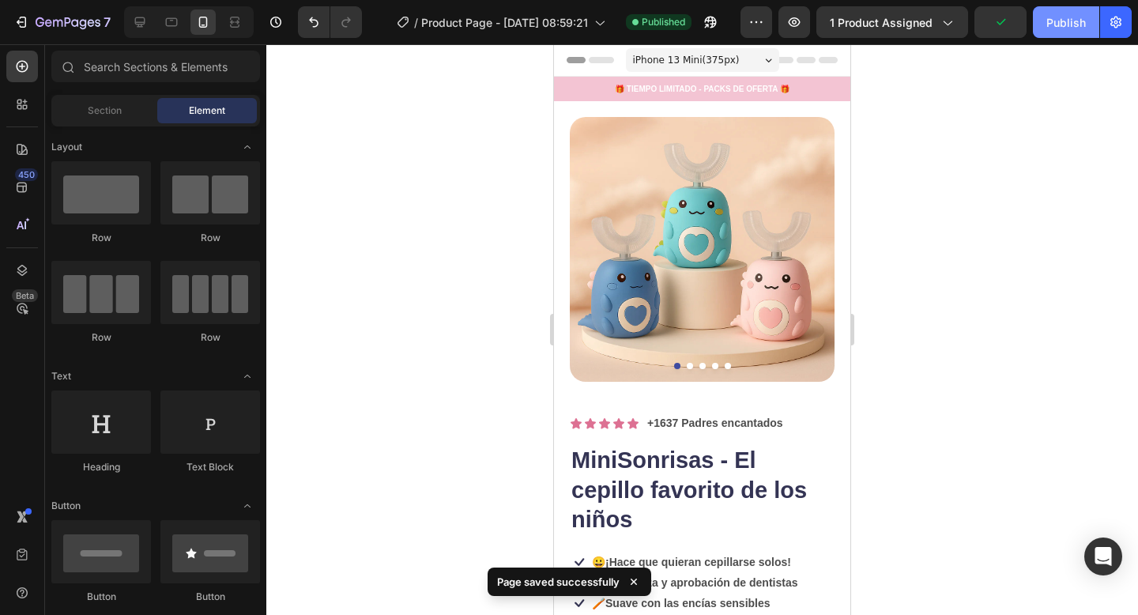
click at [1063, 19] on div "Publish" at bounding box center [1067, 22] width 40 height 17
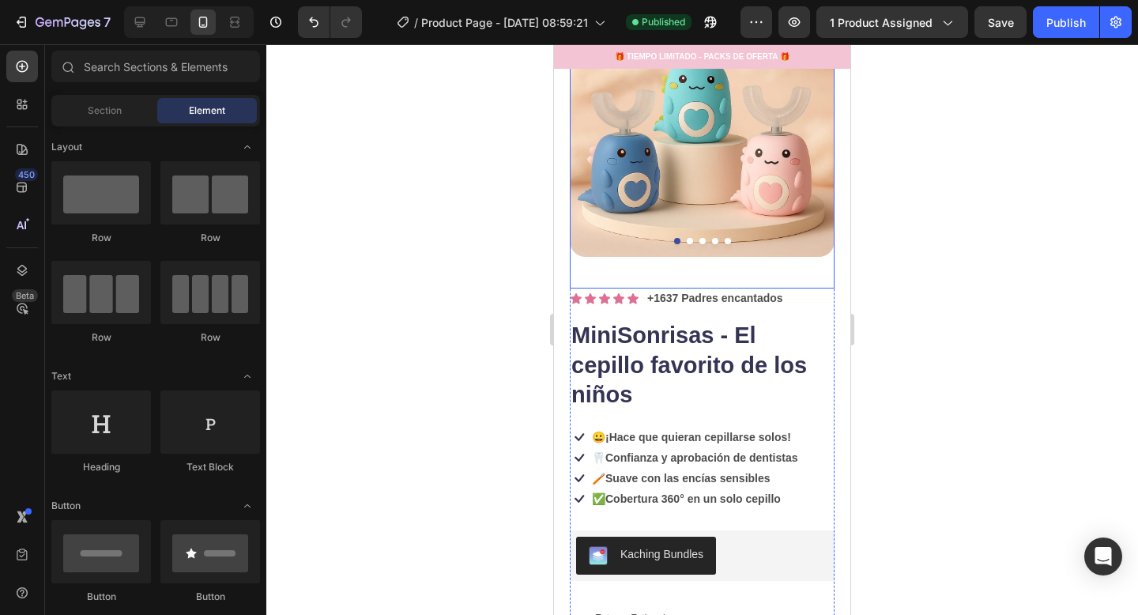
scroll to position [305, 0]
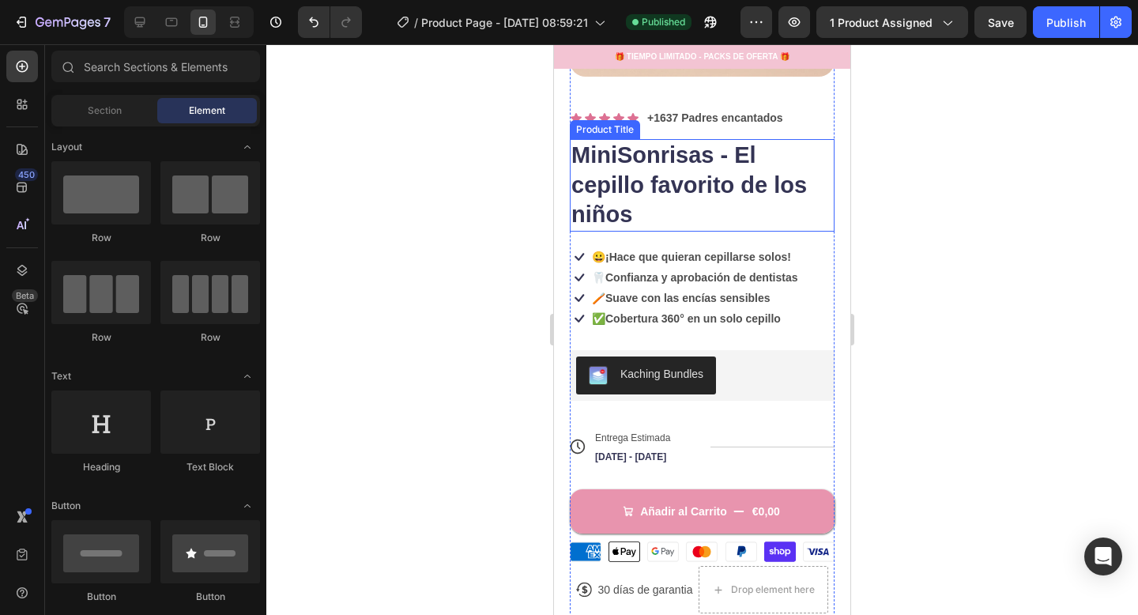
click at [736, 218] on h1 "MiniSonrisas - El cepillo favorito de los niños" at bounding box center [702, 185] width 265 height 92
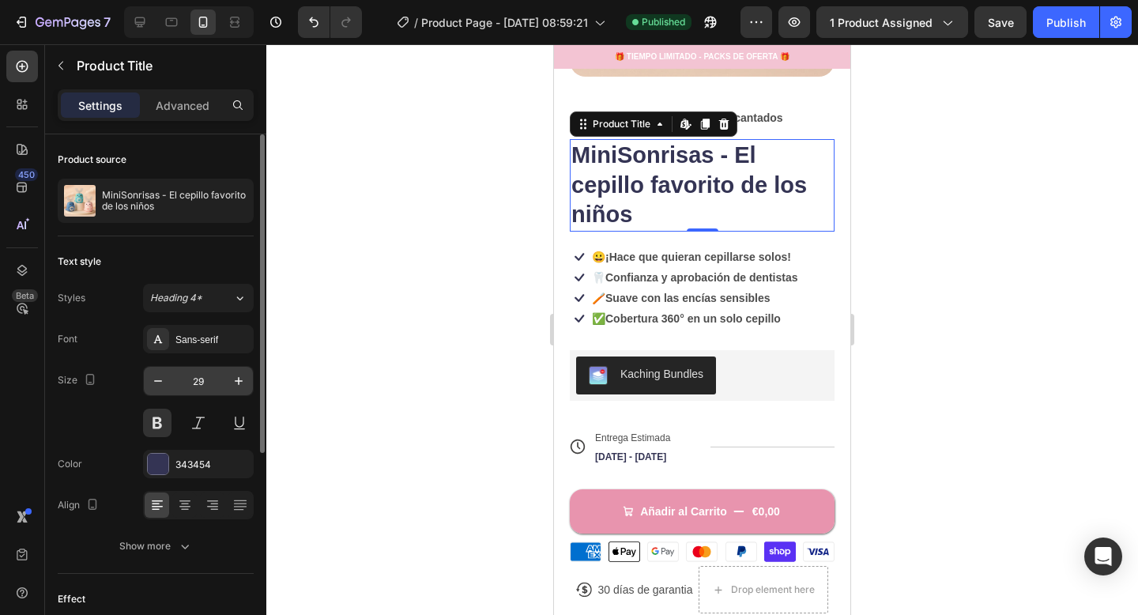
click at [196, 385] on input "29" at bounding box center [198, 381] width 52 height 28
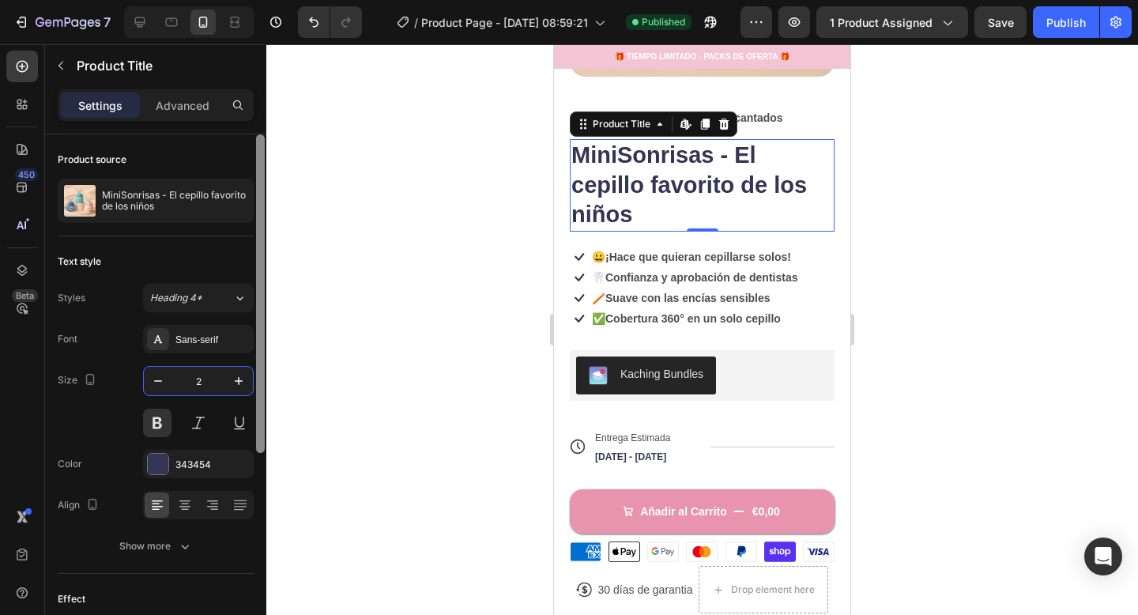
type input "25"
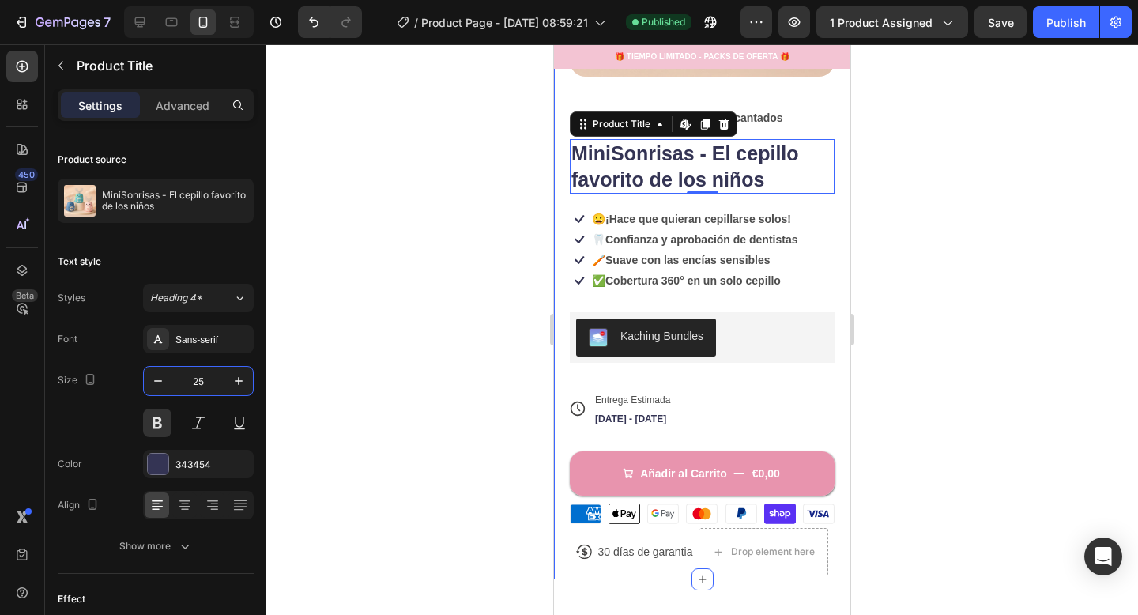
click at [879, 283] on div at bounding box center [702, 329] width 872 height 571
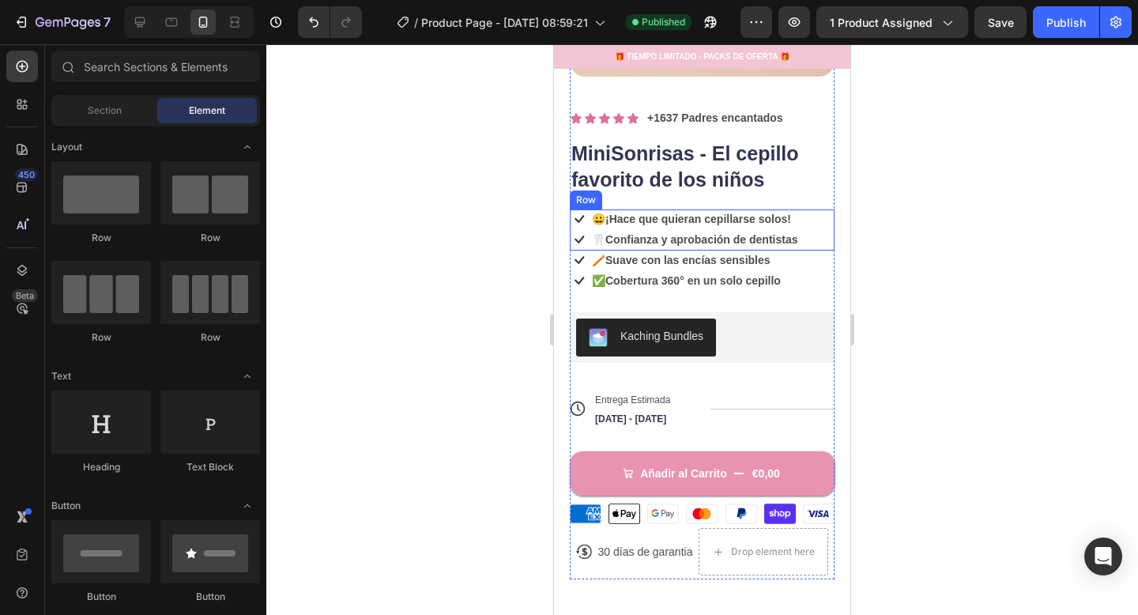
scroll to position [228, 0]
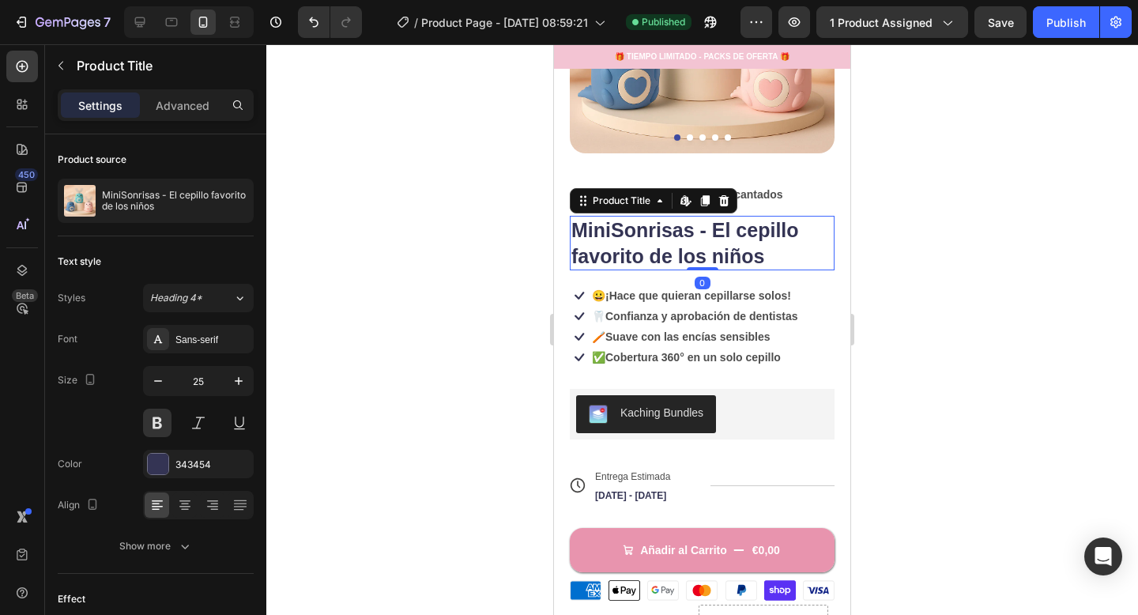
click at [755, 266] on h1 "MiniSonrisas - El cepillo favorito de los niños" at bounding box center [702, 243] width 265 height 55
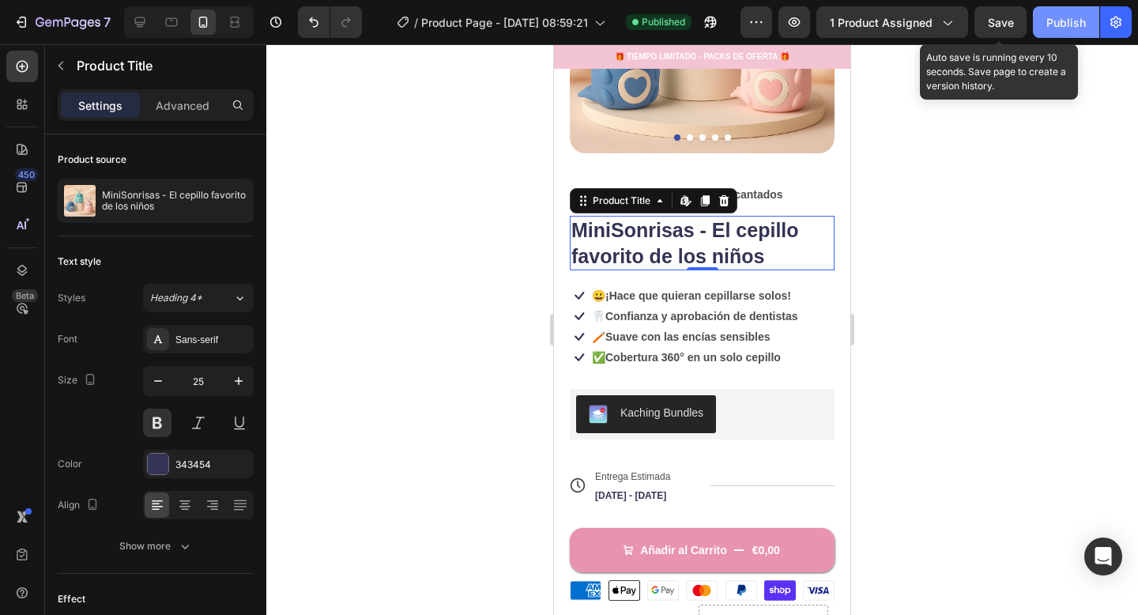
drag, startPoint x: 1005, startPoint y: 16, endPoint x: 1056, endPoint y: 25, distance: 52.1
click at [1005, 16] on span "Save" at bounding box center [1001, 22] width 26 height 13
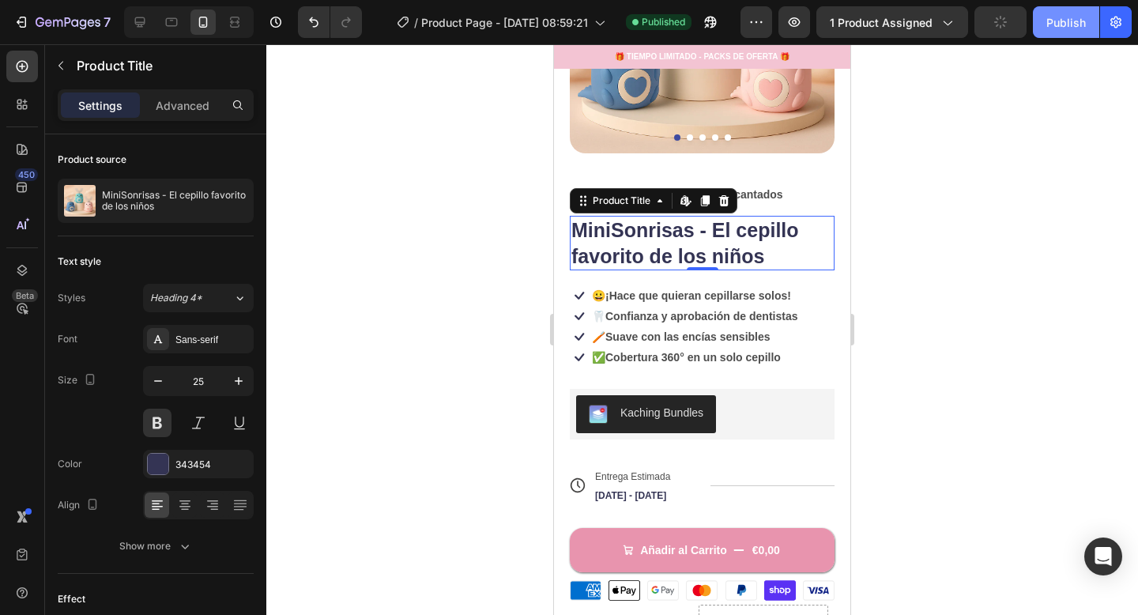
click at [1056, 25] on div "Publish" at bounding box center [1067, 22] width 40 height 17
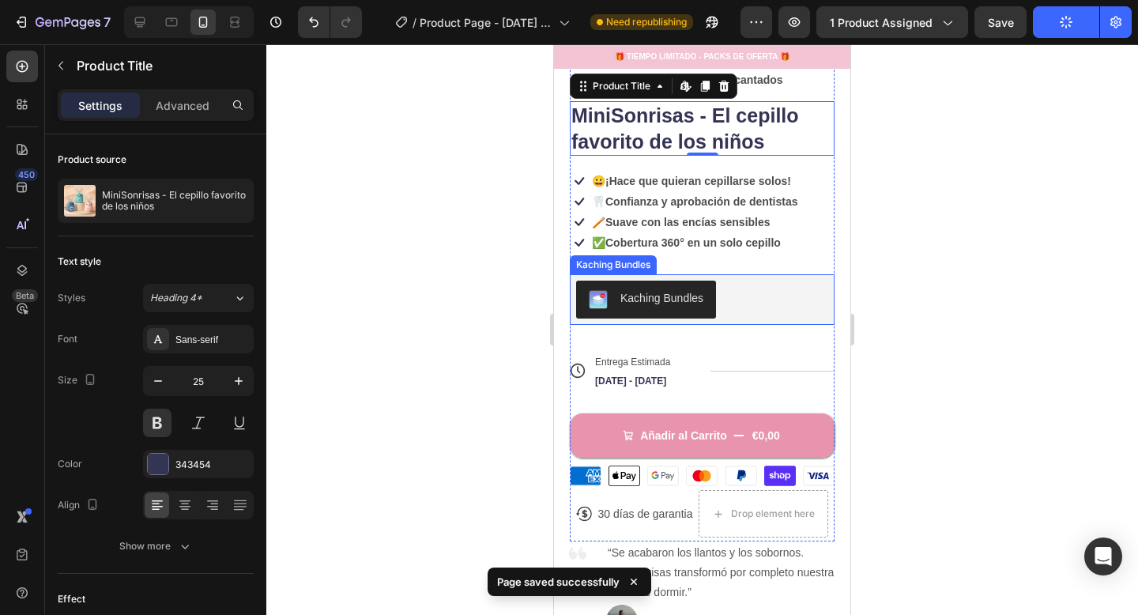
scroll to position [466, 0]
